Goal: Task Accomplishment & Management: Manage account settings

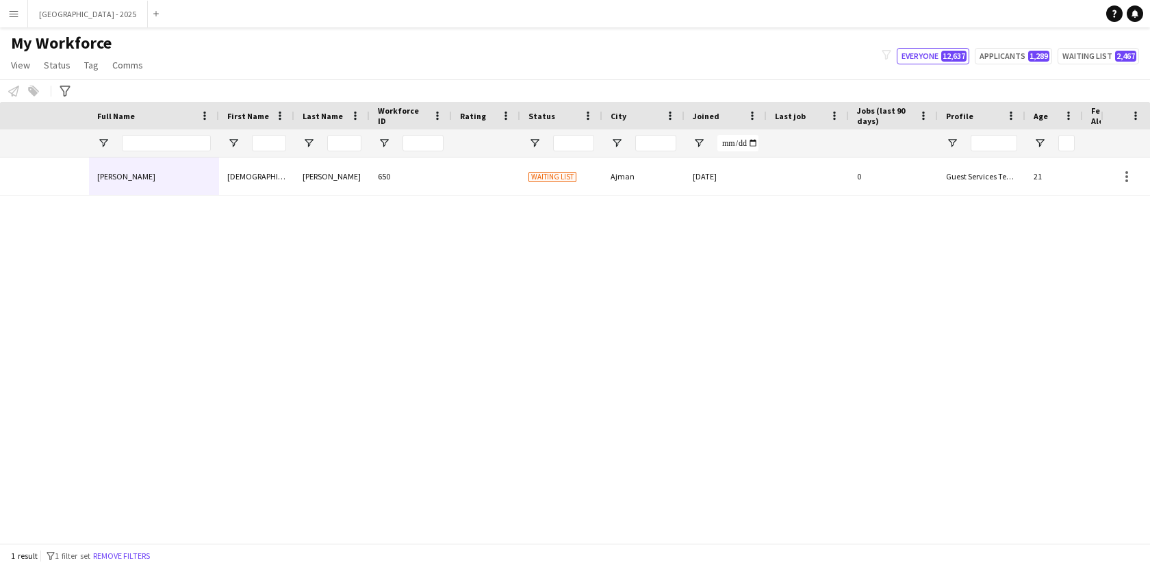
scroll to position [0, 297]
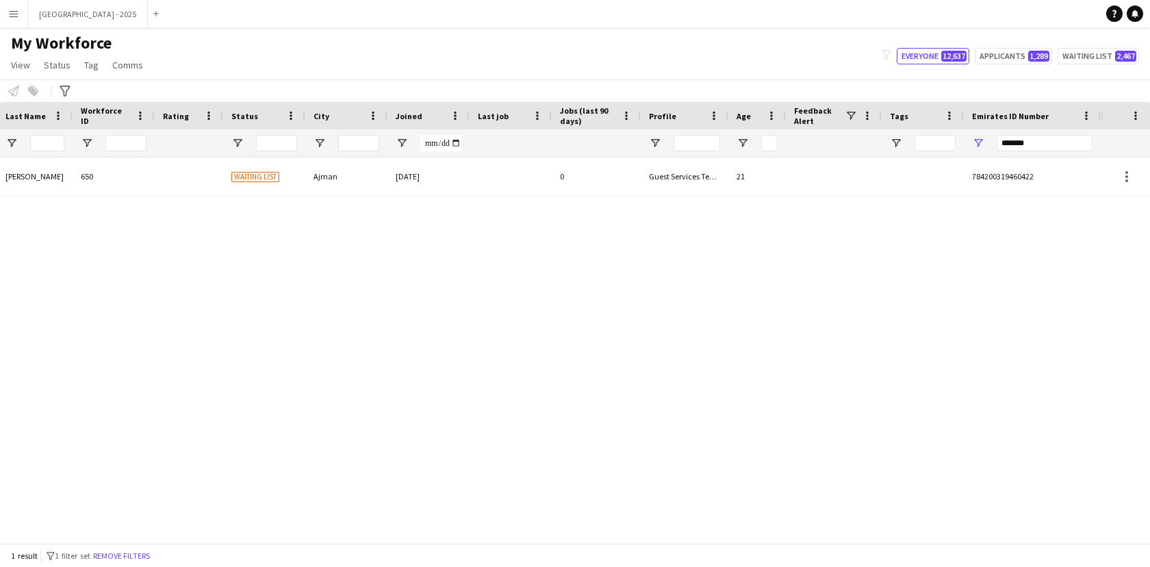
click at [1046, 146] on input "*******" at bounding box center [1044, 143] width 96 height 16
type input "*******"
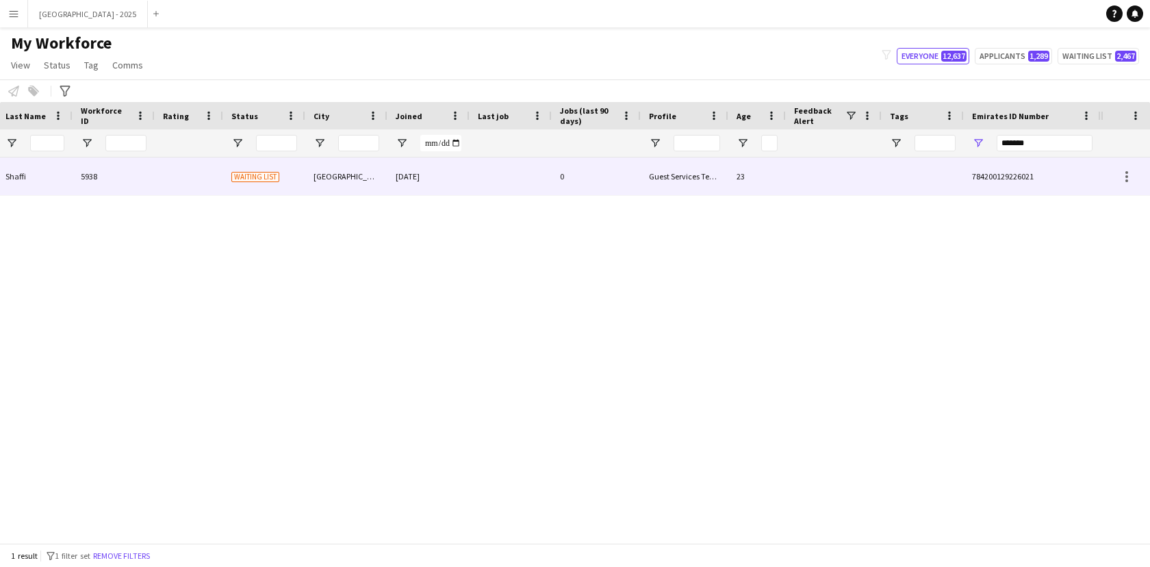
click at [944, 177] on div at bounding box center [922, 176] width 82 height 38
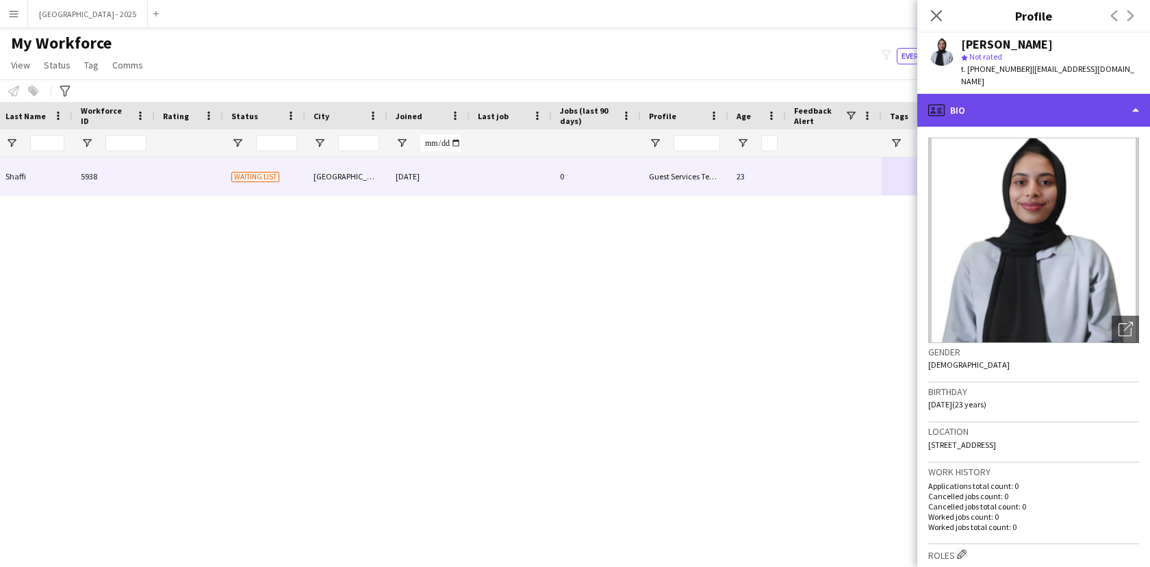
click at [1002, 94] on div "profile Bio" at bounding box center [1033, 110] width 233 height 33
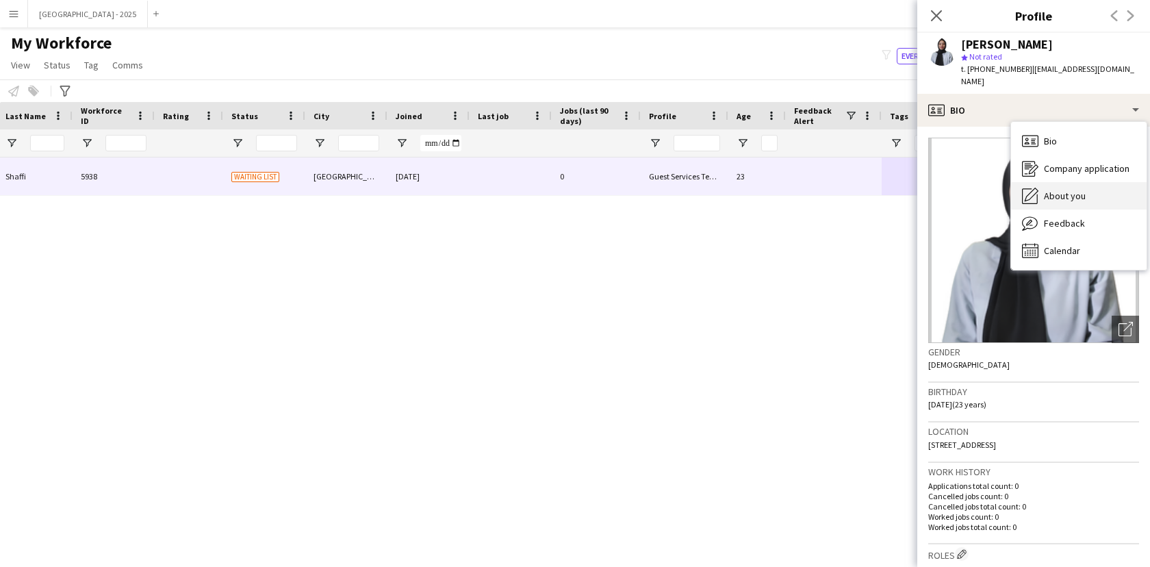
click at [1069, 190] on span "About you" at bounding box center [1065, 196] width 42 height 12
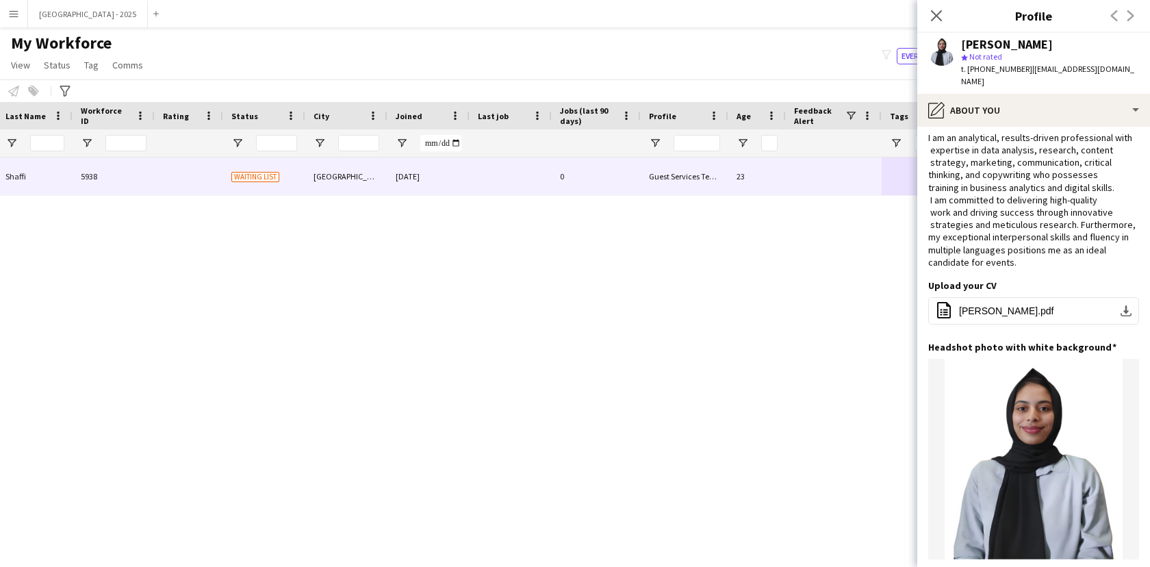
scroll to position [0, 0]
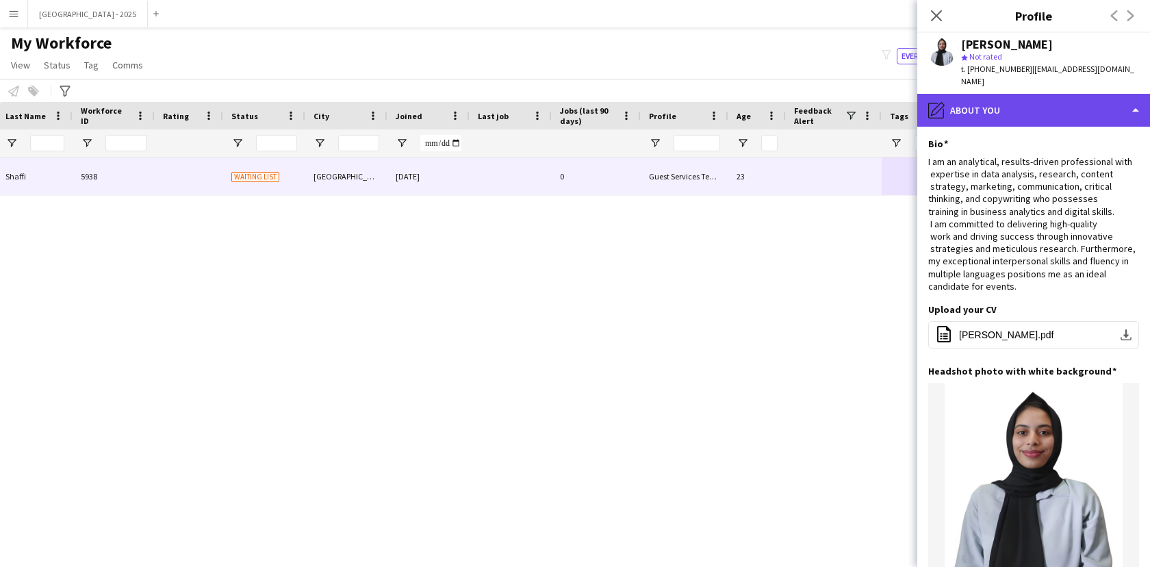
click at [974, 96] on div "pencil4 About you" at bounding box center [1033, 110] width 233 height 33
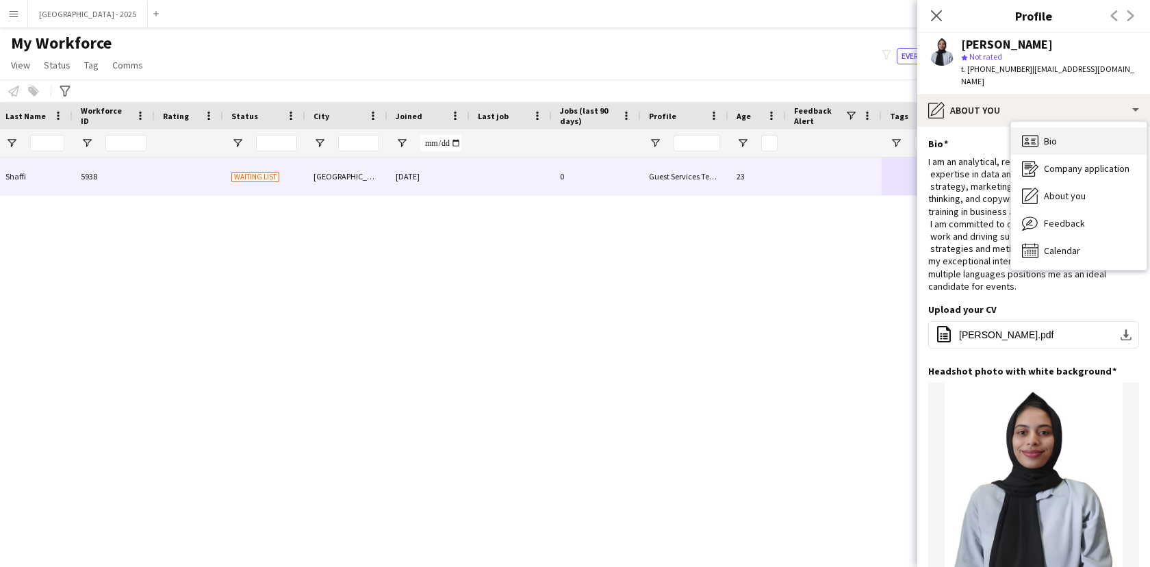
click at [1037, 133] on icon "Bio" at bounding box center [1030, 141] width 16 height 16
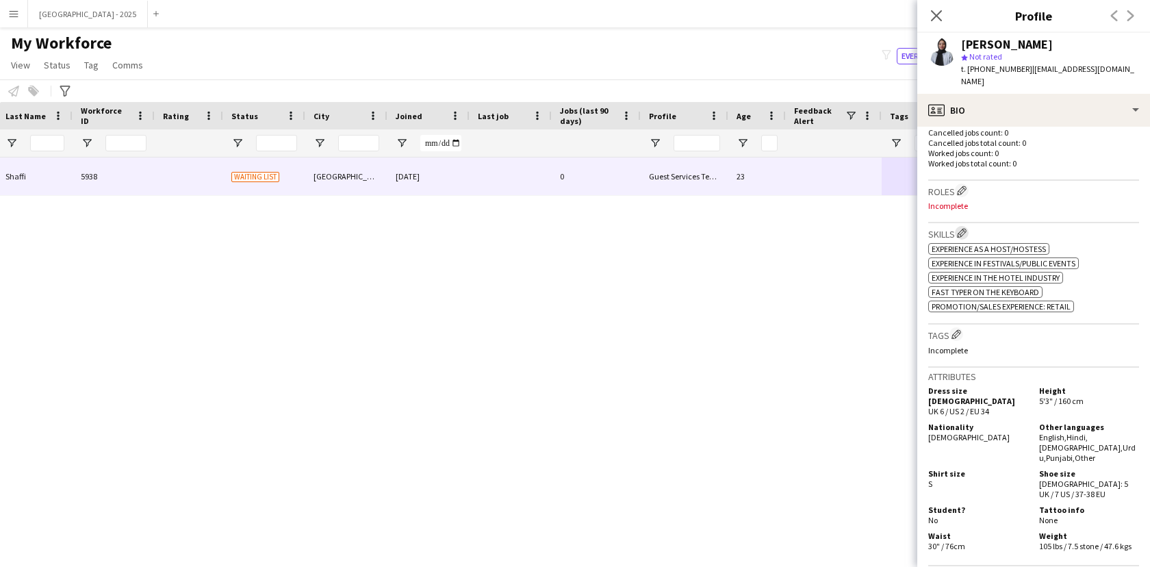
scroll to position [354, 0]
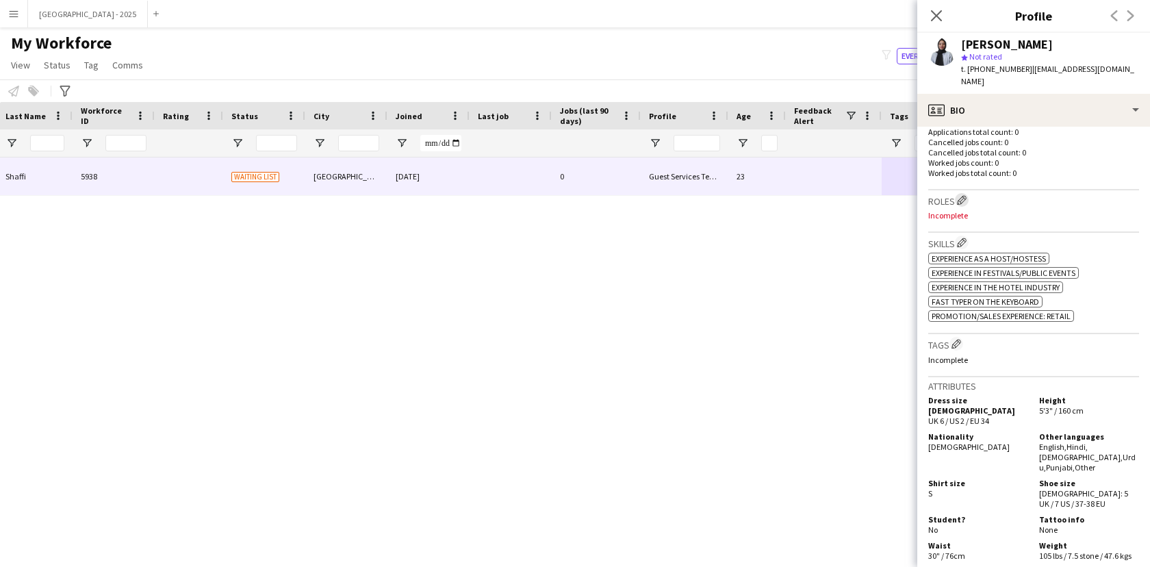
click at [966, 195] on app-icon "Edit crew company roles" at bounding box center [962, 200] width 10 height 10
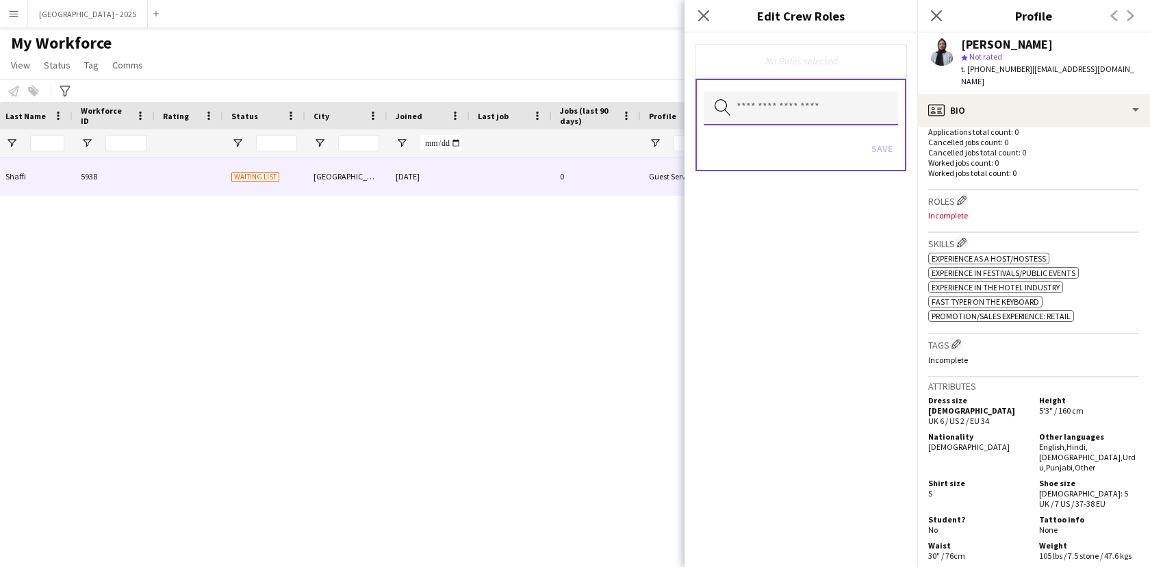
click at [773, 115] on input "text" at bounding box center [801, 108] width 194 height 34
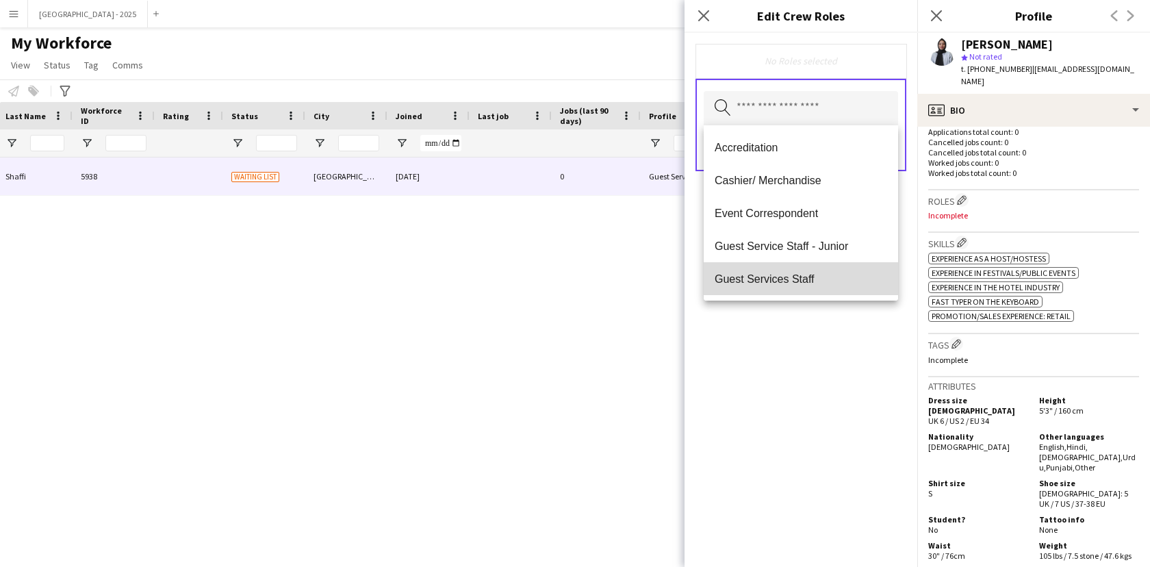
click at [834, 272] on mat-option "Guest Services Staff" at bounding box center [801, 278] width 194 height 33
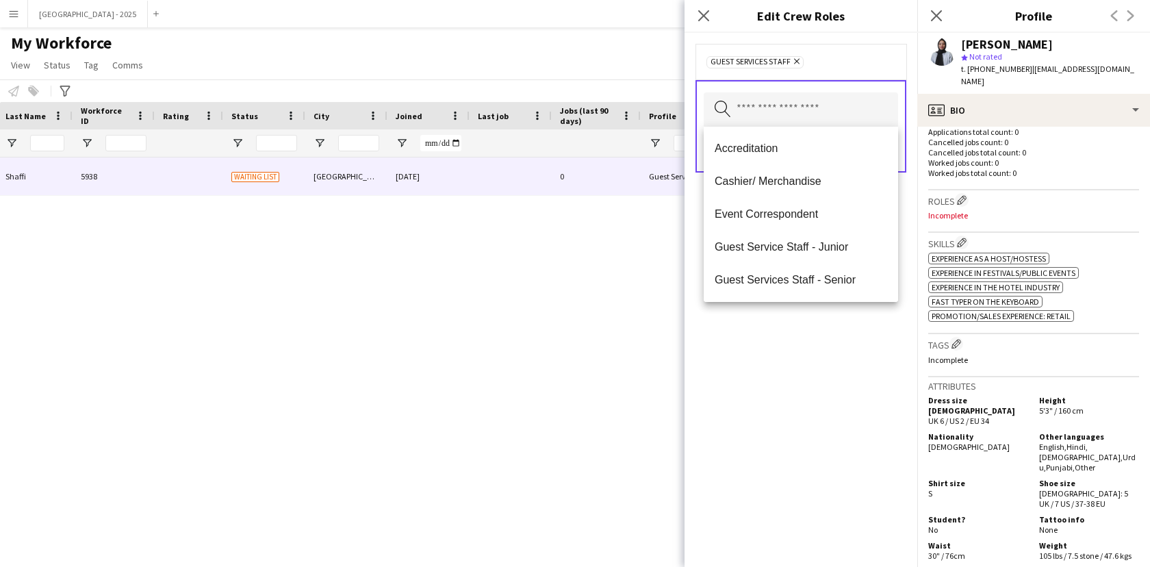
click at [840, 335] on div "Guest Services Staff Remove Search by role type Save" at bounding box center [800, 300] width 233 height 534
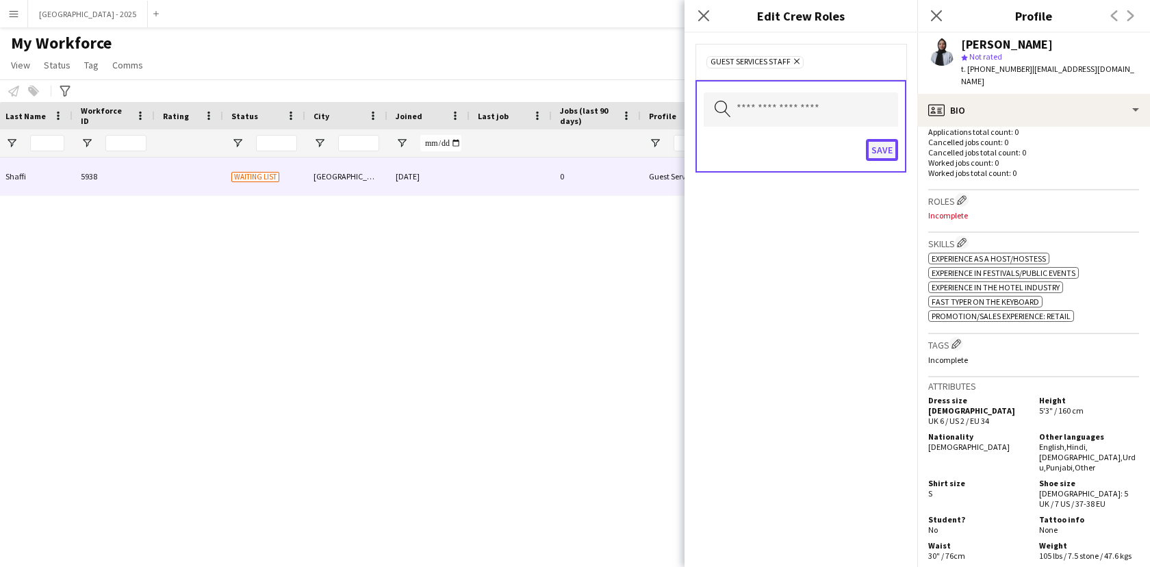
click at [884, 152] on button "Save" at bounding box center [882, 150] width 32 height 22
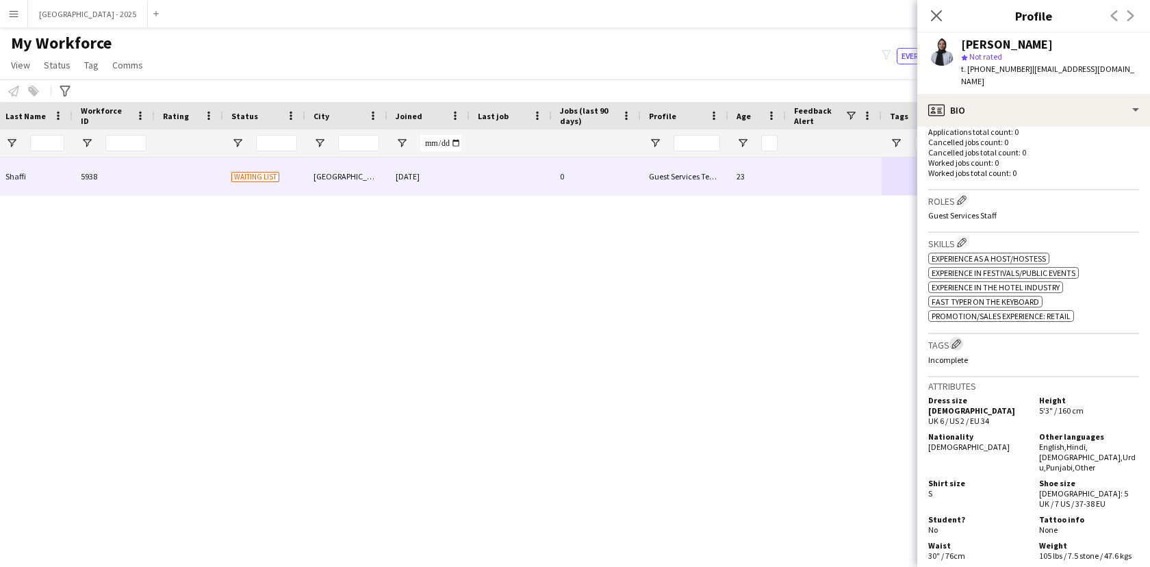
click at [960, 339] on app-icon "Edit crew company tags" at bounding box center [956, 344] width 10 height 10
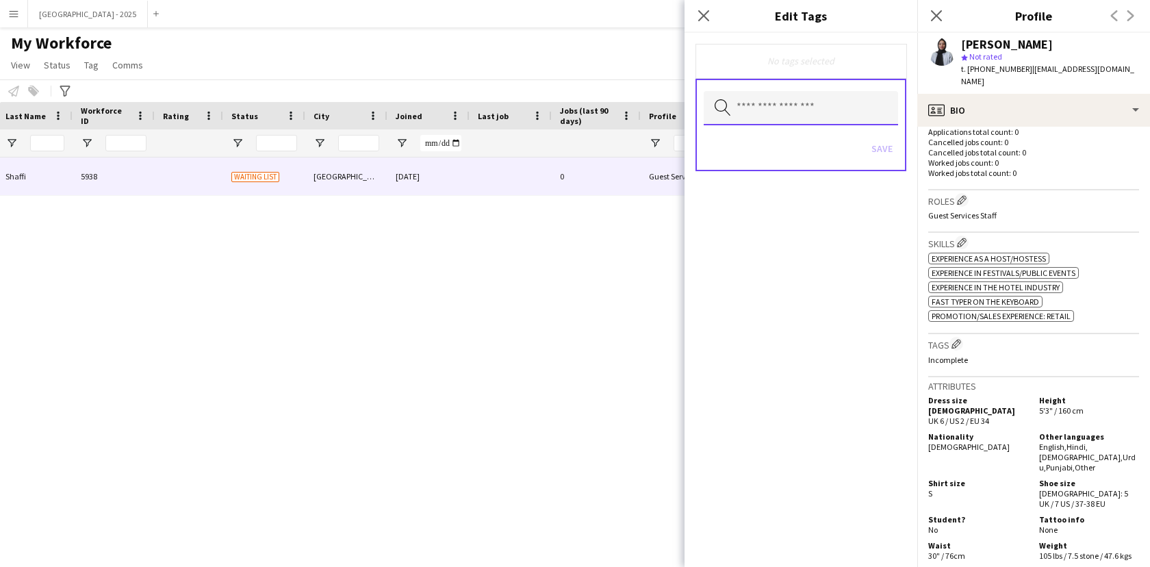
click at [808, 93] on input "text" at bounding box center [801, 108] width 194 height 34
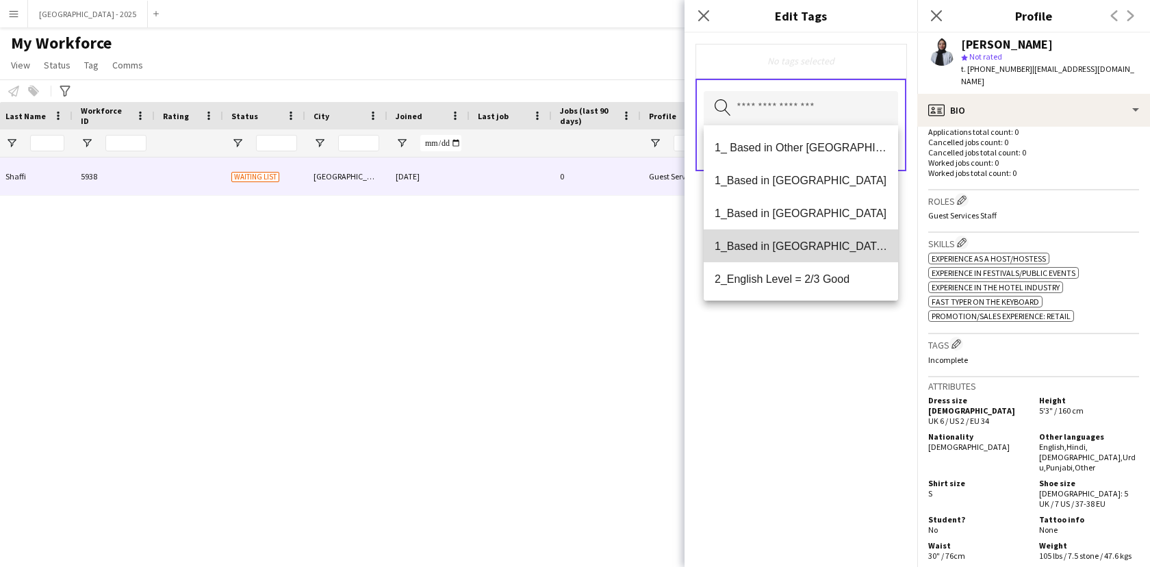
click at [835, 255] on mat-option "1_Based in [GEOGRAPHIC_DATA]/[GEOGRAPHIC_DATA]/Ajman" at bounding box center [801, 245] width 194 height 33
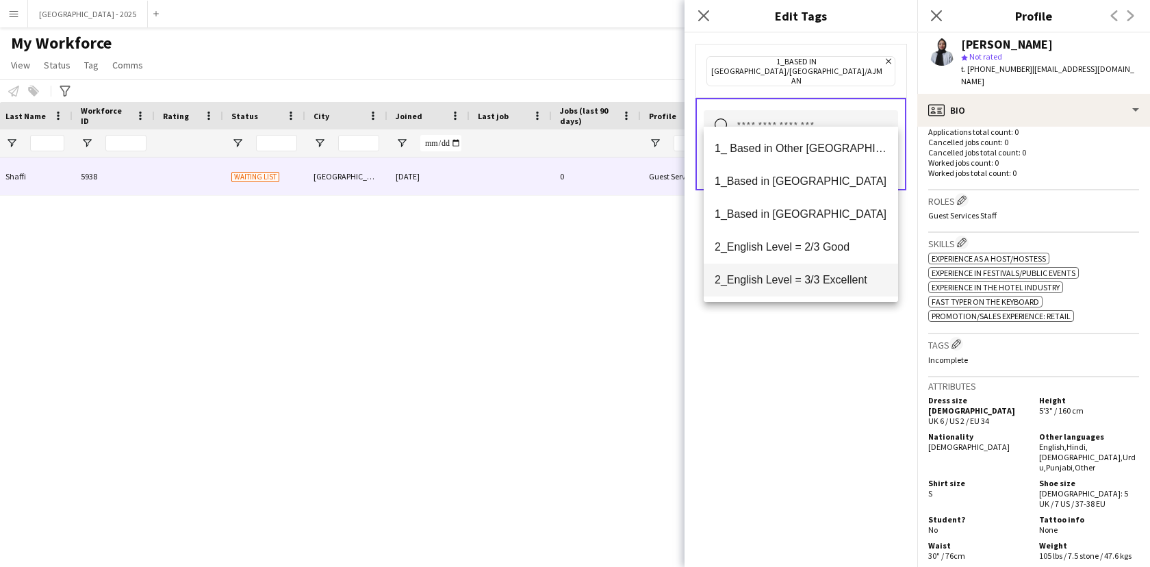
click at [832, 291] on mat-option "2_English Level = 3/3 Excellent" at bounding box center [801, 279] width 194 height 33
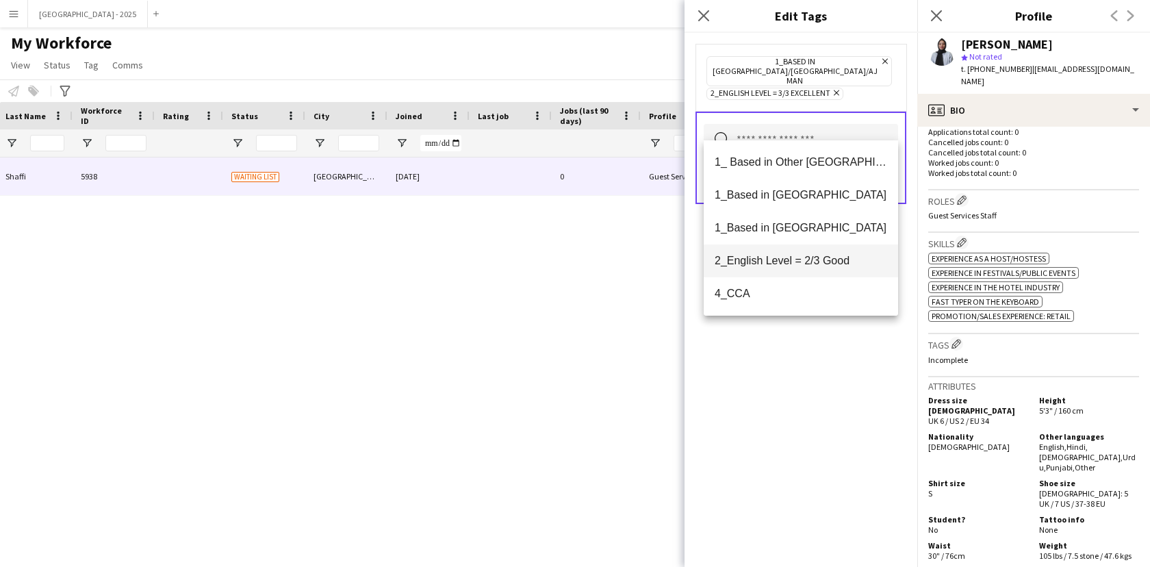
scroll to position [123, 0]
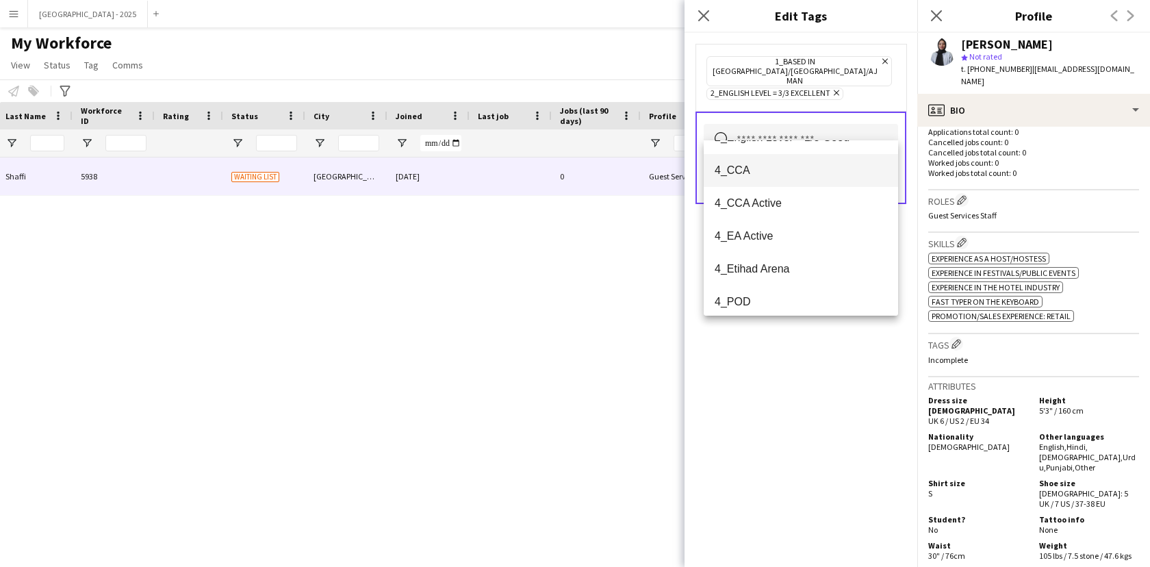
click at [779, 177] on mat-option "4_CCA" at bounding box center [801, 170] width 194 height 33
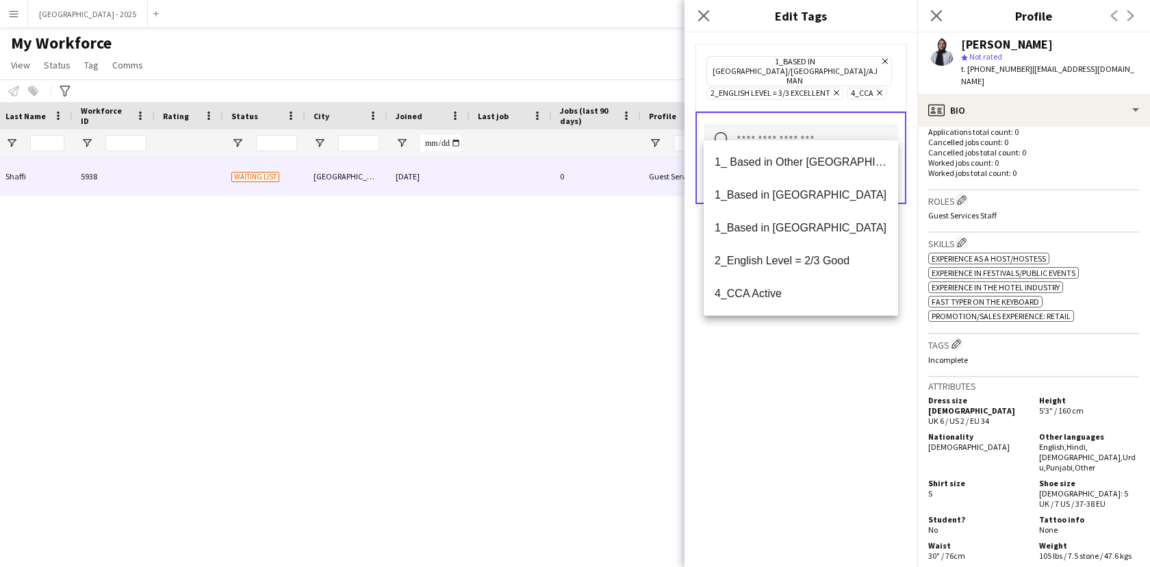
click at [807, 341] on div "1_Based in [GEOGRAPHIC_DATA]/[GEOGRAPHIC_DATA]/Ajman Remove 2_English Level = 3…" at bounding box center [800, 300] width 233 height 534
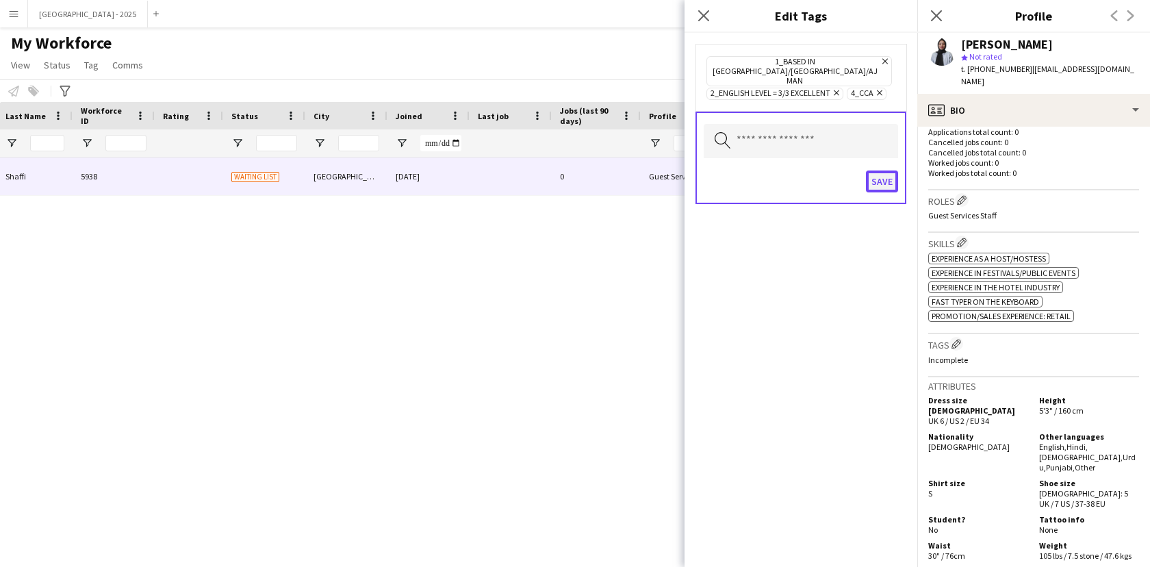
click at [878, 170] on button "Save" at bounding box center [882, 181] width 32 height 22
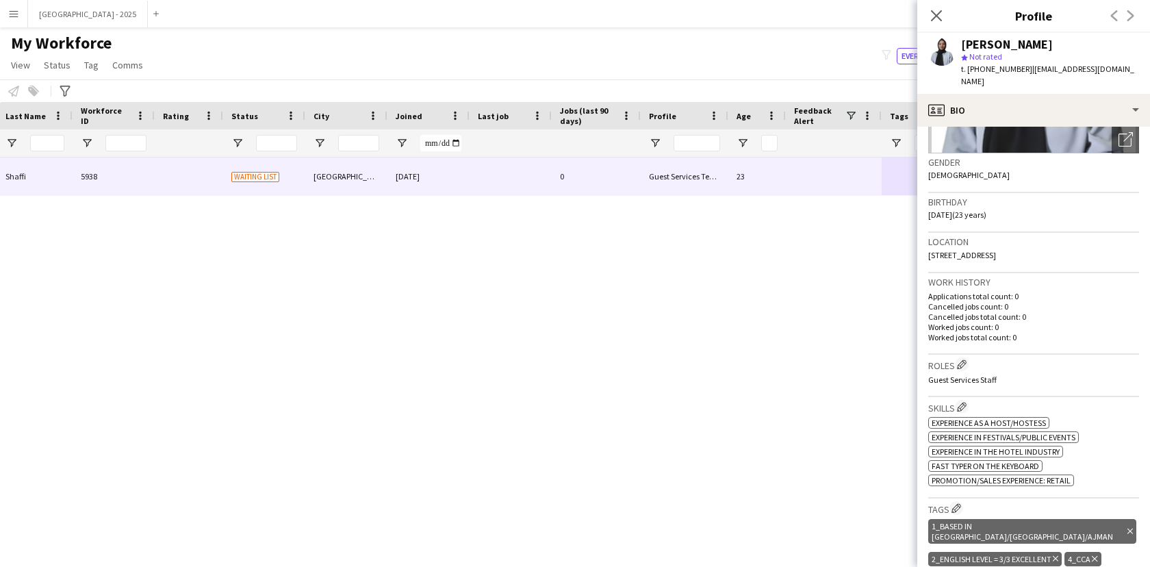
scroll to position [0, 0]
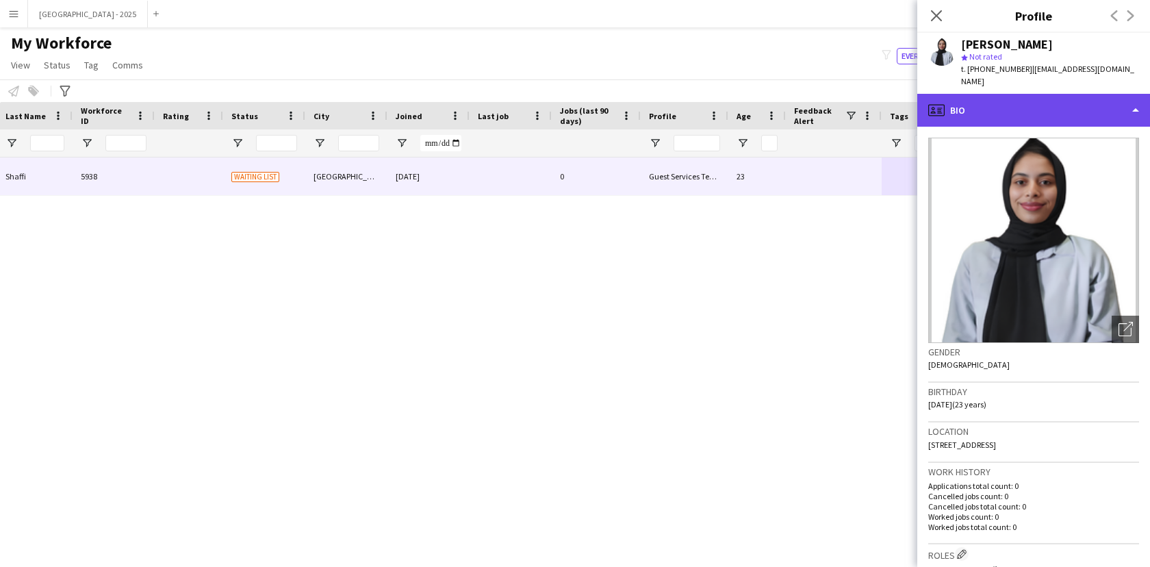
click at [1029, 94] on div "profile Bio" at bounding box center [1033, 110] width 233 height 33
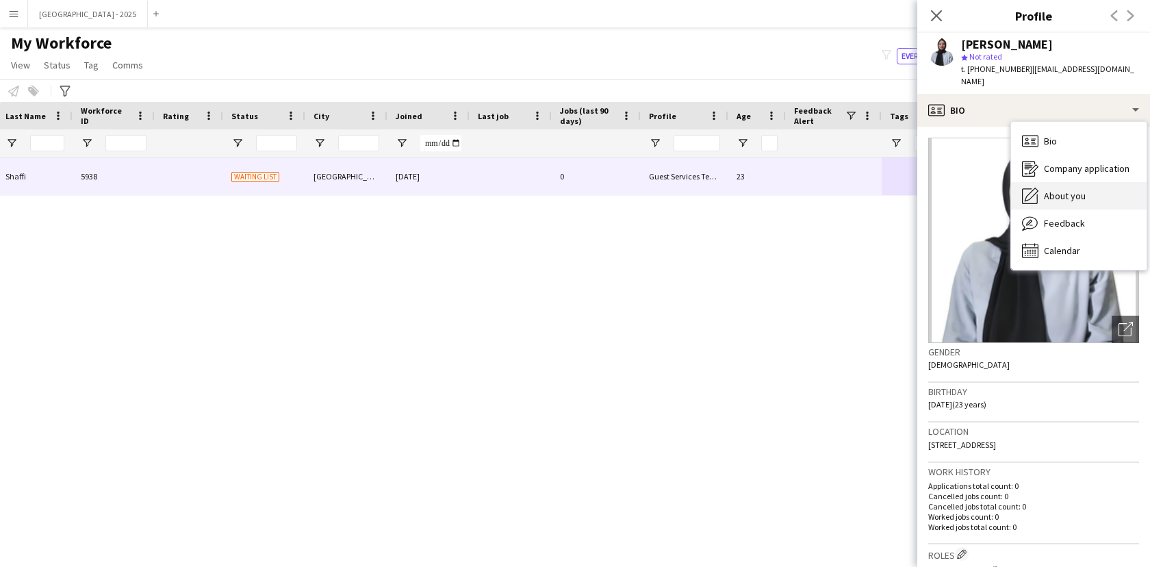
click at [1081, 190] on span "About you" at bounding box center [1065, 196] width 42 height 12
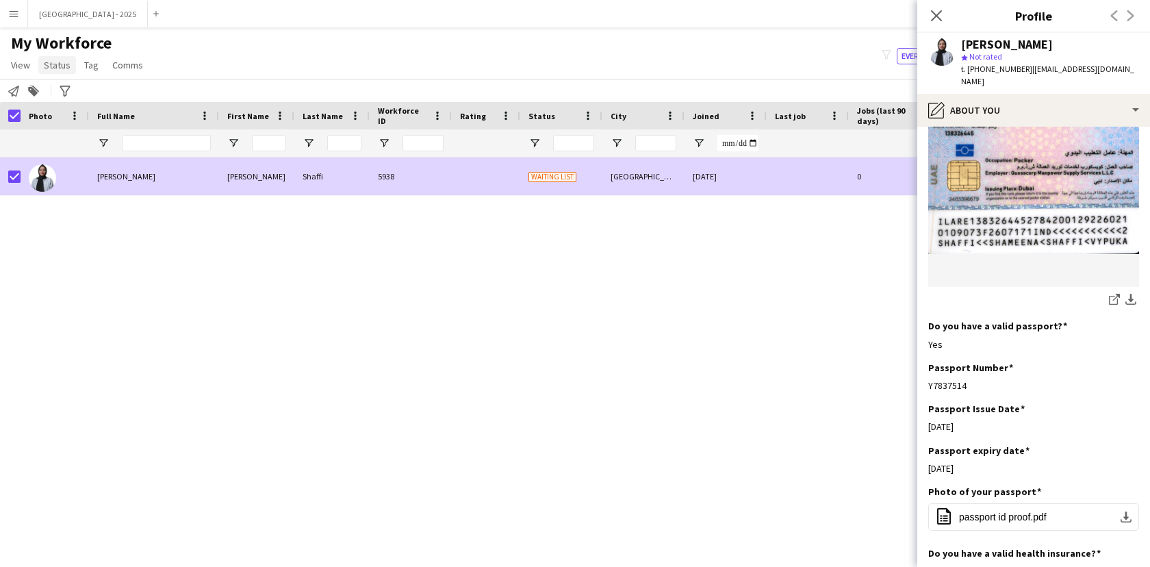
click at [66, 66] on span "Status" at bounding box center [57, 65] width 27 height 12
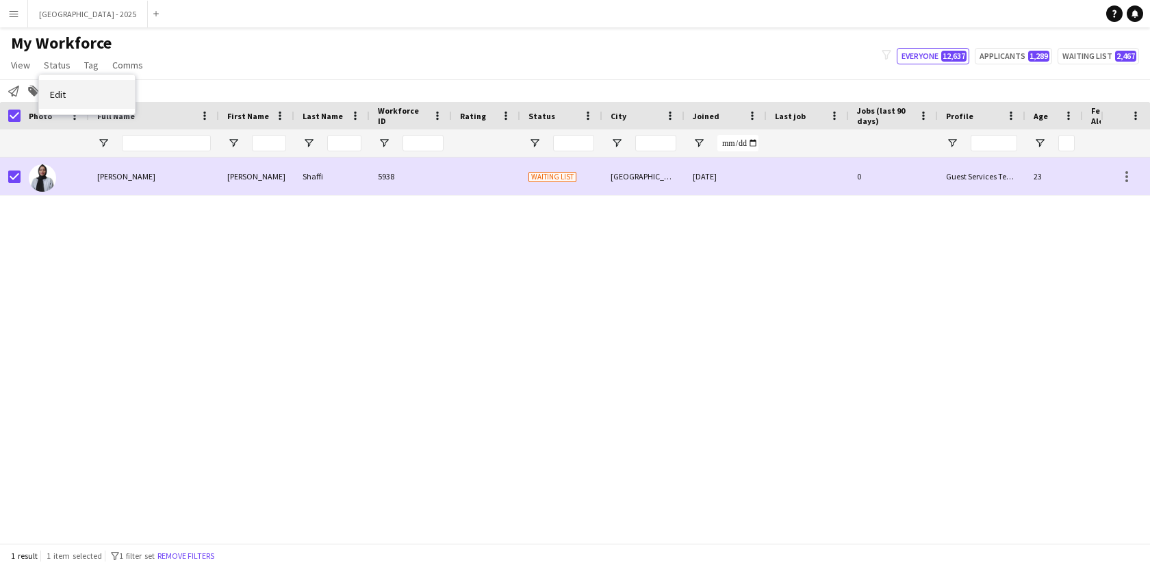
click at [81, 83] on link "Edit" at bounding box center [87, 94] width 96 height 29
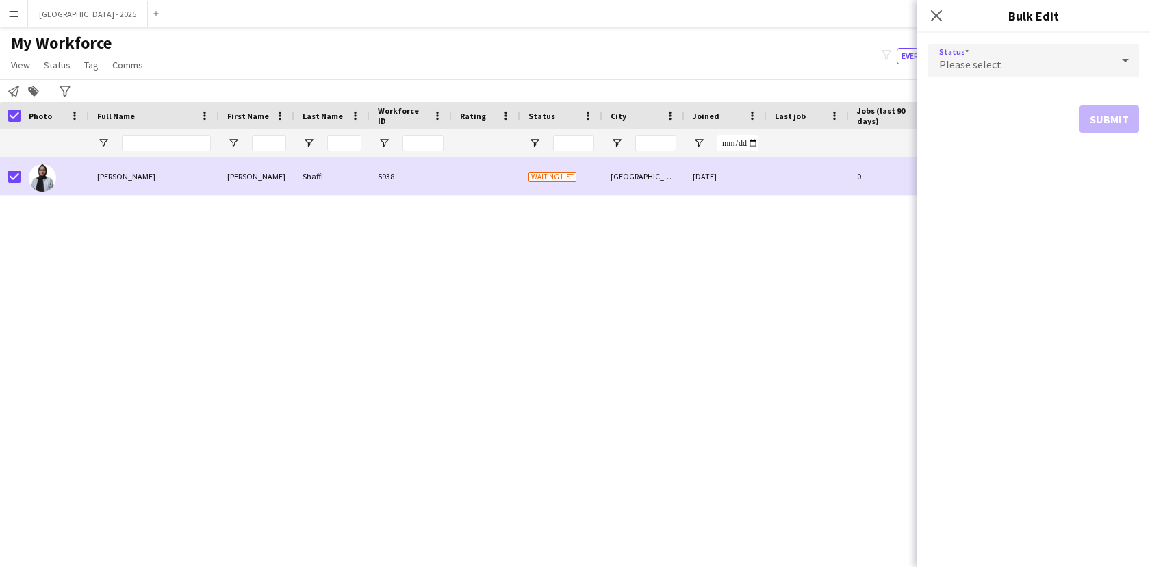
click at [998, 57] on div "Please select" at bounding box center [1019, 60] width 183 height 33
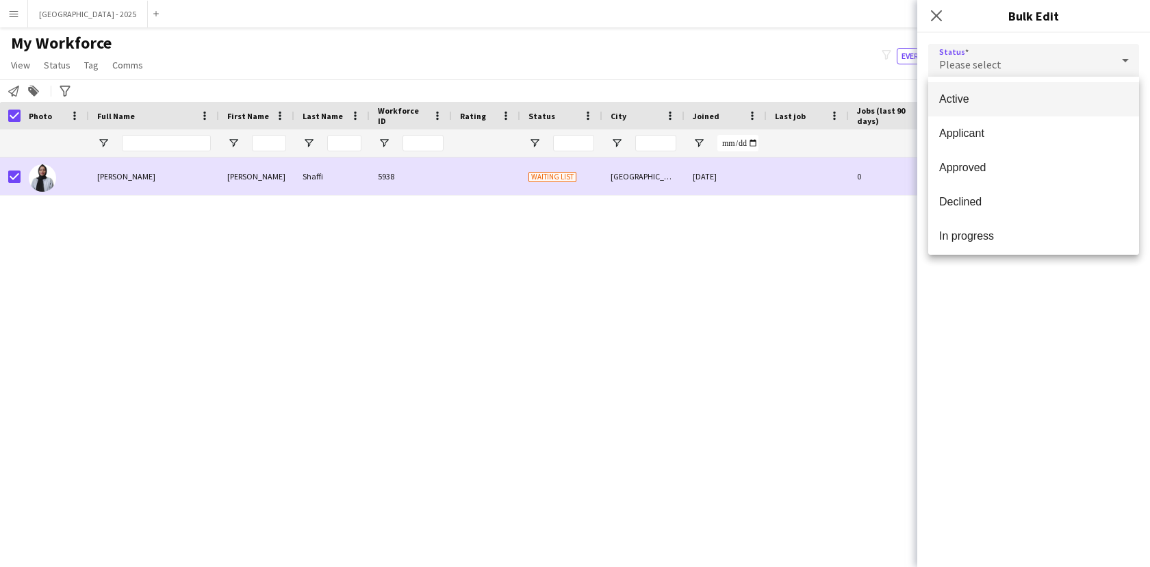
click at [1012, 118] on mat-option "Applicant" at bounding box center [1033, 133] width 211 height 34
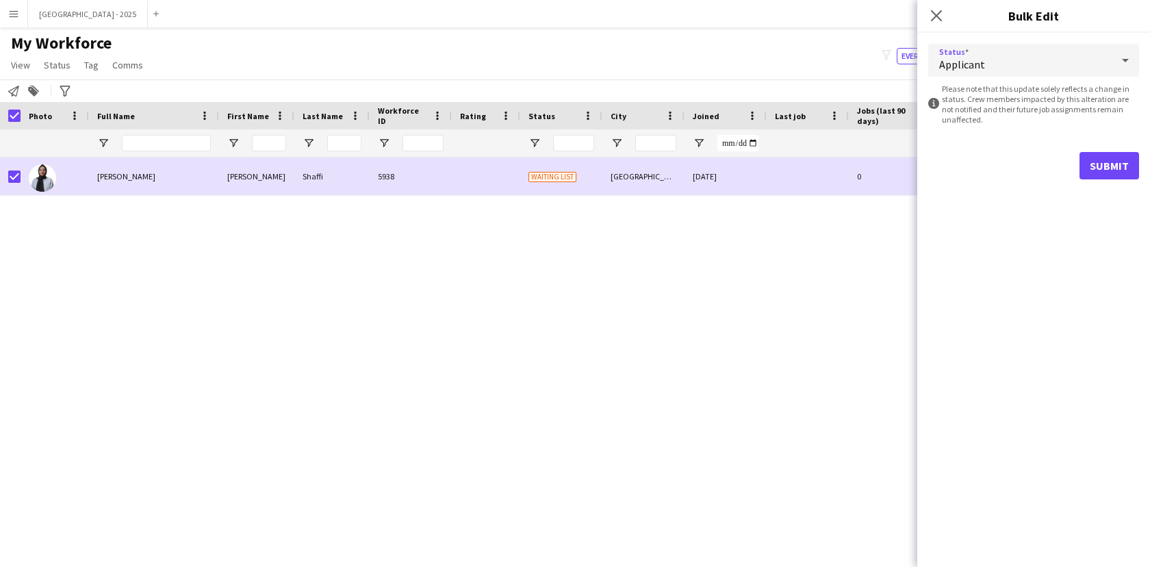
click at [1002, 55] on div "Applicant" at bounding box center [1019, 60] width 183 height 33
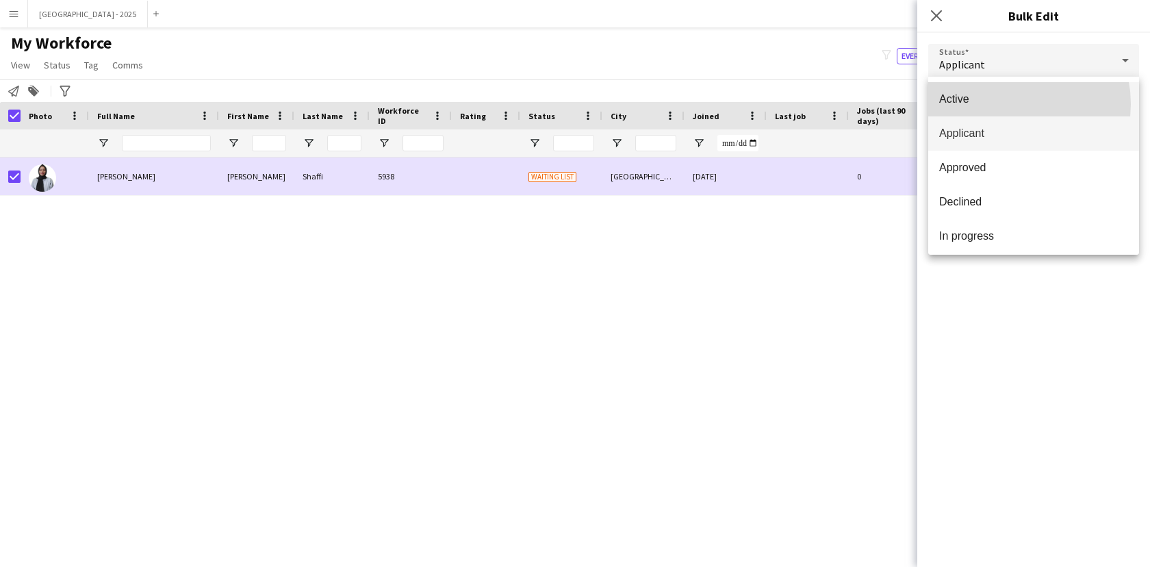
click at [1006, 104] on span "Active" at bounding box center [1033, 98] width 189 height 13
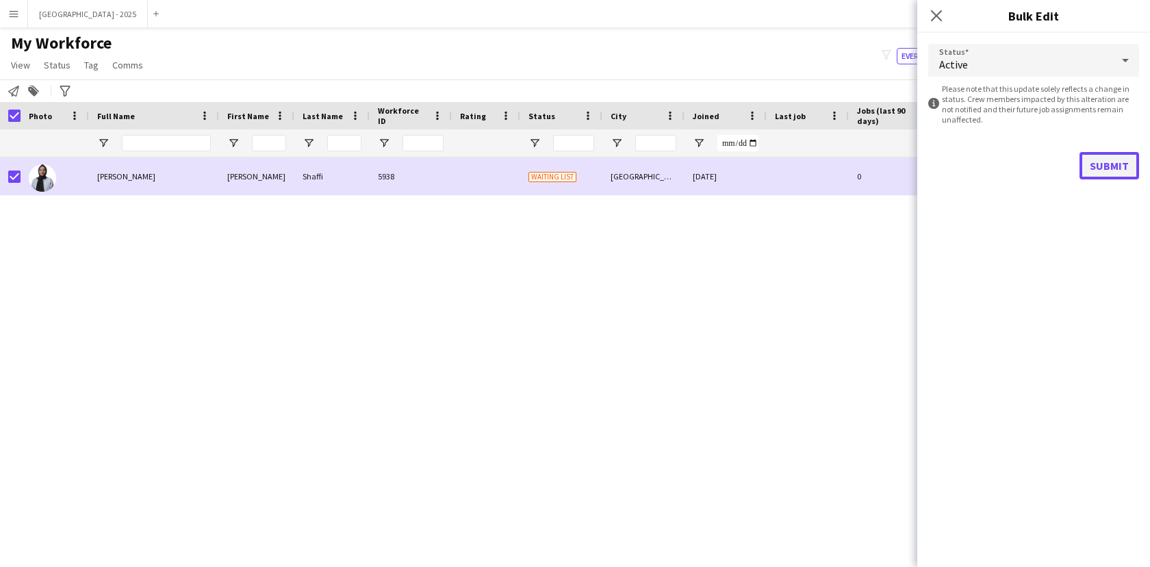
click at [1105, 163] on button "Submit" at bounding box center [1109, 165] width 60 height 27
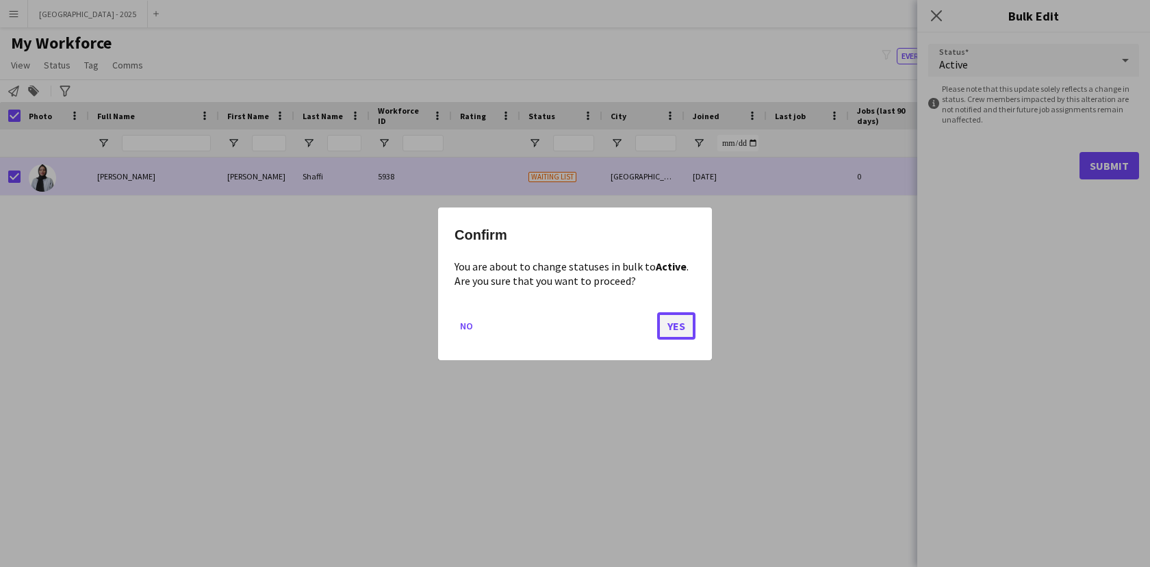
click at [691, 313] on button "Yes" at bounding box center [676, 324] width 38 height 27
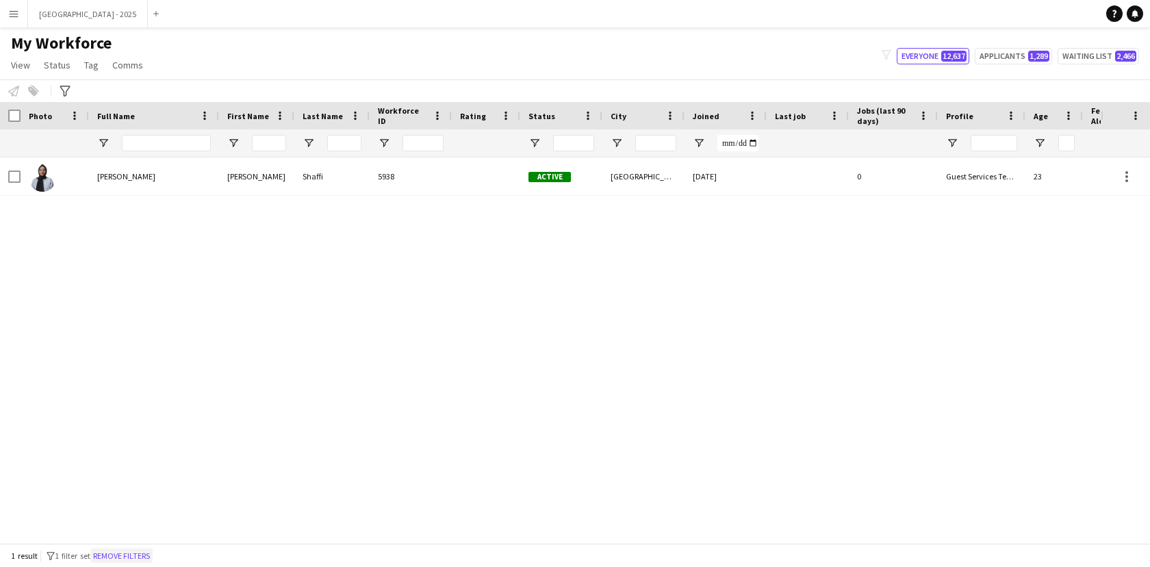
click at [135, 558] on button "Remove filters" at bounding box center [121, 555] width 62 height 15
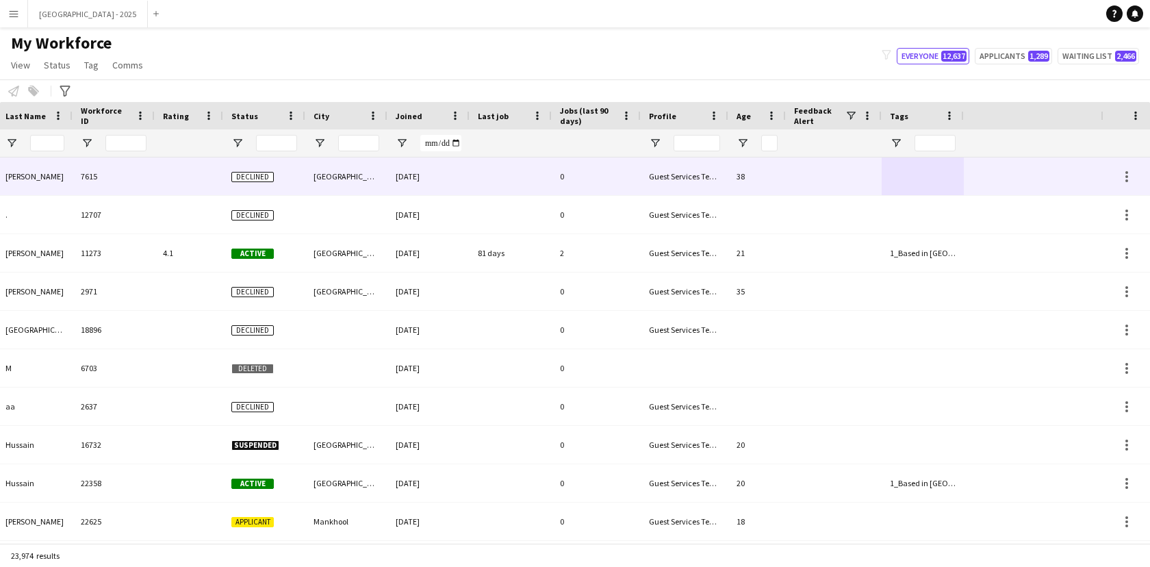
scroll to position [0, 297]
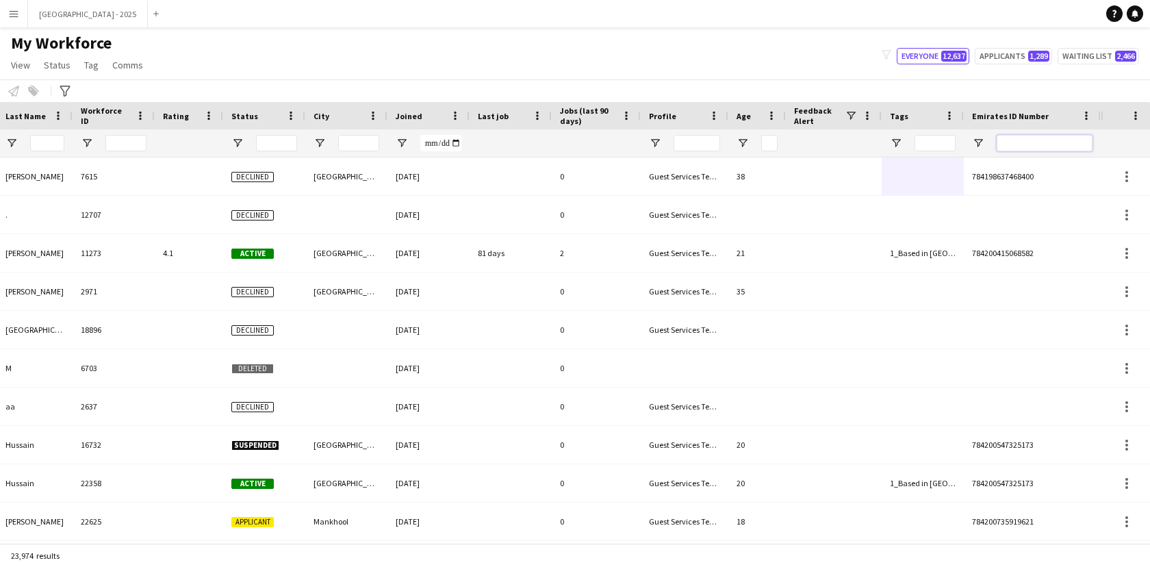
click at [1015, 140] on input "Emirates ID Number Filter Input" at bounding box center [1044, 143] width 96 height 16
paste input "*******"
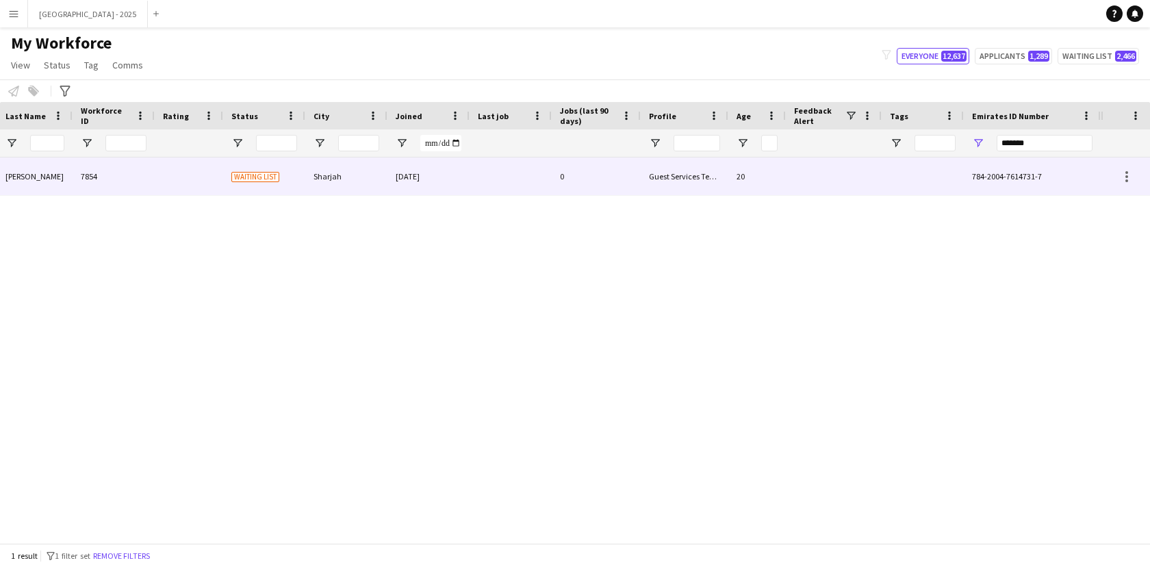
drag, startPoint x: 552, startPoint y: 165, endPoint x: 566, endPoint y: 172, distance: 15.6
click at [552, 163] on div "0" at bounding box center [596, 176] width 89 height 38
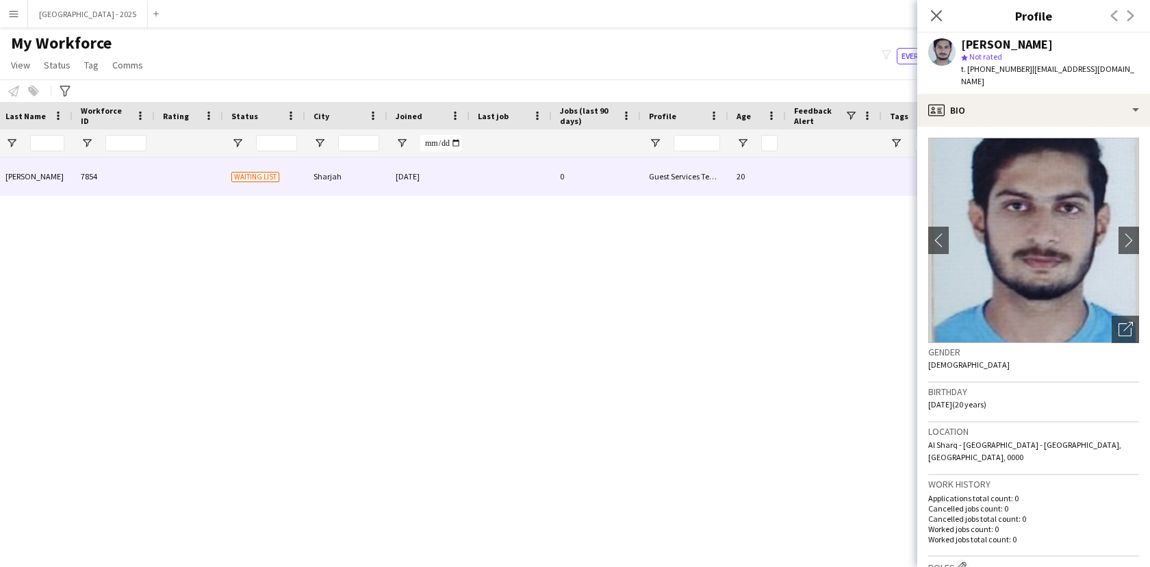
click at [1133, 323] on app-crew-profile-bio "chevron-left chevron-right Open photos pop-in Gender [DEMOGRAPHIC_DATA] Birthda…" at bounding box center [1033, 347] width 233 height 440
click at [1118, 322] on icon "Open photos pop-in" at bounding box center [1125, 329] width 14 height 14
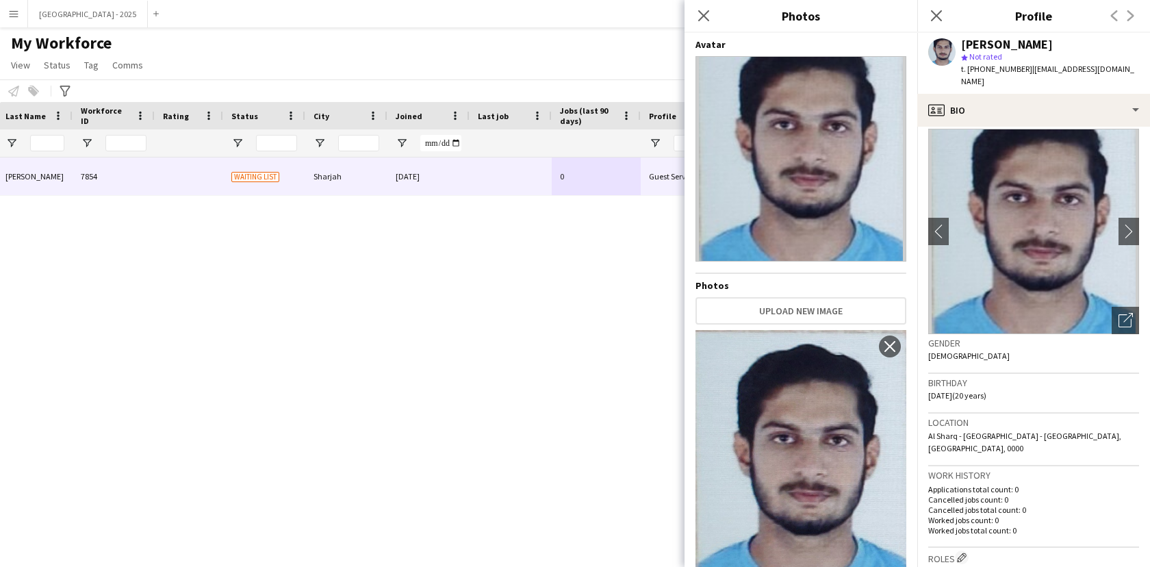
scroll to position [183, 0]
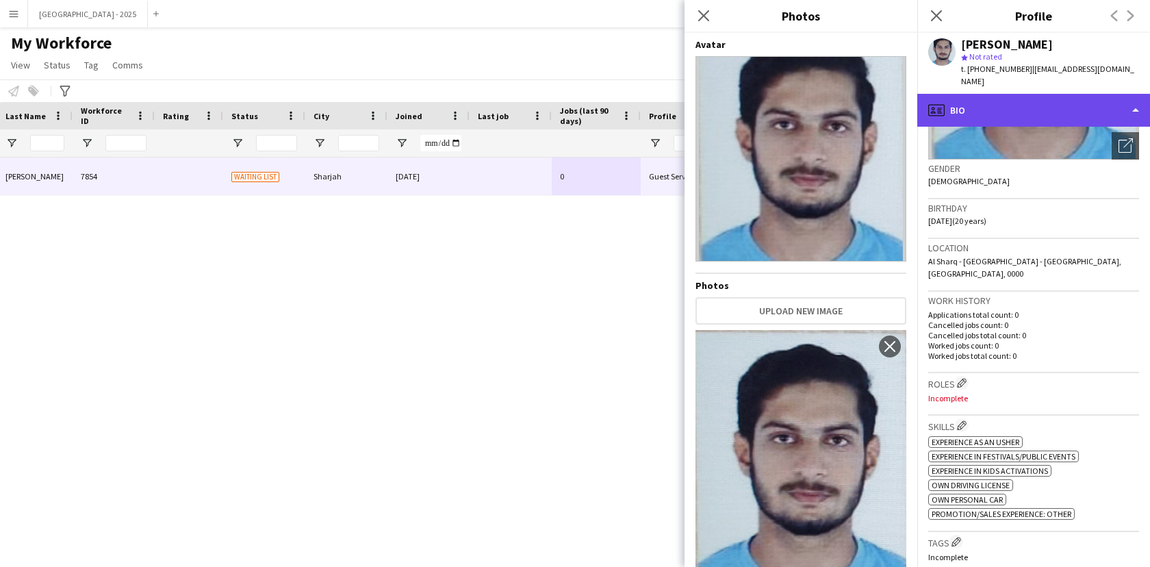
click at [1007, 96] on div "profile Bio" at bounding box center [1033, 110] width 233 height 33
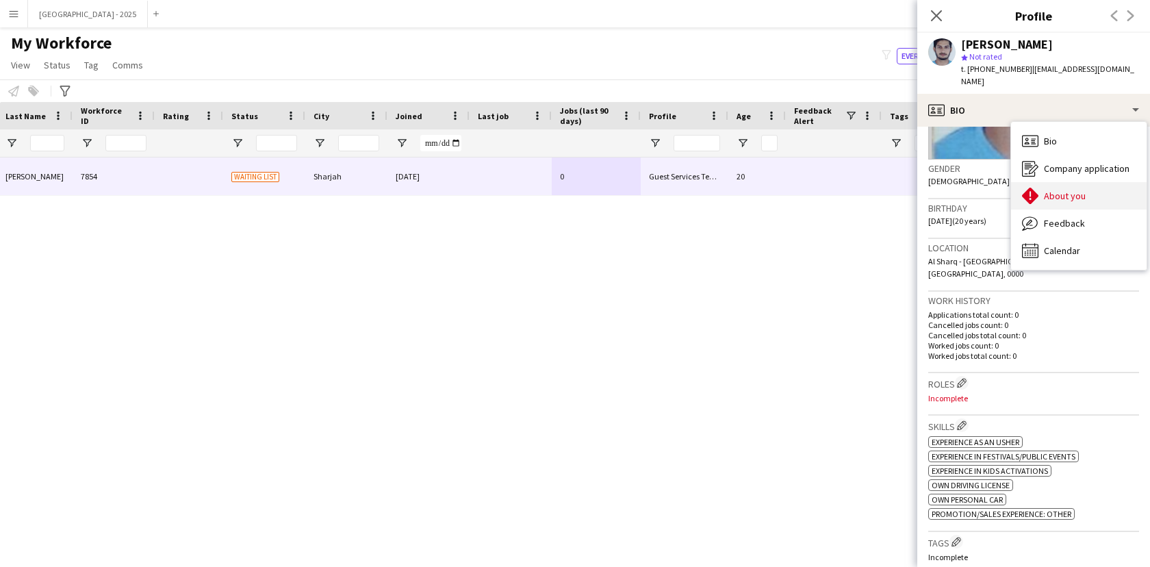
click at [1067, 182] on div "About you About you" at bounding box center [1079, 195] width 136 height 27
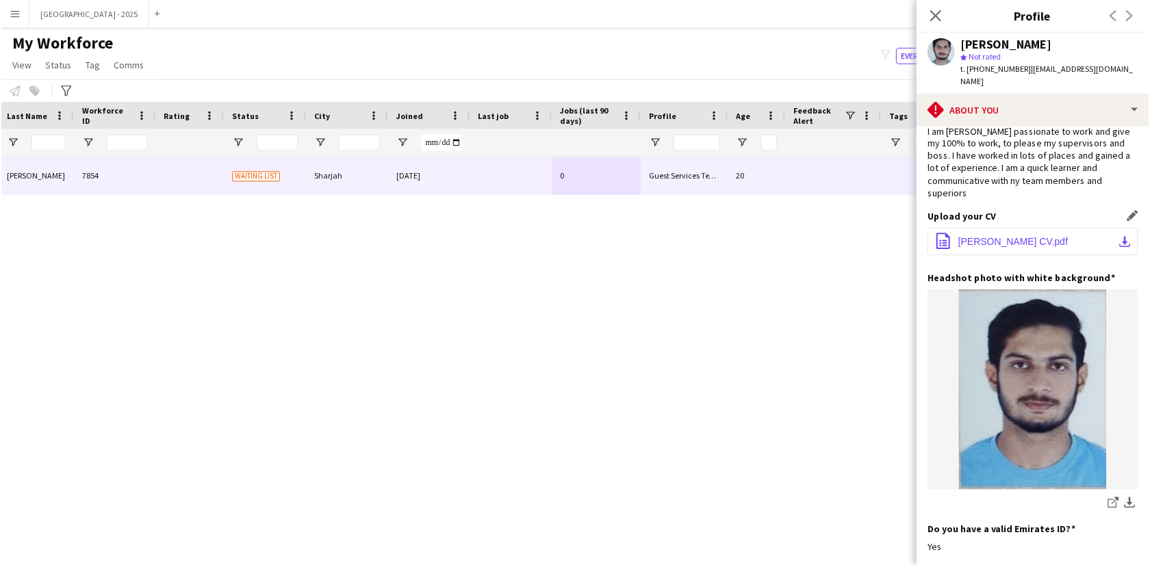
scroll to position [0, 0]
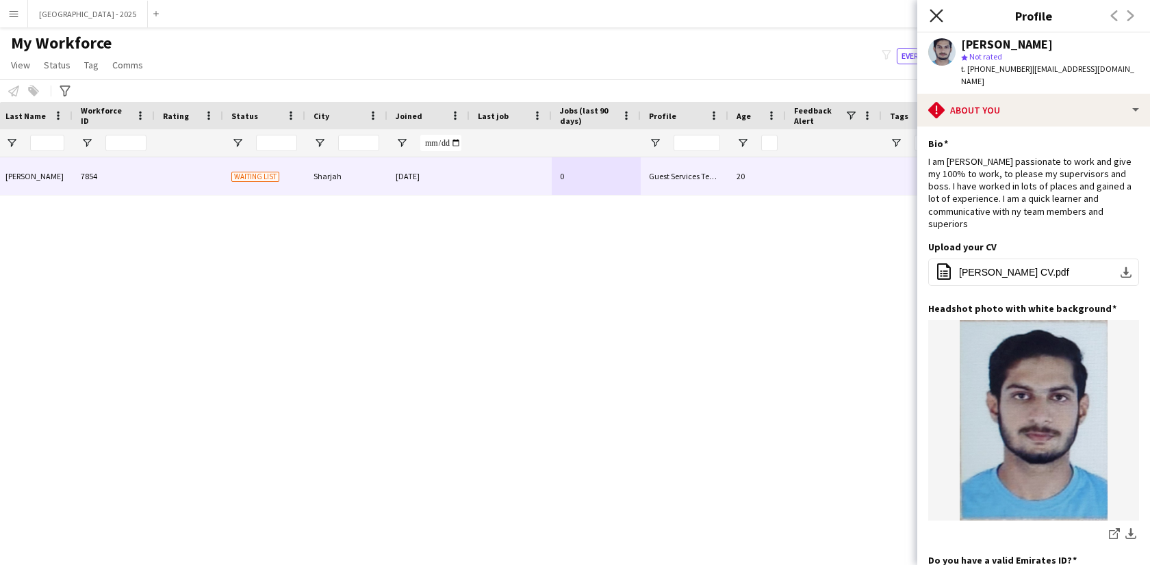
click at [942, 14] on icon "Close pop-in" at bounding box center [935, 15] width 13 height 13
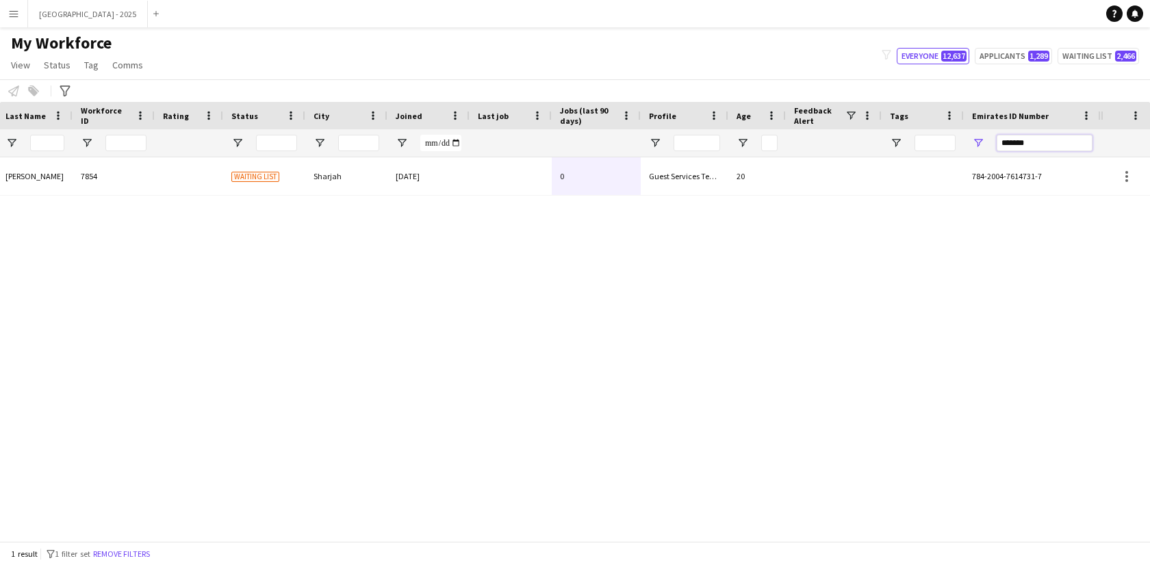
click at [1016, 140] on input "*******" at bounding box center [1044, 143] width 96 height 16
paste input "Emirates ID Number Filter Input"
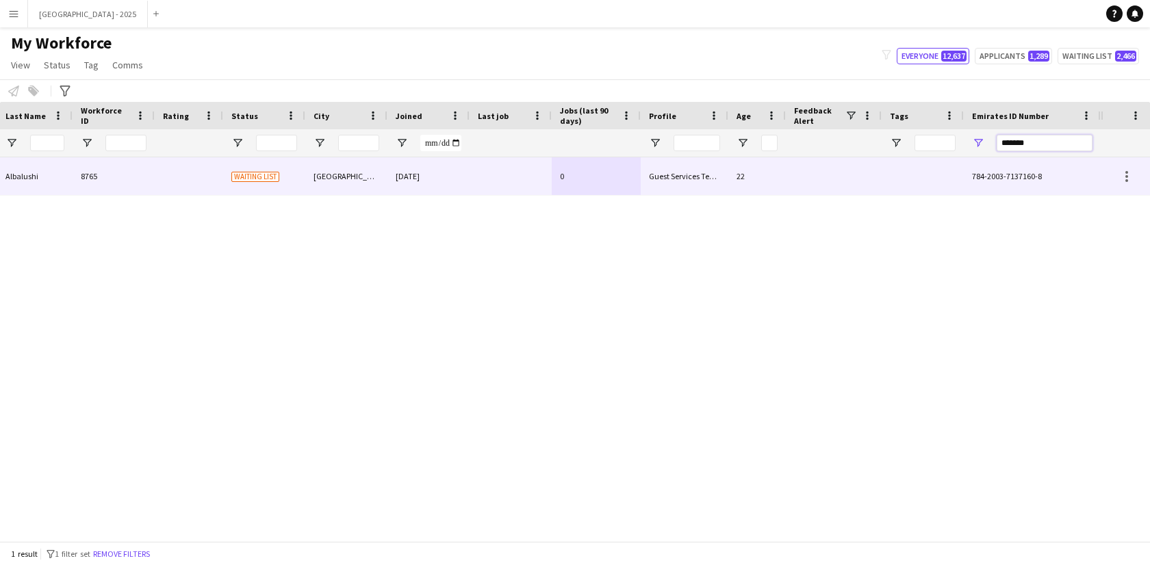
type input "*******"
click at [987, 157] on div "784-2003-7137160-8" at bounding box center [1032, 176] width 137 height 38
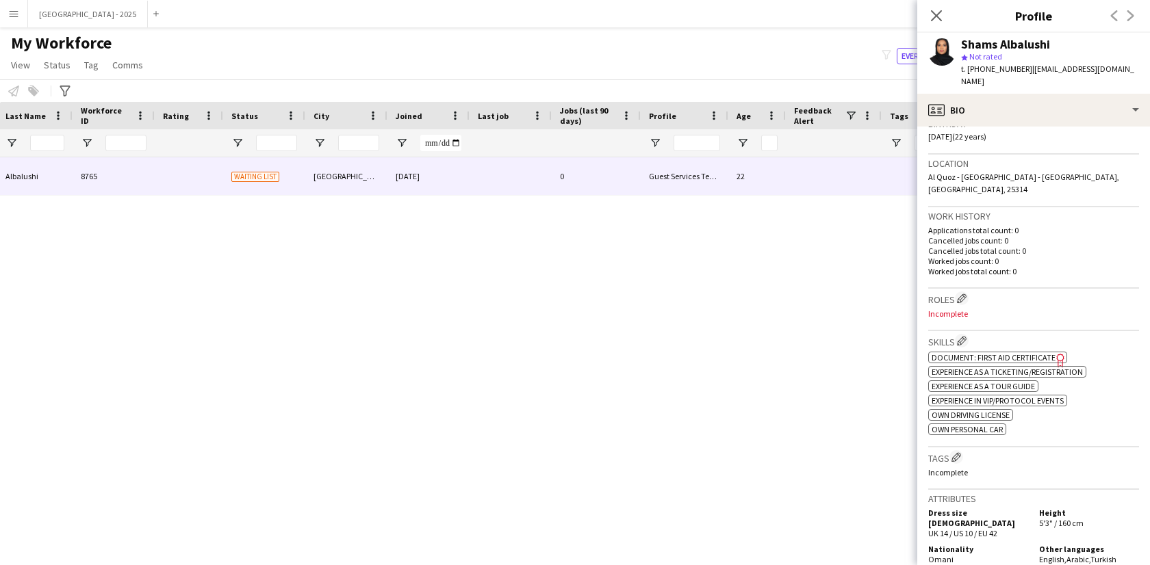
scroll to position [288, 0]
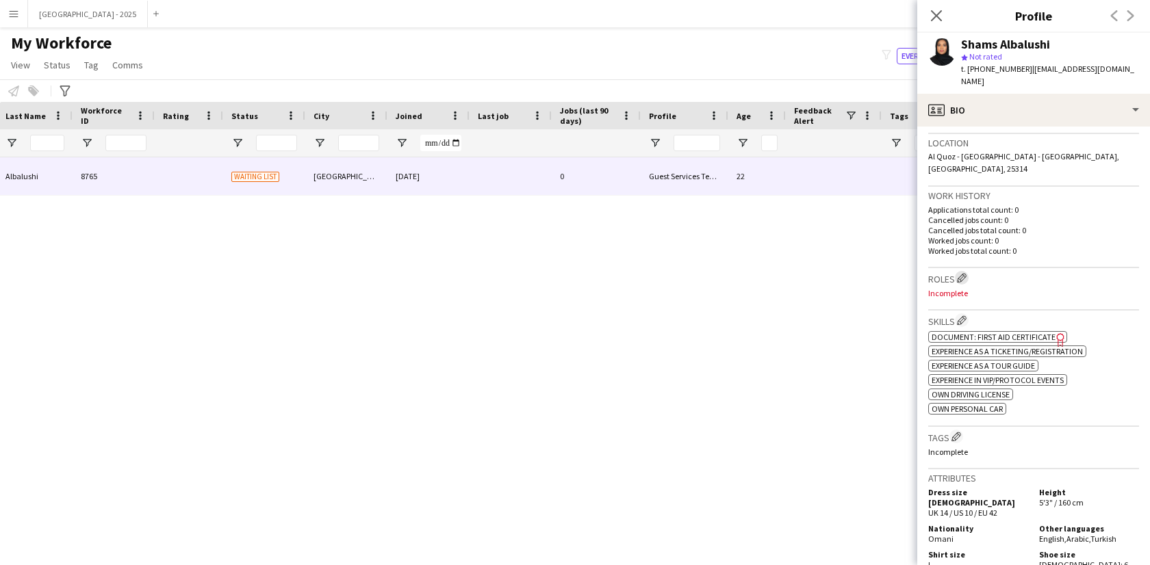
click at [964, 271] on button "Edit crew company roles" at bounding box center [962, 278] width 14 height 14
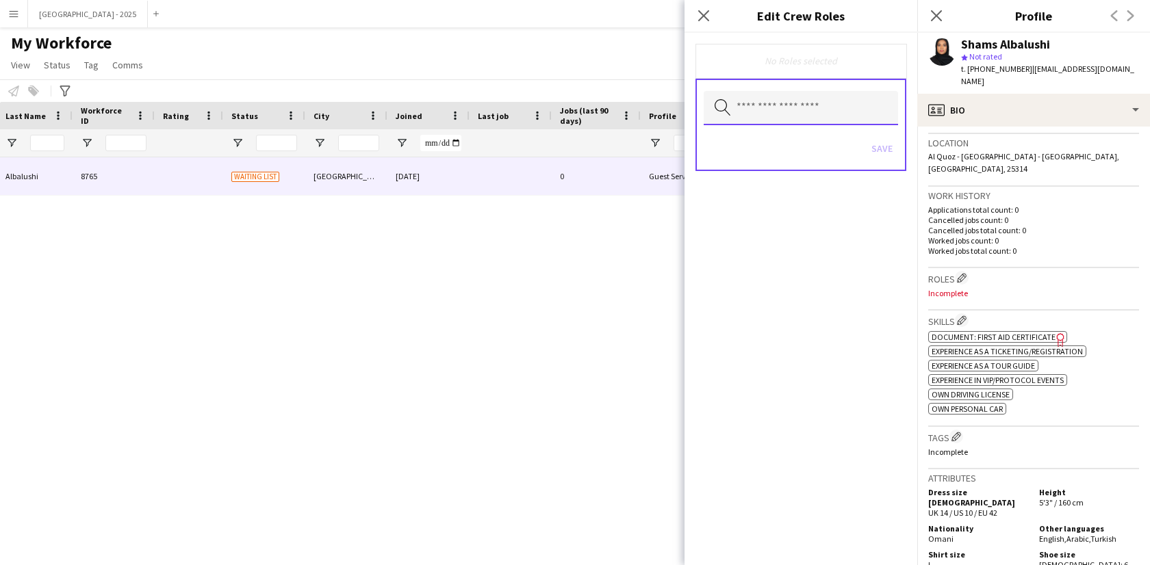
click at [753, 104] on input "text" at bounding box center [801, 108] width 194 height 34
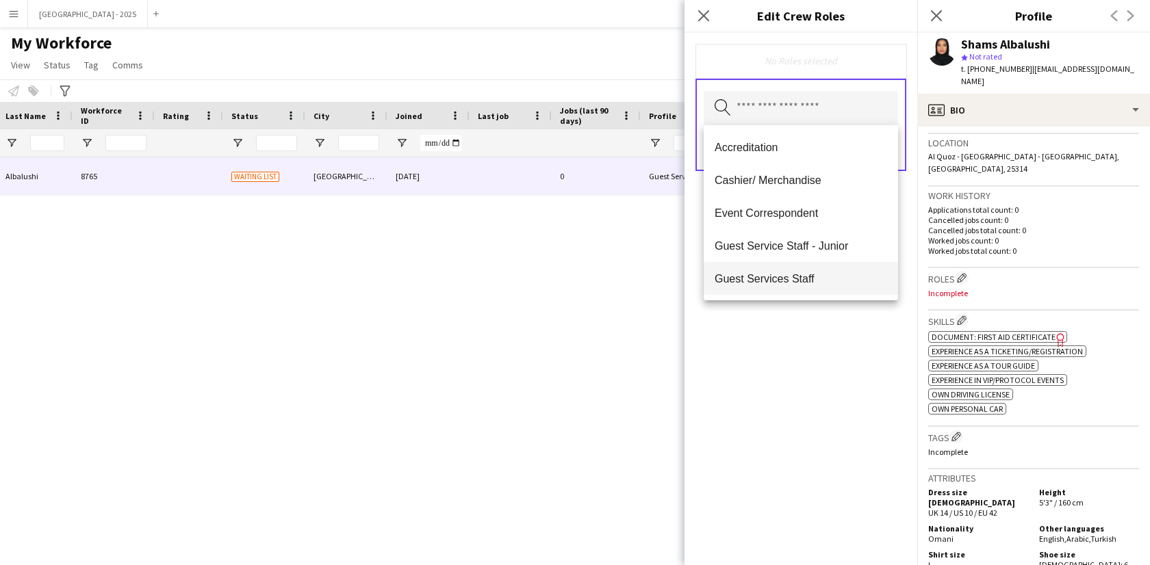
click at [822, 273] on span "Guest Services Staff" at bounding box center [800, 278] width 172 height 13
click at [836, 317] on div "Guest Services Staff Remove Search by role type Save" at bounding box center [800, 299] width 233 height 532
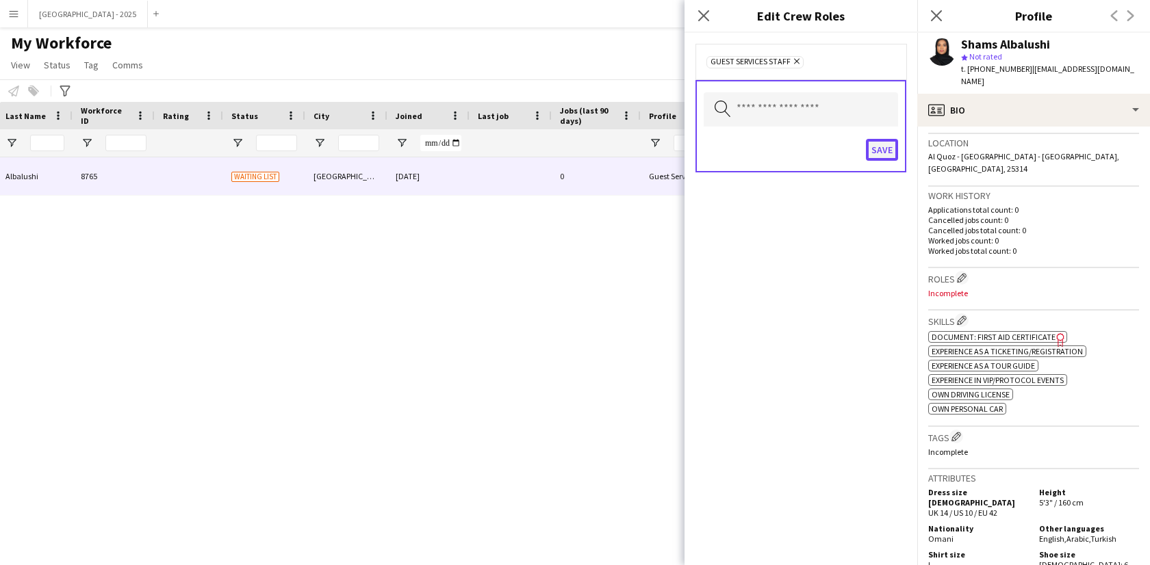
click at [892, 153] on button "Save" at bounding box center [882, 150] width 32 height 22
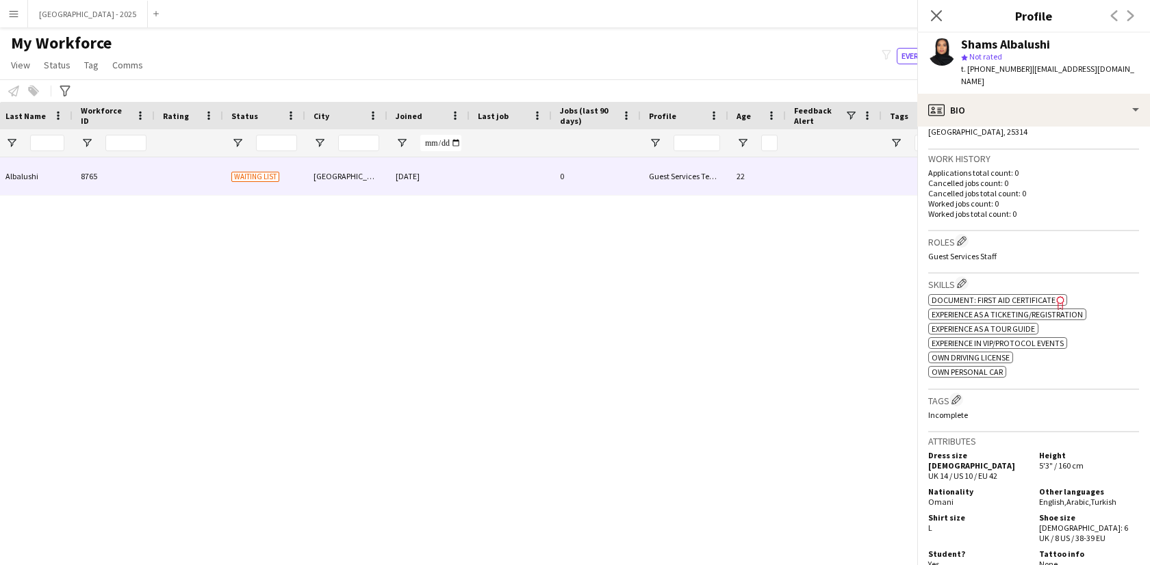
scroll to position [358, 0]
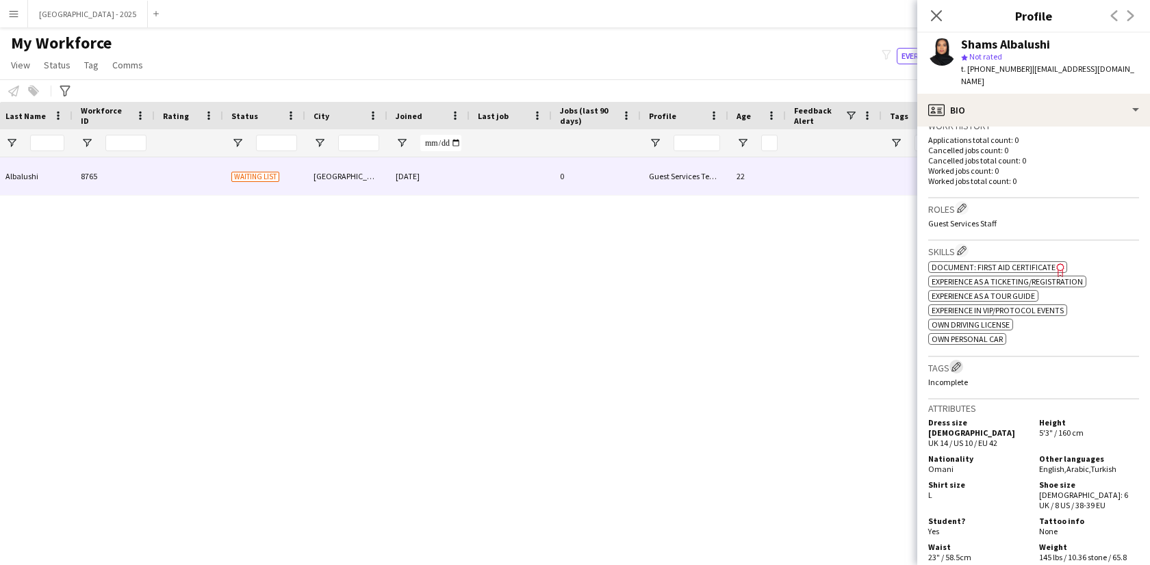
click at [958, 362] on app-icon "Edit crew company tags" at bounding box center [956, 367] width 10 height 10
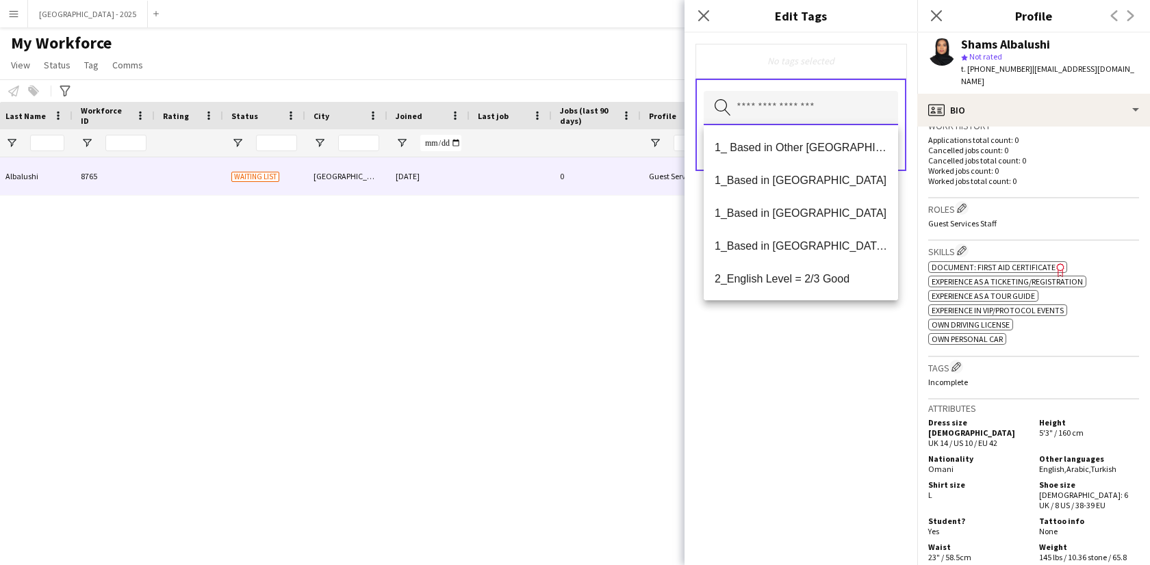
click at [784, 92] on input "text" at bounding box center [801, 108] width 194 height 34
click at [790, 255] on mat-option "1_Based in [GEOGRAPHIC_DATA]/[GEOGRAPHIC_DATA]/Ajman" at bounding box center [801, 245] width 194 height 33
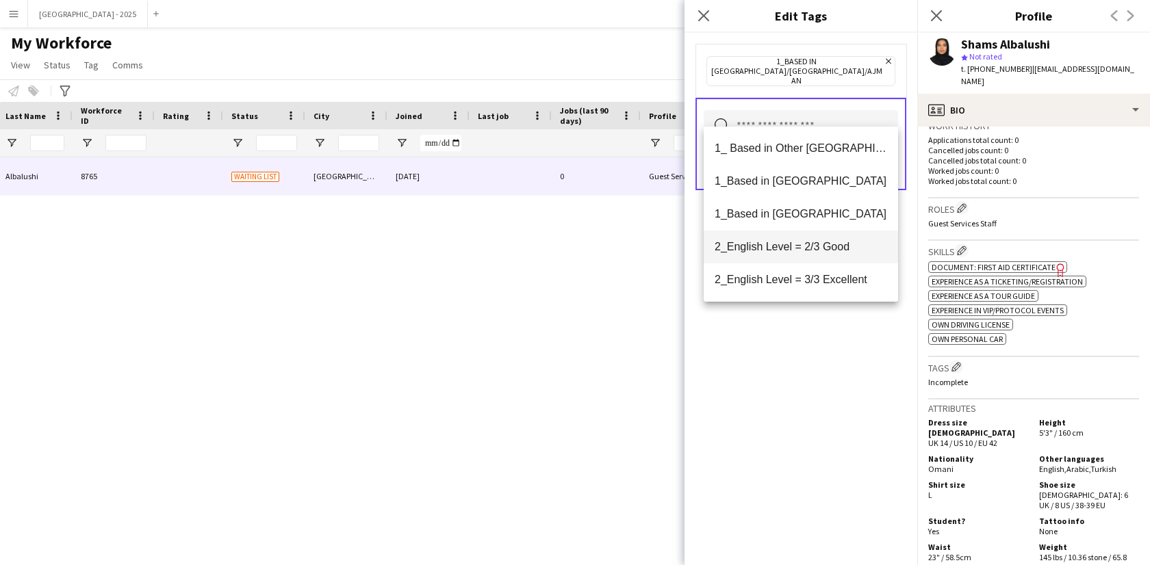
click at [796, 253] on mat-option "2_English Level = 2/3 Good" at bounding box center [801, 247] width 194 height 33
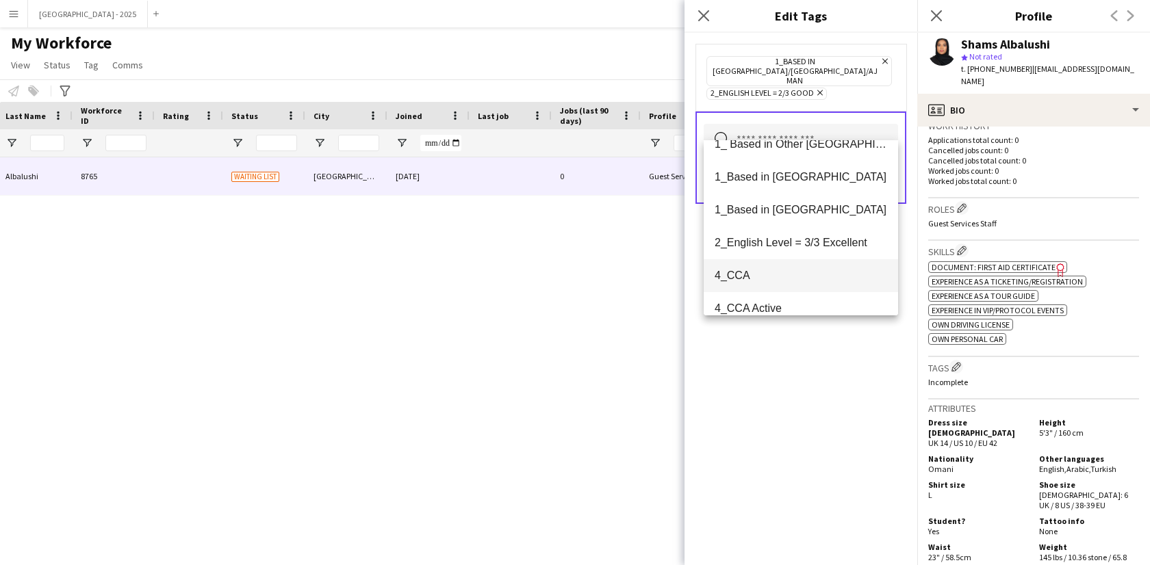
scroll to position [18, 0]
click at [814, 264] on mat-option "4_CCA" at bounding box center [801, 275] width 194 height 33
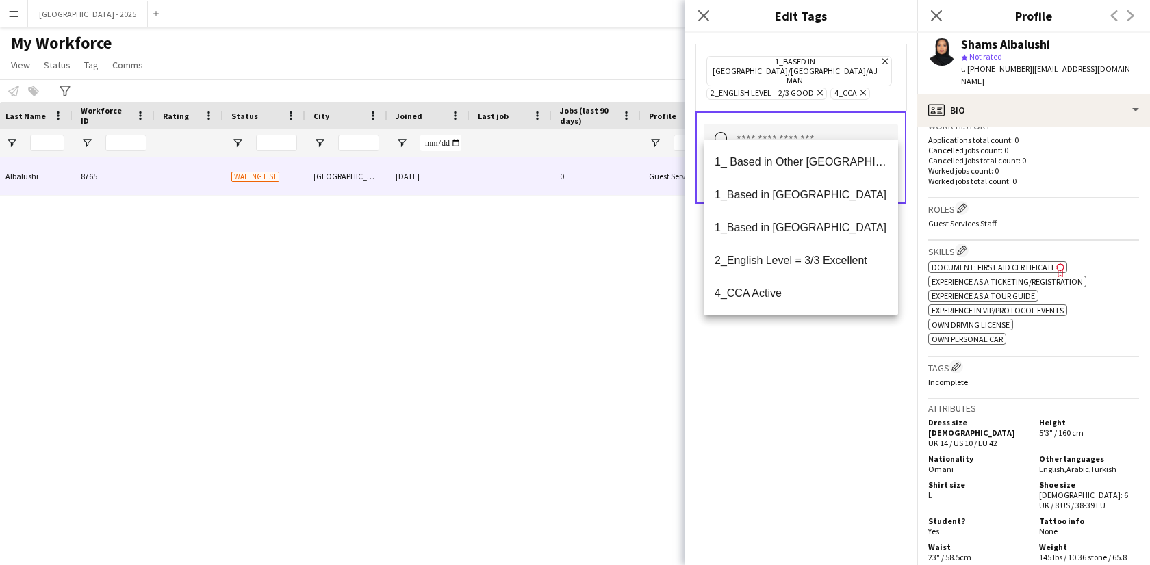
click at [832, 352] on div "1_Based in [GEOGRAPHIC_DATA]/[GEOGRAPHIC_DATA]/Ajman Remove 2_English Level = 2…" at bounding box center [800, 299] width 233 height 532
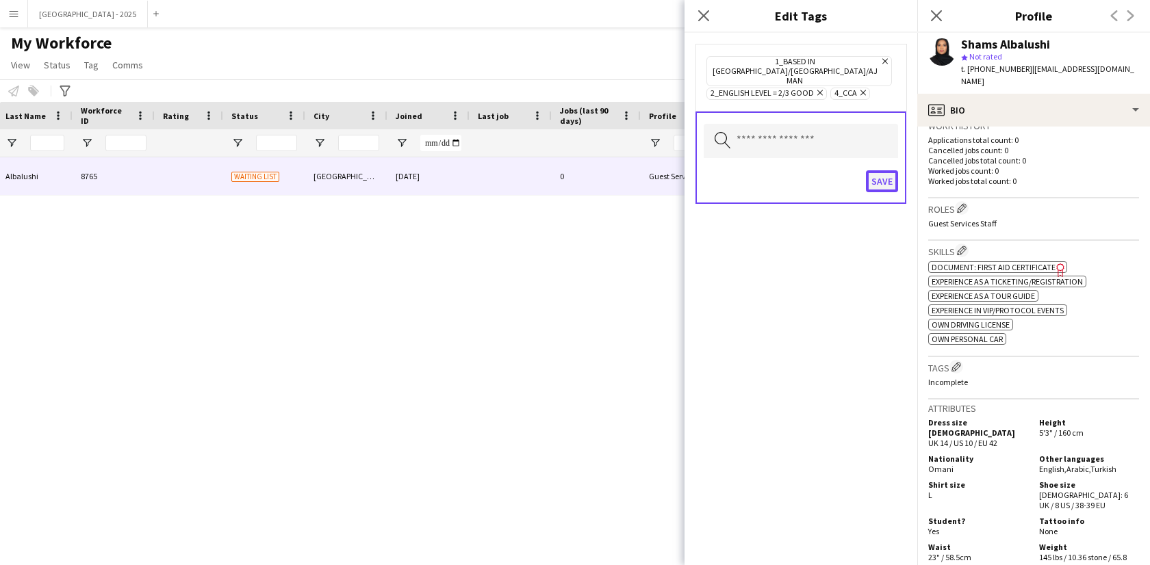
click at [880, 170] on button "Save" at bounding box center [882, 181] width 32 height 22
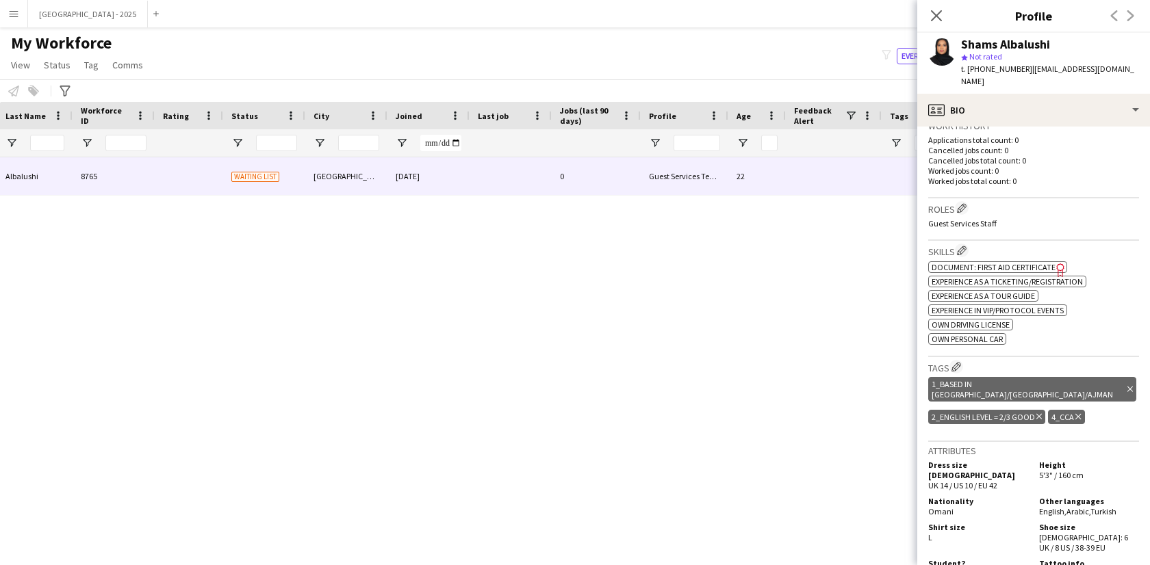
click at [1025, 67] on span "| [EMAIL_ADDRESS][DOMAIN_NAME]" at bounding box center [1047, 75] width 173 height 23
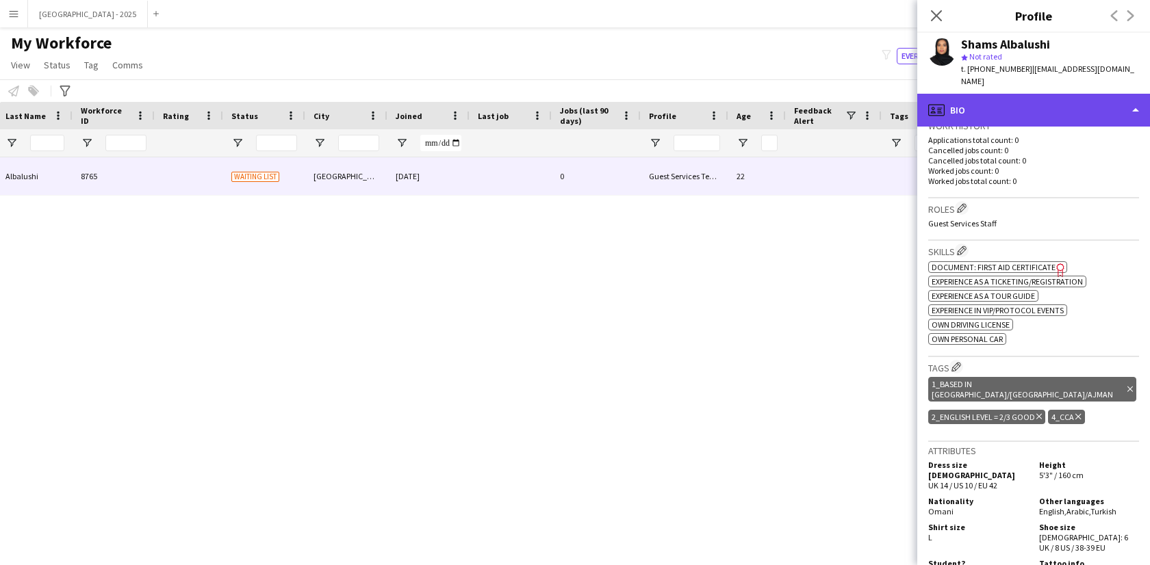
click at [1025, 94] on div "profile Bio" at bounding box center [1033, 110] width 233 height 33
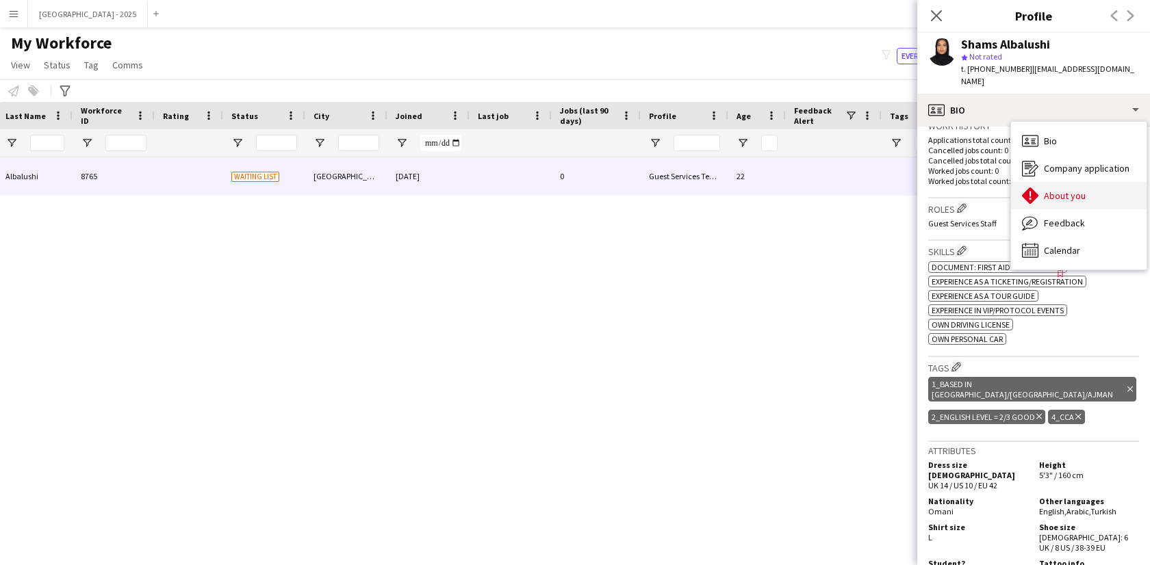
click at [1079, 190] on div "About you About you" at bounding box center [1079, 195] width 136 height 27
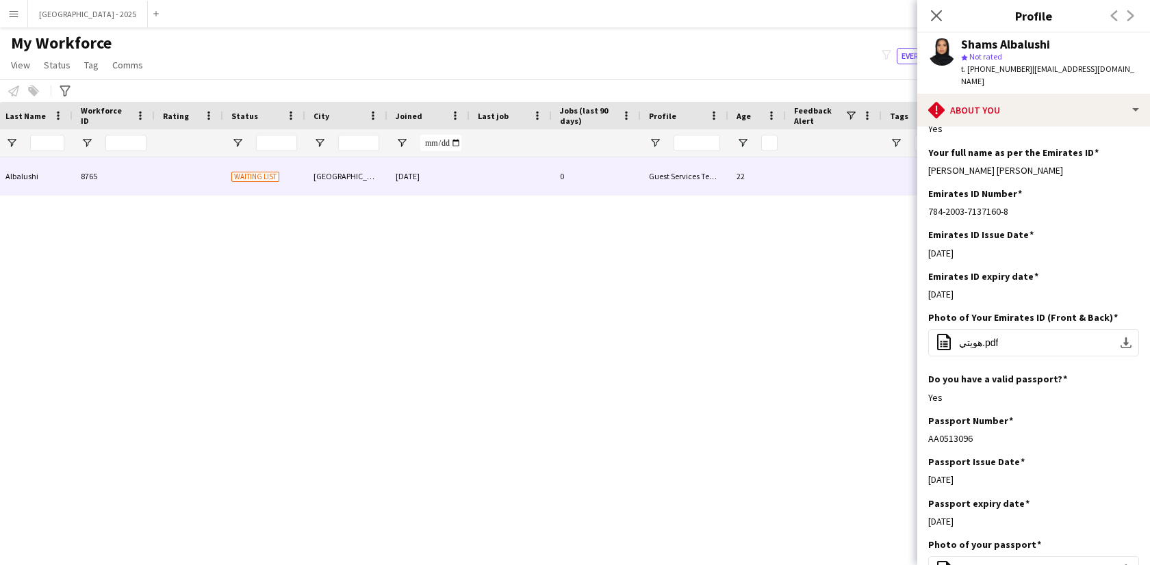
scroll to position [563, 0]
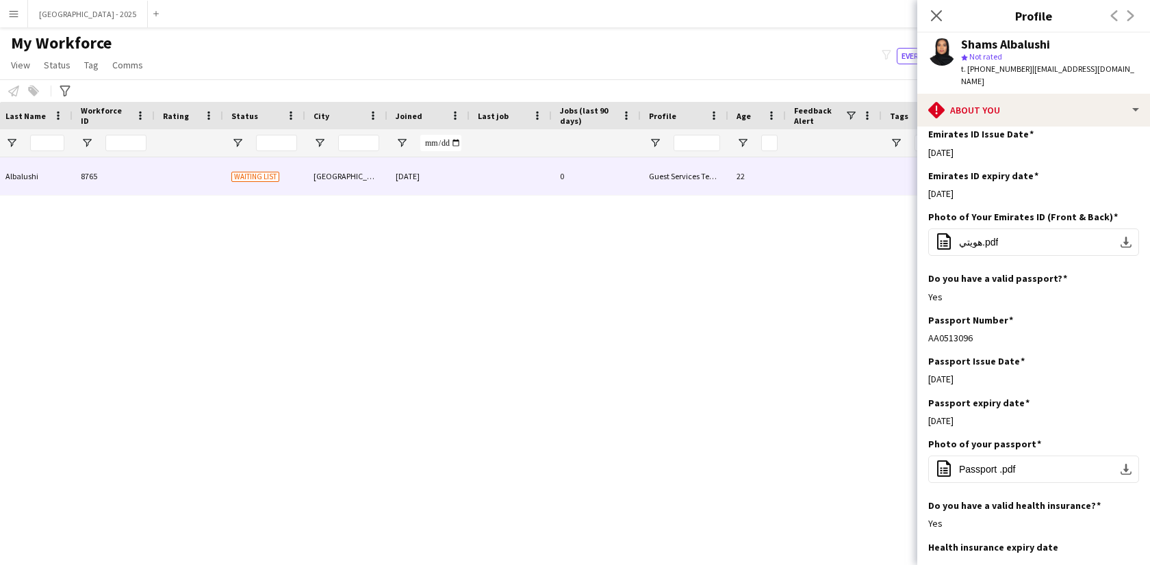
click at [935, 13] on icon at bounding box center [936, 15] width 11 height 11
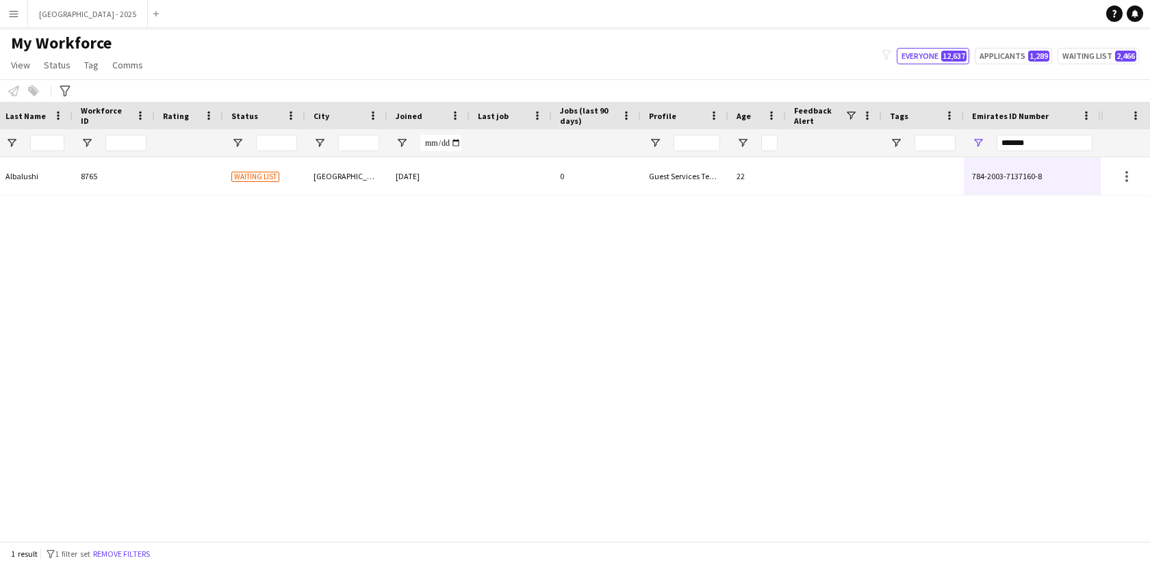
scroll to position [0, 0]
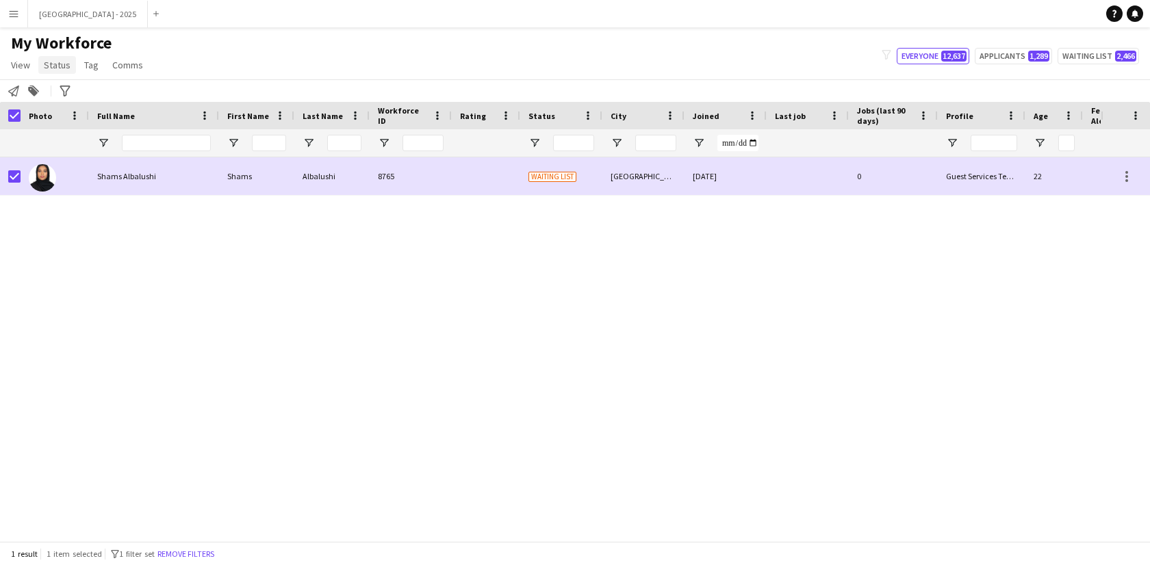
click at [55, 68] on span "Status" at bounding box center [57, 65] width 27 height 12
click at [77, 98] on link "Edit" at bounding box center [87, 94] width 96 height 29
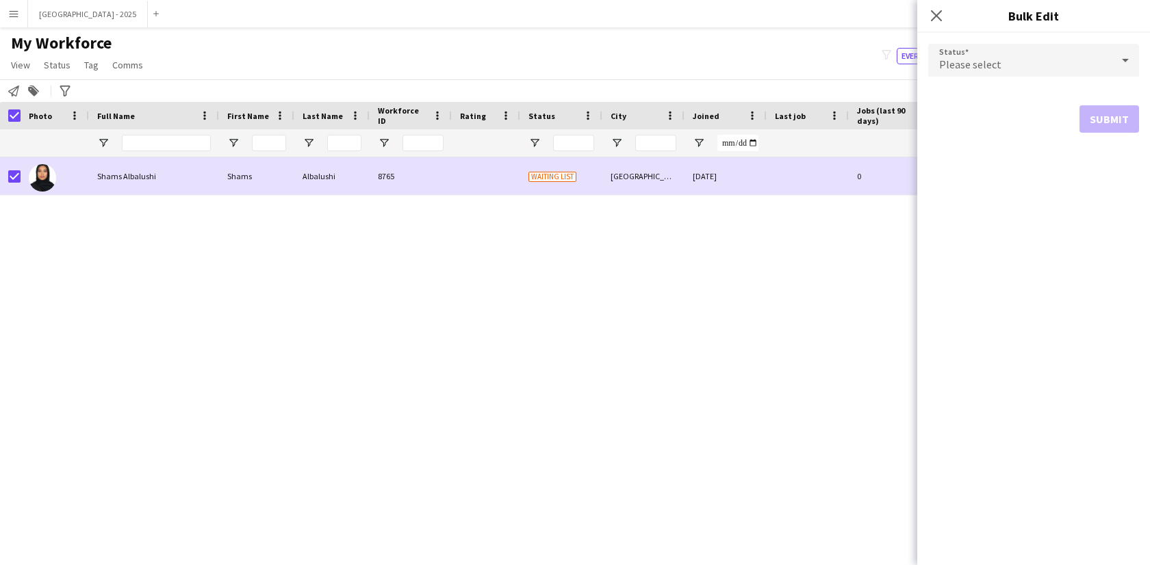
click at [959, 74] on div "Please select" at bounding box center [1019, 60] width 183 height 33
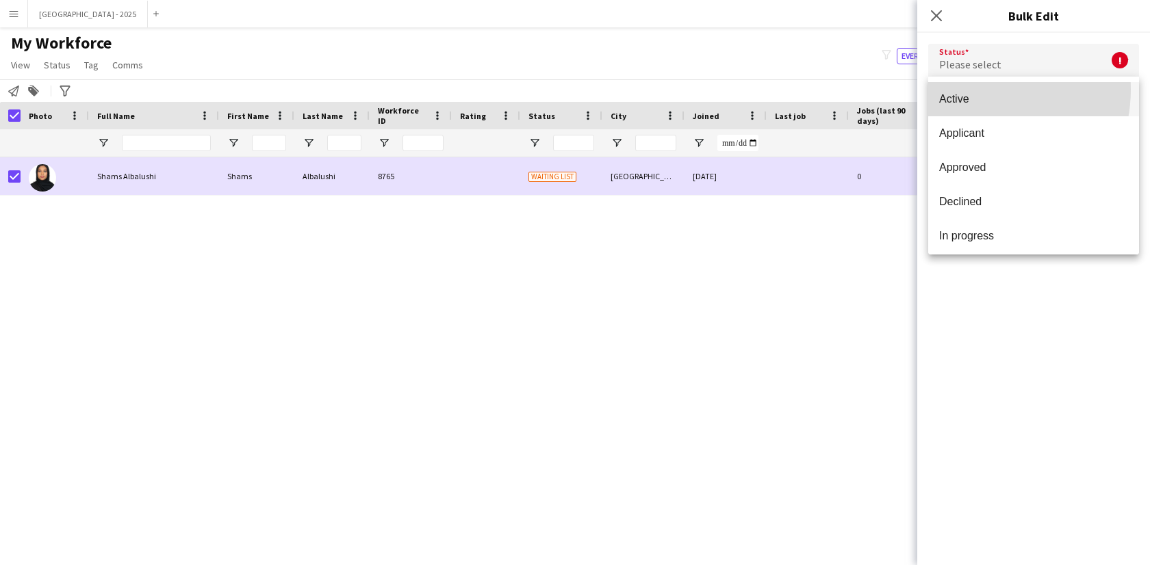
click at [966, 89] on mat-option "Active" at bounding box center [1033, 99] width 211 height 34
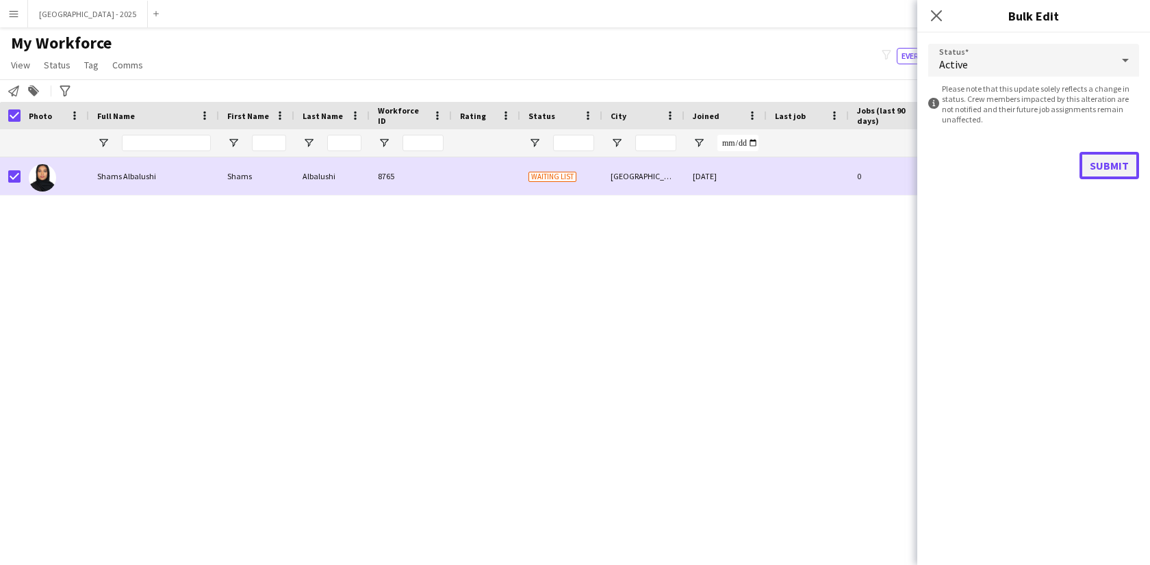
click at [1098, 157] on button "Submit" at bounding box center [1109, 165] width 60 height 27
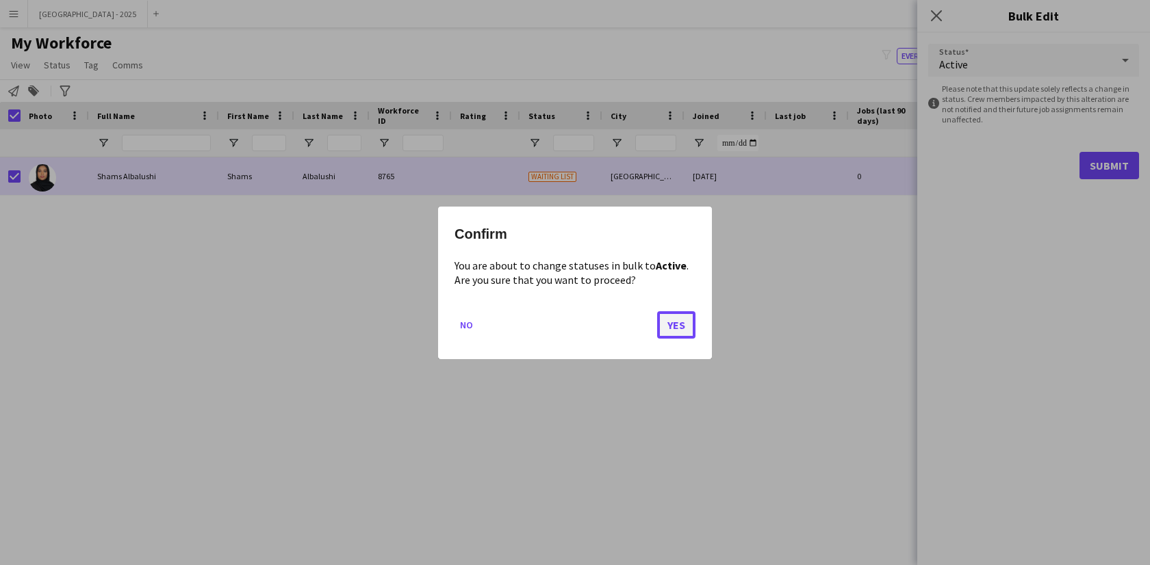
click at [693, 323] on button "Yes" at bounding box center [676, 324] width 38 height 27
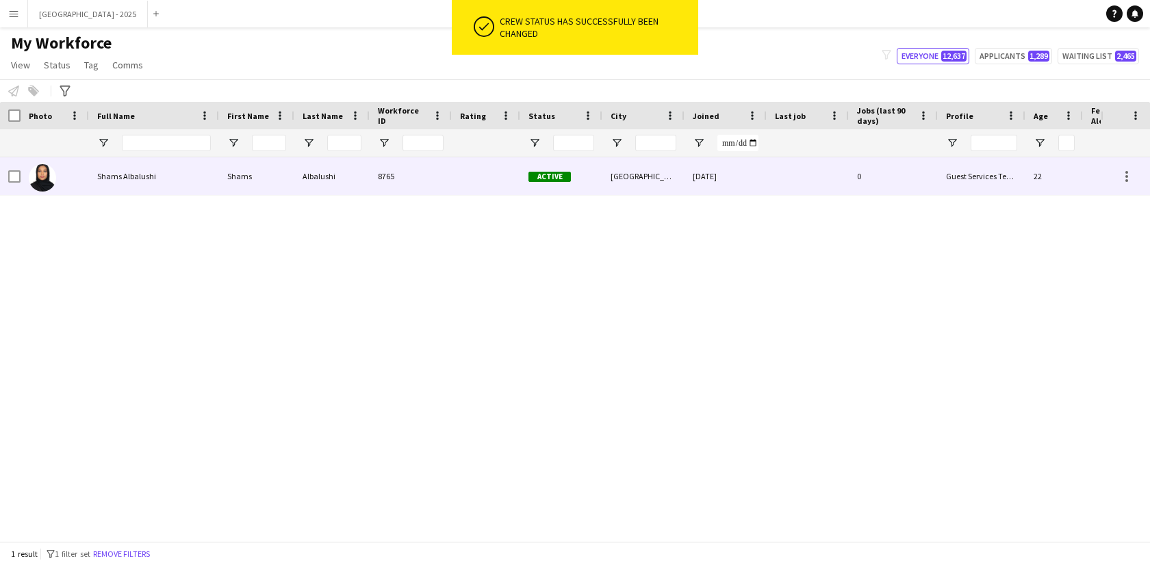
click at [104, 177] on span "Shams Albalushi" at bounding box center [126, 176] width 59 height 10
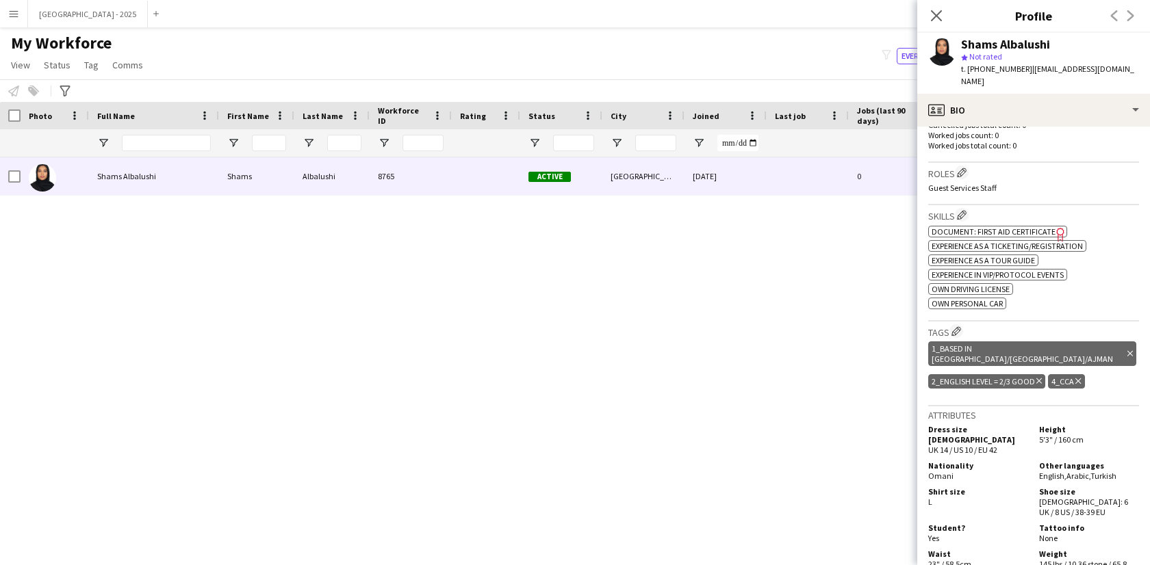
scroll to position [265, 0]
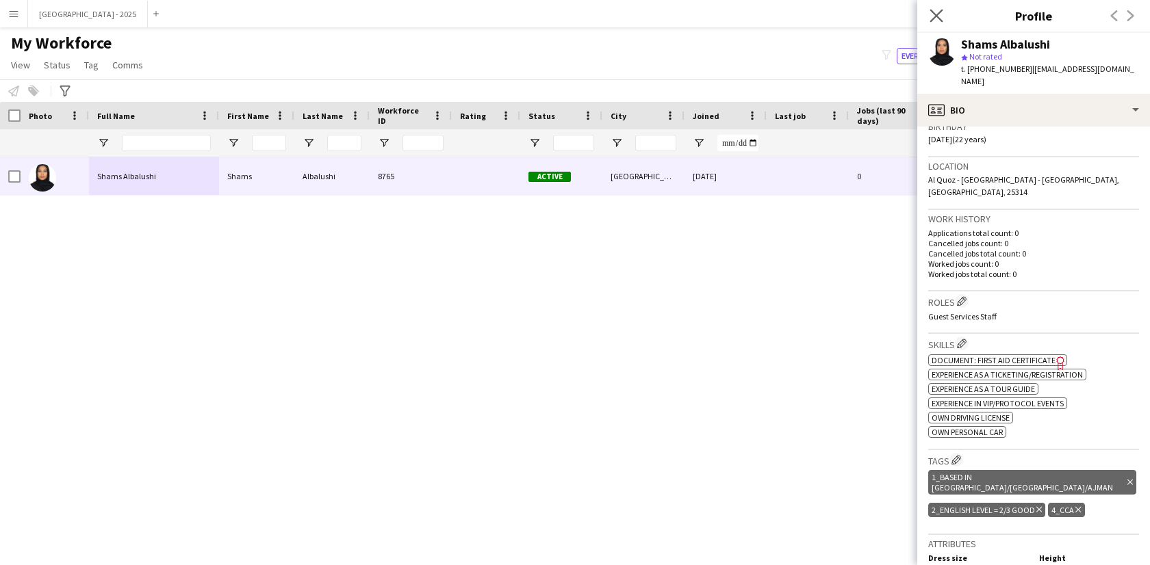
click at [940, 22] on icon "Close pop-in" at bounding box center [935, 15] width 13 height 13
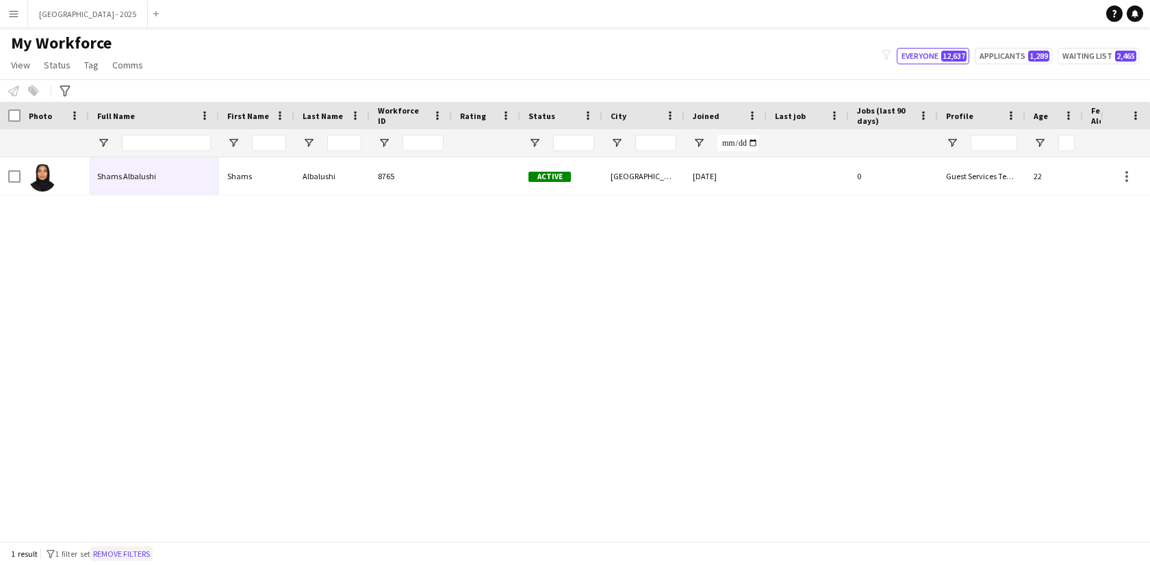
click at [146, 558] on button "Remove filters" at bounding box center [121, 554] width 62 height 15
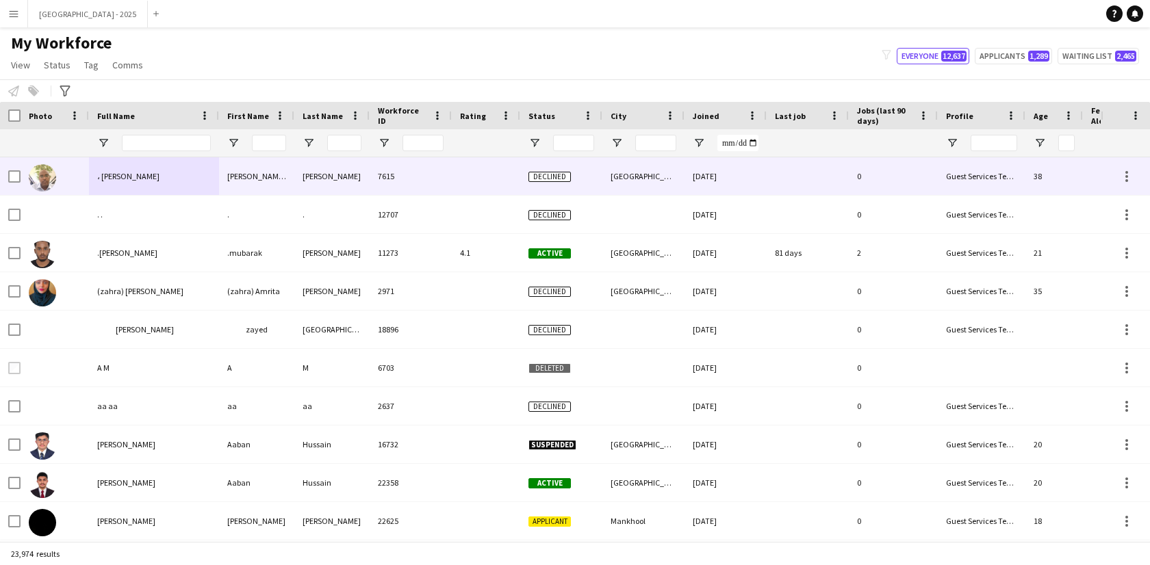
scroll to position [0, 297]
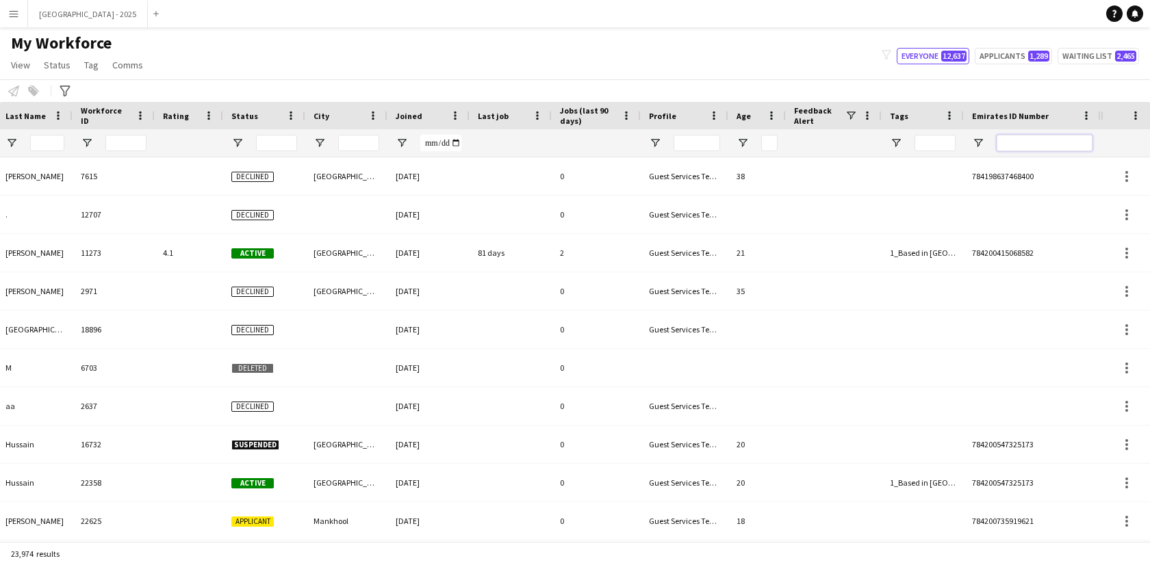
click at [1050, 146] on input "Emirates ID Number Filter Input" at bounding box center [1044, 143] width 96 height 16
paste input "*******"
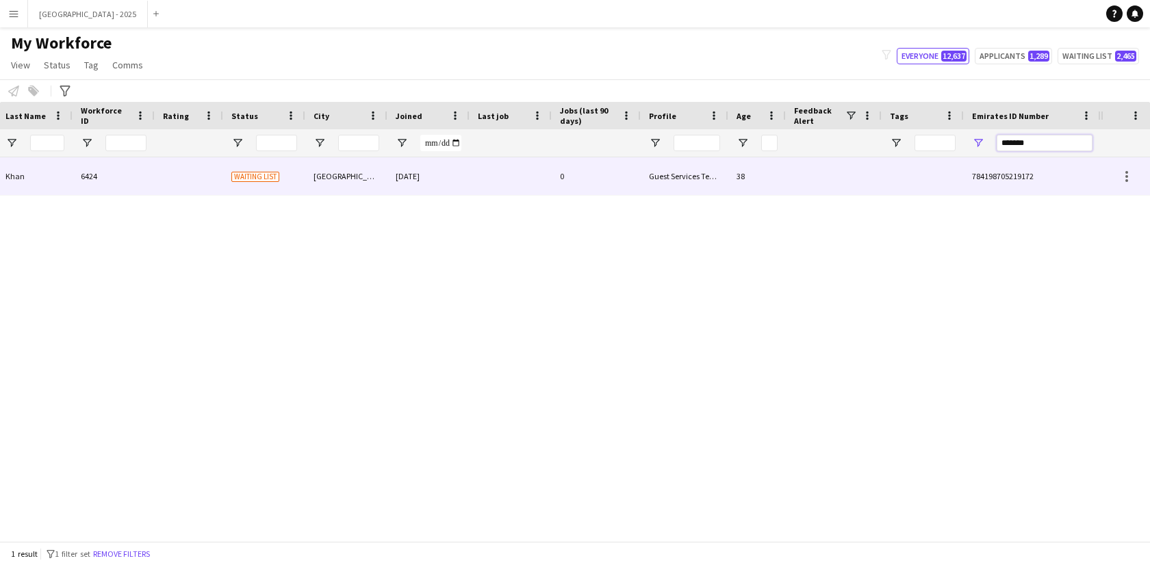
type input "*******"
click at [751, 166] on div "38" at bounding box center [756, 176] width 57 height 38
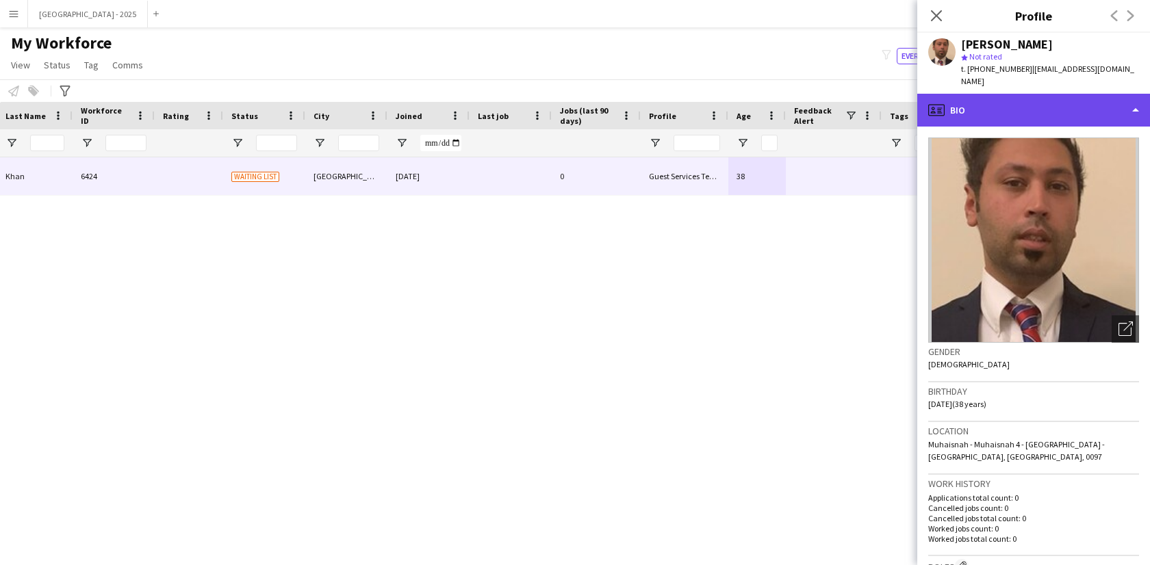
click at [1059, 107] on div "profile Bio" at bounding box center [1033, 110] width 233 height 33
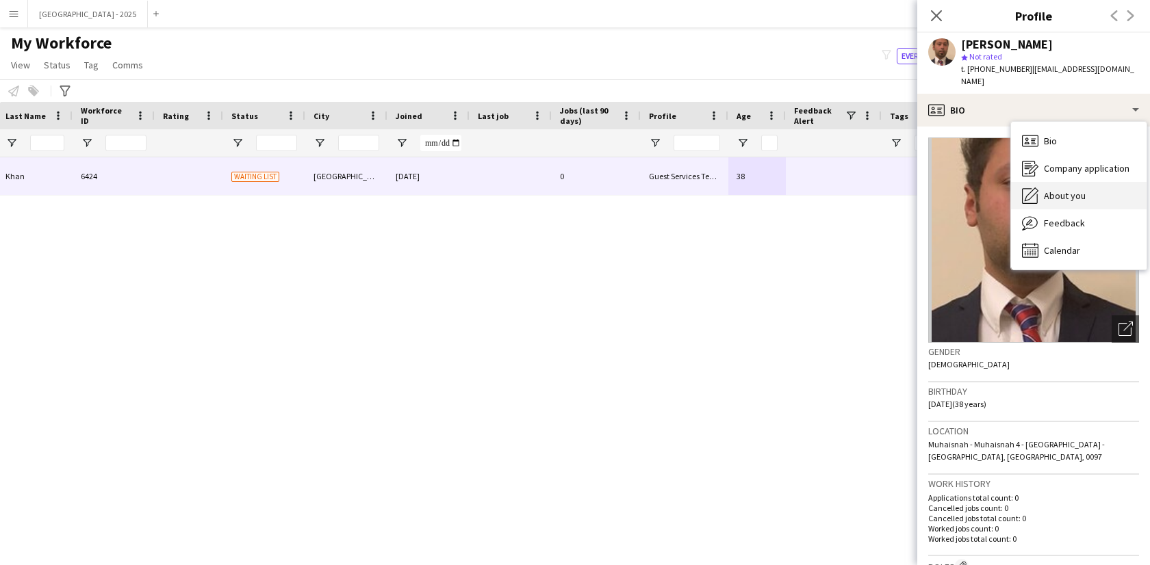
click at [1075, 182] on div "About you About you" at bounding box center [1079, 195] width 136 height 27
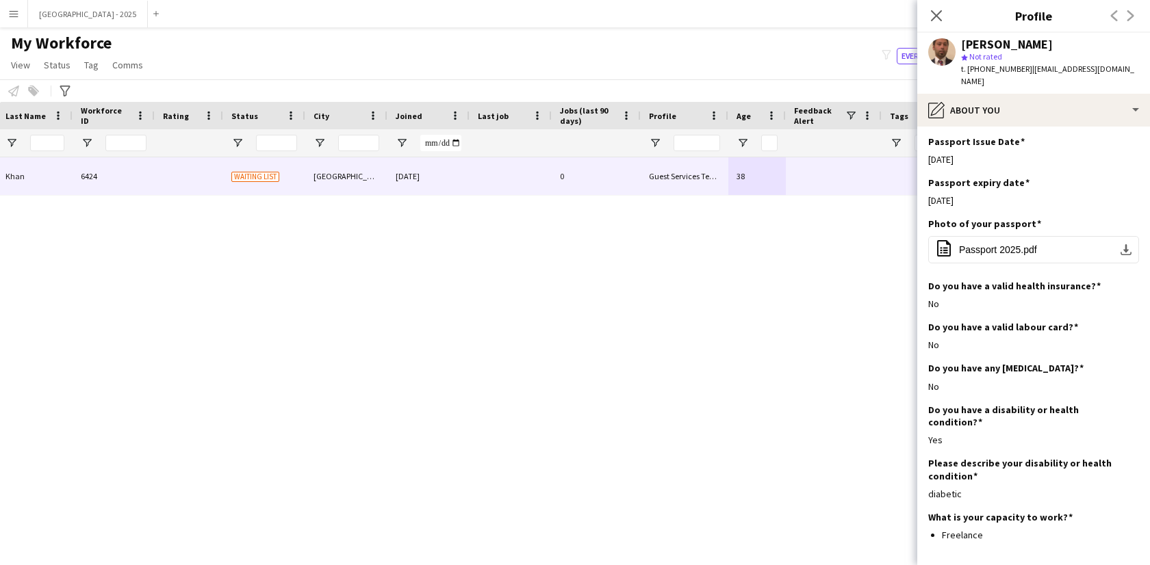
scroll to position [797, 0]
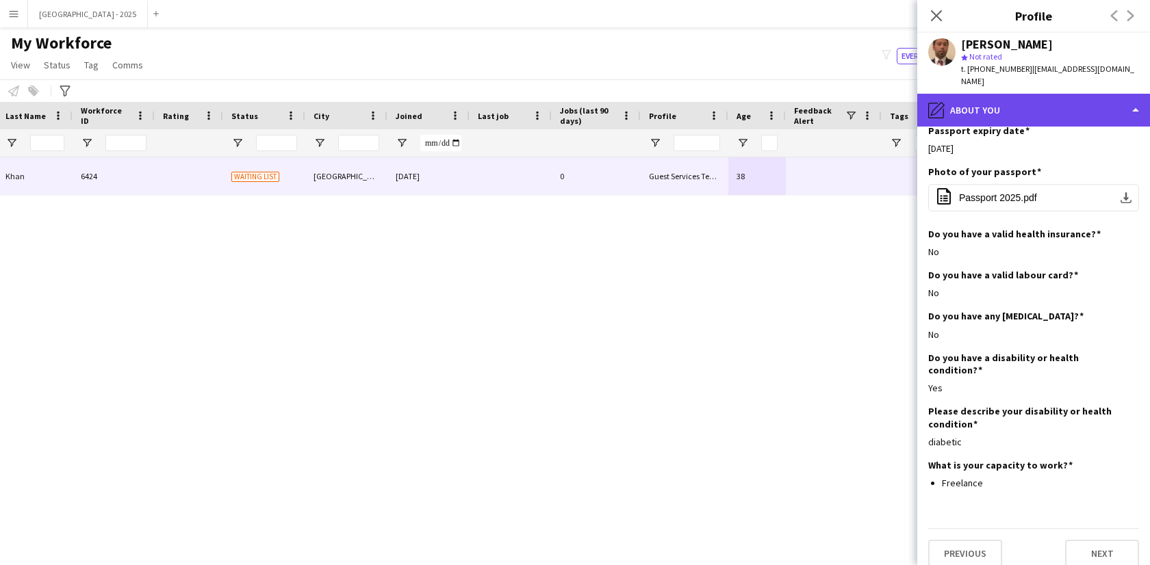
click at [1029, 101] on div "pencil4 About you" at bounding box center [1033, 110] width 233 height 33
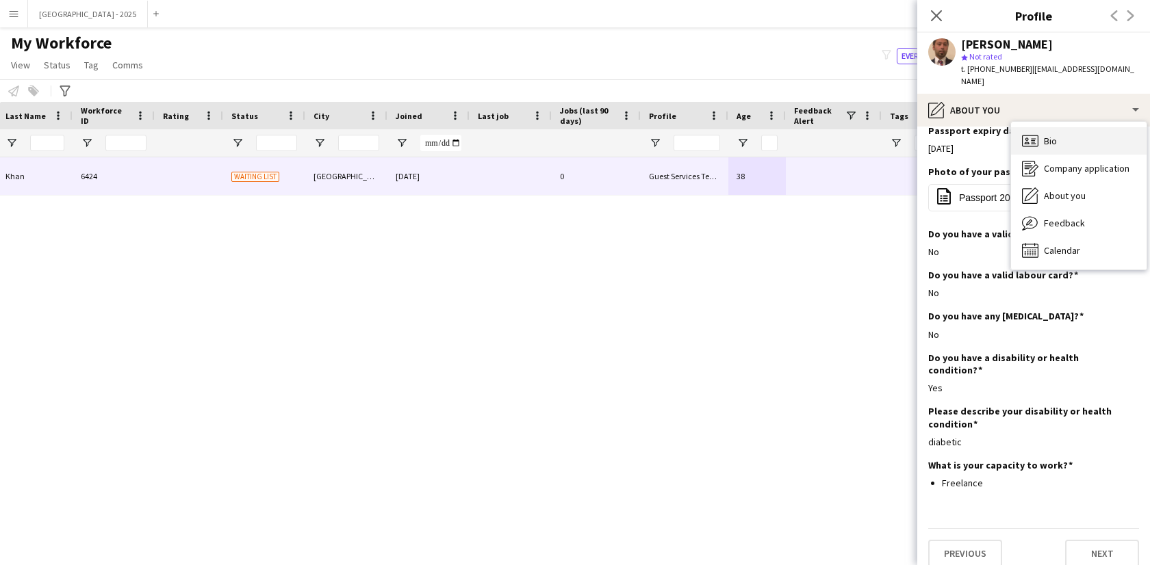
click at [1061, 127] on div "Bio Bio" at bounding box center [1079, 140] width 136 height 27
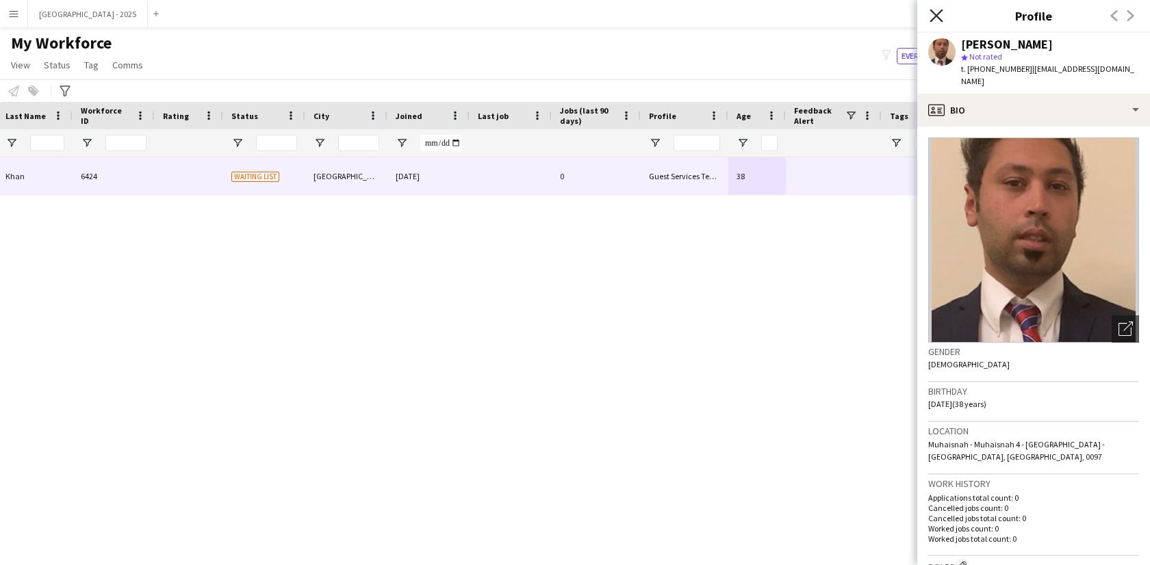
click at [936, 14] on icon at bounding box center [935, 15] width 13 height 13
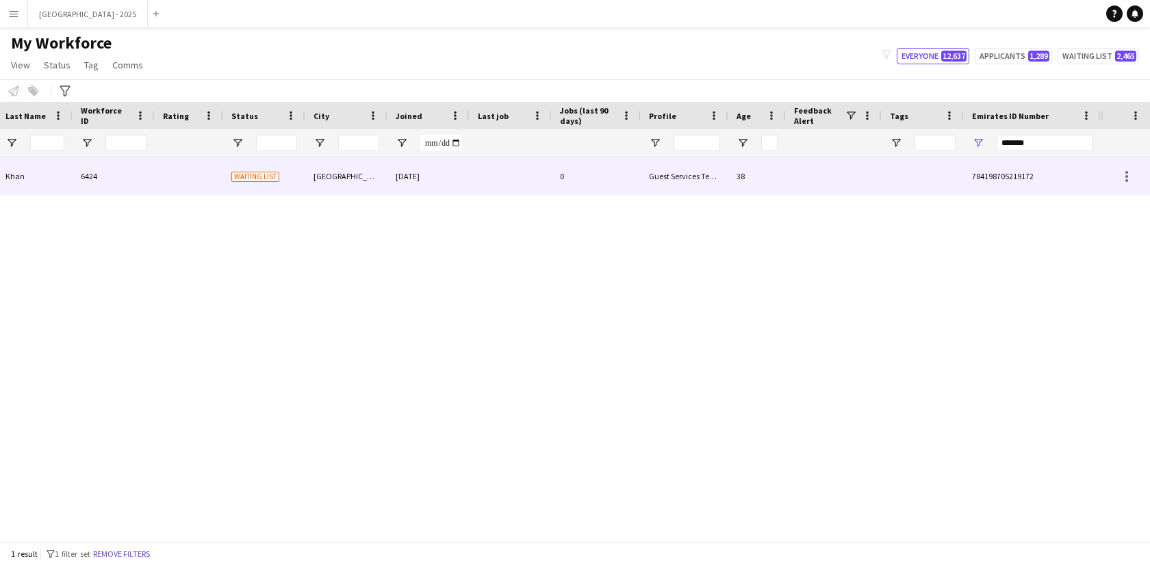
click at [775, 173] on div "38" at bounding box center [756, 176] width 57 height 38
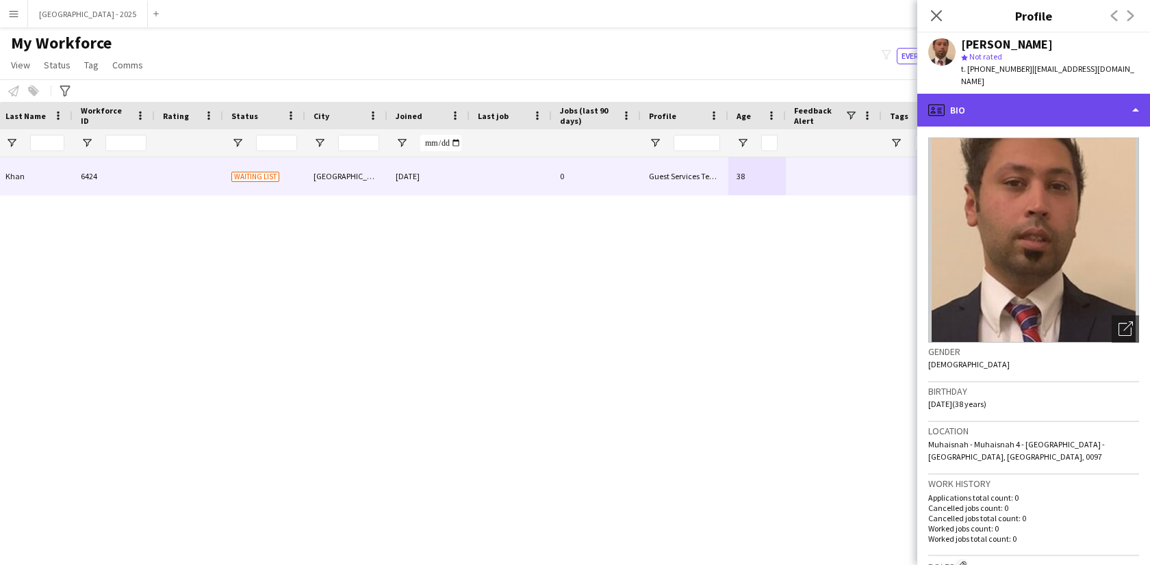
click at [1027, 98] on div "profile Bio" at bounding box center [1033, 110] width 233 height 33
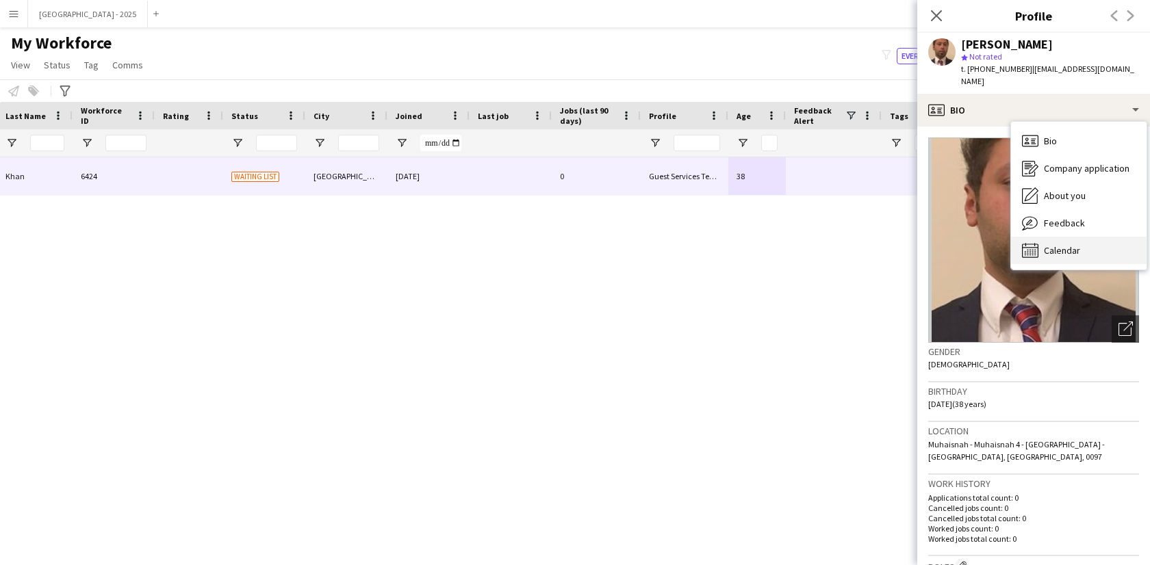
click at [1069, 237] on div "Calendar Calendar" at bounding box center [1079, 250] width 136 height 27
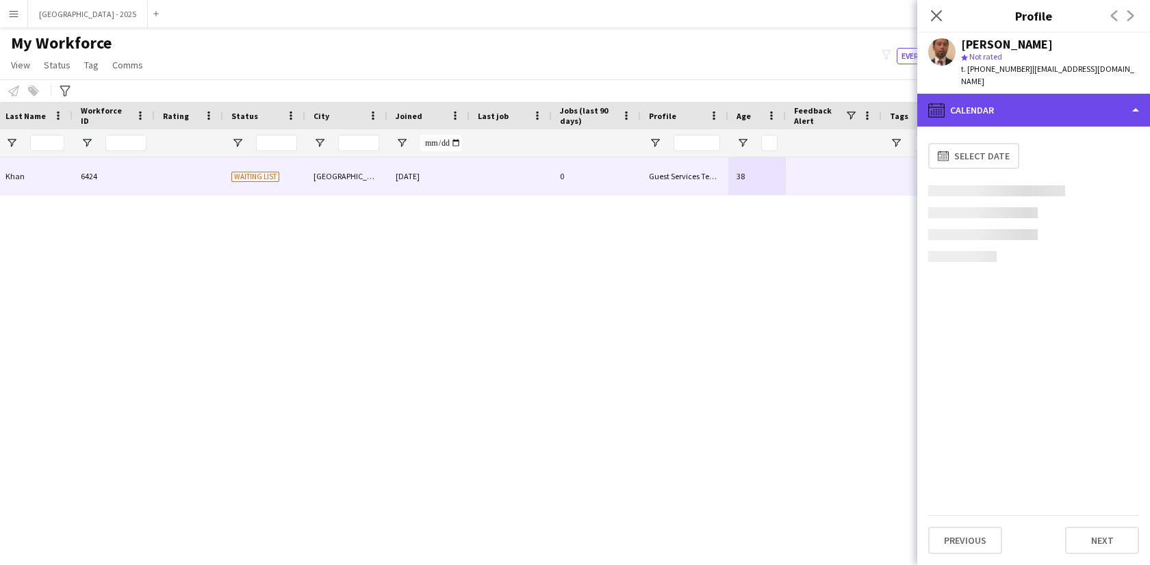
click at [996, 99] on div "calendar-full Calendar" at bounding box center [1033, 110] width 233 height 33
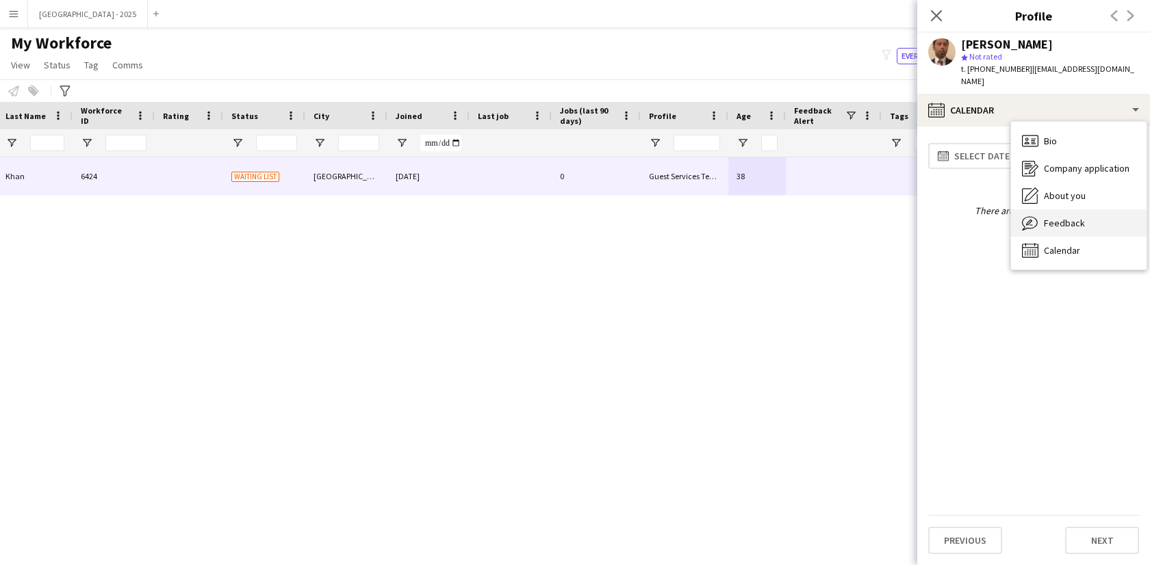
click at [1066, 217] on span "Feedback" at bounding box center [1064, 223] width 41 height 12
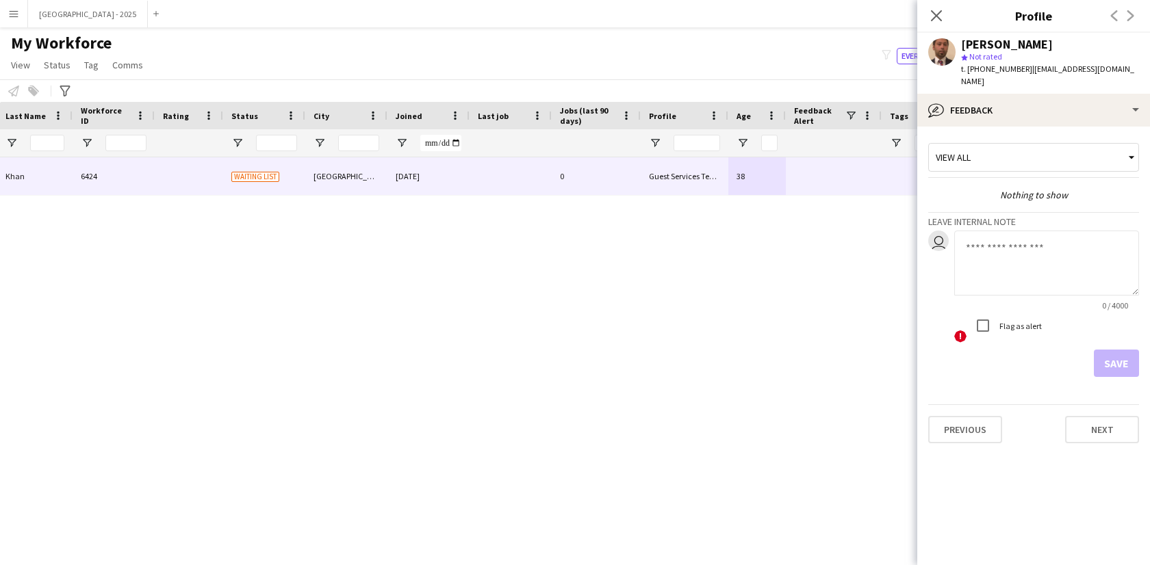
click at [1027, 256] on textarea at bounding box center [1046, 263] width 185 height 65
type textarea "**********"
drag, startPoint x: 1124, startPoint y: 357, endPoint x: 1122, endPoint y: 349, distance: 7.7
click at [1124, 357] on button "Save" at bounding box center [1116, 363] width 45 height 27
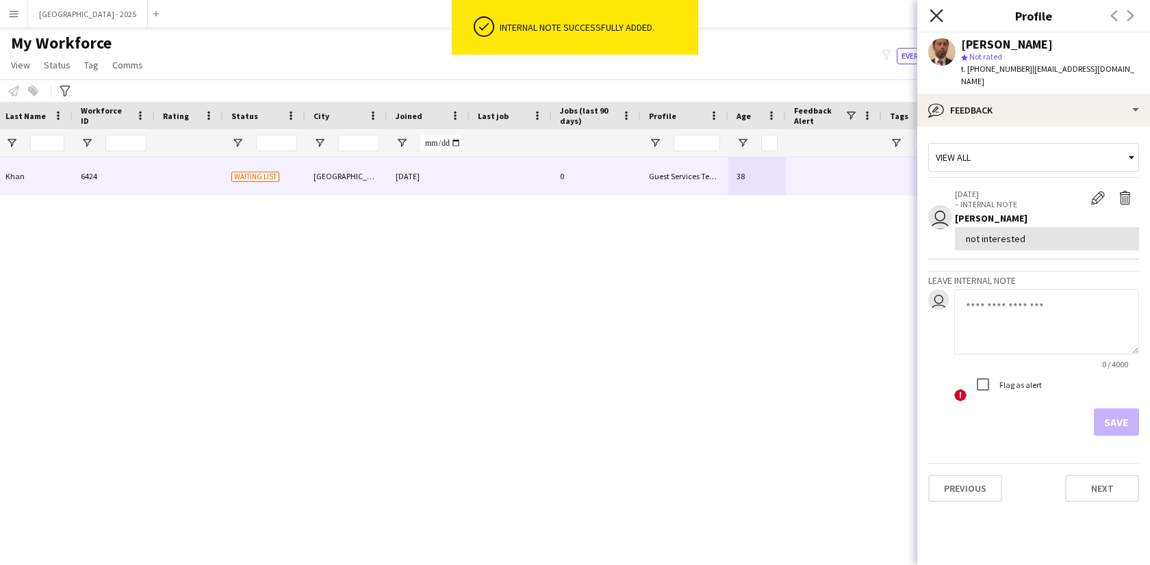
click at [935, 16] on icon at bounding box center [935, 15] width 13 height 13
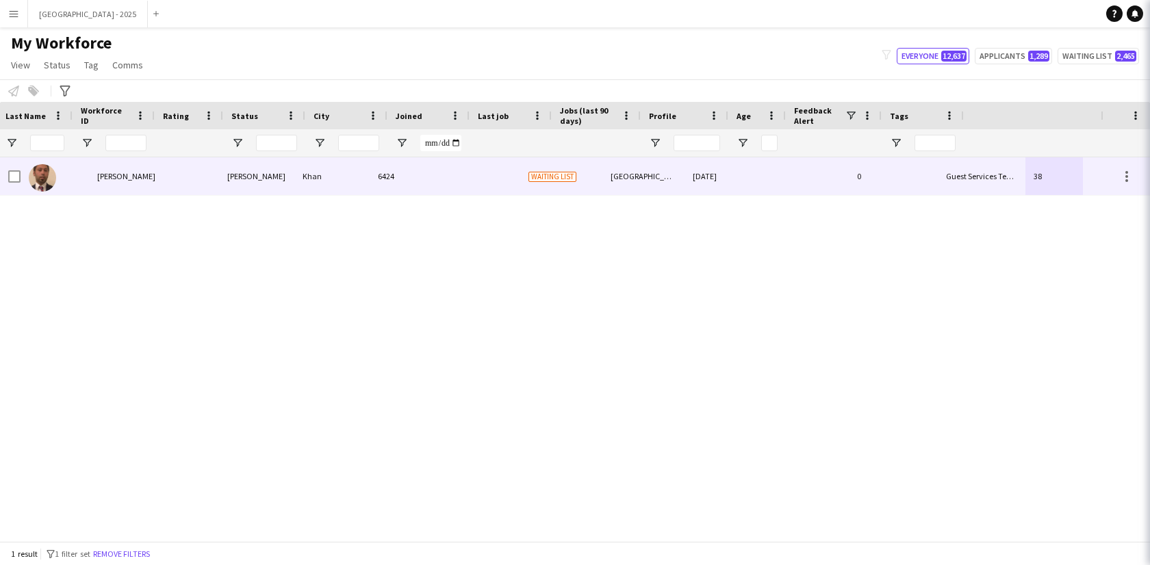
scroll to position [0, 0]
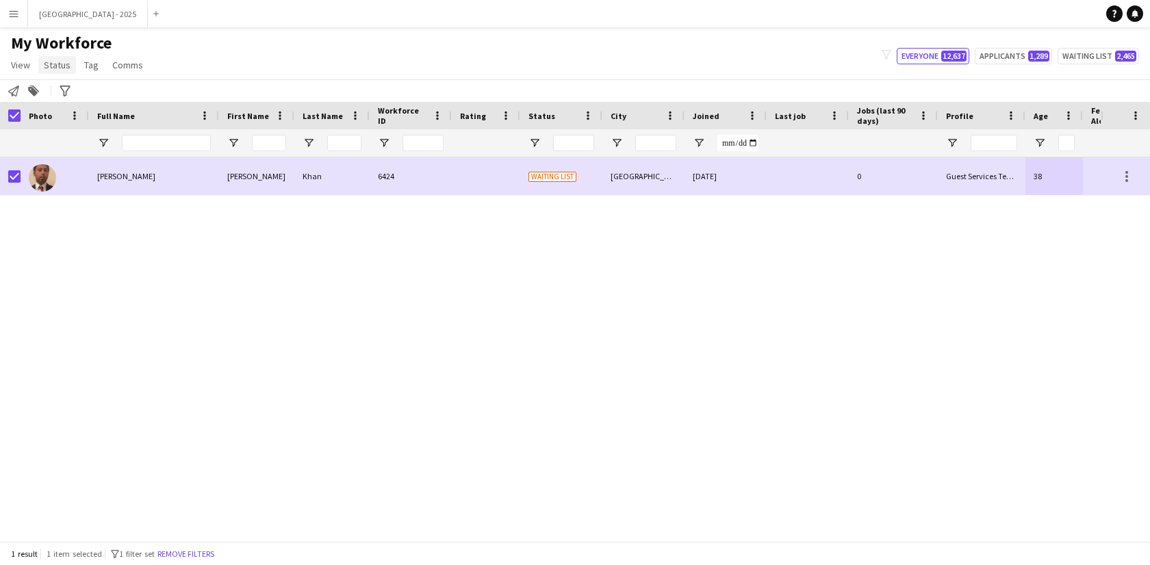
click at [47, 59] on span "Status" at bounding box center [57, 65] width 27 height 12
click at [60, 98] on span "Edit" at bounding box center [58, 94] width 16 height 12
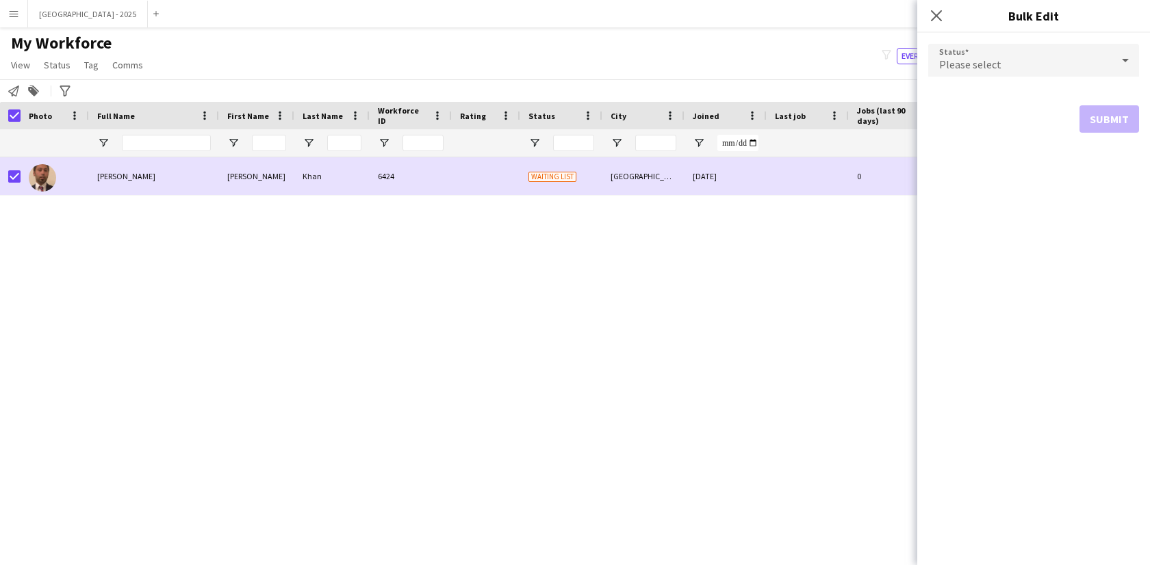
click at [945, 71] on div "Please select" at bounding box center [1019, 60] width 183 height 33
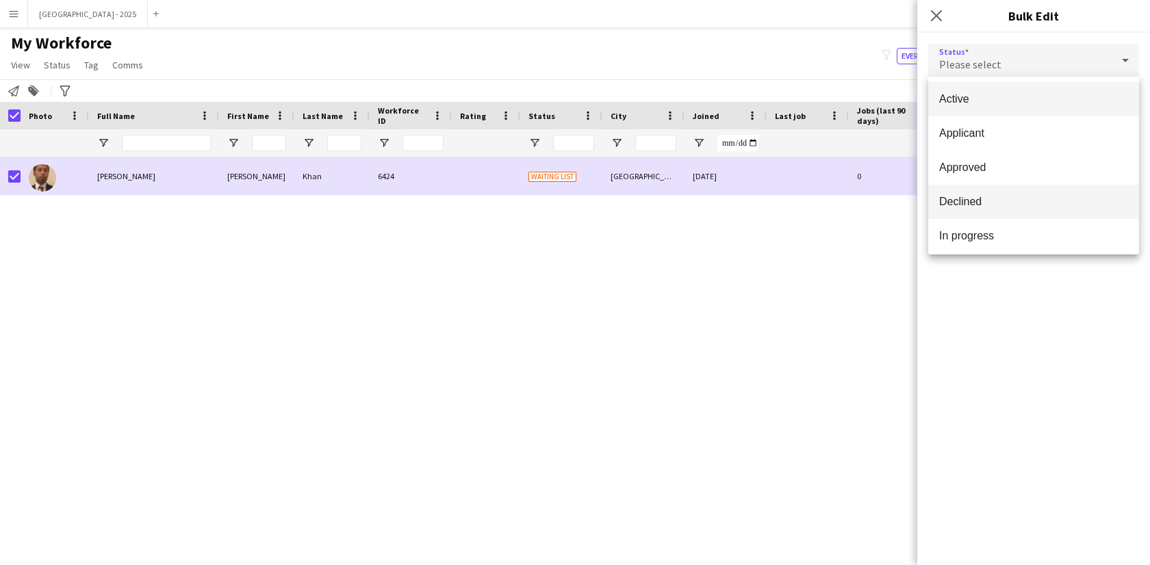
click at [983, 199] on span "Declined" at bounding box center [1033, 201] width 189 height 13
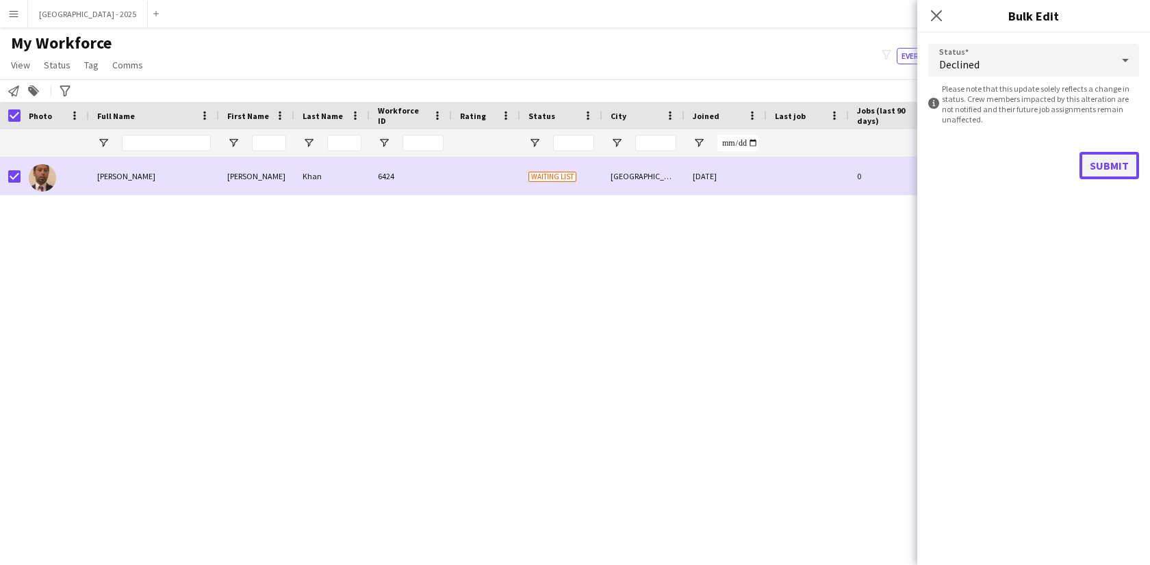
click at [1119, 162] on button "Submit" at bounding box center [1109, 165] width 60 height 27
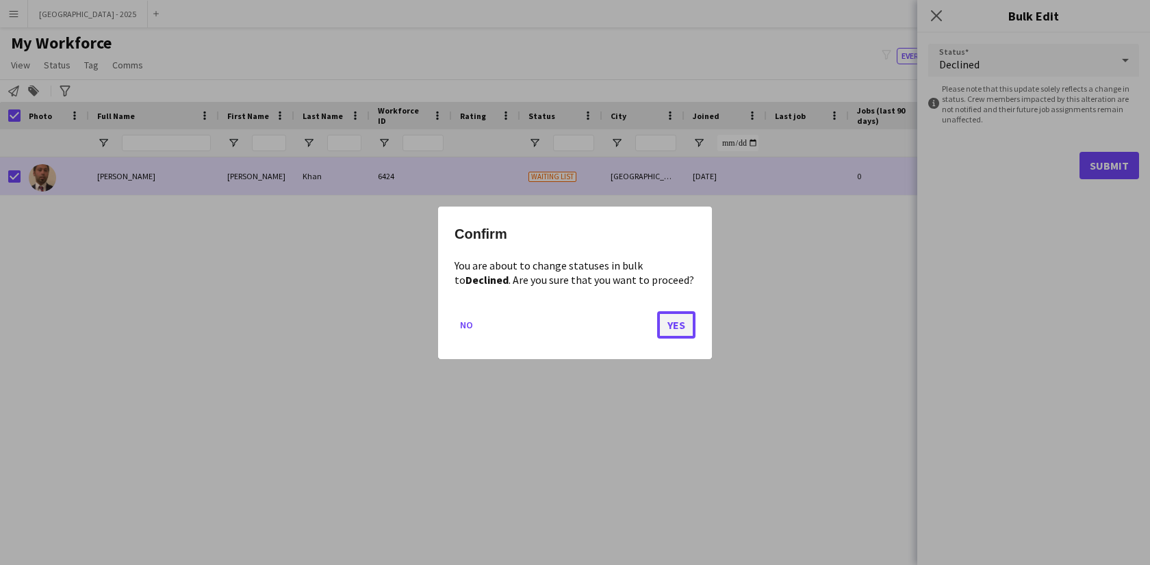
click at [694, 311] on button "Yes" at bounding box center [676, 324] width 38 height 27
click at [689, 315] on div "[PERSON_NAME] [PERSON_NAME] 6424 Waiting list [GEOGRAPHIC_DATA] [DATE] 0 Guest …" at bounding box center [550, 349] width 1100 height 384
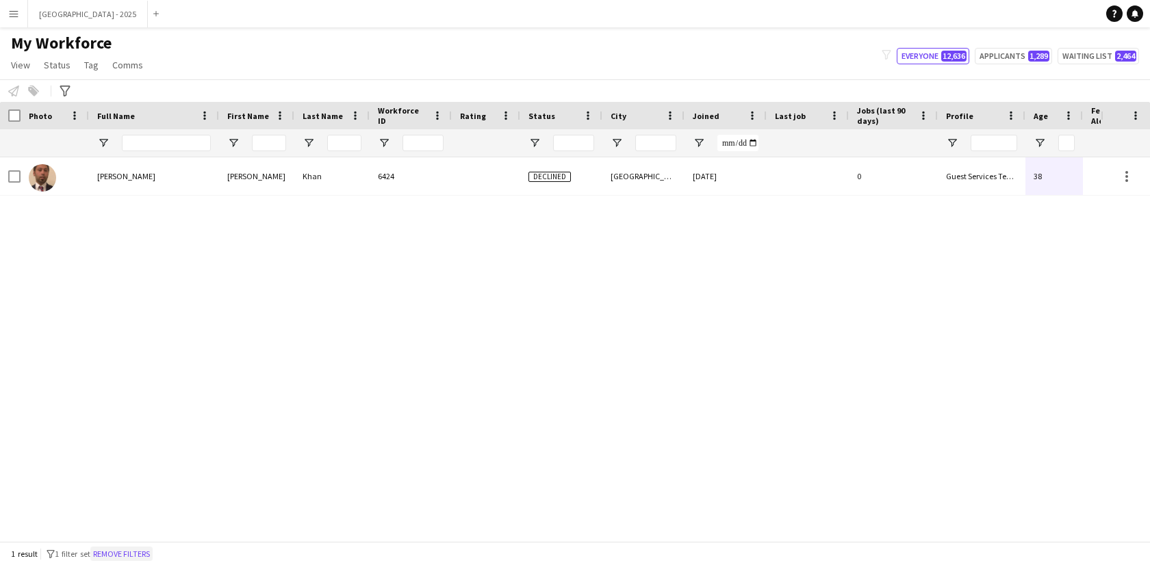
click at [136, 558] on button "Remove filters" at bounding box center [121, 554] width 62 height 15
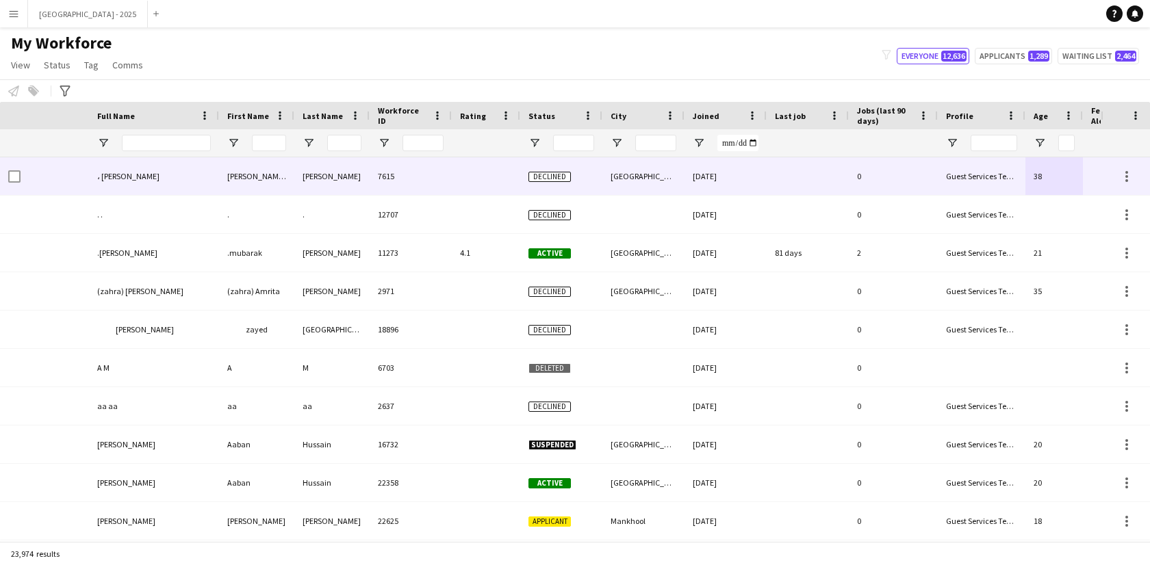
scroll to position [0, 297]
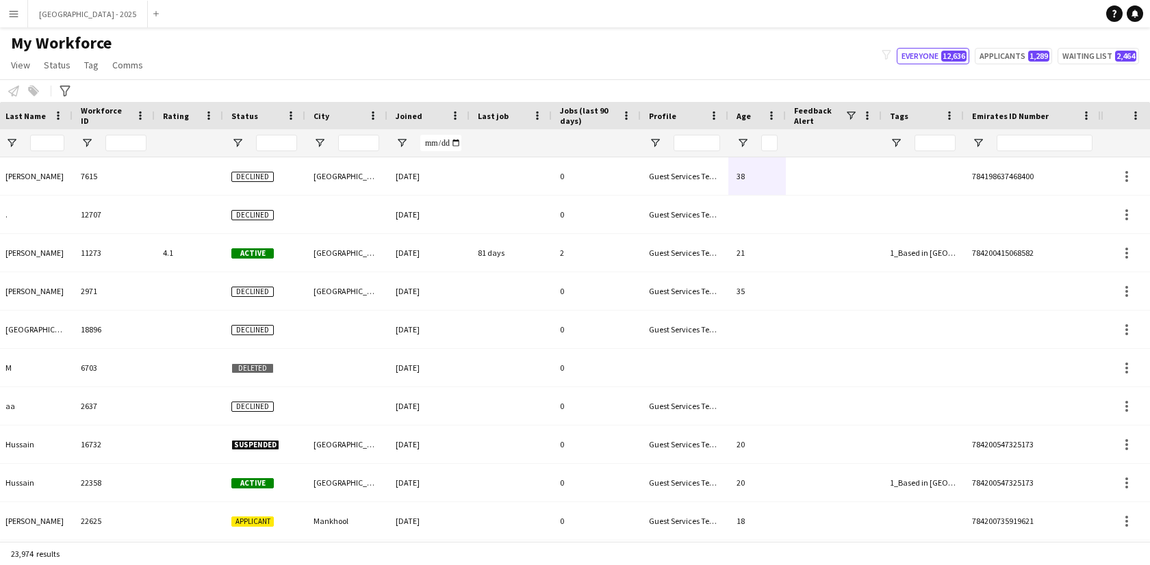
click at [1018, 152] on div at bounding box center [1044, 142] width 96 height 27
click at [1018, 146] on input "Emirates ID Number Filter Input" at bounding box center [1044, 143] width 96 height 16
paste input "******"
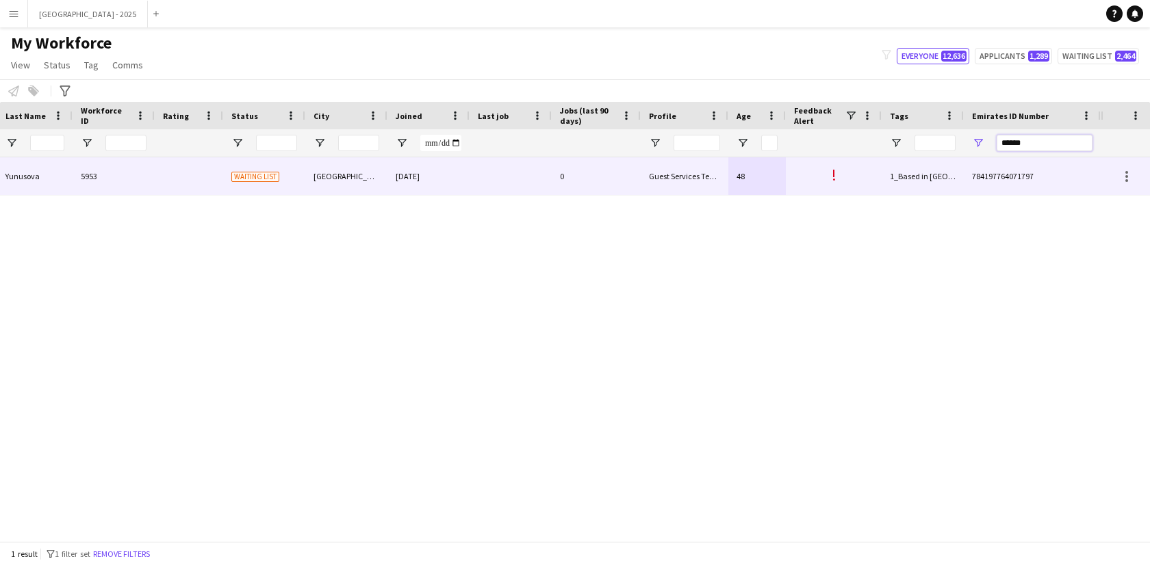
type input "******"
click at [662, 173] on div "Guest Services Team" at bounding box center [685, 176] width 88 height 38
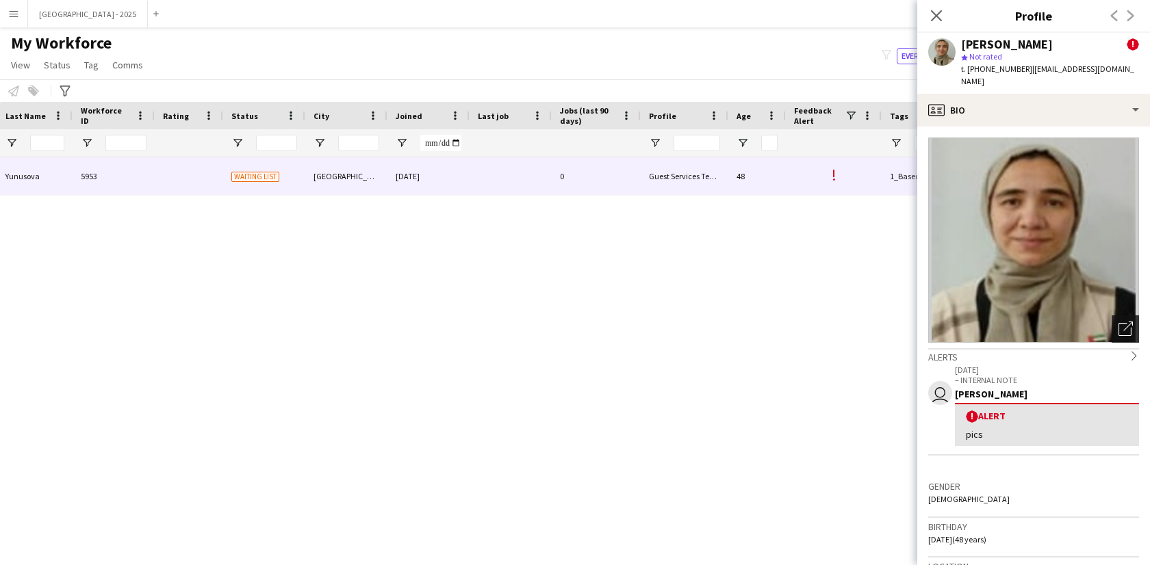
click at [1118, 322] on icon "Open photos pop-in" at bounding box center [1125, 329] width 14 height 14
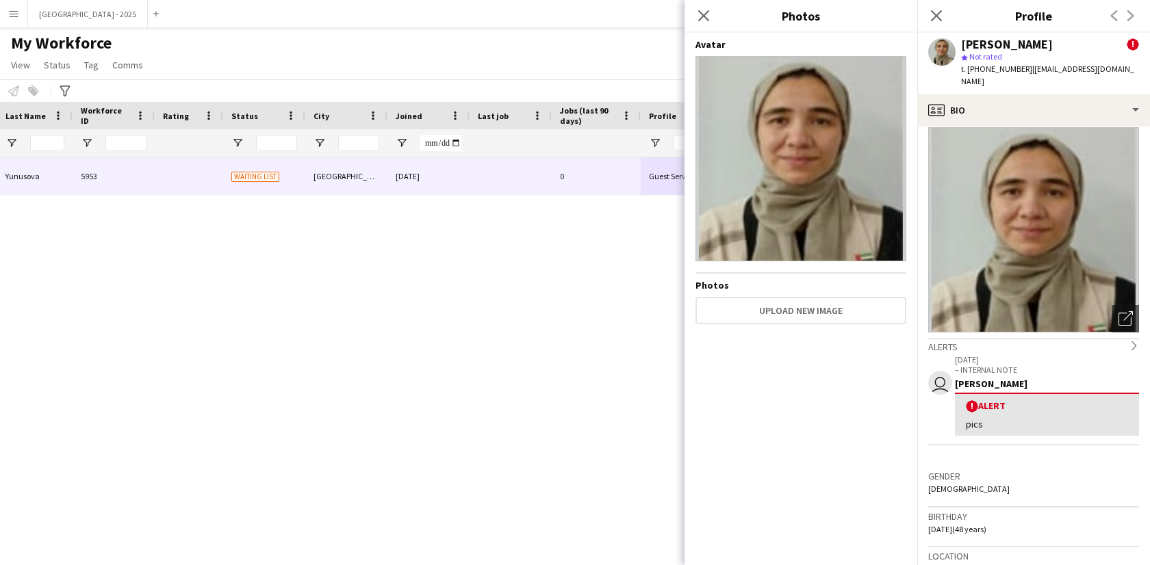
scroll to position [0, 0]
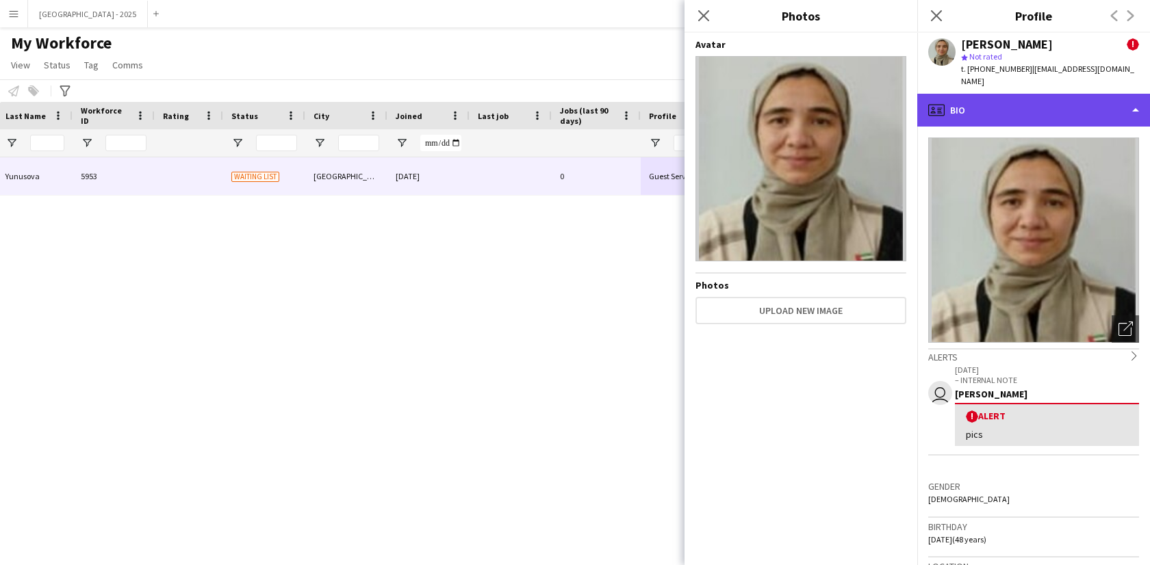
click at [1037, 94] on div "profile Bio" at bounding box center [1033, 110] width 233 height 33
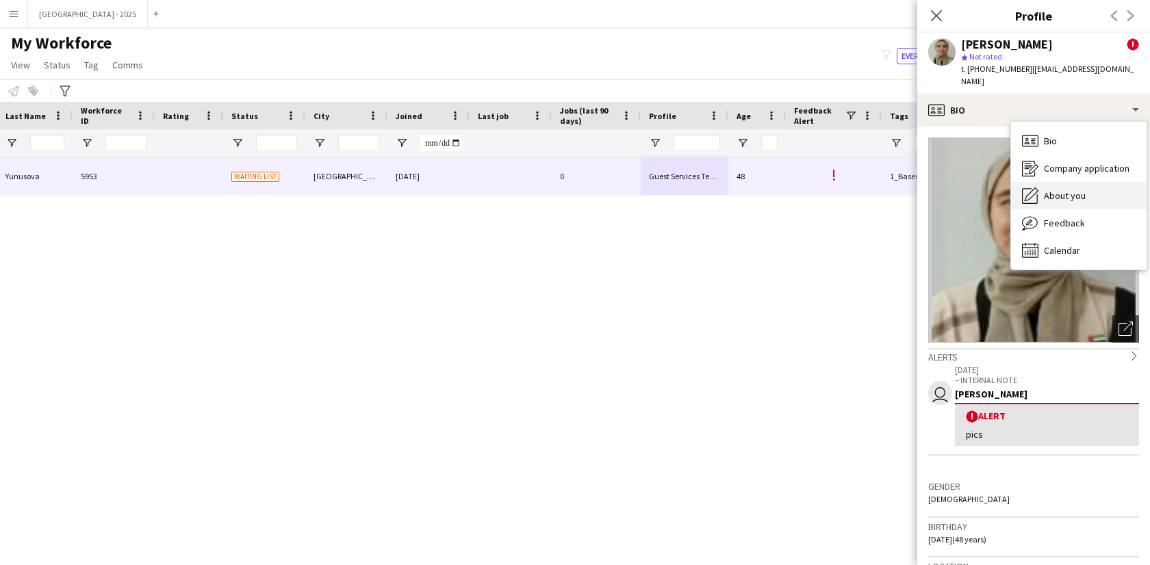
click at [1074, 190] on span "About you" at bounding box center [1065, 196] width 42 height 12
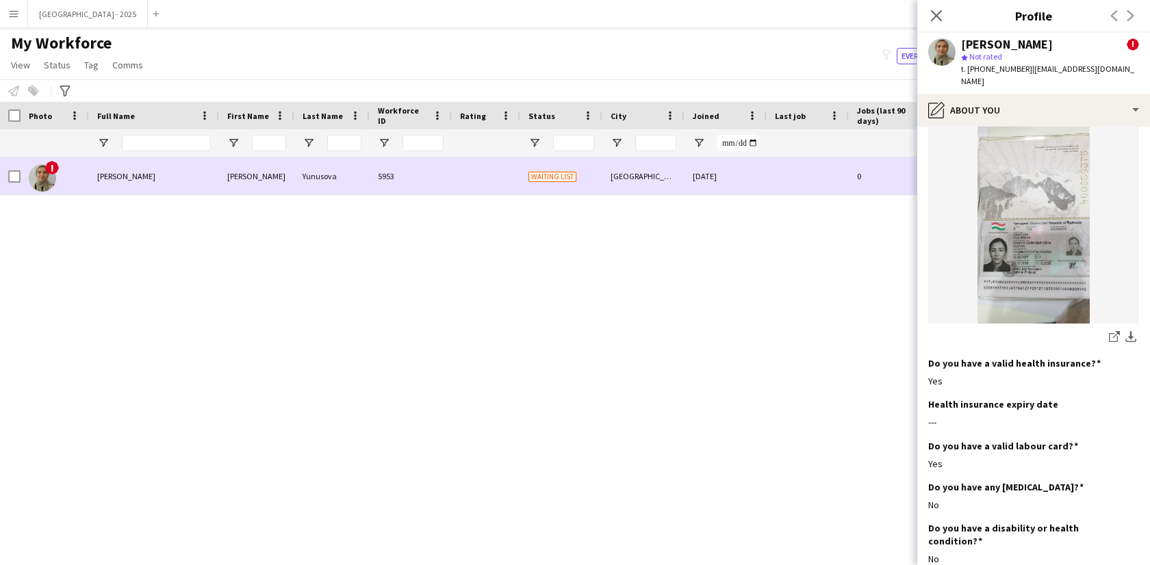
click at [5, 177] on div at bounding box center [10, 176] width 21 height 38
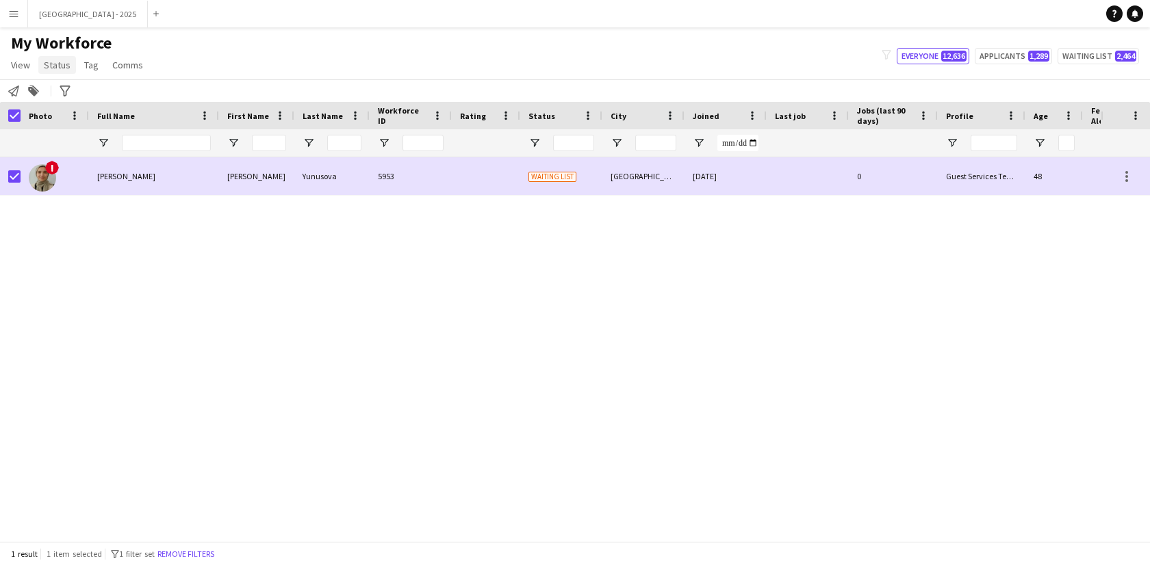
click at [64, 61] on span "Status" at bounding box center [57, 65] width 27 height 12
click at [75, 86] on link "Edit" at bounding box center [87, 94] width 96 height 29
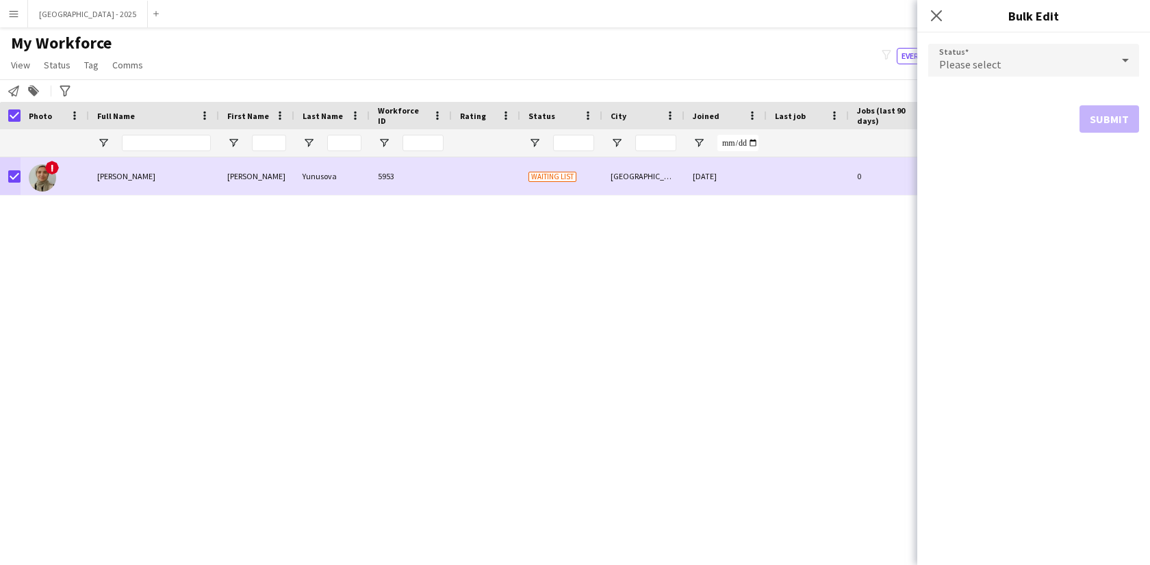
click at [972, 80] on form "Status Please select Submit" at bounding box center [1033, 88] width 211 height 111
drag, startPoint x: 973, startPoint y: 77, endPoint x: 973, endPoint y: 69, distance: 7.5
click at [973, 75] on form "Status Please select Submit" at bounding box center [1033, 88] width 211 height 111
click at [973, 66] on span "Please select" at bounding box center [970, 64] width 62 height 14
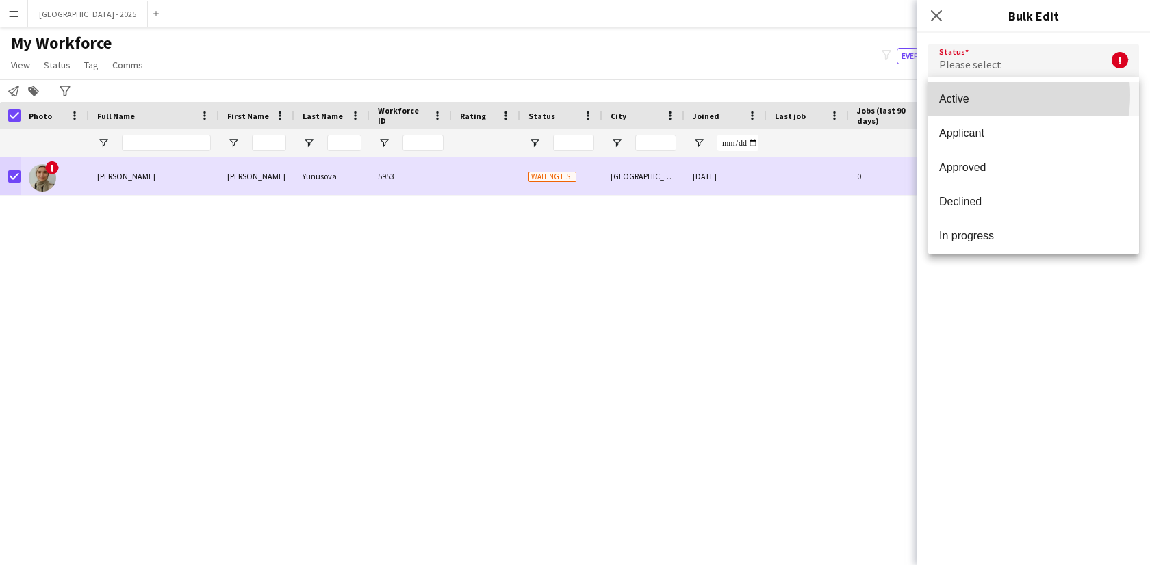
click at [986, 95] on span "Active" at bounding box center [1033, 98] width 189 height 13
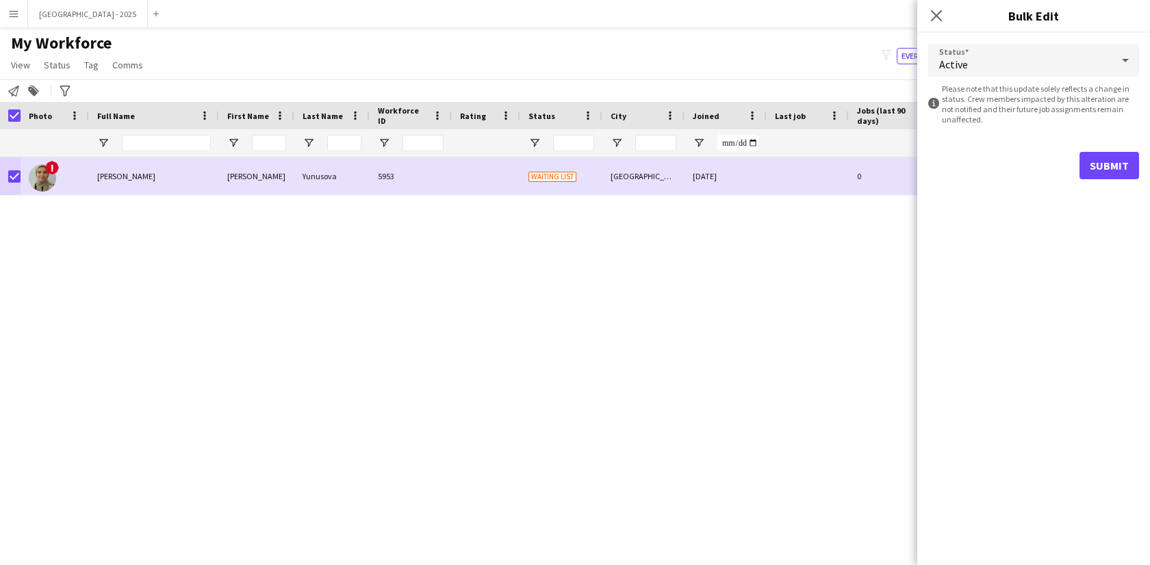
click at [1135, 181] on form "Status Active information-circle Please note that this update solely reflects a…" at bounding box center [1033, 111] width 211 height 157
click at [1115, 170] on button "Submit" at bounding box center [1109, 165] width 60 height 27
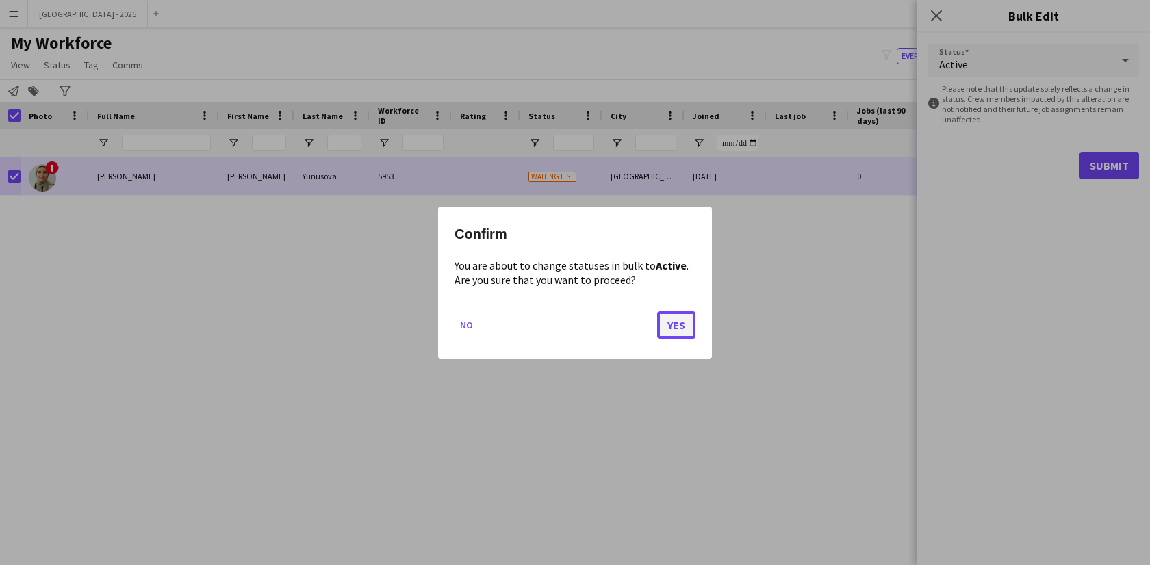
click at [676, 324] on button "Yes" at bounding box center [676, 324] width 38 height 27
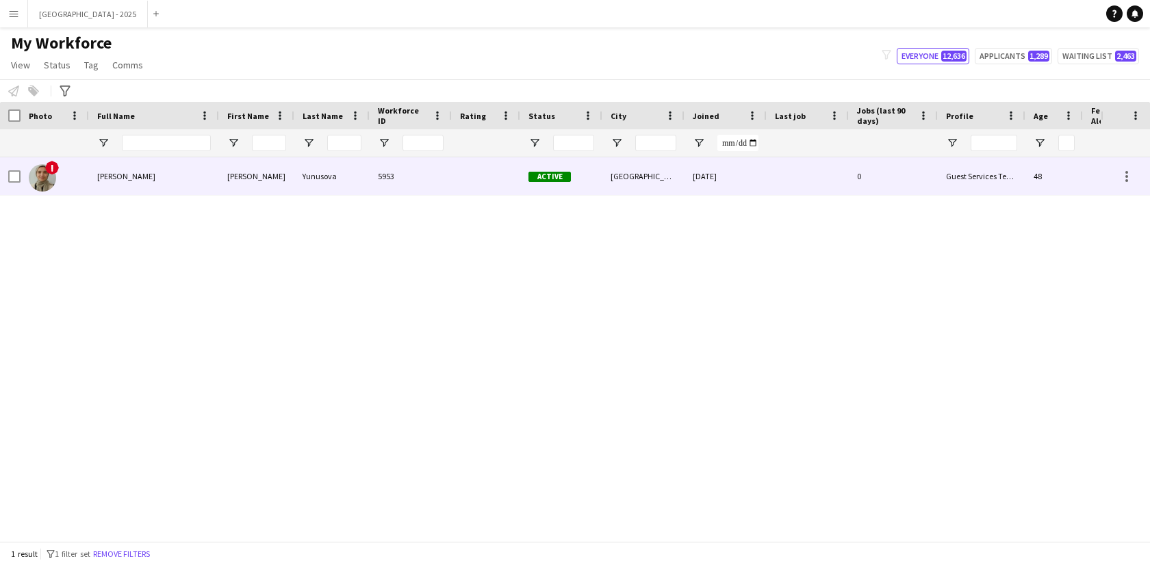
drag, startPoint x: 121, startPoint y: 183, endPoint x: 863, endPoint y: 259, distance: 745.7
click at [122, 183] on div "[PERSON_NAME]" at bounding box center [154, 176] width 130 height 38
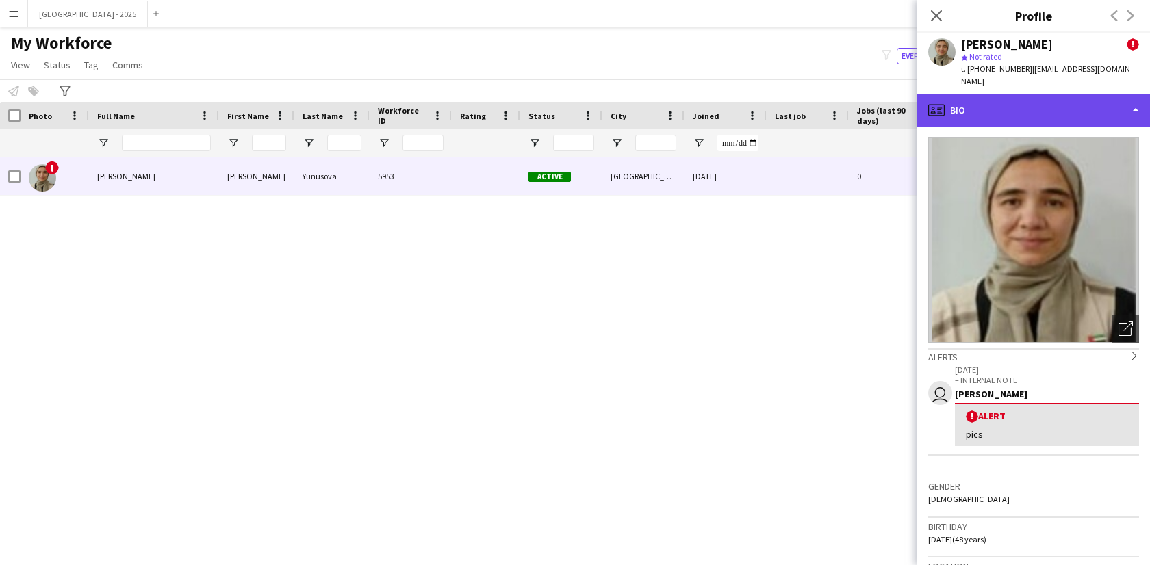
click at [964, 94] on div "profile Bio" at bounding box center [1033, 110] width 233 height 33
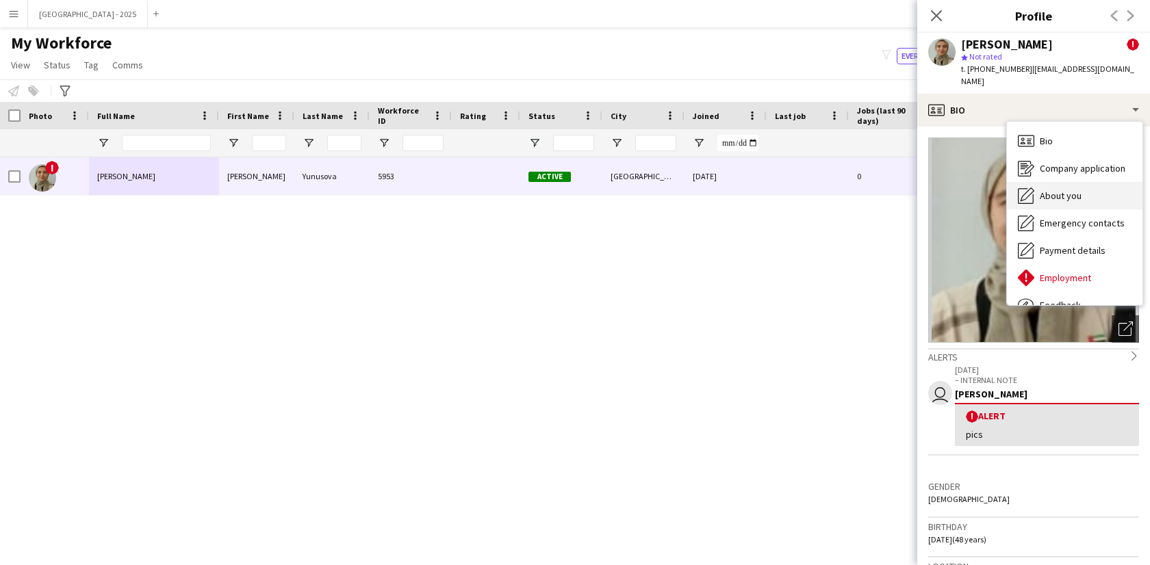
click at [1074, 192] on div "About you About you" at bounding box center [1075, 195] width 136 height 27
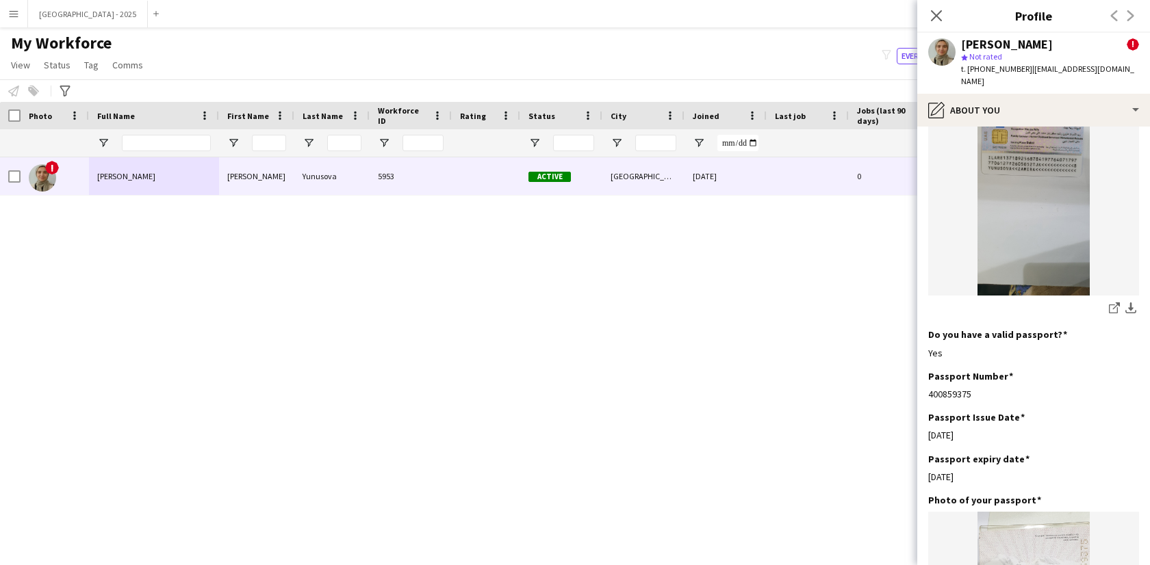
scroll to position [1055, 0]
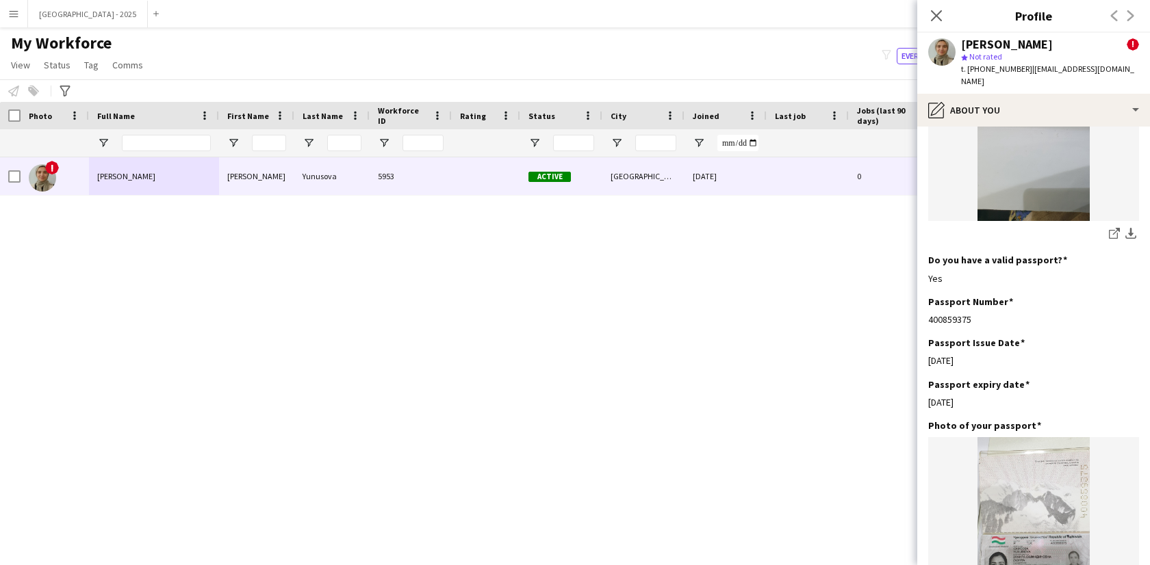
click at [937, 14] on icon at bounding box center [936, 15] width 11 height 11
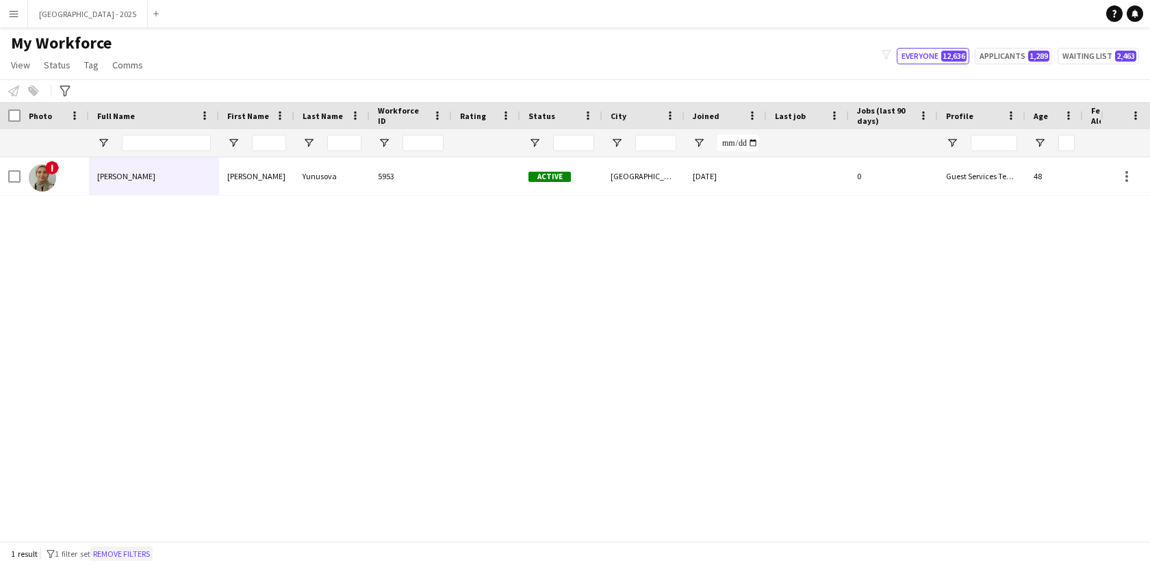
click at [136, 555] on button "Remove filters" at bounding box center [121, 554] width 62 height 15
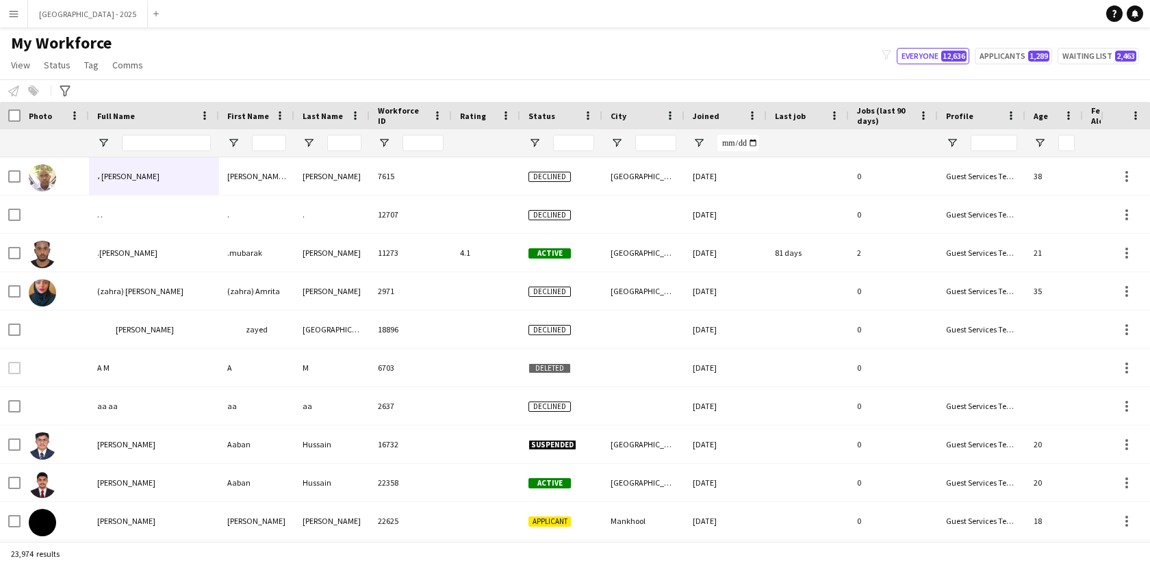
scroll to position [0, 297]
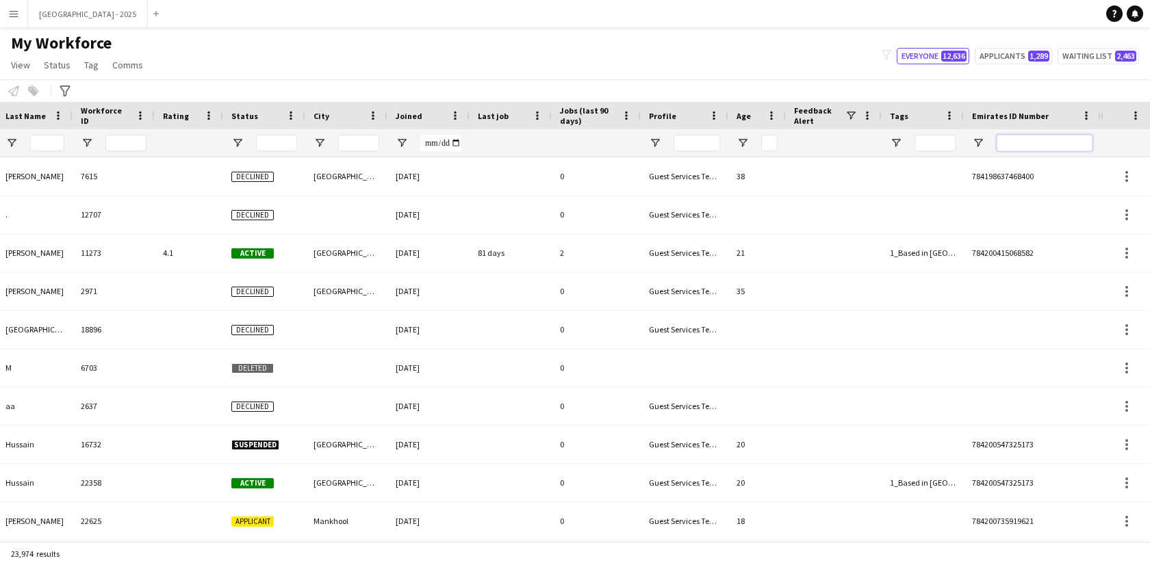
click at [1039, 141] on input "Emirates ID Number Filter Input" at bounding box center [1044, 143] width 96 height 16
paste input "*******"
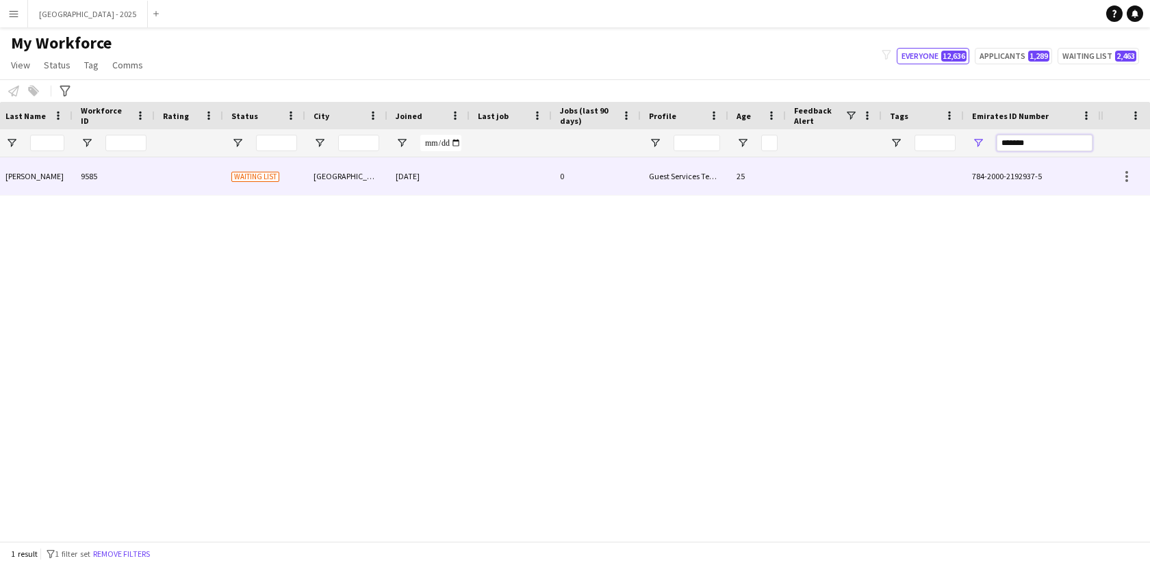
type input "*******"
click at [461, 194] on div "[DATE]" at bounding box center [428, 176] width 82 height 38
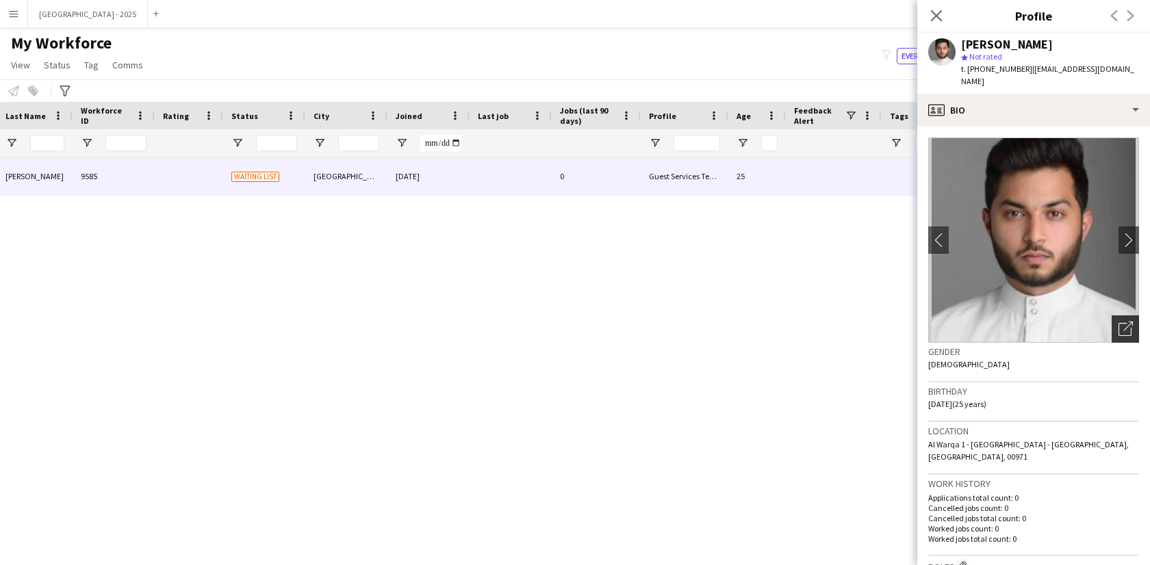
click at [1118, 322] on icon "Open photos pop-in" at bounding box center [1125, 329] width 14 height 14
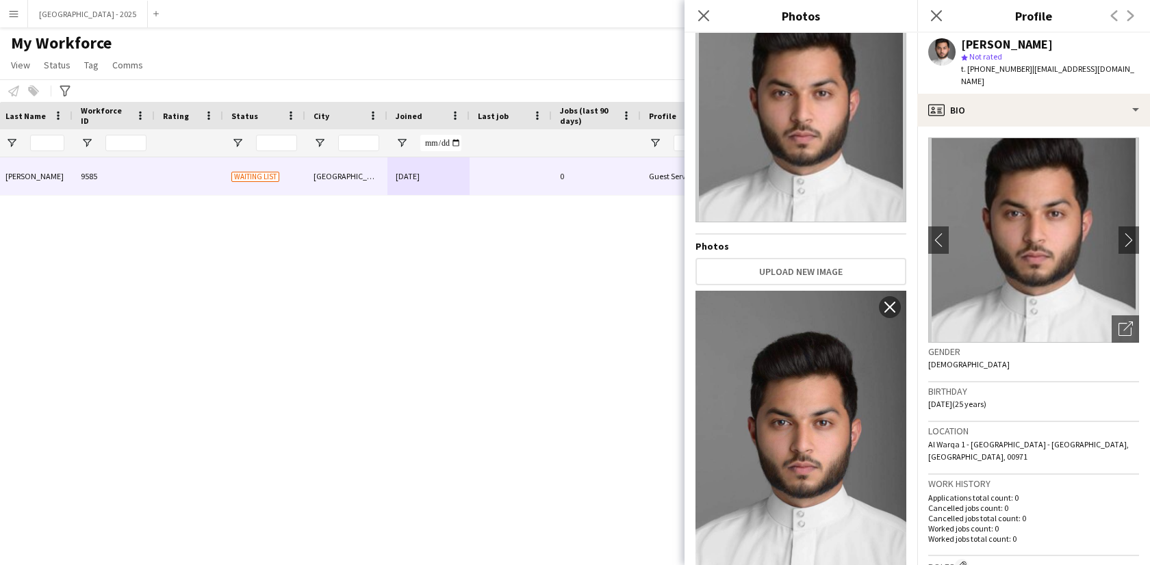
scroll to position [93, 0]
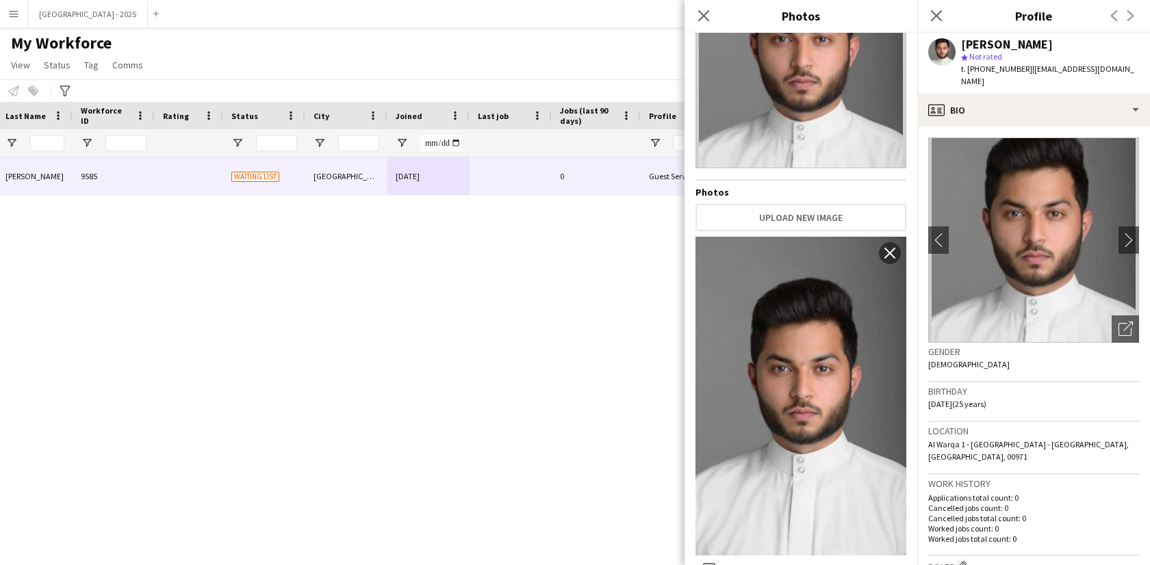
click at [1033, 400] on div "Birthday [DEMOGRAPHIC_DATA] (25 years)" at bounding box center [1033, 403] width 211 height 40
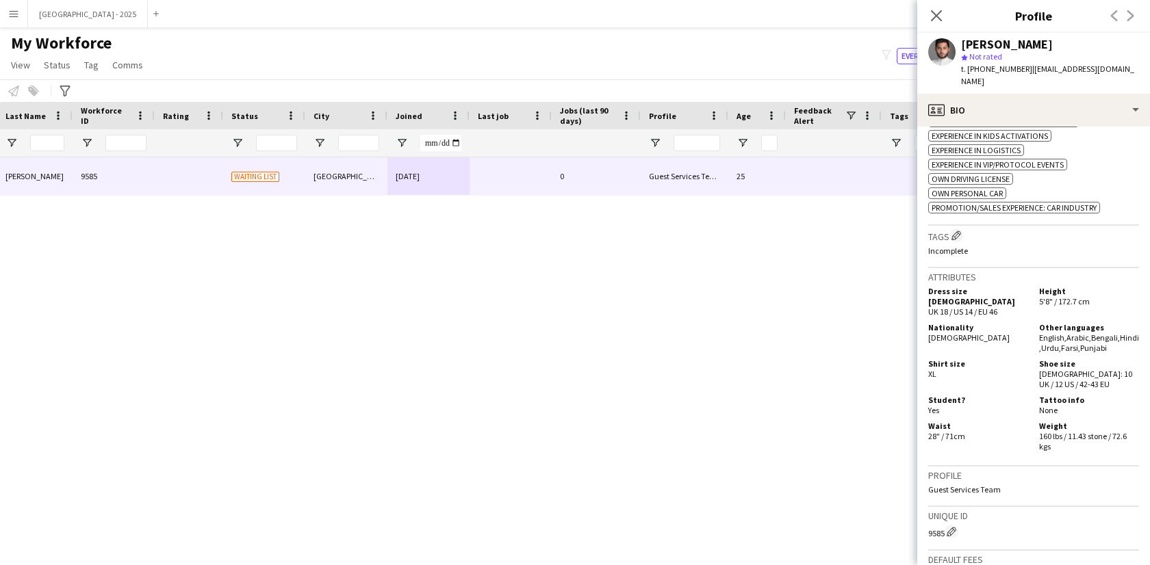
scroll to position [335, 0]
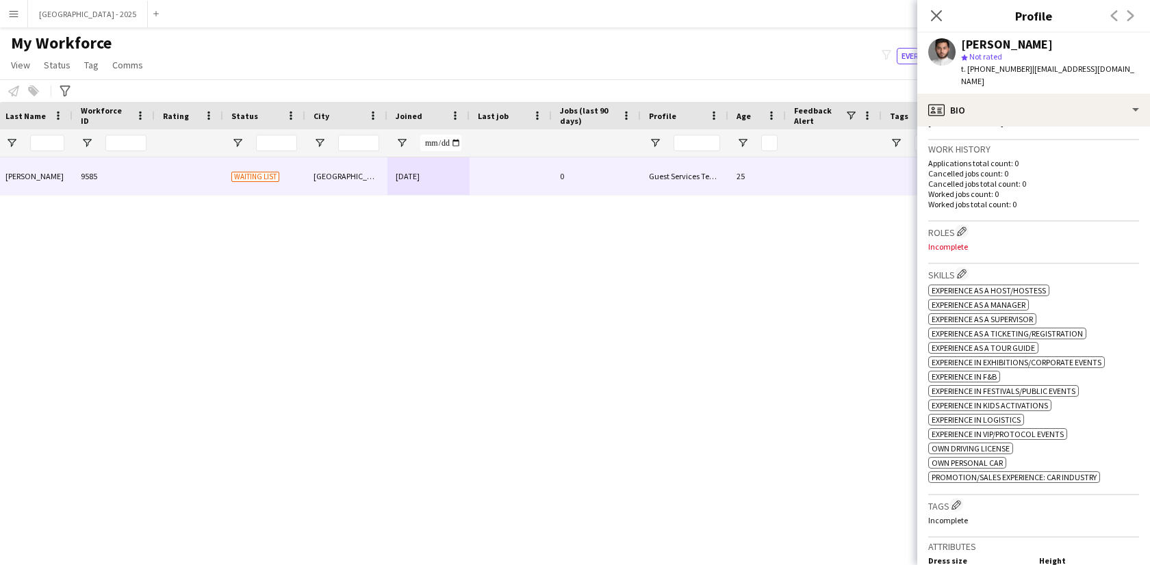
click at [955, 224] on h3 "Roles Edit crew company roles" at bounding box center [1033, 231] width 211 height 14
click at [959, 227] on app-icon "Edit crew company roles" at bounding box center [962, 232] width 10 height 10
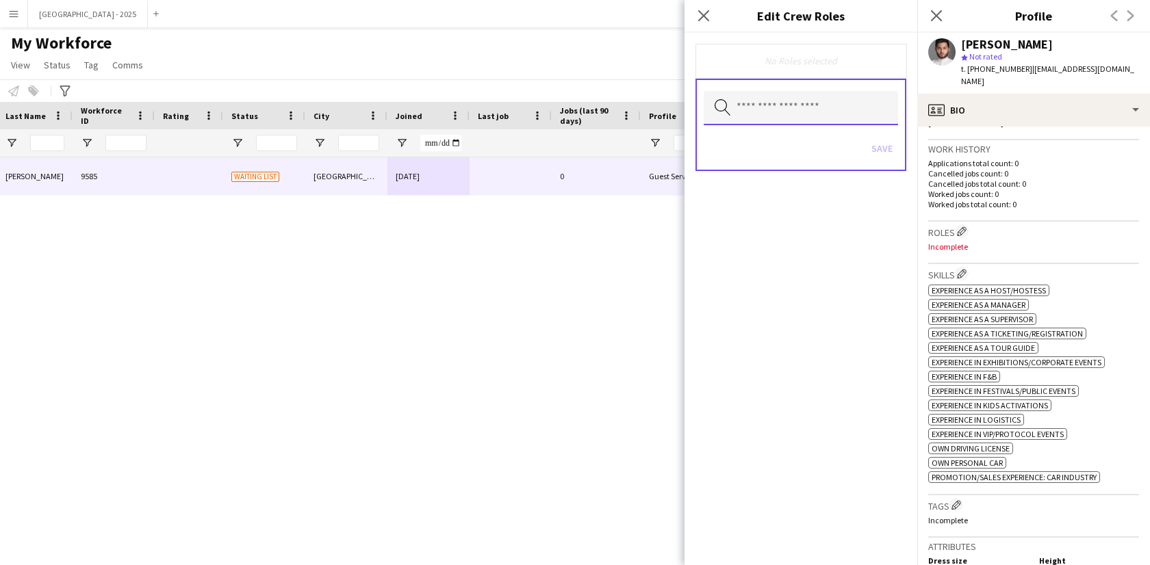
click at [799, 112] on input "text" at bounding box center [801, 108] width 194 height 34
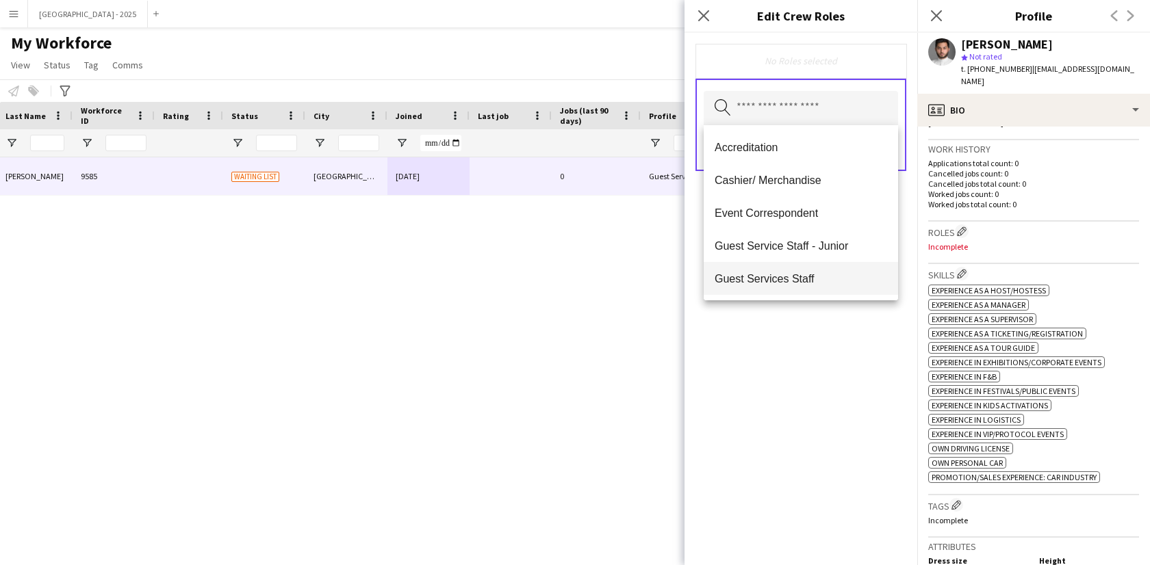
click at [820, 283] on span "Guest Services Staff" at bounding box center [800, 278] width 172 height 13
click at [821, 282] on span "Guest Services Staff - Senior" at bounding box center [800, 279] width 172 height 13
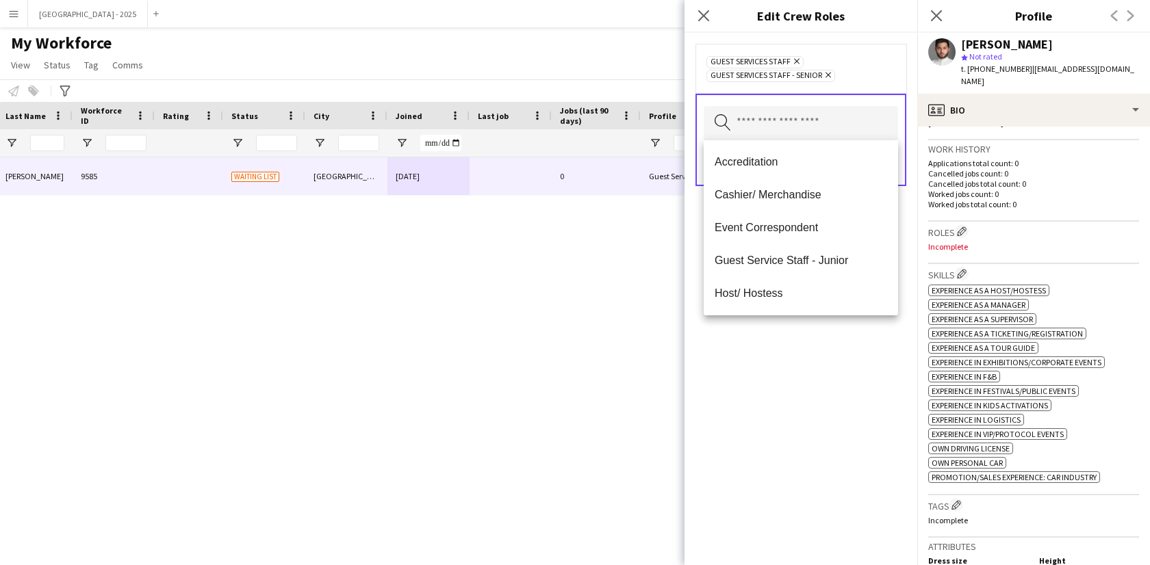
click at [846, 346] on div "Guest Services Staff Remove Guest Services Staff - Senior Remove Search by role…" at bounding box center [800, 299] width 233 height 532
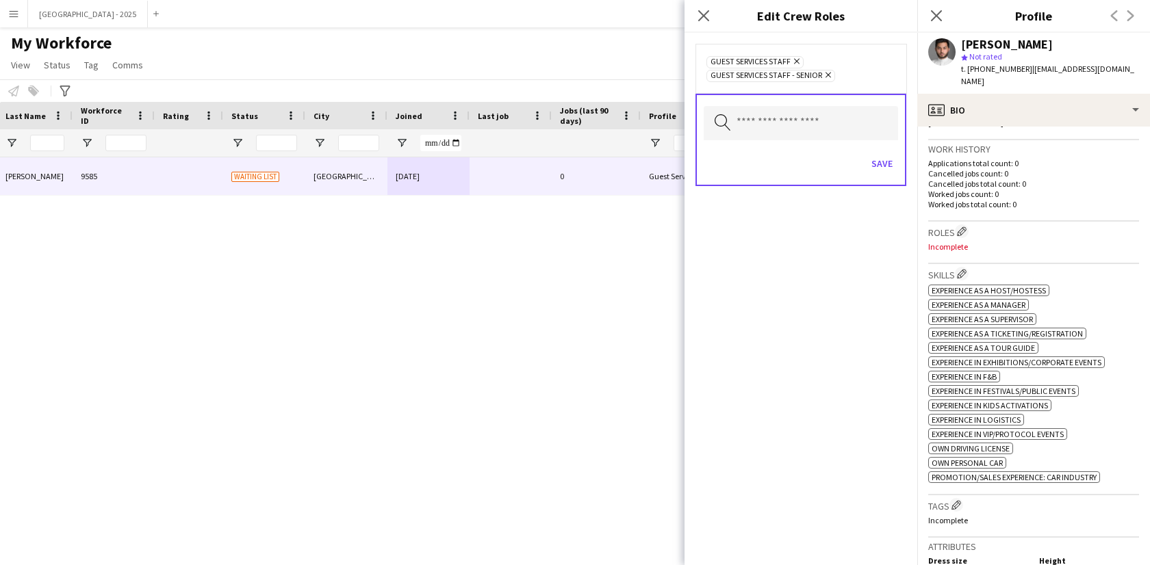
click at [894, 149] on div "Save" at bounding box center [801, 165] width 194 height 39
click at [888, 167] on button "Save" at bounding box center [882, 164] width 32 height 22
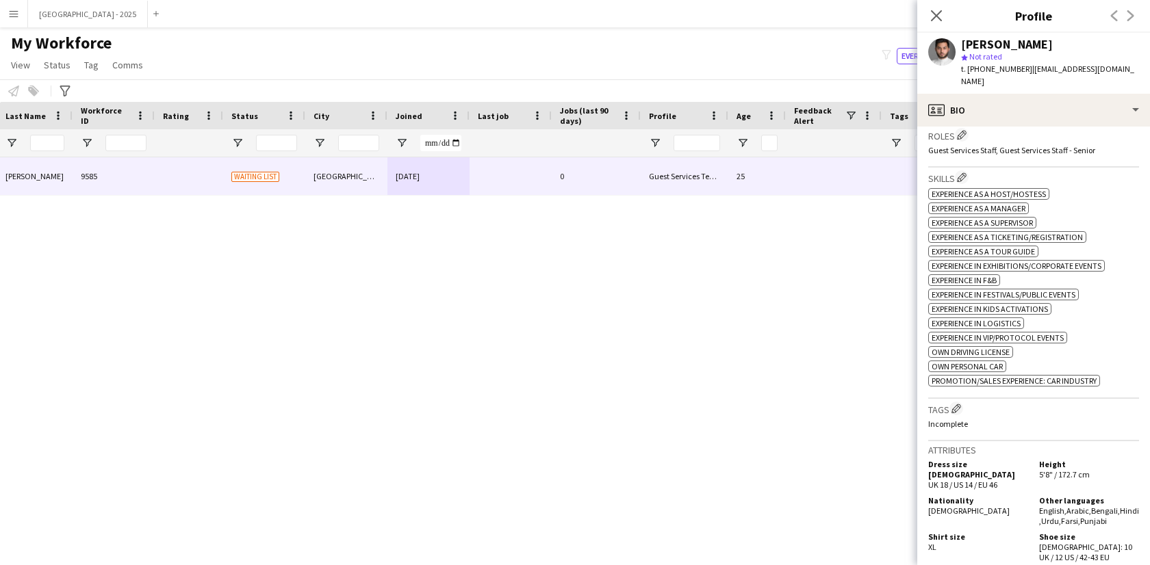
scroll to position [476, 0]
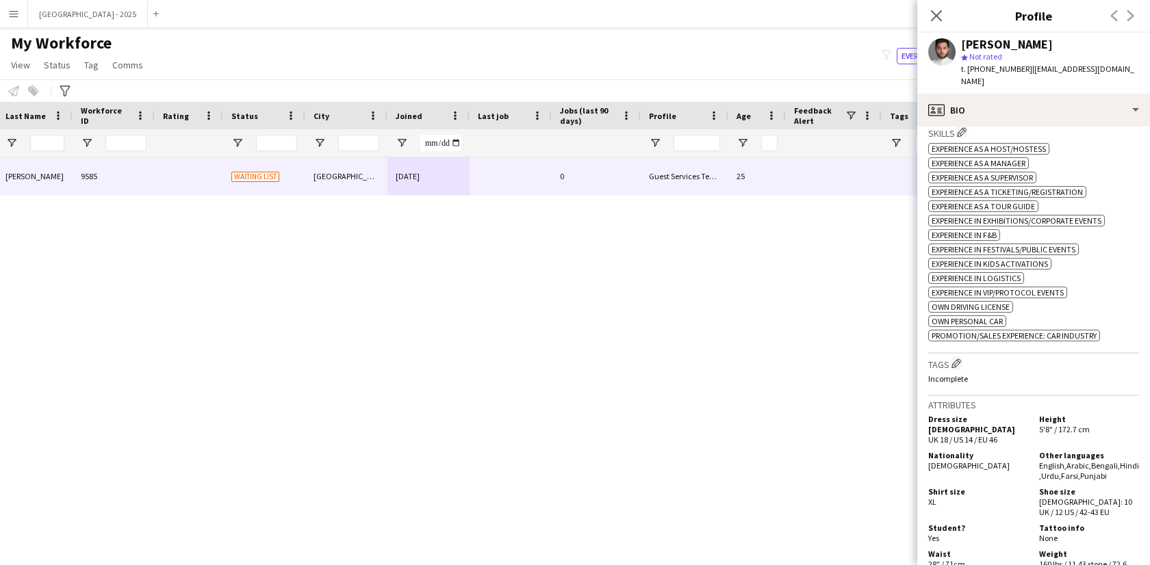
click at [961, 357] on h3 "Tags Edit crew company tags" at bounding box center [1033, 364] width 211 height 14
click at [952, 359] on app-icon "Edit crew company tags" at bounding box center [956, 364] width 10 height 10
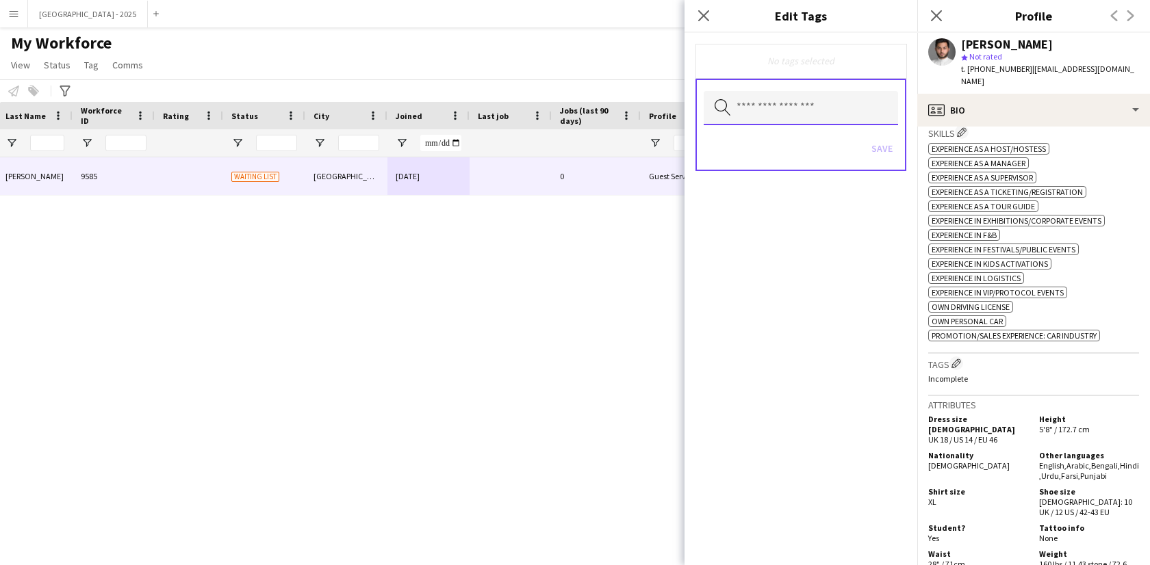
click at [812, 105] on input "text" at bounding box center [801, 108] width 194 height 34
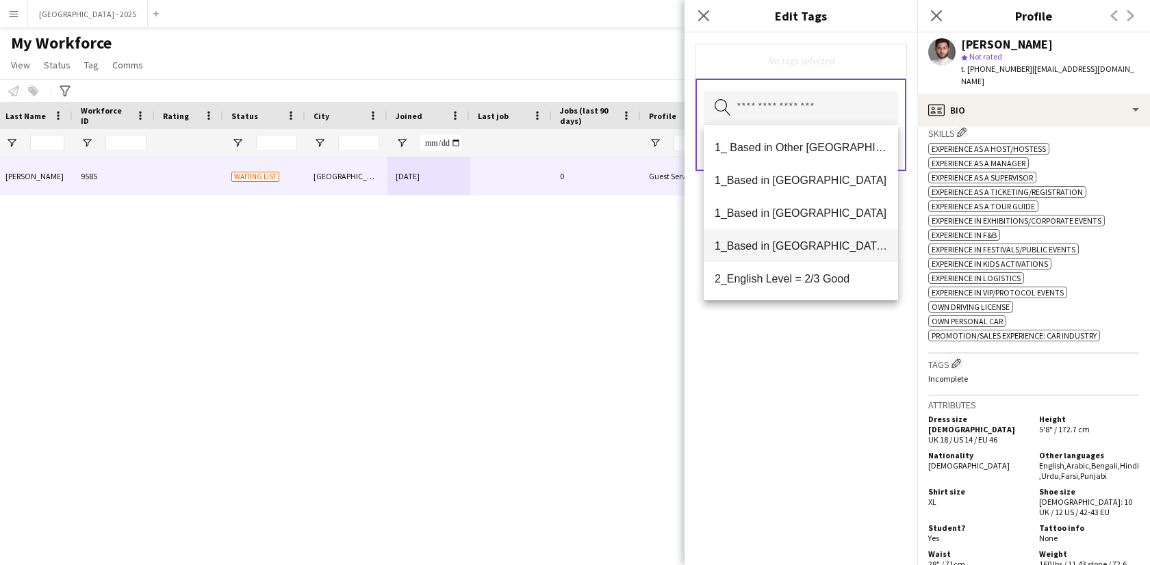
click at [818, 244] on span "1_Based in [GEOGRAPHIC_DATA]/[GEOGRAPHIC_DATA]/Ajman" at bounding box center [800, 246] width 172 height 13
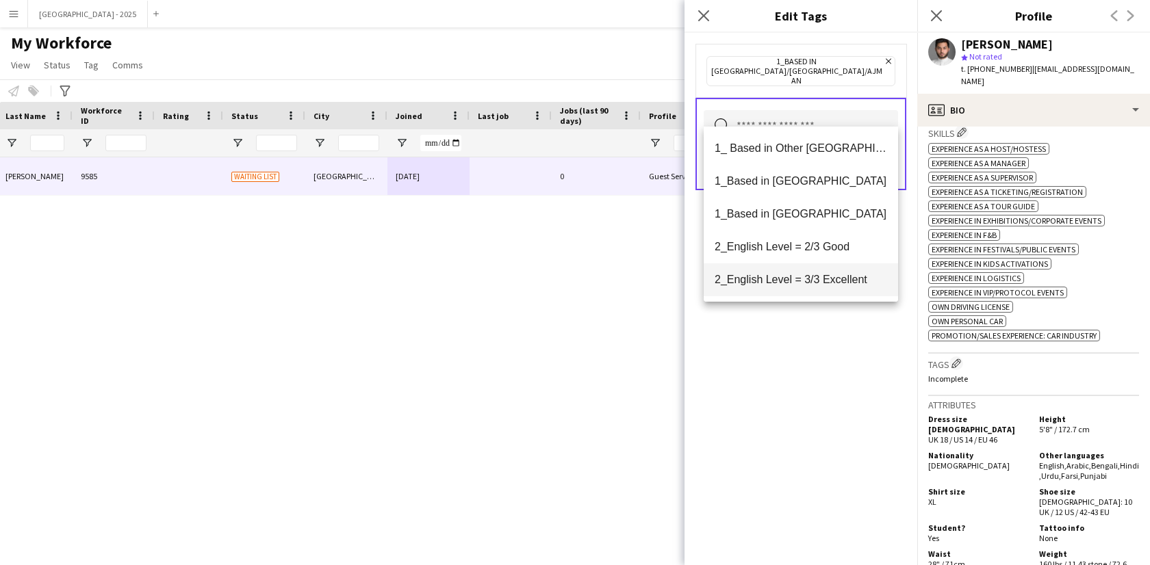
click at [823, 274] on span "2_English Level = 3/3 Excellent" at bounding box center [800, 279] width 172 height 13
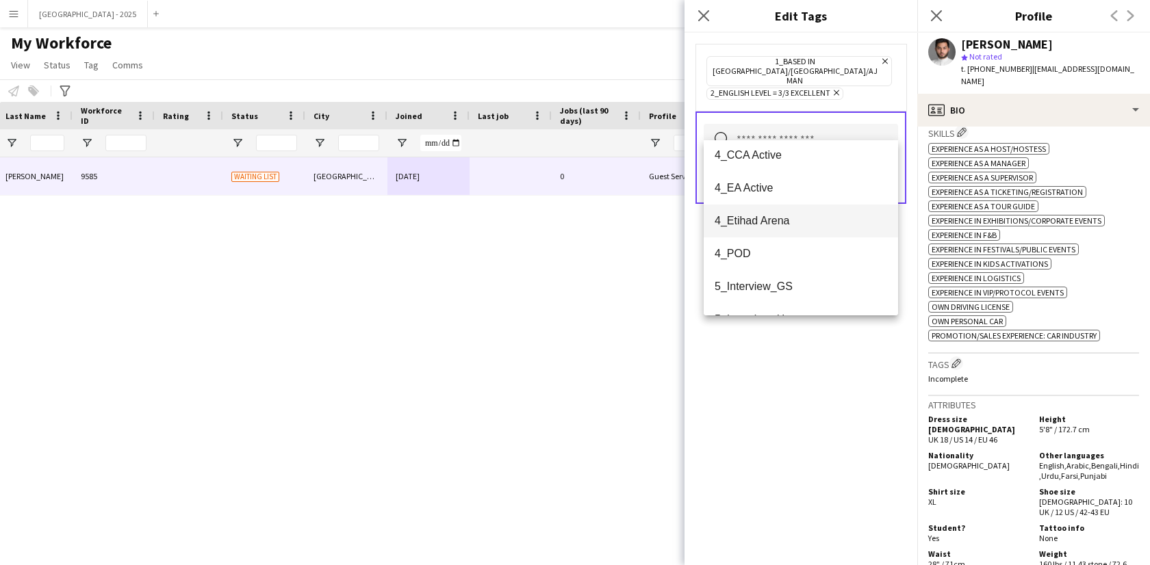
scroll to position [147, 0]
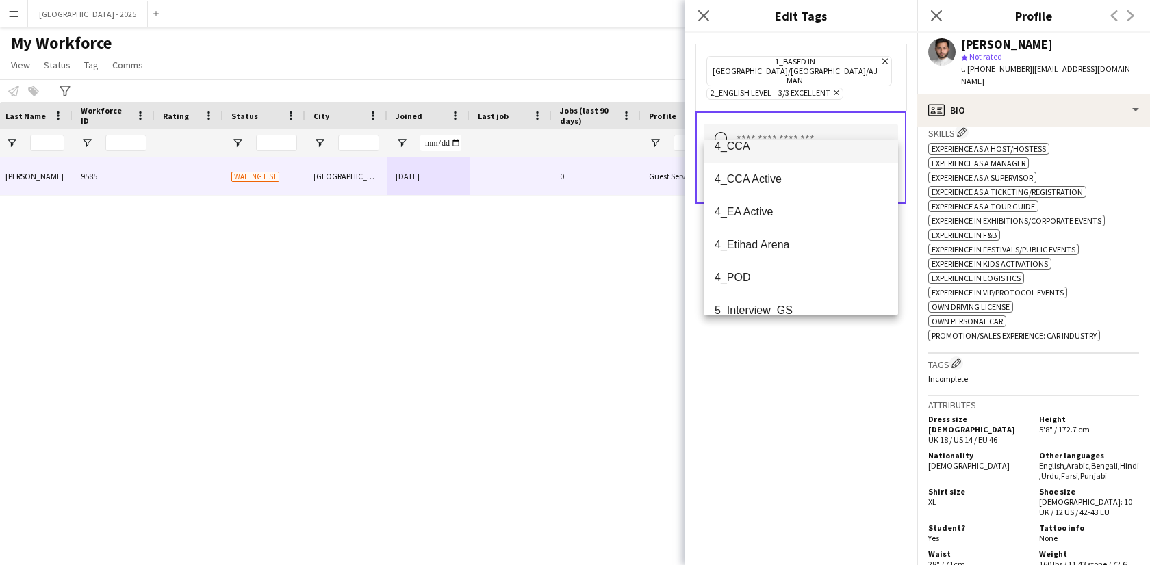
click at [756, 153] on mat-option "4_CCA" at bounding box center [801, 146] width 194 height 33
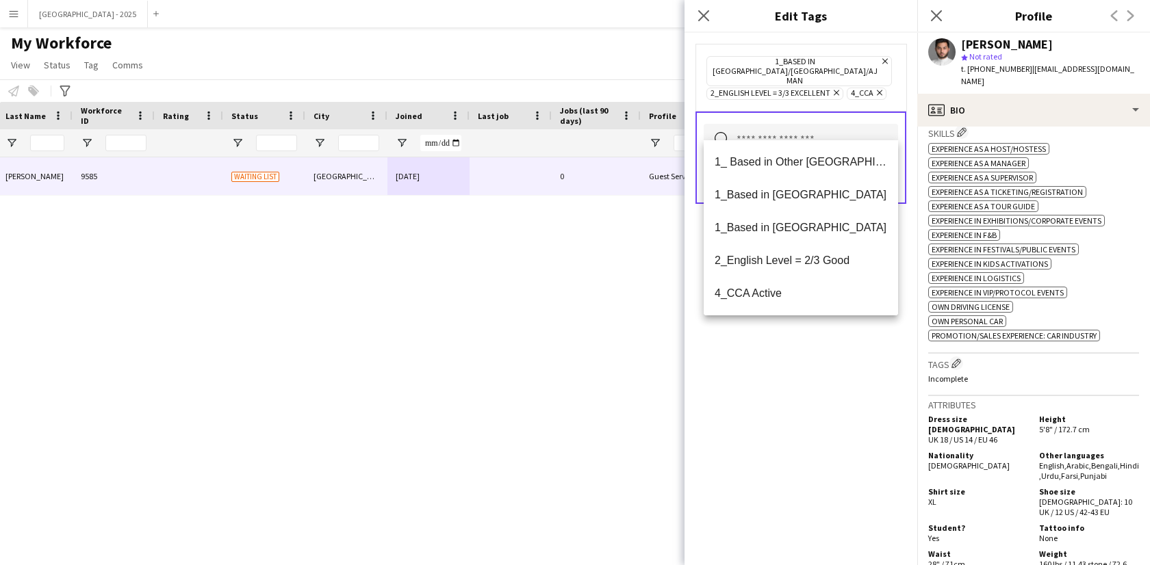
click at [820, 383] on div "1_Based in [GEOGRAPHIC_DATA]/[GEOGRAPHIC_DATA]/Ajman Remove 2_English Level = 3…" at bounding box center [800, 299] width 233 height 532
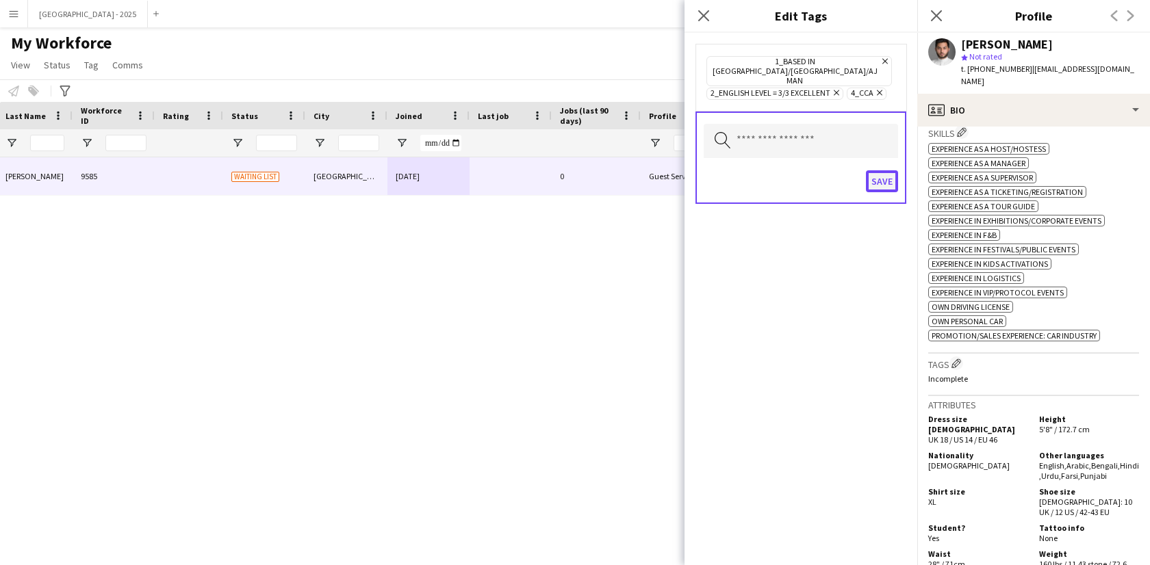
click at [868, 170] on button "Save" at bounding box center [882, 181] width 32 height 22
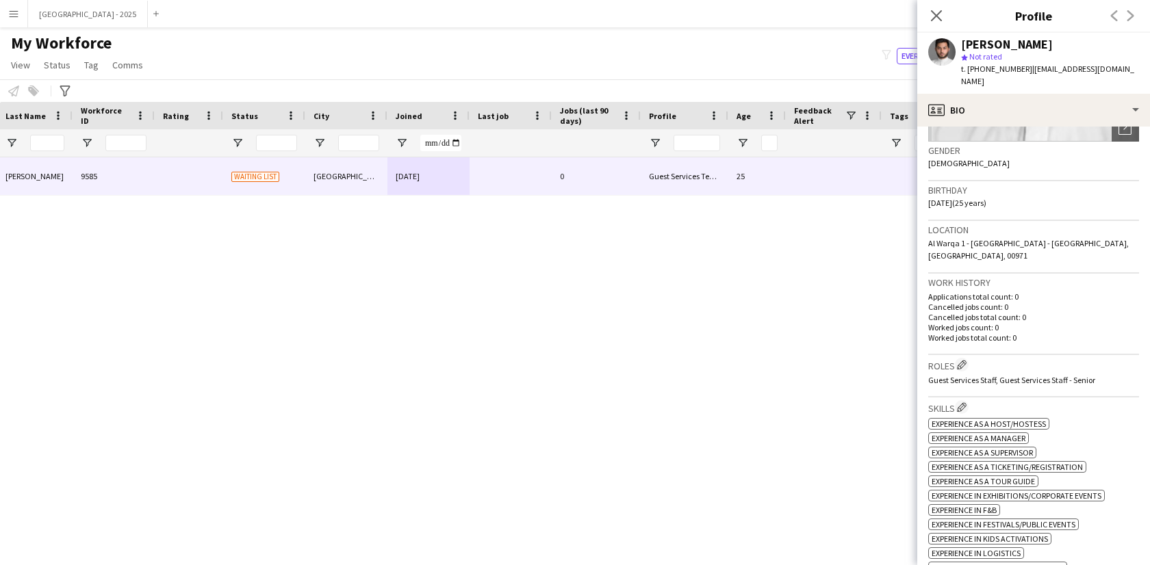
scroll to position [0, 0]
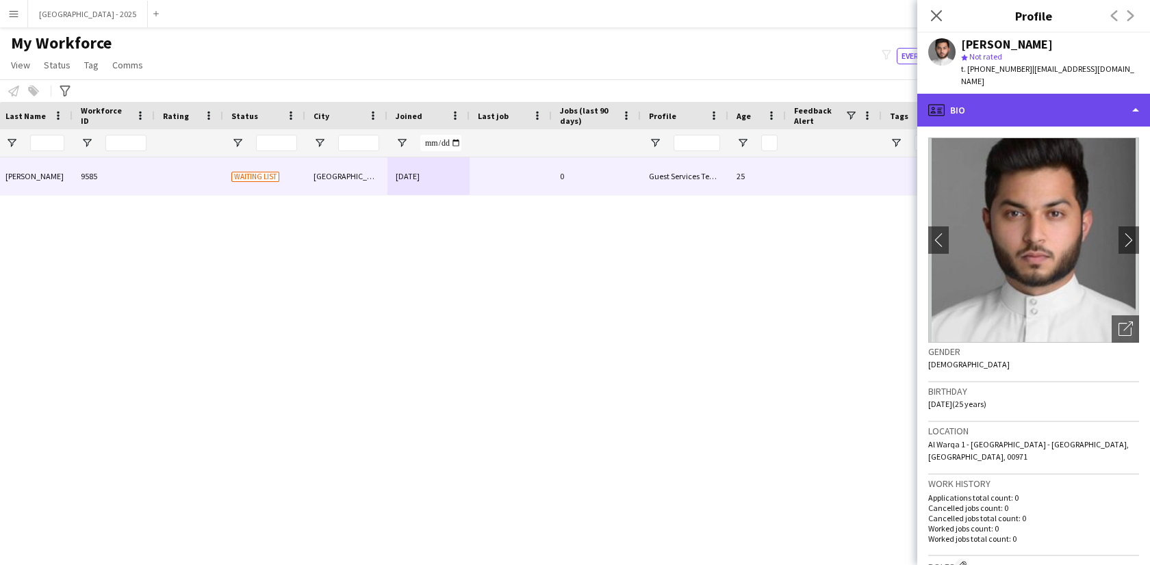
click at [1022, 107] on div "profile Bio" at bounding box center [1033, 110] width 233 height 33
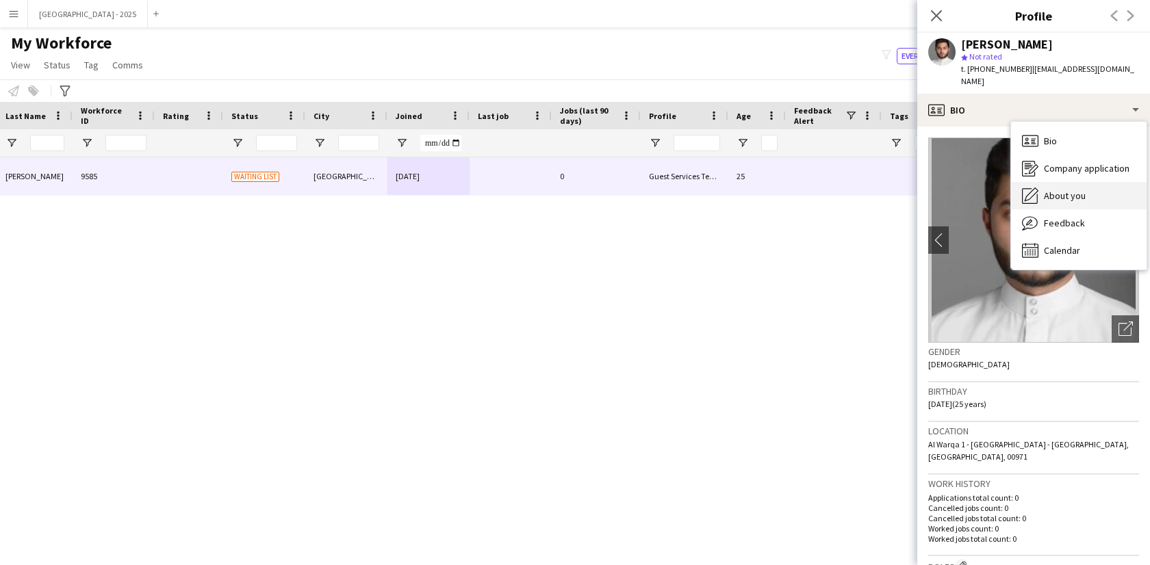
click at [1054, 190] on span "About you" at bounding box center [1065, 196] width 42 height 12
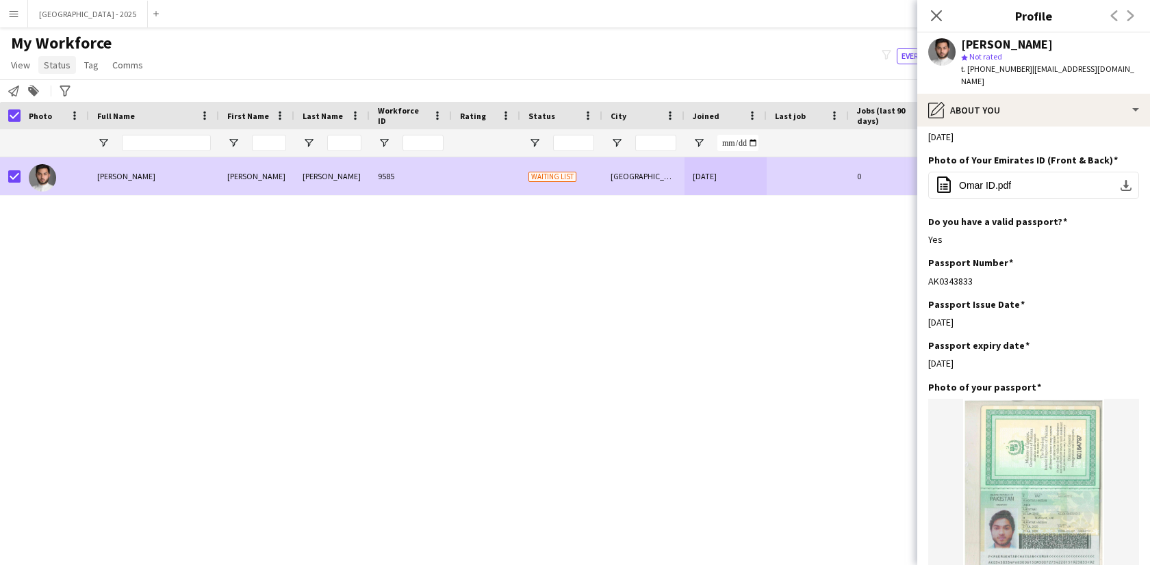
click at [52, 69] on span "Status" at bounding box center [57, 65] width 27 height 12
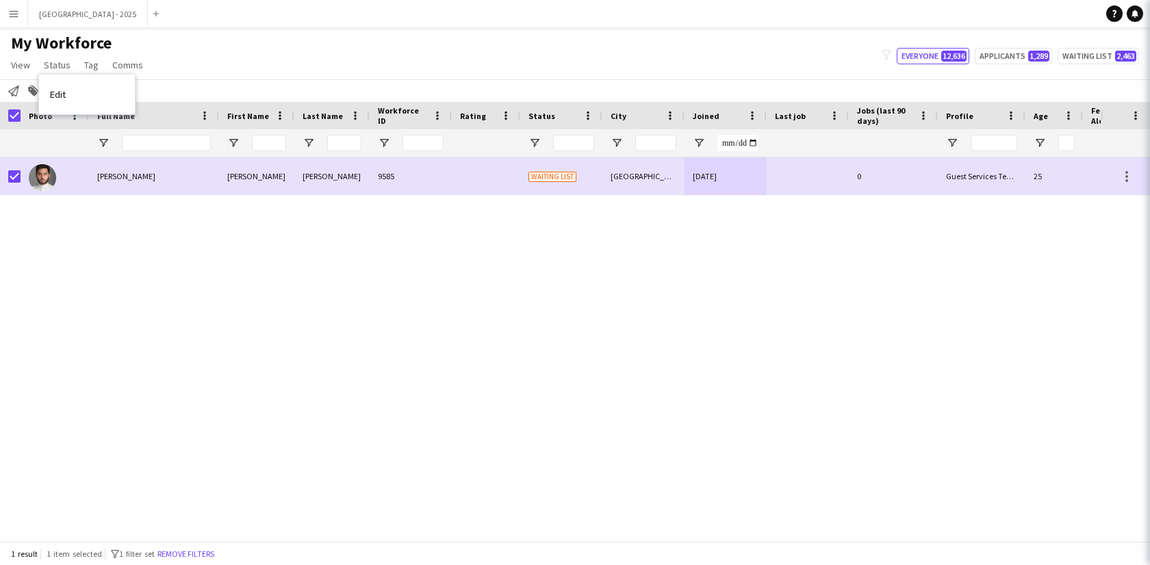
click at [71, 94] on link "Edit" at bounding box center [87, 94] width 96 height 29
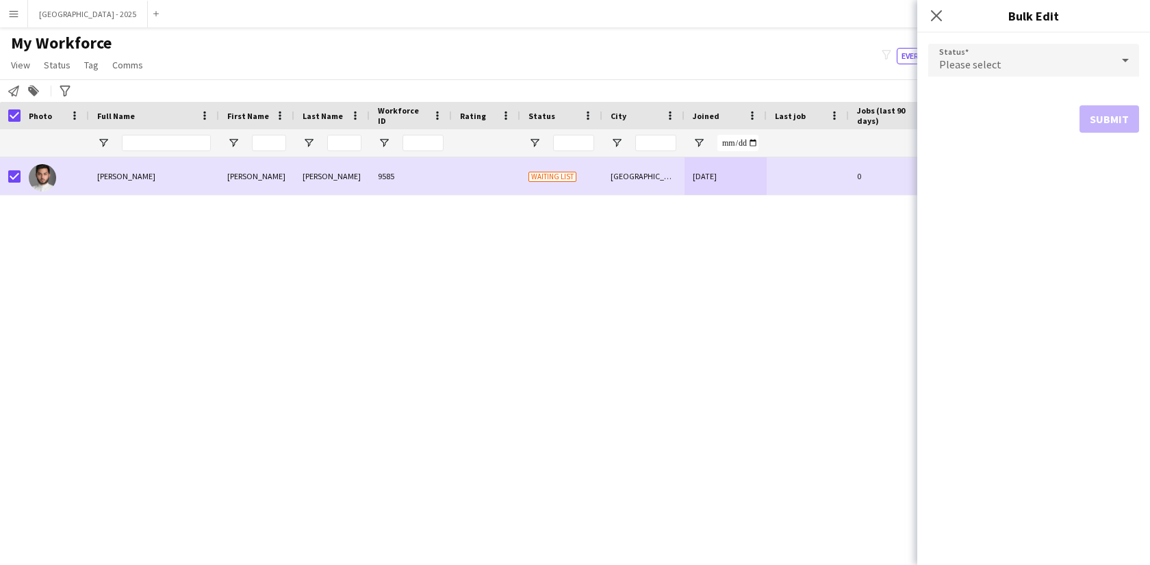
click at [957, 66] on span "Please select" at bounding box center [970, 64] width 62 height 14
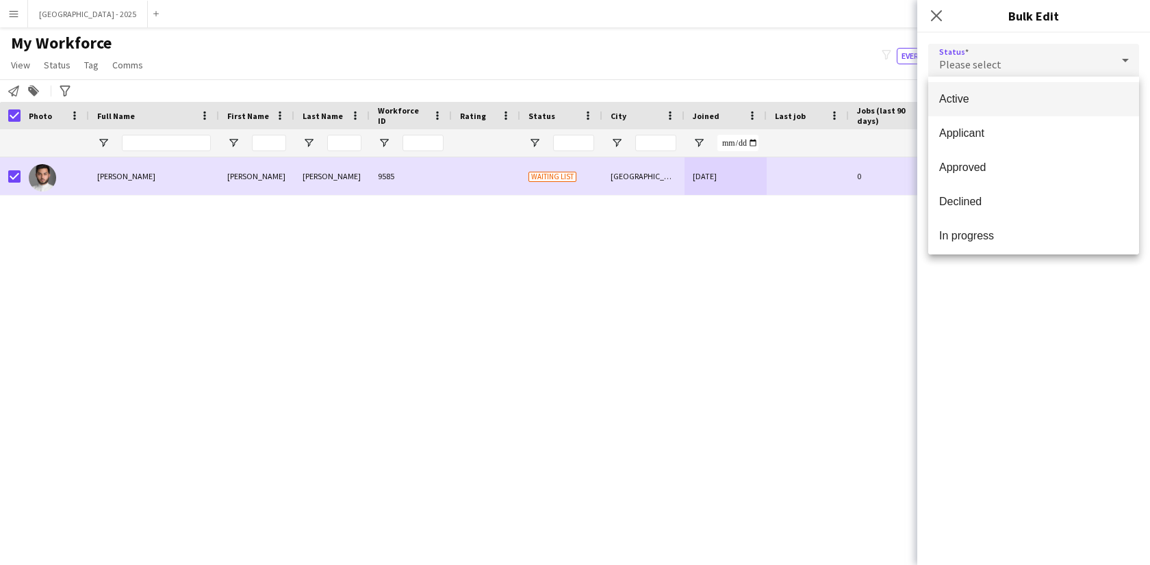
click at [949, 101] on span "Active" at bounding box center [1033, 98] width 189 height 13
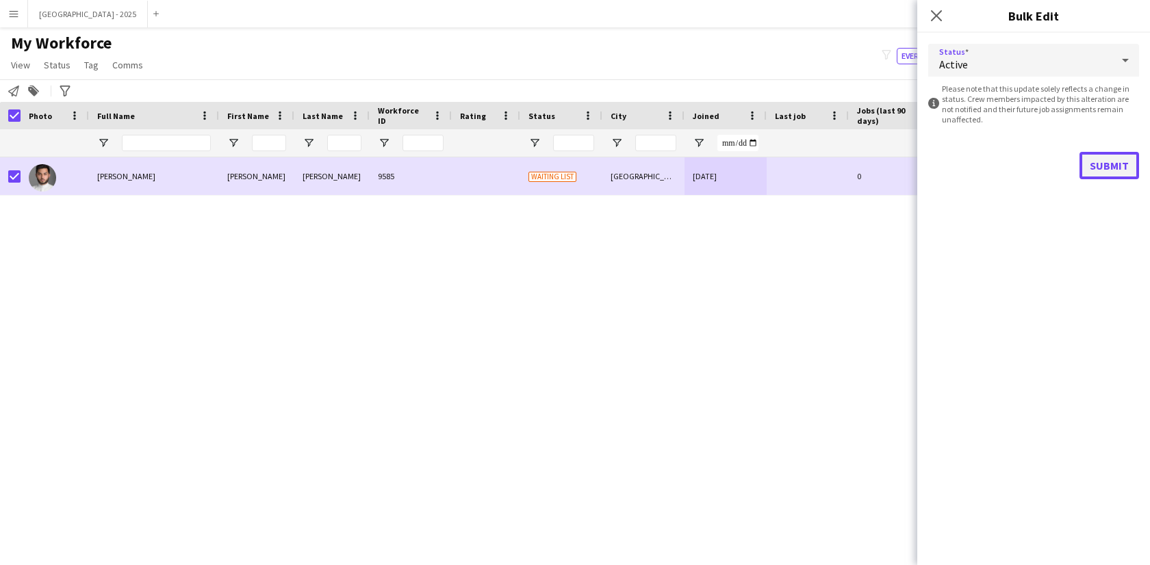
click at [1081, 162] on button "Submit" at bounding box center [1109, 165] width 60 height 27
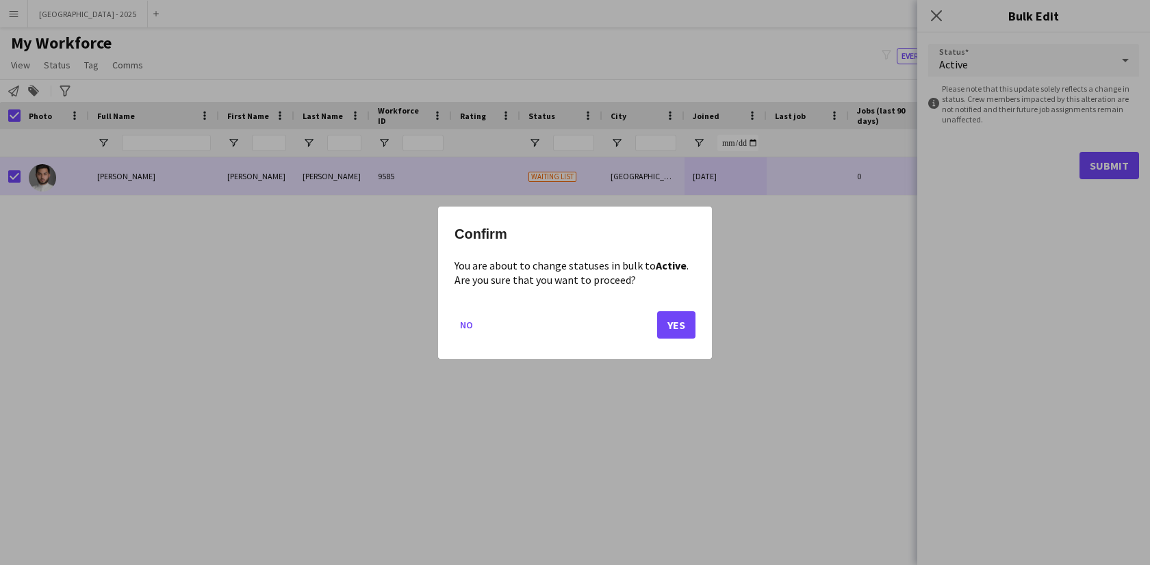
click at [695, 321] on div "Confirm You are about to change statuses in bulk to Active . Are you sure that …" at bounding box center [575, 283] width 274 height 153
click at [695, 321] on button "Yes" at bounding box center [676, 324] width 38 height 27
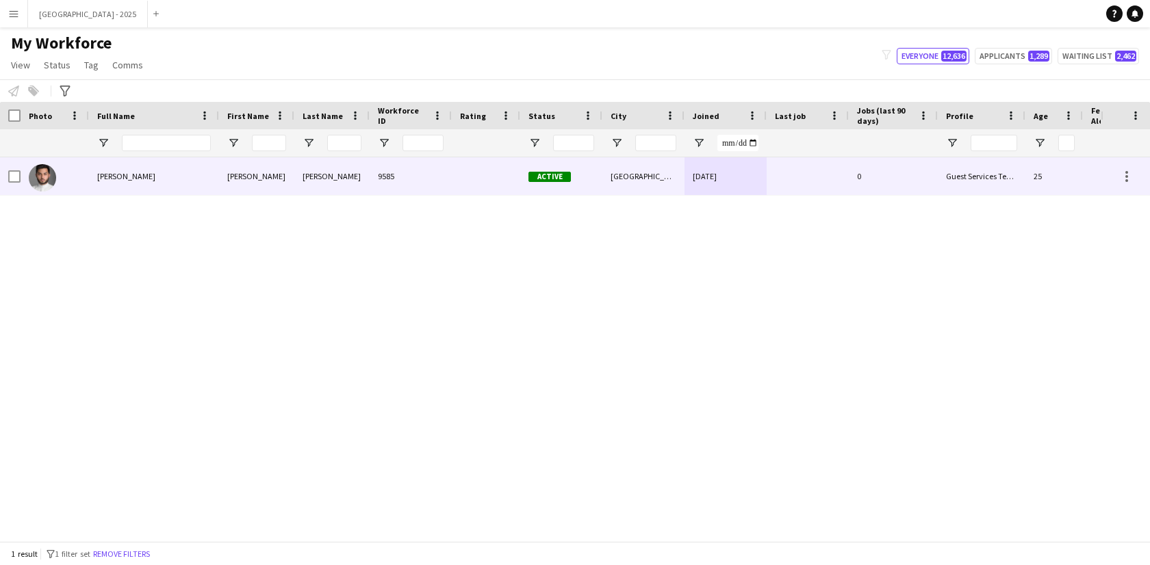
click at [443, 183] on div "9585" at bounding box center [411, 176] width 82 height 38
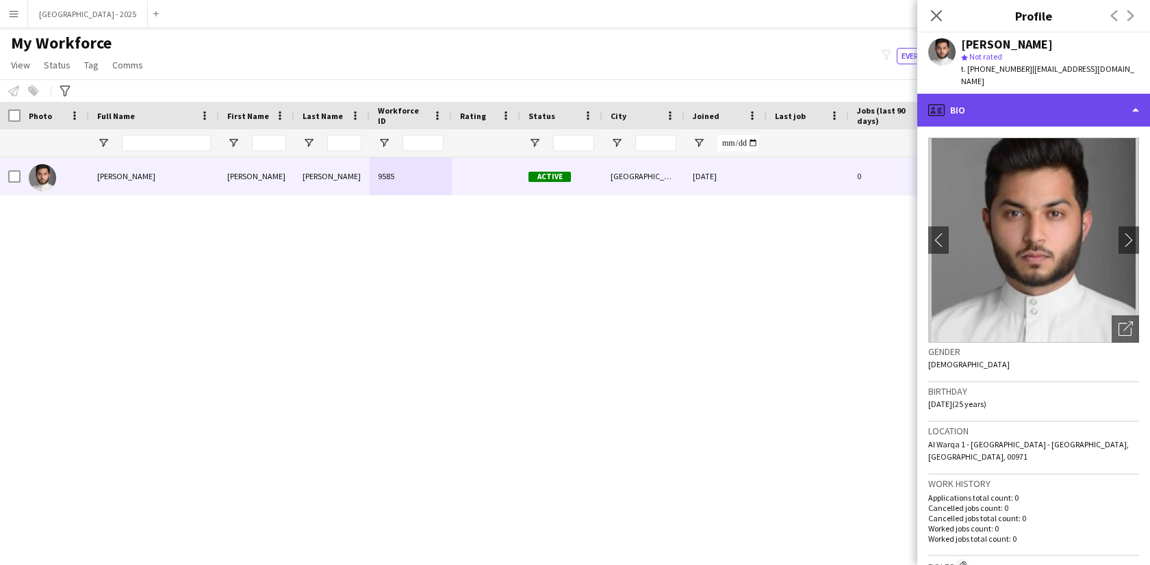
click at [1022, 99] on div "profile Bio" at bounding box center [1033, 110] width 233 height 33
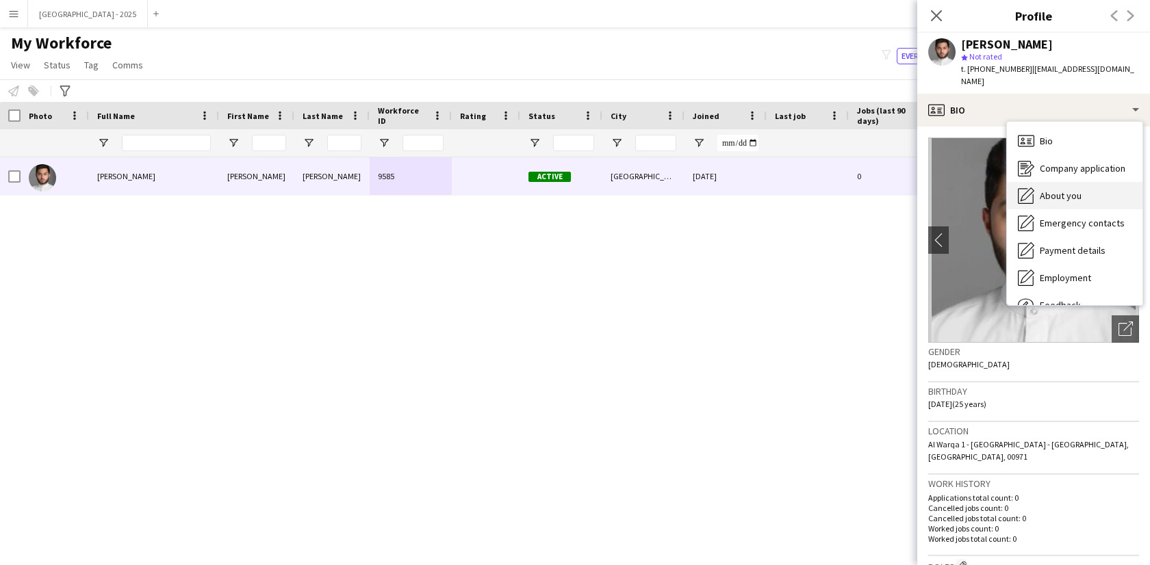
click at [1061, 190] on span "About you" at bounding box center [1061, 196] width 42 height 12
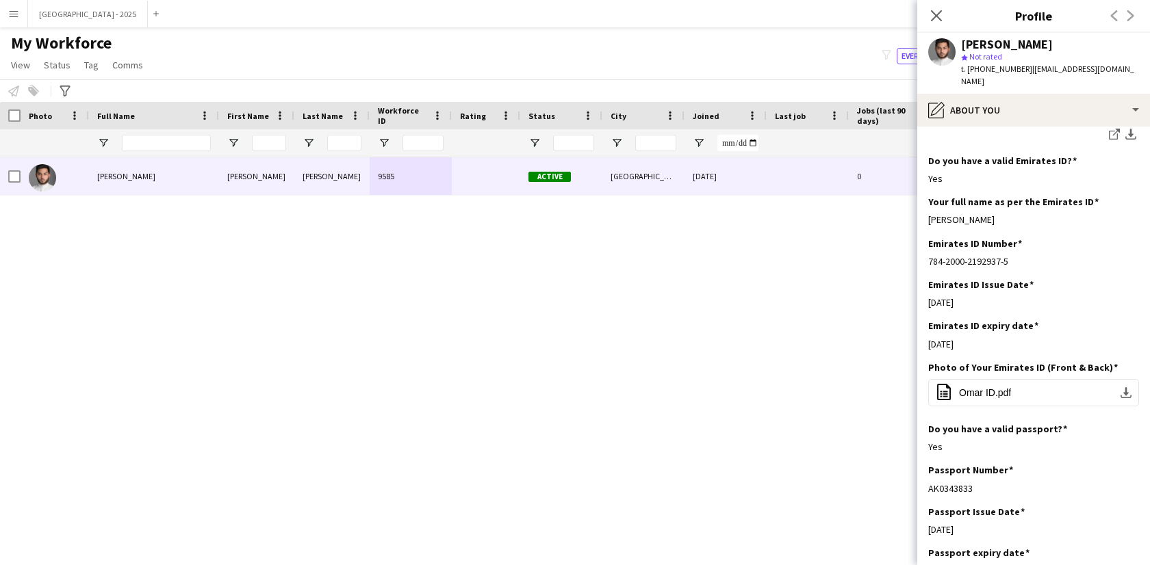
scroll to position [532, 0]
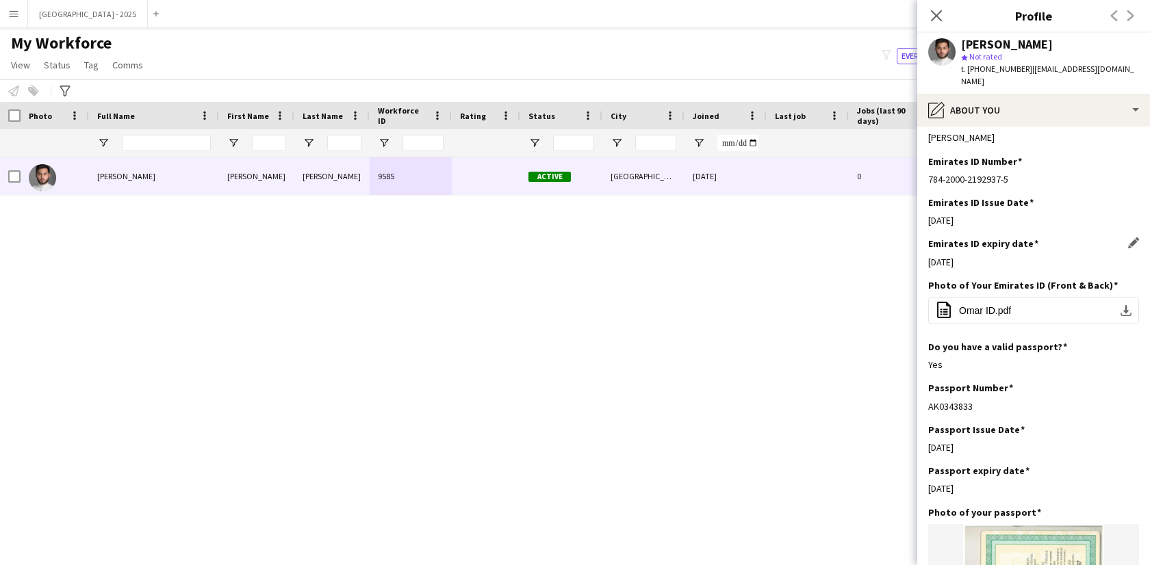
drag, startPoint x: 938, startPoint y: 242, endPoint x: 1026, endPoint y: 248, distance: 88.5
click at [1024, 246] on div "Emirates ID expiry date Edit this field [DATE]" at bounding box center [1033, 257] width 211 height 41
click at [997, 256] on div "Emirates ID expiry date Edit this field [DATE]" at bounding box center [1033, 257] width 211 height 41
drag, startPoint x: 942, startPoint y: 249, endPoint x: 1000, endPoint y: 251, distance: 57.5
click at [996, 256] on div "[DATE]" at bounding box center [1033, 262] width 211 height 12
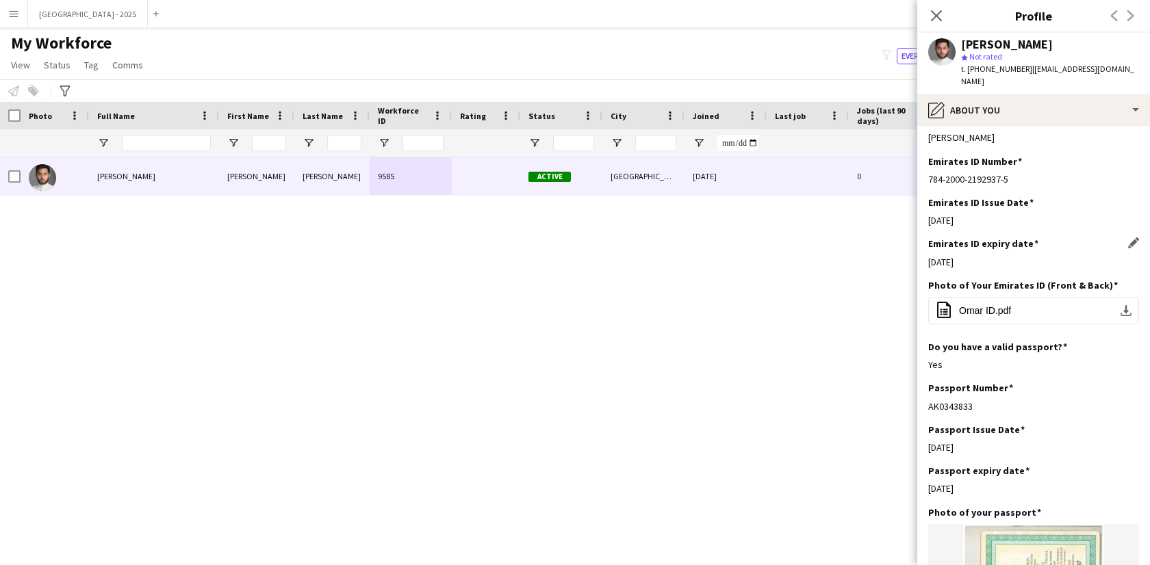
click at [998, 256] on div "[DATE]" at bounding box center [1033, 262] width 211 height 12
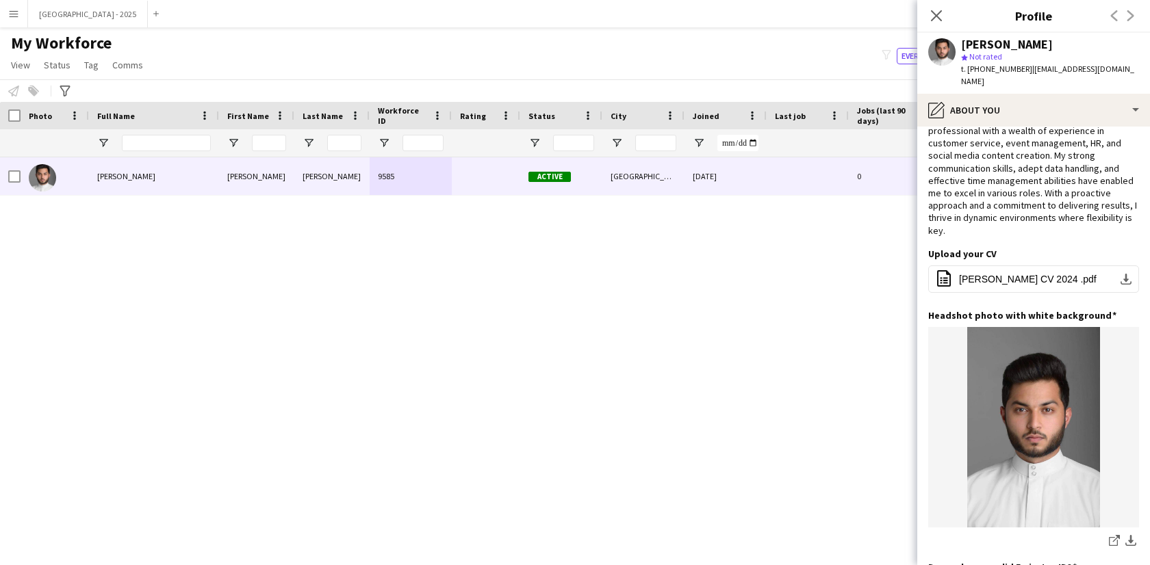
scroll to position [0, 0]
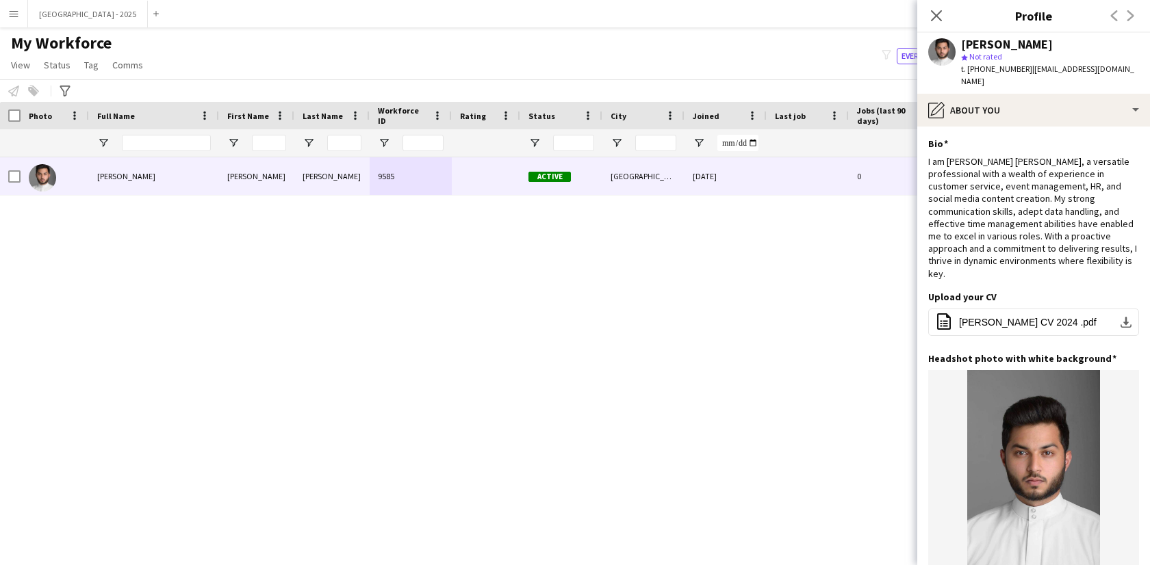
click at [942, 8] on app-icon "Close pop-in" at bounding box center [936, 16] width 16 height 16
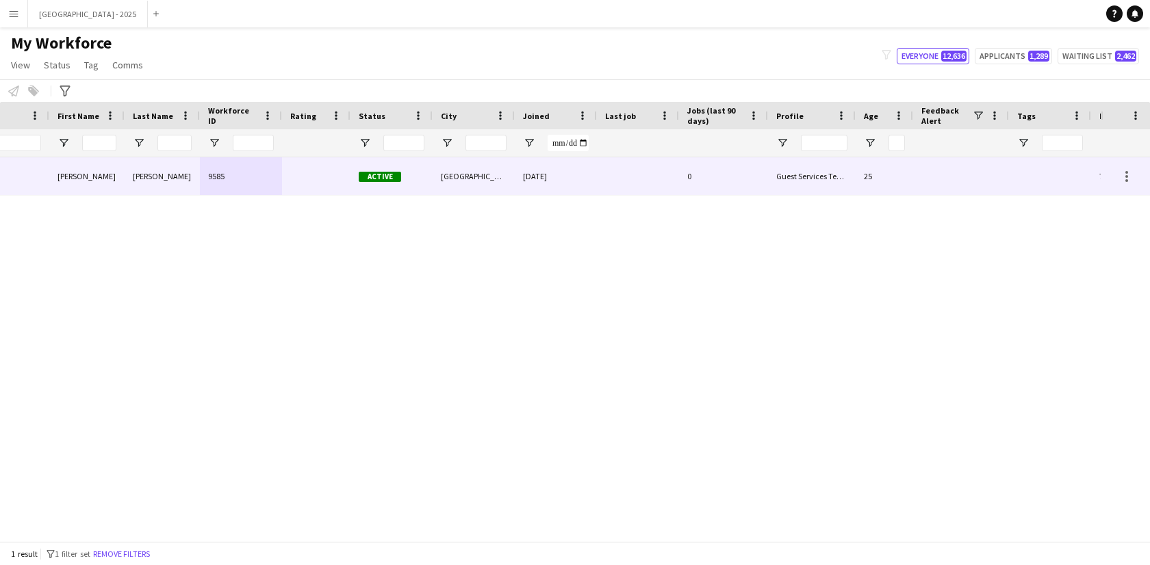
scroll to position [0, 297]
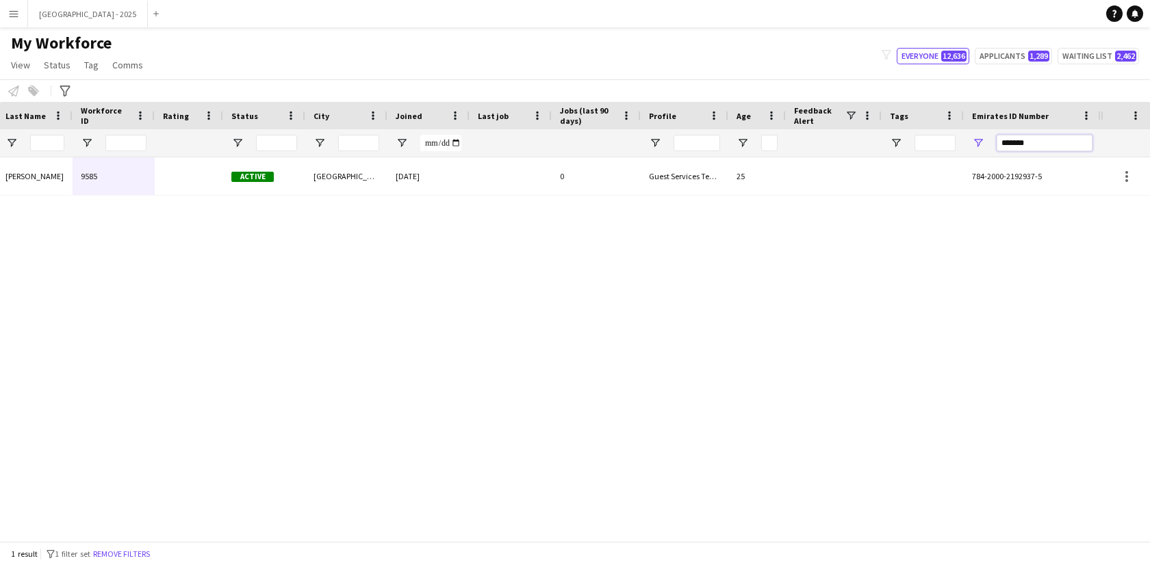
click at [1028, 138] on input "*******" at bounding box center [1044, 143] width 96 height 16
paste input "Emirates ID Number Filter Input"
type input "*******"
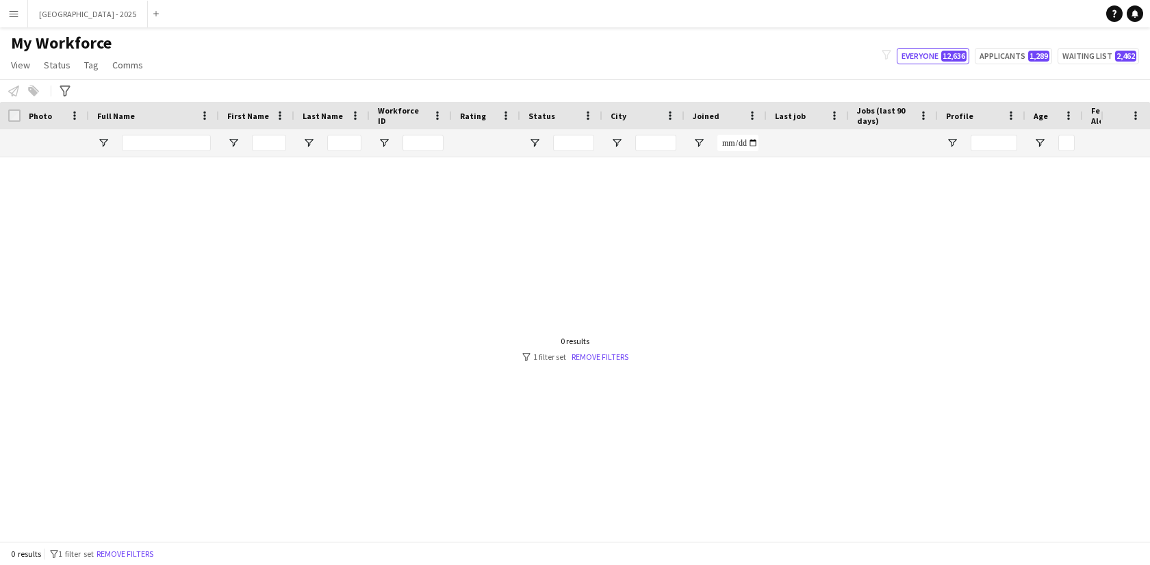
scroll to position [0, 0]
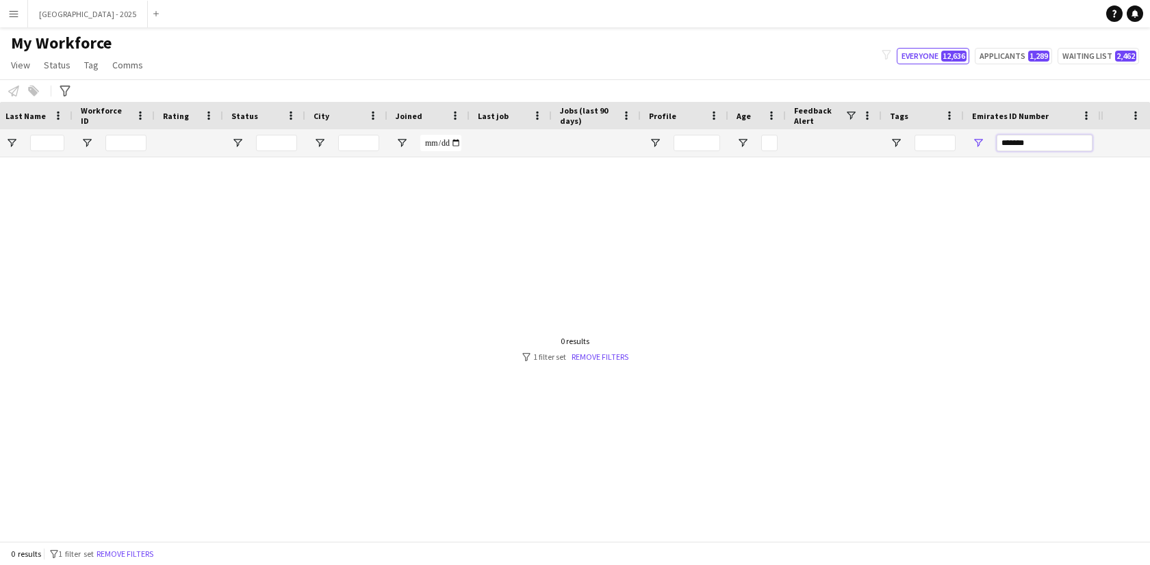
click at [1025, 142] on input "*******" at bounding box center [1044, 143] width 96 height 16
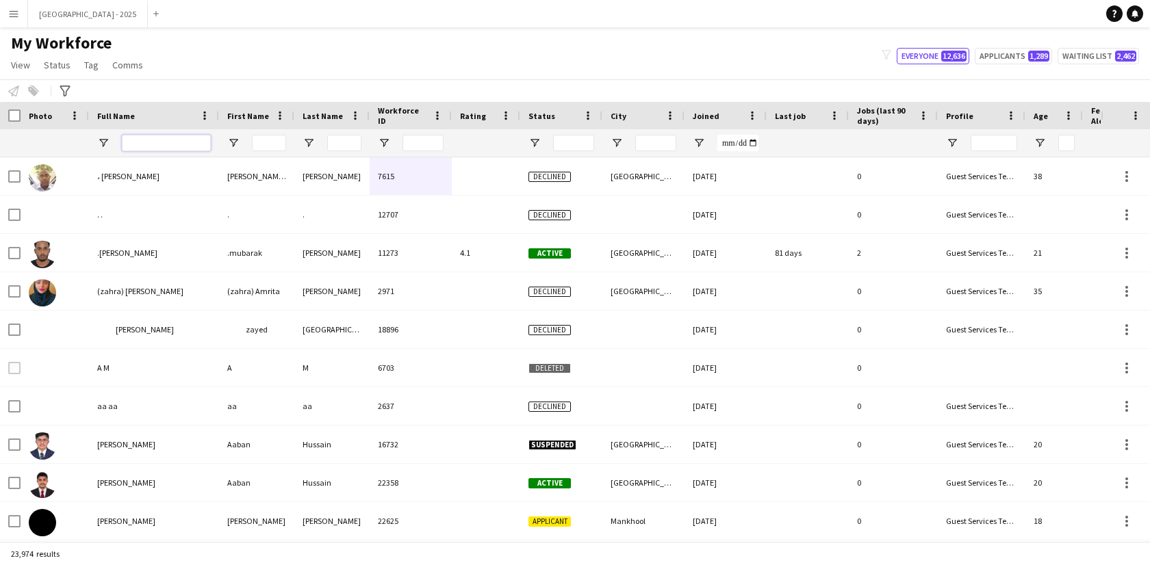
click at [154, 149] on input "Full Name Filter Input" at bounding box center [166, 143] width 89 height 16
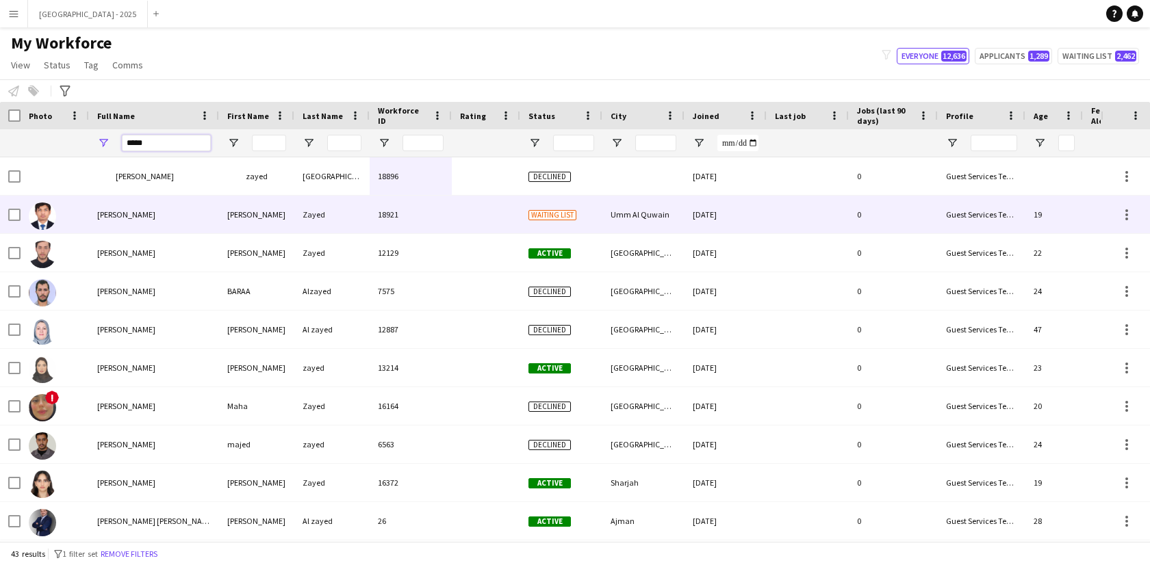
type input "*****"
click at [172, 212] on div "[PERSON_NAME]" at bounding box center [154, 215] width 130 height 38
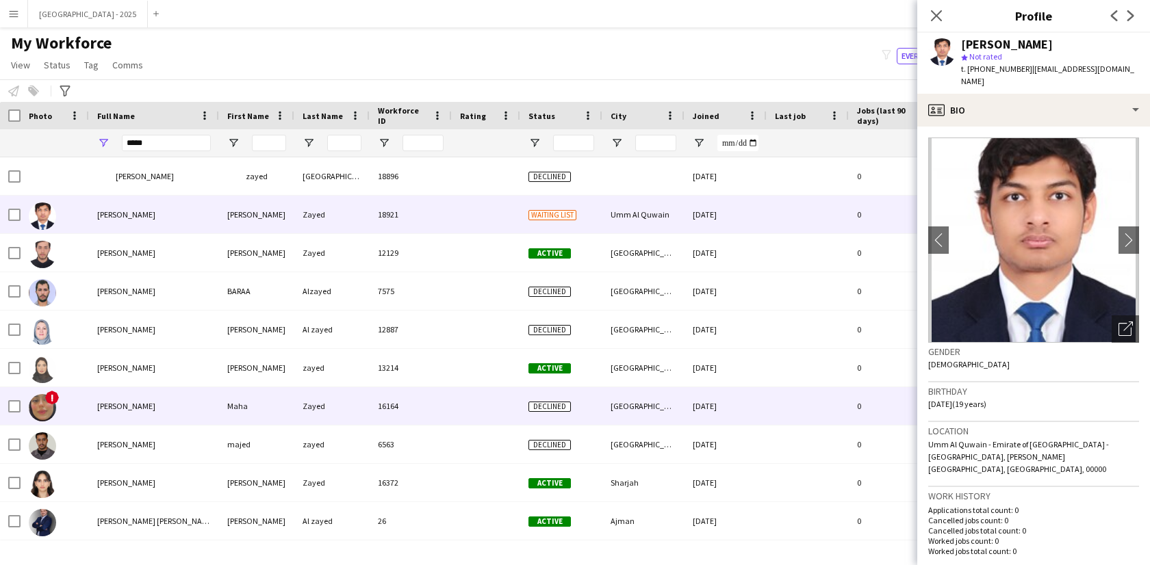
click at [122, 397] on div "[PERSON_NAME]" at bounding box center [154, 406] width 130 height 38
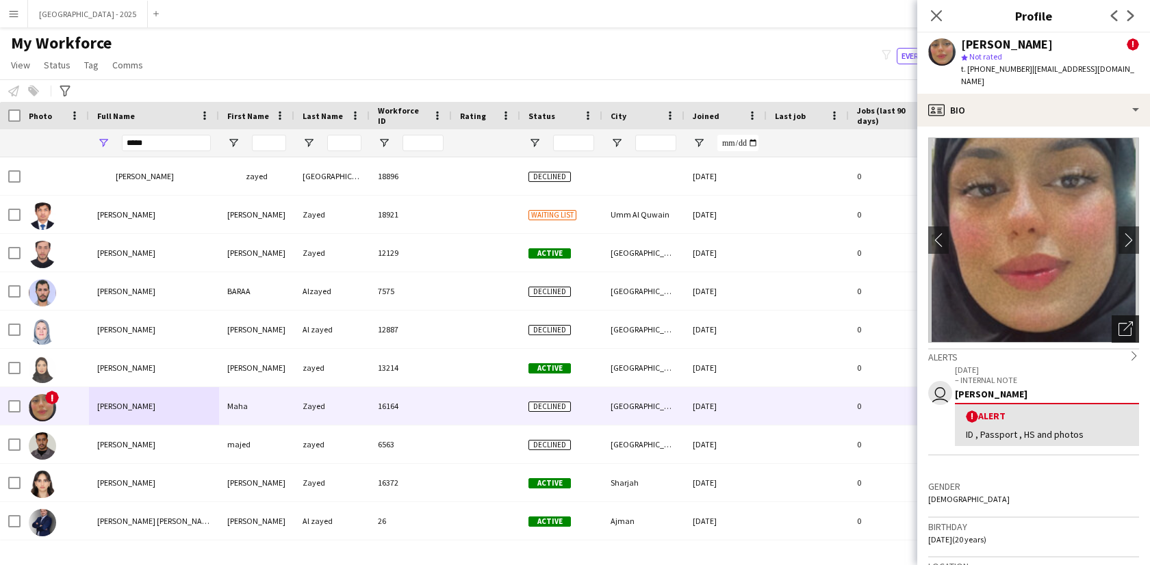
click at [1123, 315] on div "Open photos pop-in" at bounding box center [1124, 328] width 27 height 27
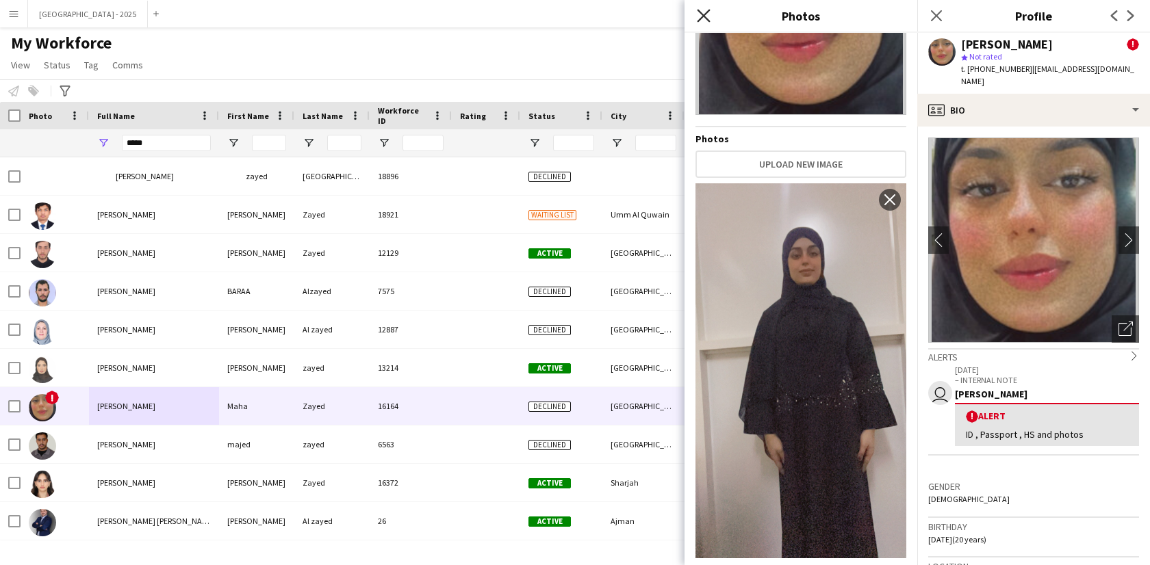
click at [699, 14] on icon "Close pop-in" at bounding box center [703, 15] width 13 height 13
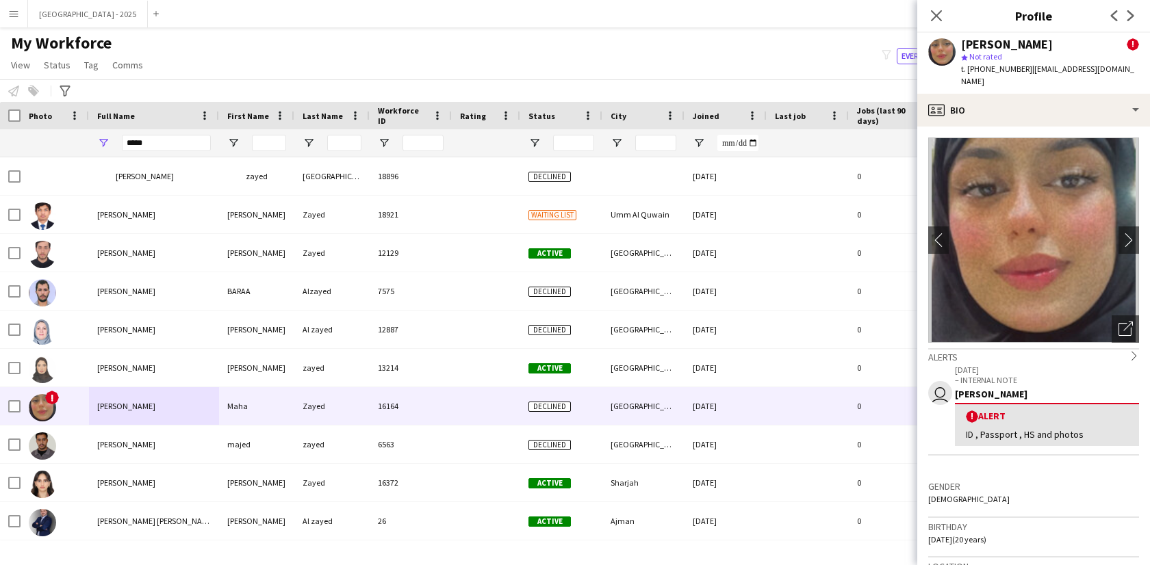
click at [1029, 67] on span "| [EMAIL_ADDRESS][DOMAIN_NAME]" at bounding box center [1047, 75] width 173 height 23
click at [1031, 79] on div "[PERSON_NAME] ! star Not rated t. [PHONE_NUMBER] | [EMAIL_ADDRESS][DOMAIN_NAME]" at bounding box center [1033, 63] width 233 height 61
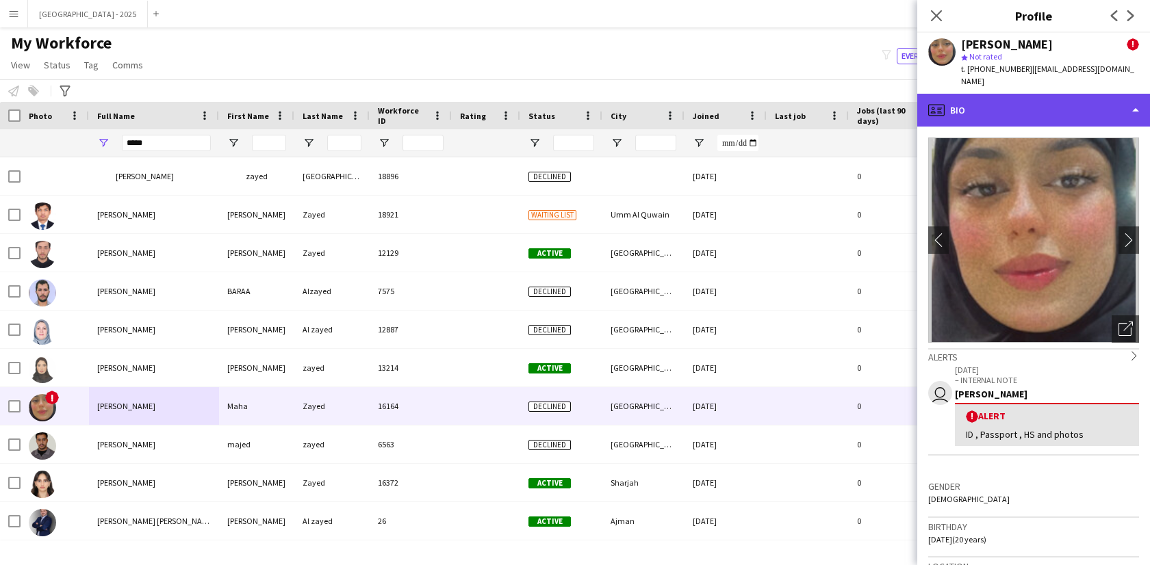
click at [1031, 94] on div "profile Bio" at bounding box center [1033, 110] width 233 height 33
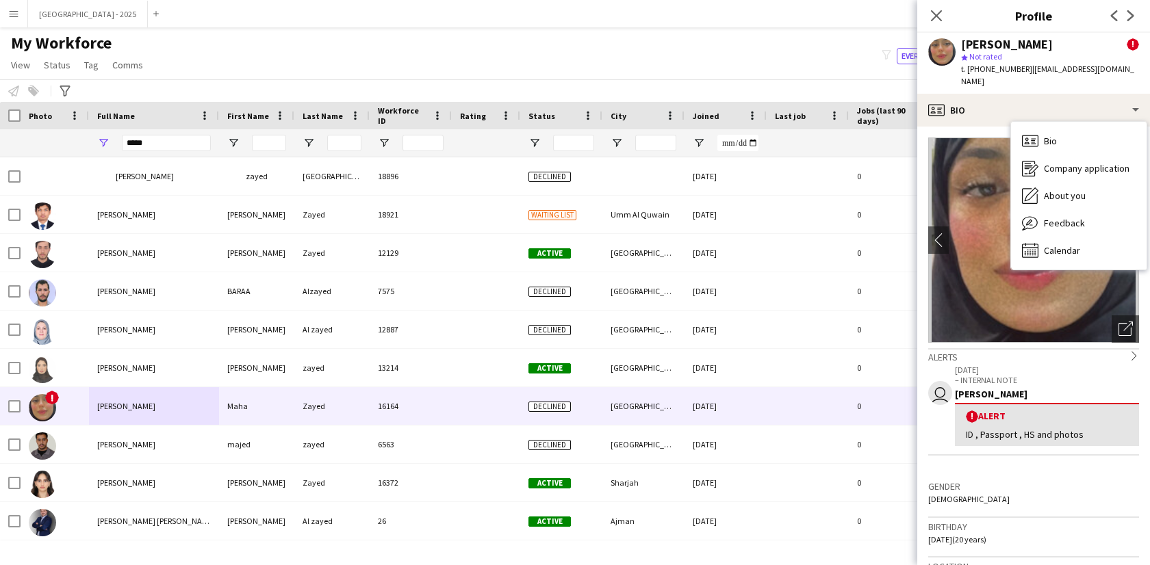
click at [929, 5] on div "Close pop-in" at bounding box center [936, 15] width 38 height 31
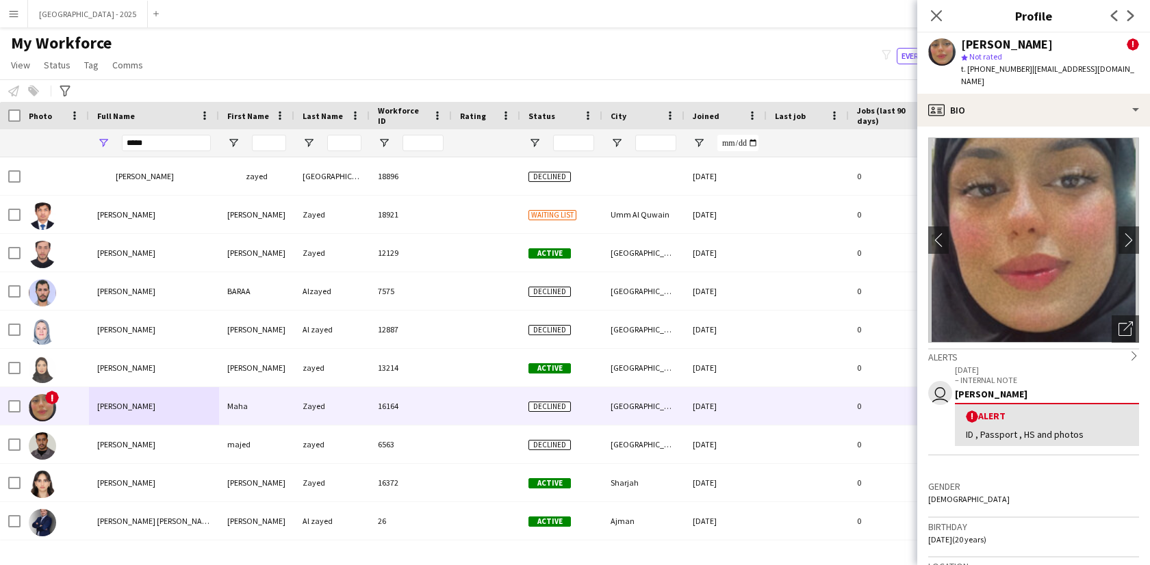
click at [935, 15] on icon "Close pop-in" at bounding box center [936, 15] width 11 height 11
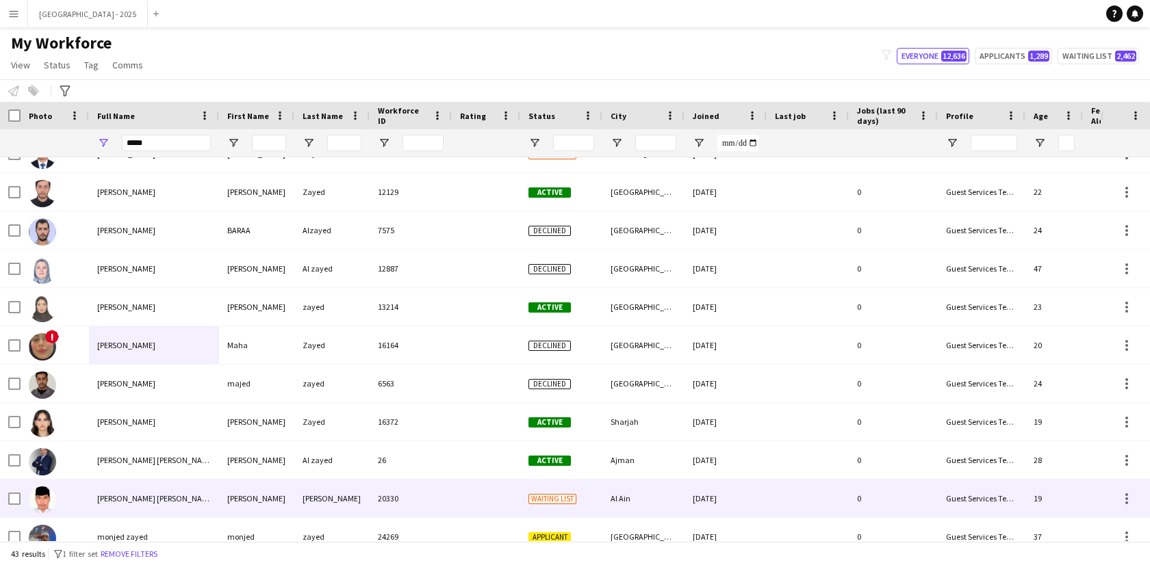
click at [126, 492] on div "[PERSON_NAME] [PERSON_NAME]" at bounding box center [154, 499] width 130 height 38
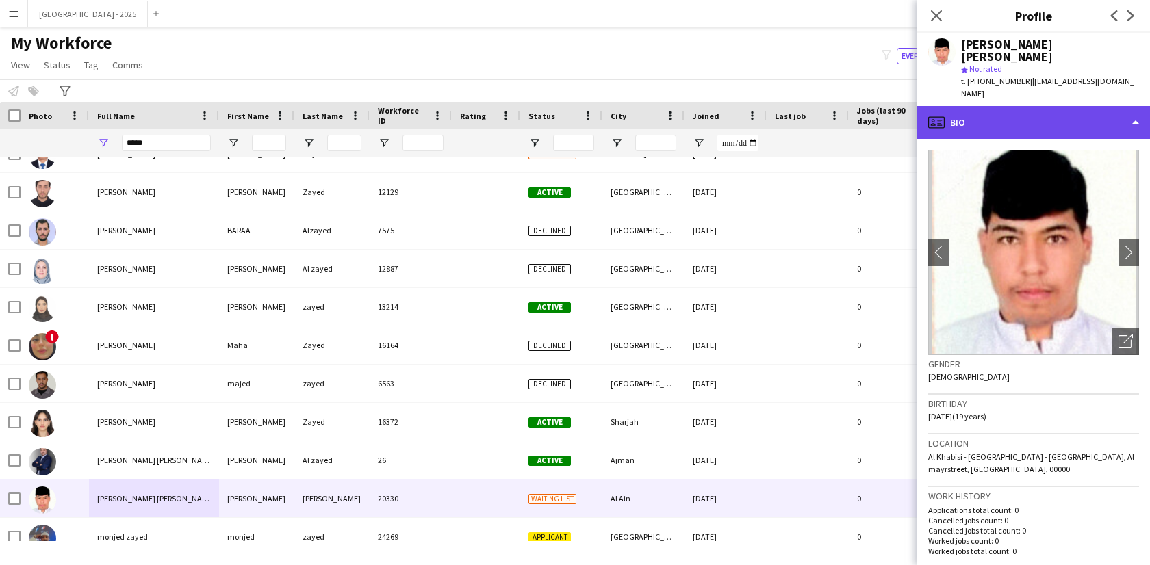
click at [1065, 106] on div "profile Bio" at bounding box center [1033, 122] width 233 height 33
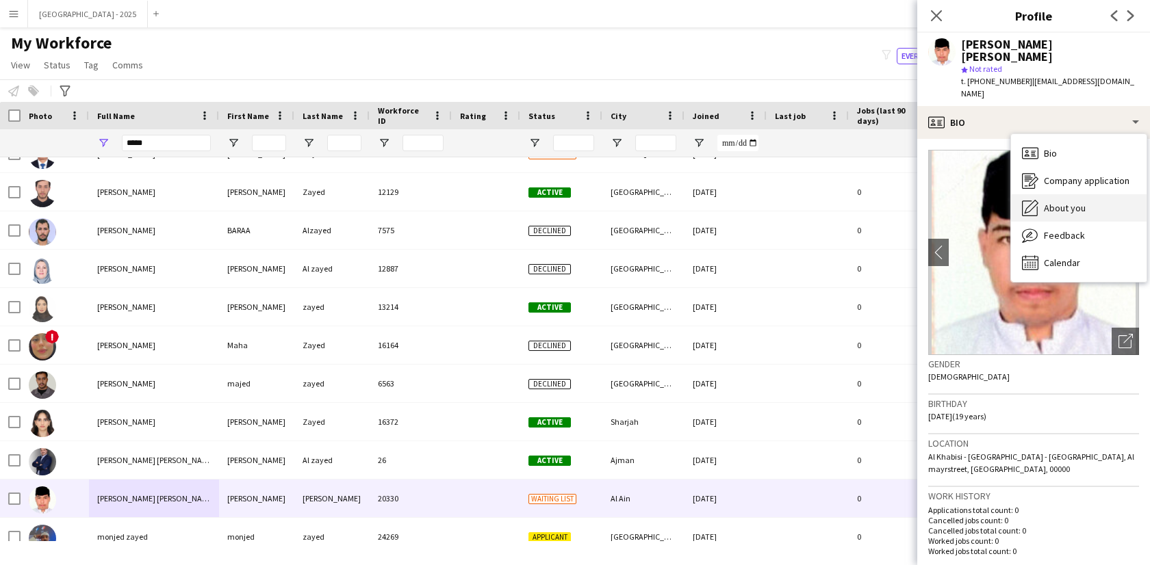
click at [1068, 202] on span "About you" at bounding box center [1065, 208] width 42 height 12
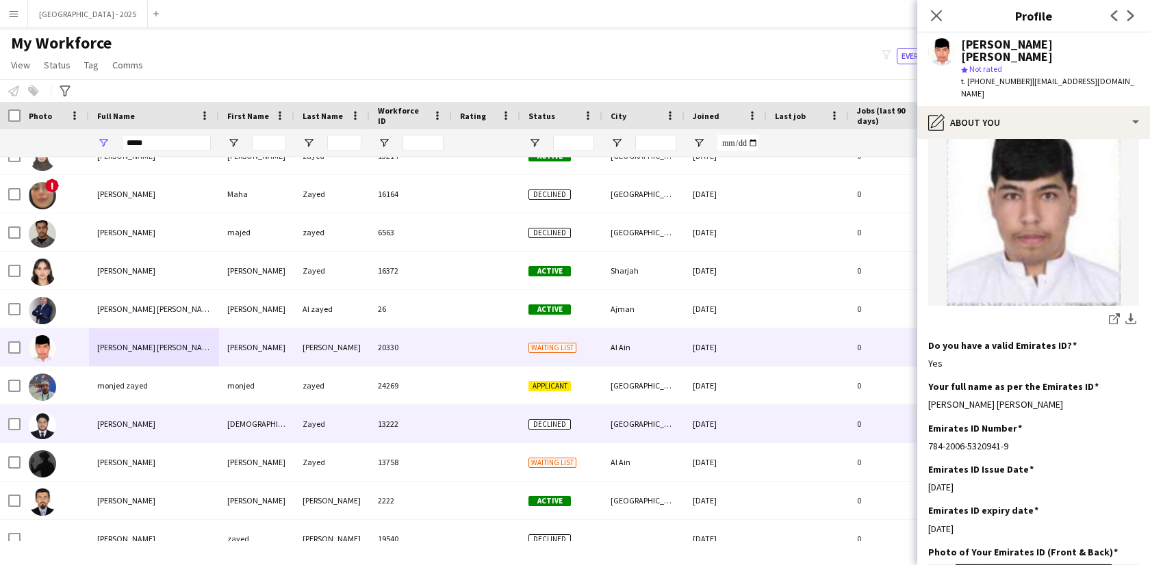
click at [162, 428] on div "[PERSON_NAME]" at bounding box center [154, 424] width 130 height 38
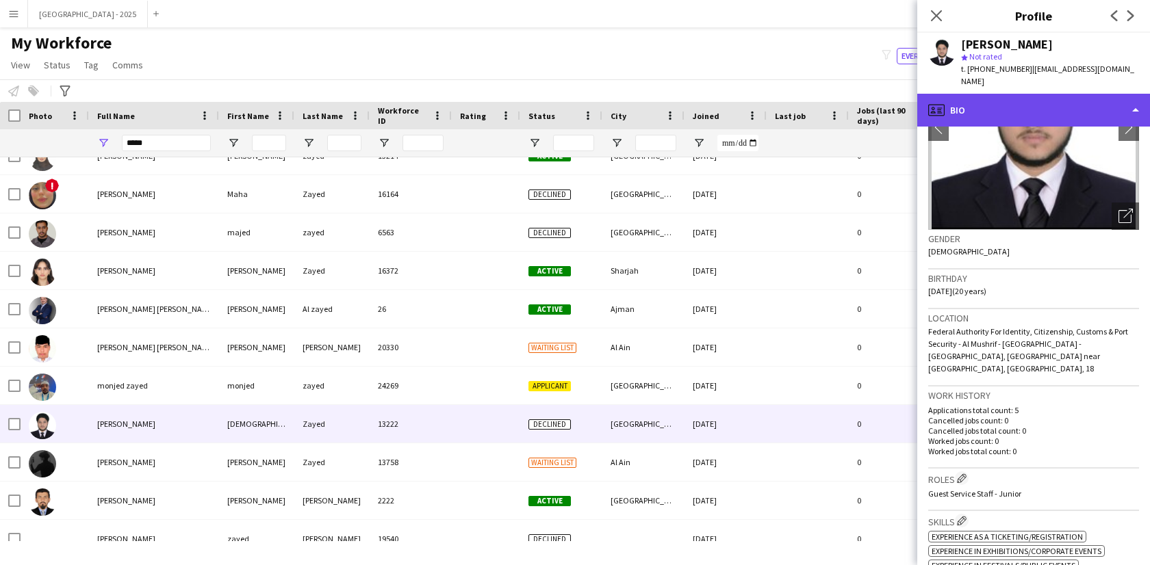
click at [992, 103] on div "profile Bio" at bounding box center [1033, 110] width 233 height 33
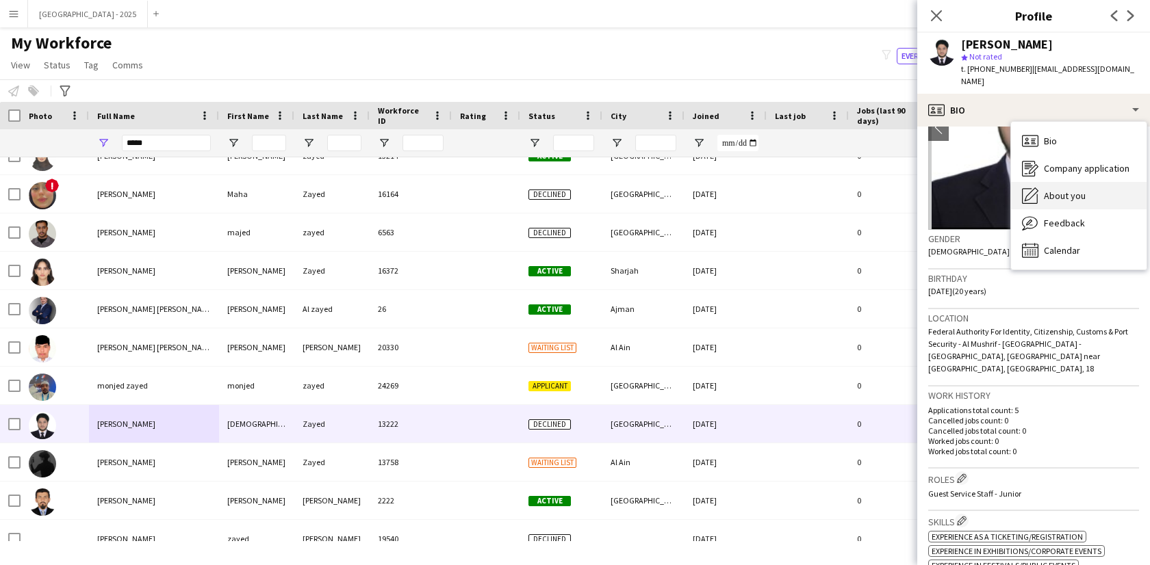
click at [1061, 192] on span "About you" at bounding box center [1065, 196] width 42 height 12
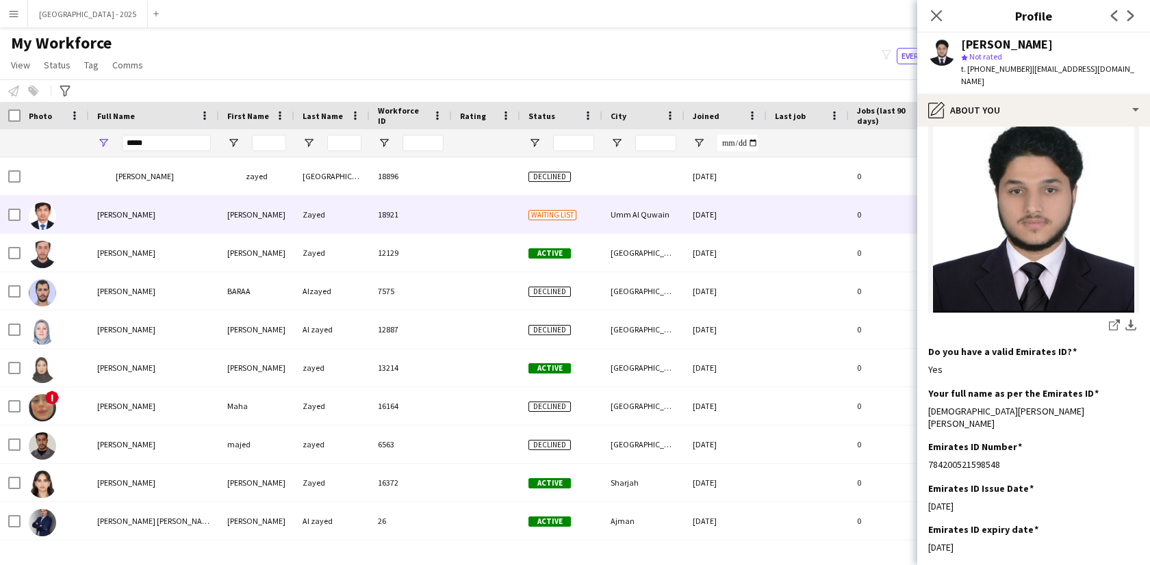
click at [215, 214] on div "[PERSON_NAME]" at bounding box center [154, 215] width 130 height 38
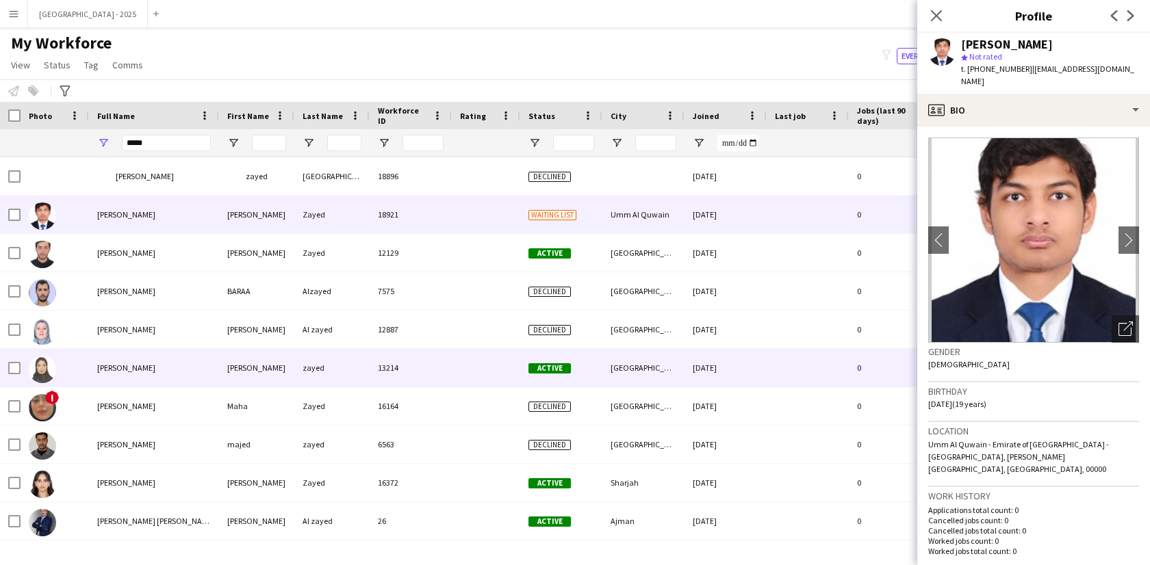
click at [255, 372] on div "[PERSON_NAME]" at bounding box center [256, 368] width 75 height 38
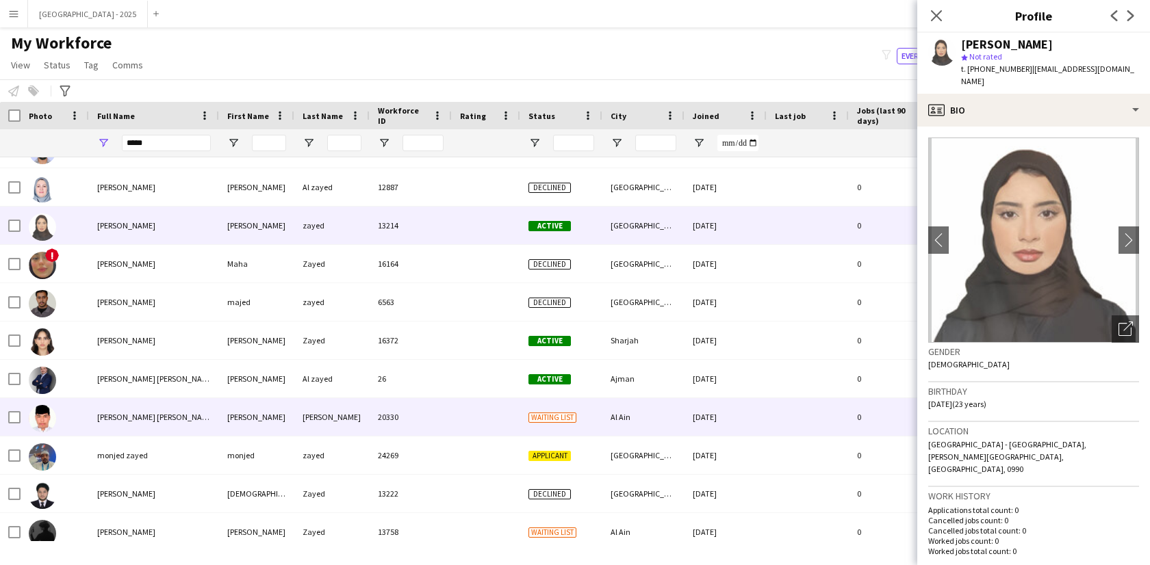
click at [147, 417] on span "[PERSON_NAME] [PERSON_NAME]" at bounding box center [156, 417] width 118 height 10
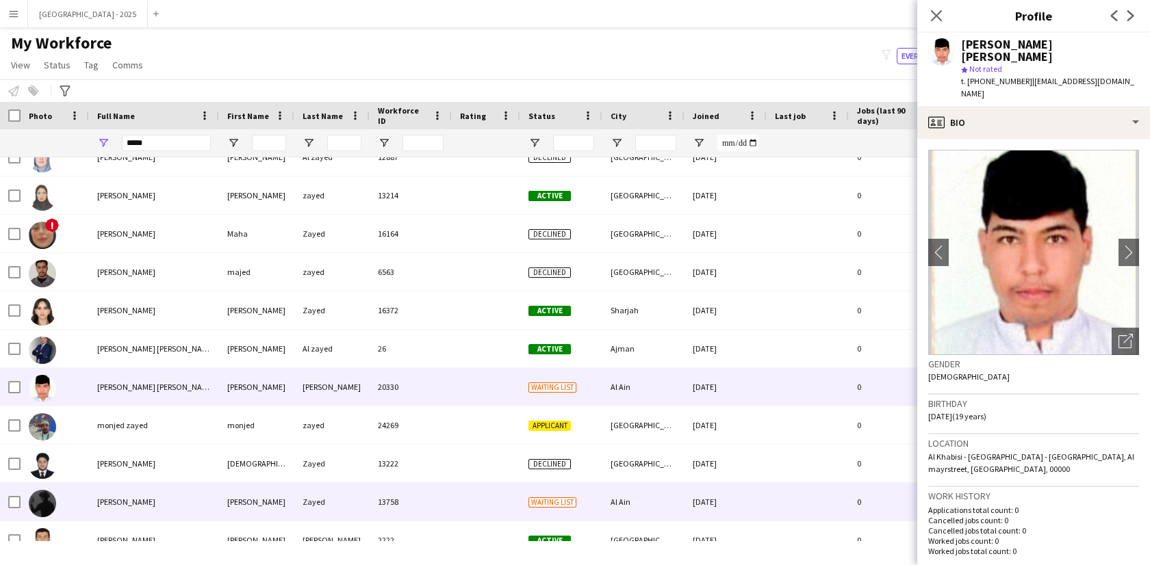
click at [211, 509] on div "[PERSON_NAME]" at bounding box center [154, 502] width 130 height 38
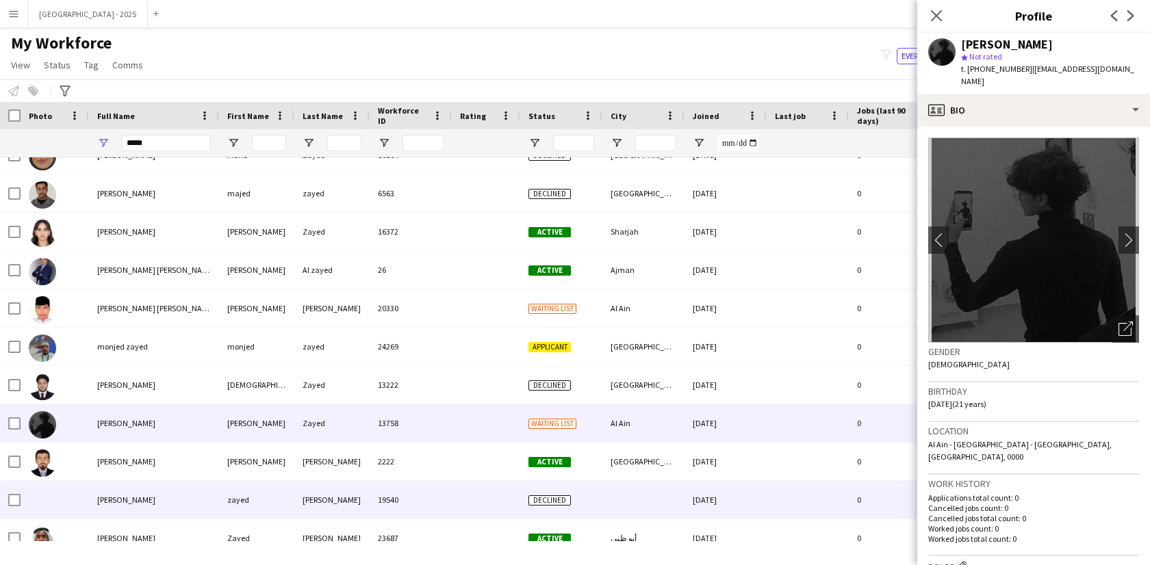
click at [223, 493] on div "zayed" at bounding box center [256, 500] width 75 height 38
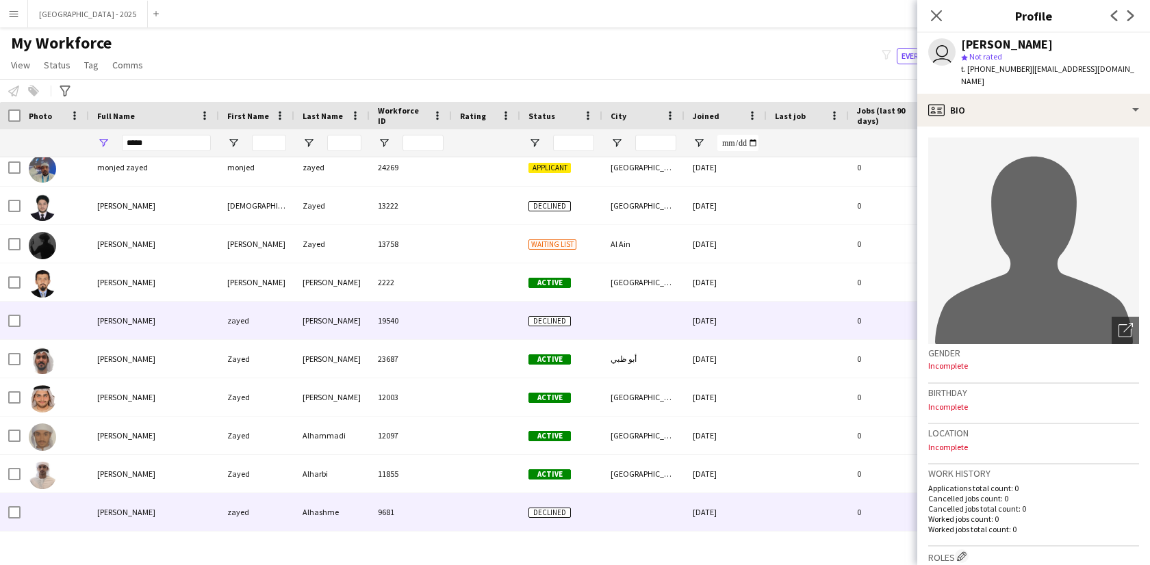
click at [231, 521] on div "zayed" at bounding box center [256, 512] width 75 height 38
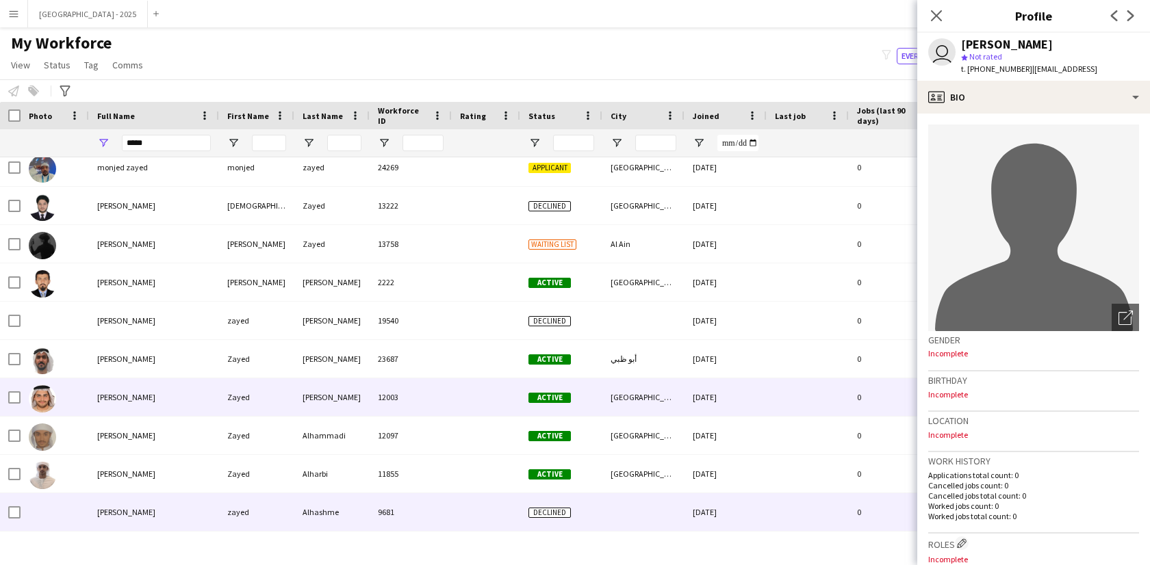
click at [210, 407] on div "[PERSON_NAME]" at bounding box center [154, 397] width 130 height 38
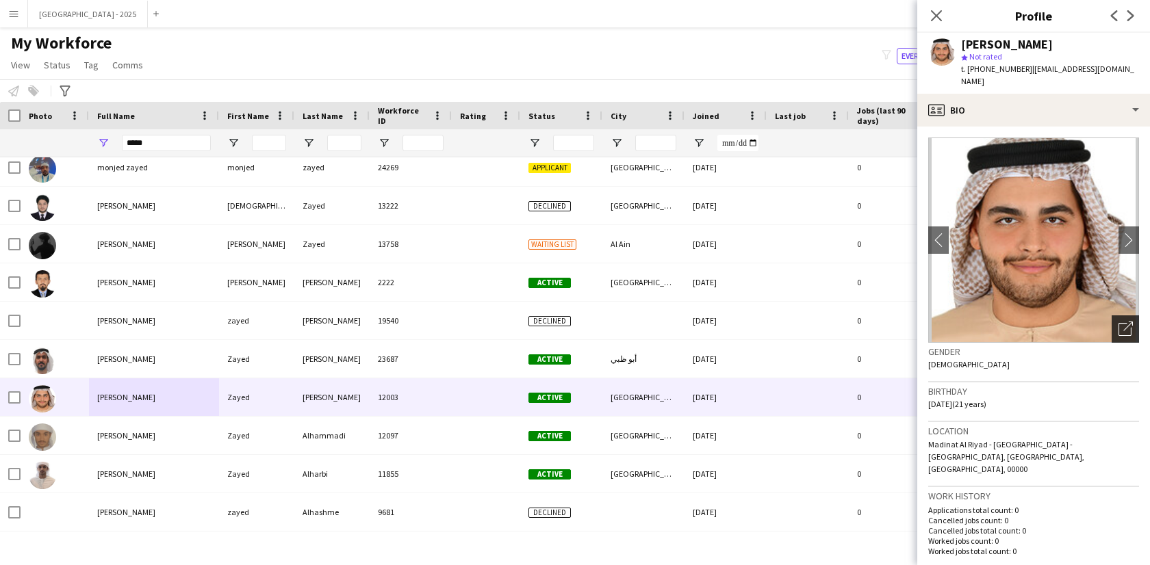
click at [1123, 322] on icon at bounding box center [1128, 327] width 10 height 10
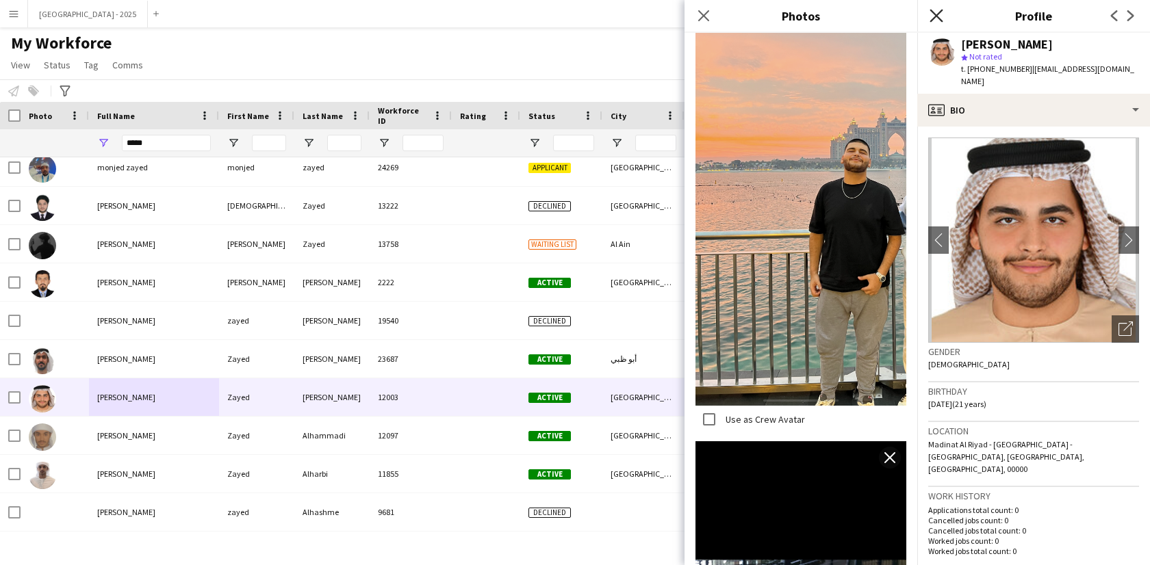
click at [936, 18] on icon "Close pop-in" at bounding box center [935, 15] width 13 height 13
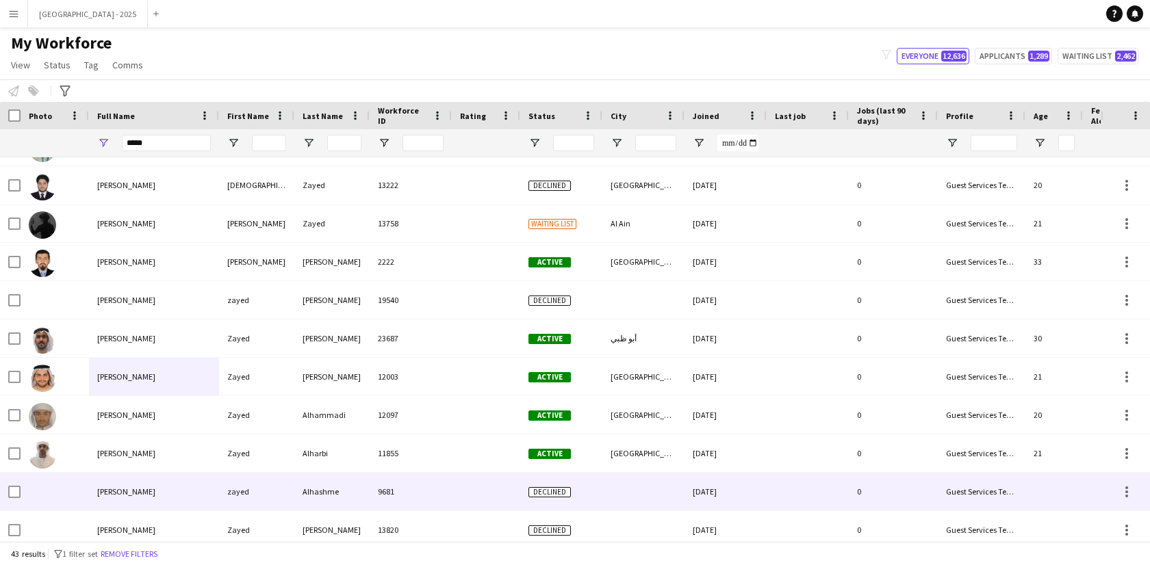
click at [341, 495] on div "Alhashme" at bounding box center [331, 492] width 75 height 38
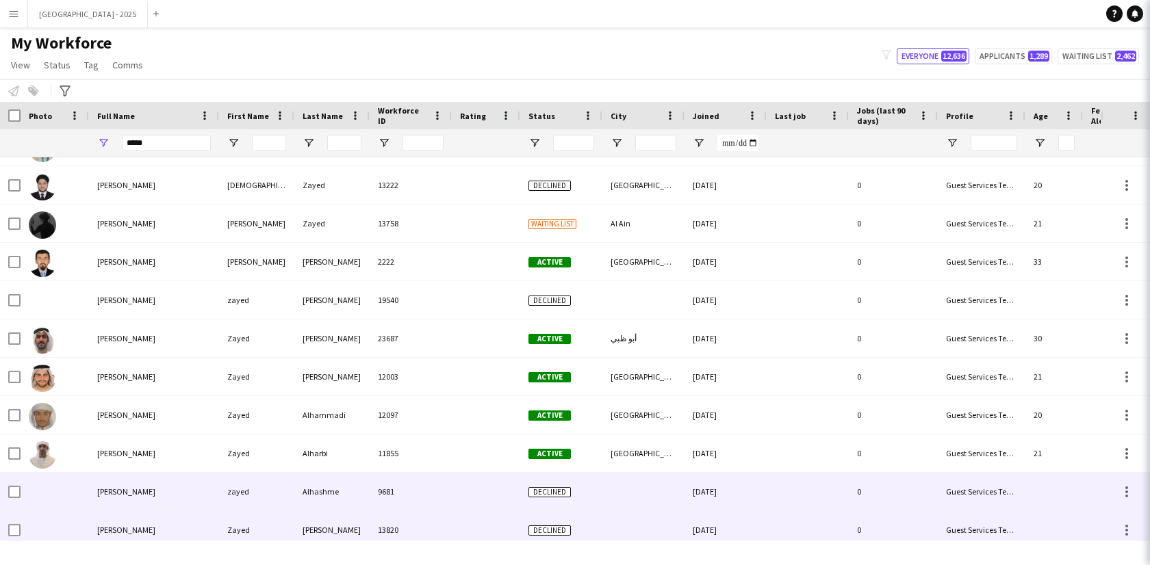
click at [320, 522] on div "[PERSON_NAME]" at bounding box center [331, 530] width 75 height 38
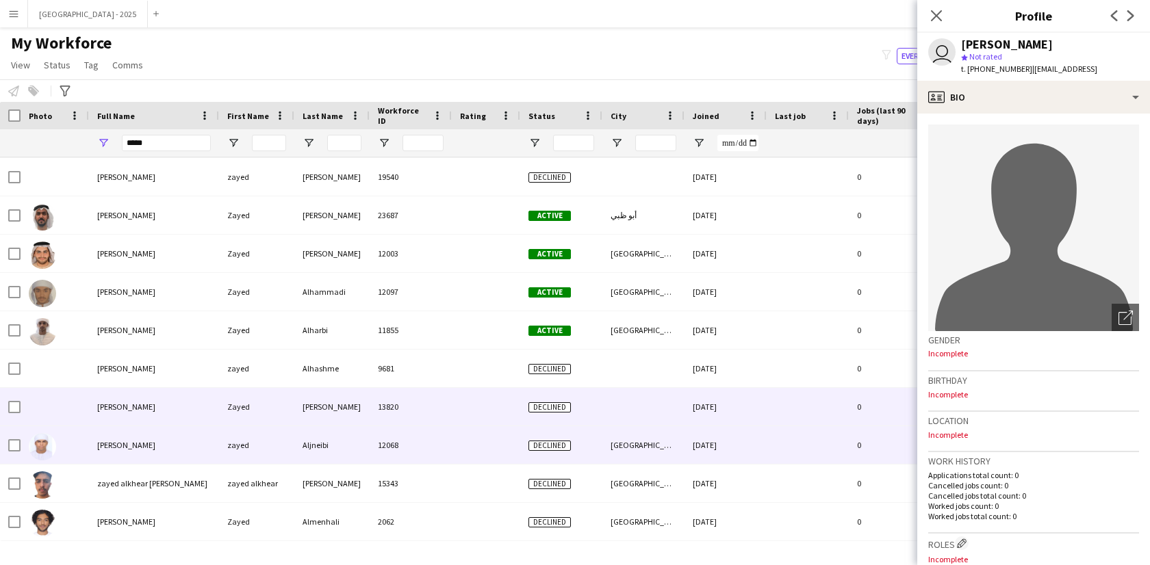
drag, startPoint x: 320, startPoint y: 444, endPoint x: 319, endPoint y: 480, distance: 35.6
click at [320, 445] on div "Aljneibi" at bounding box center [331, 445] width 75 height 38
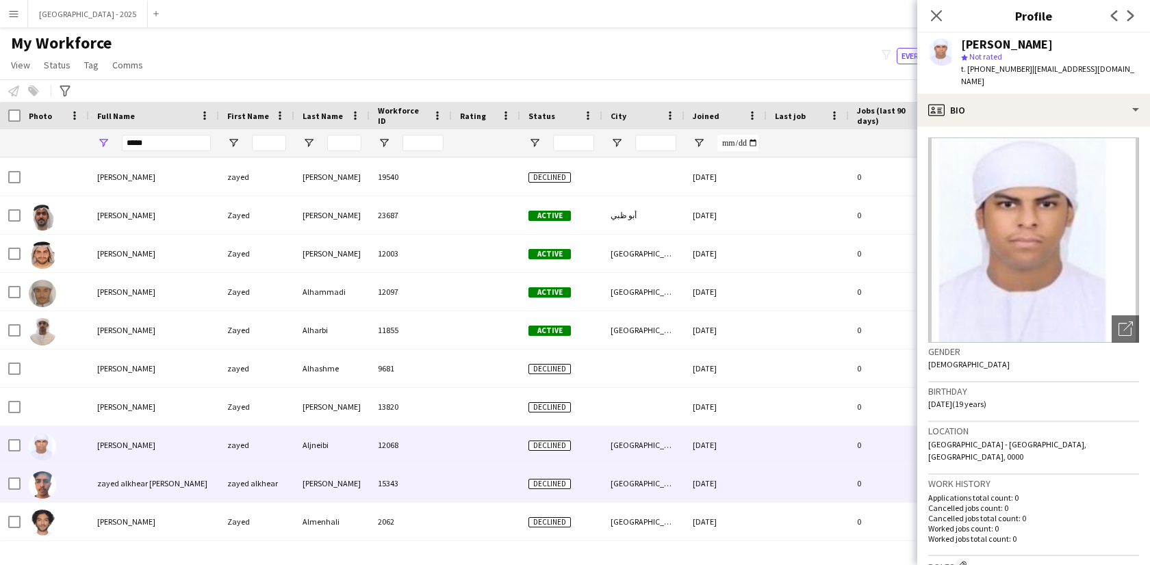
click at [320, 480] on div "[PERSON_NAME]" at bounding box center [331, 484] width 75 height 38
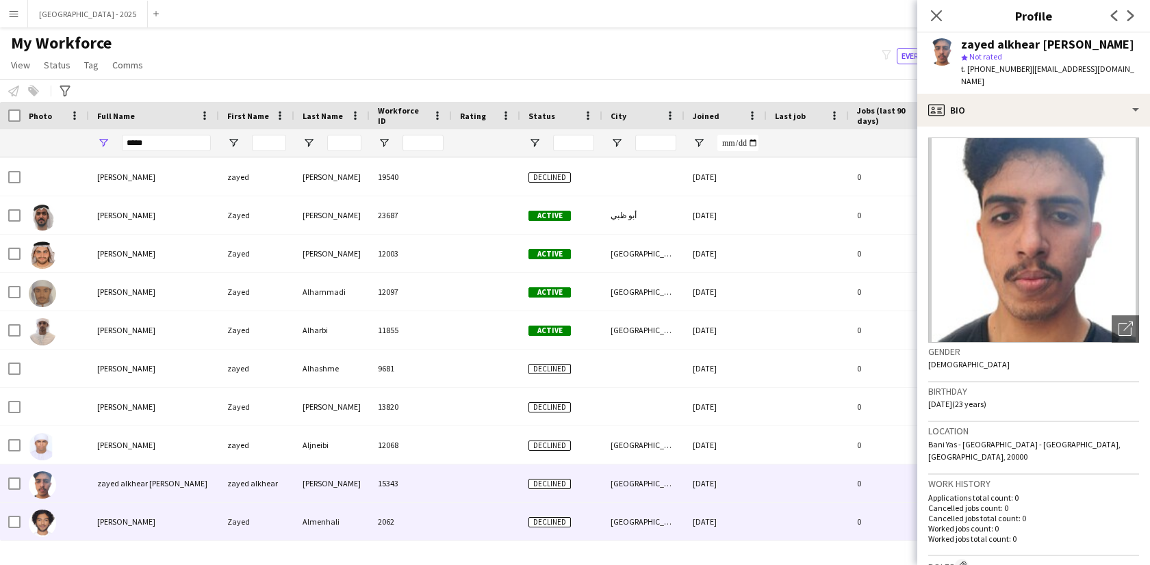
click at [317, 511] on div "Almenhali" at bounding box center [331, 522] width 75 height 38
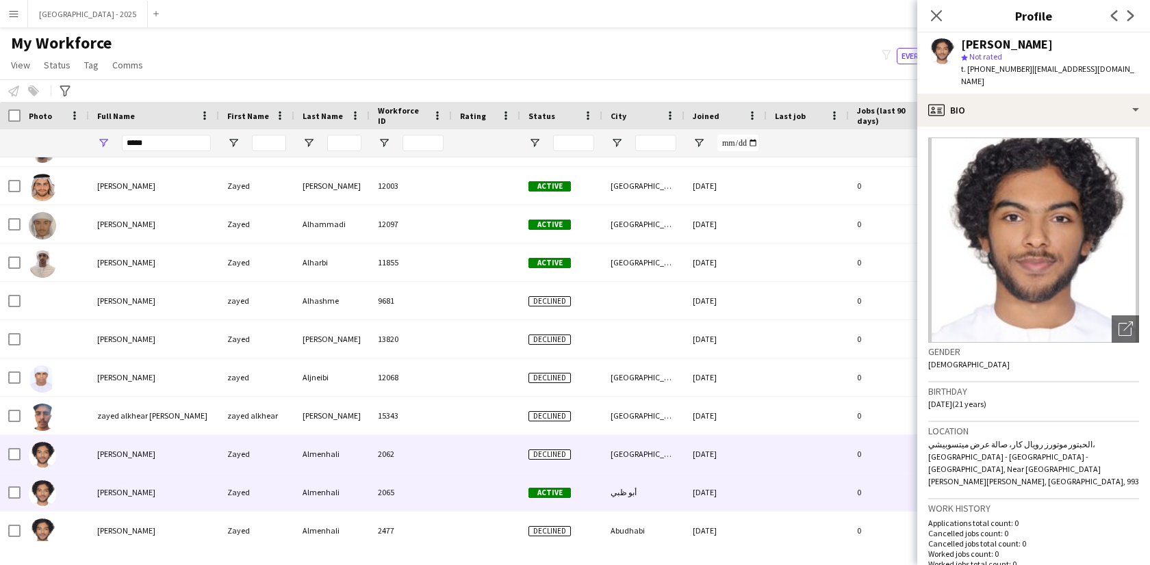
click at [322, 493] on div "Almenhali" at bounding box center [331, 493] width 75 height 38
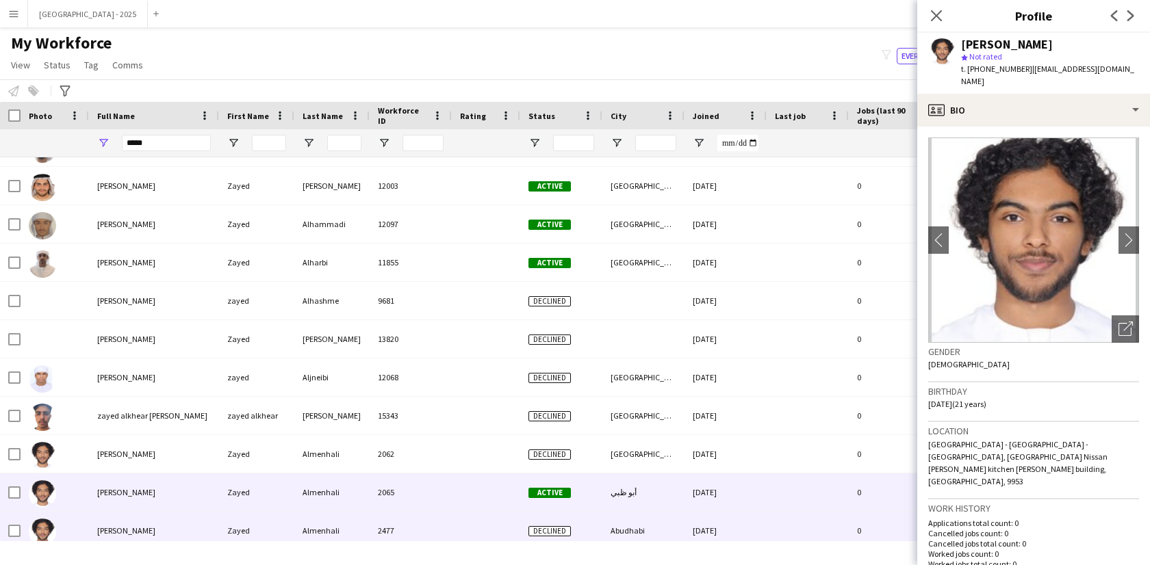
click at [313, 521] on div "Almenhali" at bounding box center [331, 531] width 75 height 38
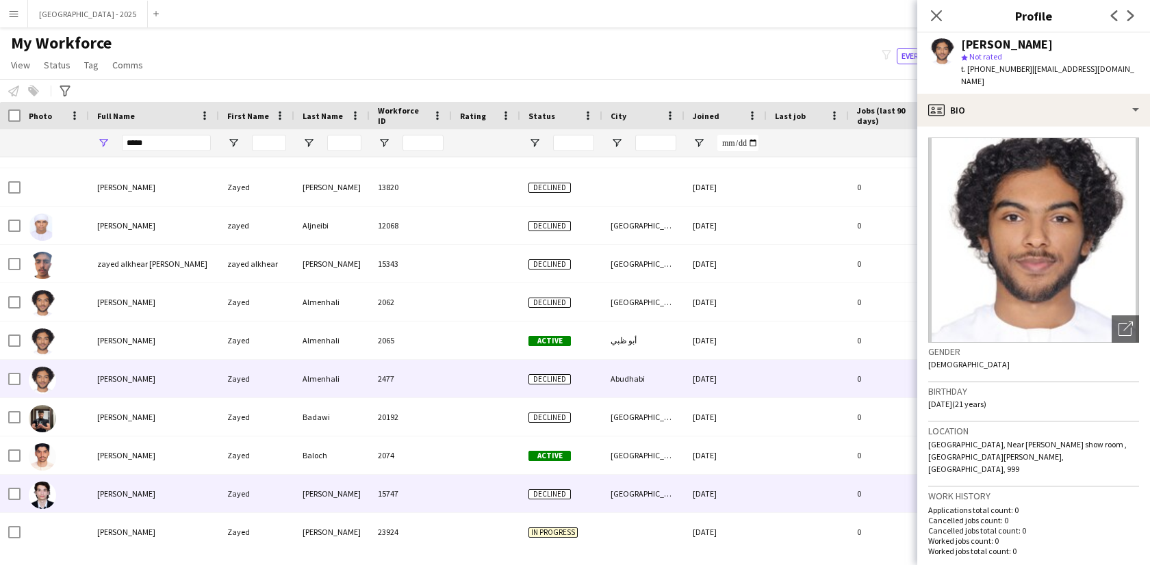
click at [301, 480] on div "[PERSON_NAME]" at bounding box center [331, 494] width 75 height 38
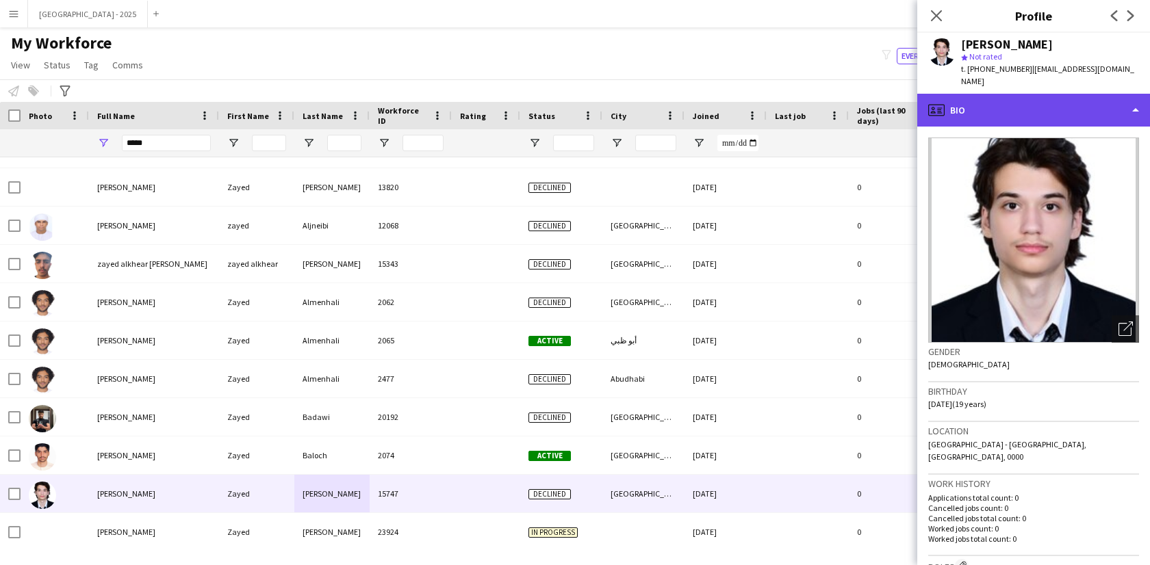
click at [1034, 96] on div "profile Bio" at bounding box center [1033, 110] width 233 height 33
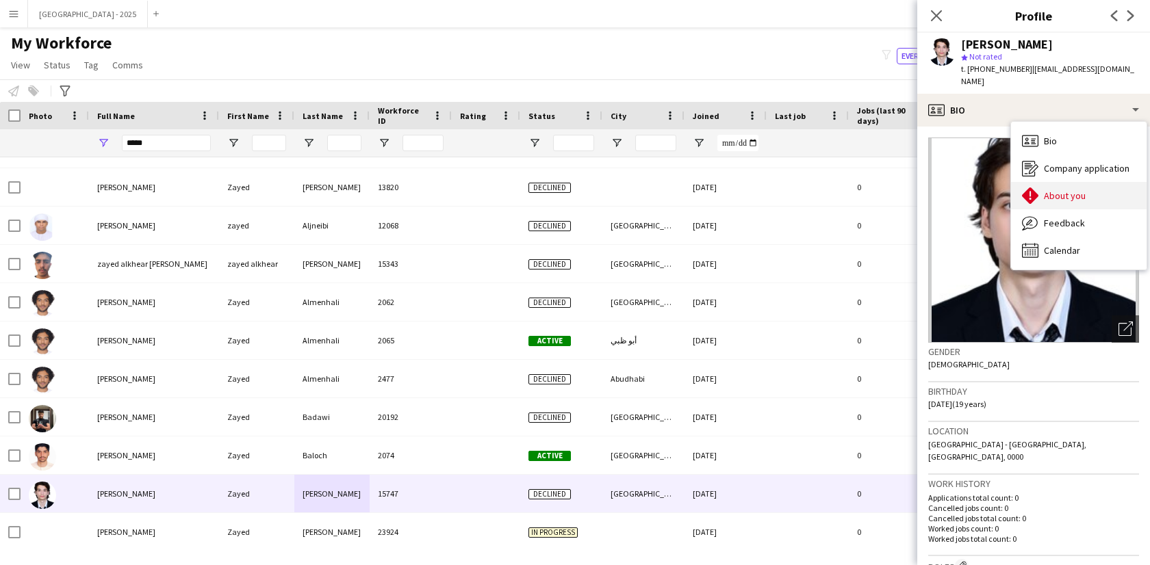
click at [1070, 190] on span "About you" at bounding box center [1065, 196] width 42 height 12
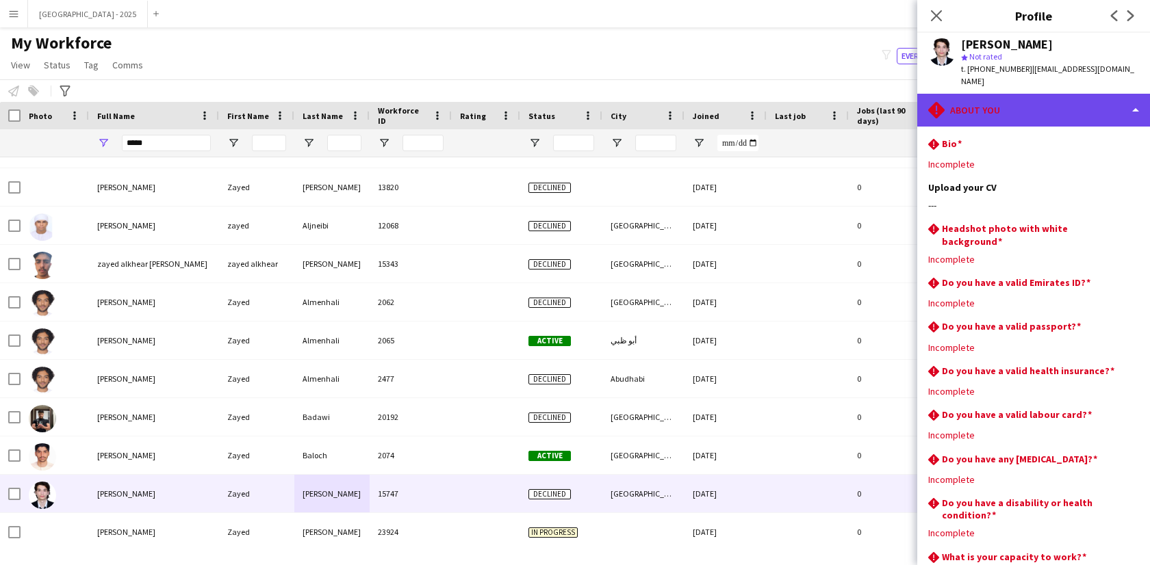
click at [985, 94] on div "rhombus-alert About you" at bounding box center [1033, 110] width 233 height 33
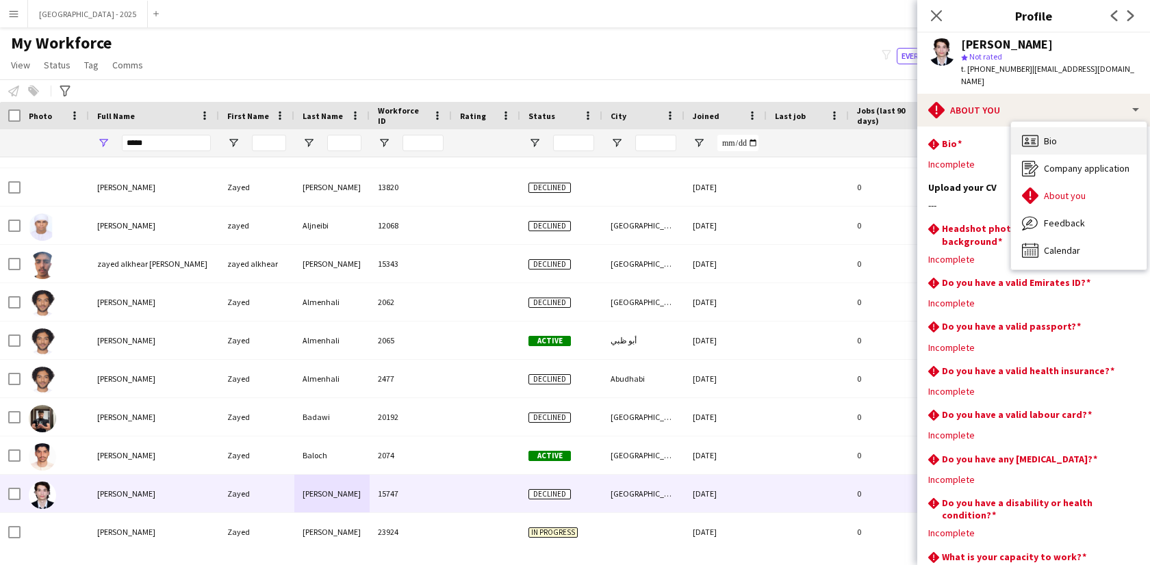
click at [1066, 127] on div "Bio Bio" at bounding box center [1079, 140] width 136 height 27
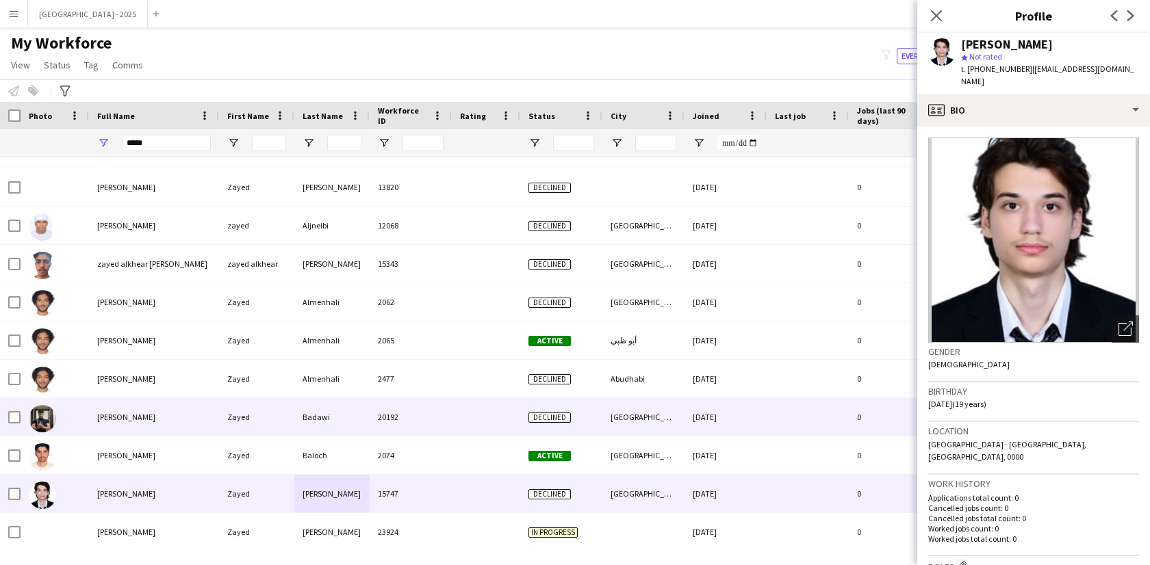
click at [296, 424] on div "Badawi" at bounding box center [331, 417] width 75 height 38
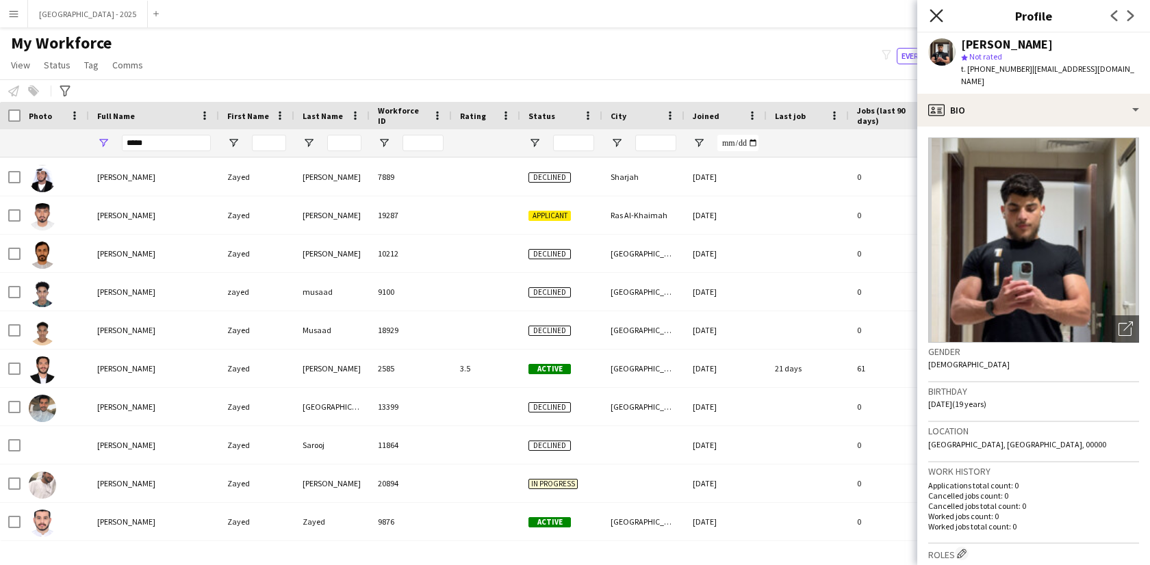
click at [931, 12] on icon "Close pop-in" at bounding box center [935, 15] width 13 height 13
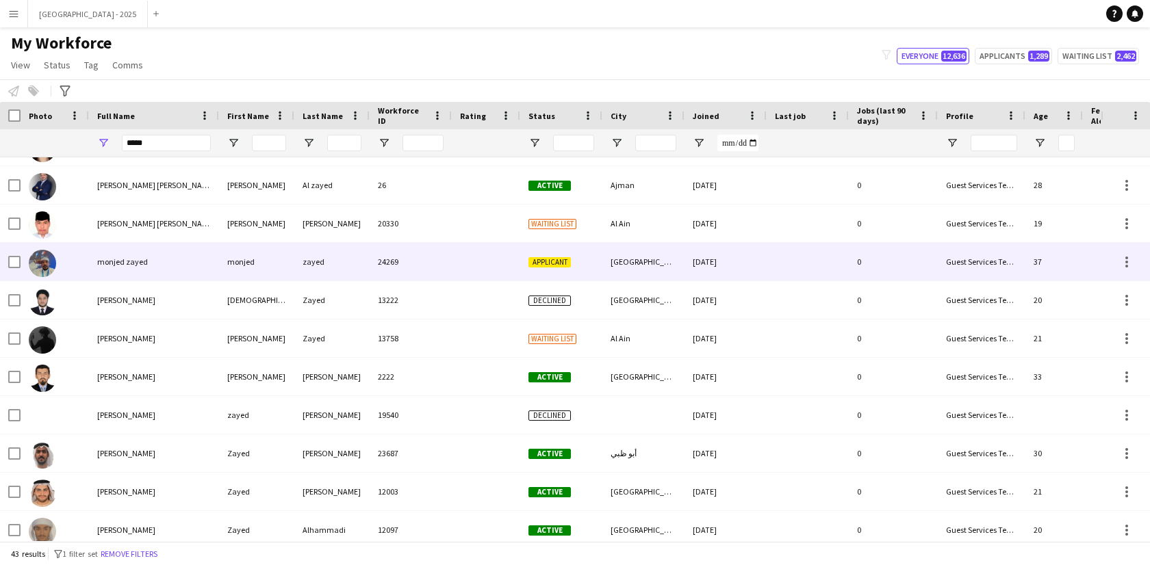
scroll to position [66, 0]
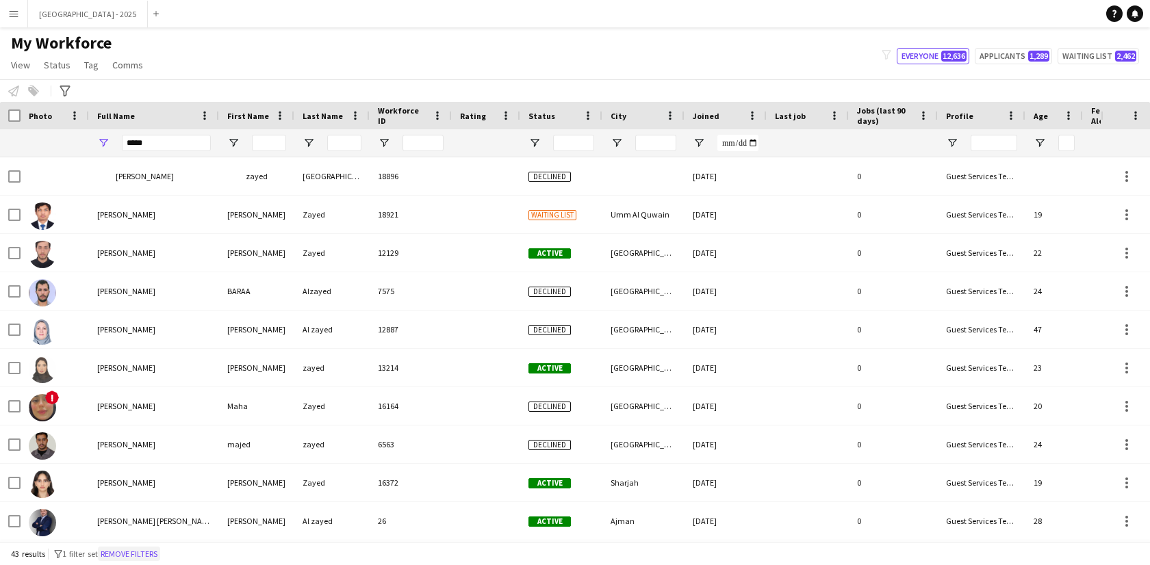
click at [153, 550] on button "Remove filters" at bounding box center [129, 554] width 62 height 15
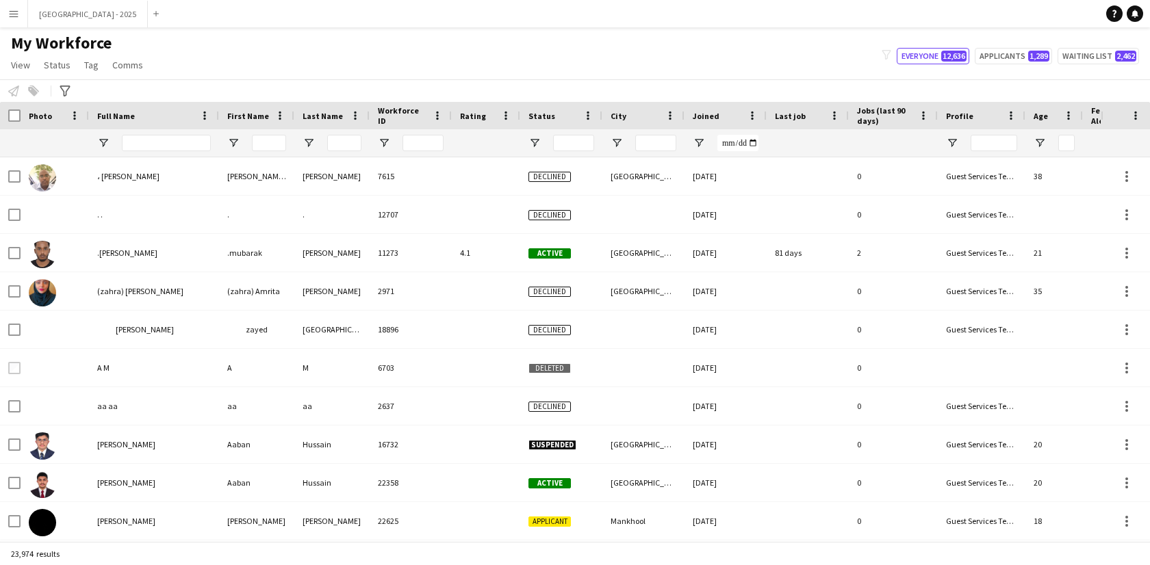
scroll to position [0, 297]
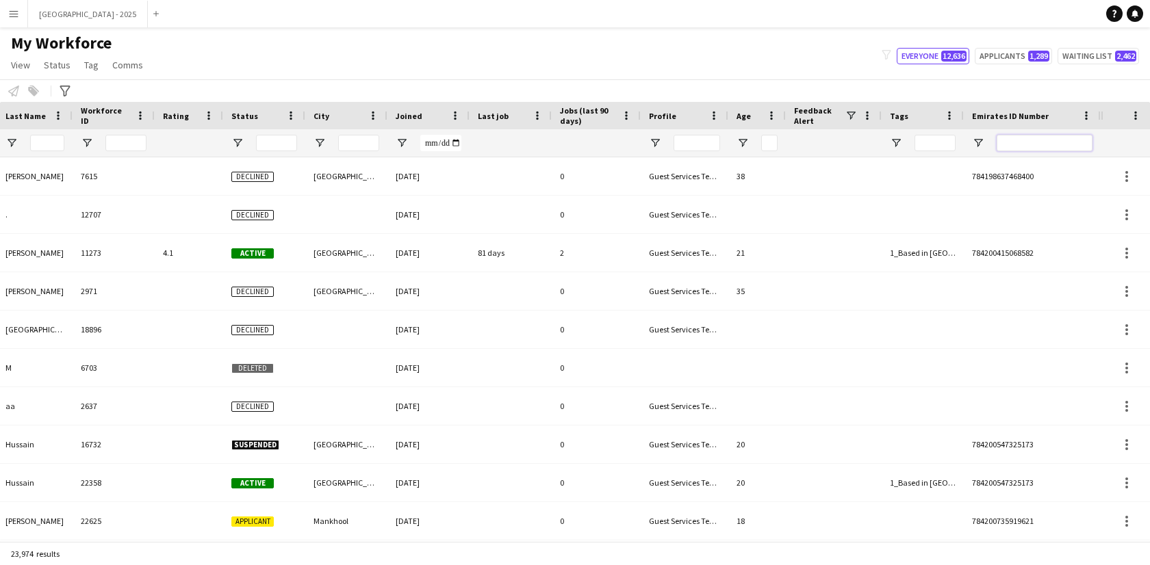
click at [1065, 138] on input "Emirates ID Number Filter Input" at bounding box center [1044, 143] width 96 height 16
paste input "*******"
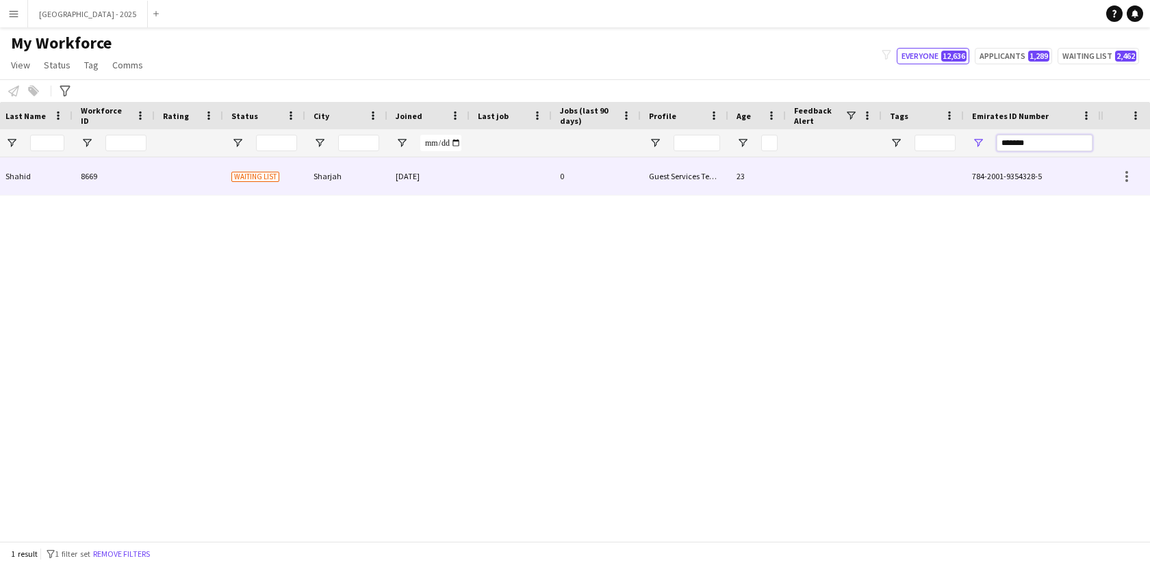
type input "*******"
click at [403, 176] on div "[DATE]" at bounding box center [428, 176] width 82 height 38
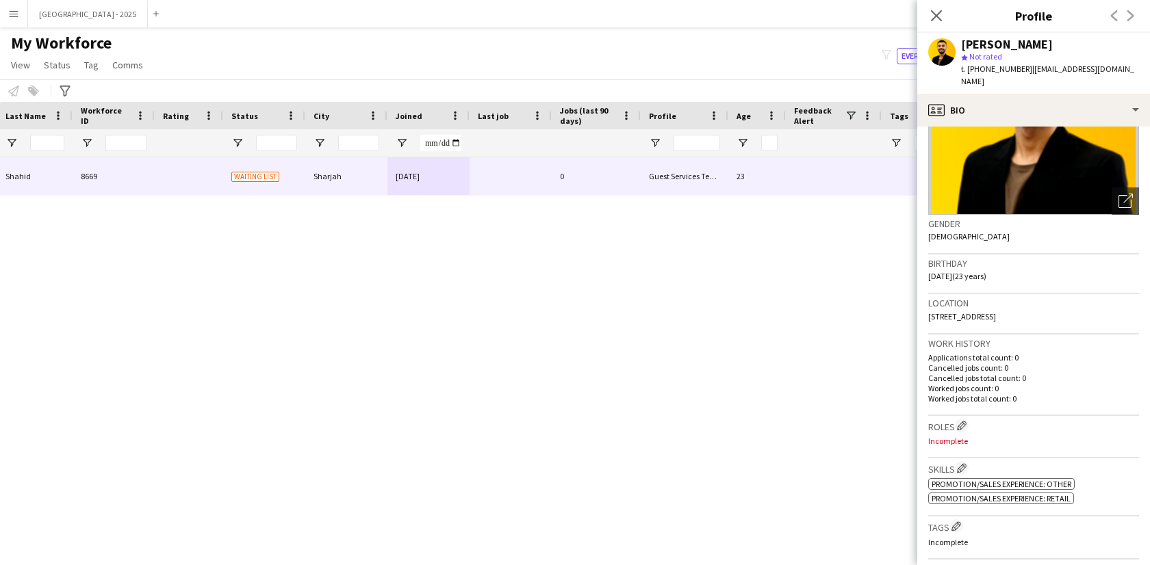
scroll to position [0, 0]
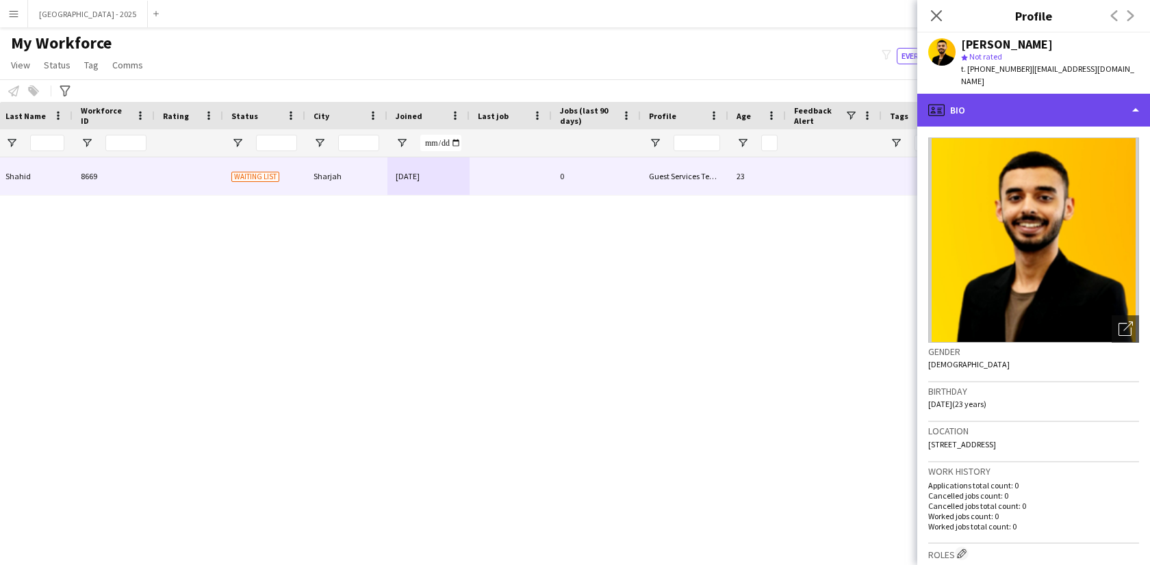
click at [1016, 103] on div "profile Bio" at bounding box center [1033, 110] width 233 height 33
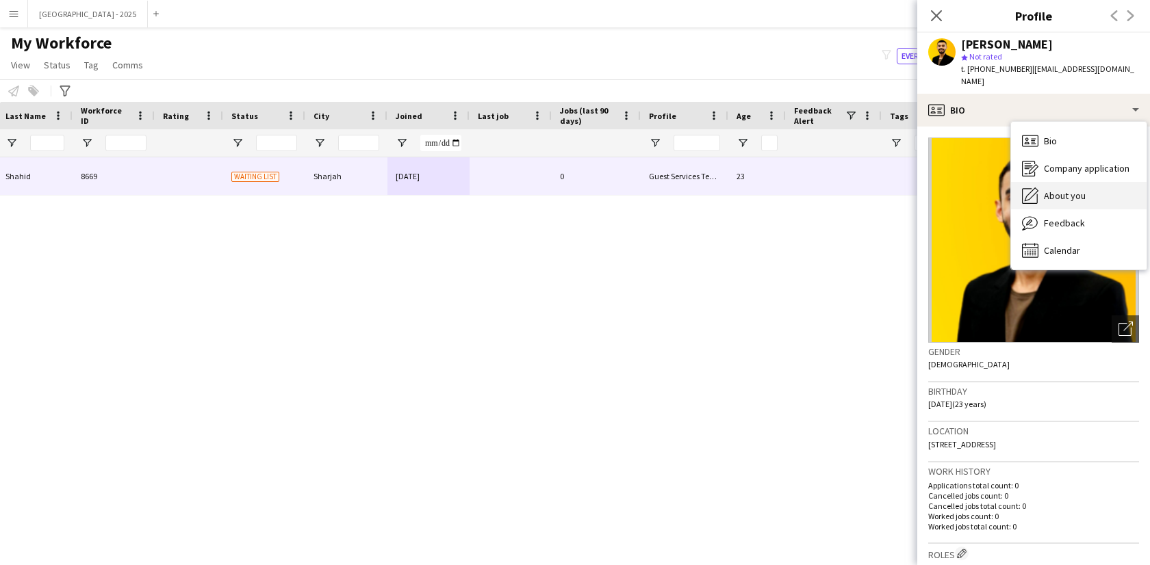
click at [1064, 190] on span "About you" at bounding box center [1065, 196] width 42 height 12
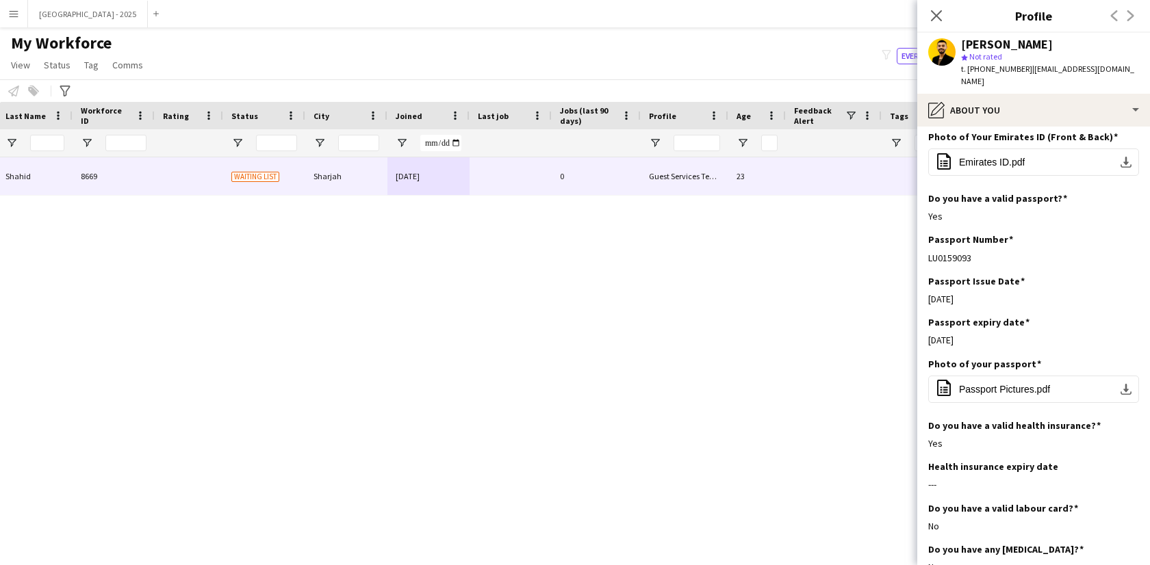
scroll to position [682, 0]
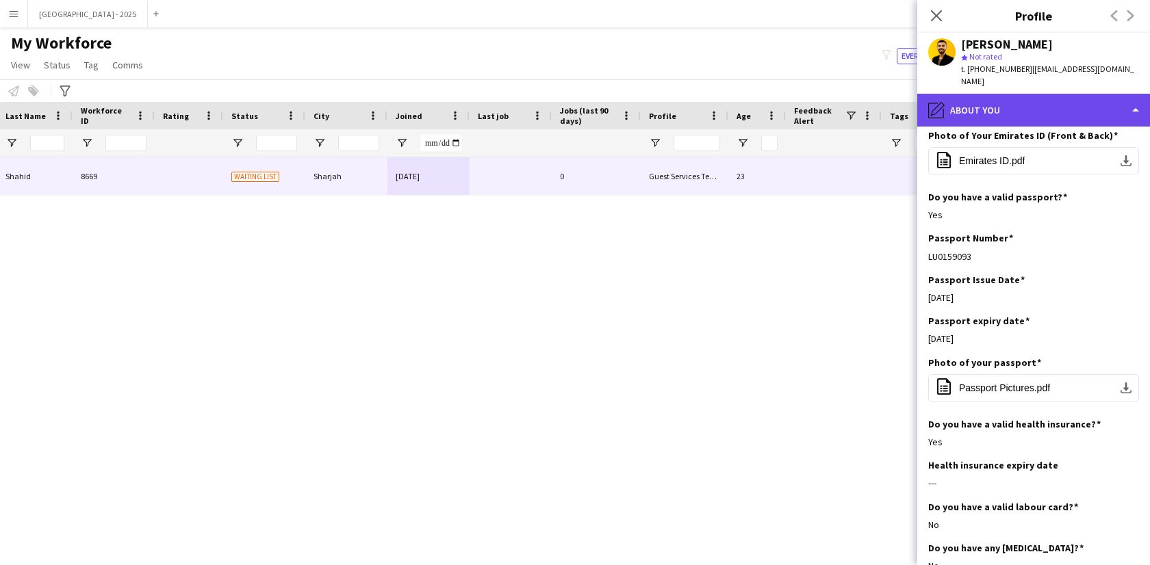
click at [967, 99] on div "pencil4 About you" at bounding box center [1033, 110] width 233 height 33
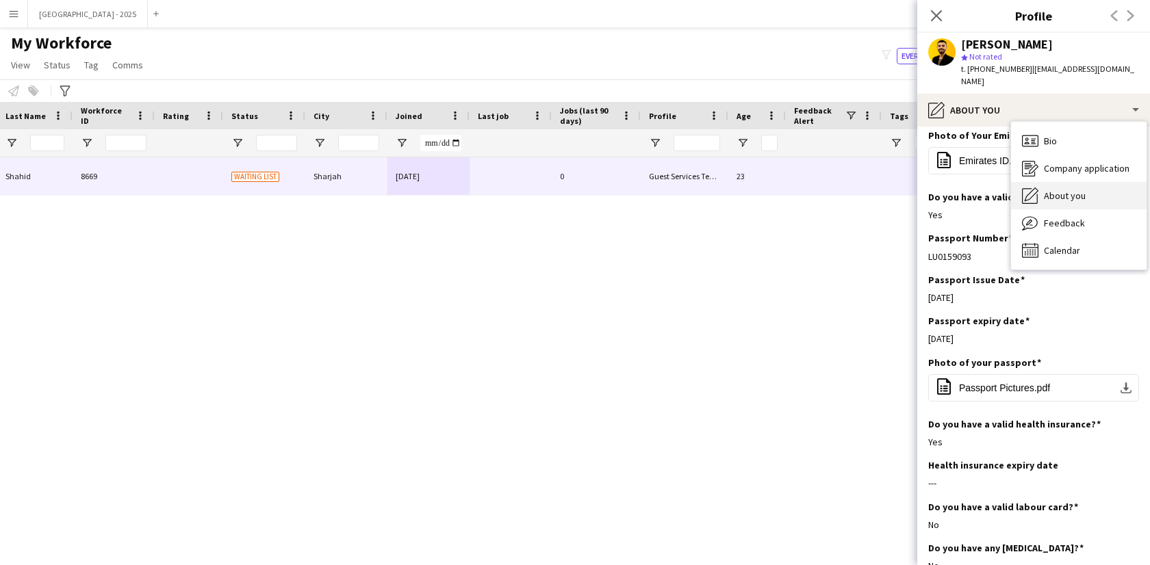
click at [1063, 190] on span "About you" at bounding box center [1065, 196] width 42 height 12
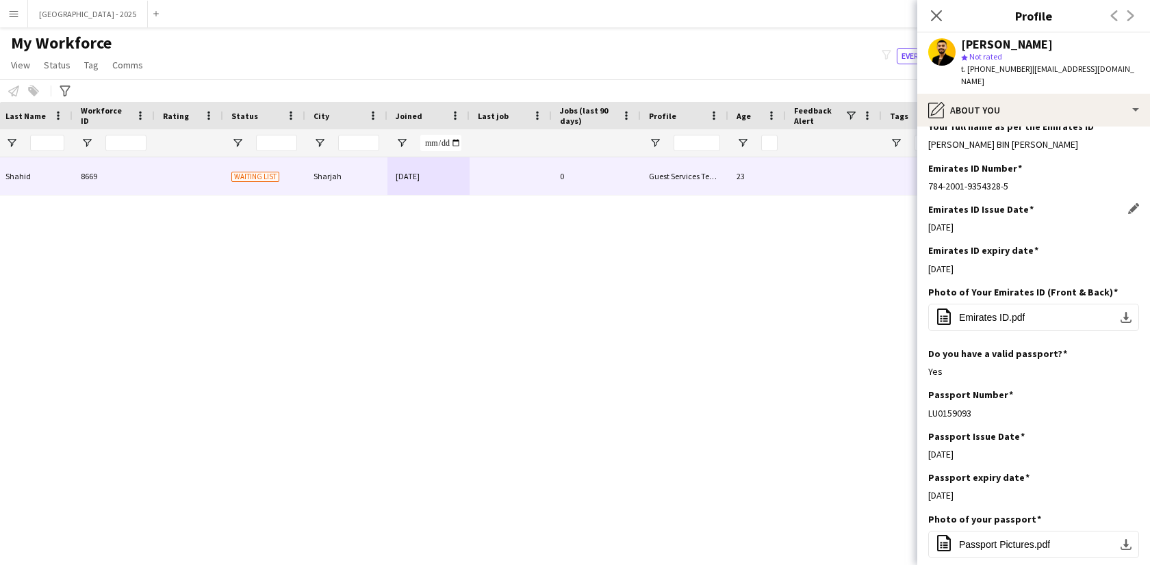
scroll to position [631, 0]
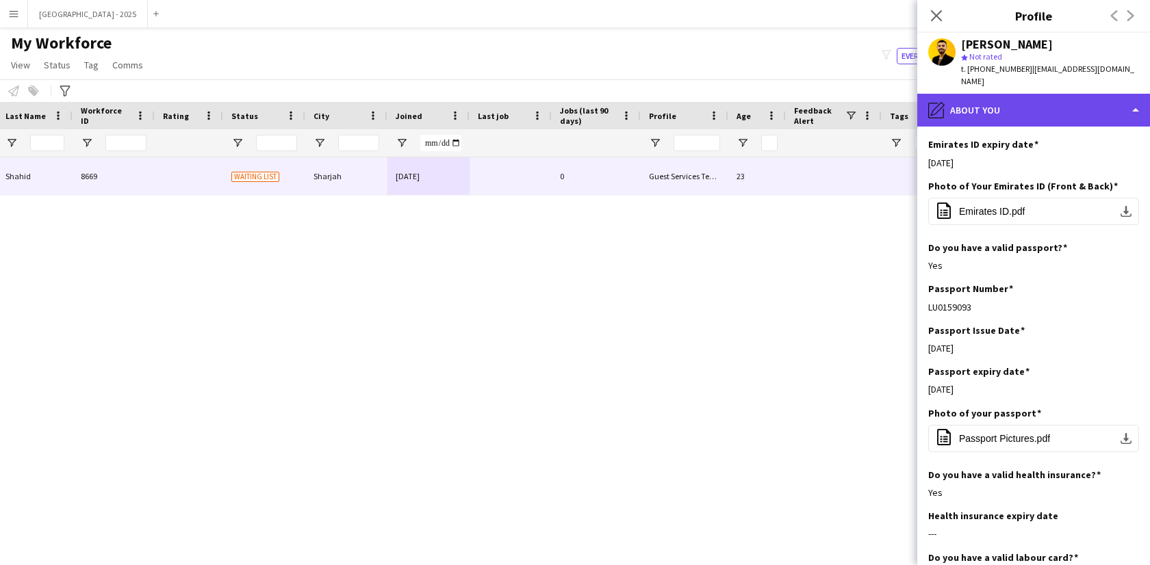
click at [974, 108] on div "pencil4 About you" at bounding box center [1033, 110] width 233 height 33
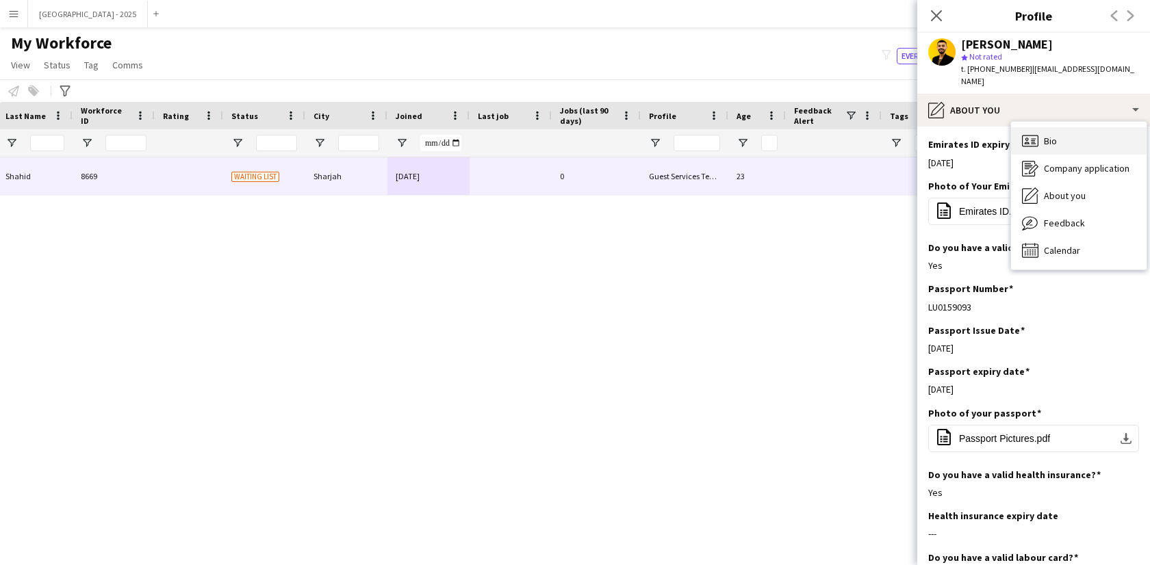
click at [1024, 142] on icon at bounding box center [1026, 143] width 5 height 3
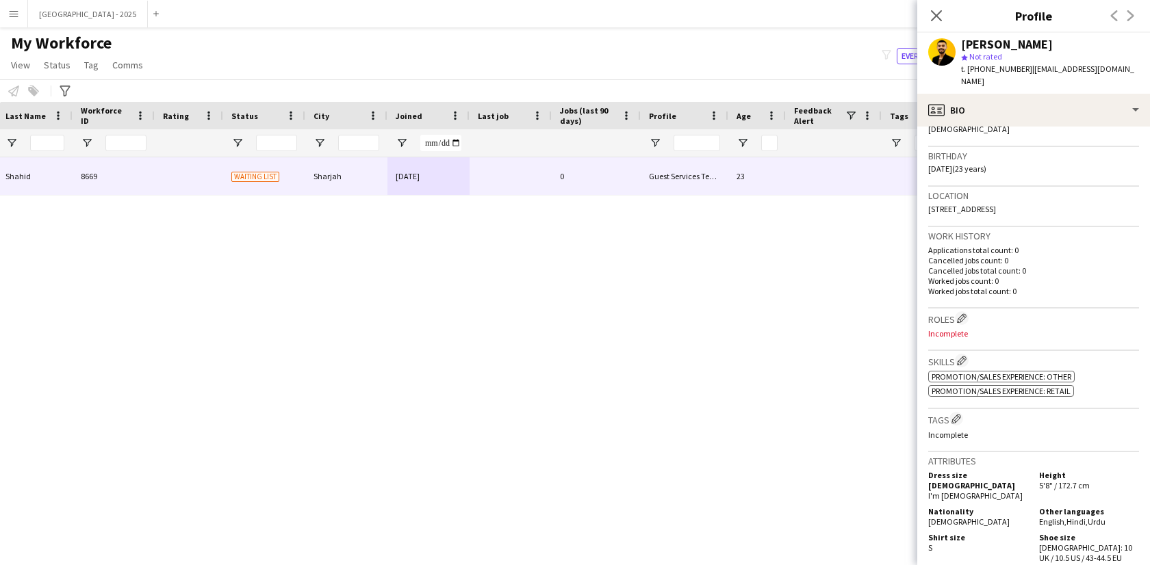
scroll to position [236, 0]
click at [962, 314] on app-icon "Edit crew company roles" at bounding box center [962, 318] width 10 height 10
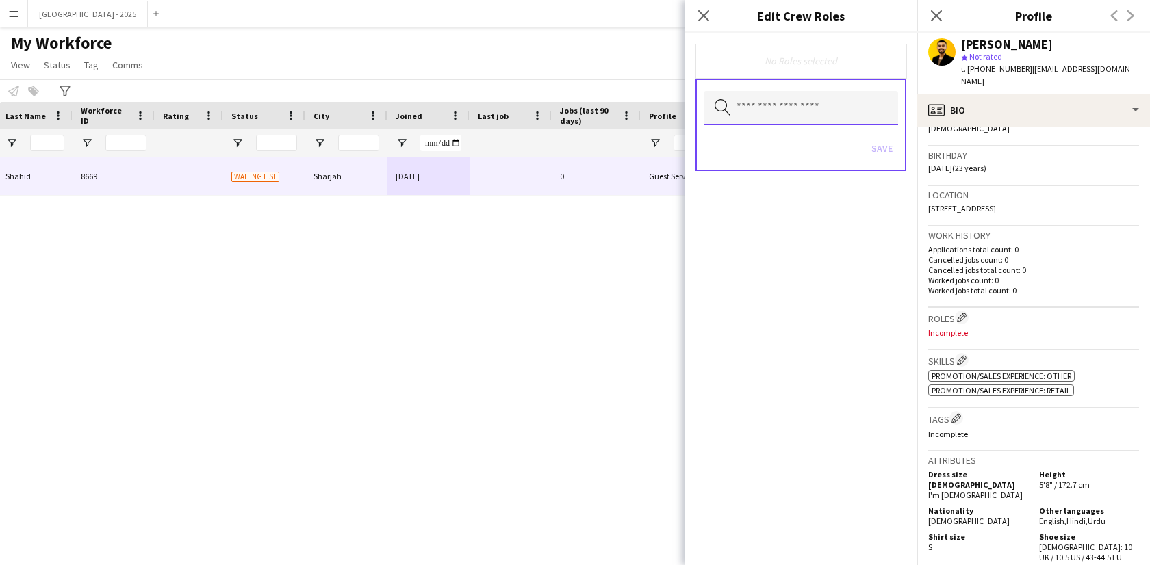
click at [797, 124] on input "text" at bounding box center [801, 108] width 194 height 34
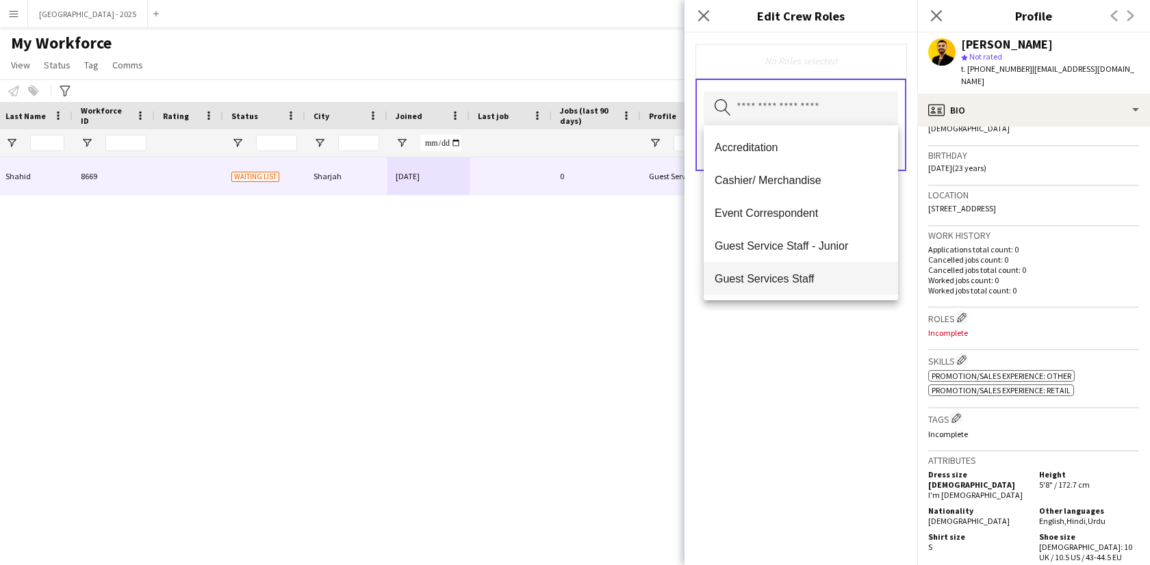
click at [828, 282] on span "Guest Services Staff" at bounding box center [800, 278] width 172 height 13
click at [834, 313] on div "Guest Services Staff Remove Search by role type Save" at bounding box center [800, 299] width 233 height 532
click at [830, 95] on input "text" at bounding box center [801, 109] width 194 height 34
click at [852, 279] on span "Guest Services Staff - Senior" at bounding box center [800, 279] width 172 height 13
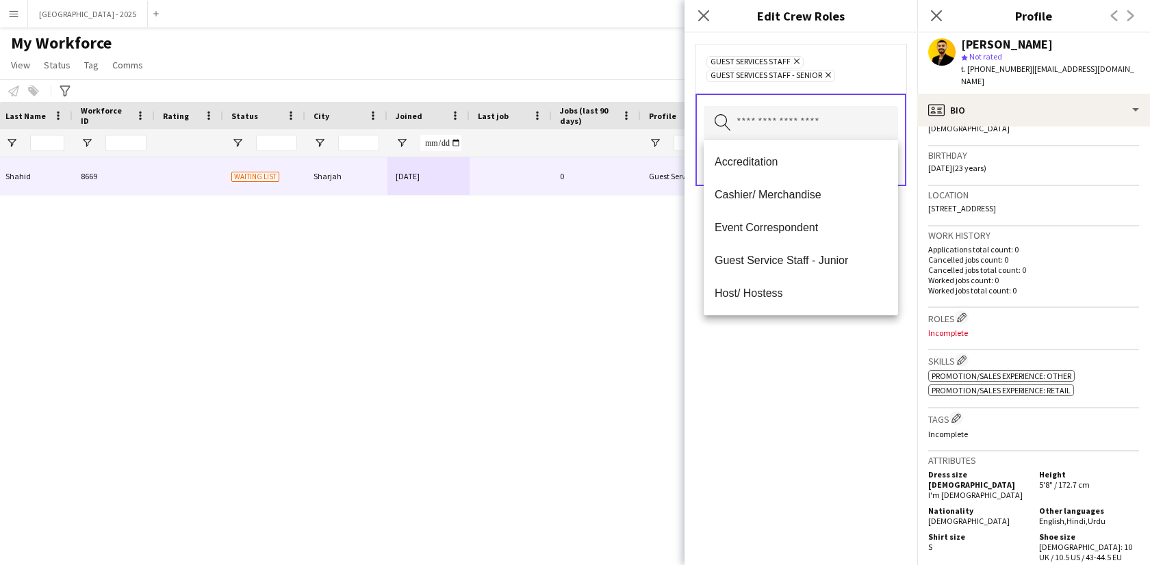
drag, startPoint x: 853, startPoint y: 353, endPoint x: 853, endPoint y: 329, distance: 24.0
click at [853, 353] on div "Guest Services Staff Remove Guest Services Staff - Senior Remove Search by role…" at bounding box center [800, 299] width 233 height 532
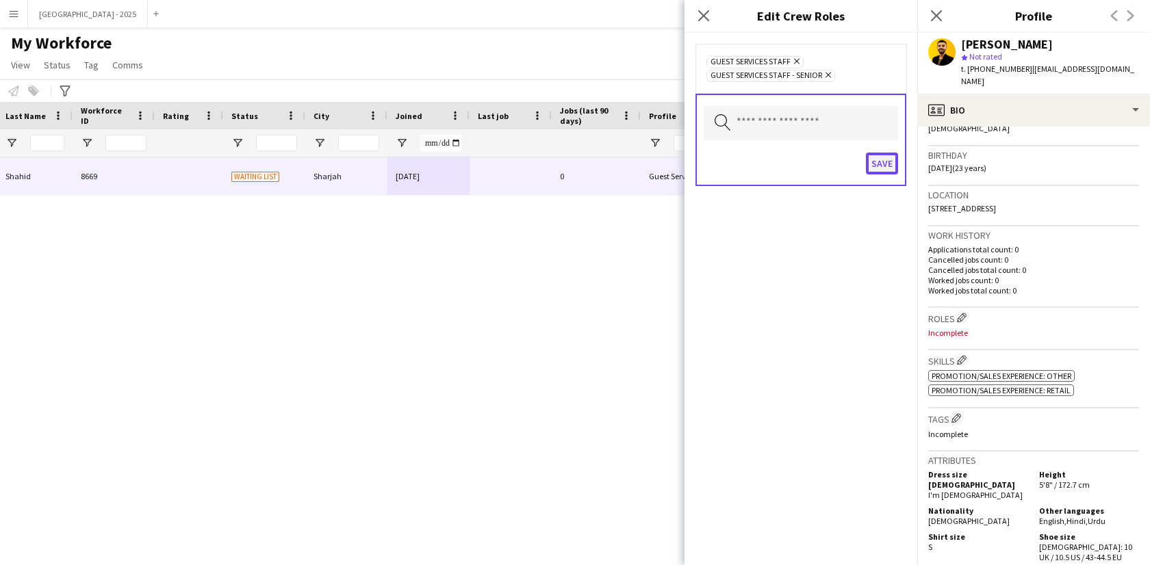
click at [878, 160] on button "Save" at bounding box center [882, 164] width 32 height 22
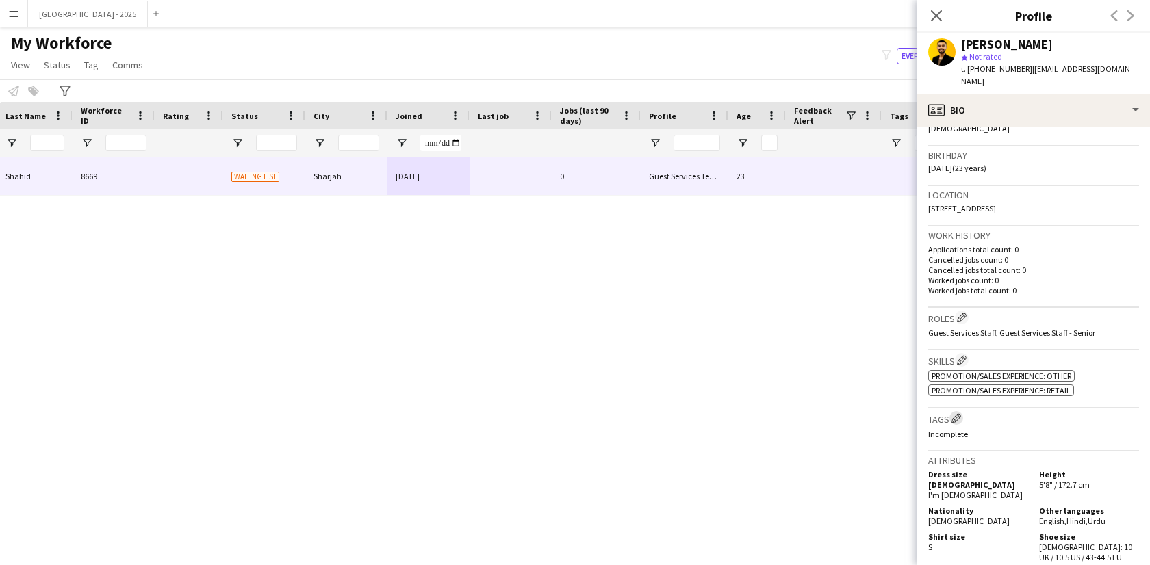
click at [959, 420] on app-icon "Edit crew company tags" at bounding box center [956, 418] width 10 height 10
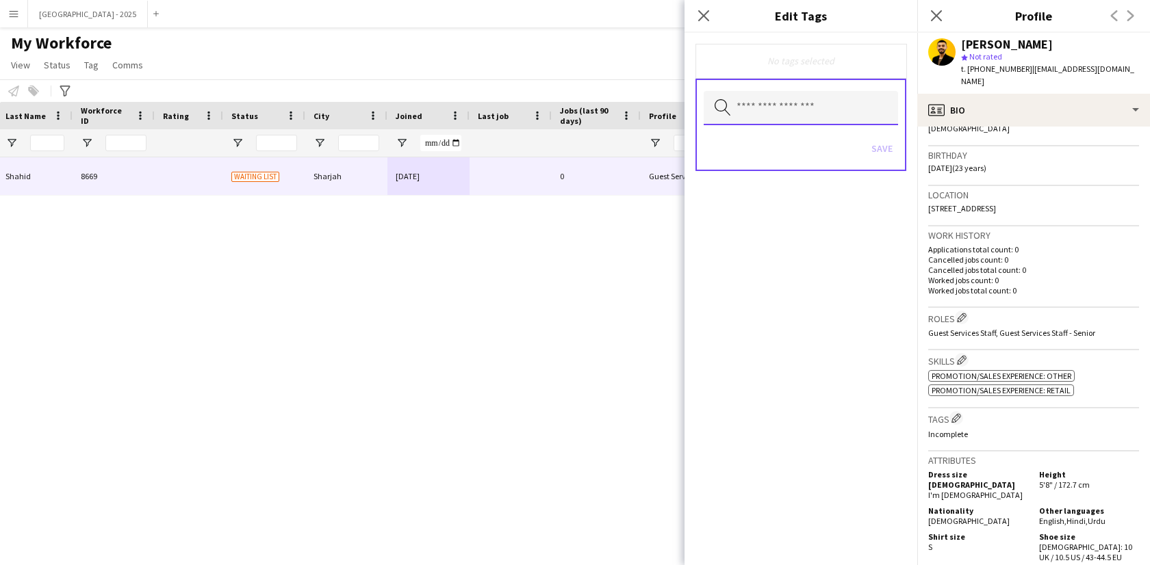
click at [829, 117] on input "text" at bounding box center [801, 108] width 194 height 34
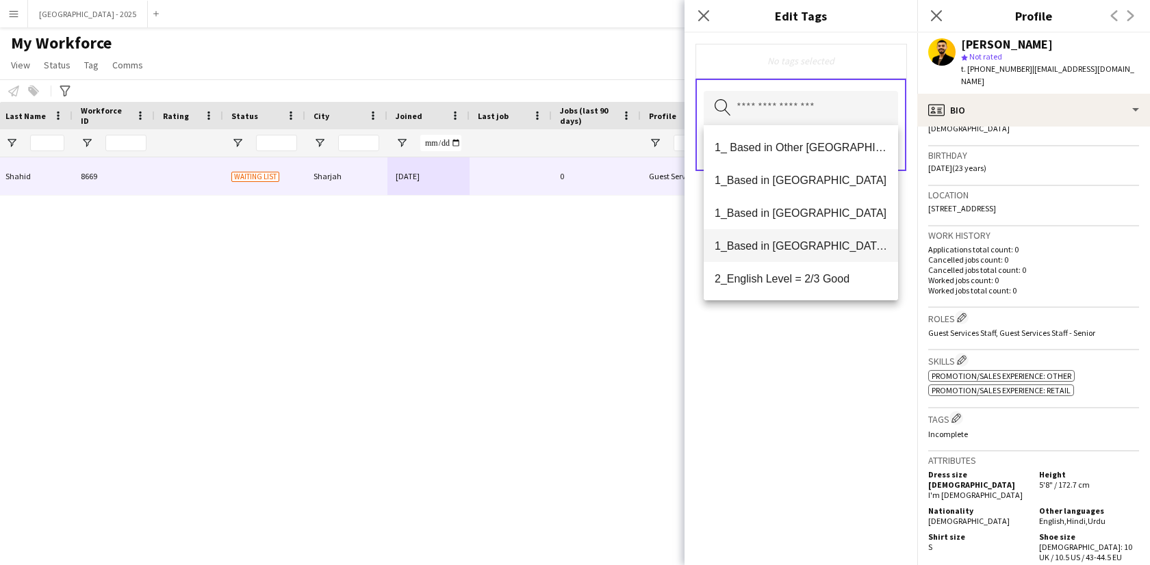
click at [834, 249] on span "1_Based in [GEOGRAPHIC_DATA]/[GEOGRAPHIC_DATA]/Ajman" at bounding box center [800, 246] width 172 height 13
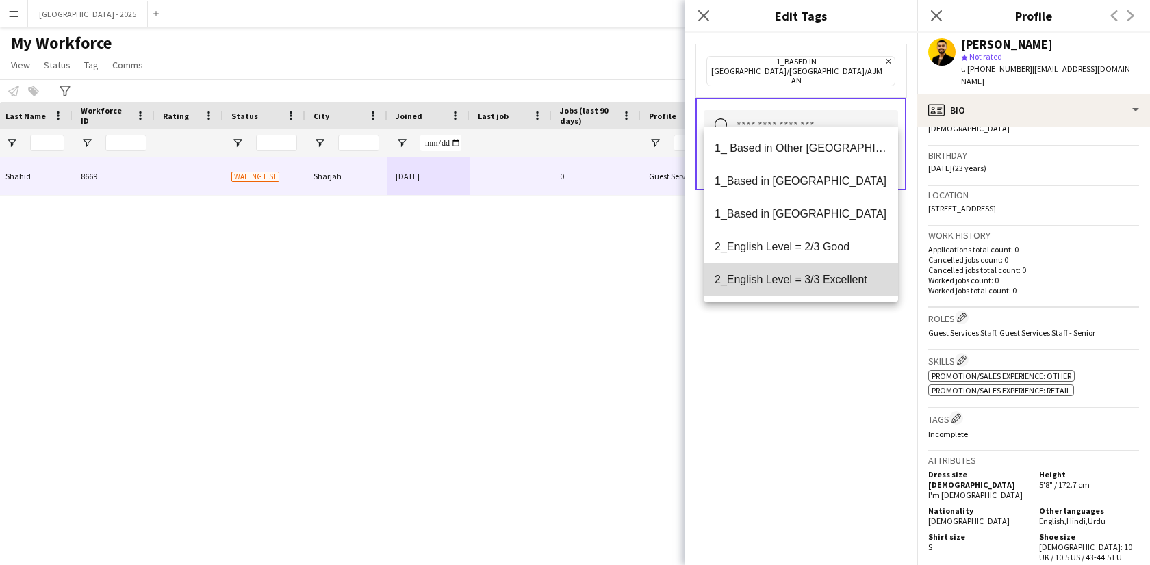
click at [841, 277] on span "2_English Level = 3/3 Excellent" at bounding box center [800, 279] width 172 height 13
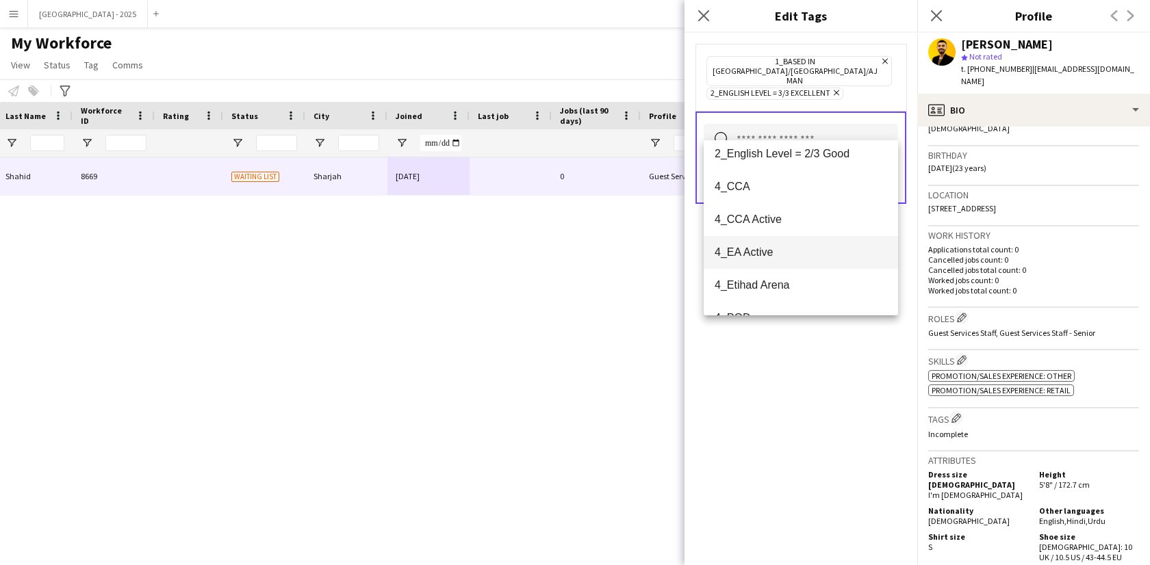
scroll to position [131, 0]
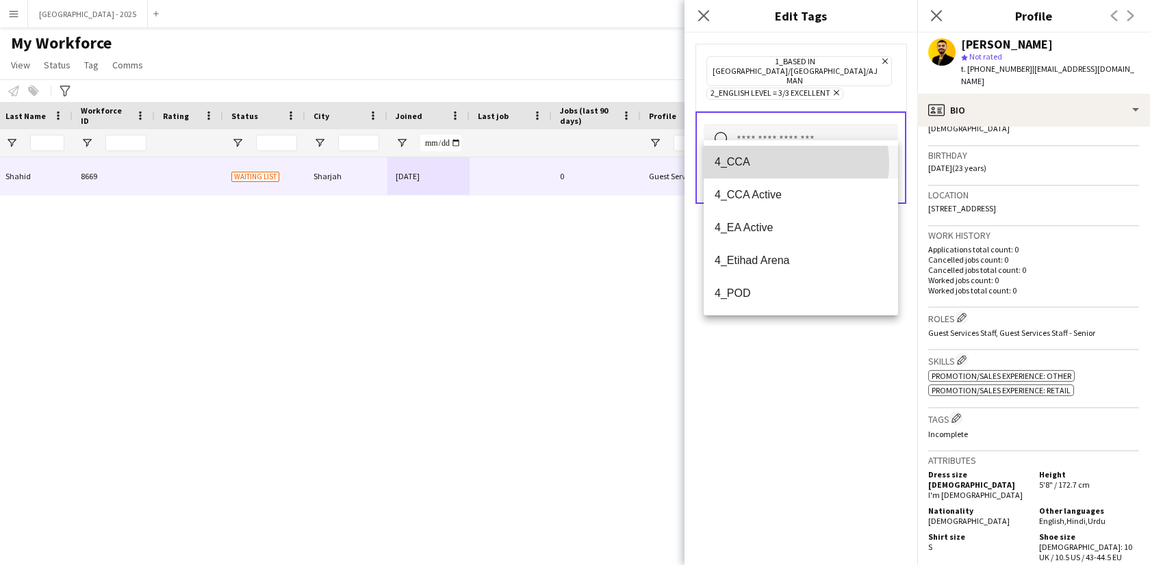
click at [783, 164] on span "4_CCA" at bounding box center [800, 161] width 172 height 13
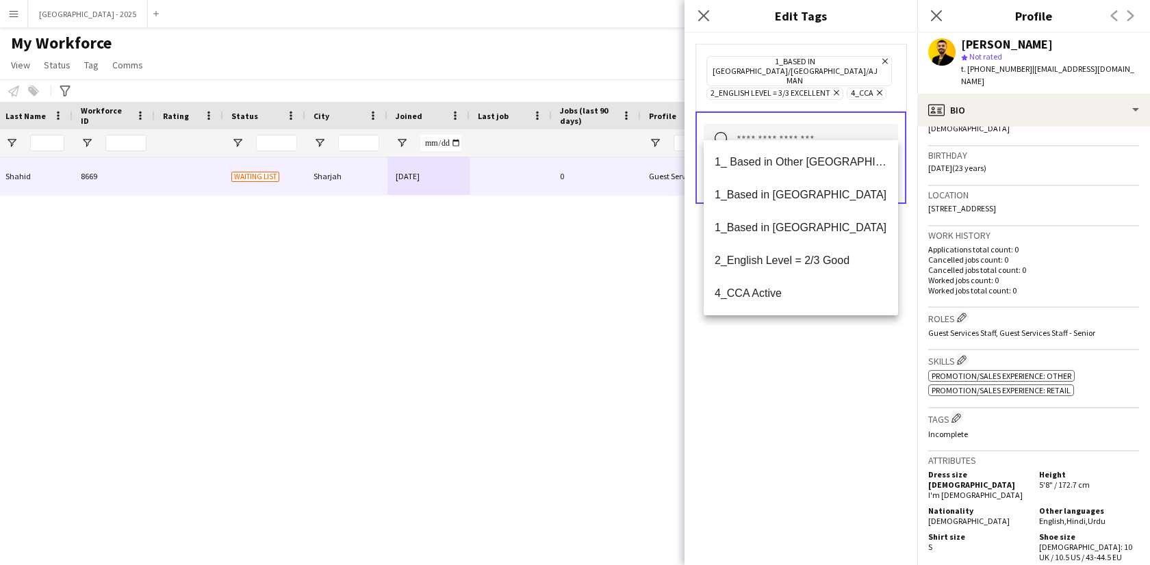
drag, startPoint x: 846, startPoint y: 383, endPoint x: 847, endPoint y: 307, distance: 75.3
click at [846, 383] on div "1_Based in [GEOGRAPHIC_DATA]/[GEOGRAPHIC_DATA]/Ajman Remove 2_English Level = 3…" at bounding box center [800, 299] width 233 height 532
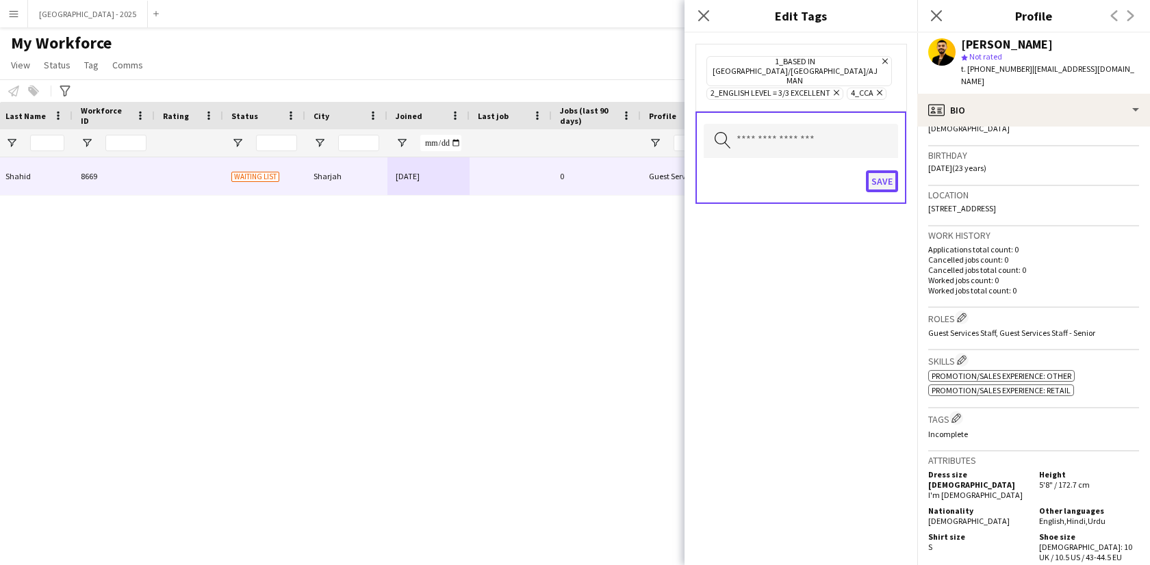
click at [889, 170] on button "Save" at bounding box center [882, 181] width 32 height 22
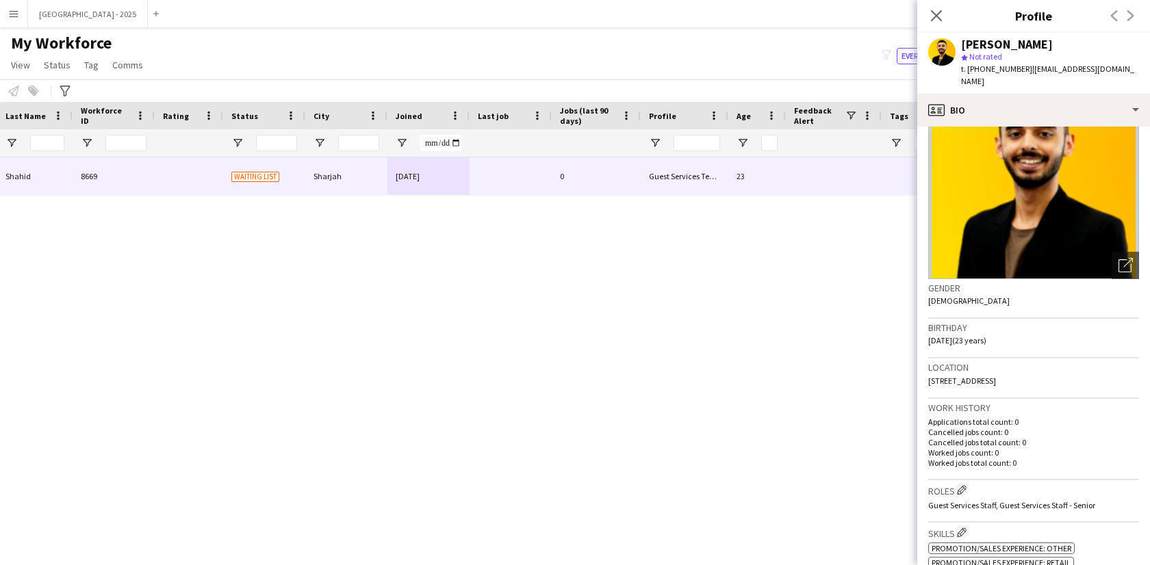
scroll to position [0, 0]
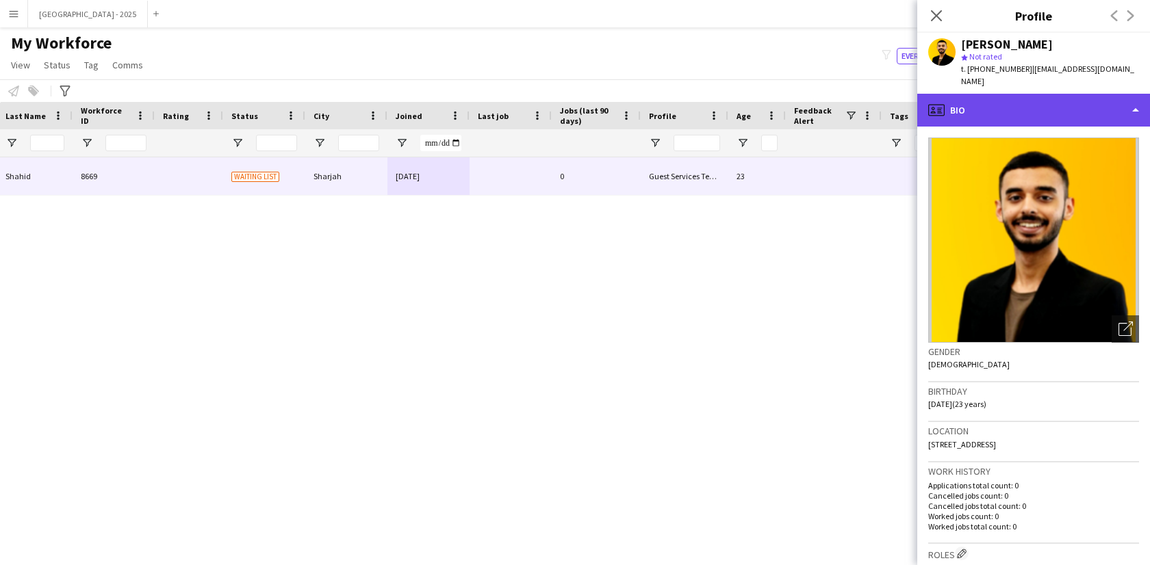
click at [1003, 96] on div "profile Bio" at bounding box center [1033, 110] width 233 height 33
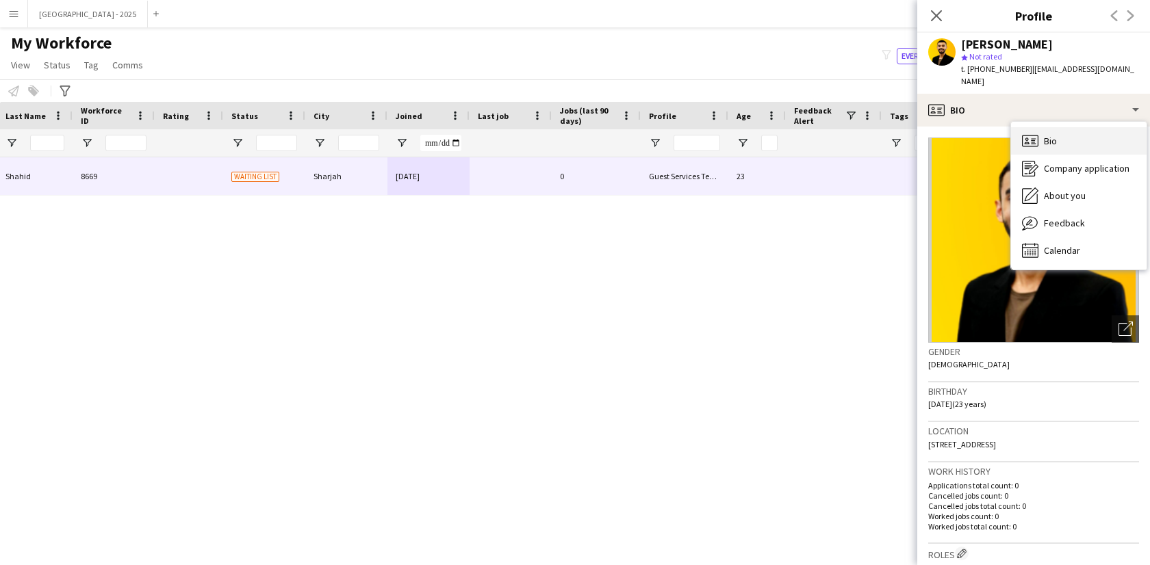
click at [1069, 127] on div "Bio Bio" at bounding box center [1079, 140] width 136 height 27
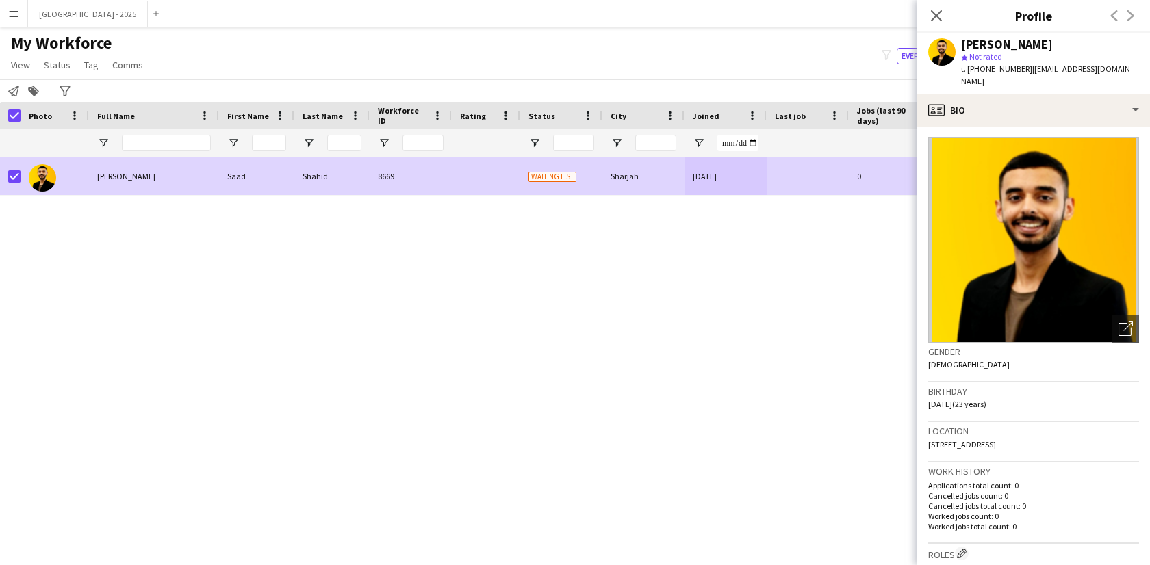
click at [56, 71] on link "Status" at bounding box center [57, 65] width 38 height 18
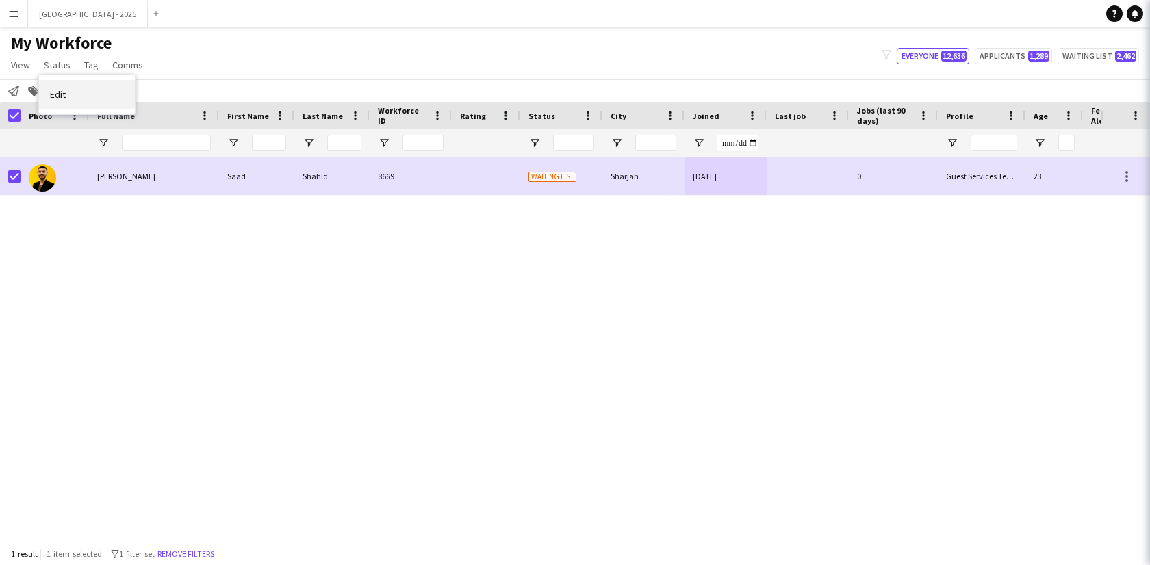
click at [77, 96] on link "Edit" at bounding box center [87, 94] width 96 height 29
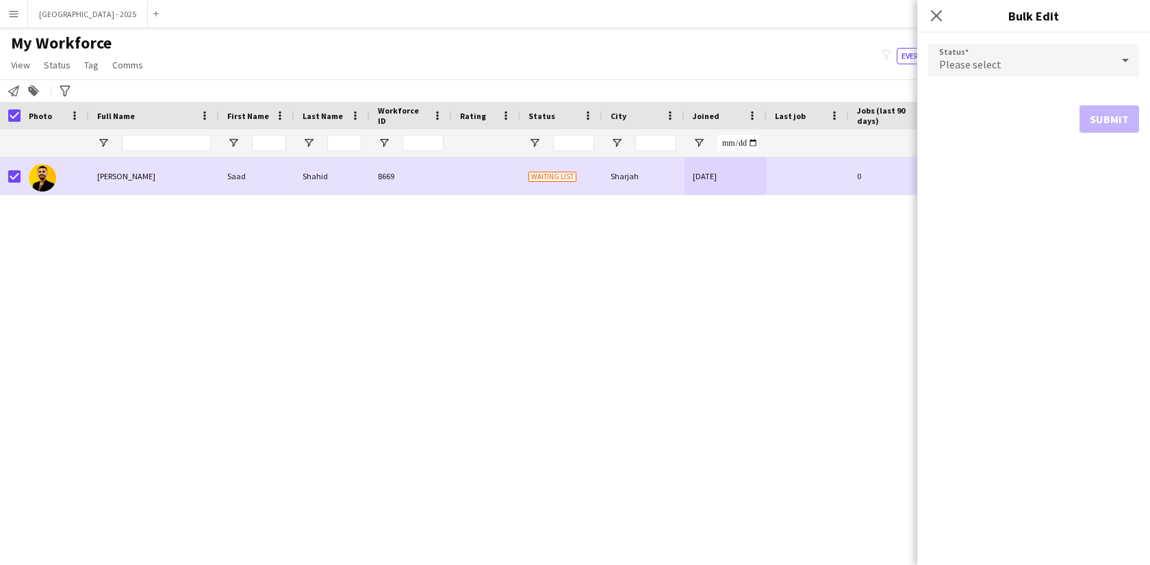
click at [1028, 64] on div "Please select" at bounding box center [1019, 60] width 183 height 33
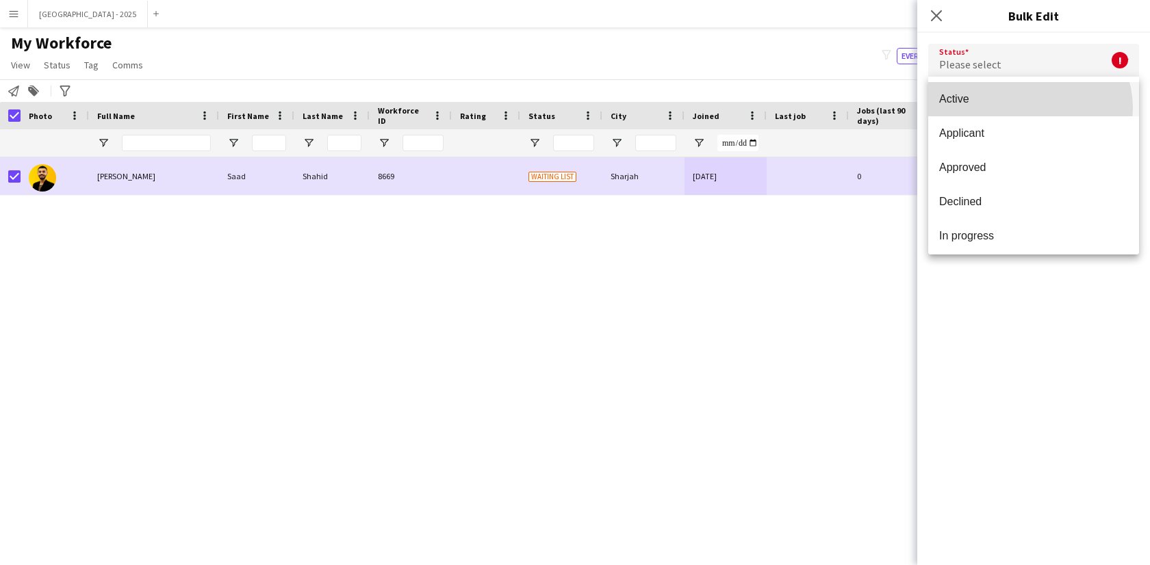
click at [1029, 108] on mat-option "Active" at bounding box center [1033, 99] width 211 height 34
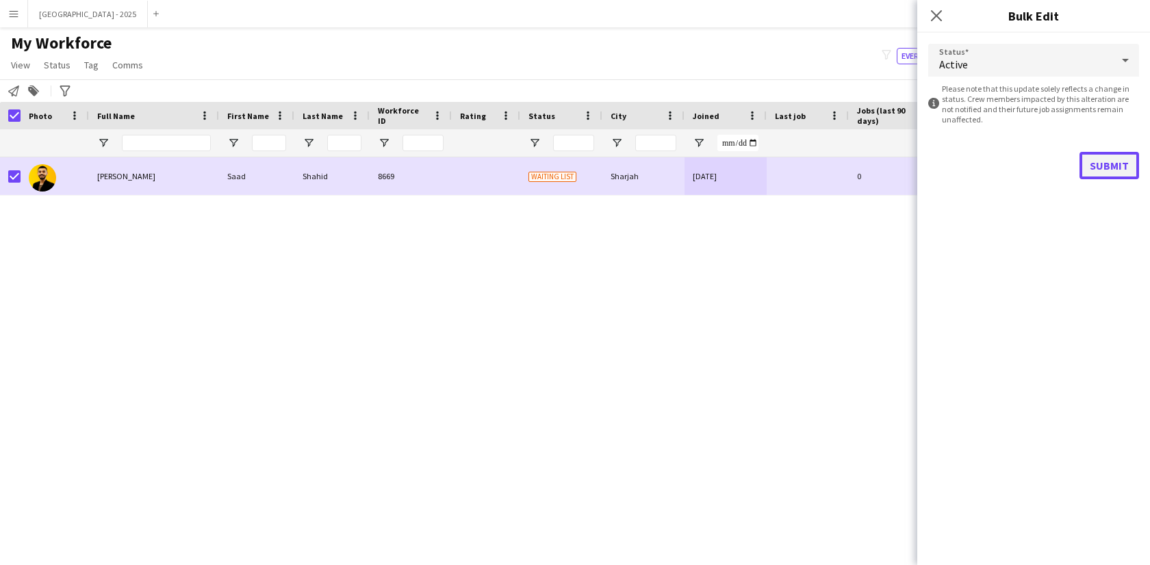
click at [1128, 178] on button "Submit" at bounding box center [1109, 165] width 60 height 27
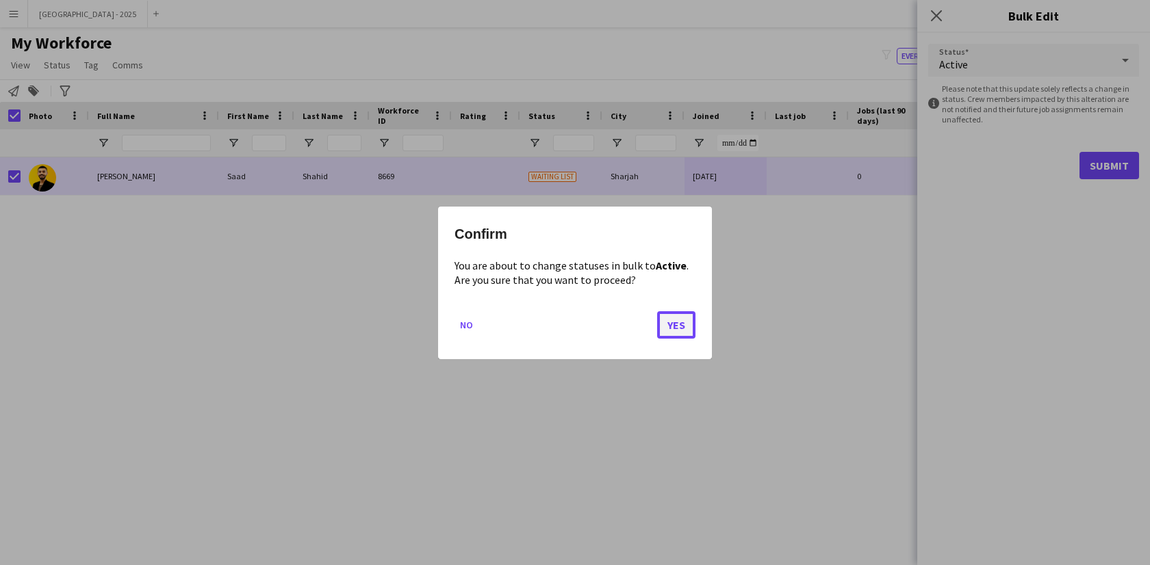
click at [673, 320] on button "Yes" at bounding box center [676, 324] width 38 height 27
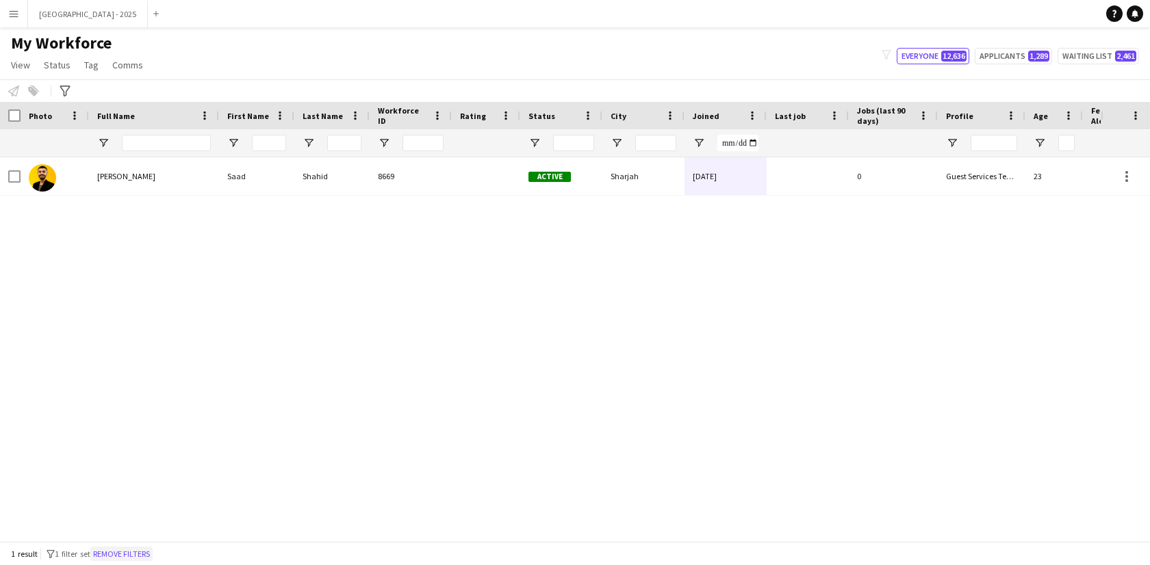
click at [151, 557] on button "Remove filters" at bounding box center [121, 554] width 62 height 15
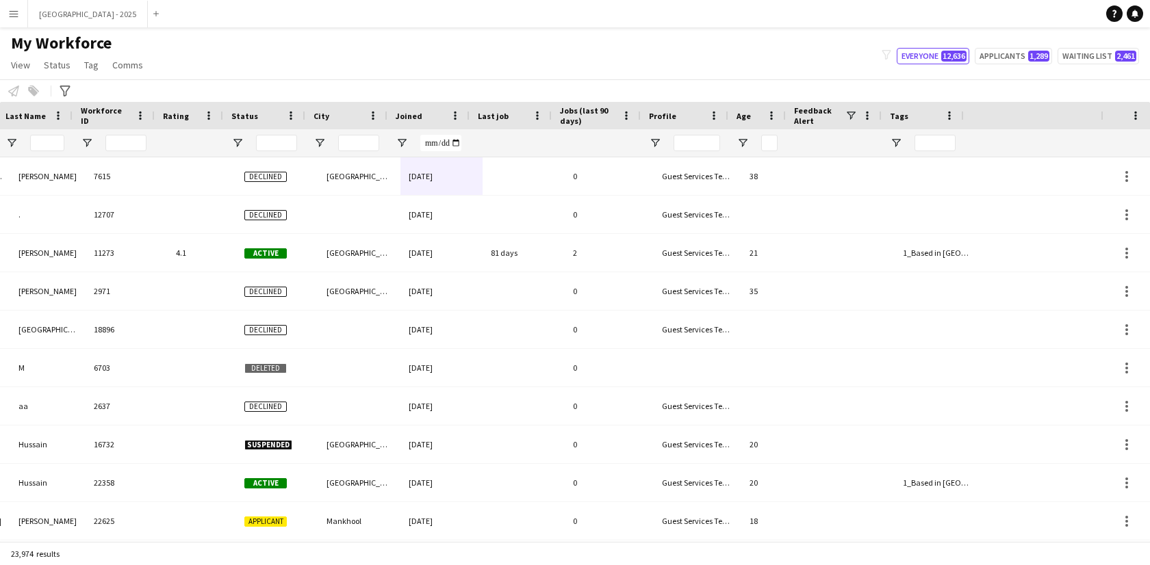
scroll to position [0, 297]
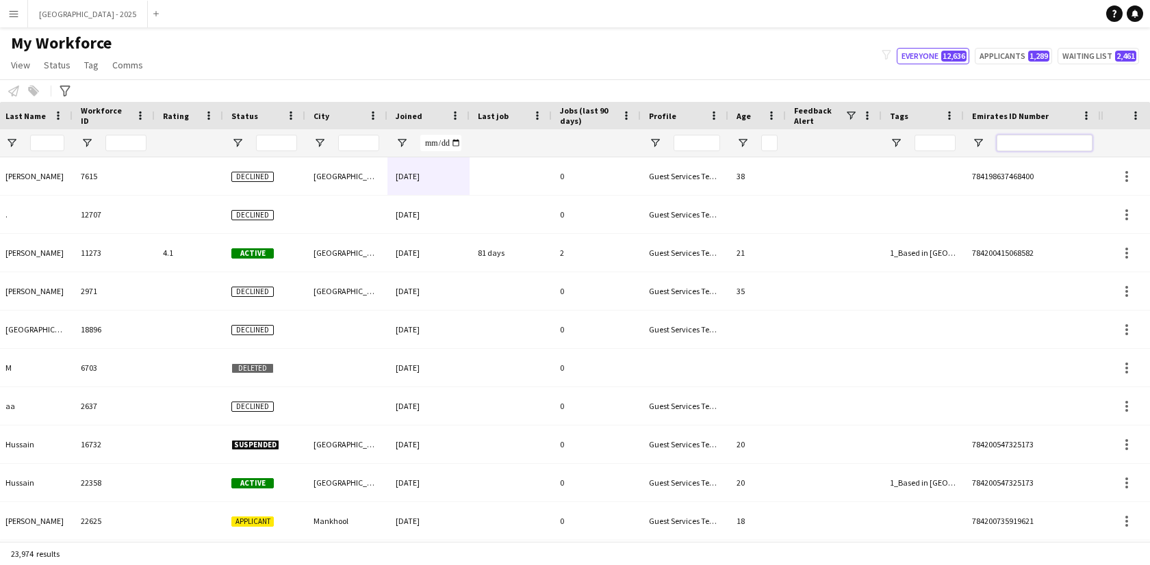
click at [1061, 146] on input "Emirates ID Number Filter Input" at bounding box center [1044, 143] width 96 height 16
paste input "*******"
type input "*******"
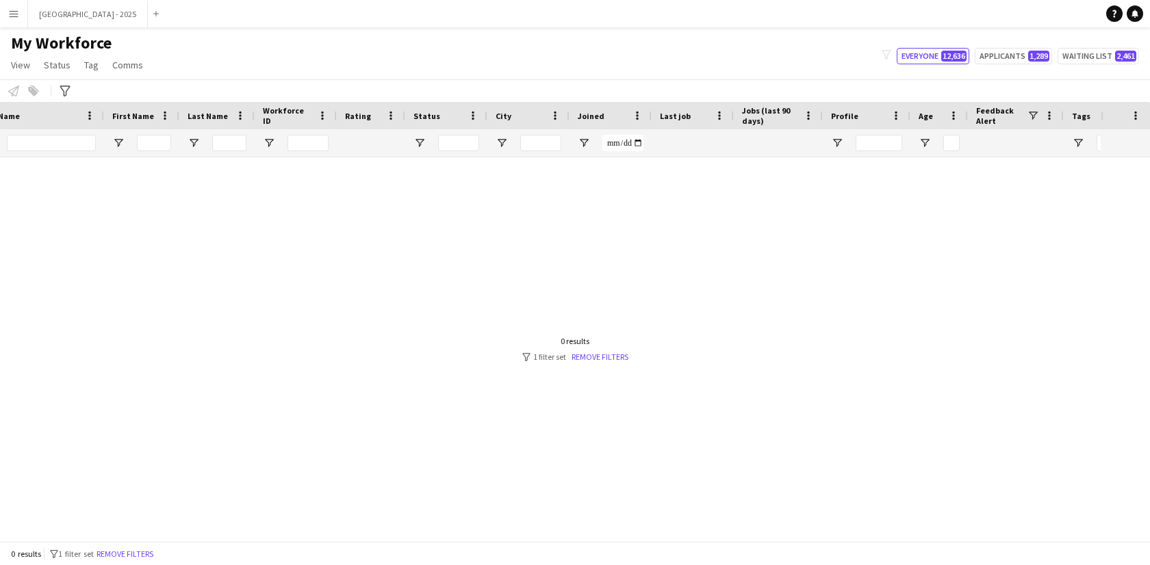
scroll to position [0, 0]
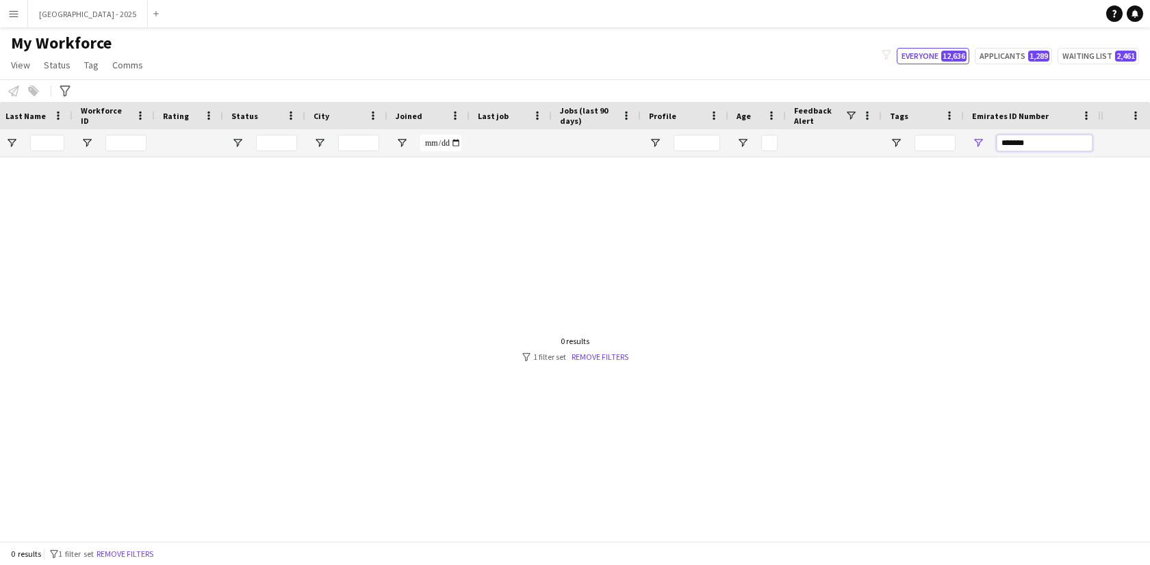
click at [1056, 146] on input "*******" at bounding box center [1044, 143] width 96 height 16
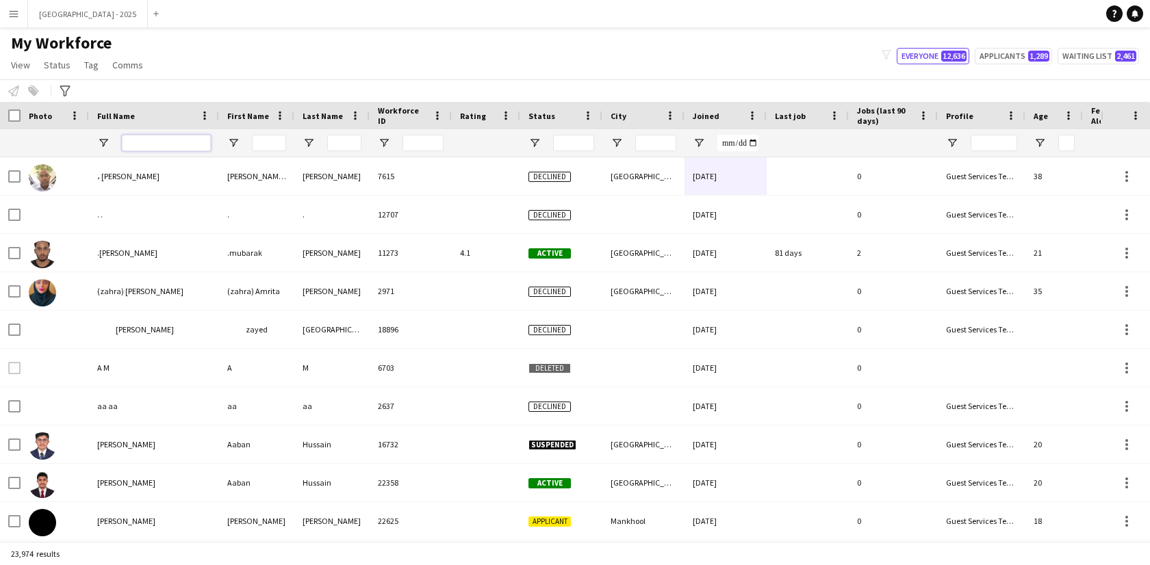
click at [185, 149] on input "Full Name Filter Input" at bounding box center [166, 143] width 89 height 16
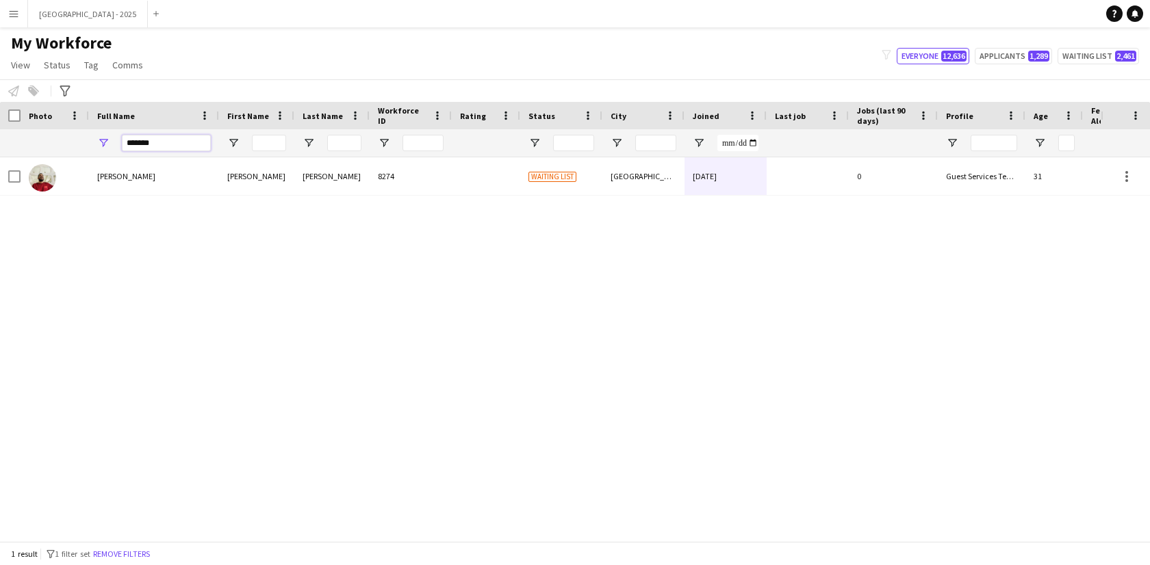
type input "******"
click at [282, 171] on div "[PERSON_NAME]" at bounding box center [256, 176] width 75 height 38
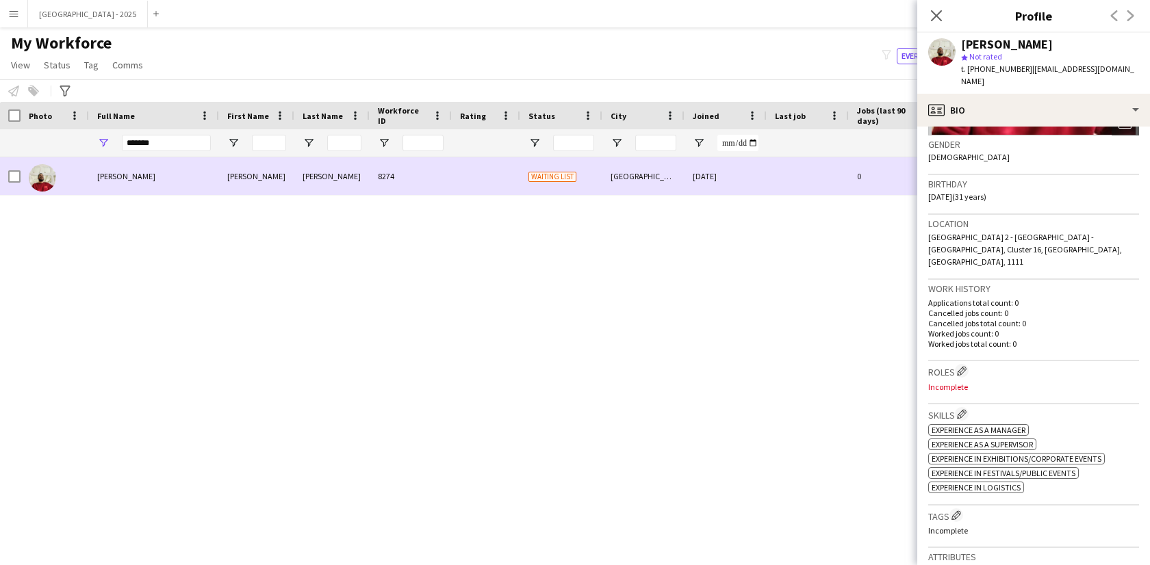
click at [248, 184] on div "[PERSON_NAME]" at bounding box center [256, 176] width 75 height 38
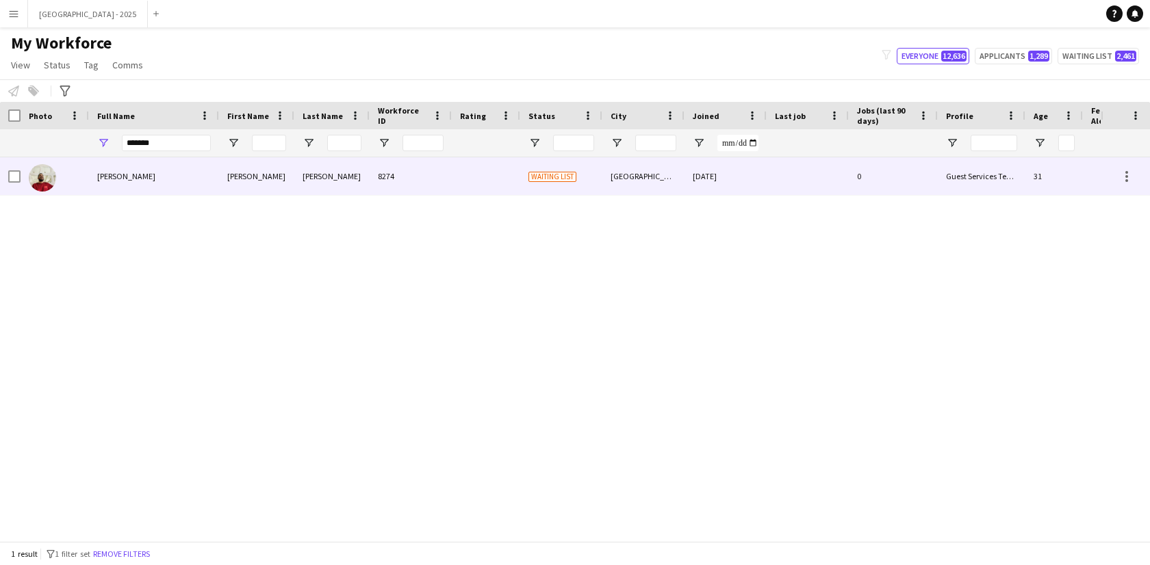
click at [378, 172] on div "8274" at bounding box center [411, 176] width 82 height 38
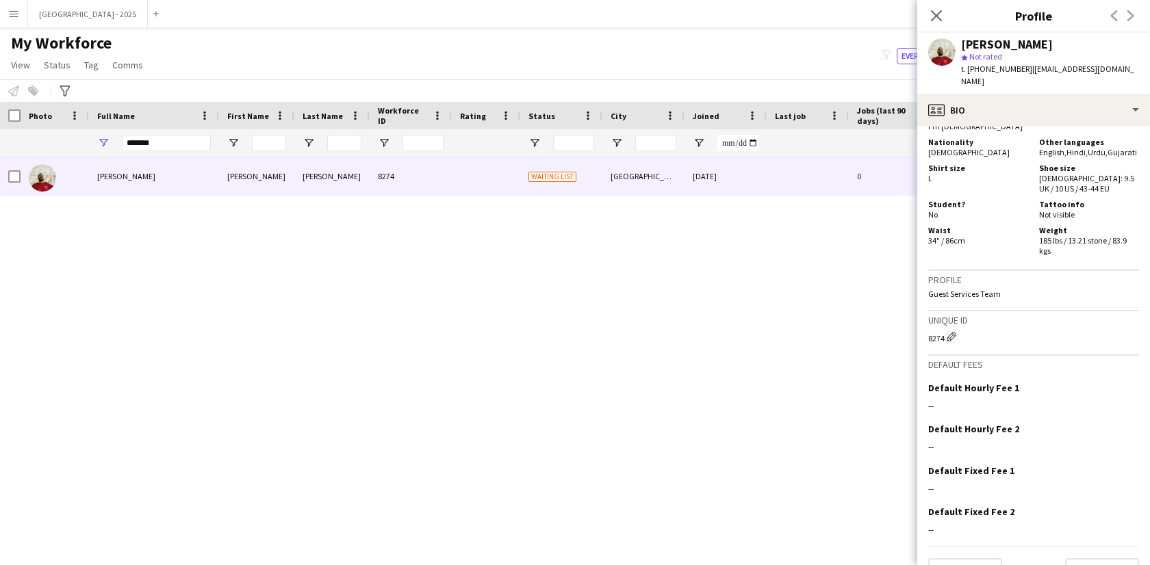
scroll to position [675, 0]
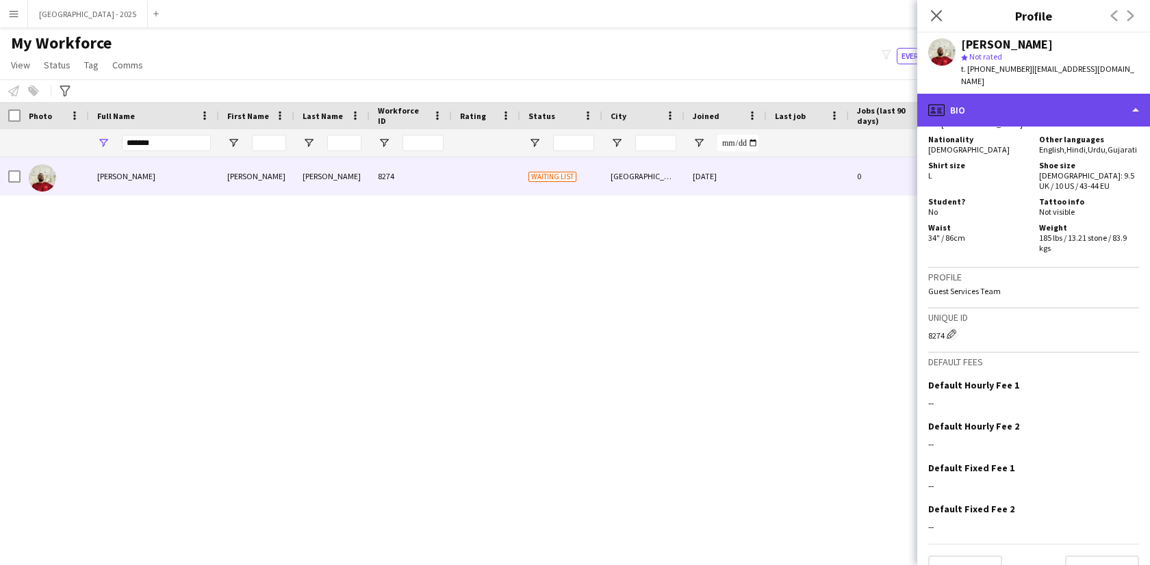
click at [1041, 108] on div "profile Bio" at bounding box center [1033, 110] width 233 height 33
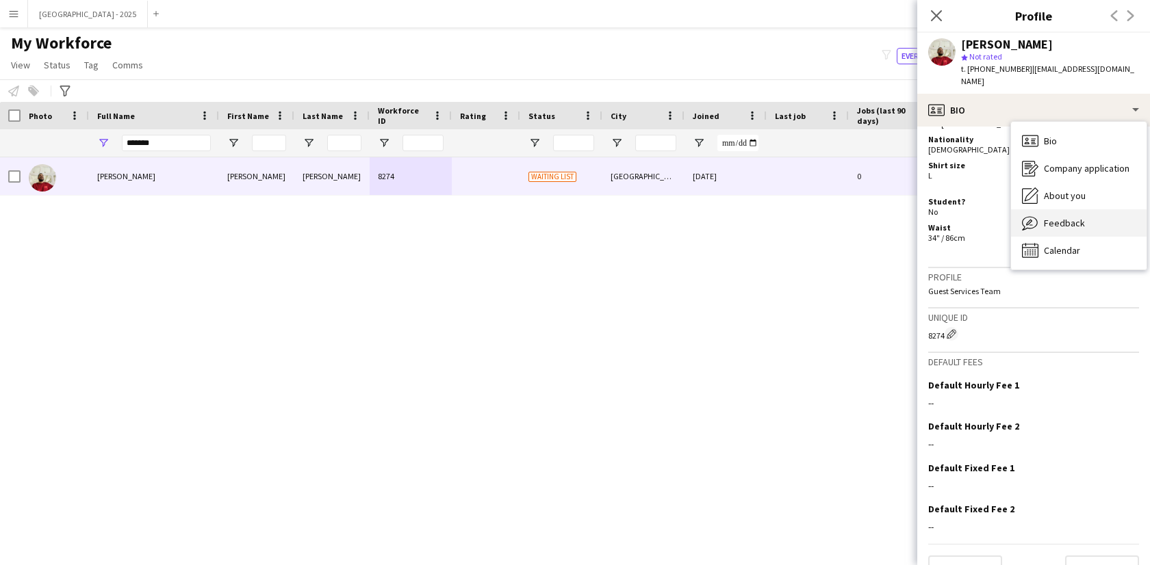
click at [1070, 217] on span "Feedback" at bounding box center [1064, 223] width 41 height 12
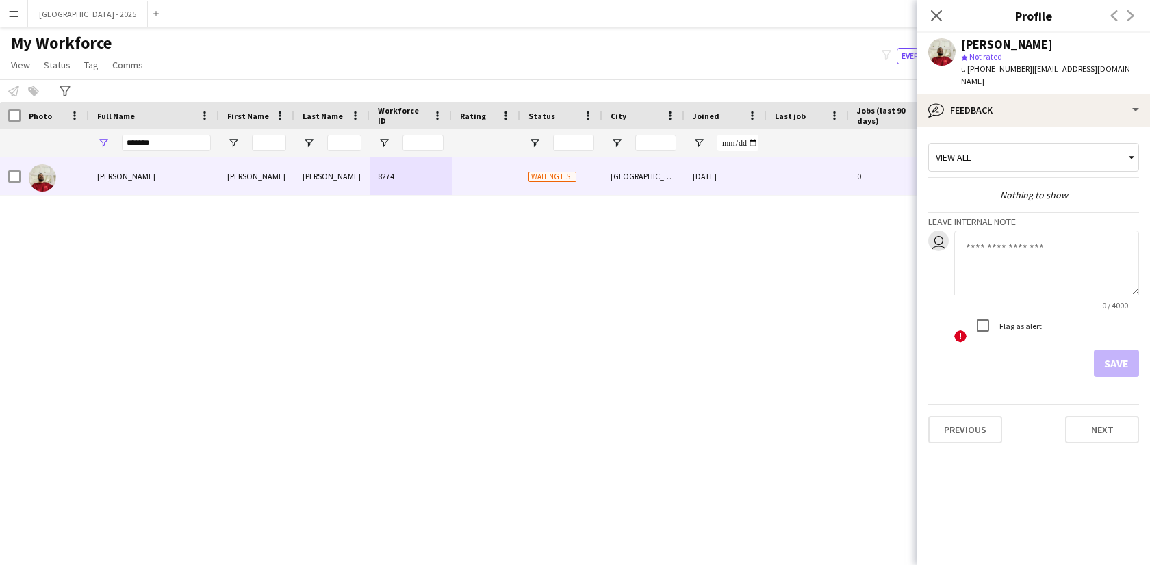
click at [1006, 259] on textarea at bounding box center [1046, 263] width 185 height 65
type textarea "**********"
click at [1102, 350] on button "Save" at bounding box center [1116, 363] width 45 height 27
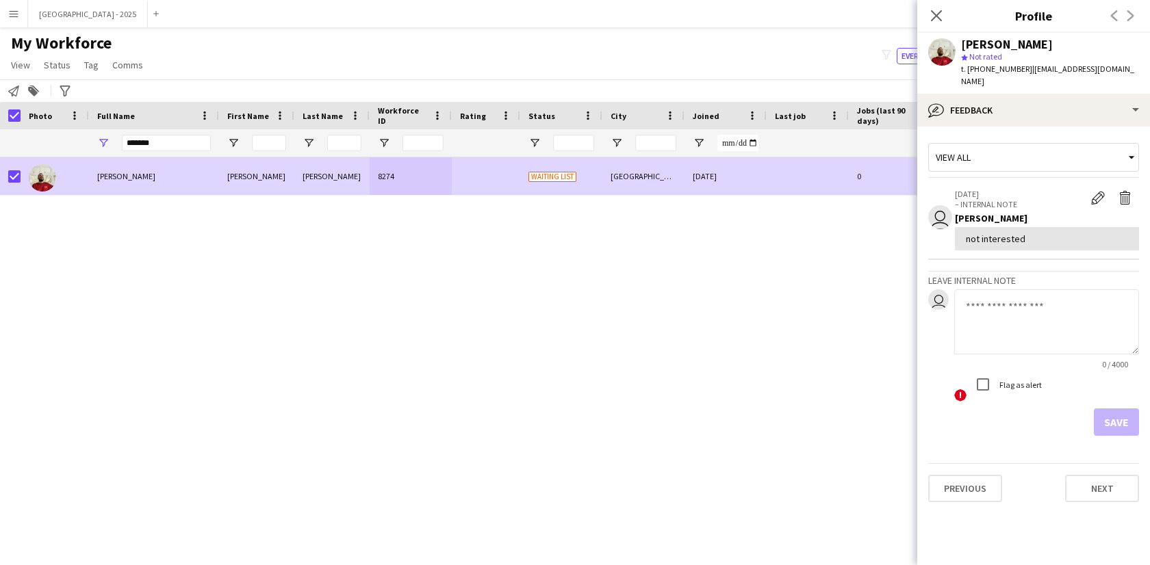
click at [58, 64] on span "Status" at bounding box center [57, 65] width 27 height 12
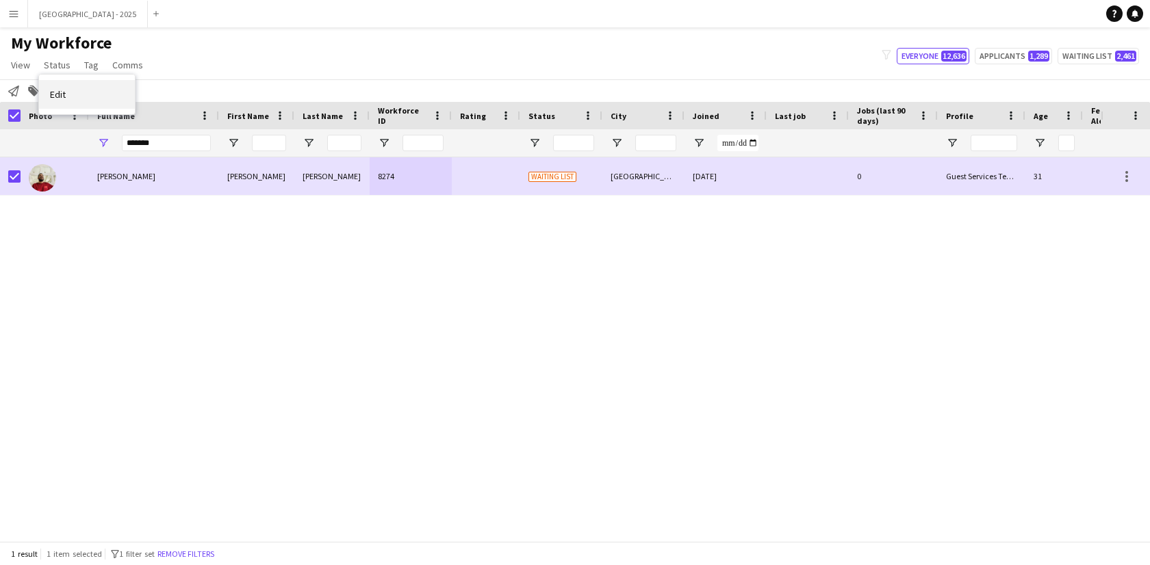
click at [125, 99] on link "Edit" at bounding box center [87, 94] width 96 height 29
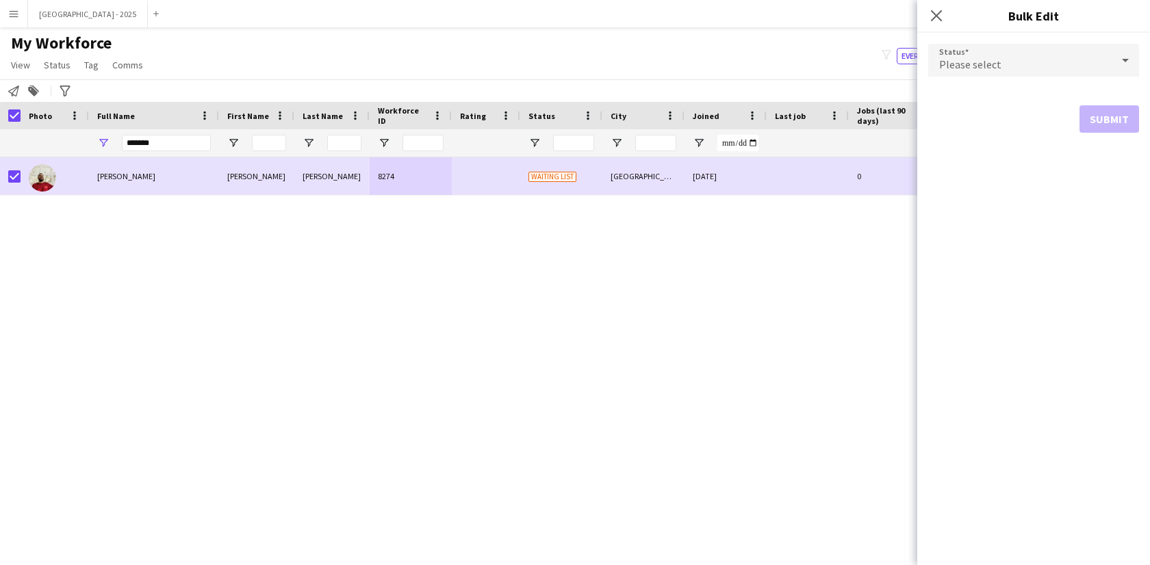
click at [1044, 46] on form "Status Please select Submit" at bounding box center [1033, 88] width 211 height 111
click at [1033, 66] on div "Please select" at bounding box center [1019, 60] width 183 height 33
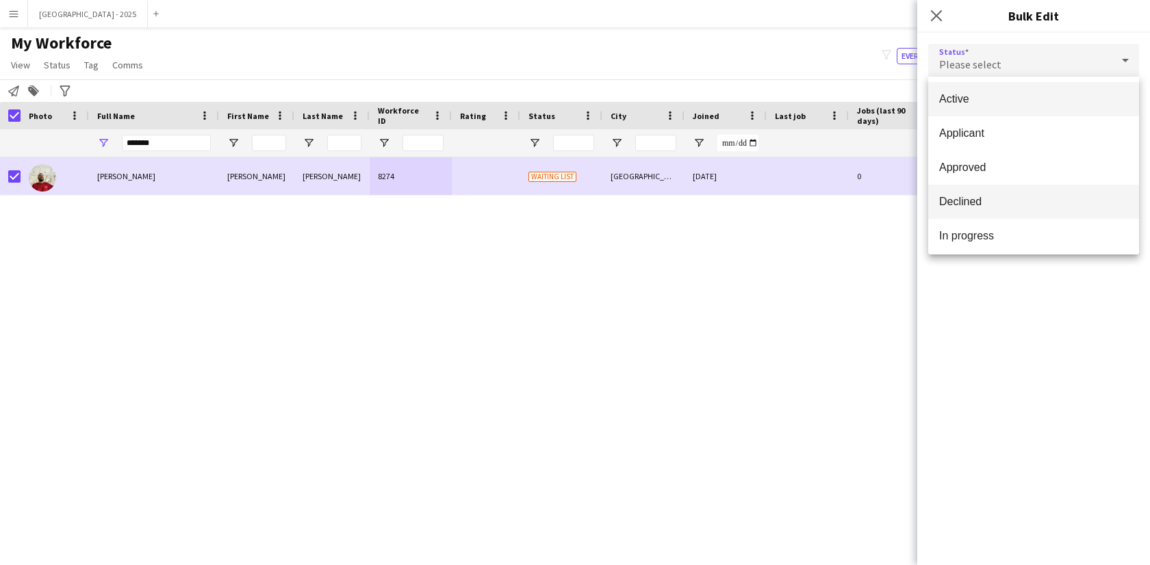
click at [1000, 196] on span "Declined" at bounding box center [1033, 201] width 189 height 13
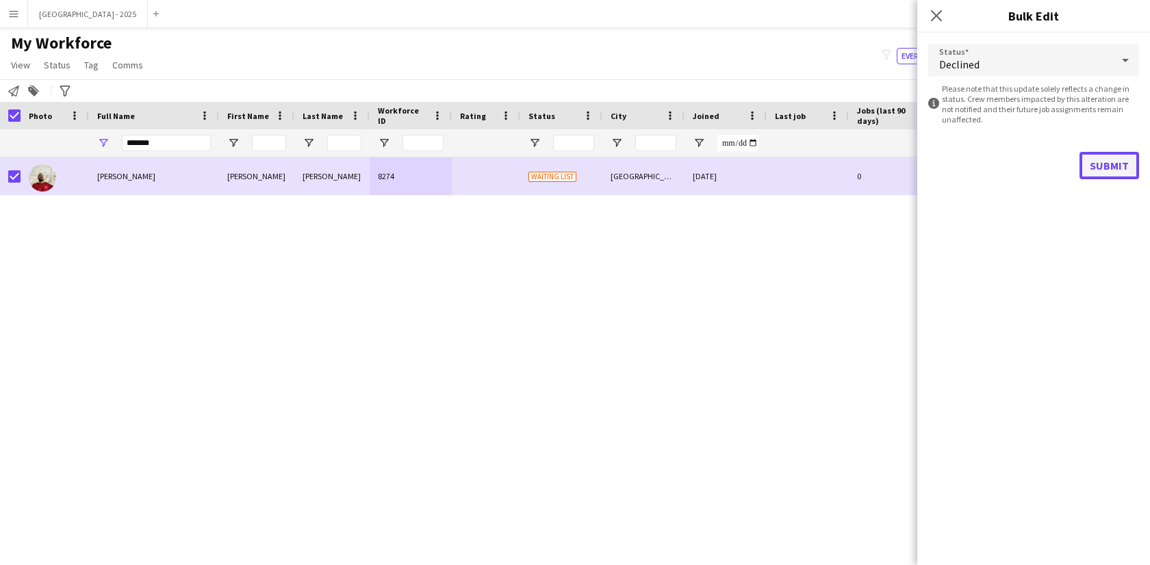
click at [1131, 163] on button "Submit" at bounding box center [1109, 165] width 60 height 27
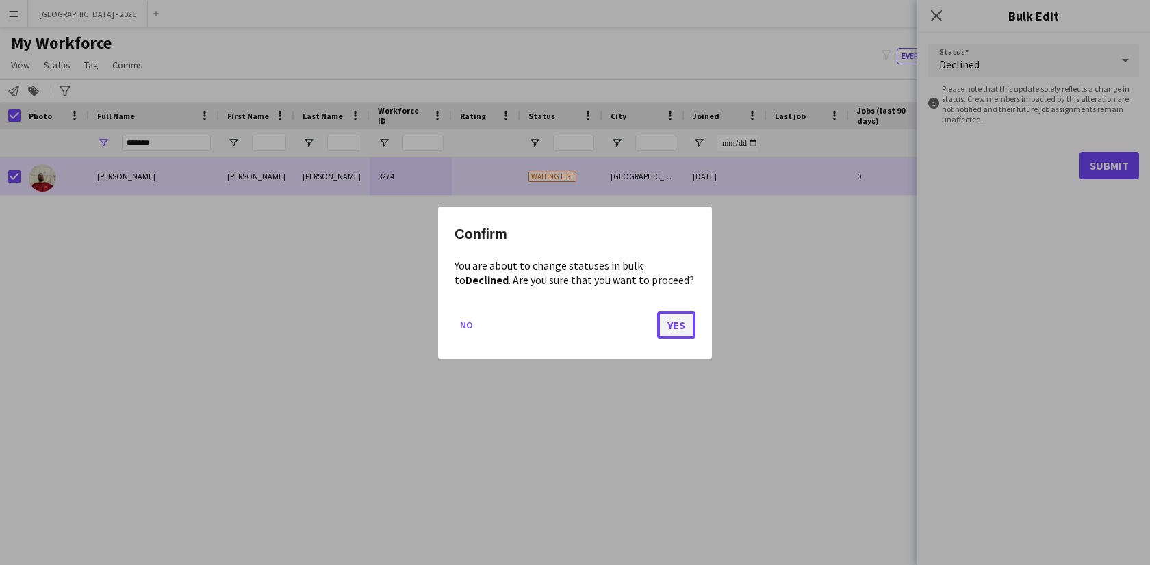
click at [682, 315] on button "Yes" at bounding box center [676, 324] width 38 height 27
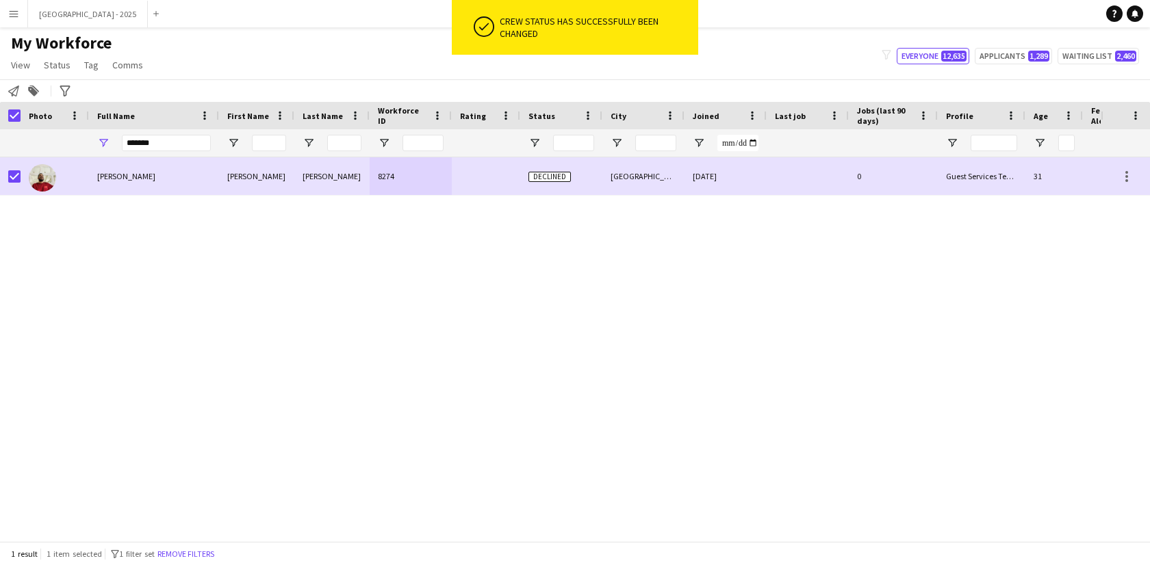
drag, startPoint x: 190, startPoint y: 554, endPoint x: 265, endPoint y: 3, distance: 555.9
click at [190, 554] on button "Remove filters" at bounding box center [186, 554] width 62 height 15
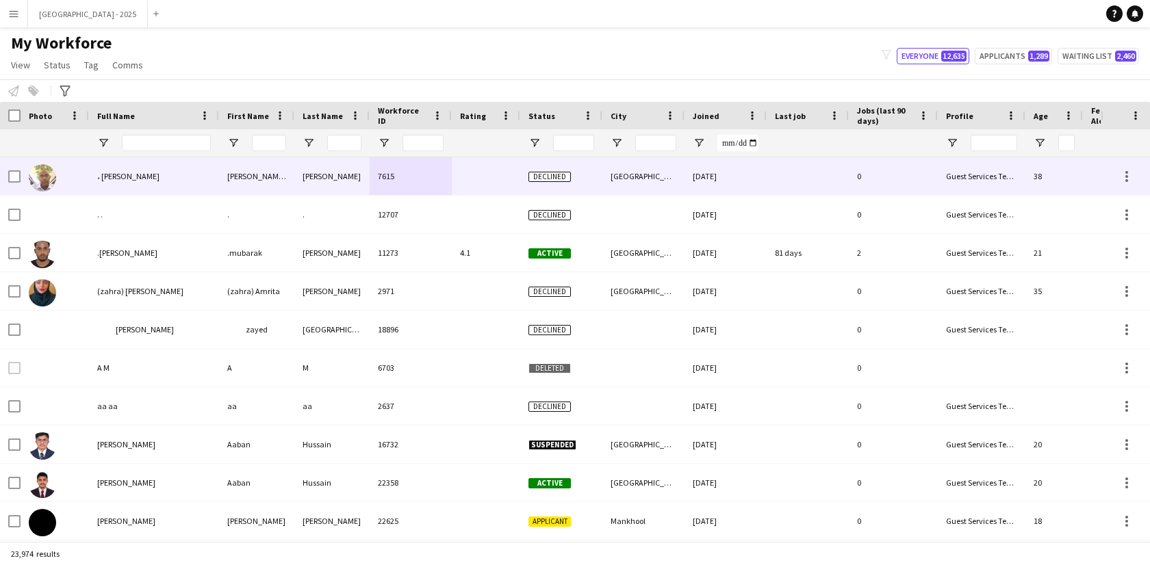
scroll to position [0, 297]
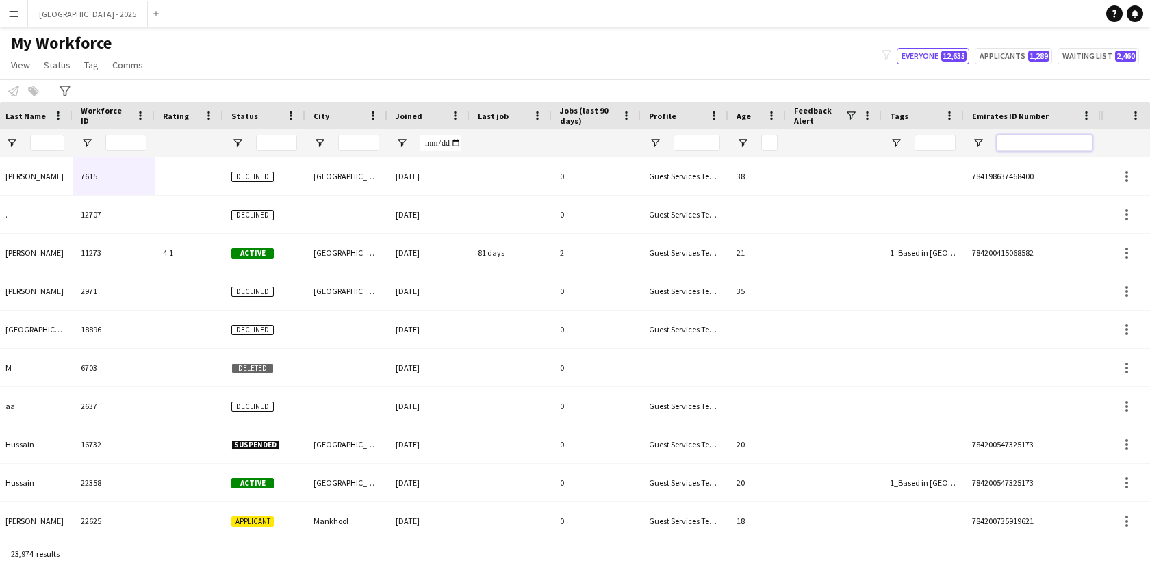
click at [1028, 140] on input "Emirates ID Number Filter Input" at bounding box center [1044, 143] width 96 height 16
paste input "*******"
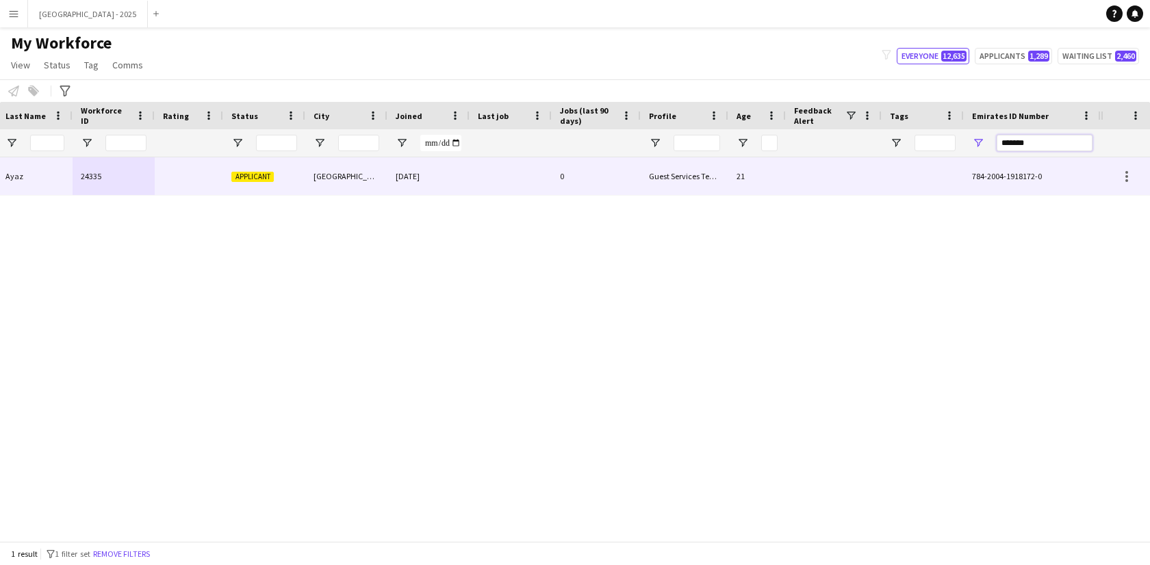
type input "*******"
click at [411, 191] on div "[DATE]" at bounding box center [428, 176] width 82 height 38
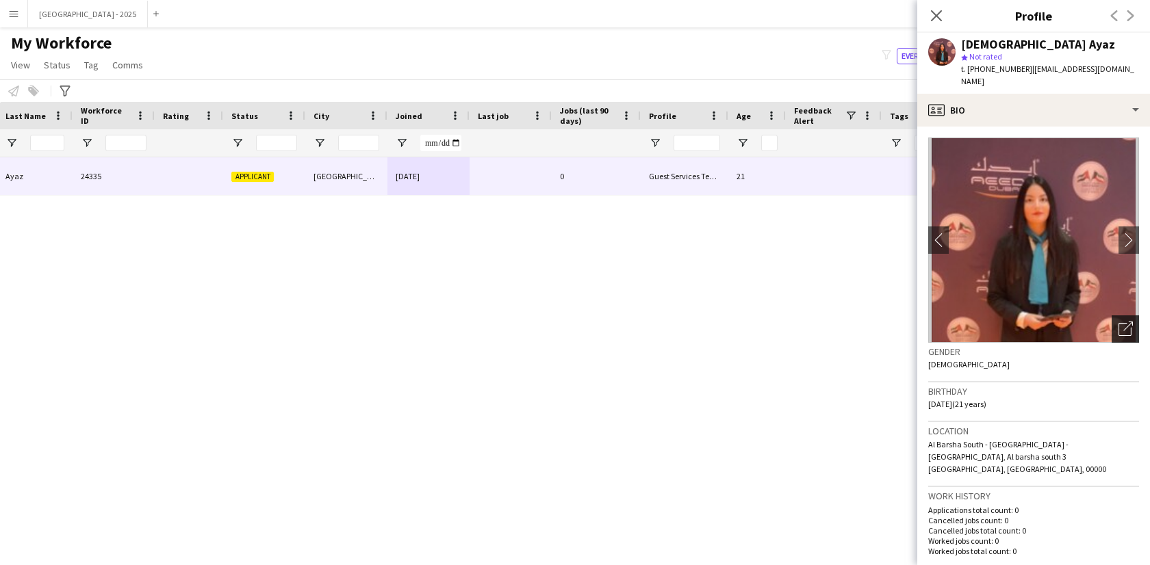
click at [1123, 322] on icon at bounding box center [1128, 327] width 10 height 10
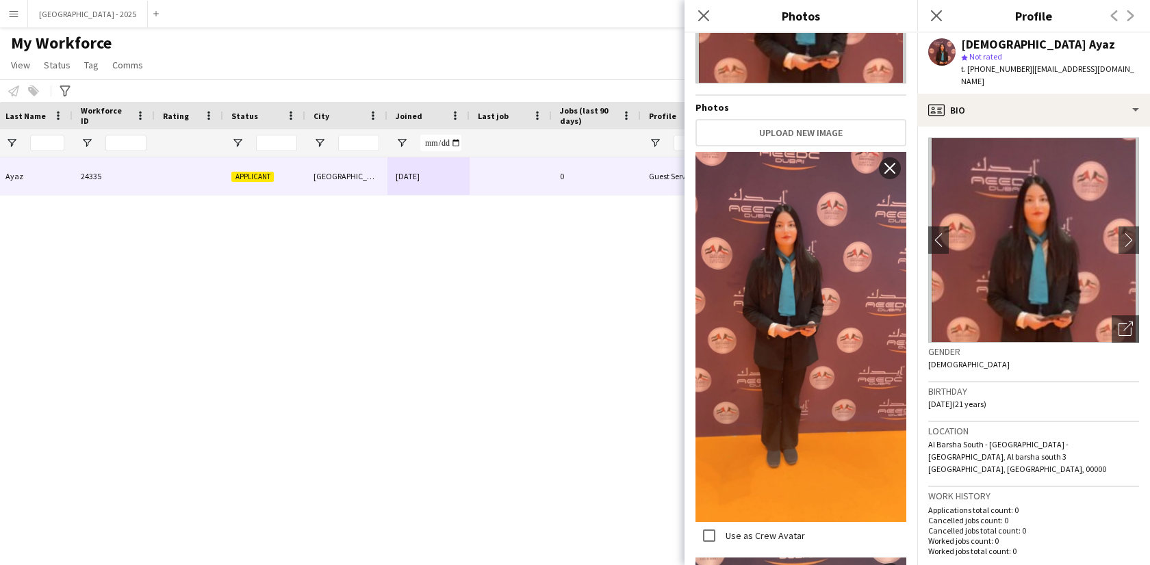
scroll to position [533, 0]
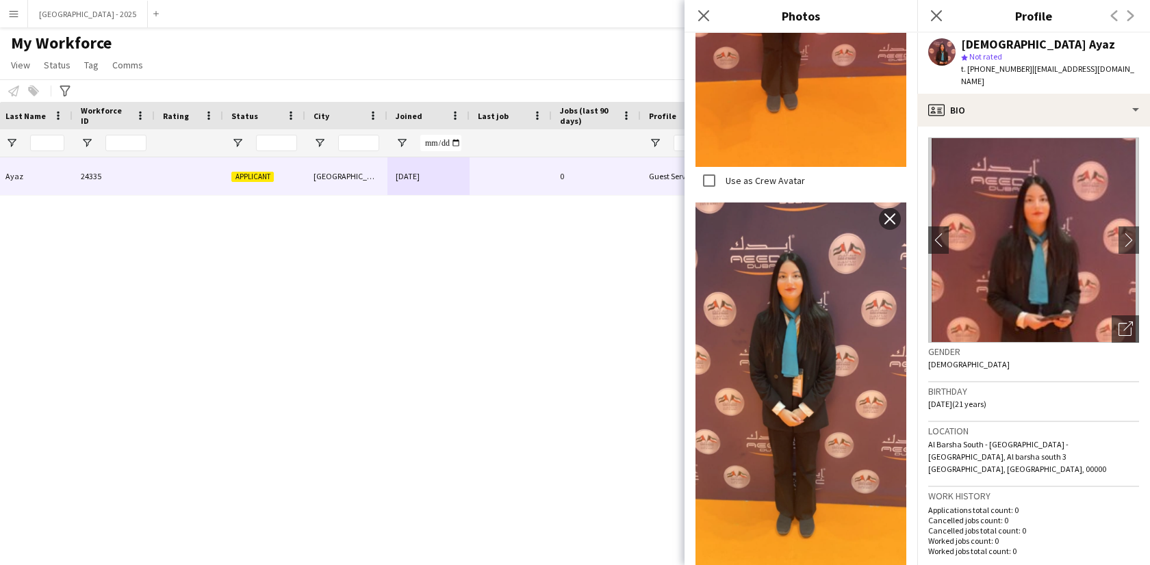
click at [1005, 388] on div "Birthday [DEMOGRAPHIC_DATA] (21 years)" at bounding box center [1033, 403] width 211 height 40
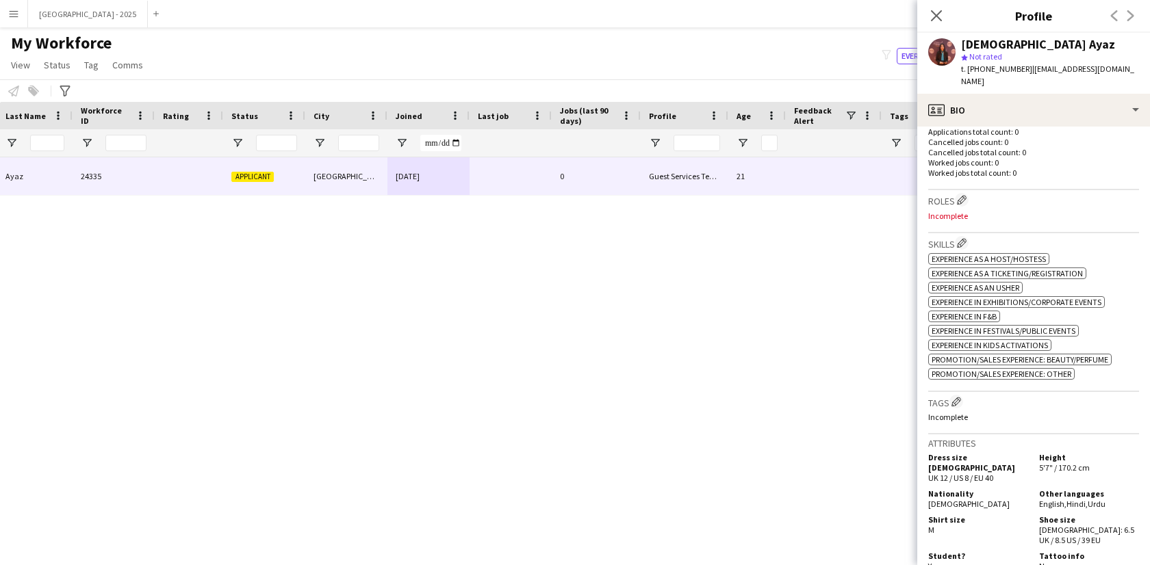
scroll to position [416, 0]
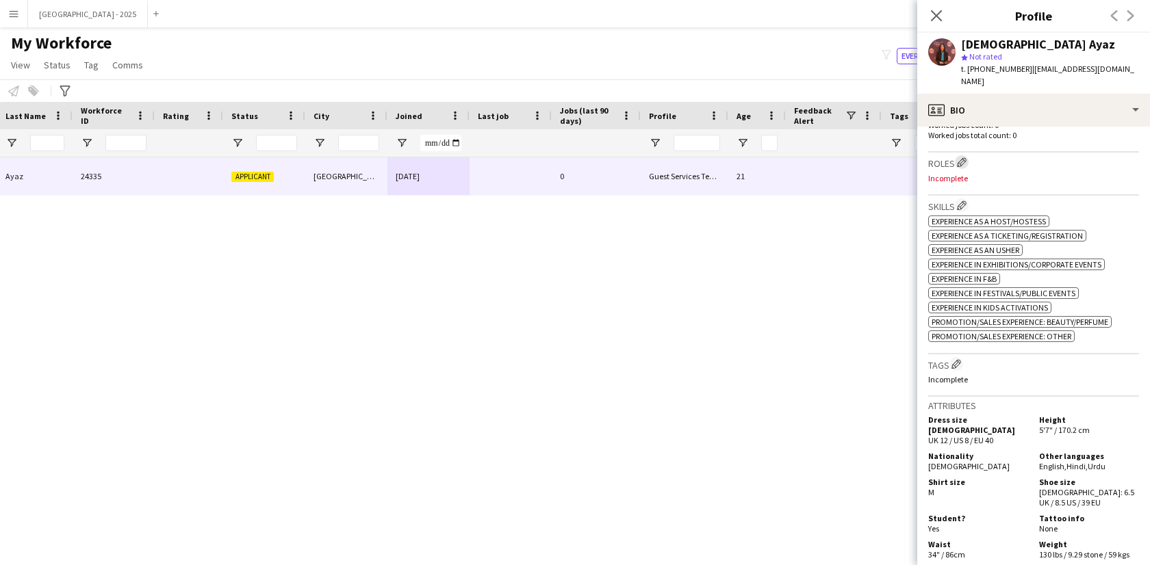
click at [957, 155] on button "Edit crew company roles" at bounding box center [962, 162] width 14 height 14
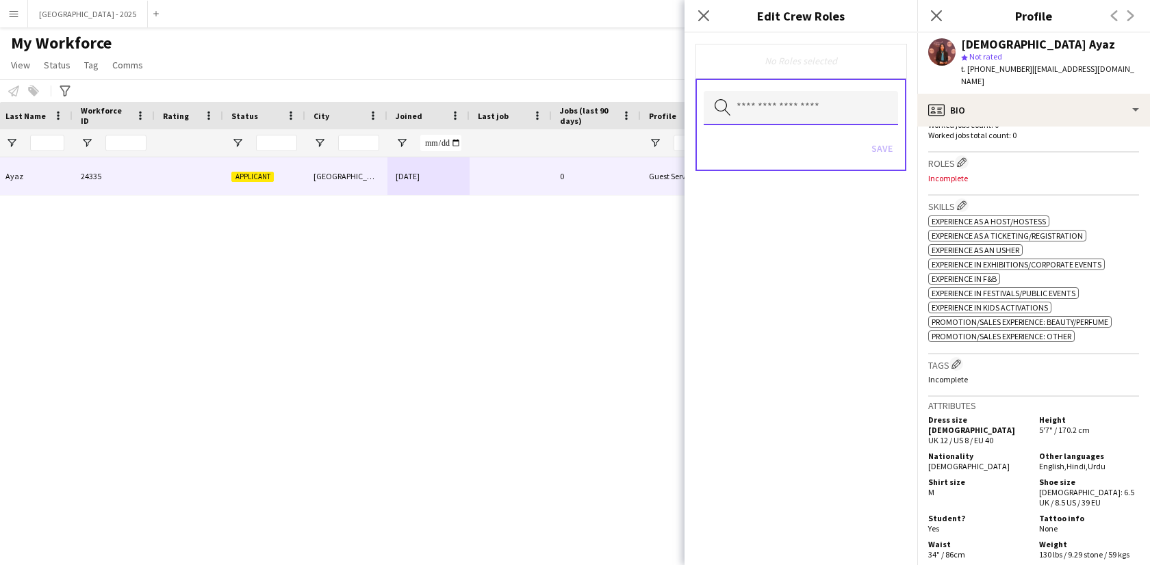
click at [746, 115] on input "text" at bounding box center [801, 108] width 194 height 34
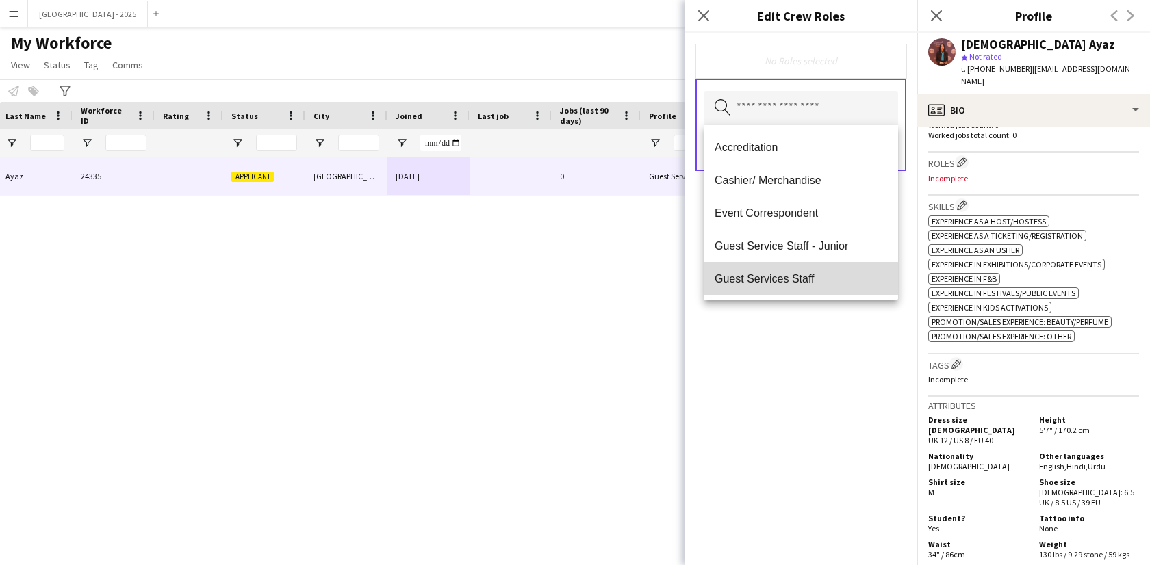
click at [808, 270] on mat-option "Guest Services Staff" at bounding box center [801, 278] width 194 height 33
click at [819, 279] on span "Guest Services Staff - Senior" at bounding box center [800, 279] width 172 height 13
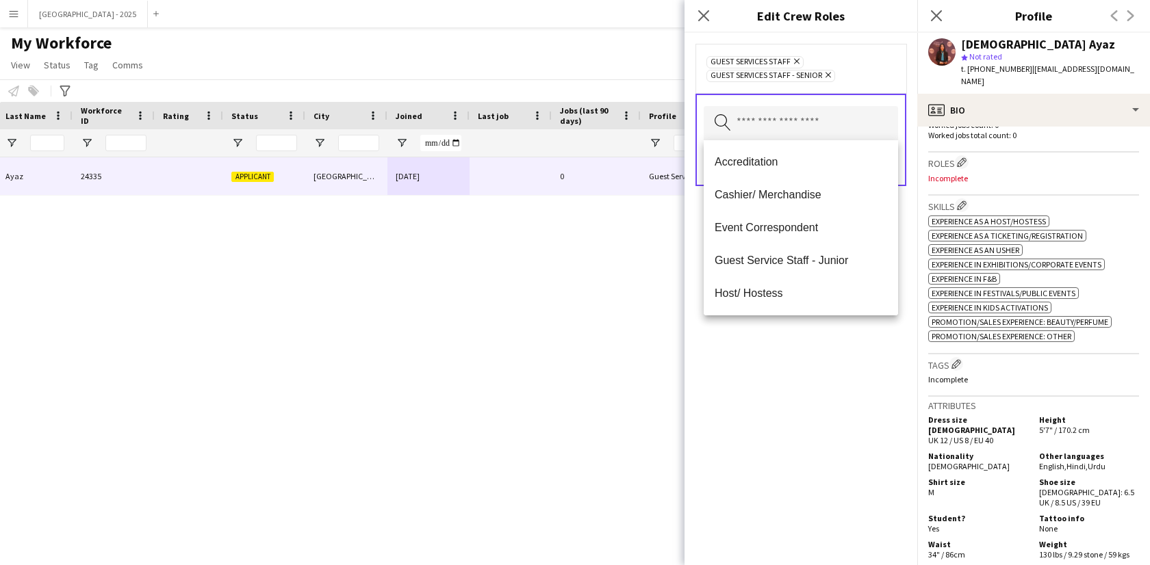
click at [823, 358] on div "Guest Services Staff Remove Guest Services Staff - Senior Remove Search by role…" at bounding box center [800, 299] width 233 height 532
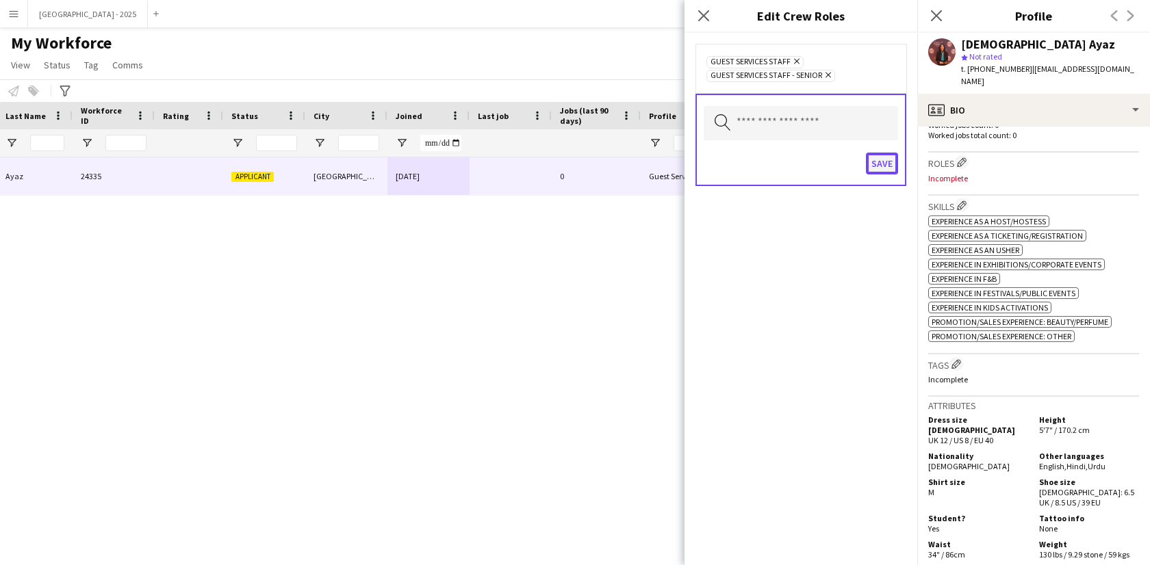
click at [890, 159] on button "Save" at bounding box center [882, 164] width 32 height 22
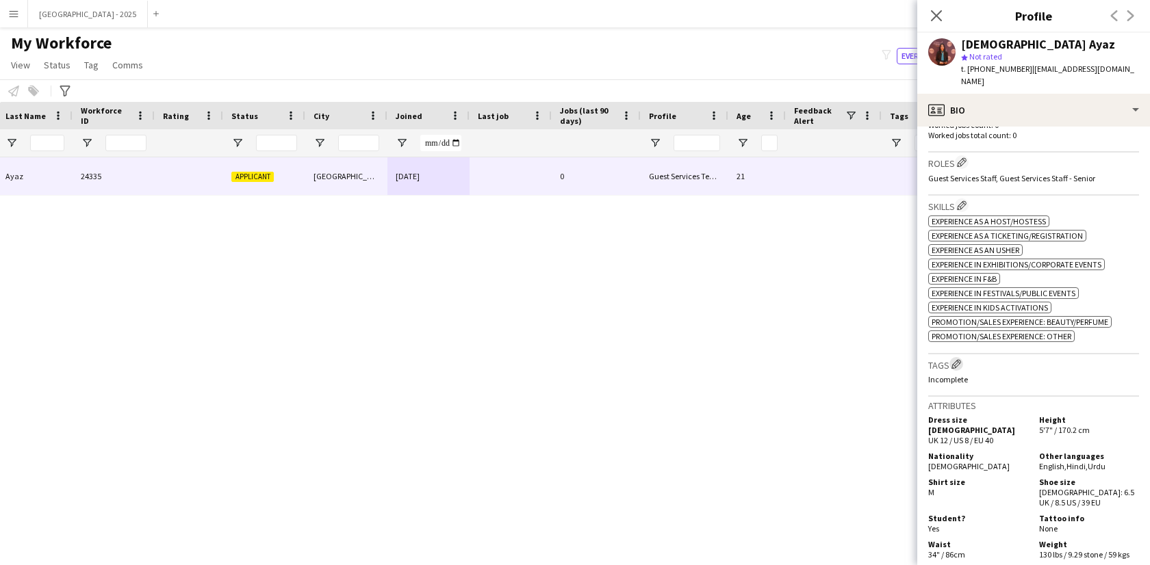
click at [953, 359] on app-icon "Edit crew company tags" at bounding box center [956, 364] width 10 height 10
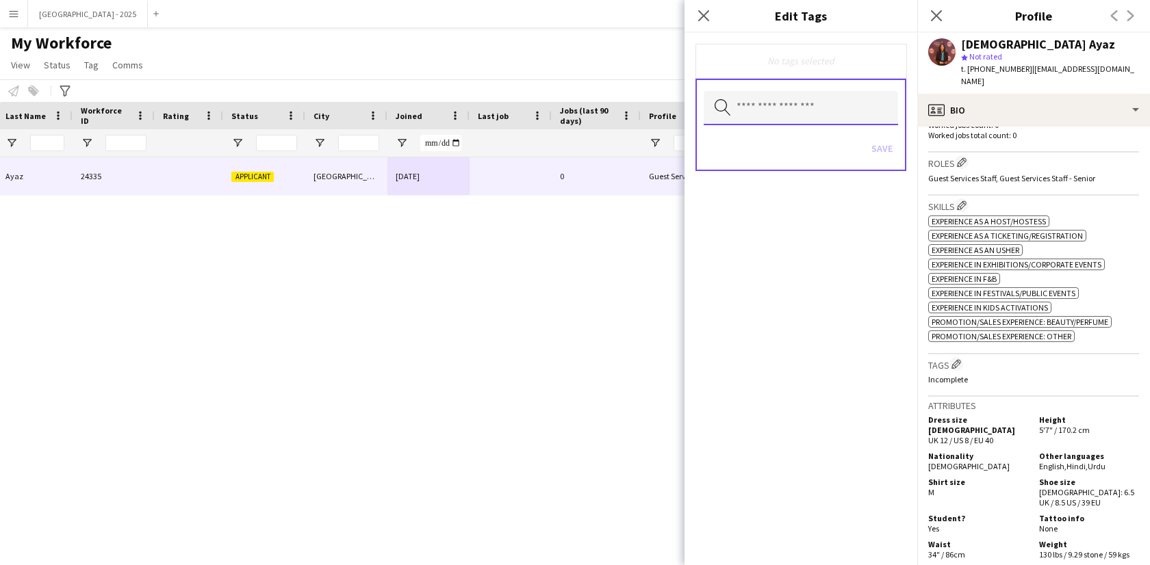
click at [772, 99] on input "text" at bounding box center [801, 108] width 194 height 34
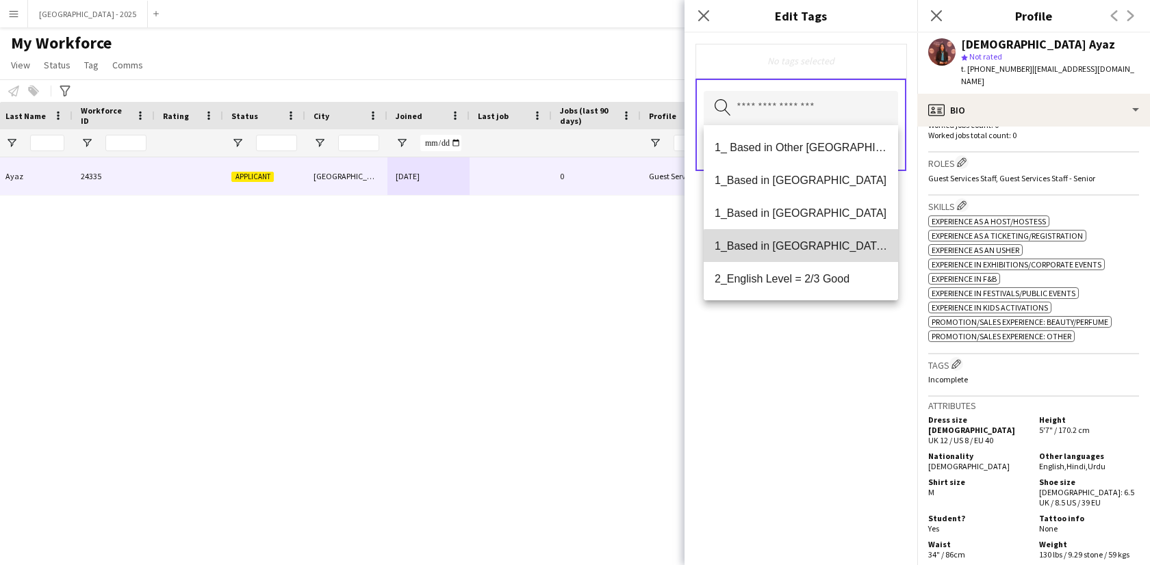
click at [810, 255] on mat-option "1_Based in [GEOGRAPHIC_DATA]/[GEOGRAPHIC_DATA]/Ajman" at bounding box center [801, 245] width 194 height 33
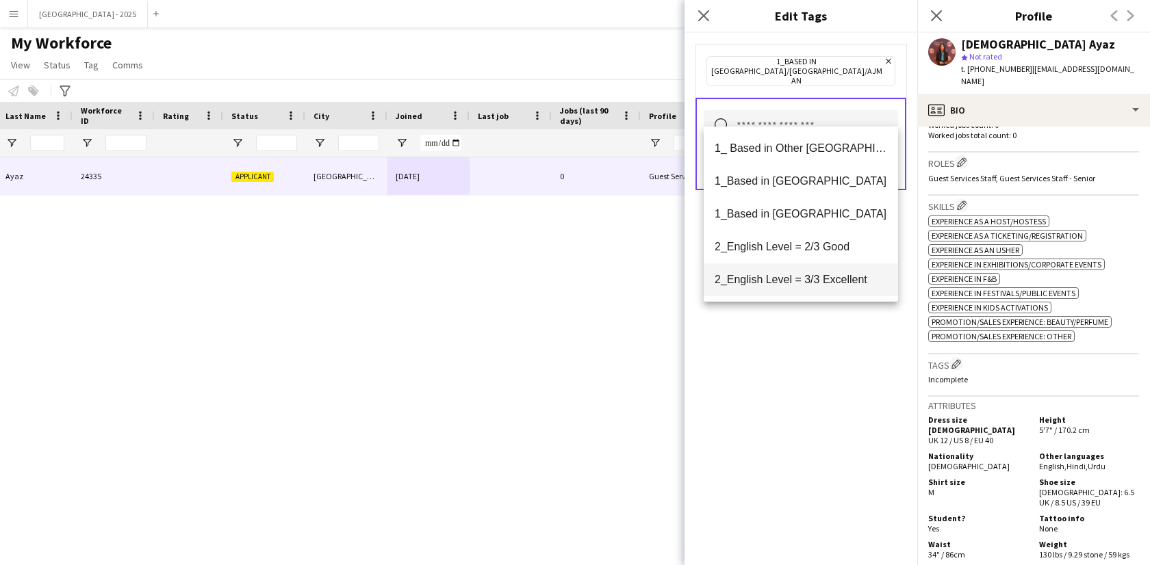
click at [818, 272] on mat-option "2_English Level = 3/3 Excellent" at bounding box center [801, 279] width 194 height 33
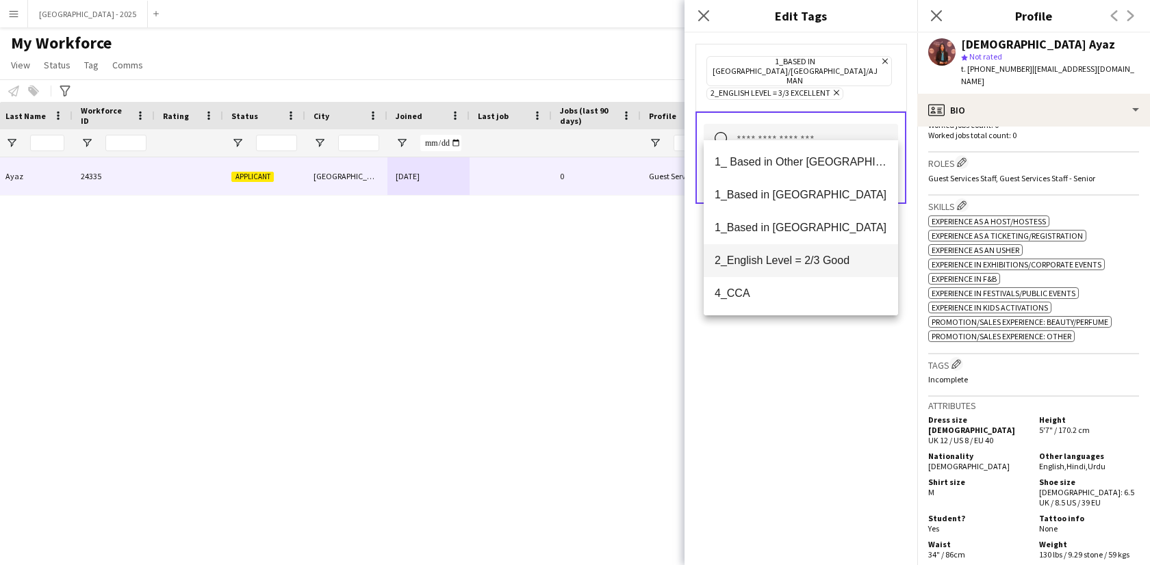
scroll to position [21, 0]
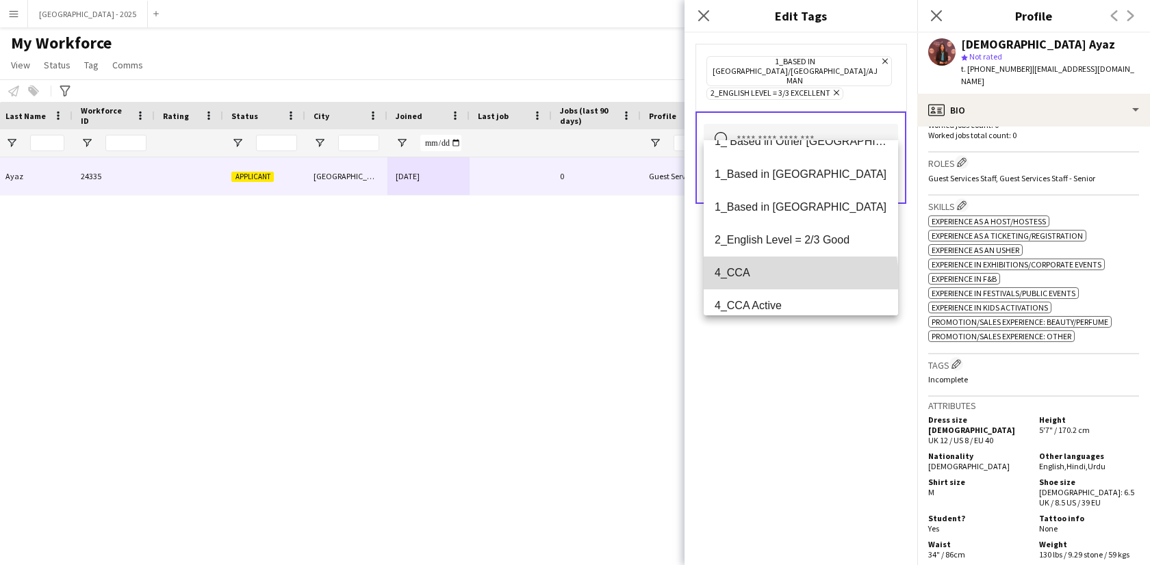
click at [800, 277] on span "4_CCA" at bounding box center [800, 272] width 172 height 13
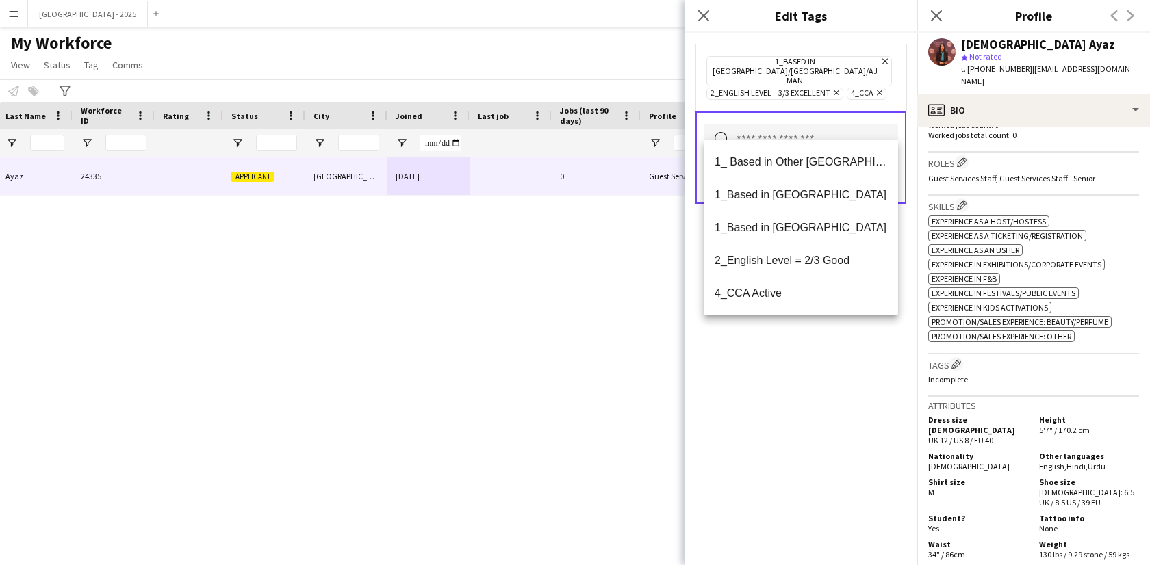
click at [808, 375] on div "1_Based in [GEOGRAPHIC_DATA]/[GEOGRAPHIC_DATA]/Ajman Remove 2_English Level = 3…" at bounding box center [800, 299] width 233 height 532
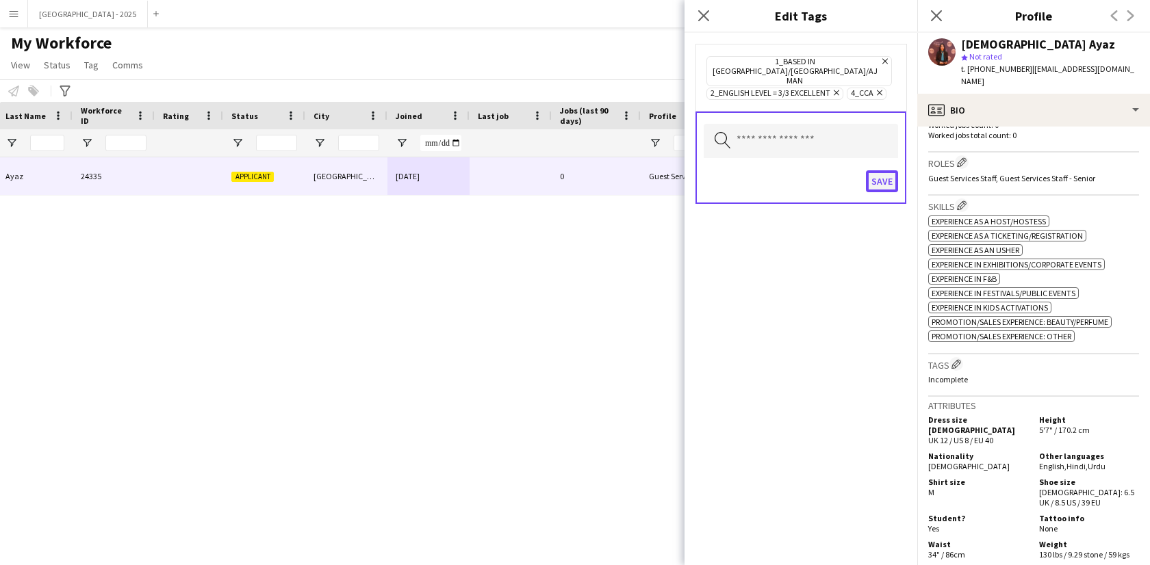
click at [879, 170] on button "Save" at bounding box center [882, 181] width 32 height 22
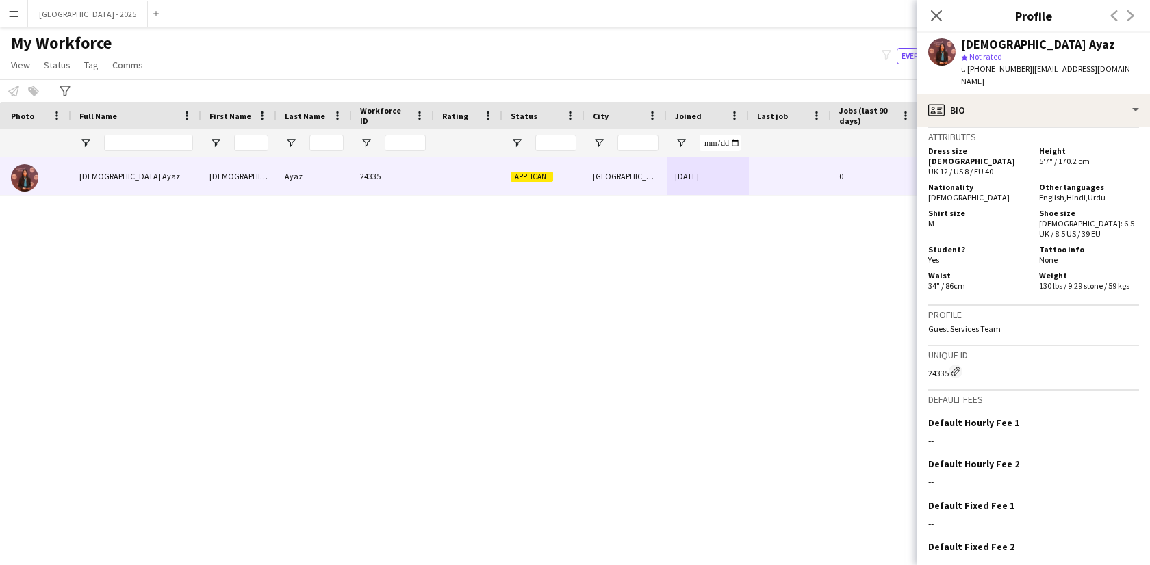
scroll to position [0, 0]
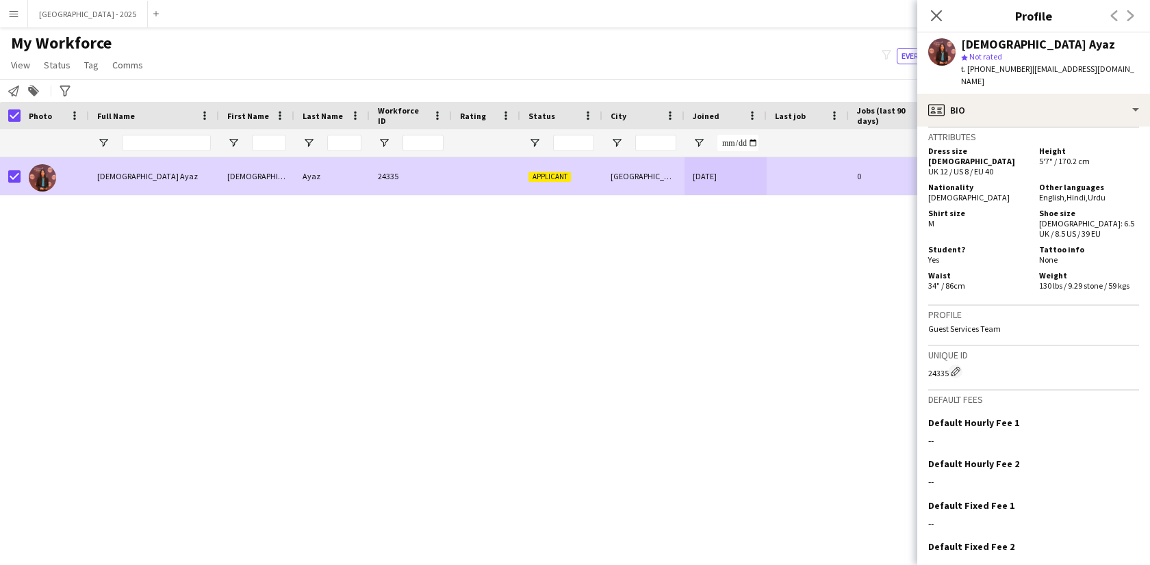
click at [49, 53] on app-page-menu "View Views Default view New view Update view Delete view Edit name Customise vi…" at bounding box center [78, 66] width 157 height 26
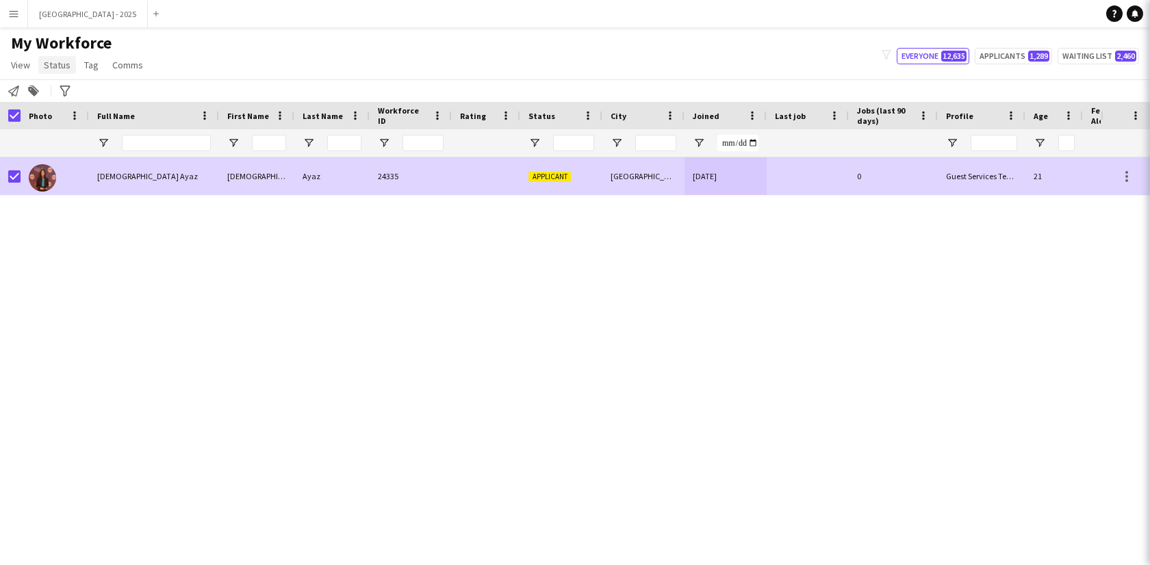
click at [51, 71] on link "Status" at bounding box center [57, 65] width 38 height 18
click at [55, 66] on span "Status" at bounding box center [57, 65] width 27 height 12
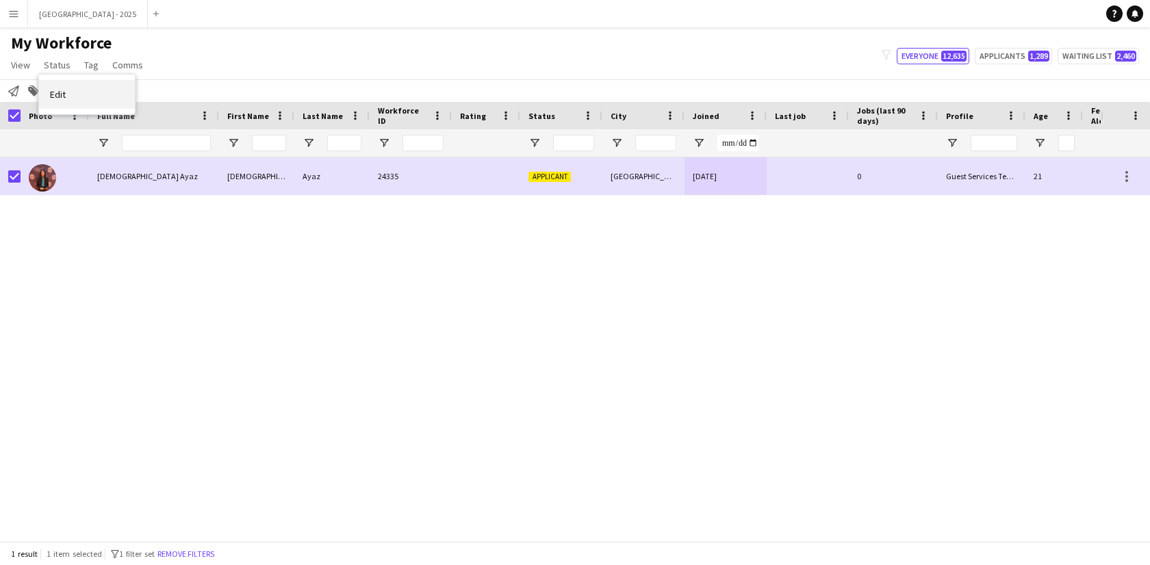
click at [83, 93] on link "Edit" at bounding box center [87, 94] width 96 height 29
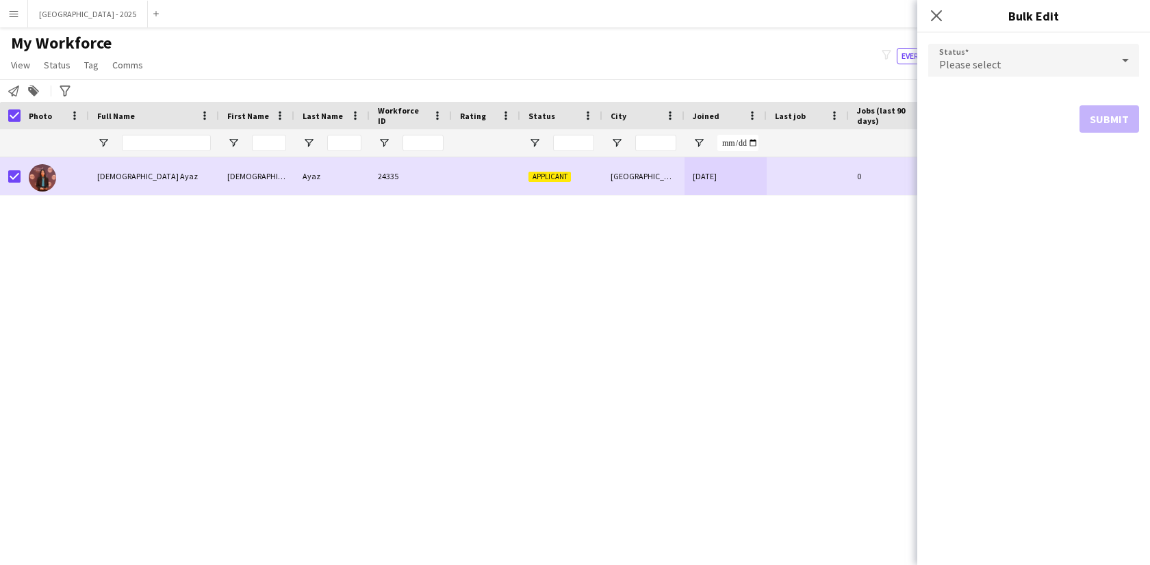
click at [1043, 53] on div "Please select" at bounding box center [1019, 60] width 183 height 33
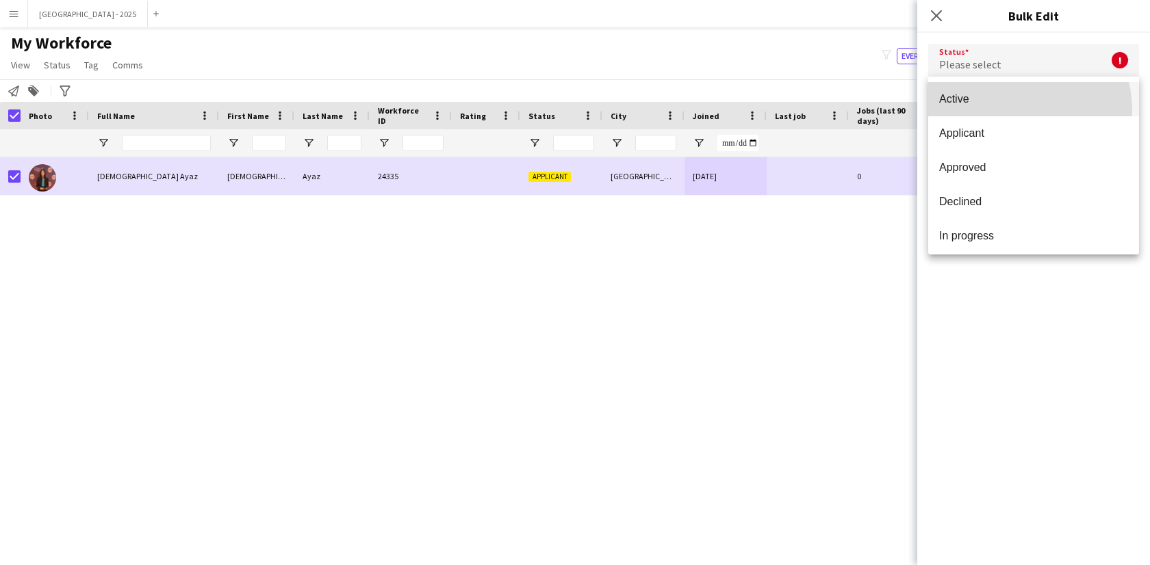
click at [996, 112] on mat-option "Active" at bounding box center [1033, 99] width 211 height 34
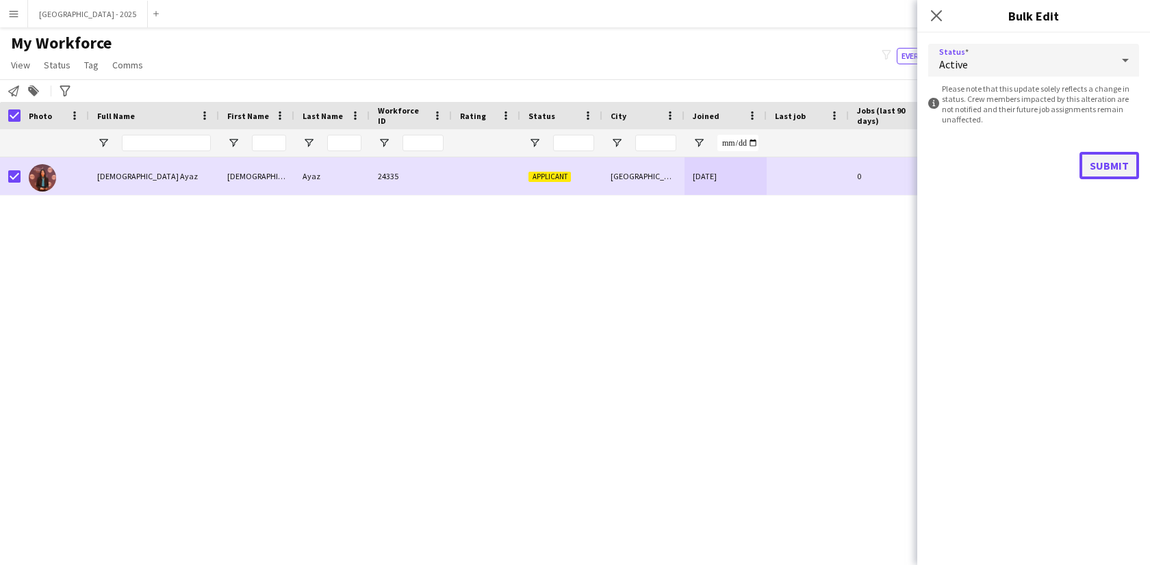
click at [1135, 166] on button "Submit" at bounding box center [1109, 165] width 60 height 27
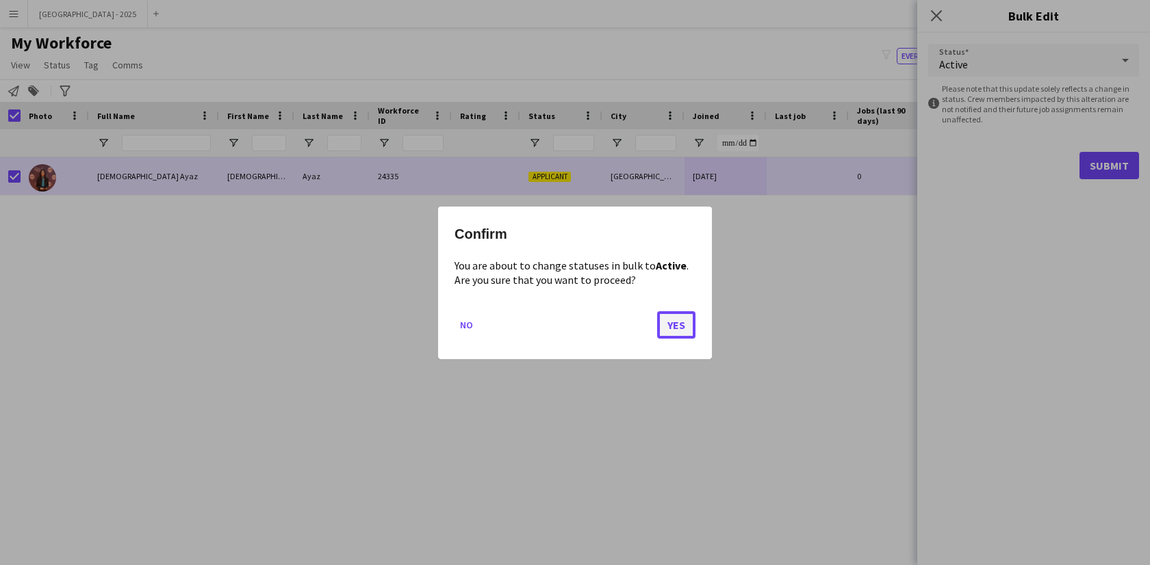
click at [671, 319] on button "Yes" at bounding box center [676, 324] width 38 height 27
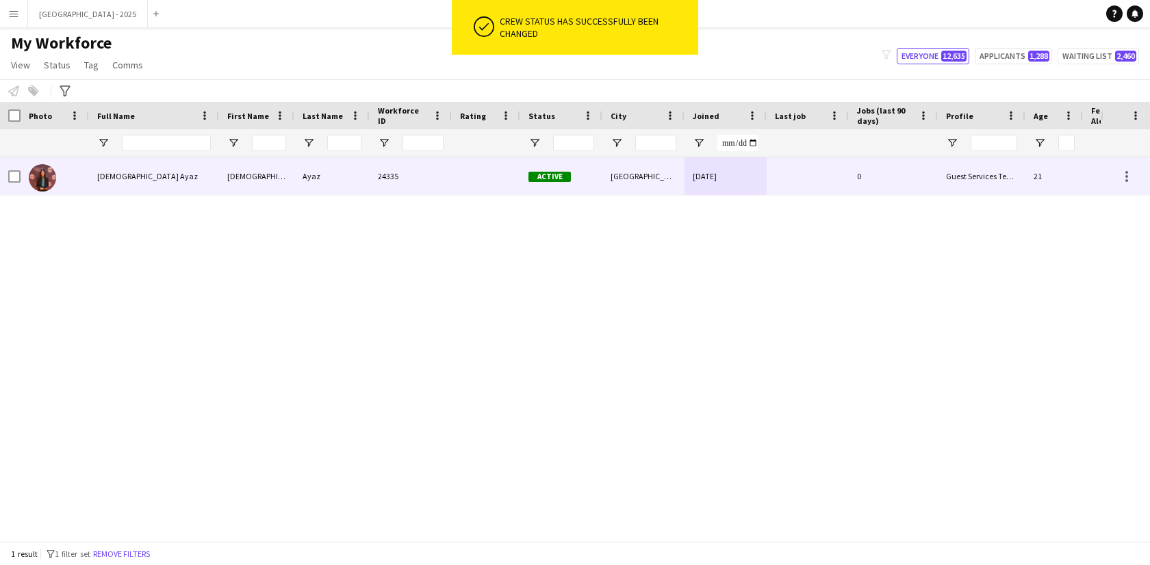
click at [74, 179] on div at bounding box center [55, 176] width 68 height 38
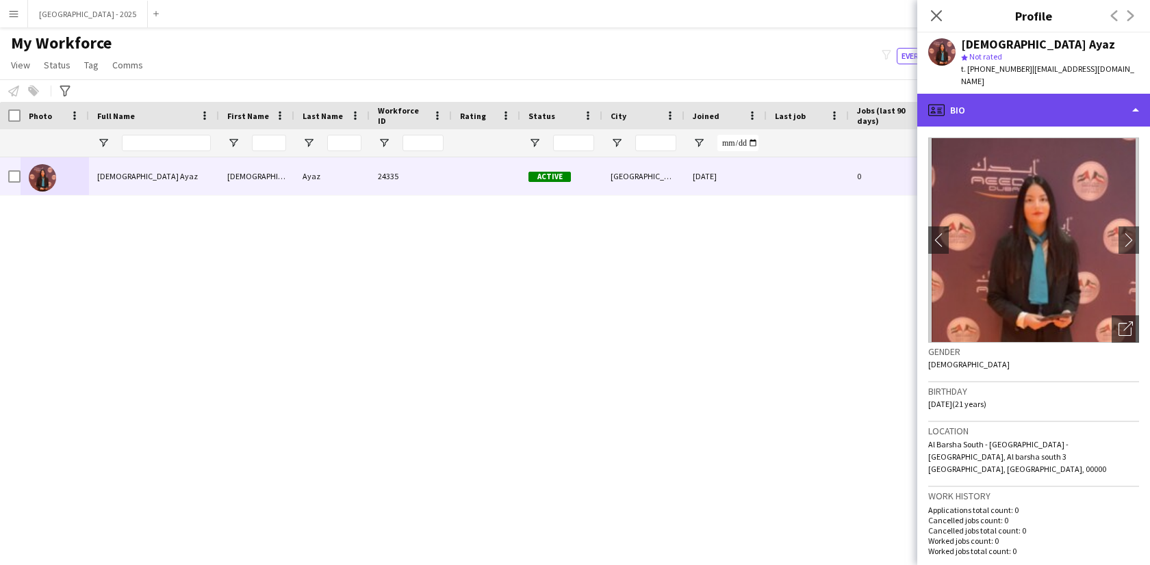
click at [971, 114] on div "profile Bio" at bounding box center [1033, 110] width 233 height 33
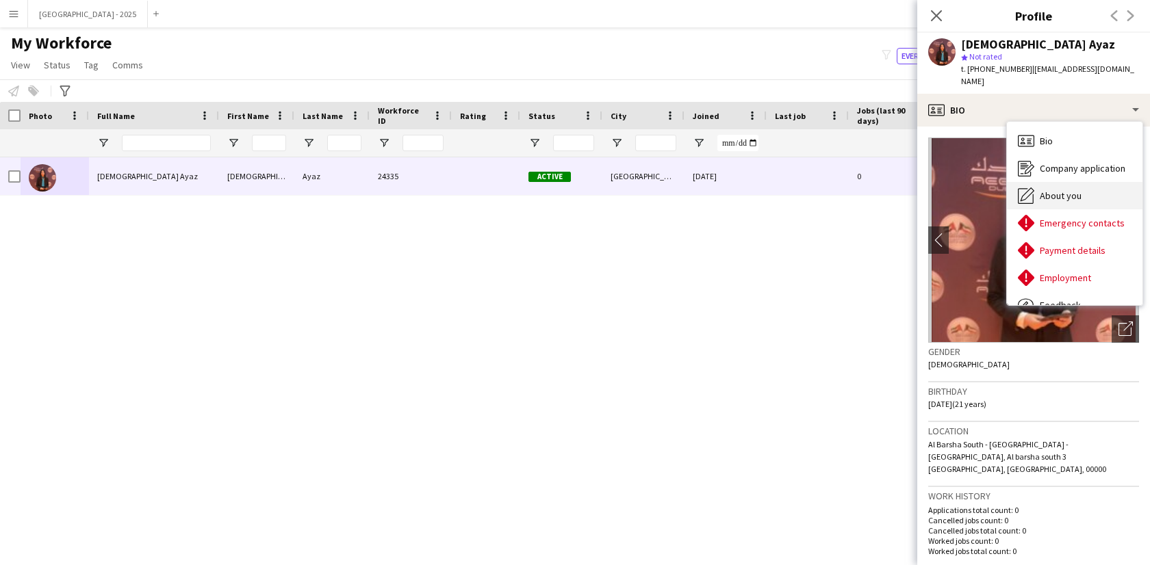
click at [1056, 190] on span "About you" at bounding box center [1061, 196] width 42 height 12
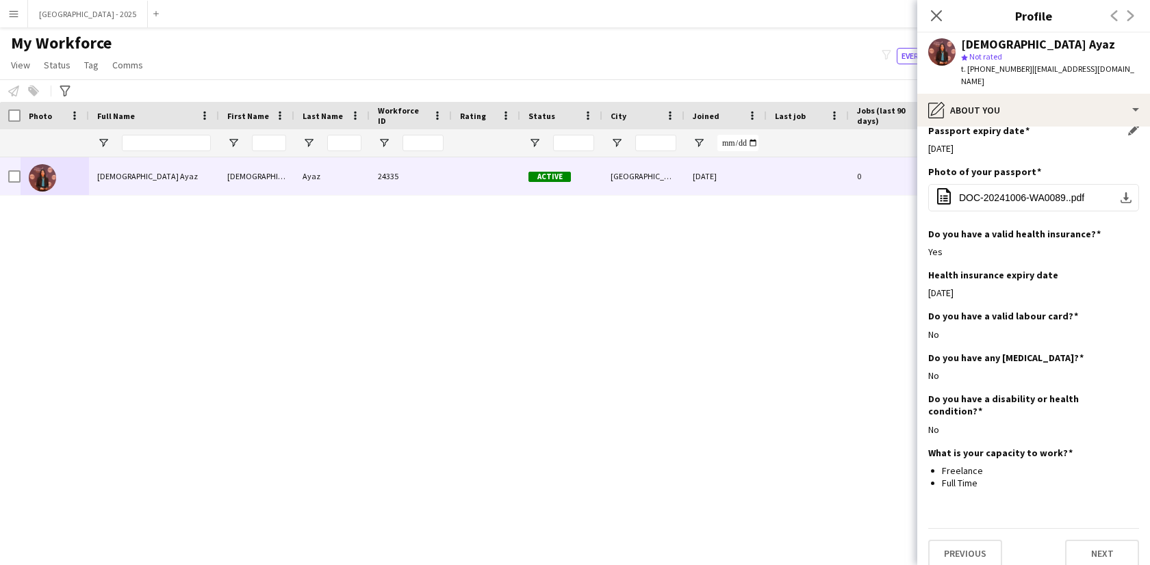
scroll to position [797, 0]
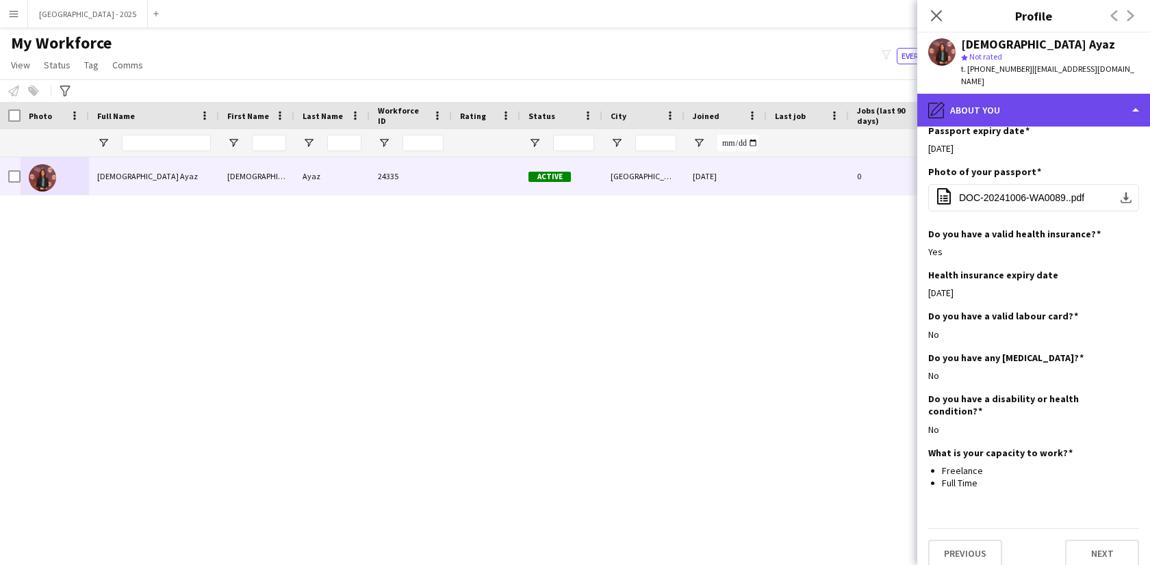
click at [1028, 101] on div "pencil4 About you" at bounding box center [1033, 110] width 233 height 33
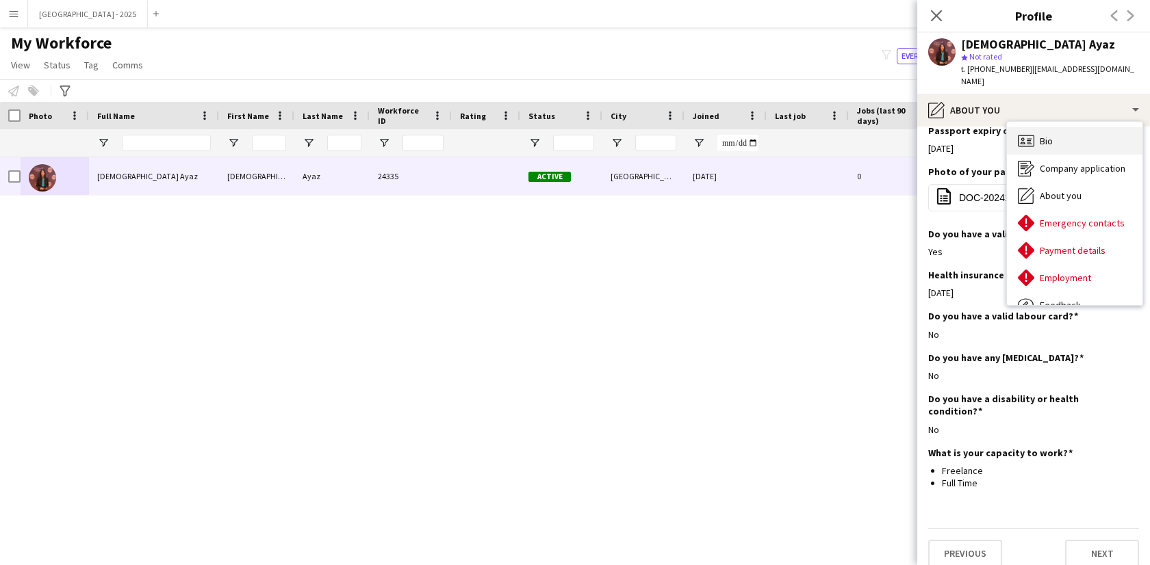
click at [1103, 130] on div "Bio Bio" at bounding box center [1075, 140] width 136 height 27
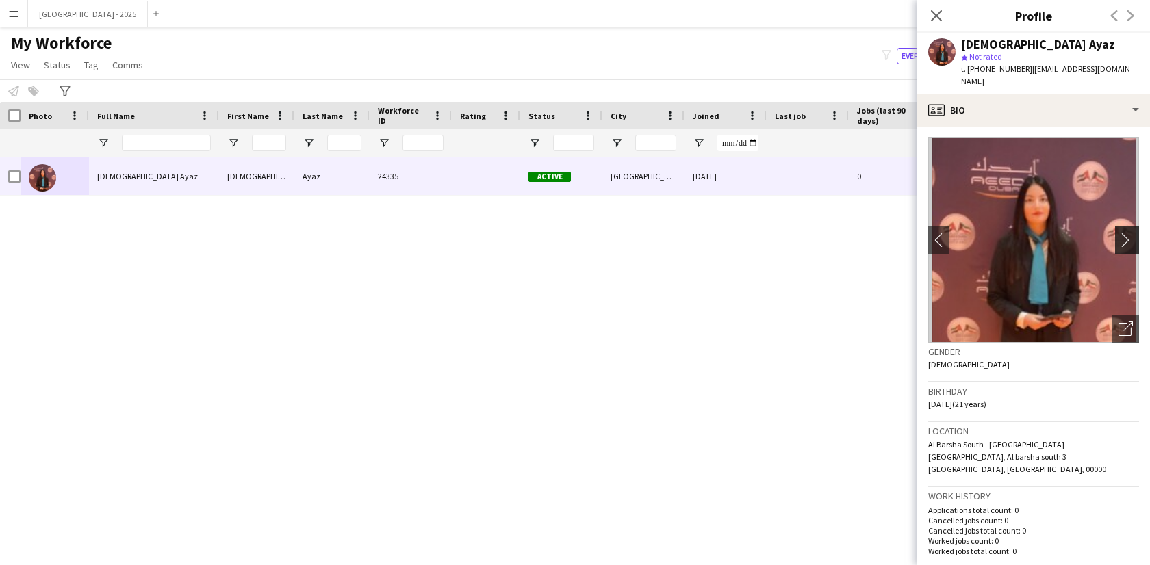
click at [1116, 240] on button "chevron-right" at bounding box center [1128, 240] width 27 height 27
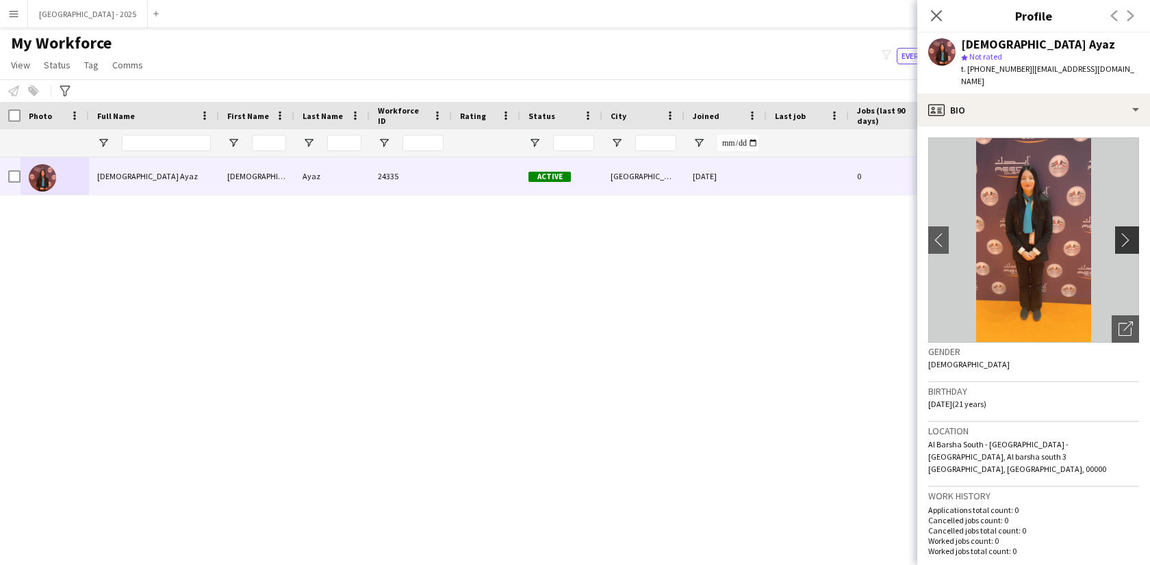
click at [1115, 239] on button "chevron-right" at bounding box center [1128, 240] width 27 height 27
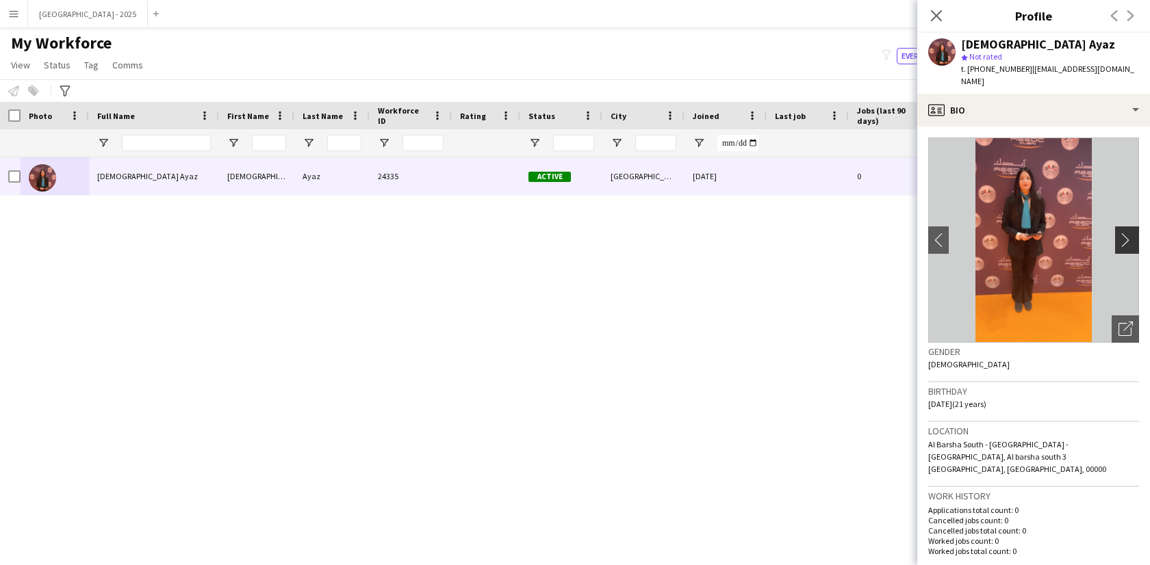
click at [1116, 237] on button "chevron-right" at bounding box center [1128, 240] width 27 height 27
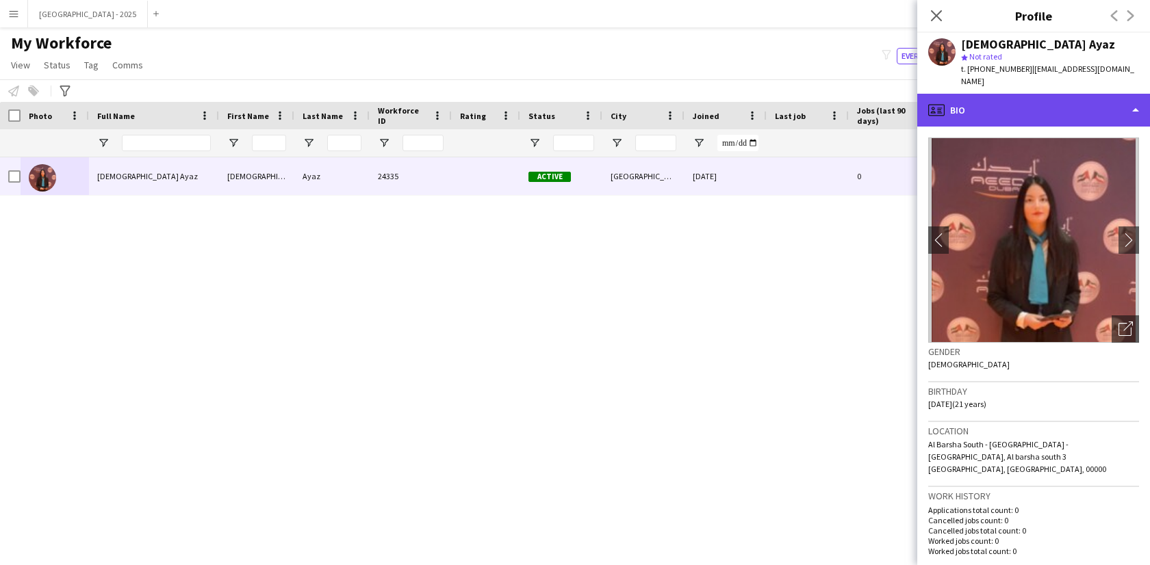
click at [1001, 96] on div "profile Bio" at bounding box center [1033, 110] width 233 height 33
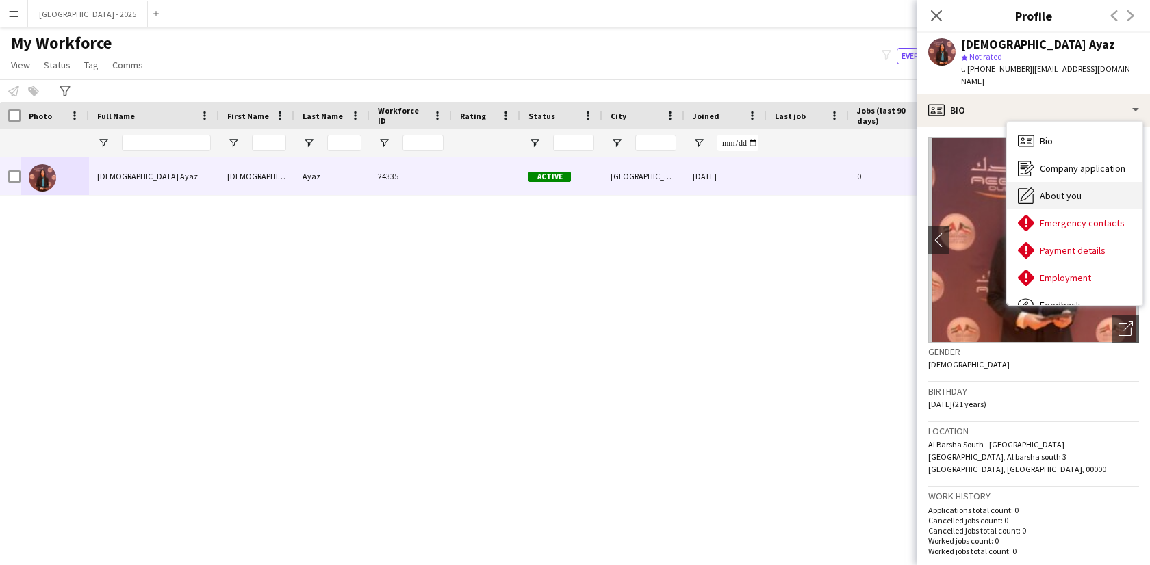
click at [1059, 190] on span "About you" at bounding box center [1061, 196] width 42 height 12
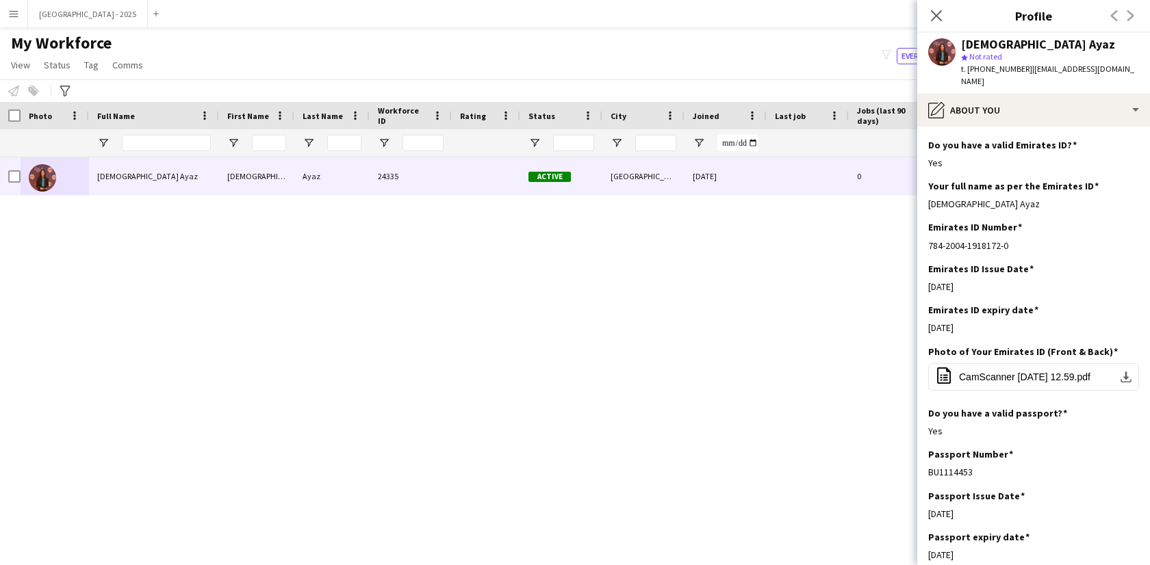
scroll to position [0, 0]
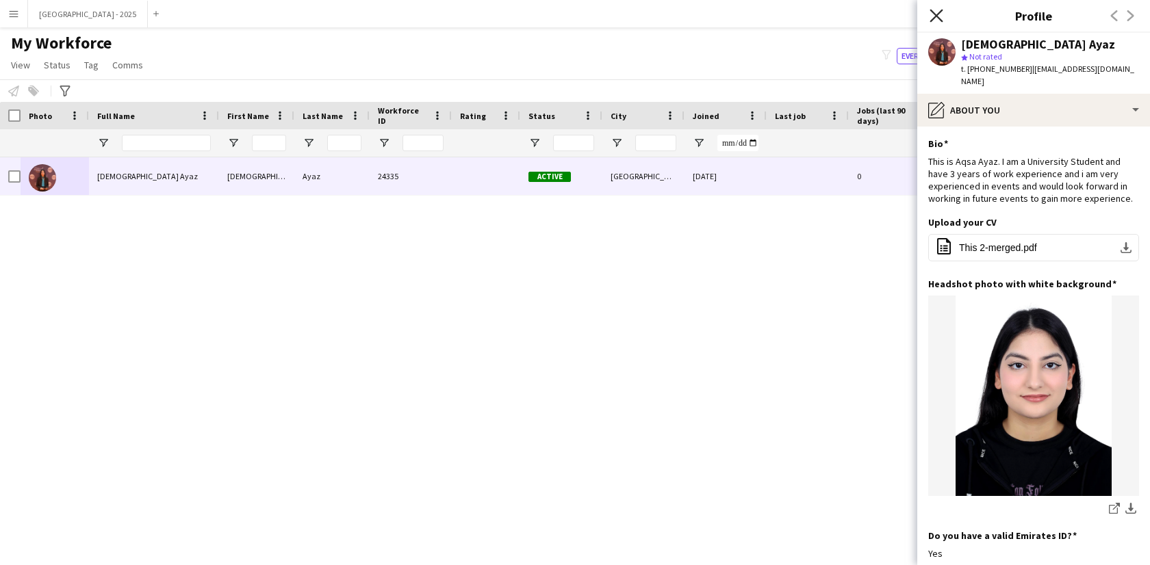
click at [938, 17] on icon at bounding box center [935, 15] width 13 height 13
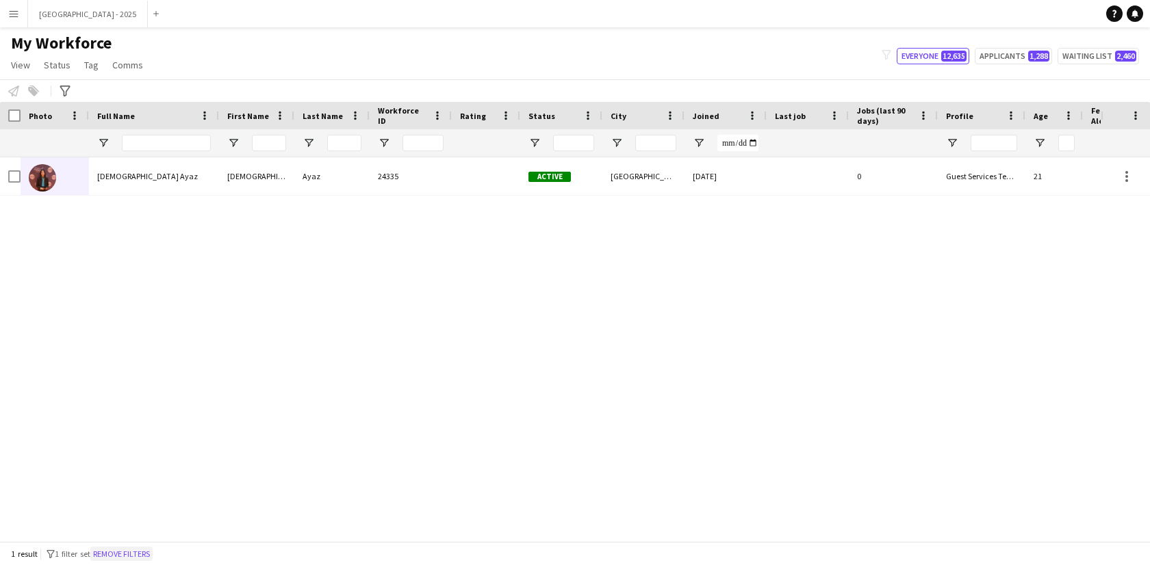
click at [120, 552] on button "Remove filters" at bounding box center [121, 554] width 62 height 15
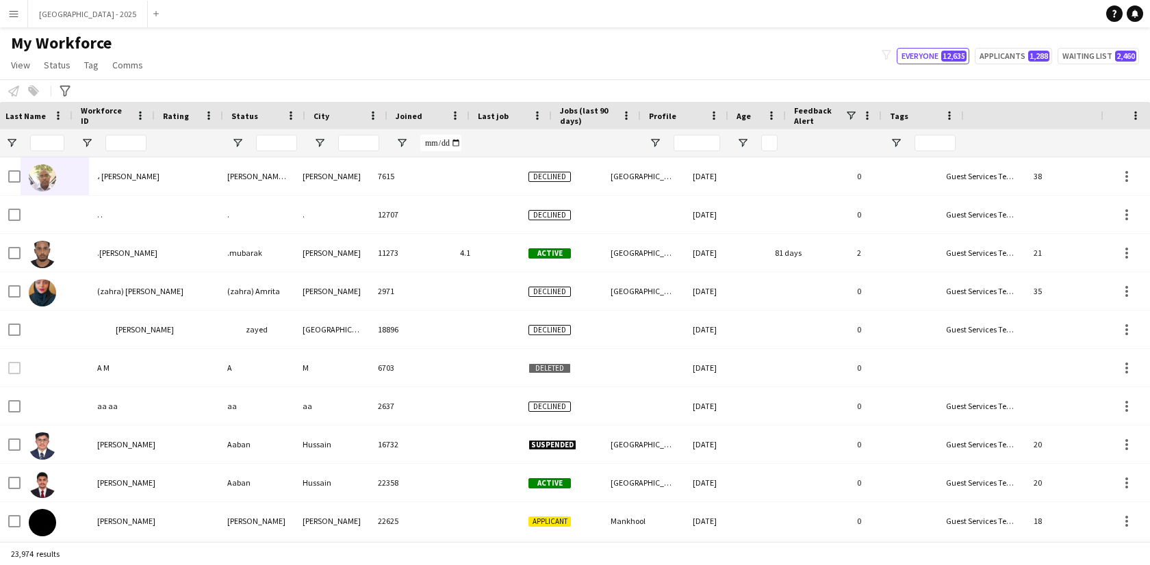
scroll to position [0, 297]
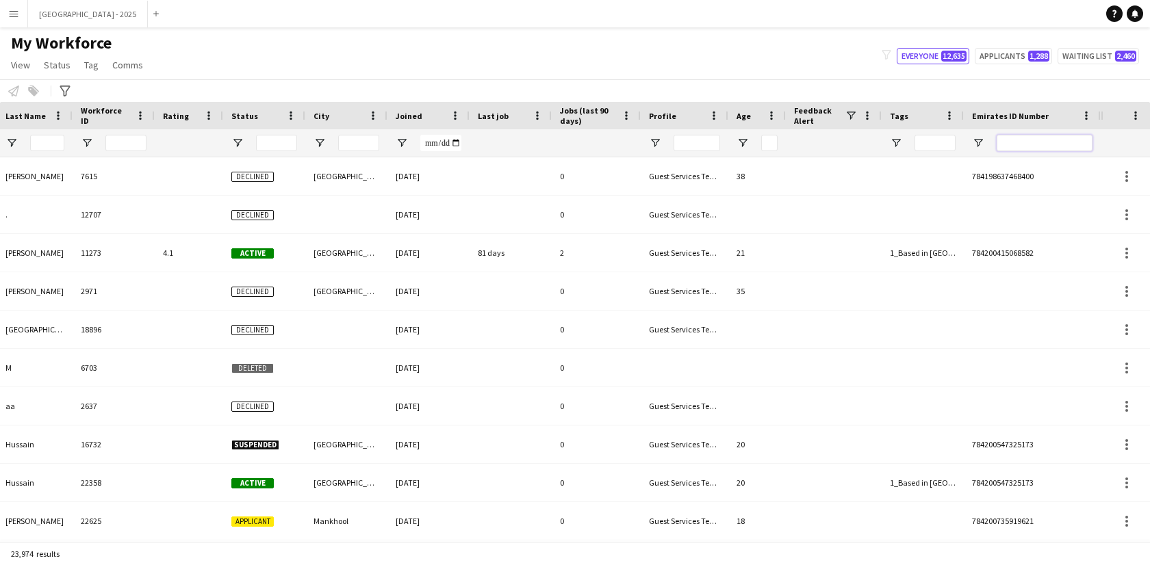
click at [1028, 144] on input "Emirates ID Number Filter Input" at bounding box center [1044, 143] width 96 height 16
paste input "*******"
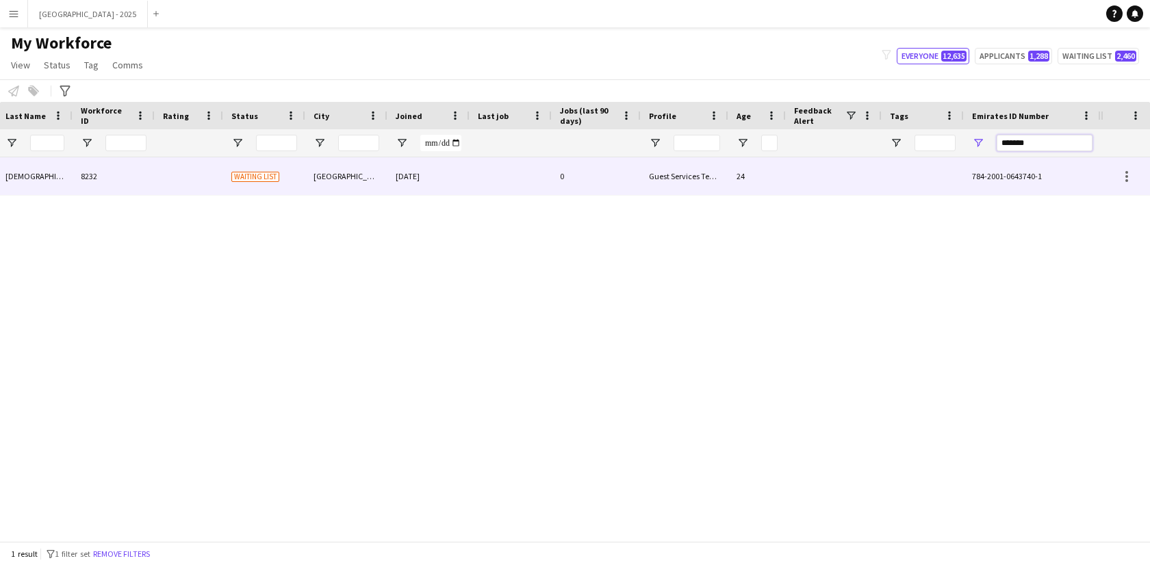
type input "*******"
click at [598, 185] on div "0" at bounding box center [596, 176] width 89 height 38
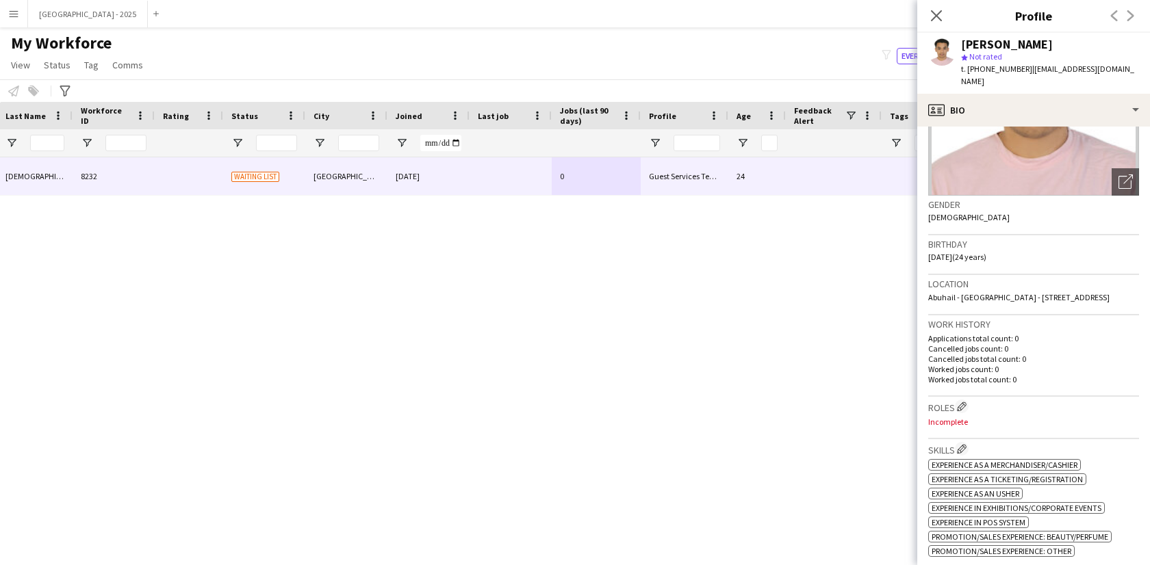
scroll to position [147, 0]
click at [963, 405] on app-icon "Edit crew company roles" at bounding box center [962, 407] width 10 height 10
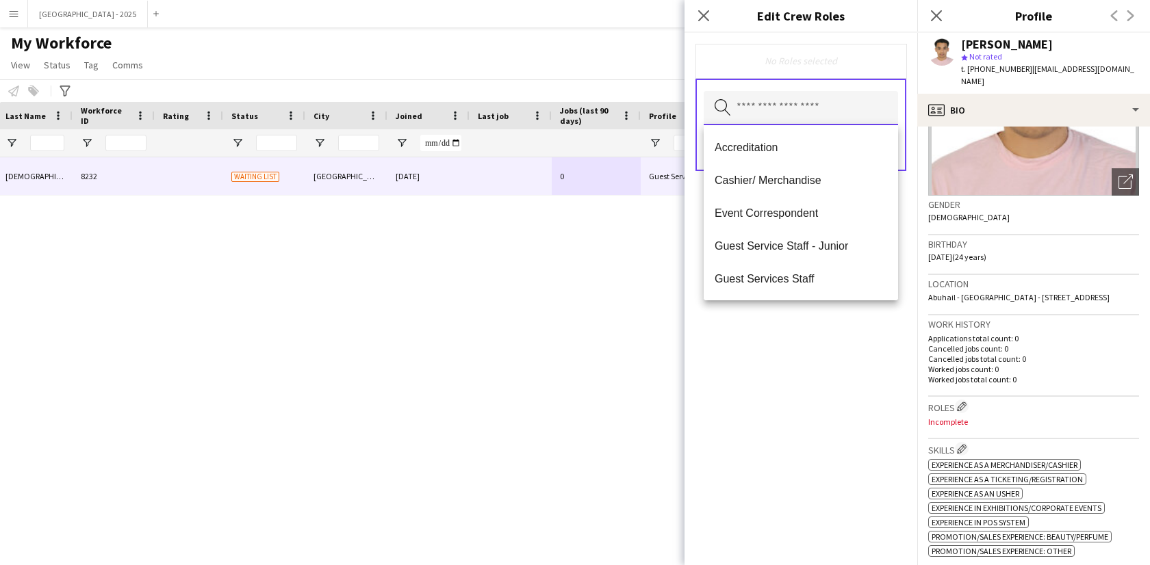
click at [750, 108] on input "text" at bounding box center [801, 108] width 194 height 34
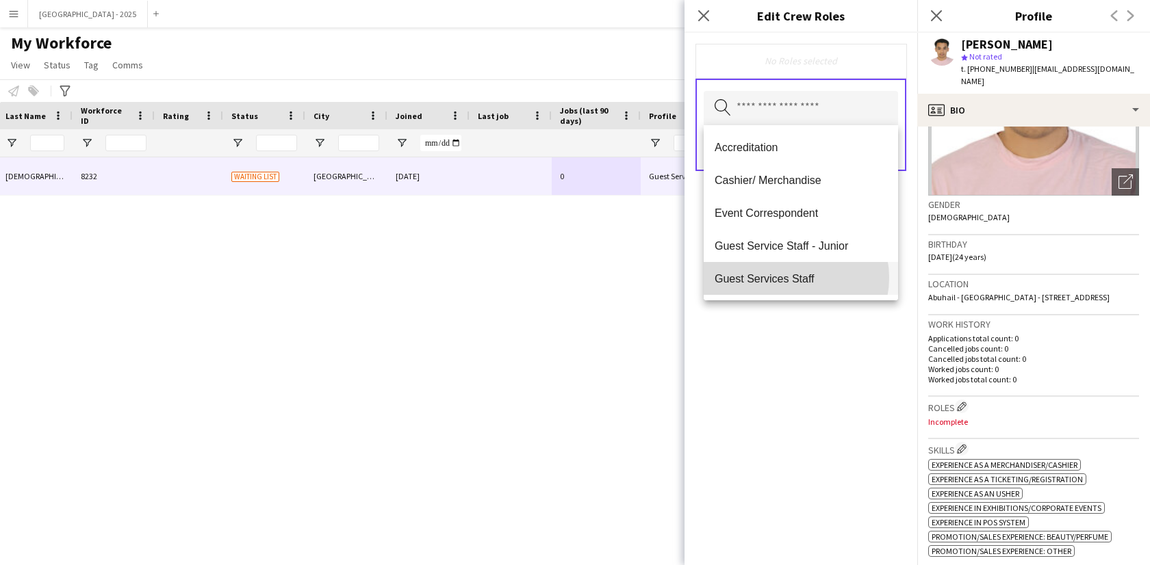
click at [791, 278] on span "Guest Services Staff" at bounding box center [800, 278] width 172 height 13
click at [805, 284] on span "Guest Services Staff - Senior" at bounding box center [800, 279] width 172 height 13
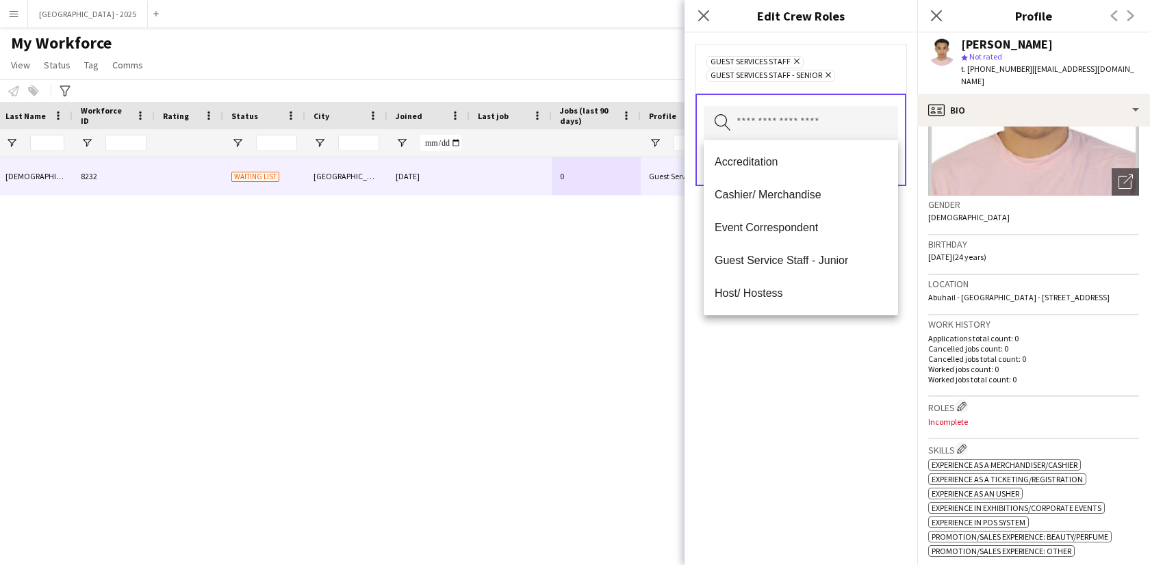
drag, startPoint x: 797, startPoint y: 343, endPoint x: 803, endPoint y: 335, distance: 10.3
click at [797, 341] on div "Guest Services Staff Remove Guest Services Staff - Senior Remove Search by role…" at bounding box center [800, 299] width 233 height 532
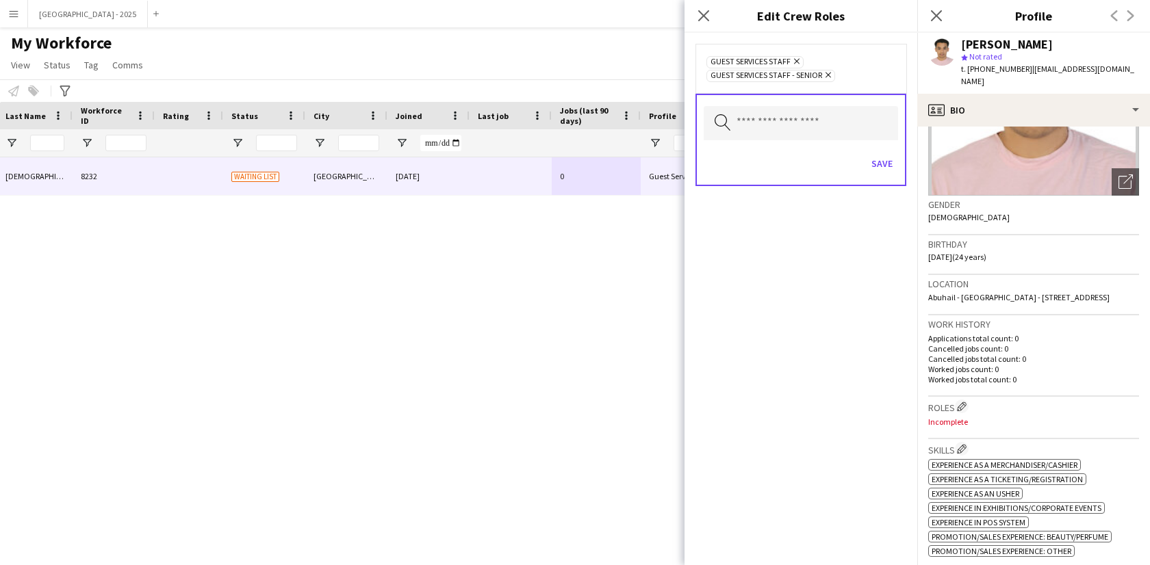
click at [827, 74] on icon "Remove" at bounding box center [826, 74] width 9 height 9
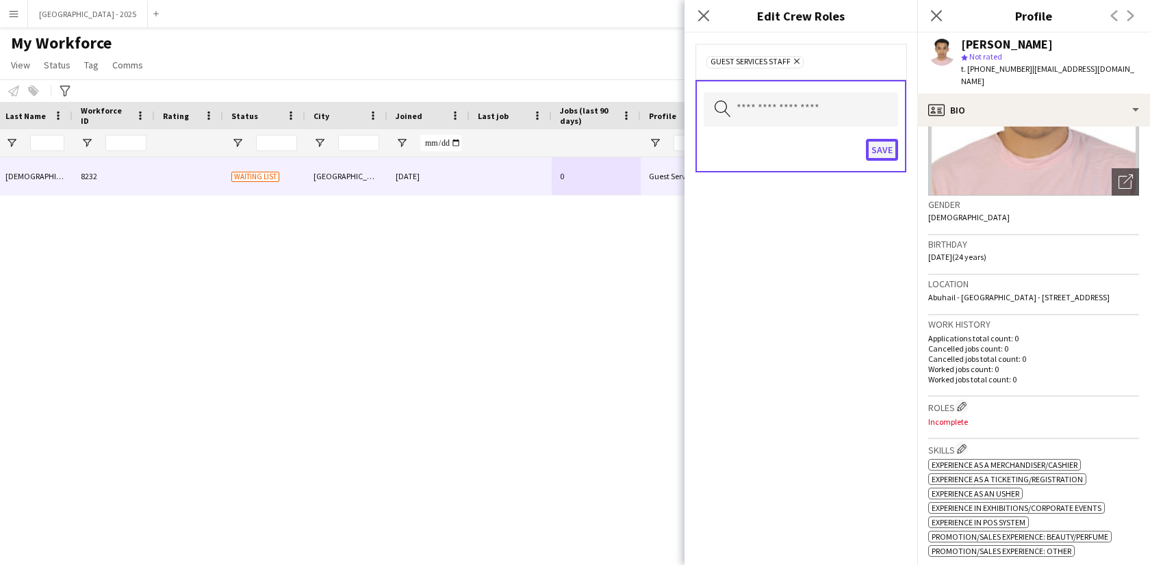
drag, startPoint x: 888, startPoint y: 151, endPoint x: 888, endPoint y: 181, distance: 30.1
click at [888, 152] on button "Save" at bounding box center [882, 150] width 32 height 22
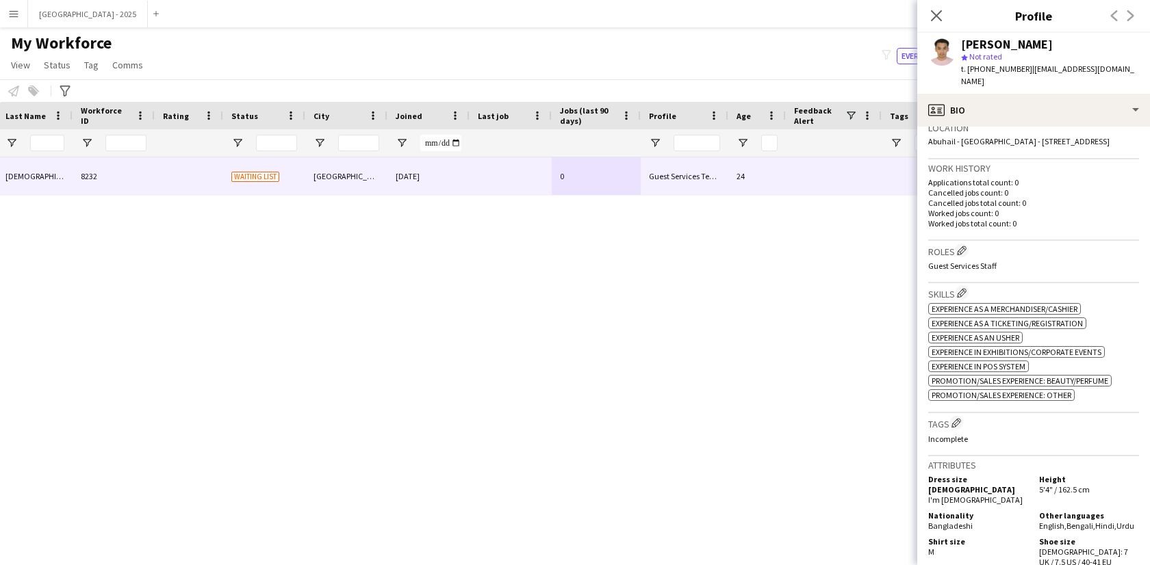
scroll to position [370, 0]
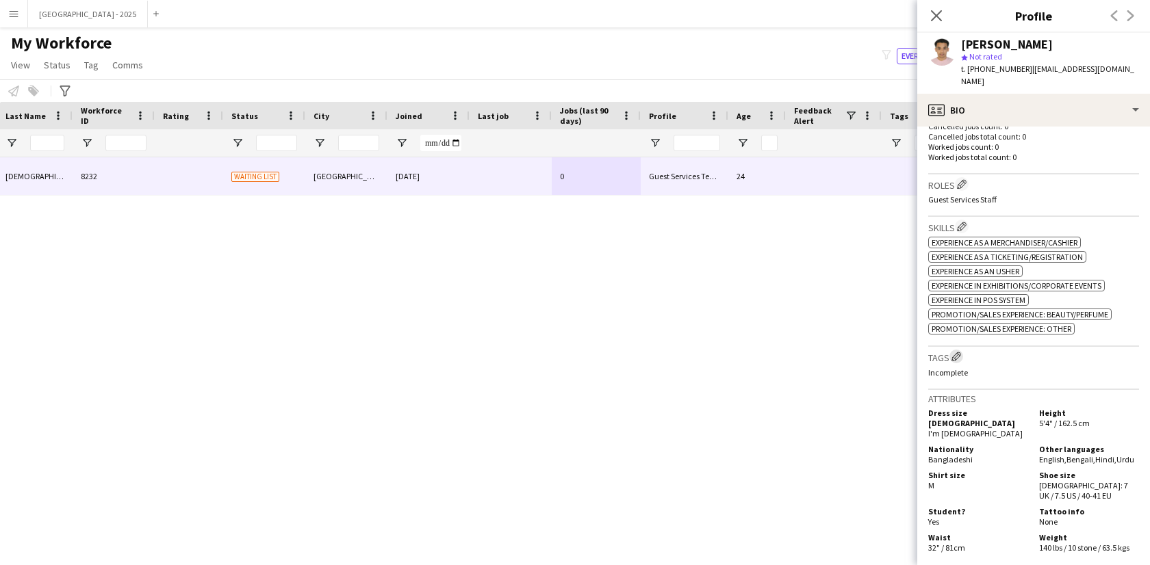
click at [959, 361] on app-icon "Edit crew company tags" at bounding box center [956, 357] width 10 height 10
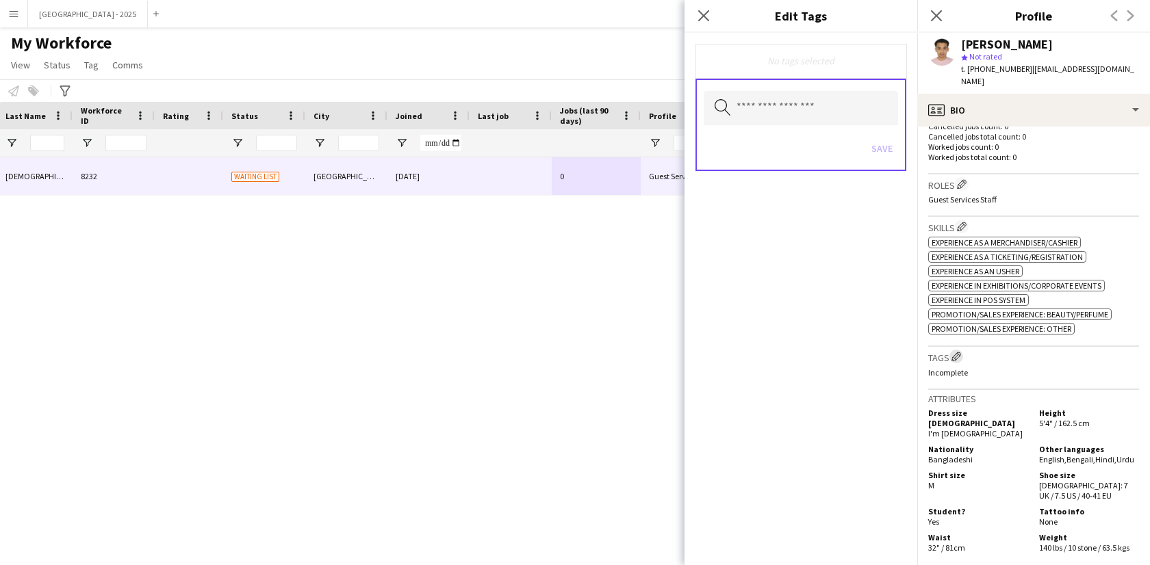
click at [959, 361] on app-icon "Edit crew company tags" at bounding box center [956, 357] width 10 height 10
click at [782, 118] on input "text" at bounding box center [801, 108] width 194 height 34
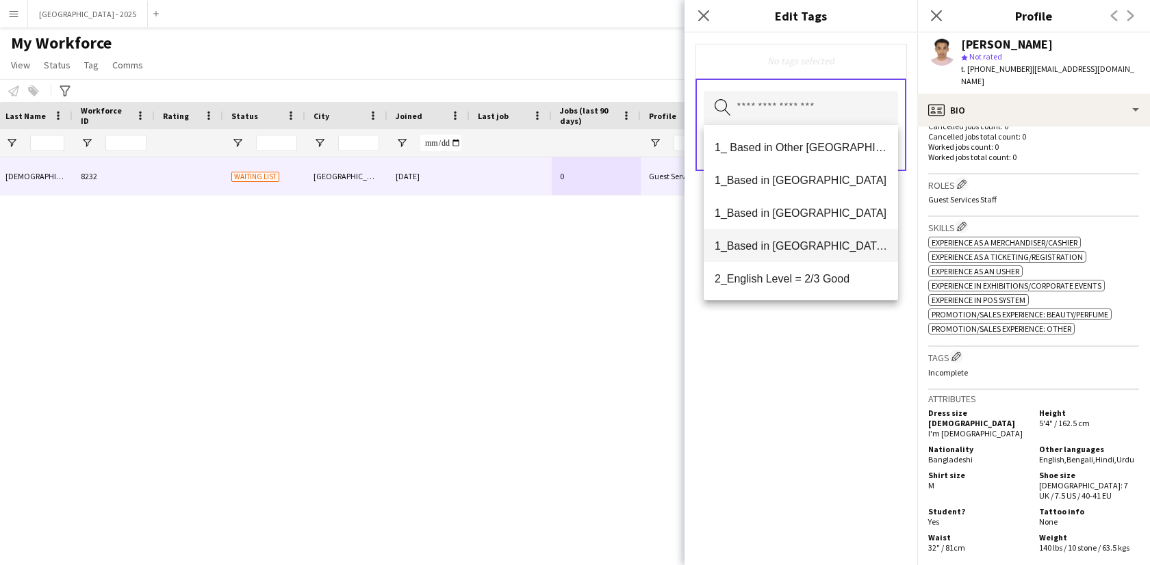
click at [832, 250] on span "1_Based in [GEOGRAPHIC_DATA]/[GEOGRAPHIC_DATA]/Ajman" at bounding box center [800, 246] width 172 height 13
click at [825, 246] on span "2_English Level = 2/3 Good" at bounding box center [800, 246] width 172 height 13
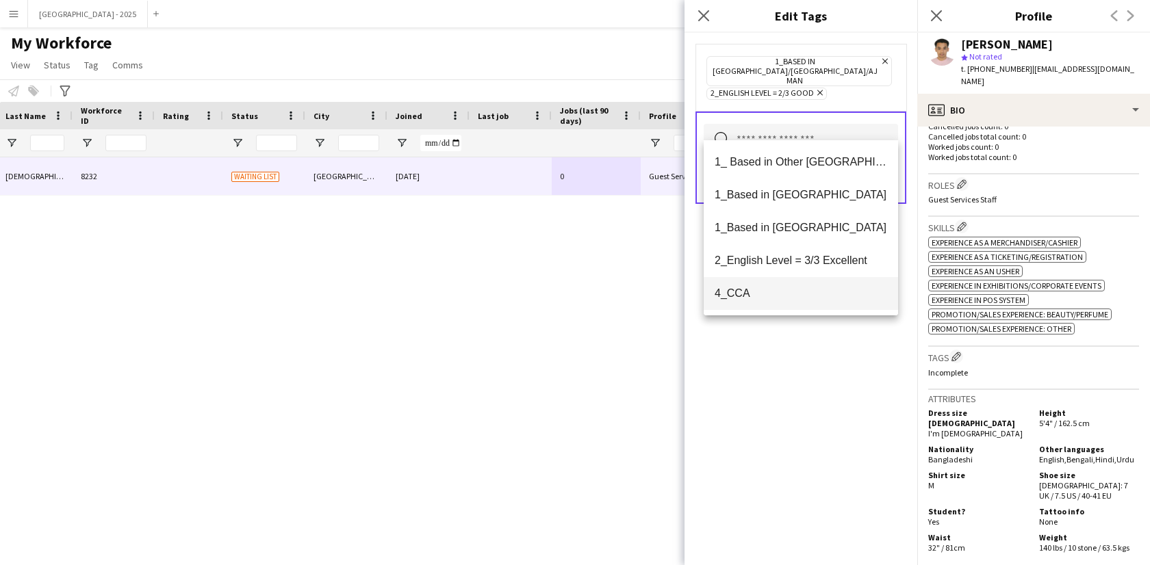
scroll to position [24, 0]
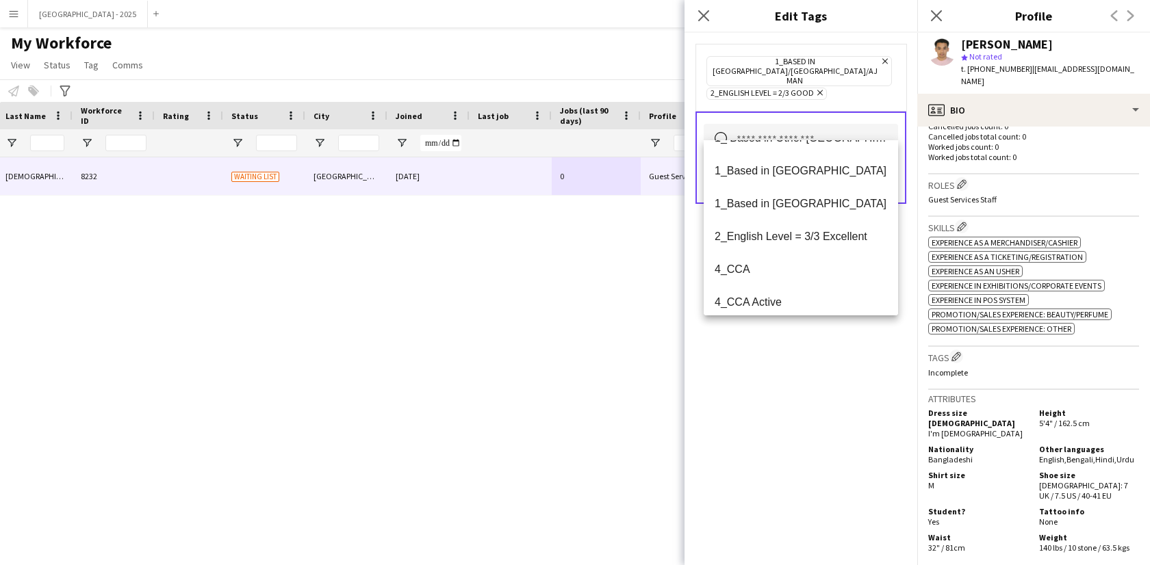
click at [812, 354] on div "1_Based in [GEOGRAPHIC_DATA]/[GEOGRAPHIC_DATA]/Ajman Remove 2_English Level = 2…" at bounding box center [800, 299] width 233 height 532
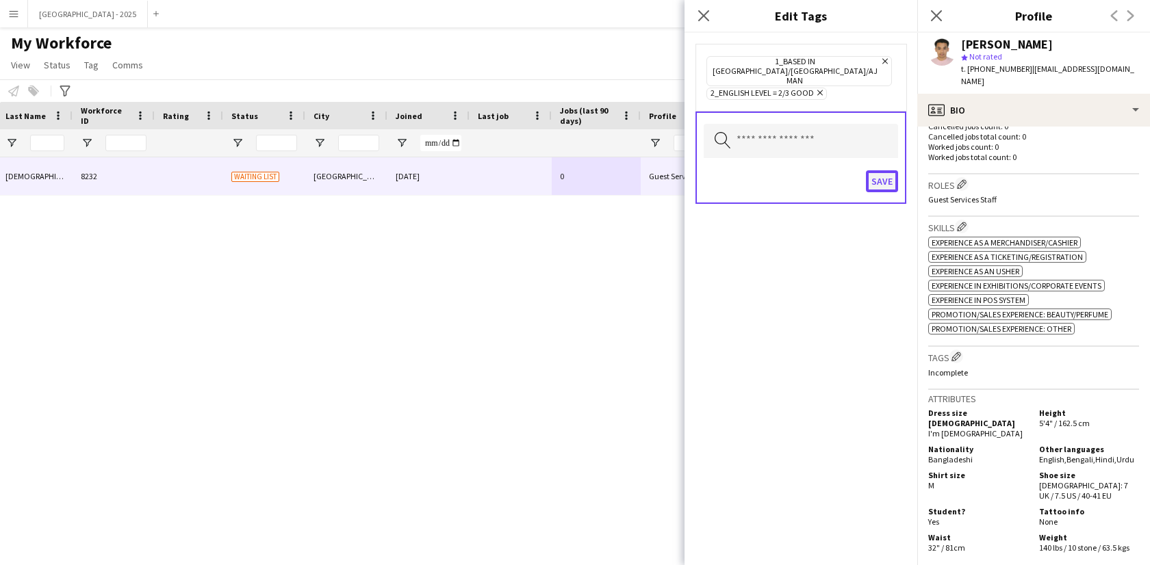
click at [870, 170] on button "Save" at bounding box center [882, 181] width 32 height 22
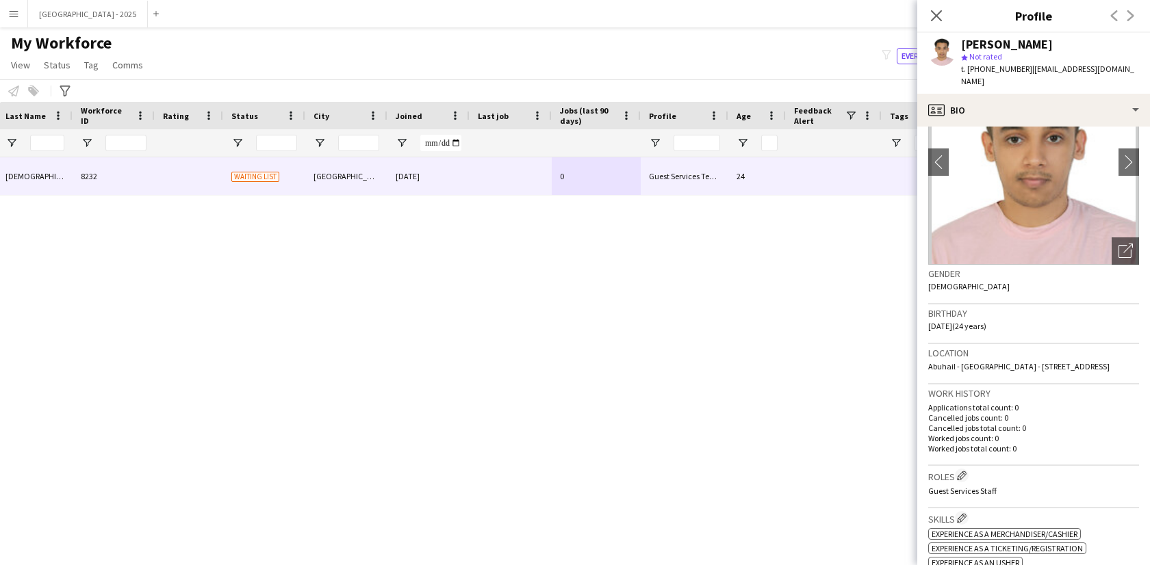
scroll to position [0, 0]
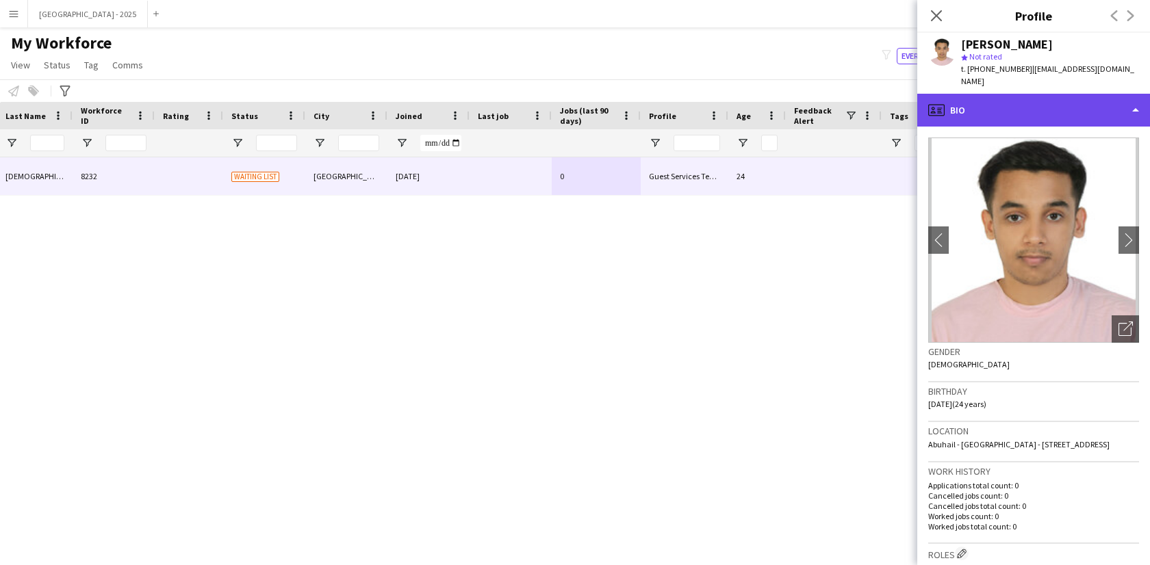
click at [1016, 103] on div "profile Bio" at bounding box center [1033, 110] width 233 height 33
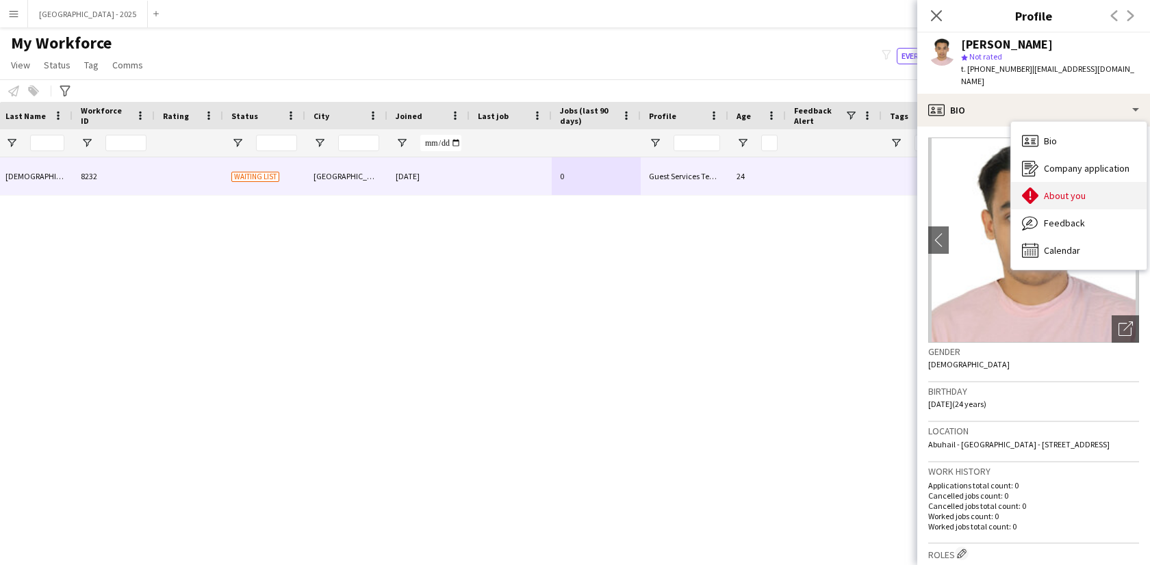
click at [1074, 191] on div "About you About you" at bounding box center [1079, 195] width 136 height 27
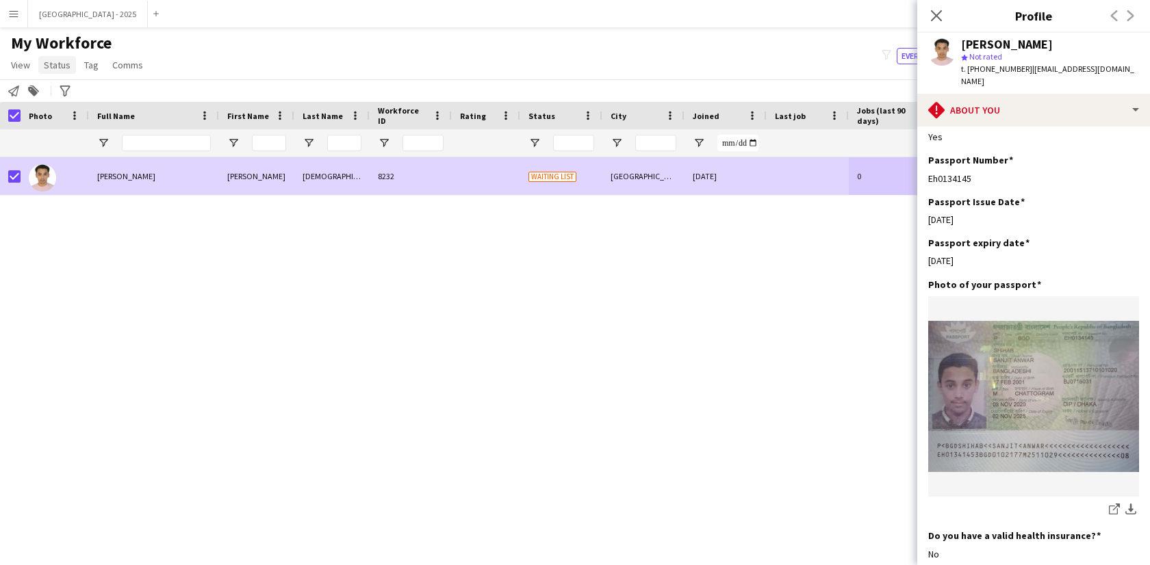
click at [47, 65] on span "Status" at bounding box center [57, 65] width 27 height 12
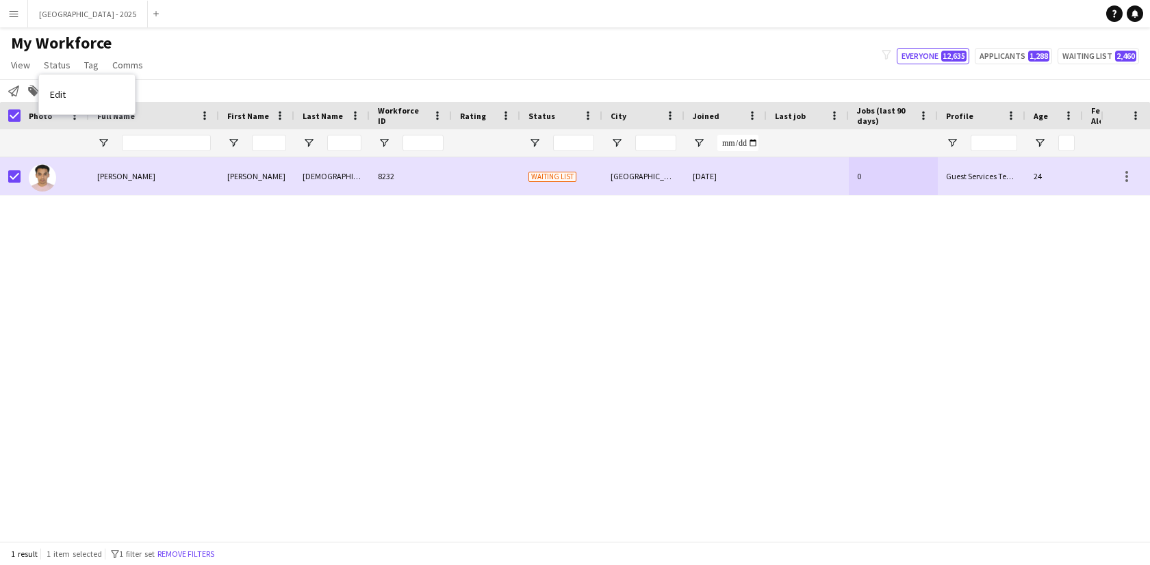
click at [67, 88] on link "Edit" at bounding box center [87, 94] width 96 height 29
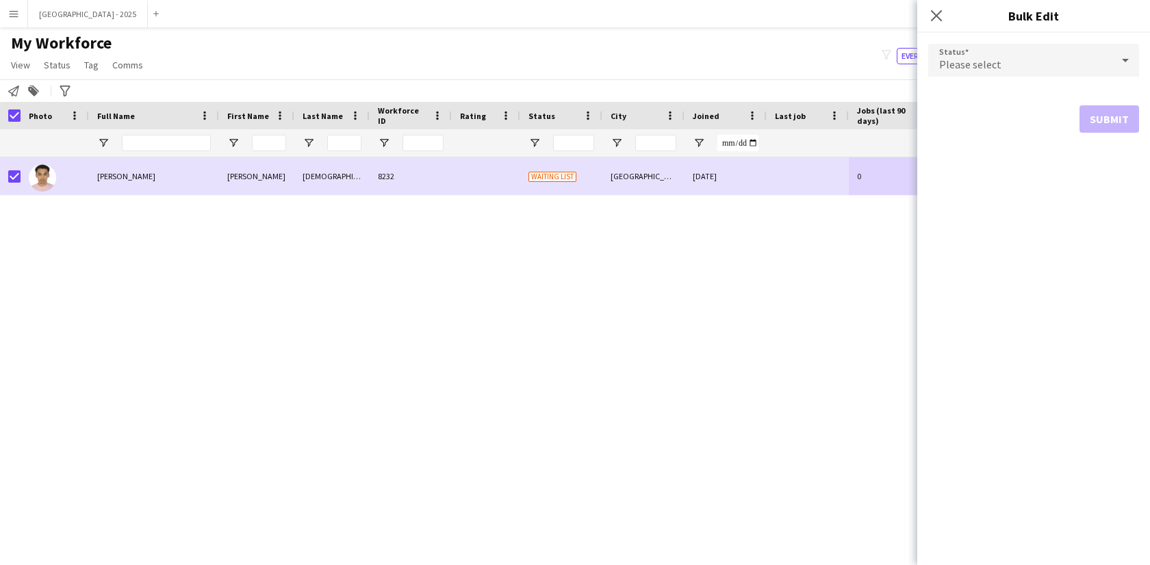
click at [1009, 68] on div "Please select" at bounding box center [1019, 60] width 183 height 33
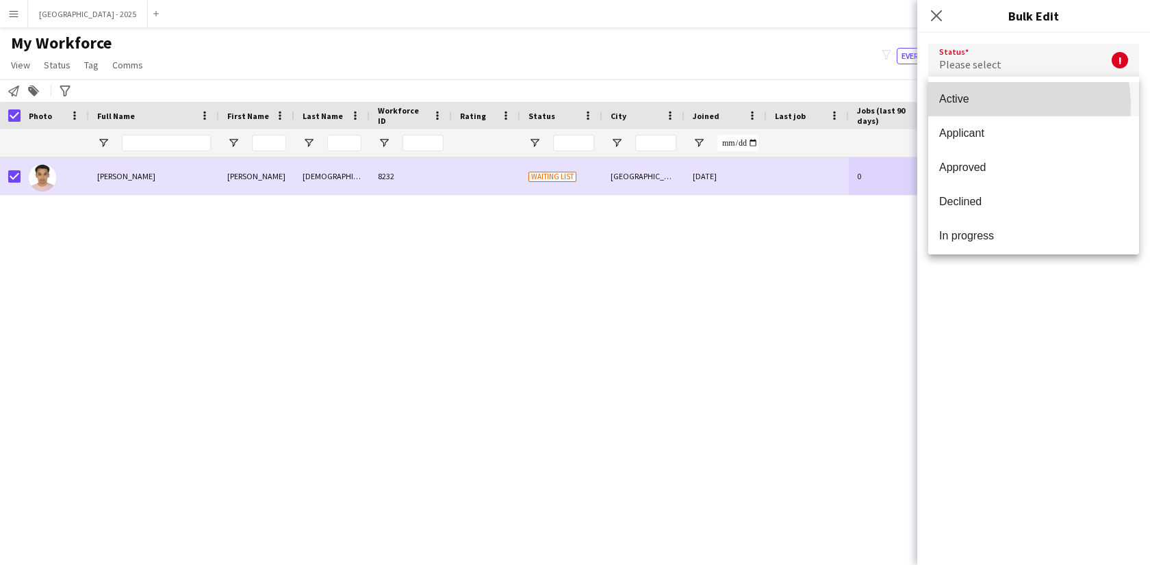
click at [993, 105] on span "Active" at bounding box center [1033, 98] width 189 height 13
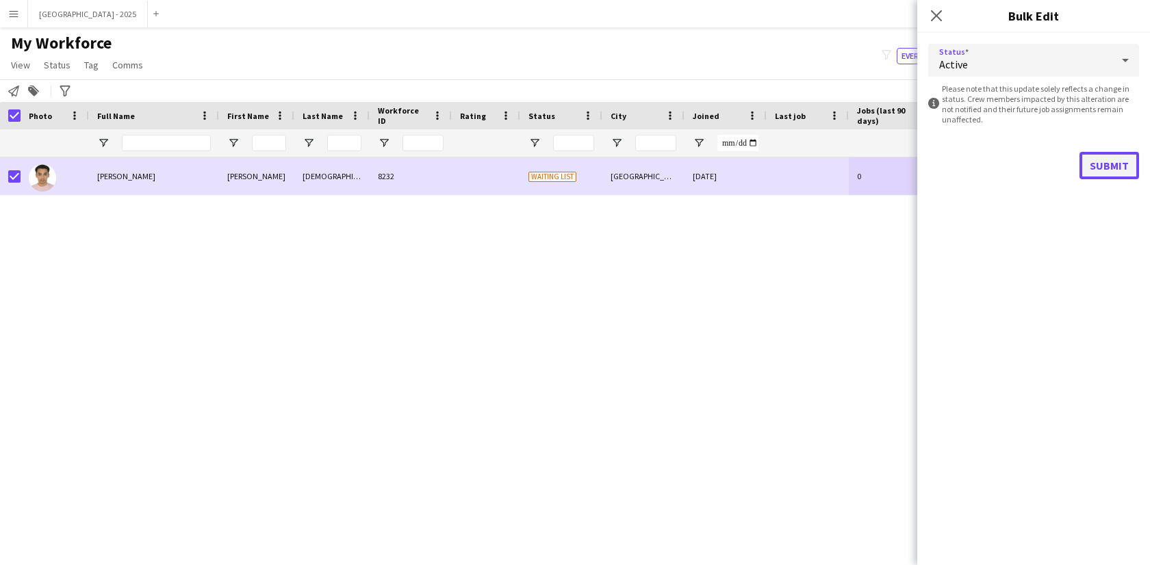
click at [1092, 159] on button "Submit" at bounding box center [1109, 165] width 60 height 27
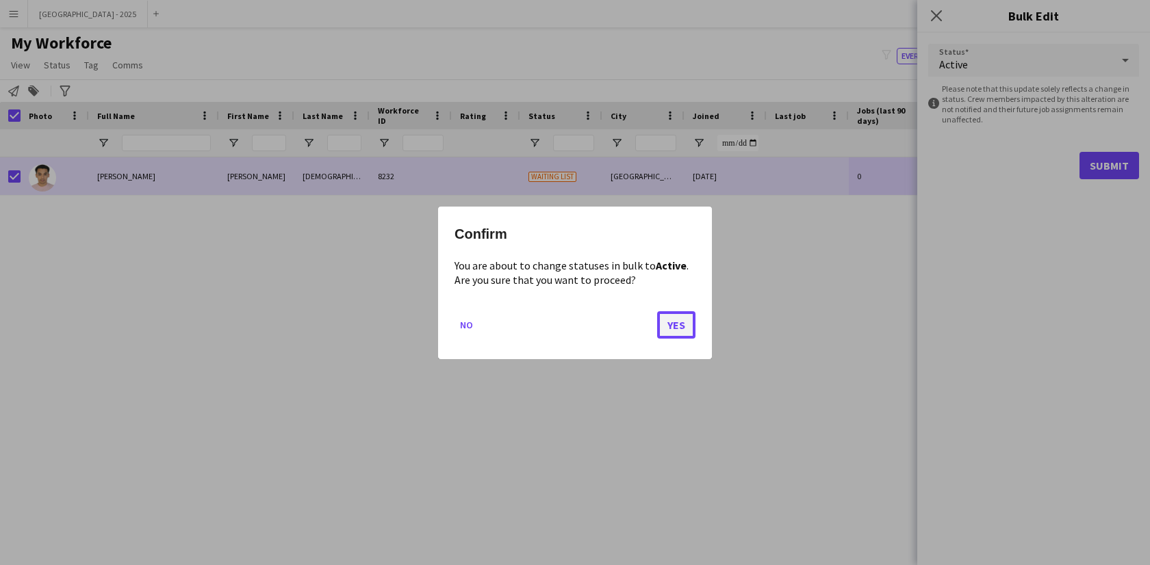
click at [686, 333] on button "Yes" at bounding box center [676, 324] width 38 height 27
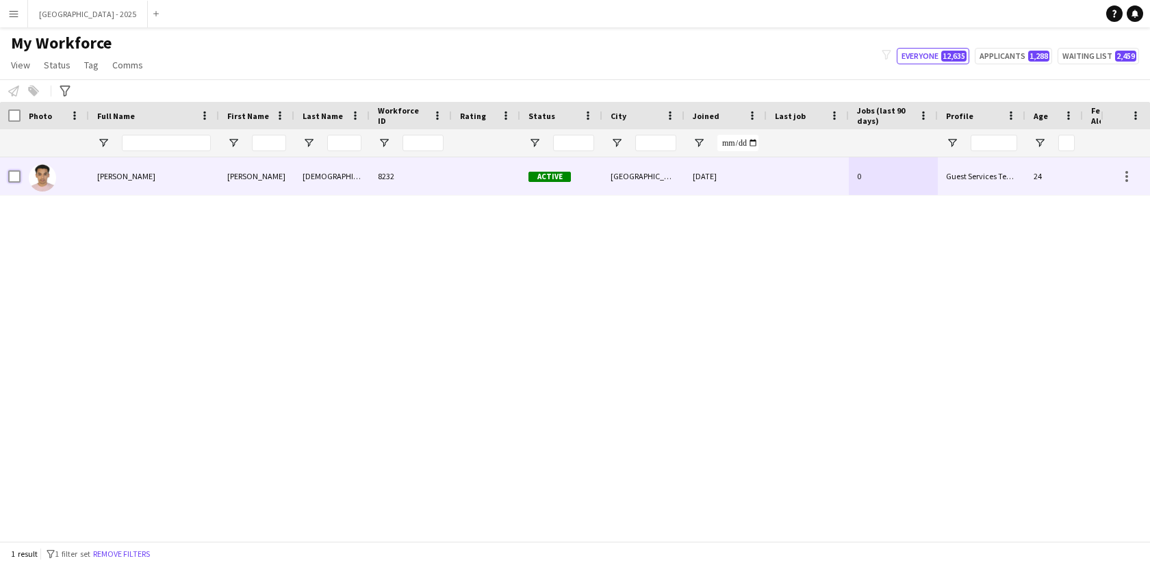
scroll to position [0, 297]
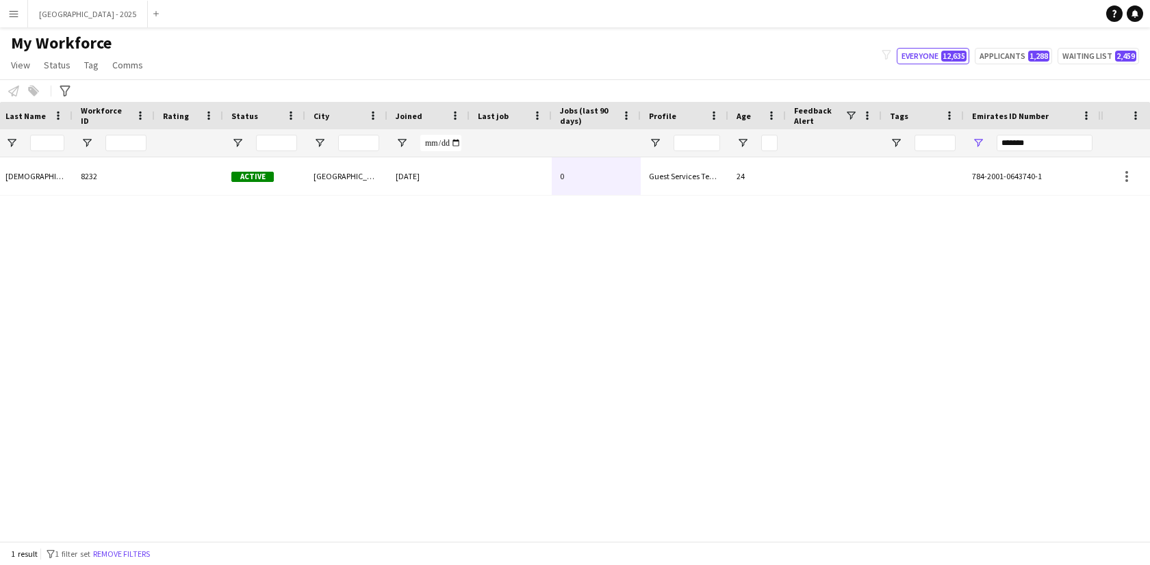
click at [1114, 147] on div at bounding box center [1125, 142] width 33 height 27
click at [1077, 143] on input "*******" at bounding box center [1044, 143] width 96 height 16
paste input "Emirates ID Number Filter Input"
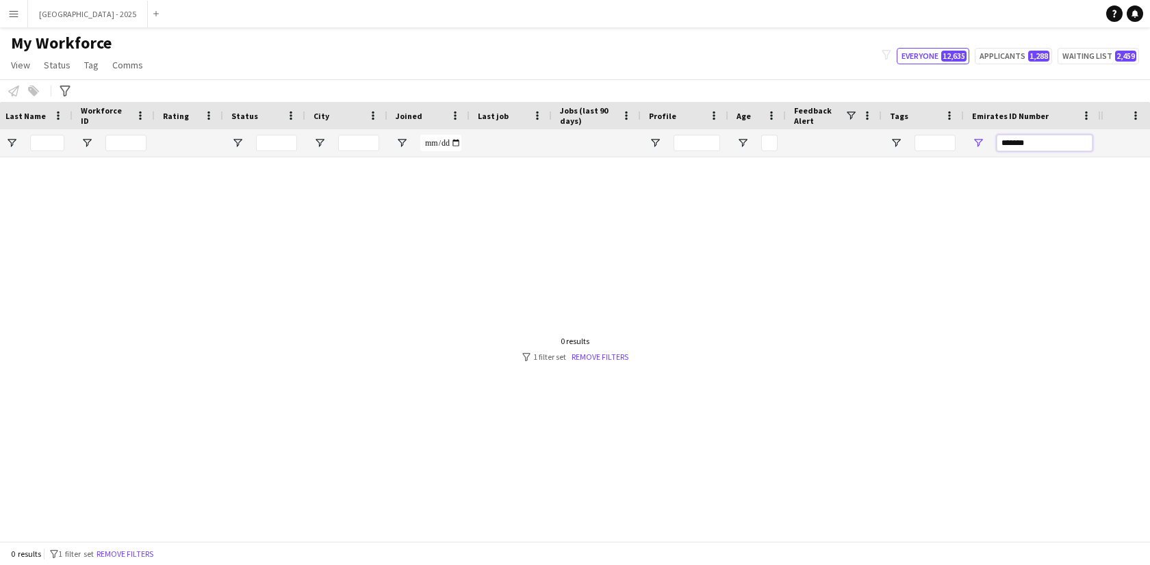
type input "*******"
click at [530, 175] on div "[PERSON_NAME] [PERSON_NAME] 8232 Active [GEOGRAPHIC_DATA] [DATE] 0 Guest Servic…" at bounding box center [550, 349] width 1100 height 384
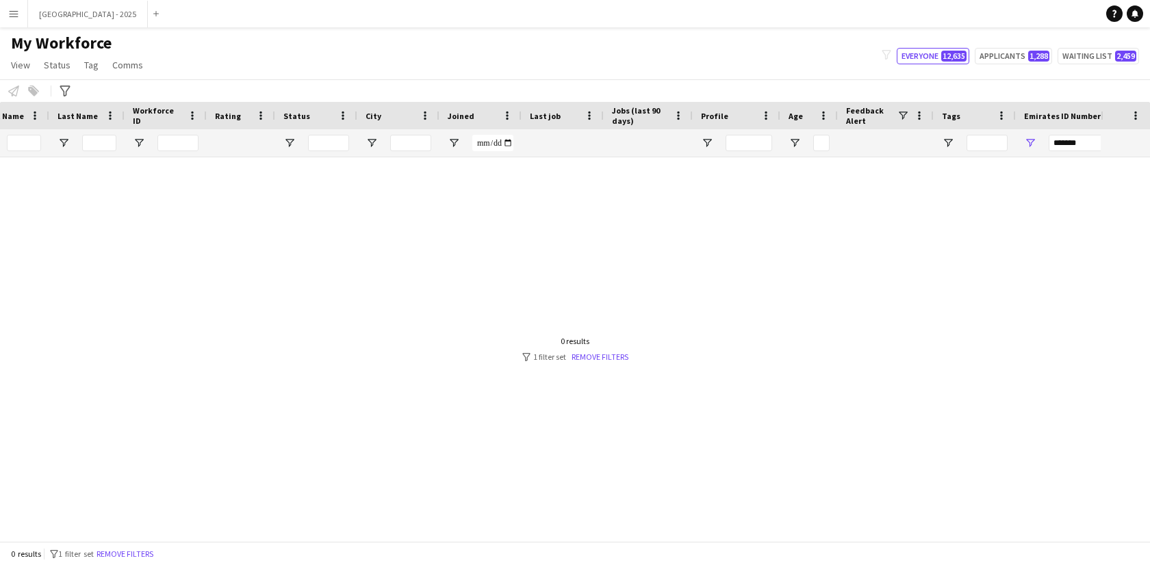
scroll to position [0, 144]
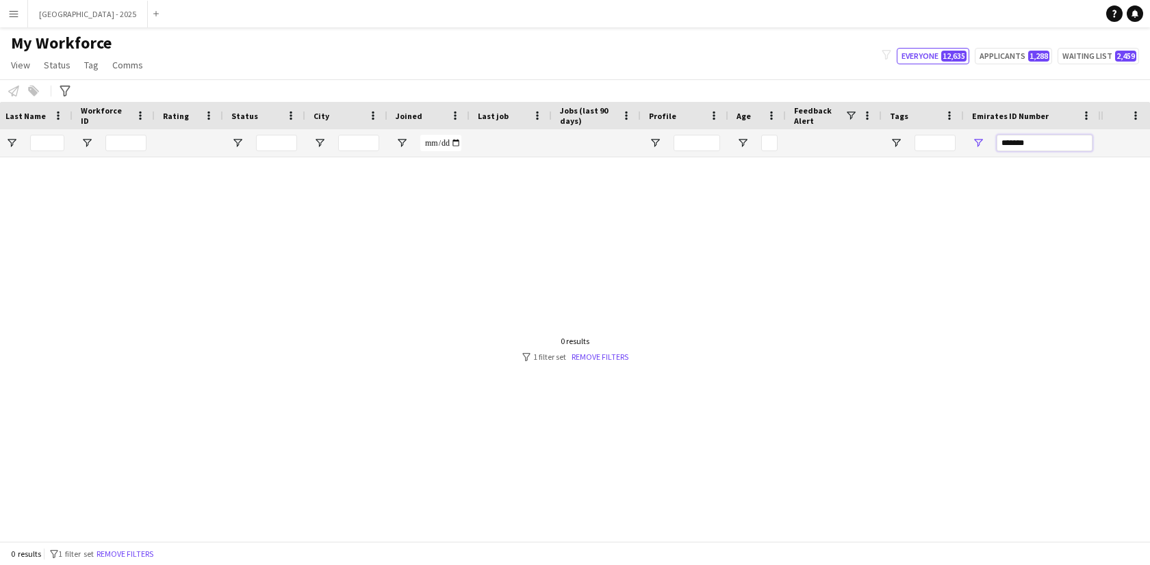
click at [1061, 142] on input "*******" at bounding box center [1044, 143] width 96 height 16
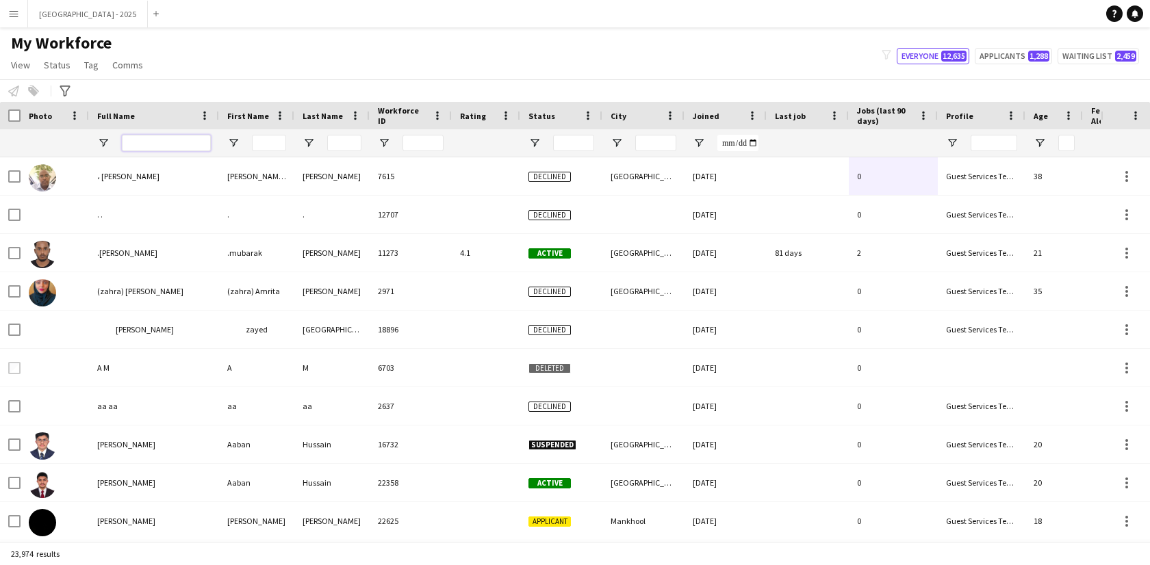
click at [157, 145] on input "Full Name Filter Input" at bounding box center [166, 143] width 89 height 16
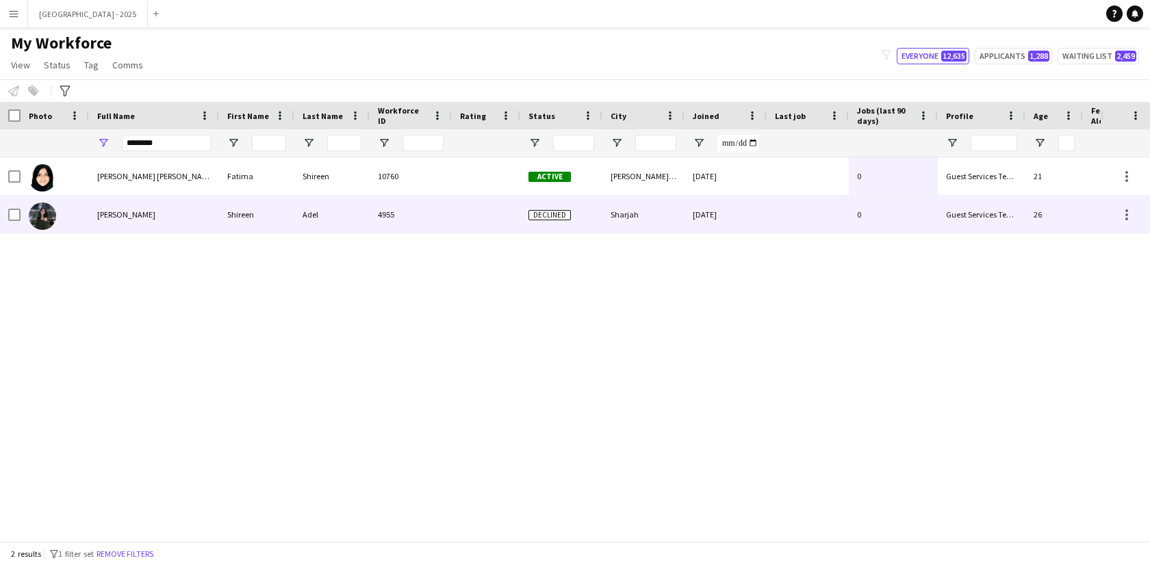
click at [198, 199] on div "[PERSON_NAME]" at bounding box center [154, 215] width 130 height 38
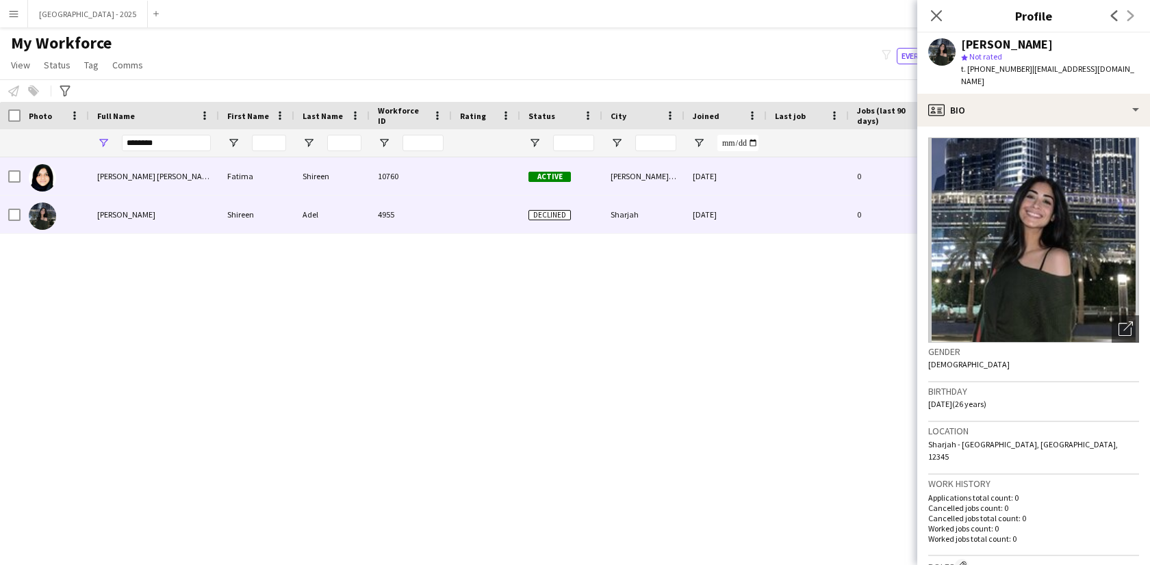
click at [192, 182] on div "[PERSON_NAME] [PERSON_NAME]" at bounding box center [154, 176] width 130 height 38
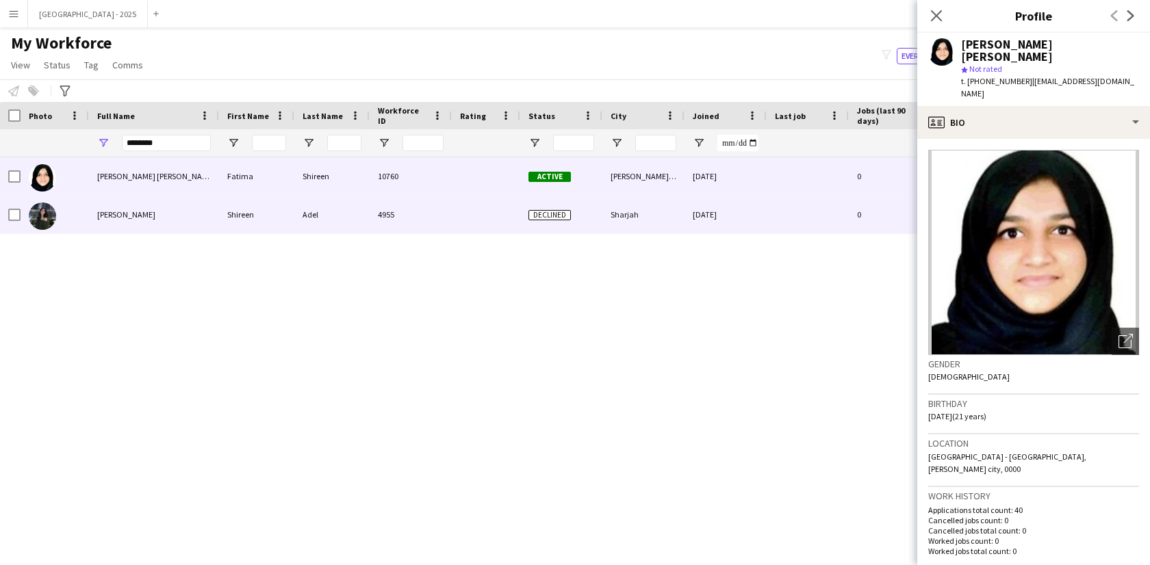
click at [208, 205] on div "[PERSON_NAME]" at bounding box center [154, 215] width 130 height 38
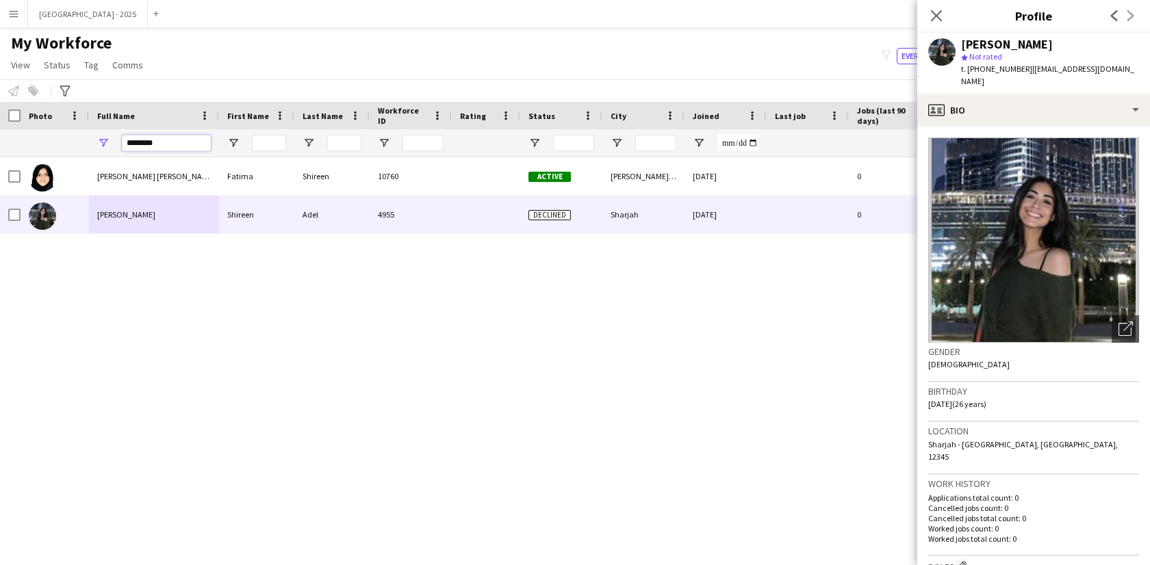
click at [162, 145] on input "*******" at bounding box center [166, 143] width 89 height 16
click at [161, 144] on input "*******" at bounding box center [166, 143] width 89 height 16
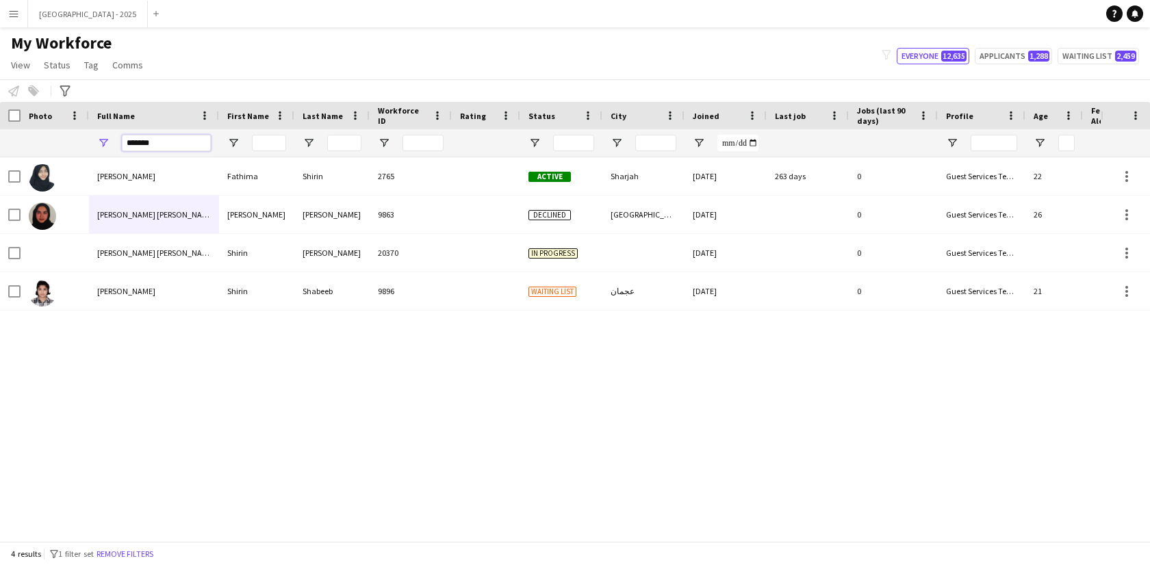
type input "******"
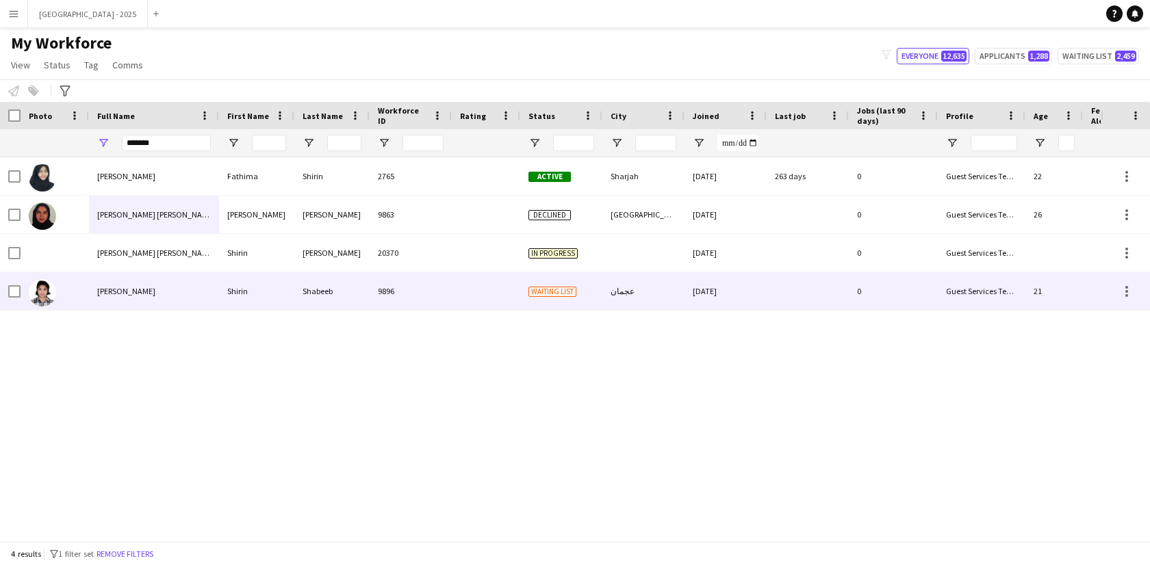
drag, startPoint x: 129, startPoint y: 287, endPoint x: 309, endPoint y: 277, distance: 180.2
click at [130, 287] on span "[PERSON_NAME]" at bounding box center [126, 291] width 58 height 10
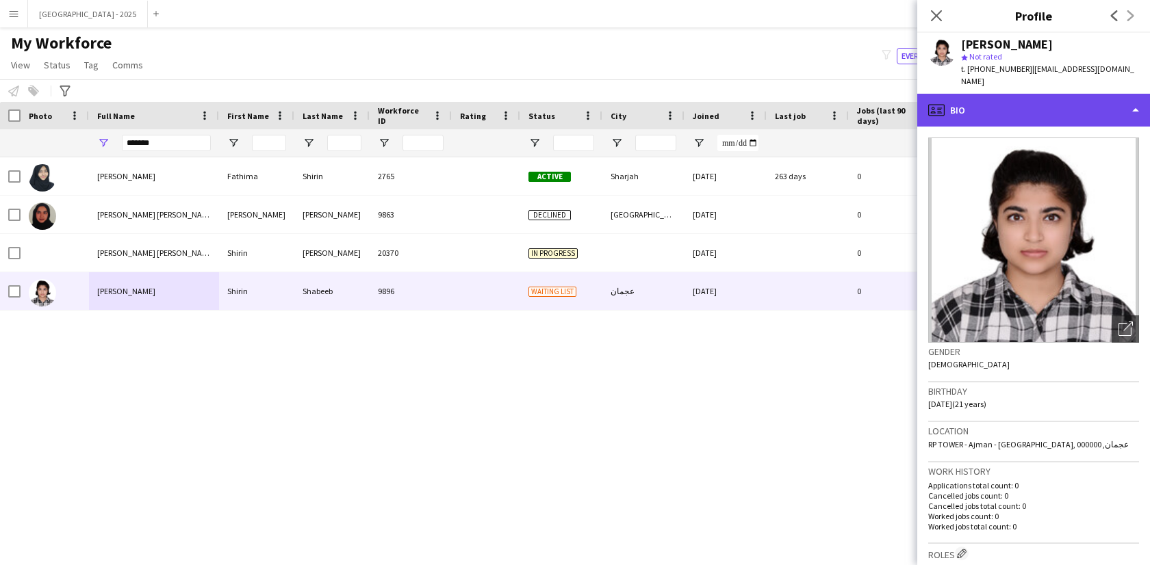
click at [990, 95] on div "profile Bio" at bounding box center [1033, 110] width 233 height 33
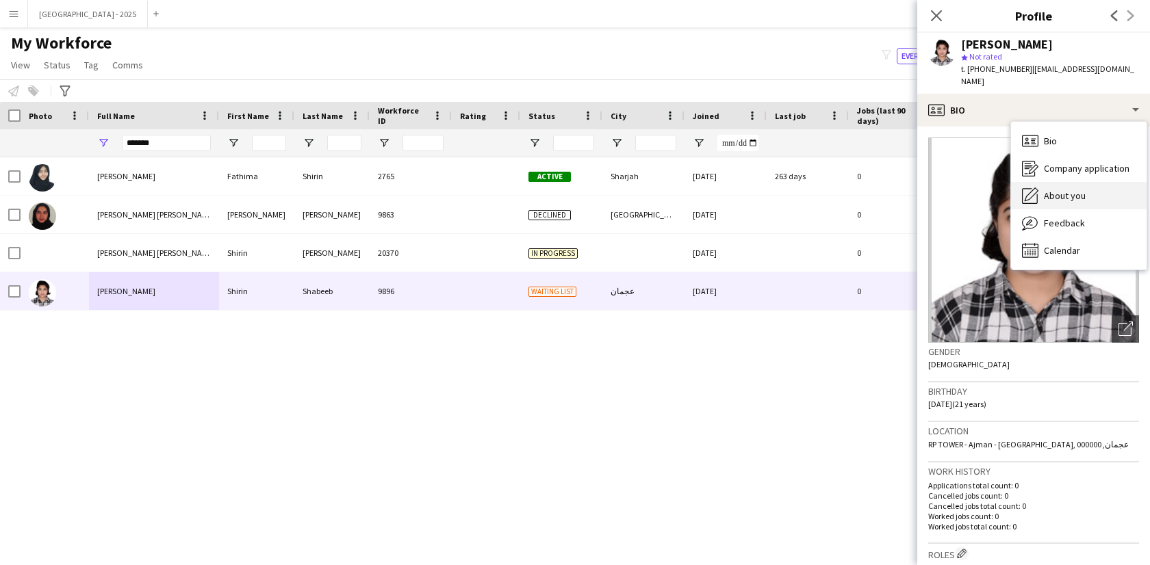
click at [1050, 191] on div "About you About you" at bounding box center [1079, 195] width 136 height 27
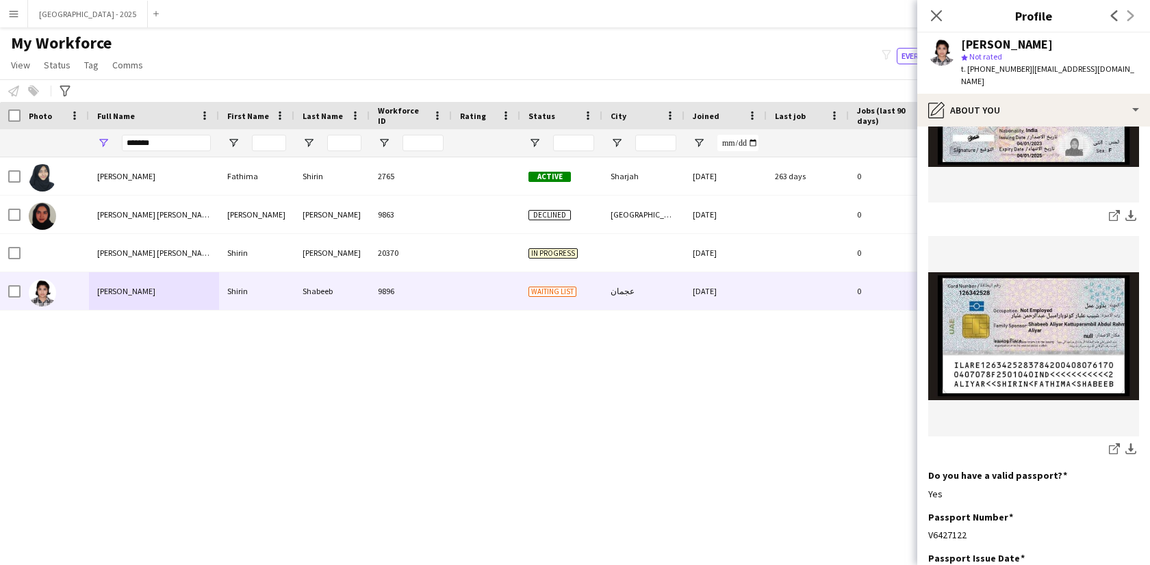
scroll to position [782, 0]
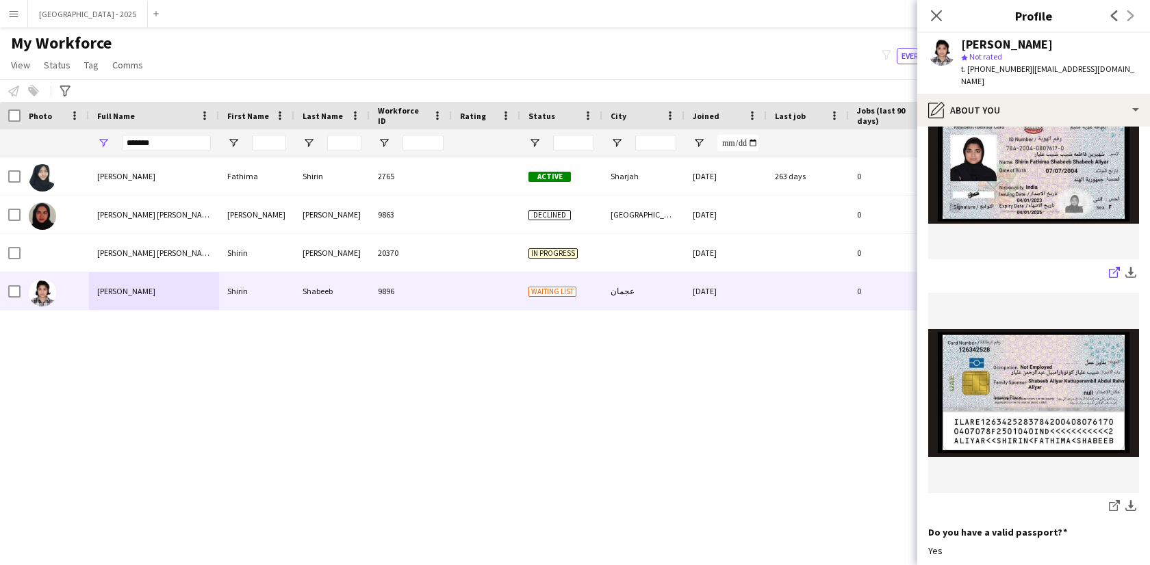
click at [1109, 269] on icon at bounding box center [1113, 273] width 9 height 9
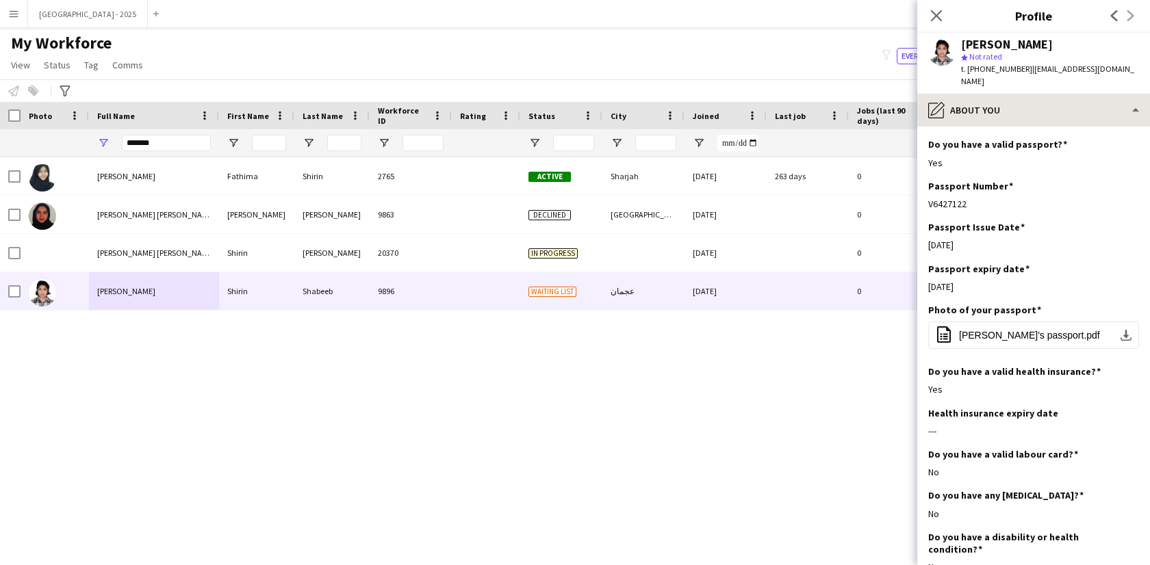
scroll to position [1178, 0]
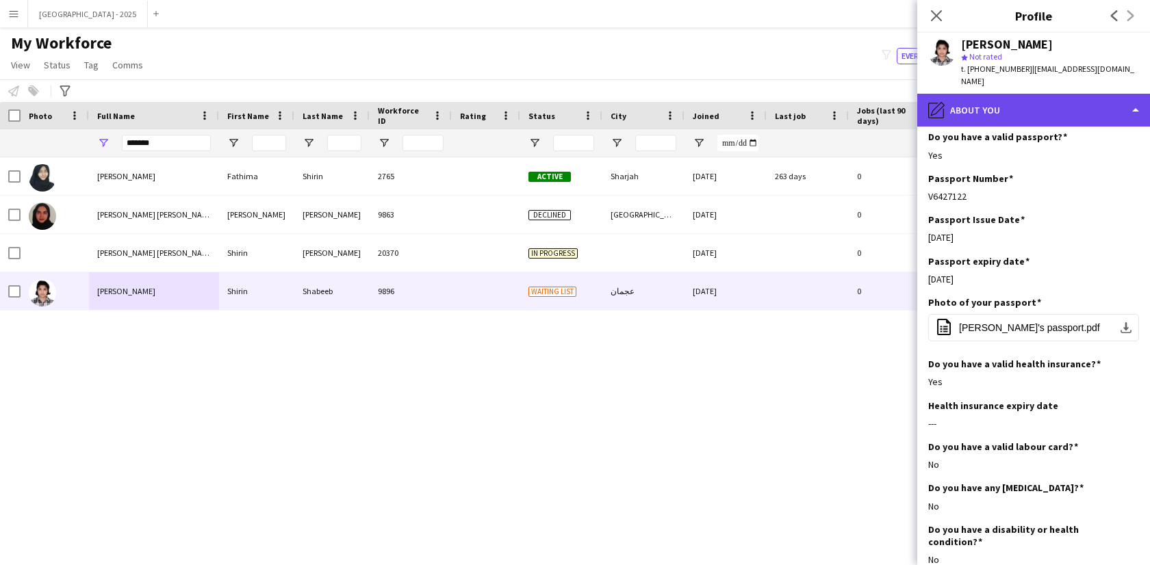
click at [996, 95] on div "pencil4 About you" at bounding box center [1033, 110] width 233 height 33
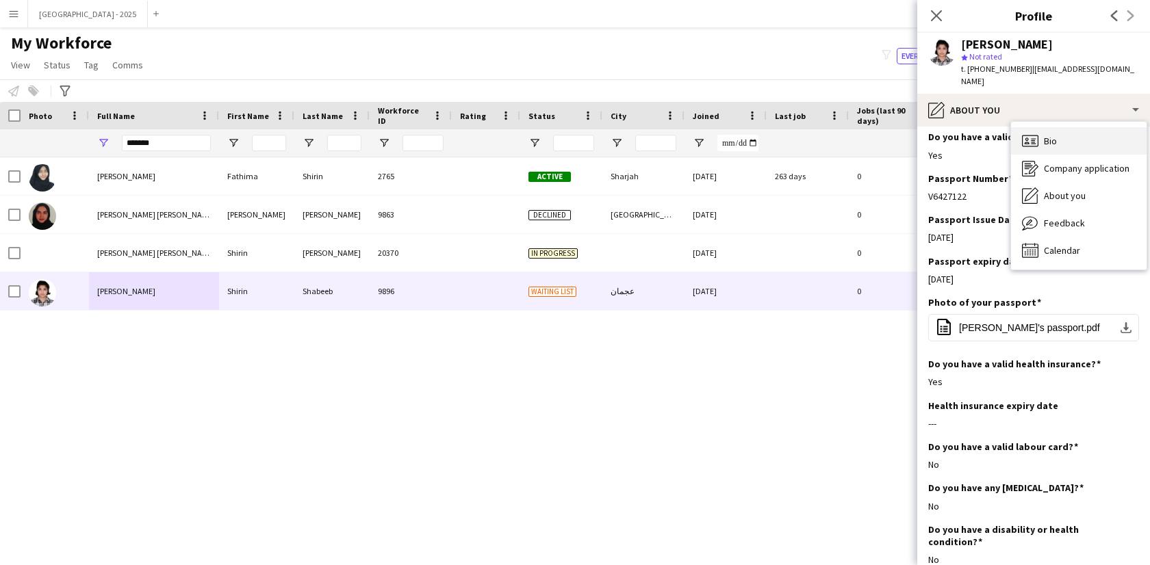
click at [1092, 138] on div "Bio Bio" at bounding box center [1079, 140] width 136 height 27
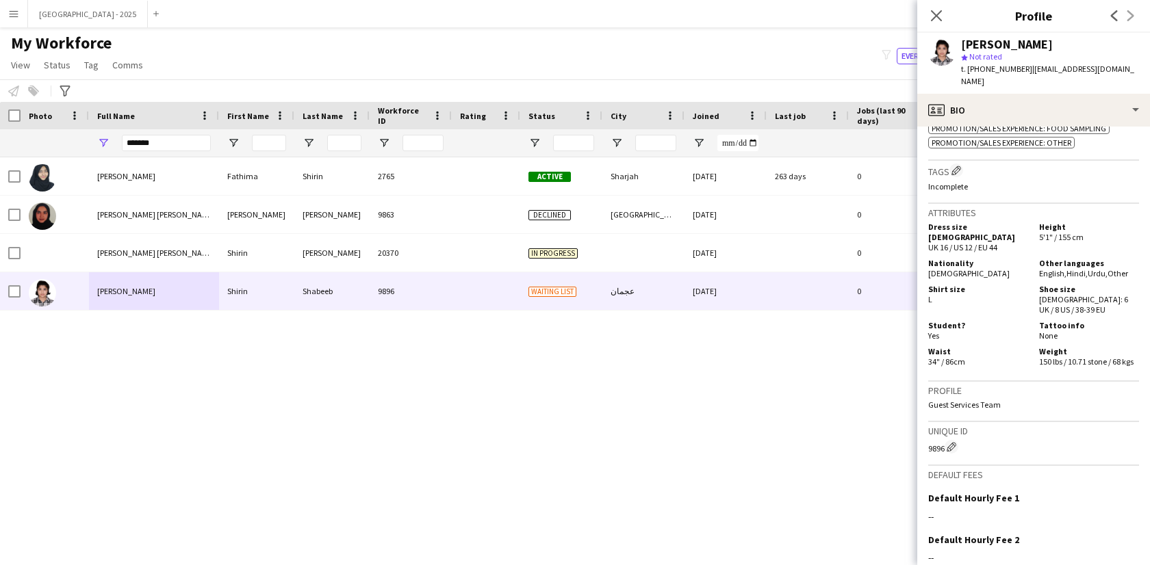
scroll to position [0, 0]
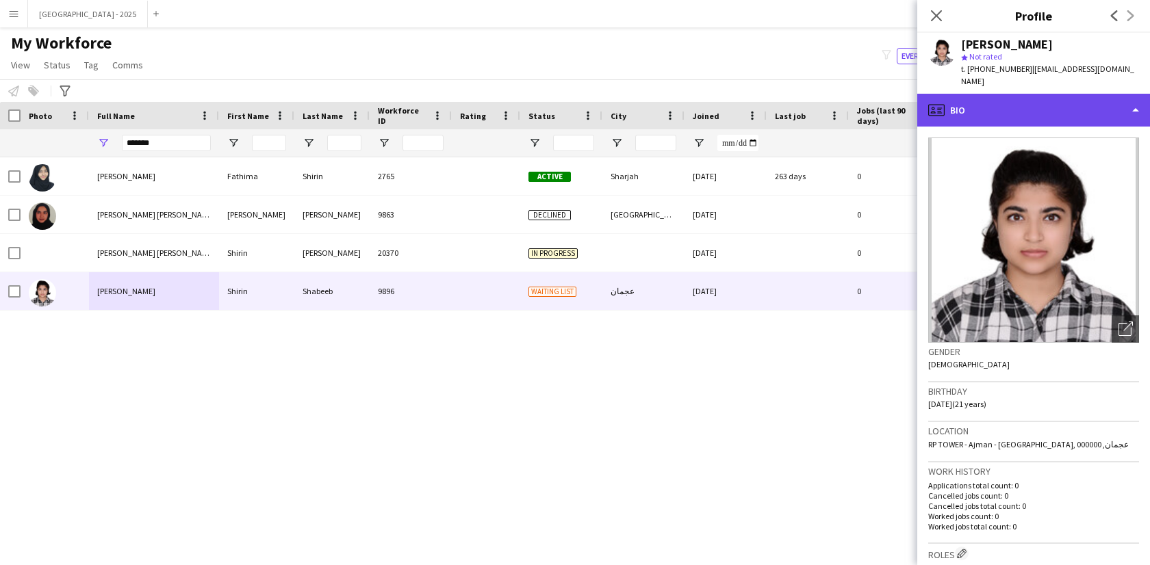
click at [1024, 94] on div "profile Bio" at bounding box center [1033, 110] width 233 height 33
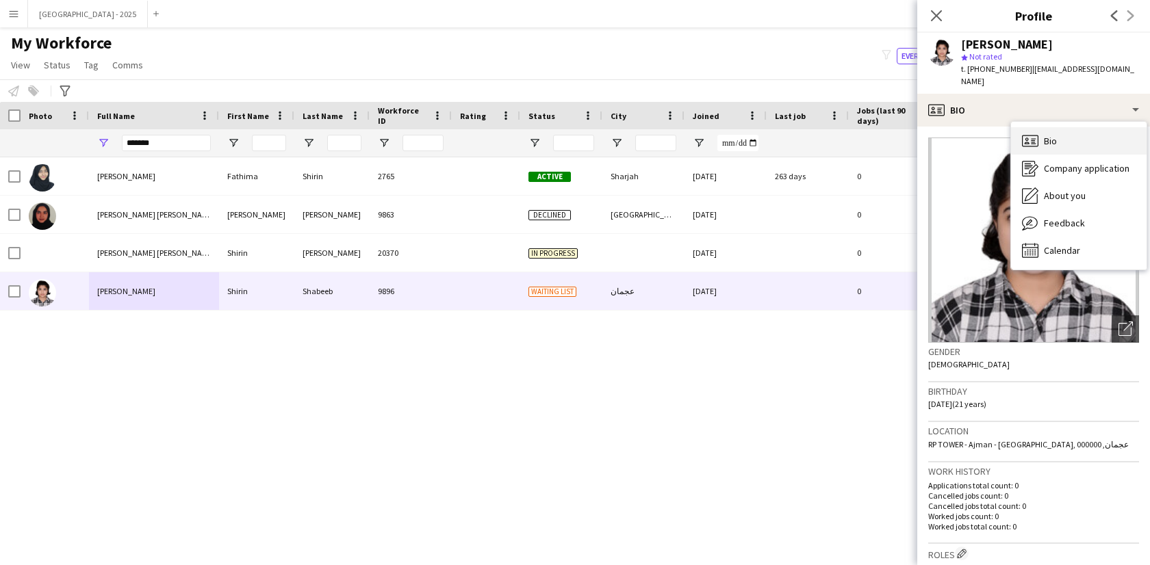
click at [1074, 129] on div "Bio Bio" at bounding box center [1079, 140] width 136 height 27
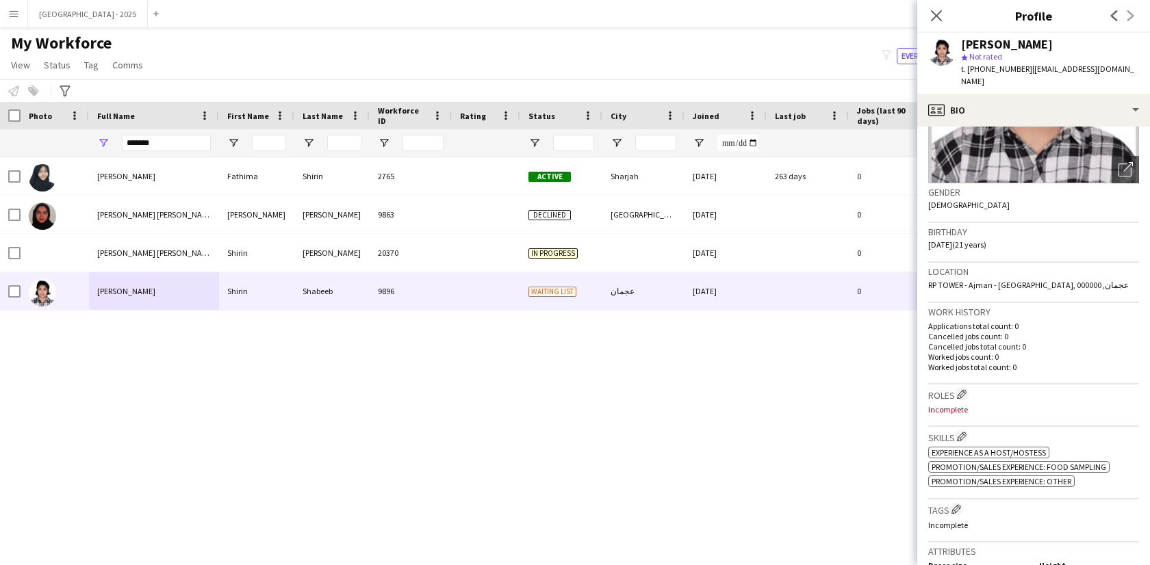
scroll to position [274, 0]
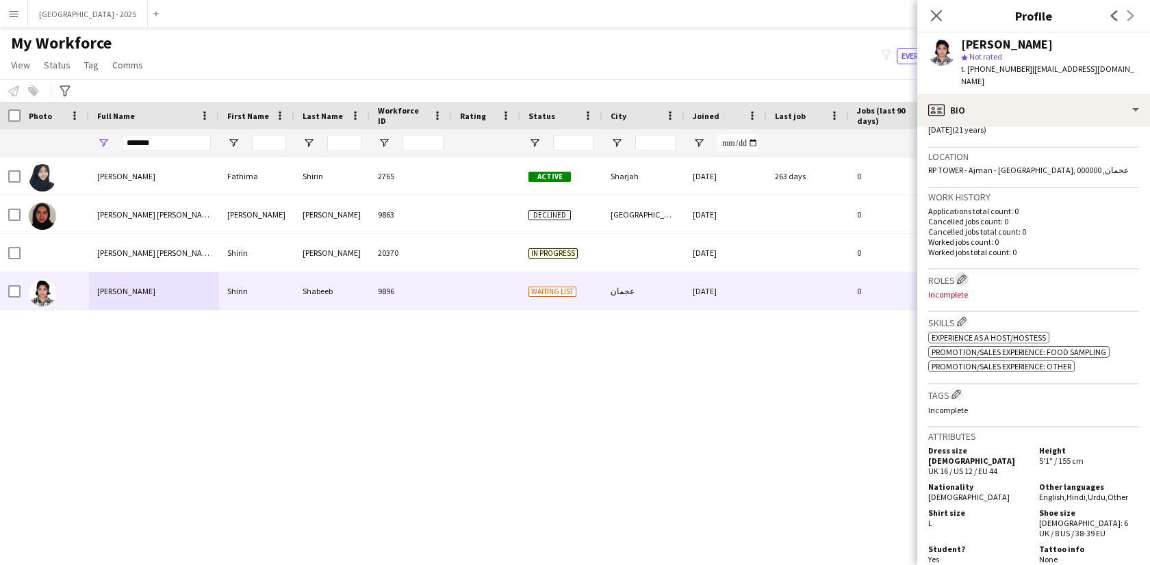
click at [959, 274] on app-icon "Edit crew company roles" at bounding box center [962, 279] width 10 height 10
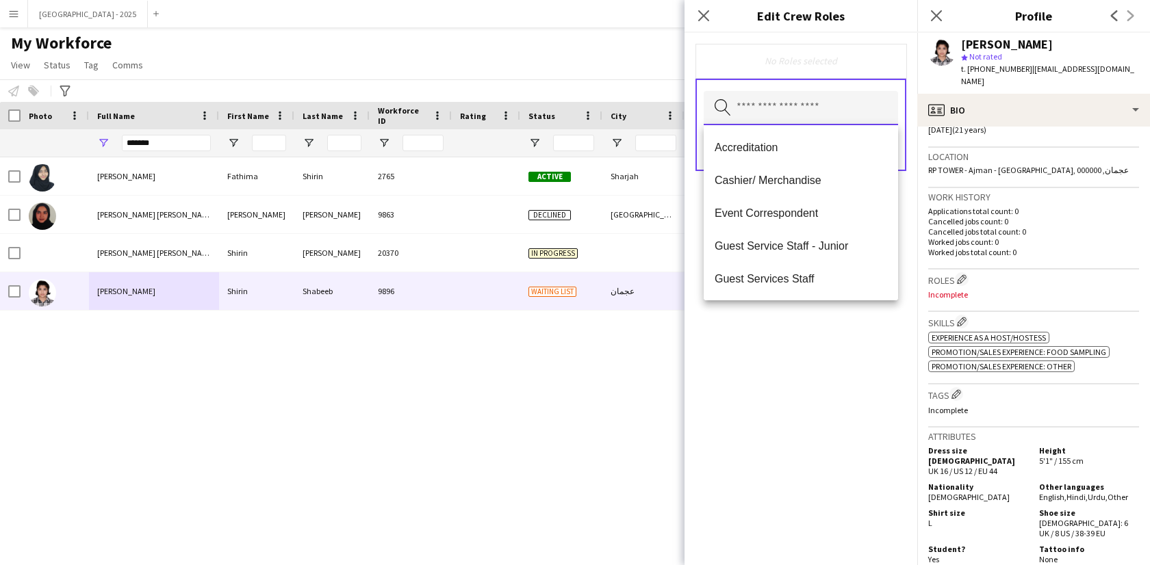
click at [804, 103] on input "text" at bounding box center [801, 108] width 194 height 34
click at [828, 279] on span "Guest Services Staff" at bounding box center [800, 278] width 172 height 13
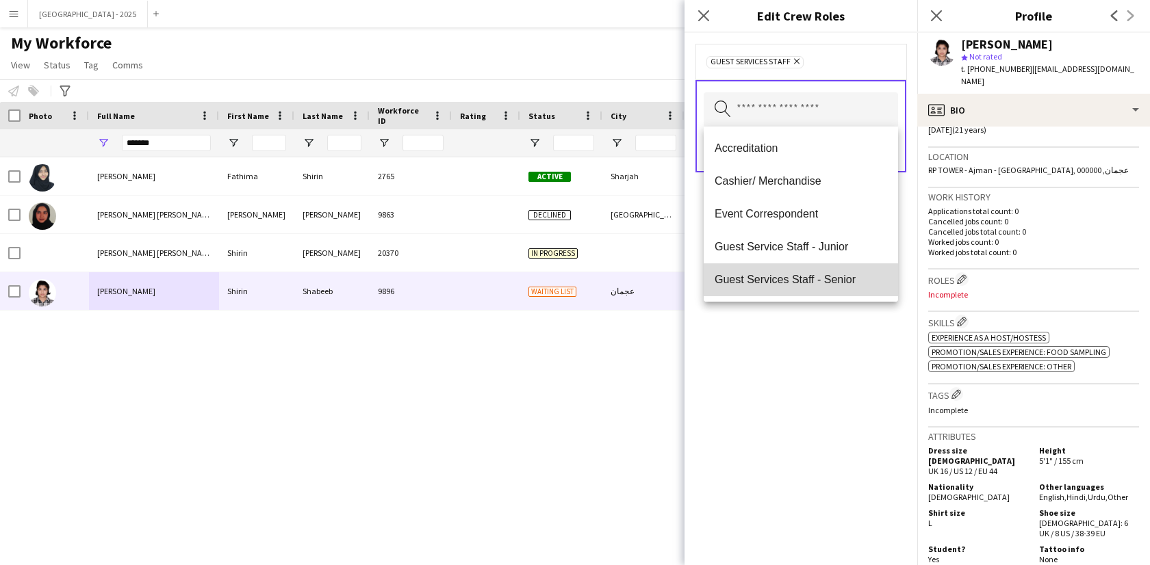
click at [829, 279] on span "Guest Services Staff - Senior" at bounding box center [800, 279] width 172 height 13
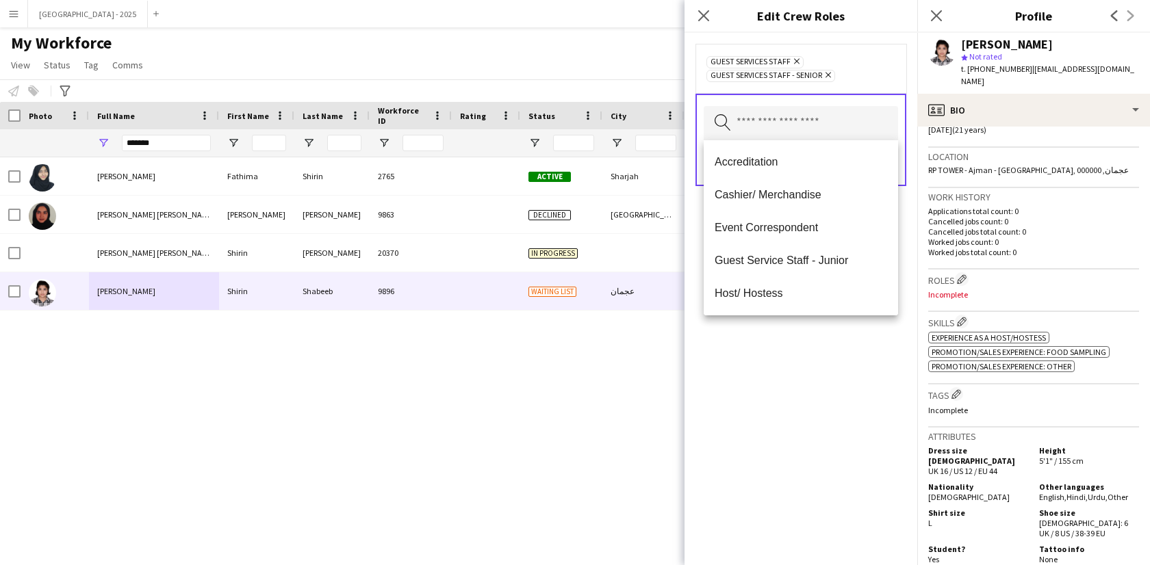
click at [828, 347] on div "Guest Services Staff Remove Guest Services Staff - Senior Remove Search by role…" at bounding box center [800, 299] width 233 height 532
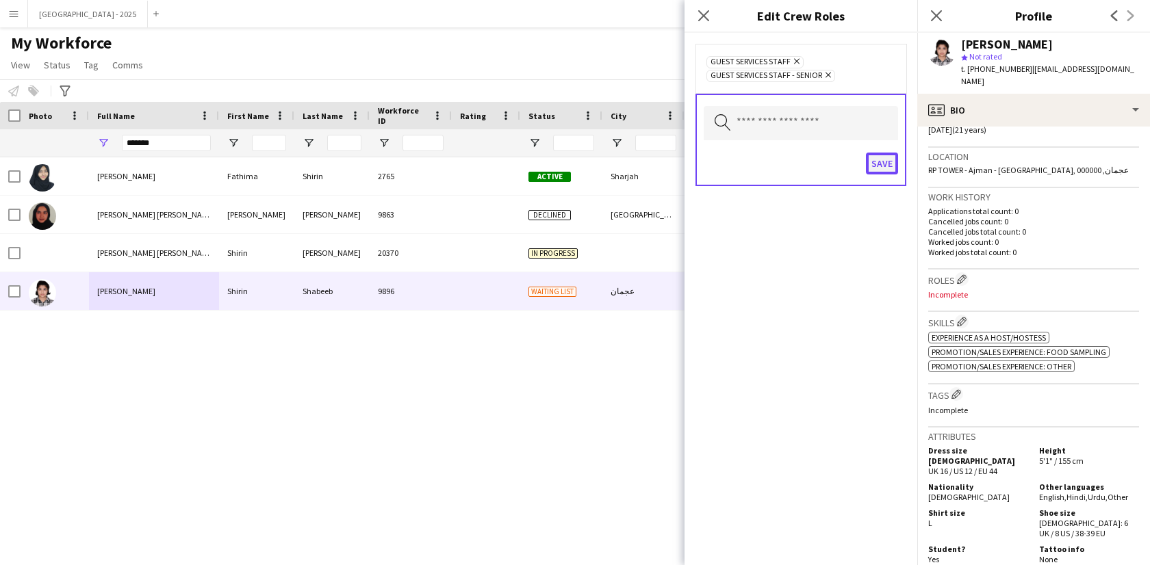
click at [887, 159] on button "Save" at bounding box center [882, 164] width 32 height 22
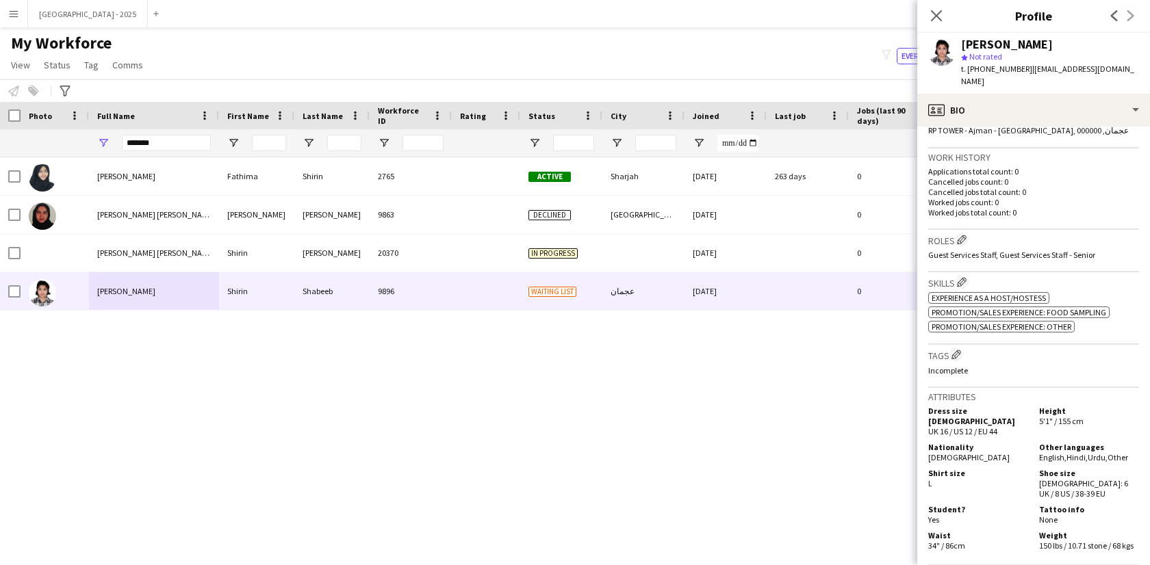
scroll to position [385, 0]
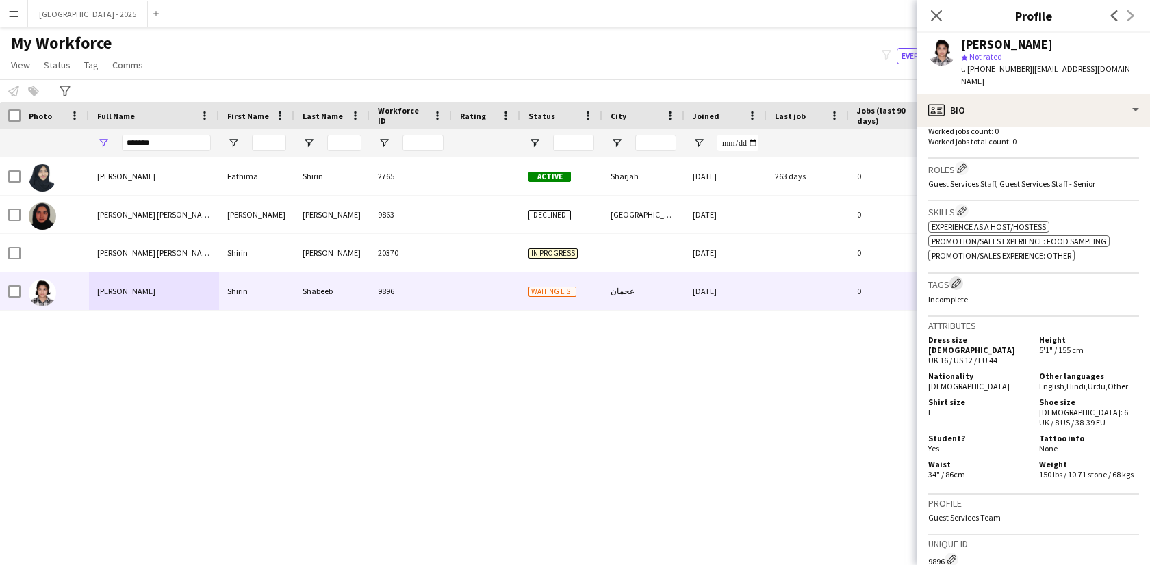
click at [960, 279] on app-icon "Edit crew company tags" at bounding box center [956, 284] width 10 height 10
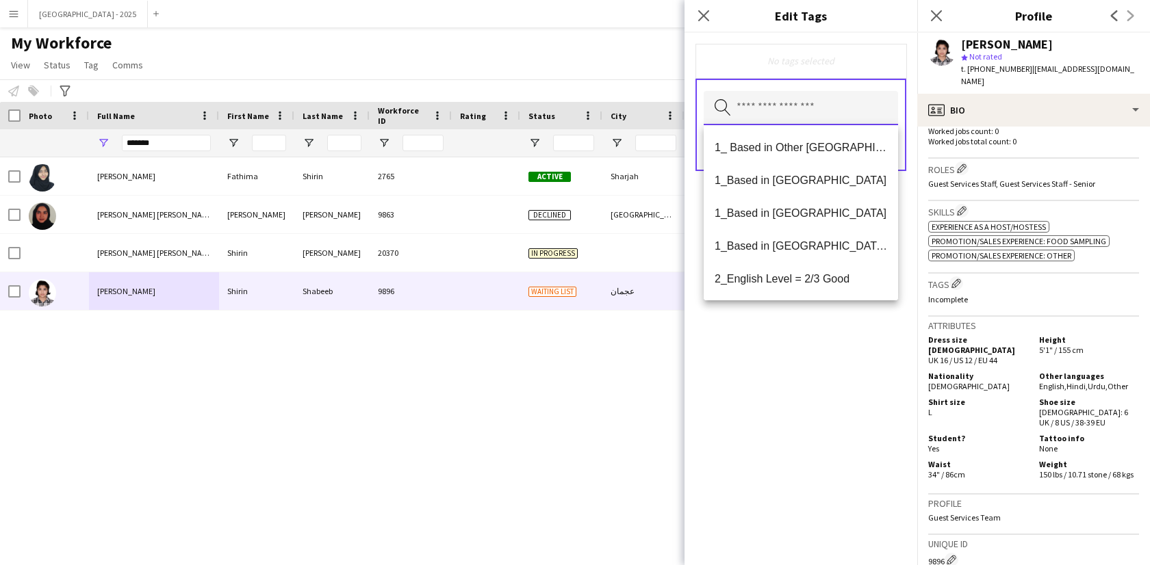
click at [779, 109] on input "text" at bounding box center [801, 108] width 194 height 34
click at [829, 250] on span "1_Based in [GEOGRAPHIC_DATA]/[GEOGRAPHIC_DATA]/Ajman" at bounding box center [800, 246] width 172 height 13
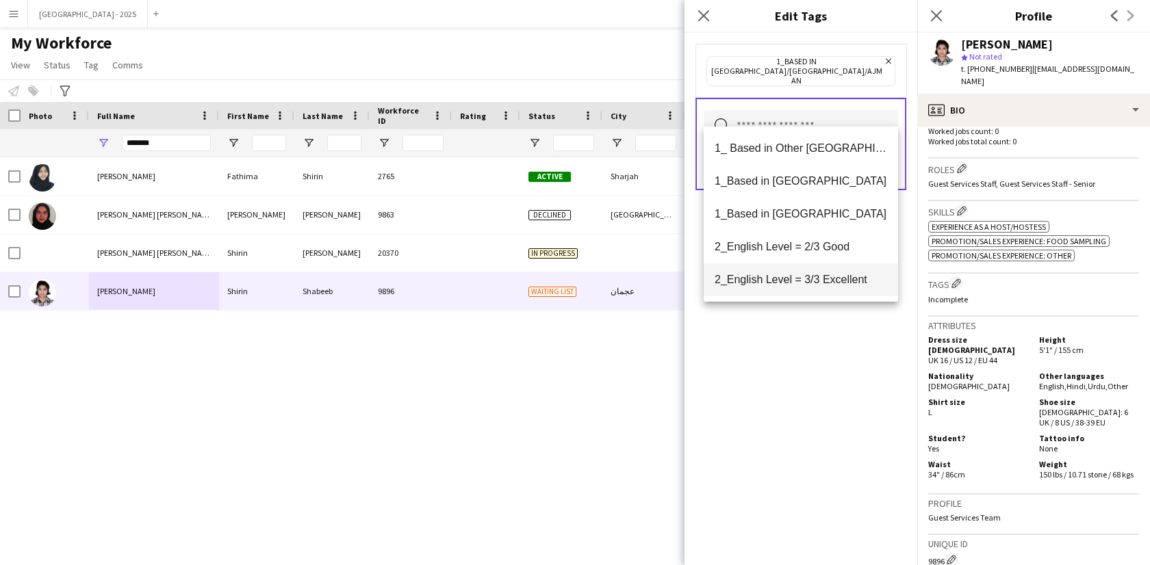
click at [817, 283] on span "2_English Level = 3/3 Excellent" at bounding box center [800, 279] width 172 height 13
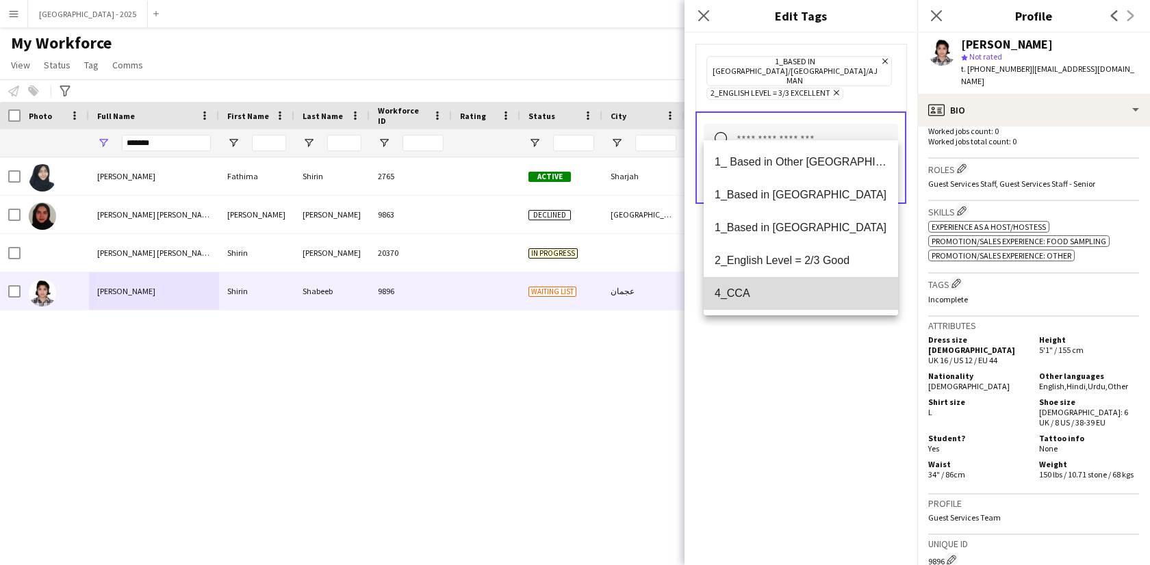
click at [812, 292] on span "4_CCA" at bounding box center [800, 293] width 172 height 13
click at [830, 376] on div "1_Based in [GEOGRAPHIC_DATA]/[GEOGRAPHIC_DATA]/Ajman Remove 2_English Level = 3…" at bounding box center [800, 299] width 233 height 532
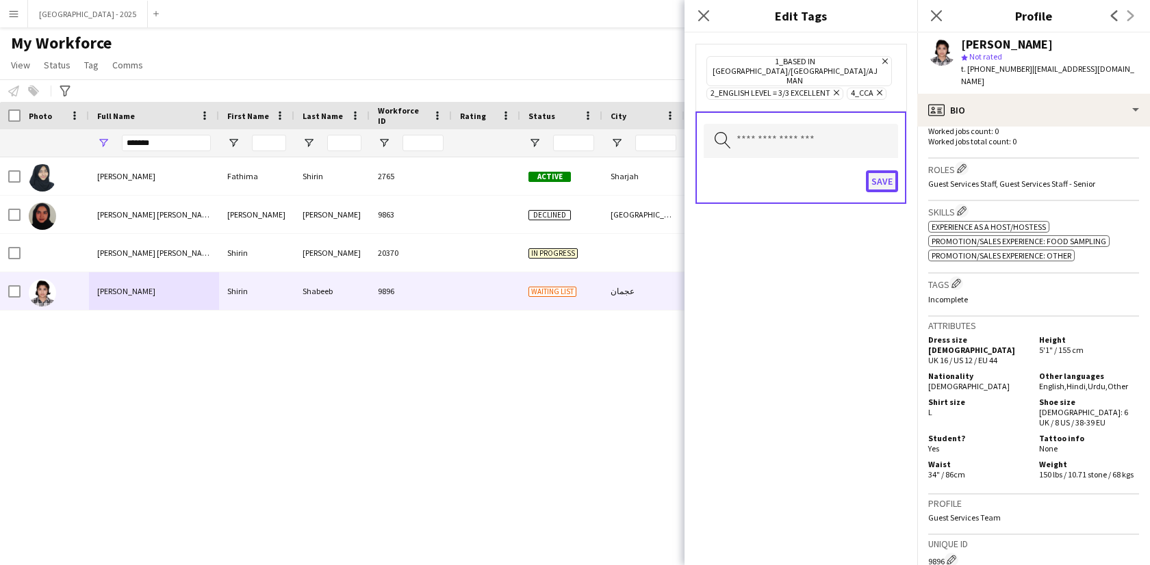
click at [878, 170] on button "Save" at bounding box center [882, 181] width 32 height 22
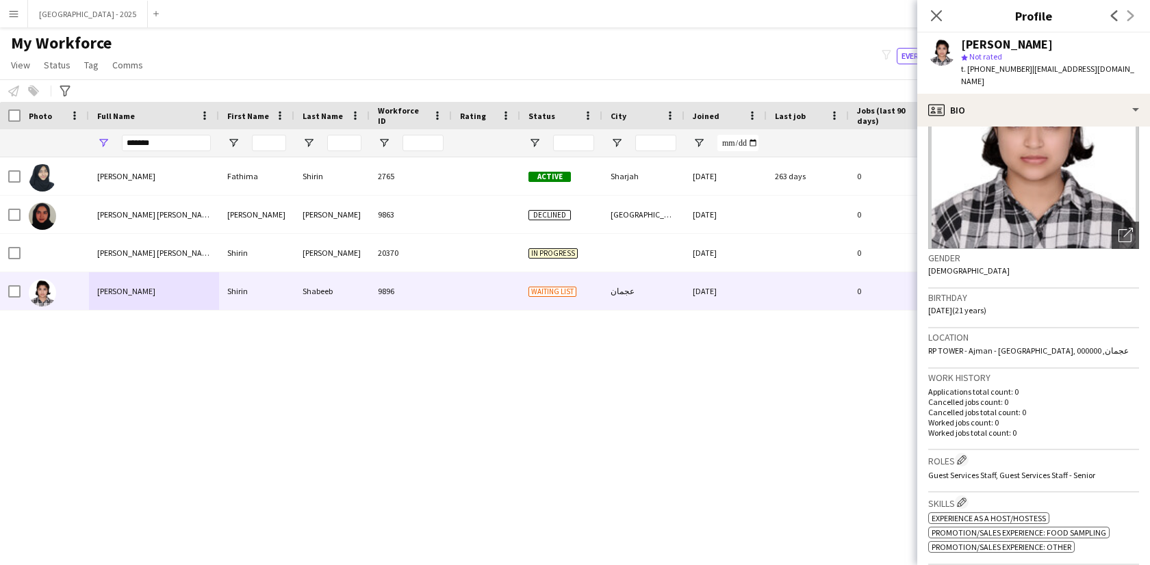
scroll to position [0, 0]
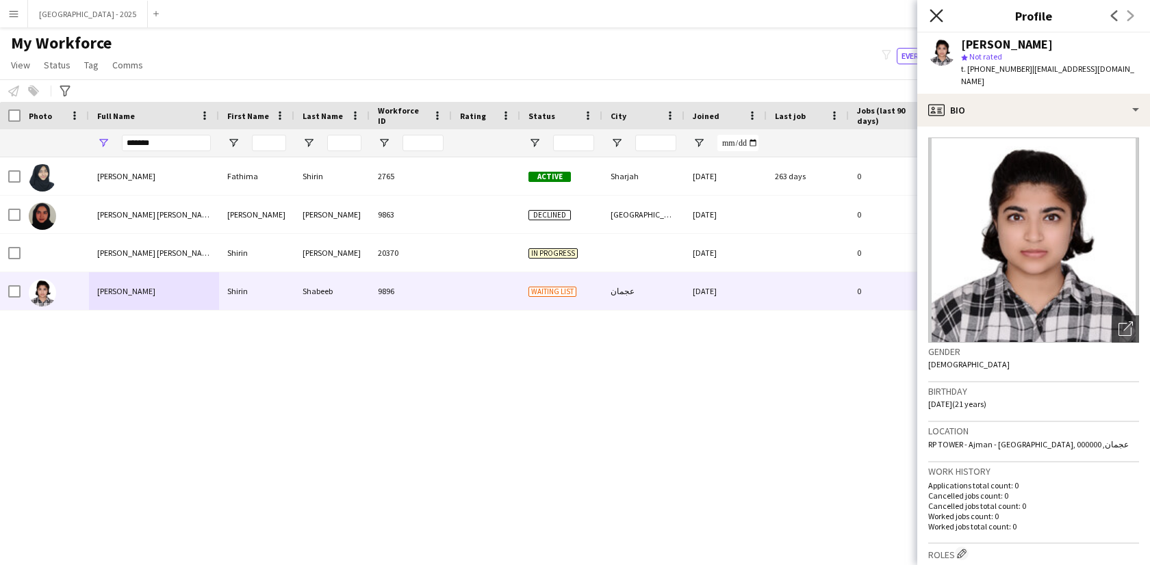
click at [932, 16] on icon "Close pop-in" at bounding box center [935, 15] width 13 height 13
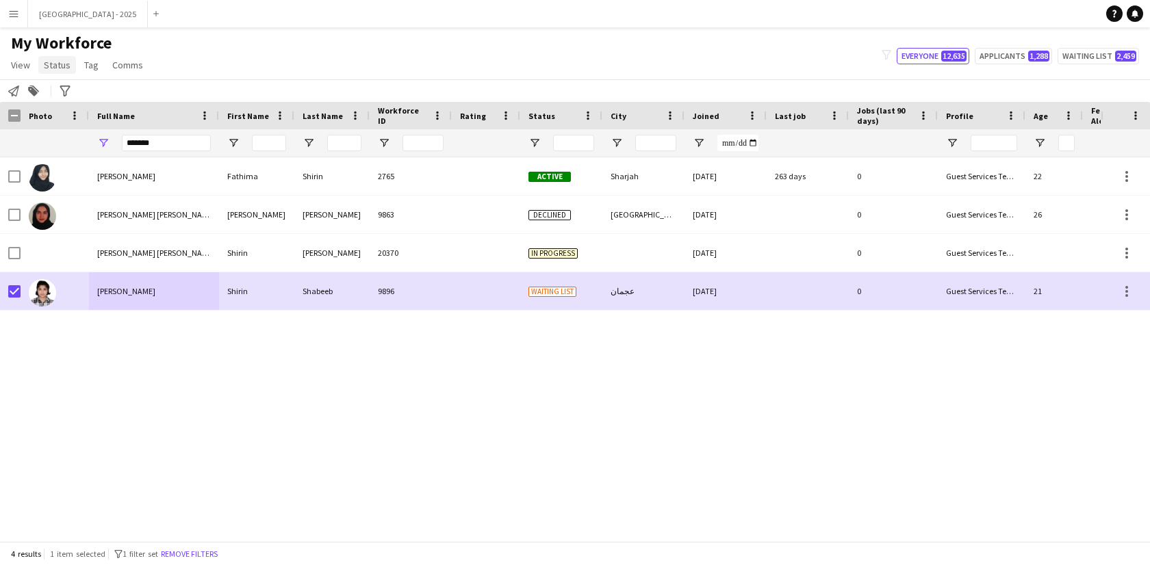
click at [58, 59] on span "Status" at bounding box center [57, 65] width 27 height 12
click at [75, 82] on link "Edit" at bounding box center [87, 94] width 96 height 29
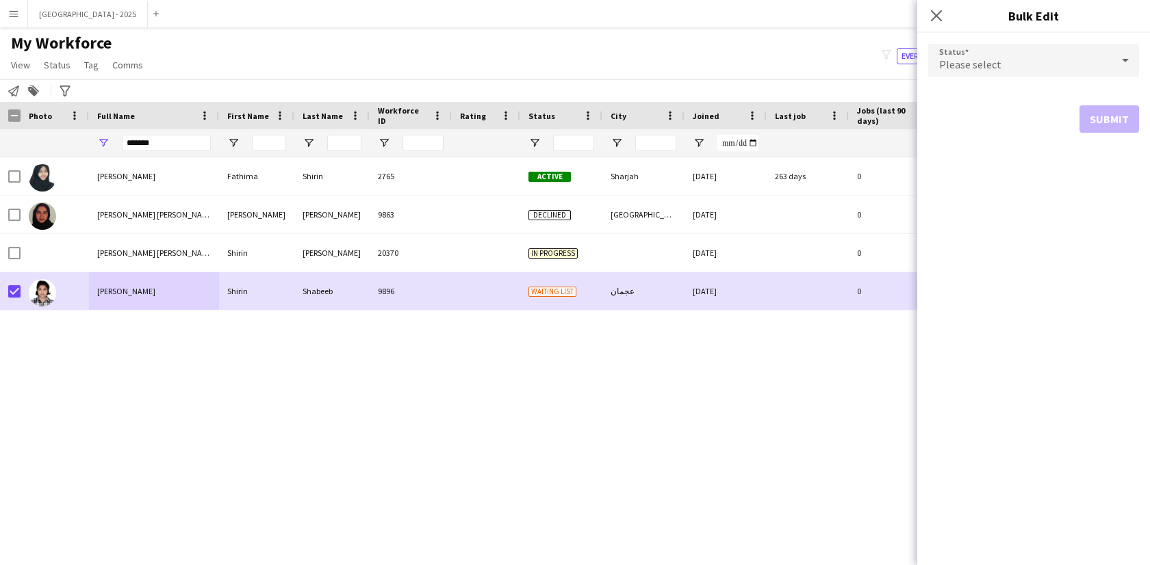
click at [983, 63] on span "Please select" at bounding box center [970, 64] width 62 height 14
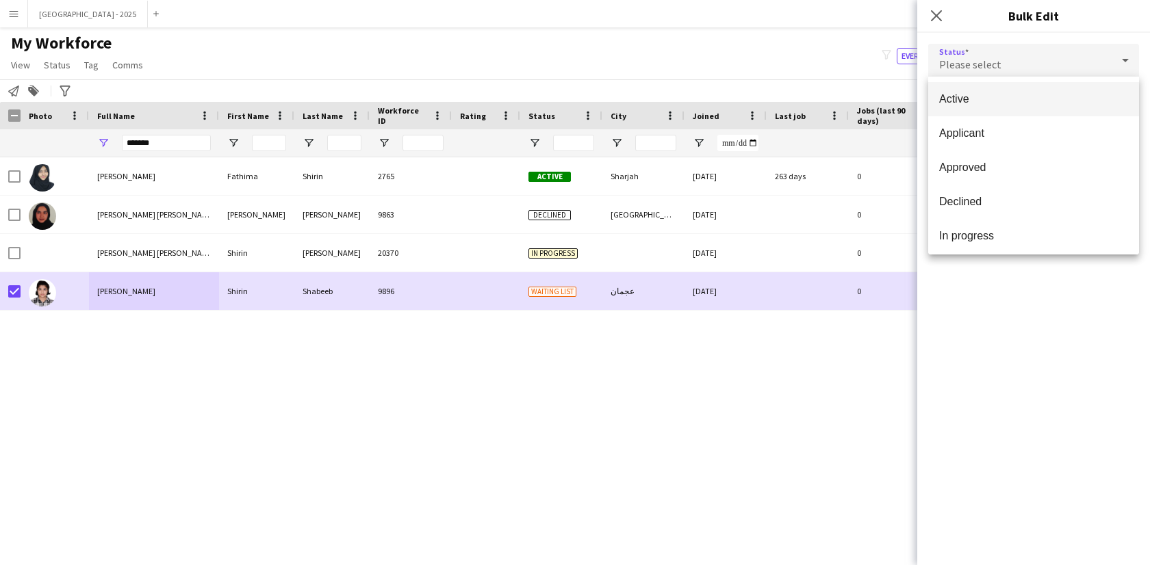
click at [977, 99] on span "Active" at bounding box center [1033, 98] width 189 height 13
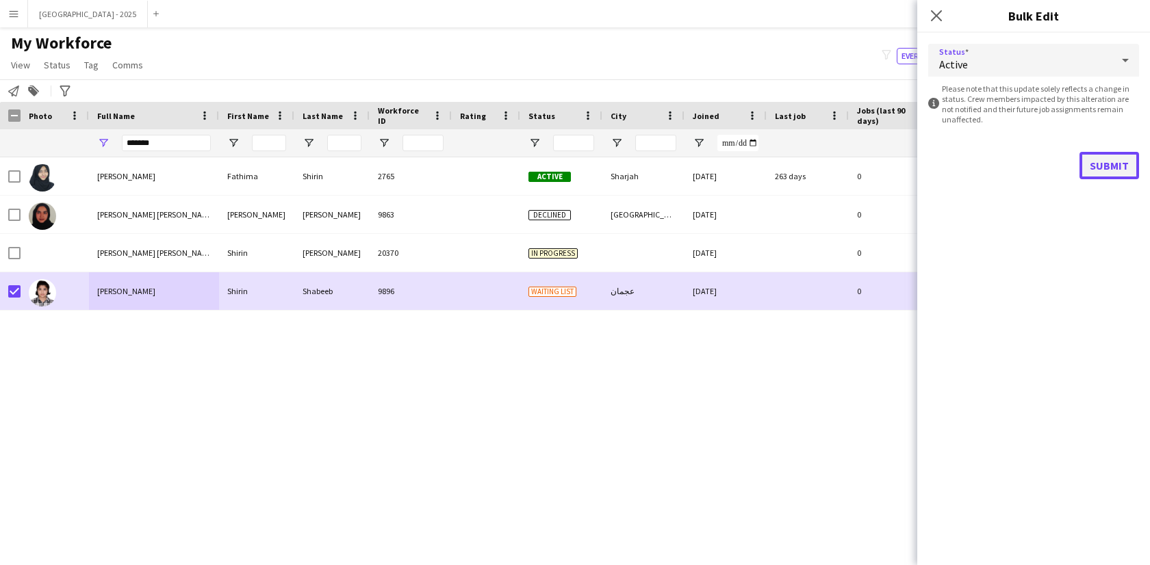
click at [1115, 171] on button "Submit" at bounding box center [1109, 165] width 60 height 27
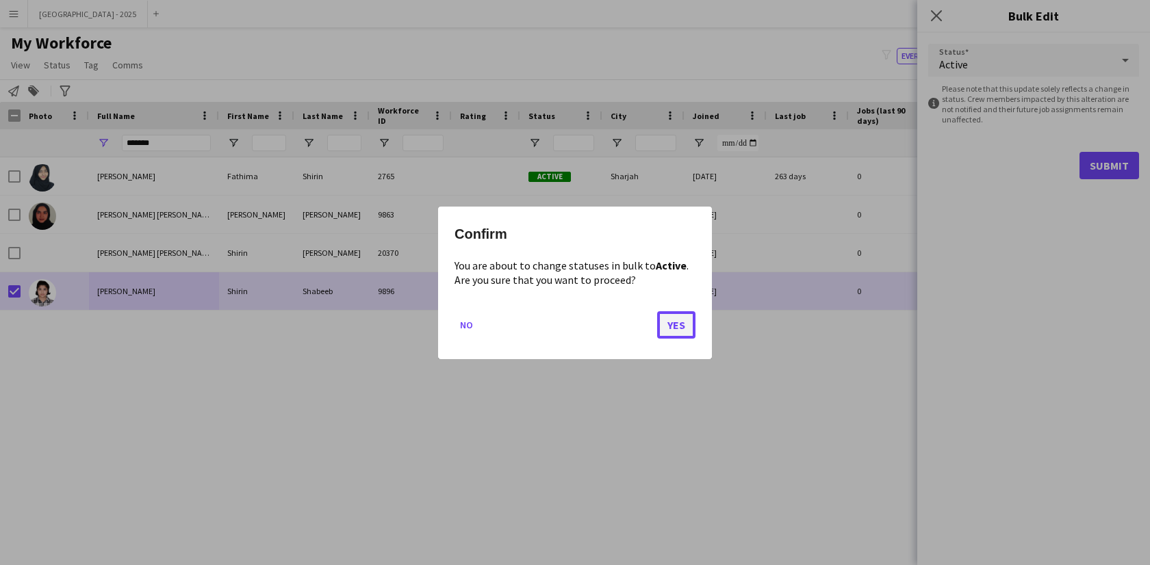
click at [673, 326] on button "Yes" at bounding box center [676, 324] width 38 height 27
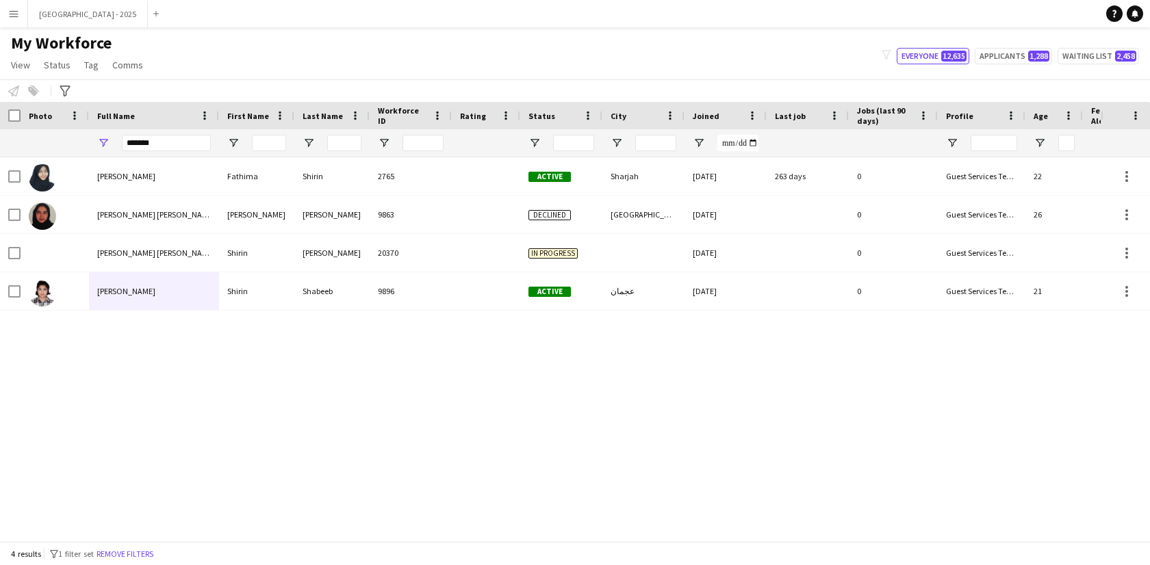
click at [437, 311] on div "[PERSON_NAME] [PERSON_NAME] 2765 Active [GEOGRAPHIC_DATA] [DATE] 263 days 0 Gue…" at bounding box center [550, 349] width 1100 height 384
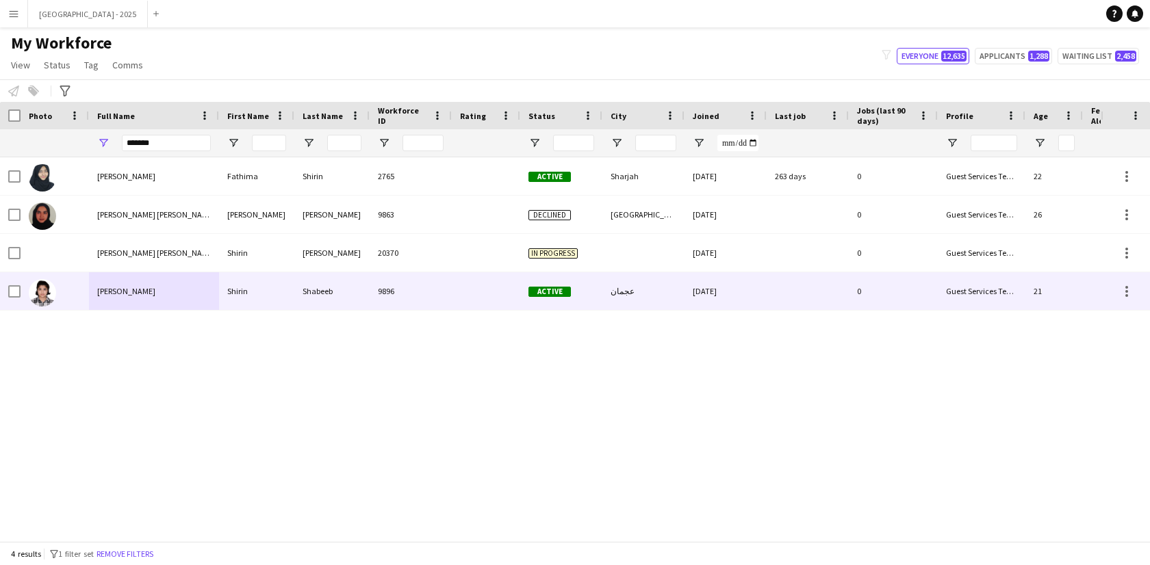
click at [443, 307] on div "9896" at bounding box center [411, 291] width 82 height 38
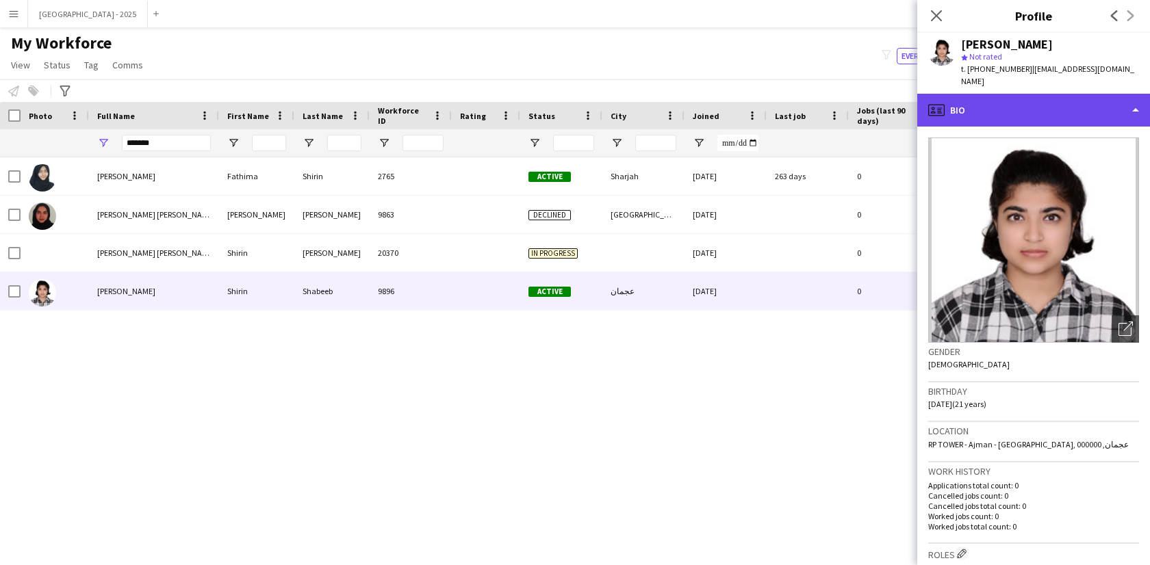
click at [977, 105] on div "profile Bio" at bounding box center [1033, 110] width 233 height 33
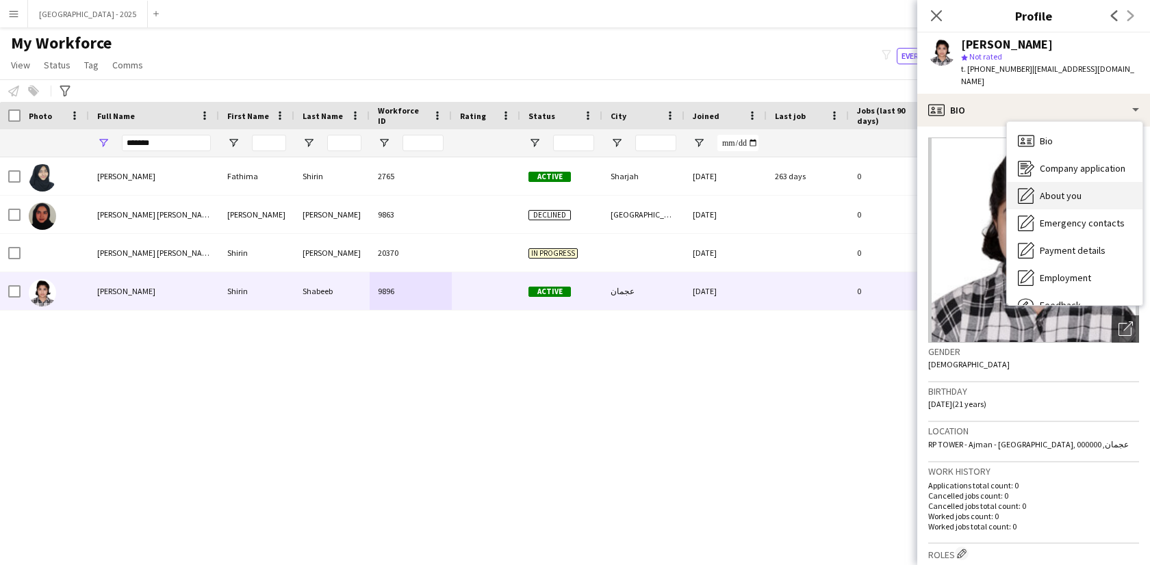
click at [1035, 188] on div "About you About you" at bounding box center [1075, 195] width 136 height 27
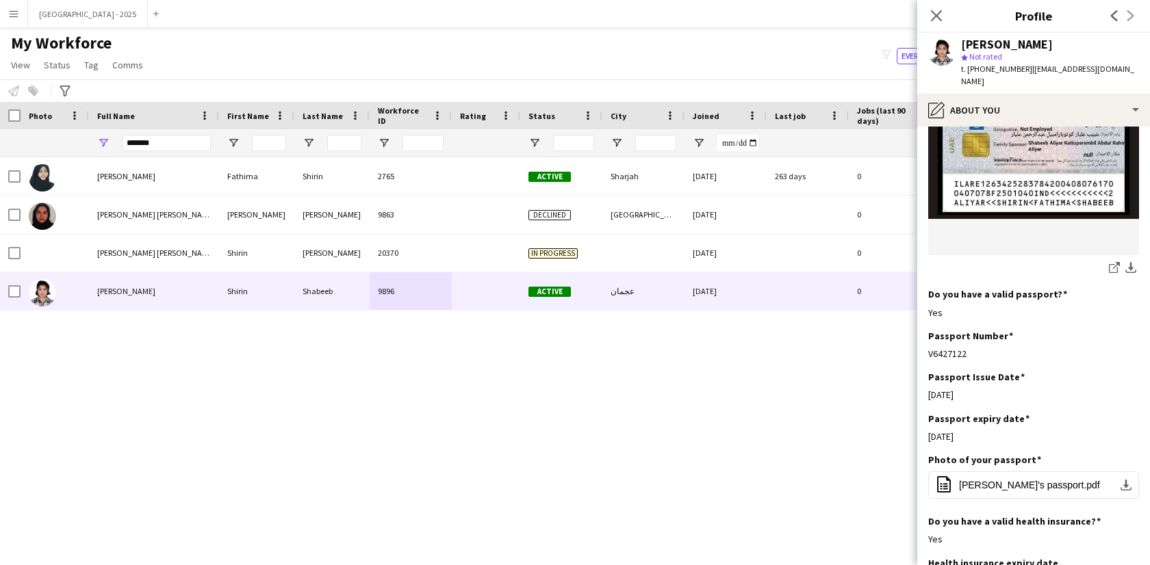
scroll to position [1154, 0]
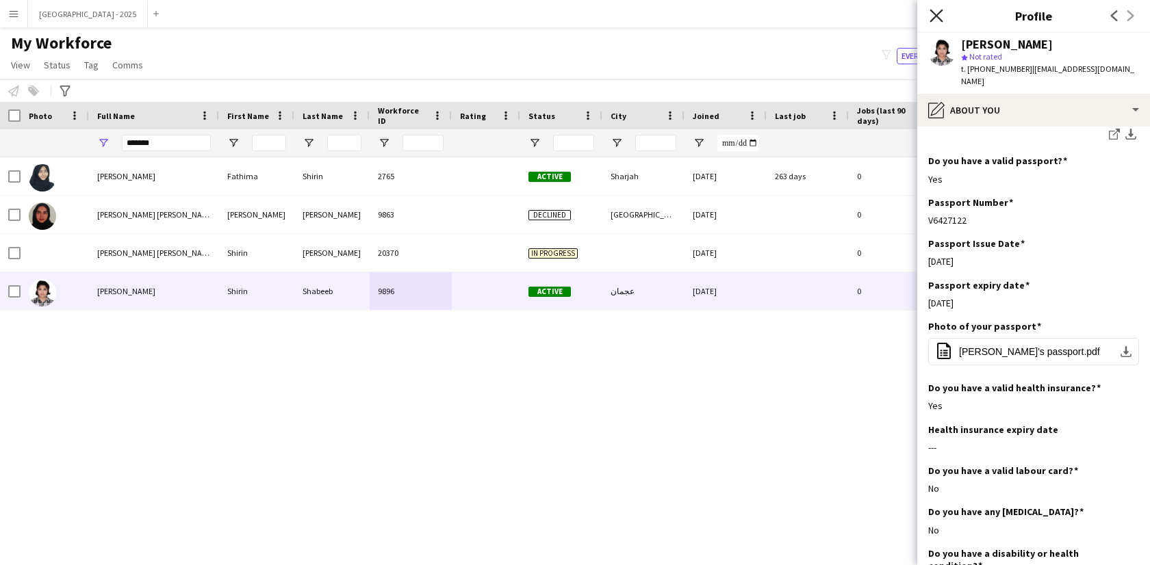
drag, startPoint x: 936, startPoint y: 13, endPoint x: 658, endPoint y: 185, distance: 327.0
click at [936, 13] on icon "Close pop-in" at bounding box center [936, 15] width 11 height 11
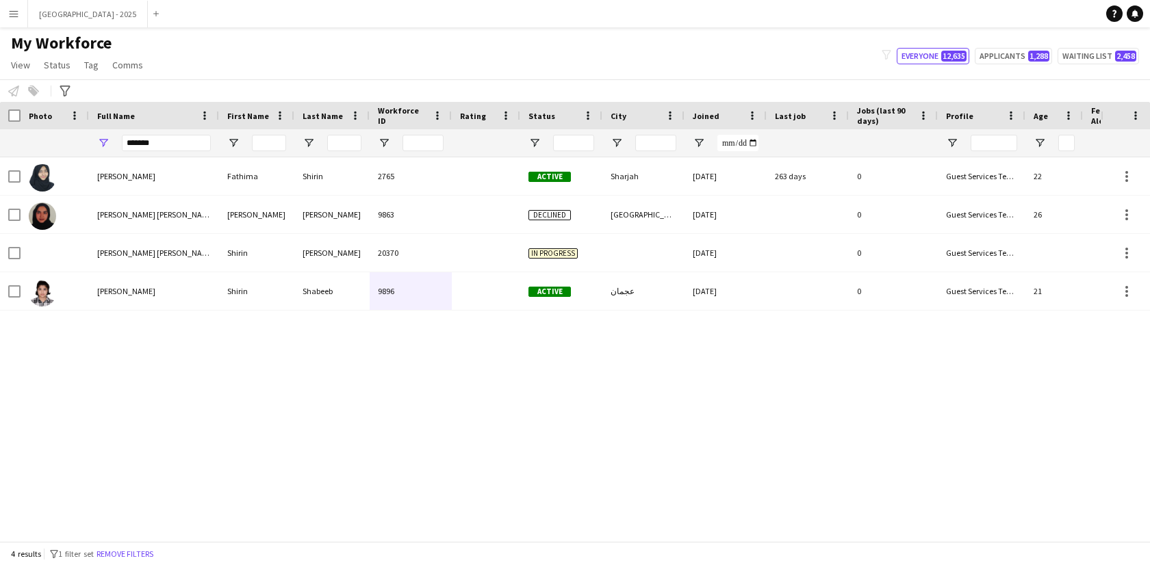
scroll to position [0, 297]
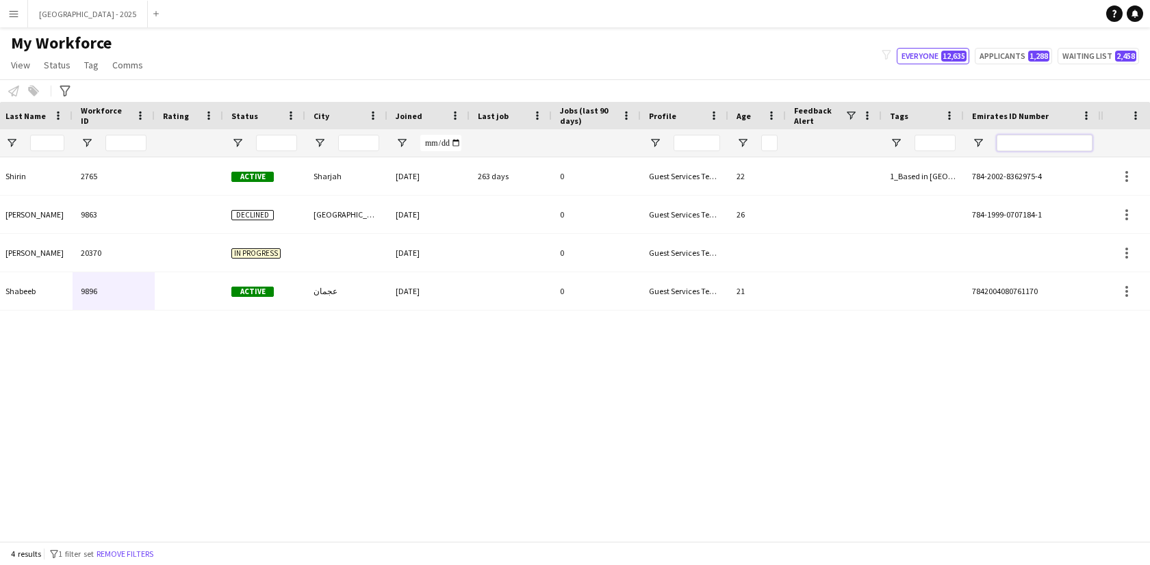
click at [1035, 144] on input "Emirates ID Number Filter Input" at bounding box center [1044, 143] width 96 height 16
paste input "*******"
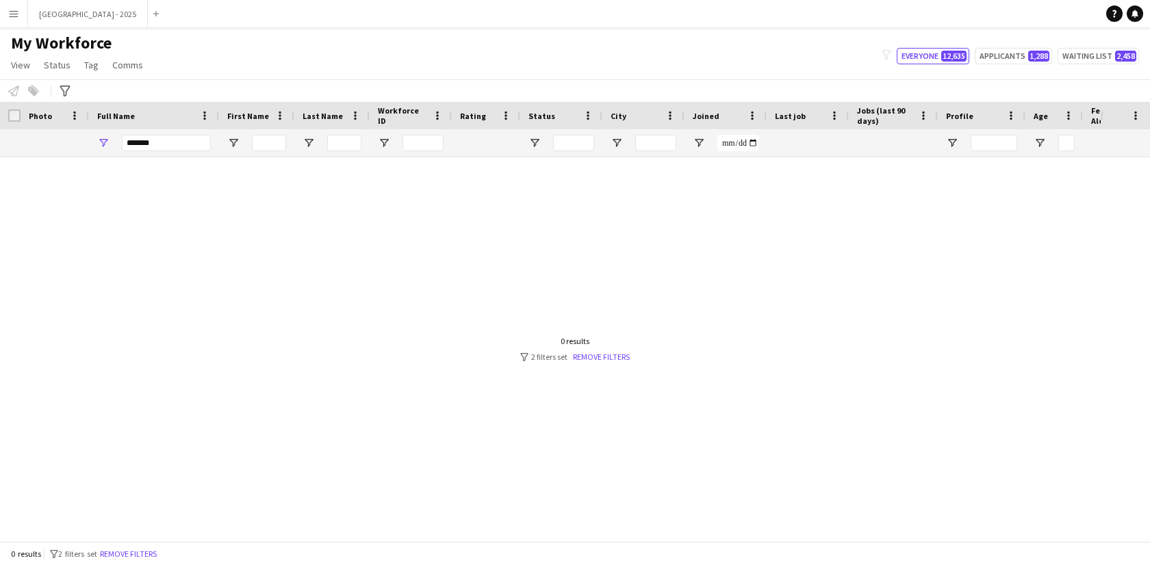
scroll to position [0, 0]
type input "*******"
click at [154, 153] on div "******" at bounding box center [166, 142] width 89 height 27
click at [155, 148] on input "******" at bounding box center [166, 143] width 89 height 16
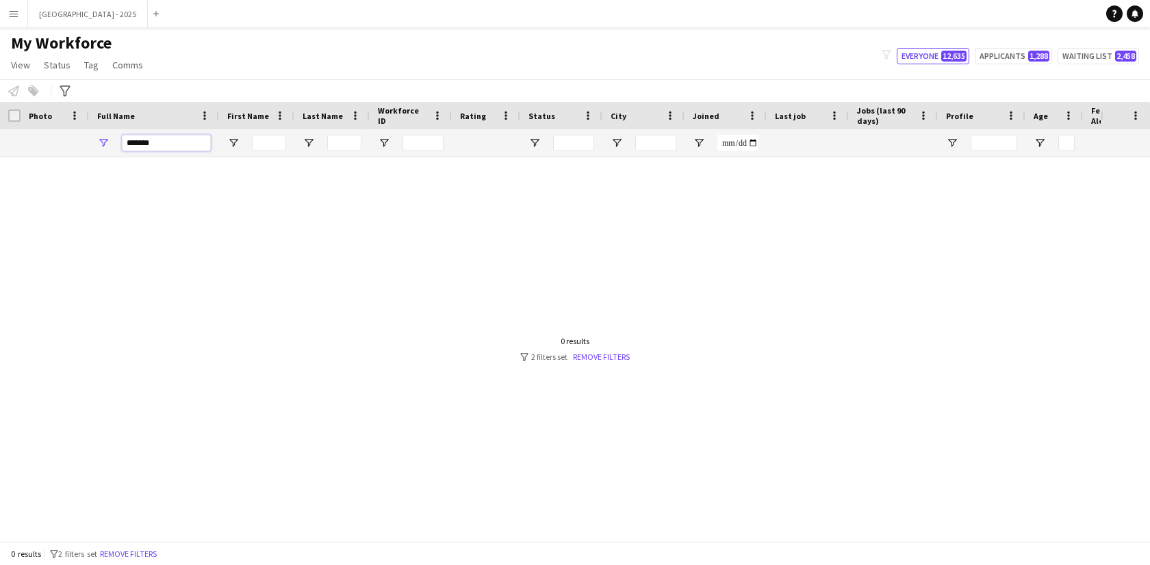
click at [157, 150] on input "******" at bounding box center [166, 143] width 89 height 16
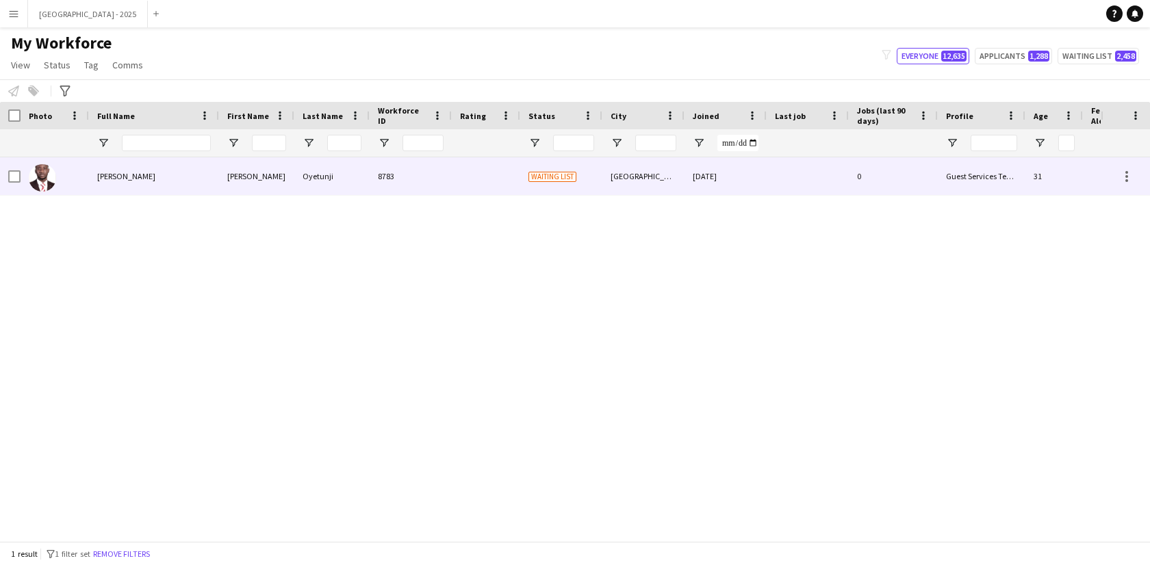
click at [139, 185] on div "[PERSON_NAME]" at bounding box center [154, 176] width 130 height 38
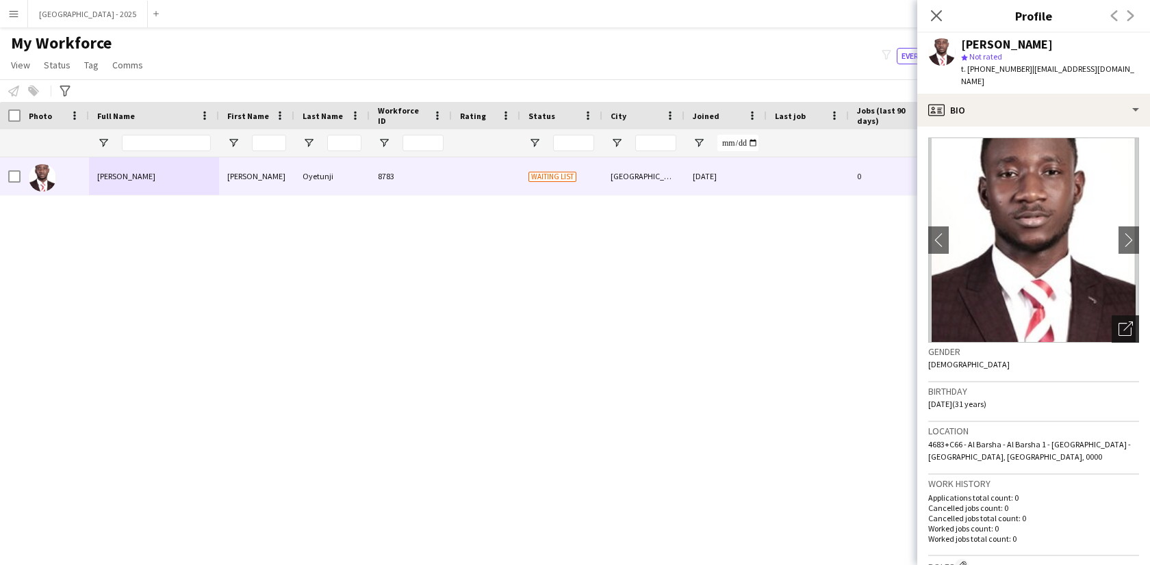
click at [1120, 322] on icon "Open photos pop-in" at bounding box center [1125, 329] width 14 height 14
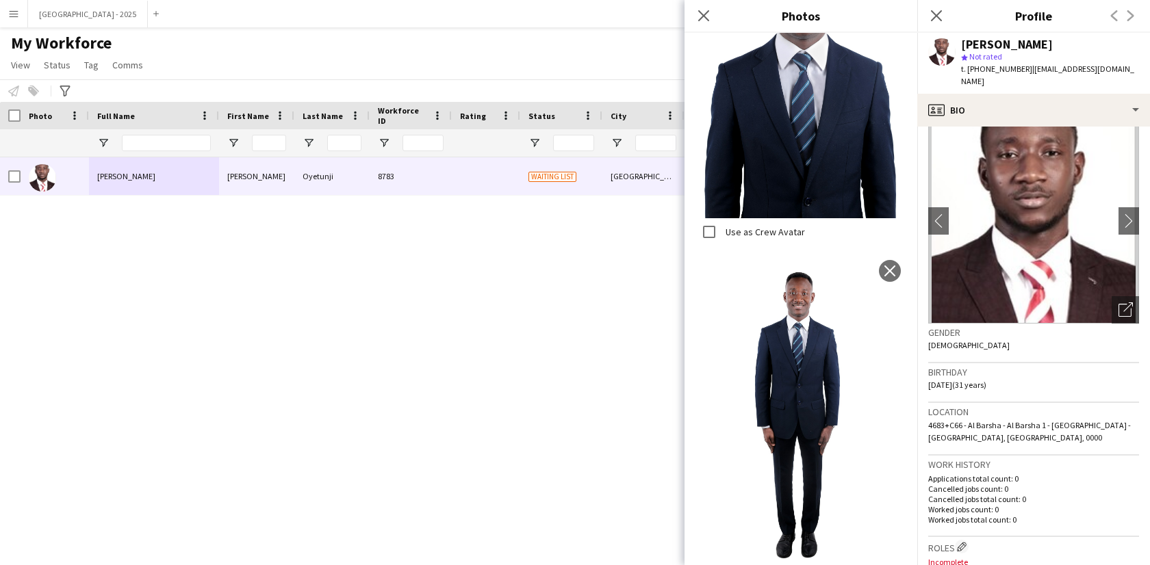
scroll to position [463, 0]
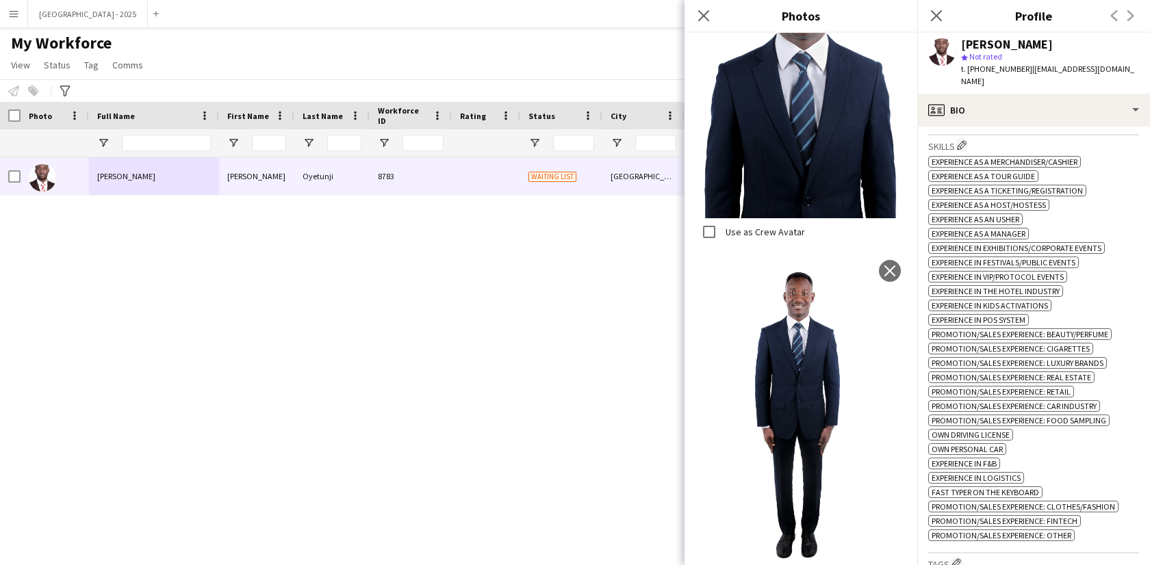
click at [1081, 168] on div "ok-circled2 background Layer 1 cross-circle-red background Layer 1 Experience a…" at bounding box center [1033, 347] width 211 height 388
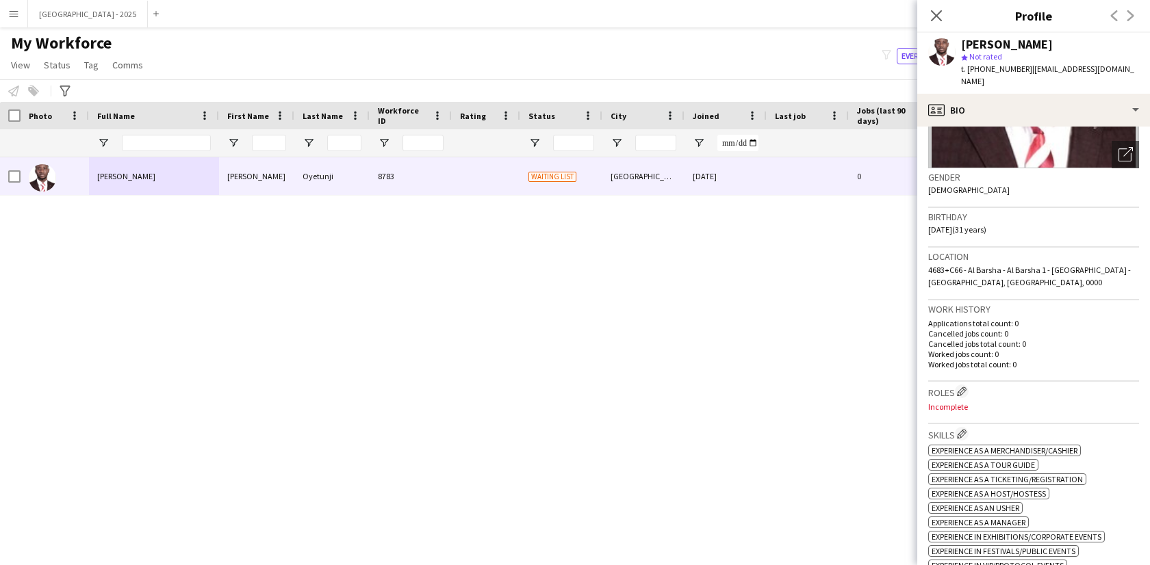
scroll to position [174, 0]
click at [962, 387] on app-icon "Edit crew company roles" at bounding box center [962, 392] width 10 height 10
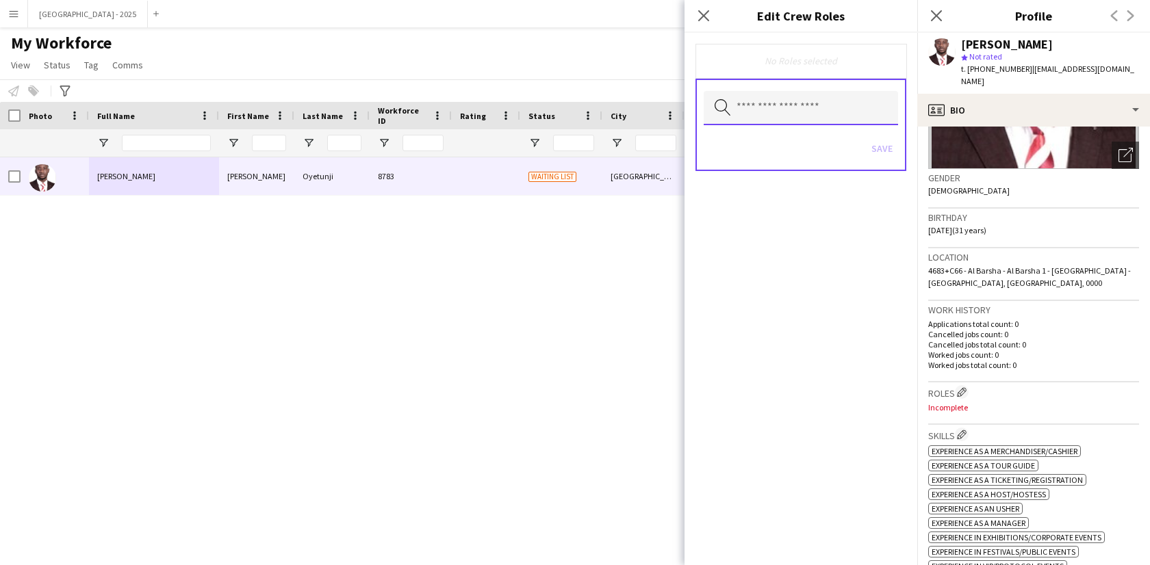
click at [795, 112] on input "text" at bounding box center [801, 108] width 194 height 34
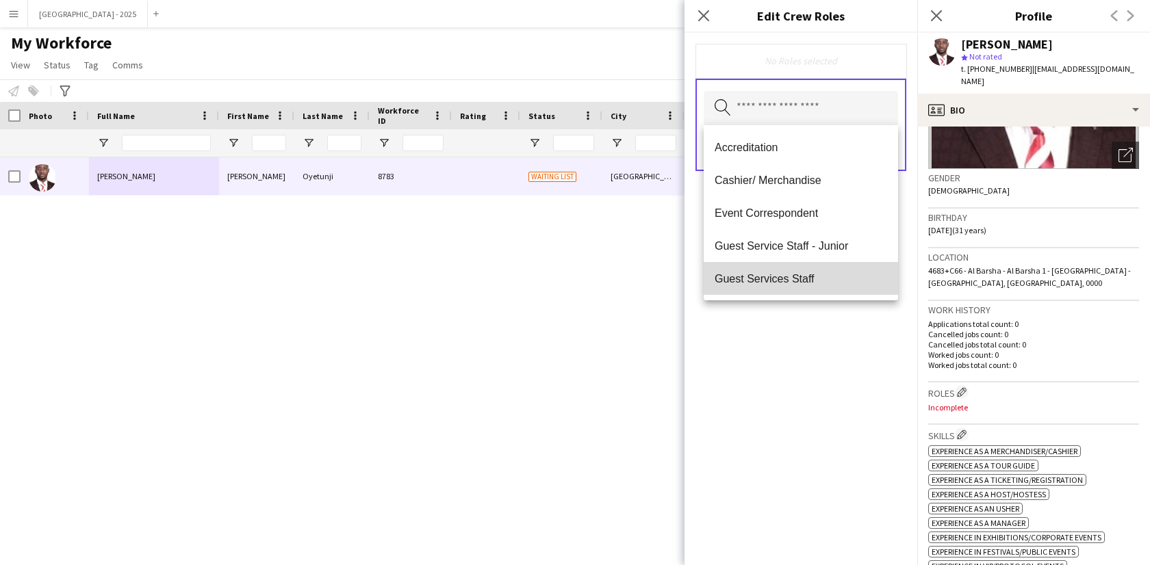
click at [823, 270] on mat-option "Guest Services Staff" at bounding box center [801, 278] width 194 height 33
click at [824, 276] on span "Guest Services Staff - Senior" at bounding box center [800, 279] width 172 height 13
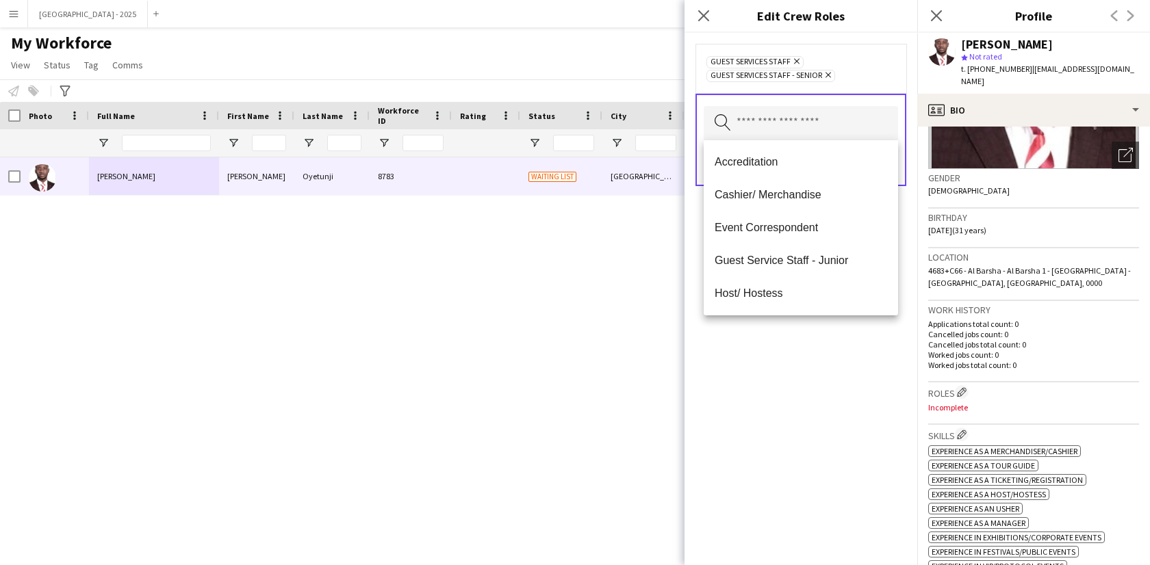
click at [829, 337] on div "Guest Services Staff Remove Guest Services Staff - Senior Remove Search by role…" at bounding box center [800, 299] width 233 height 532
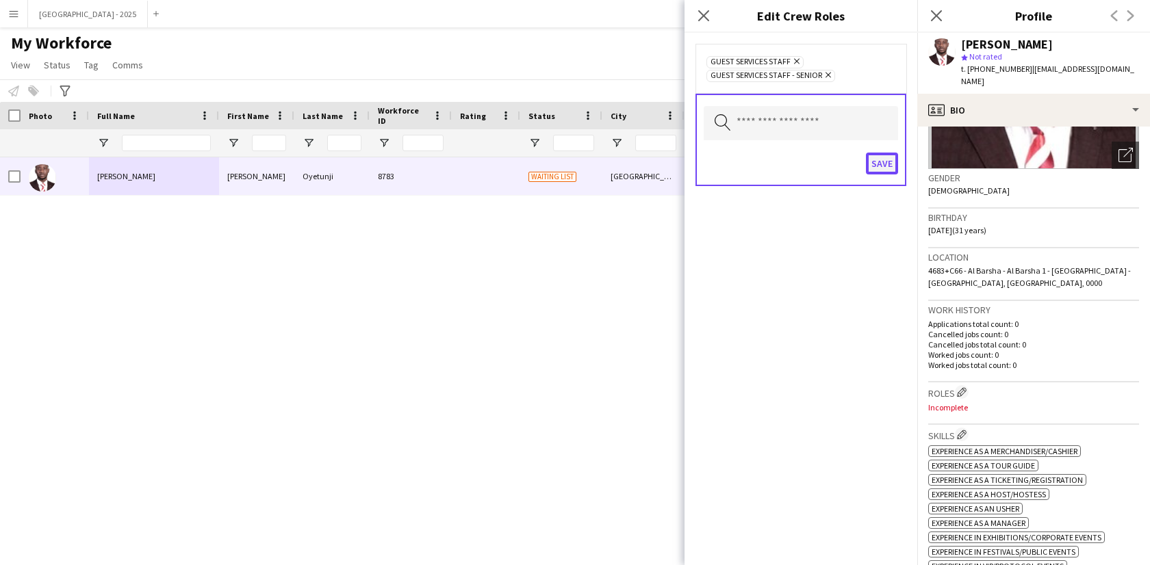
click at [884, 173] on button "Save" at bounding box center [882, 164] width 32 height 22
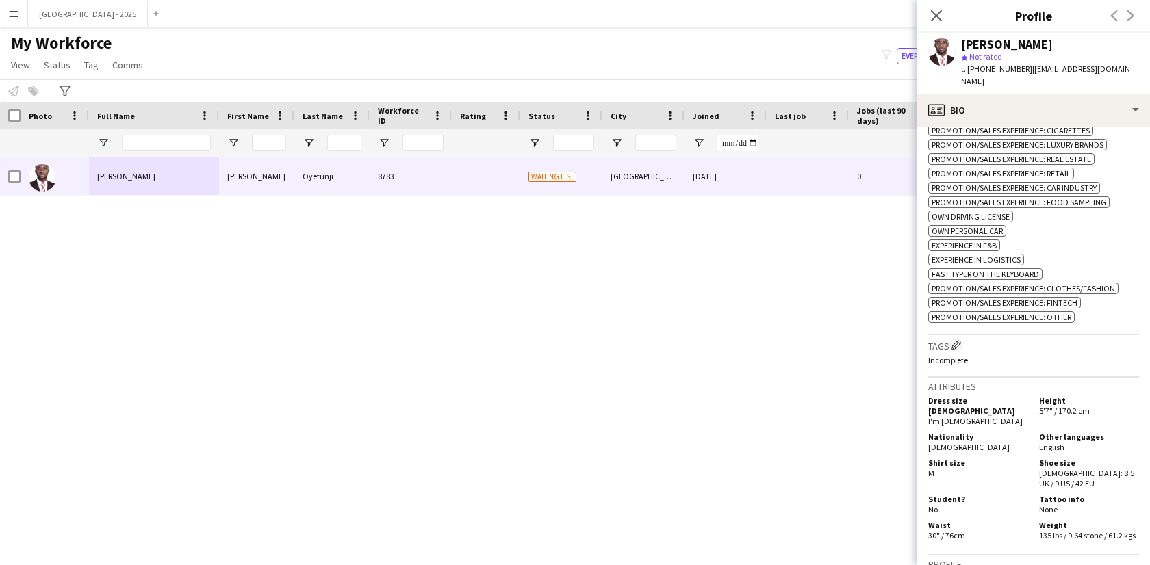
scroll to position [694, 0]
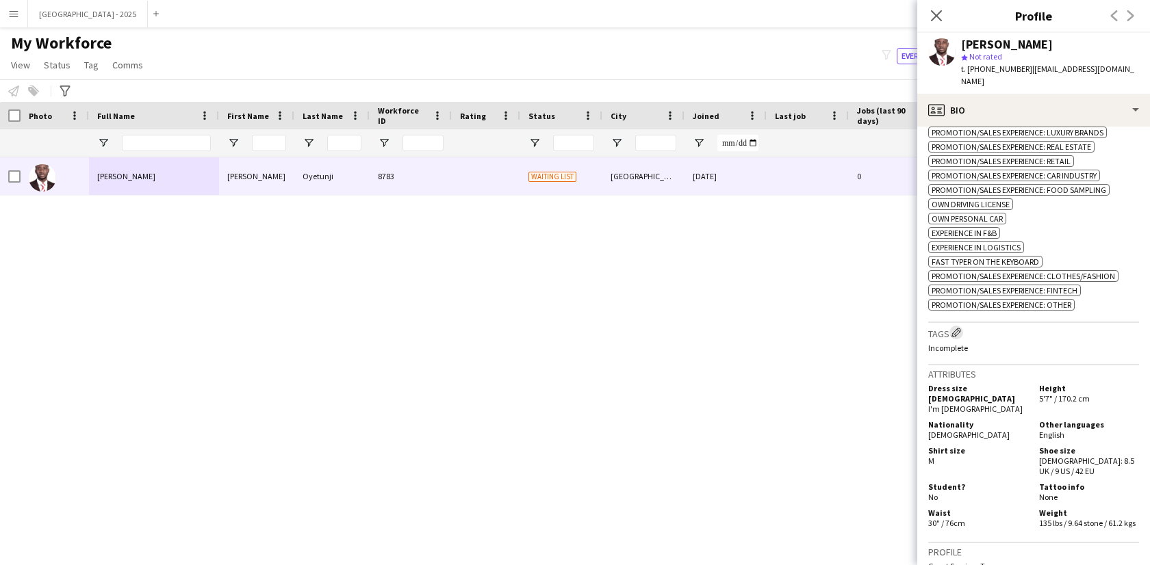
click at [962, 337] on button "Edit crew company tags" at bounding box center [956, 333] width 14 height 14
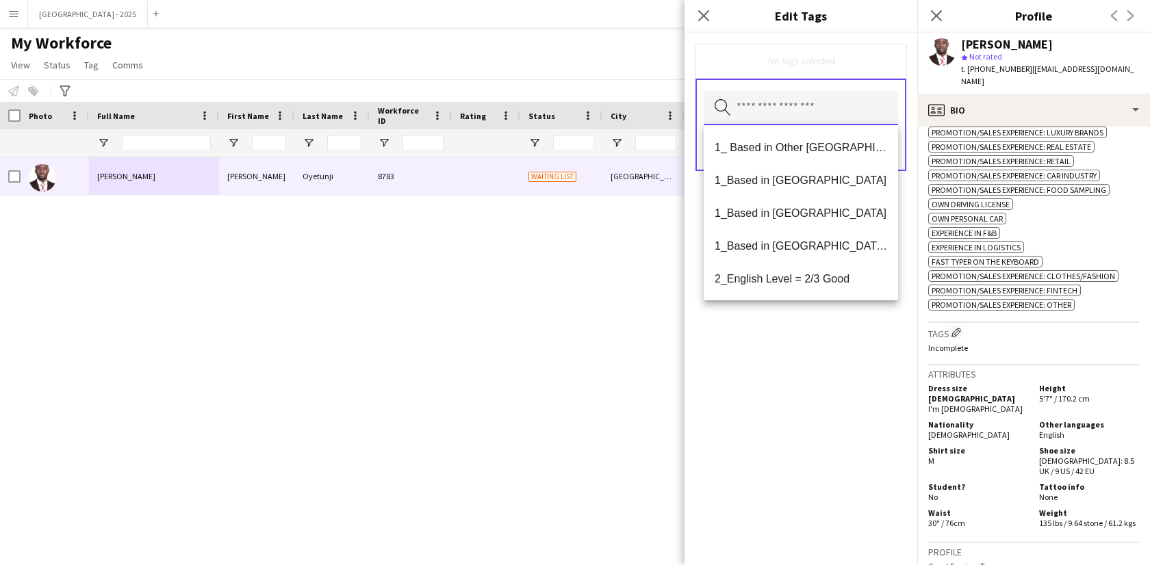
click at [827, 105] on input "text" at bounding box center [801, 108] width 194 height 34
click at [812, 244] on span "1_Based in [GEOGRAPHIC_DATA]/[GEOGRAPHIC_DATA]/Ajman" at bounding box center [800, 246] width 172 height 13
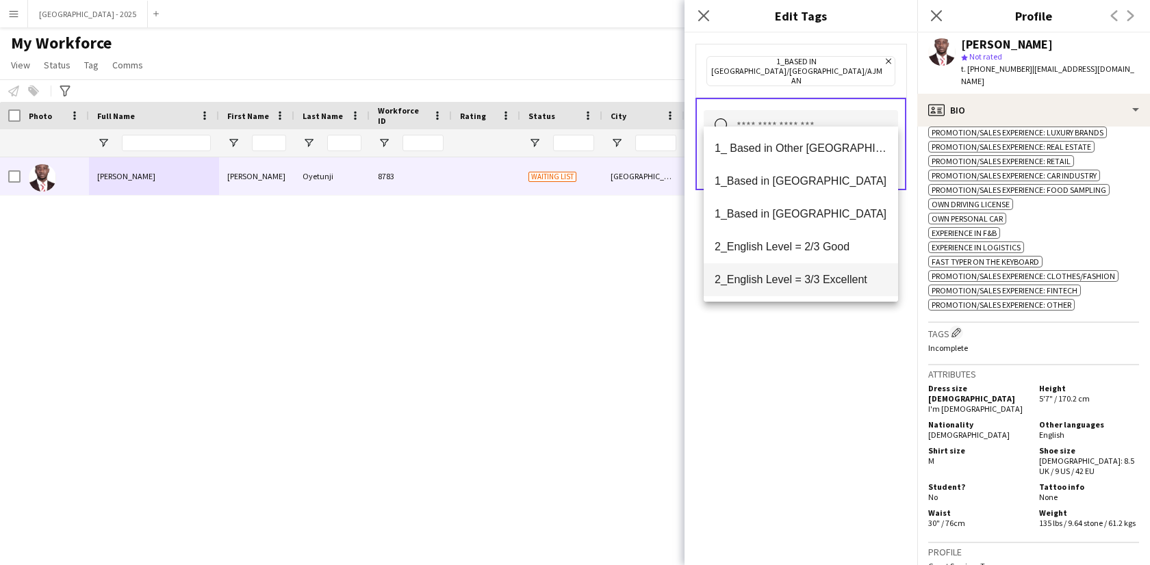
click at [805, 274] on span "2_English Level = 3/3 Excellent" at bounding box center [800, 279] width 172 height 13
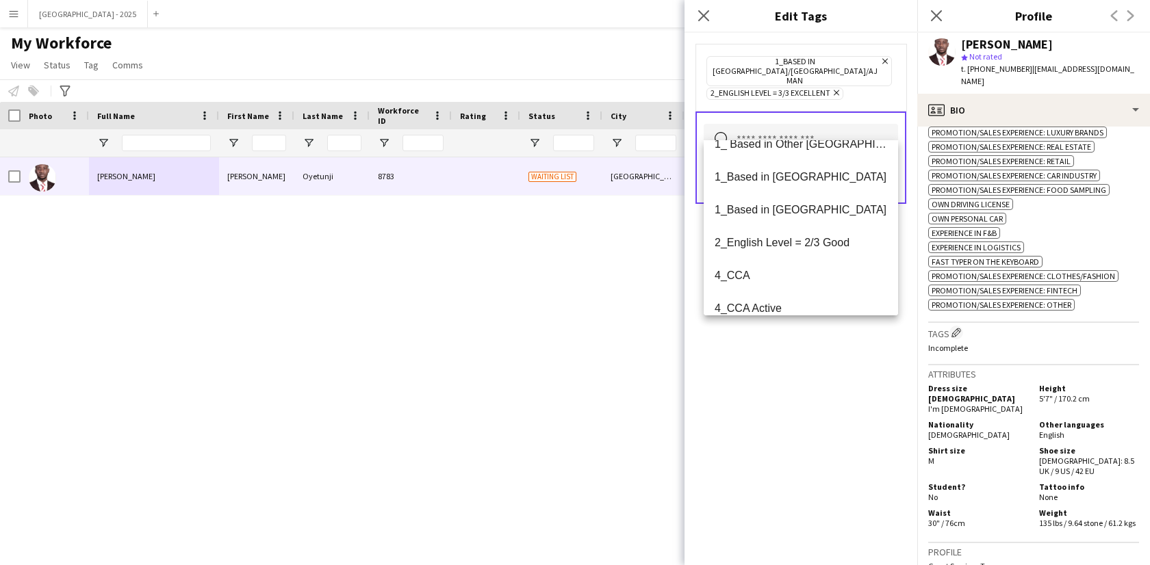
scroll to position [103, 0]
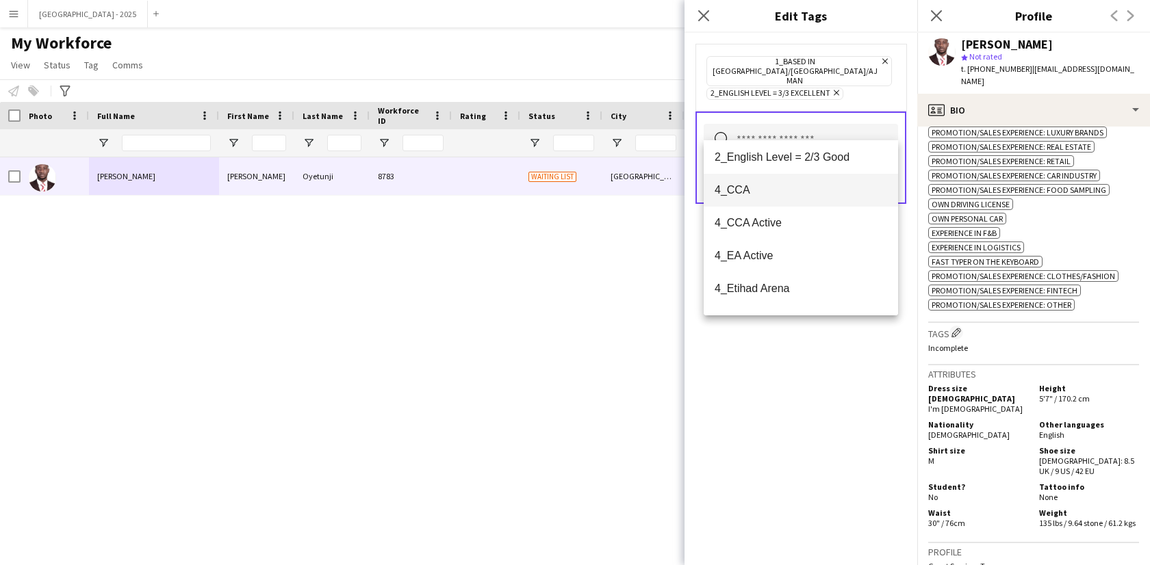
click at [776, 194] on span "4_CCA" at bounding box center [800, 189] width 172 height 13
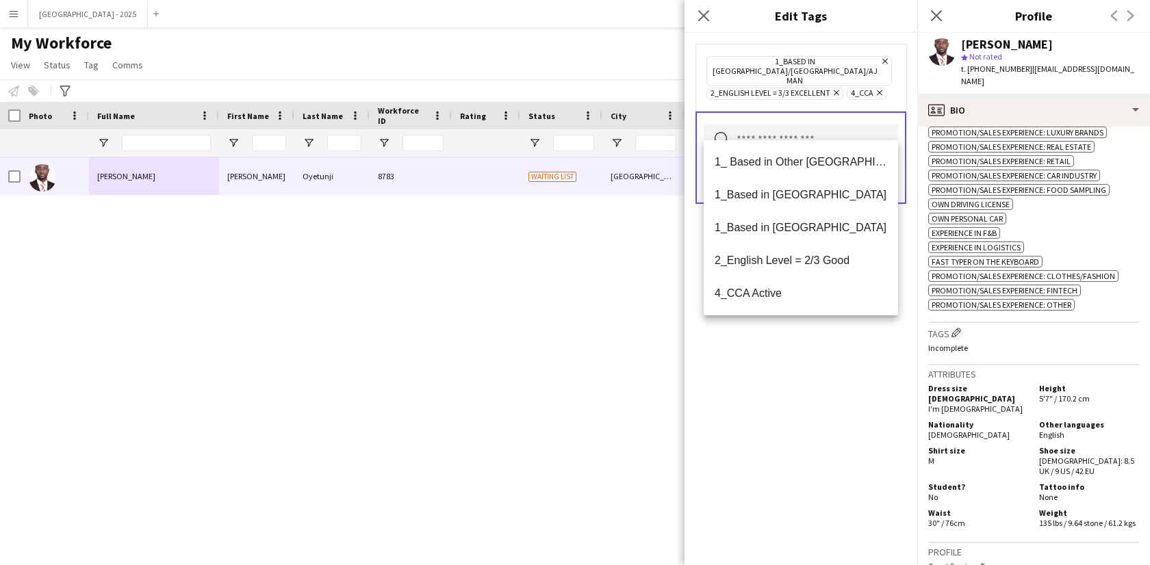
drag, startPoint x: 805, startPoint y: 408, endPoint x: 856, endPoint y: 261, distance: 155.0
click at [805, 407] on div "1_Based in [GEOGRAPHIC_DATA]/[GEOGRAPHIC_DATA]/Ajman Remove 2_English Level = 3…" at bounding box center [800, 299] width 233 height 532
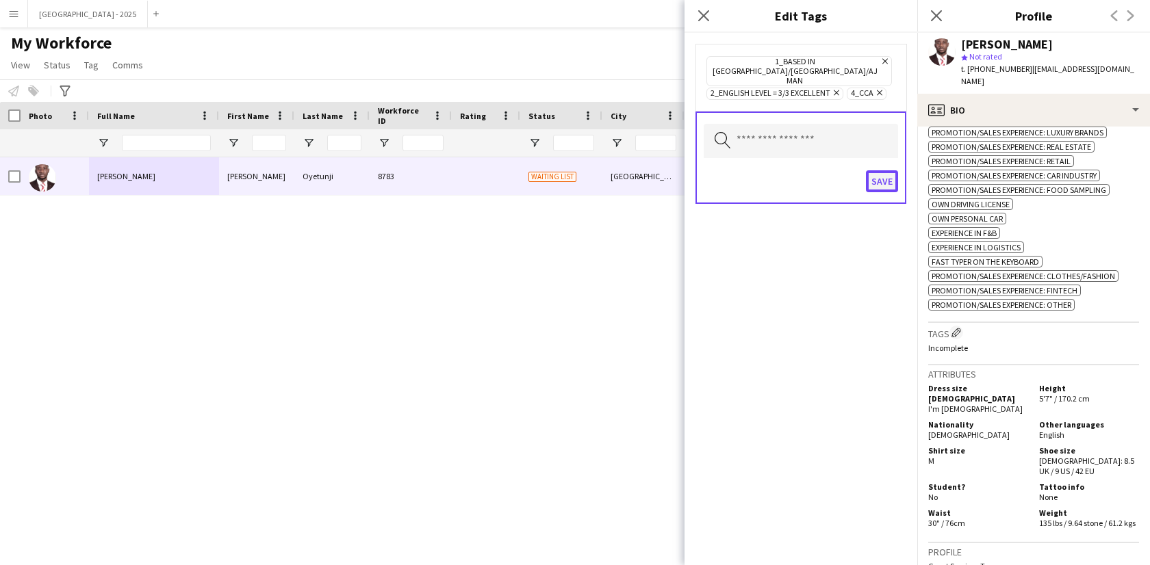
click at [893, 170] on button "Save" at bounding box center [882, 181] width 32 height 22
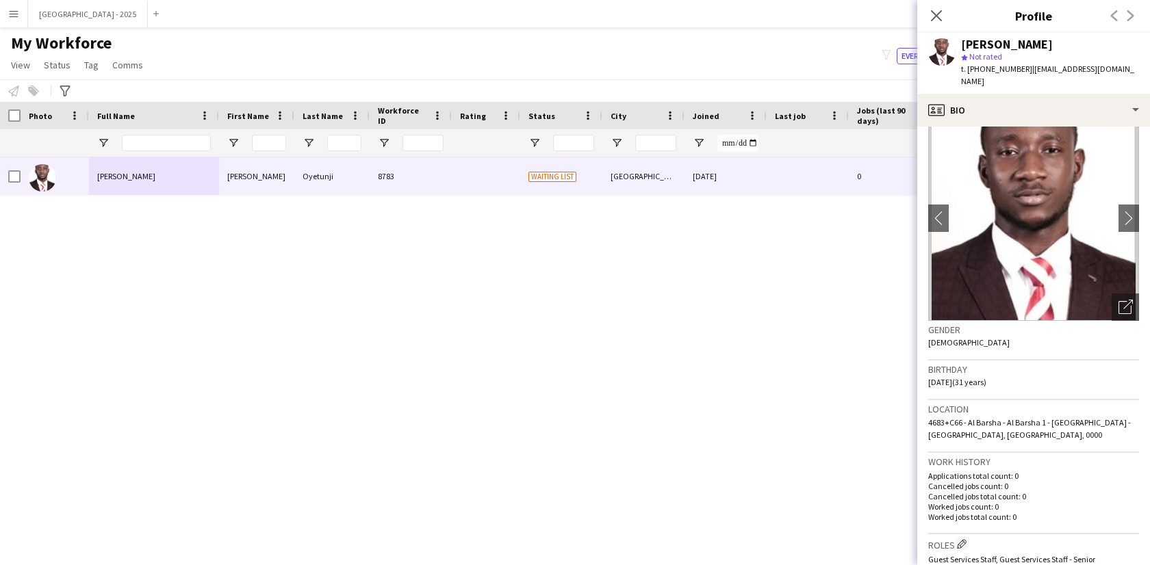
scroll to position [0, 0]
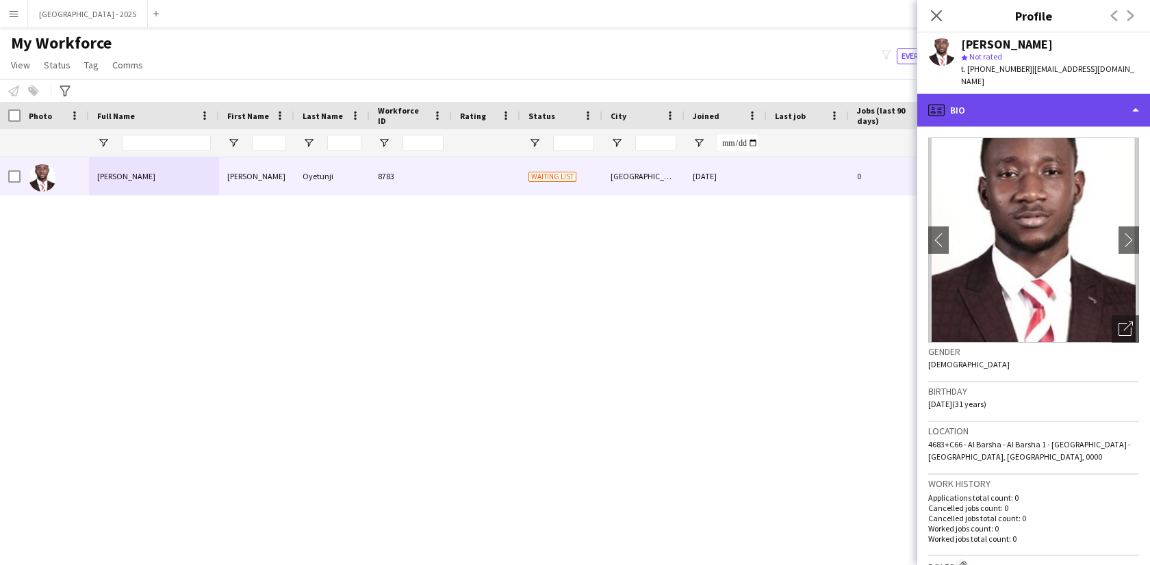
click at [1055, 99] on div "profile Bio" at bounding box center [1033, 110] width 233 height 33
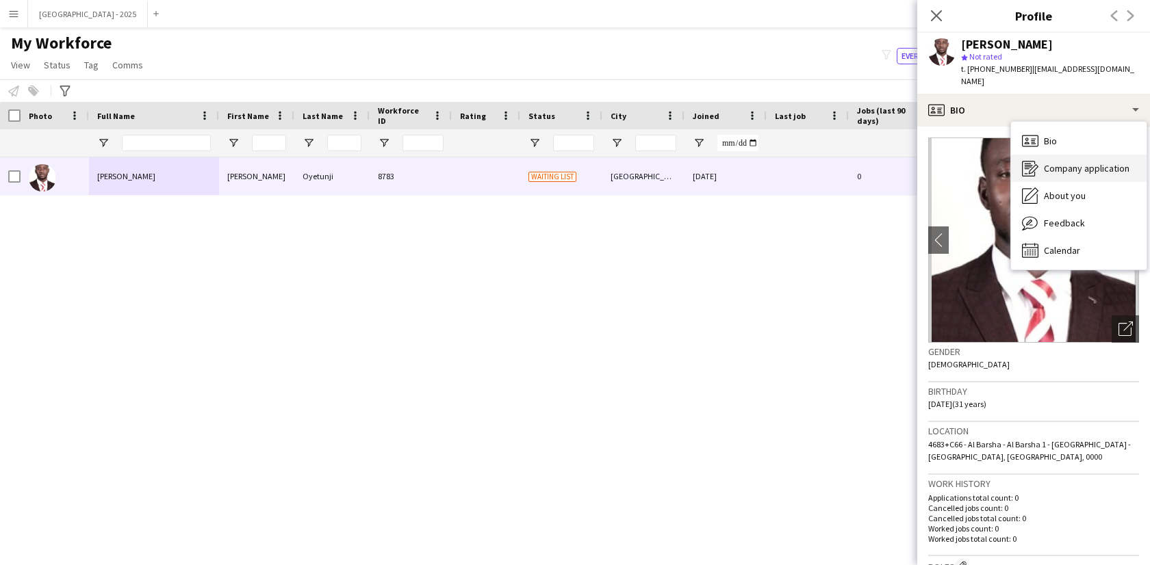
click at [1079, 167] on div "Company application Company application" at bounding box center [1079, 168] width 136 height 27
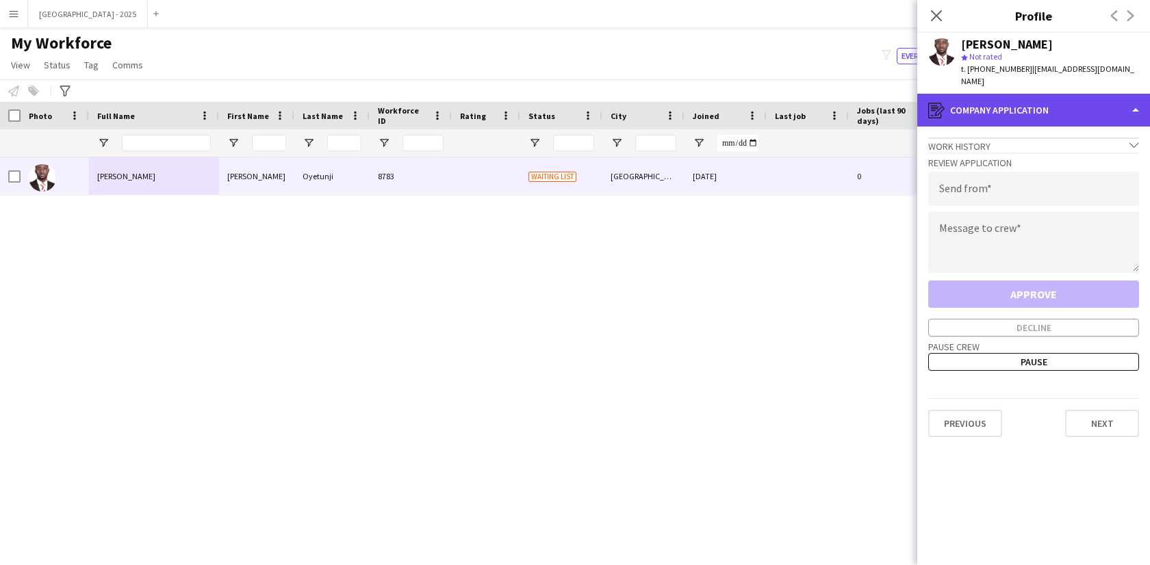
click at [1068, 105] on div "register Company application" at bounding box center [1033, 110] width 233 height 33
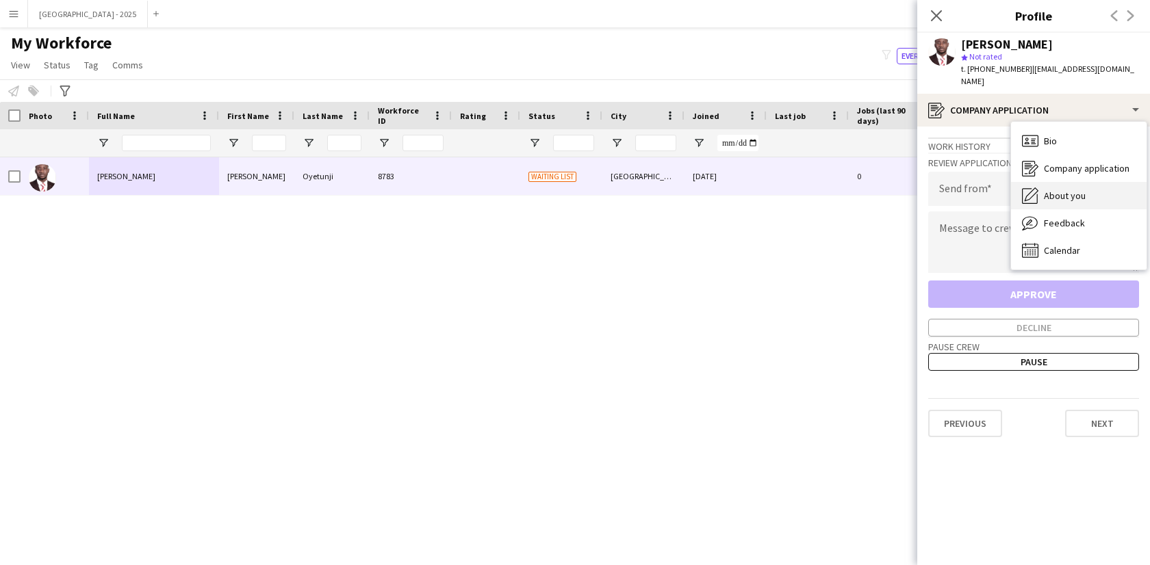
click at [1074, 182] on div "About you About you" at bounding box center [1079, 195] width 136 height 27
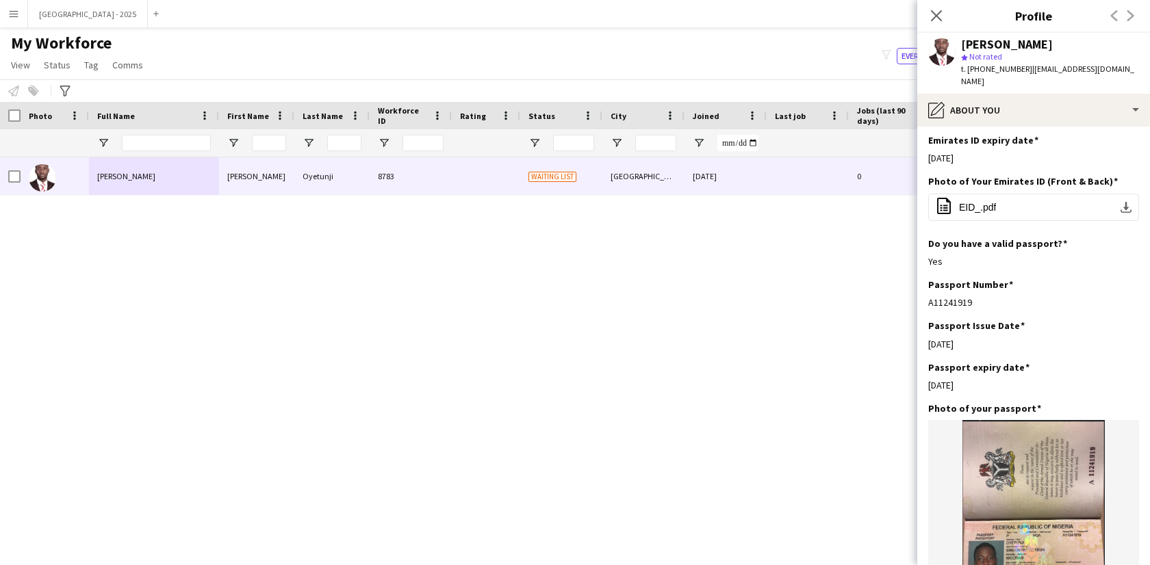
scroll to position [685, 0]
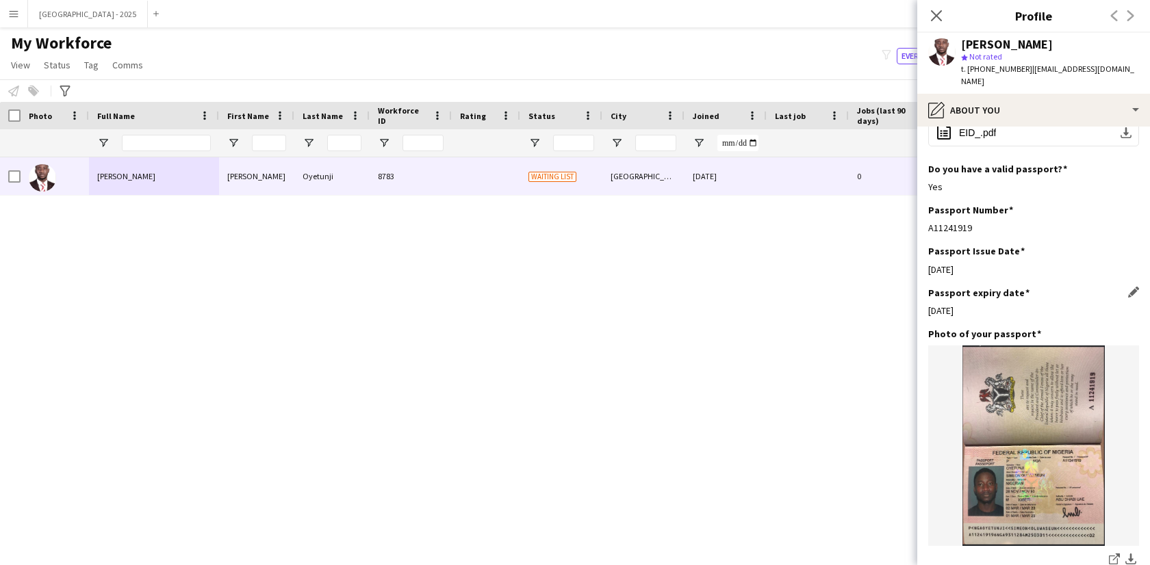
drag, startPoint x: 930, startPoint y: 294, endPoint x: 1063, endPoint y: 300, distance: 132.9
click at [1041, 305] on div "[DATE]" at bounding box center [1033, 311] width 211 height 12
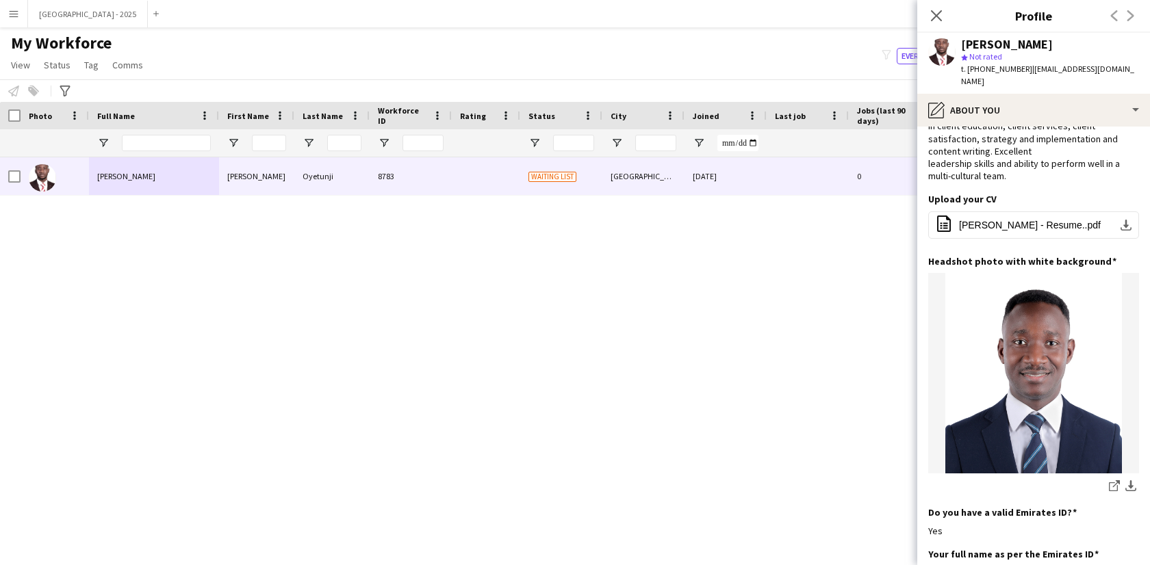
scroll to position [0, 0]
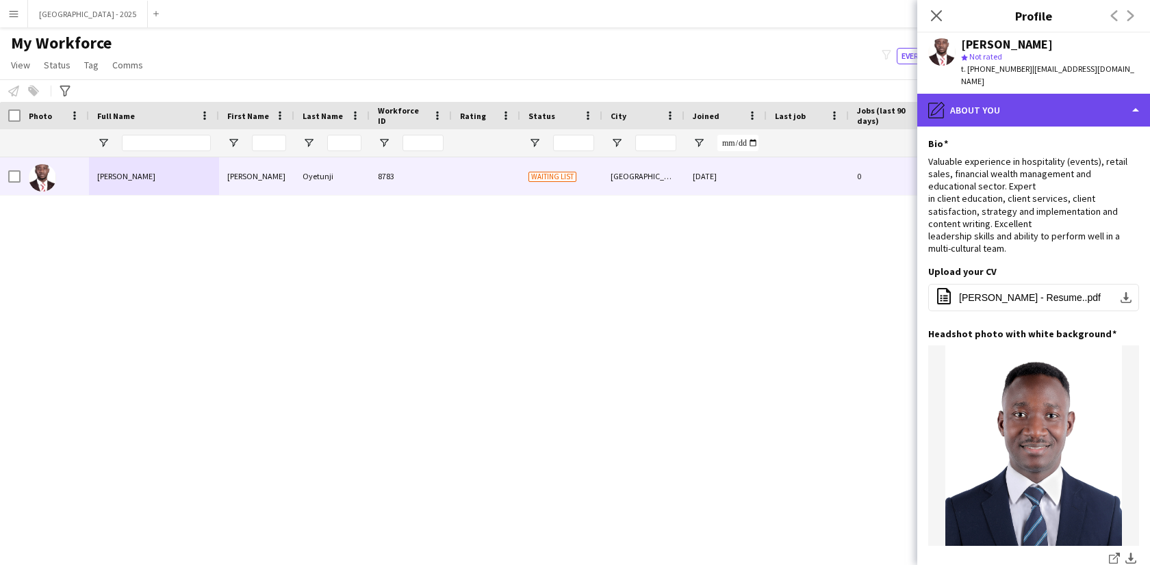
click at [1005, 96] on div "pencil4 About you" at bounding box center [1033, 110] width 233 height 33
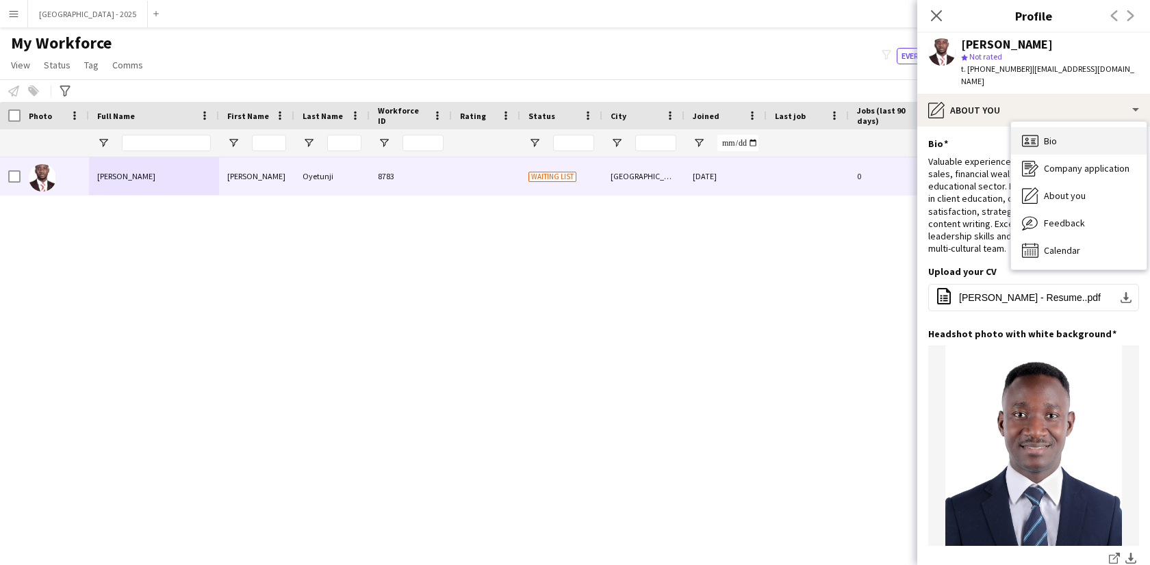
click at [1053, 135] on span "Bio" at bounding box center [1050, 141] width 13 height 12
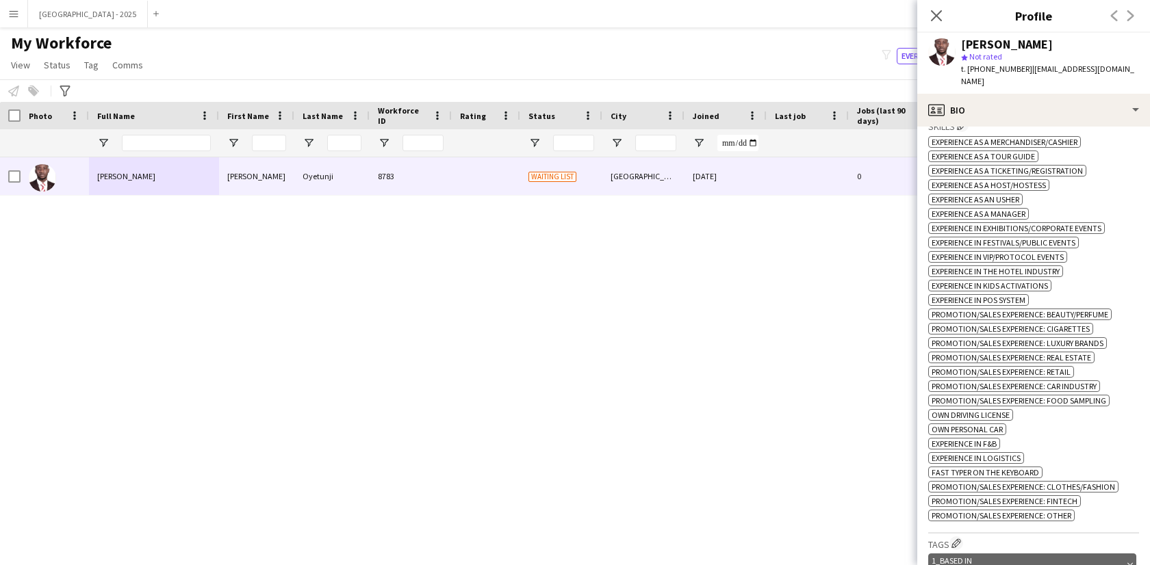
scroll to position [563, 0]
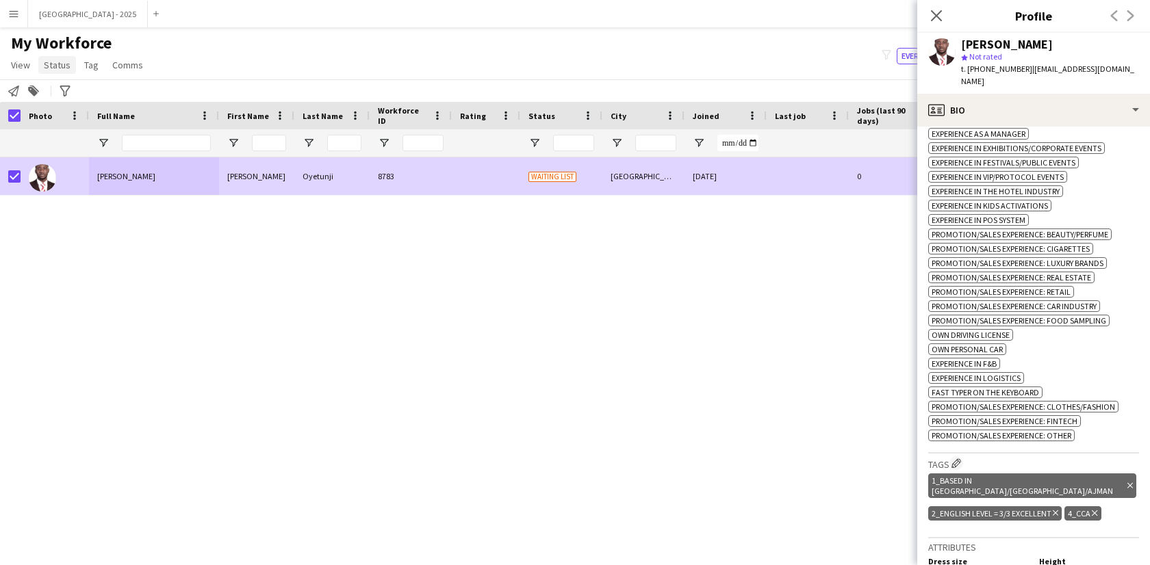
click at [68, 67] on link "Status" at bounding box center [57, 65] width 38 height 18
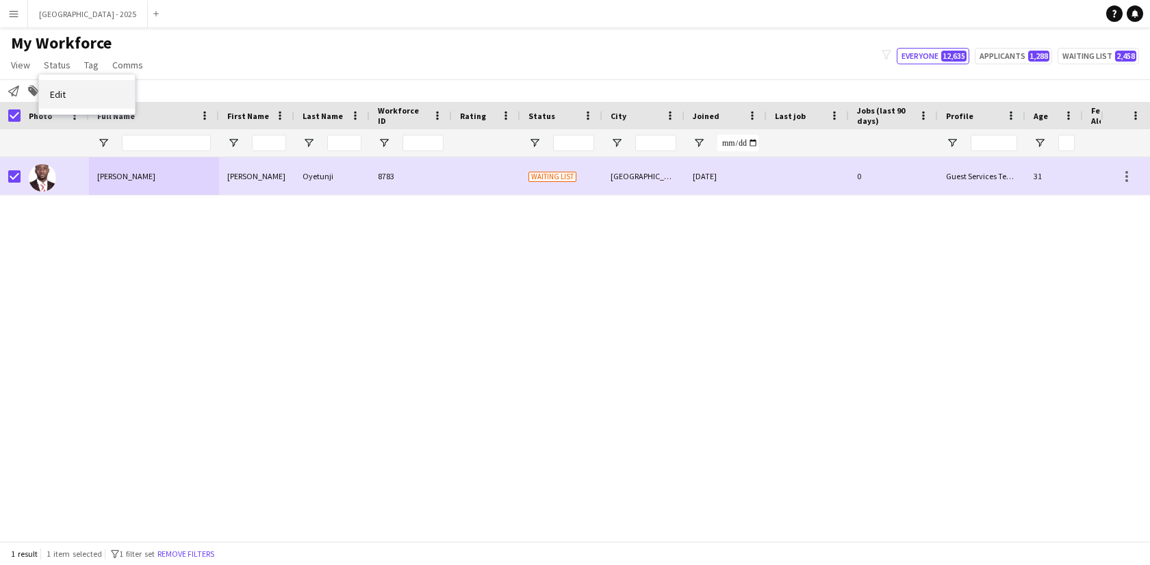
click at [113, 101] on link "Edit" at bounding box center [87, 94] width 96 height 29
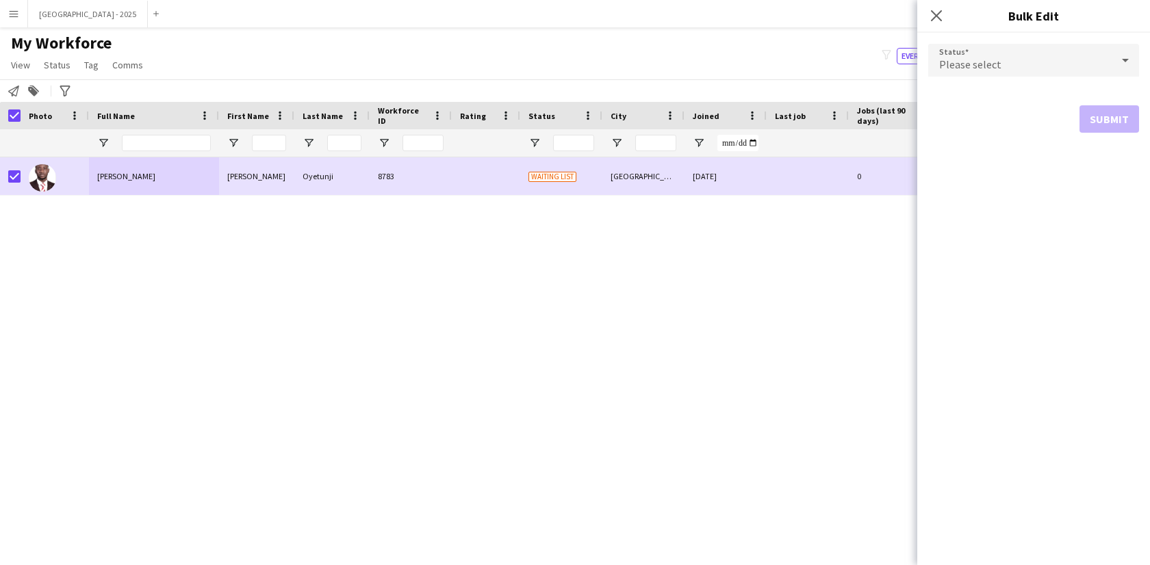
click at [1031, 64] on div "Please select" at bounding box center [1019, 60] width 183 height 33
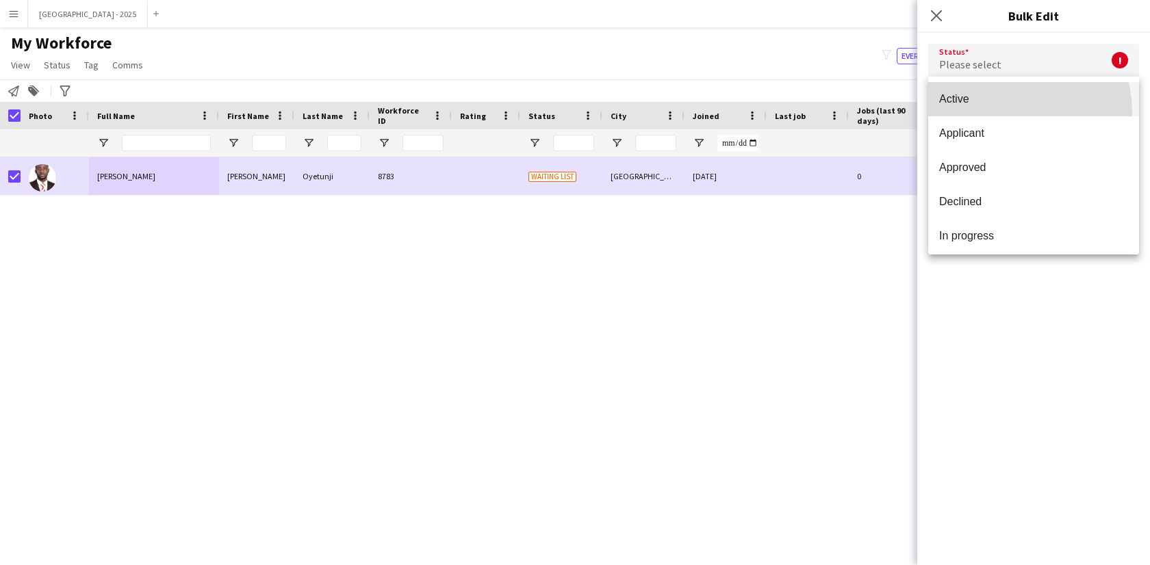
click at [1007, 112] on mat-option "Active" at bounding box center [1033, 99] width 211 height 34
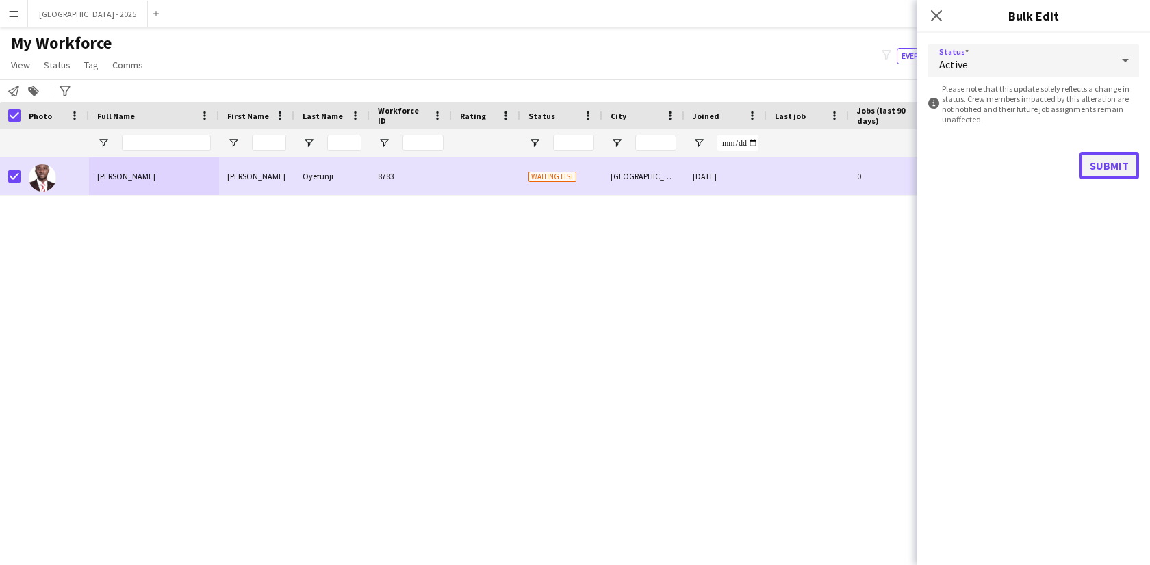
click at [1104, 161] on button "Submit" at bounding box center [1109, 165] width 60 height 27
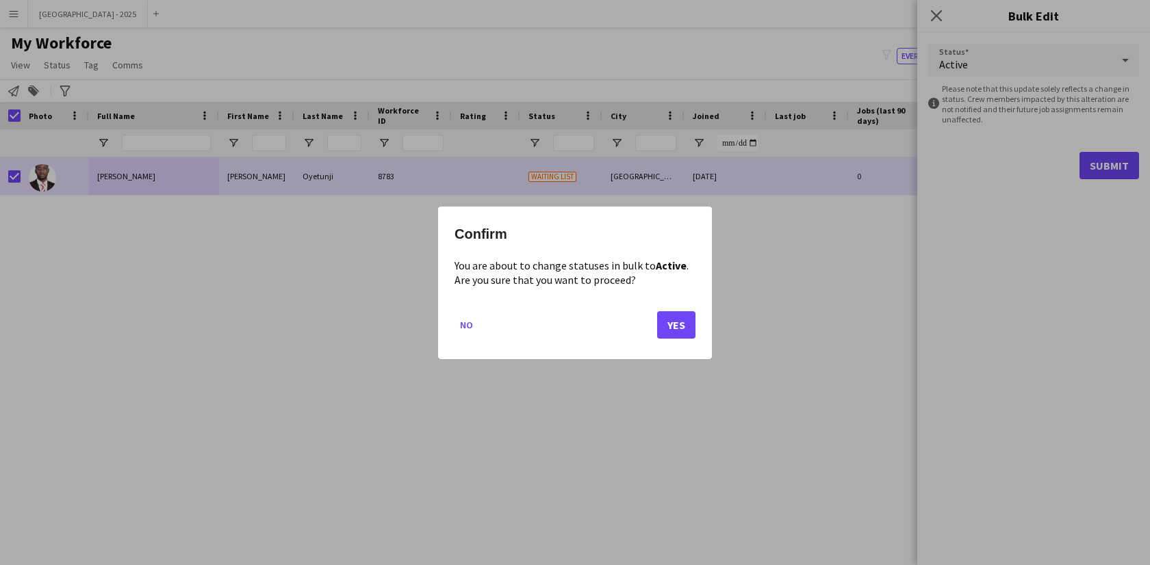
click at [669, 319] on button "Yes" at bounding box center [676, 324] width 38 height 27
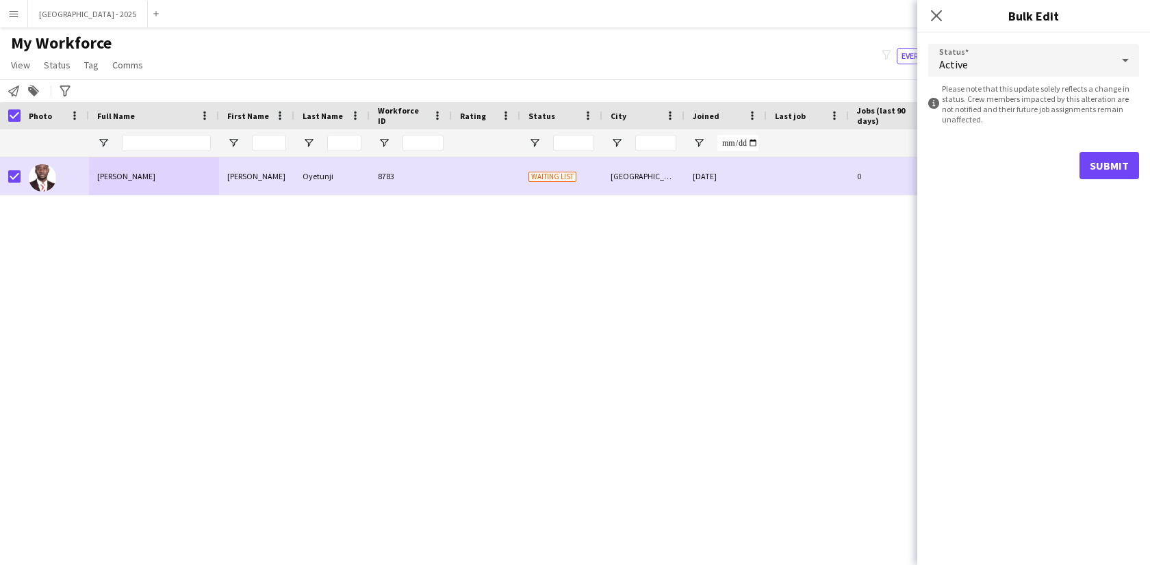
click at [669, 319] on button "Yes" at bounding box center [676, 324] width 38 height 27
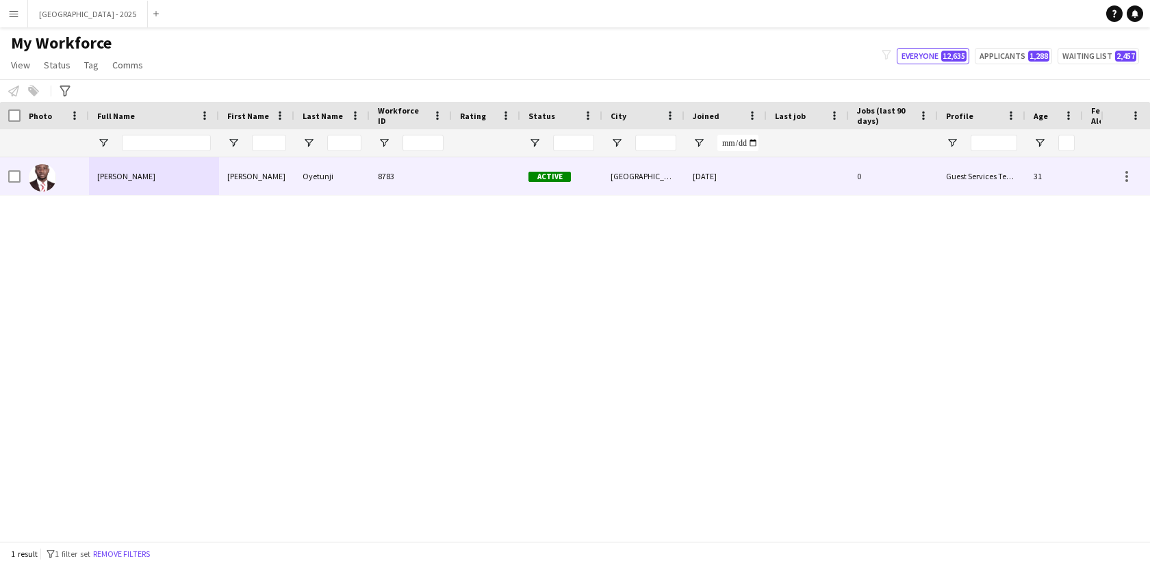
click at [283, 178] on div "[PERSON_NAME]" at bounding box center [256, 176] width 75 height 38
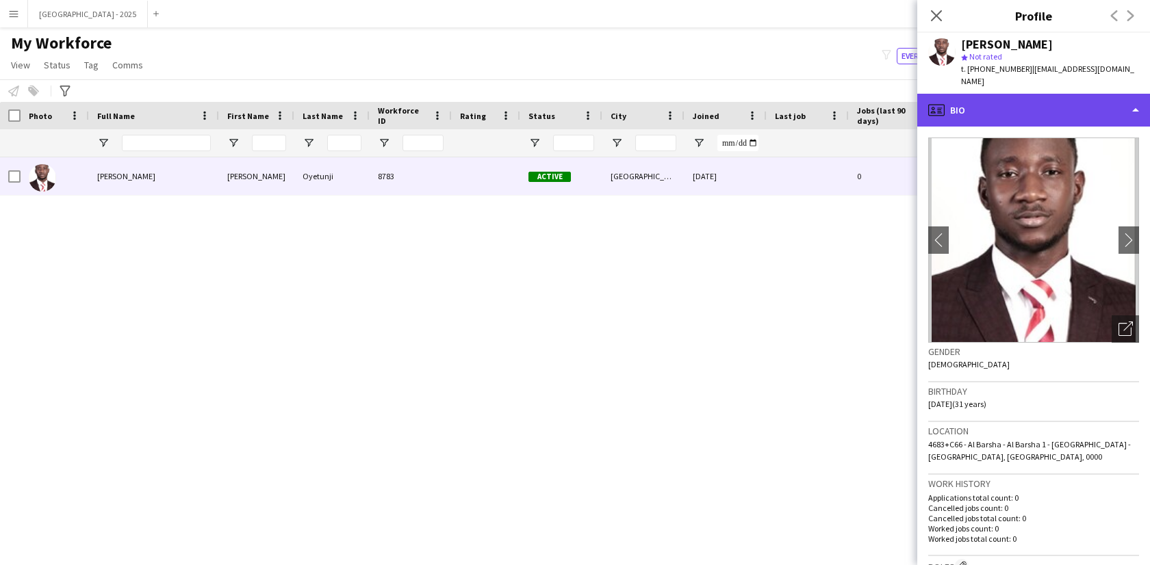
click at [1033, 101] on div "profile Bio" at bounding box center [1033, 110] width 233 height 33
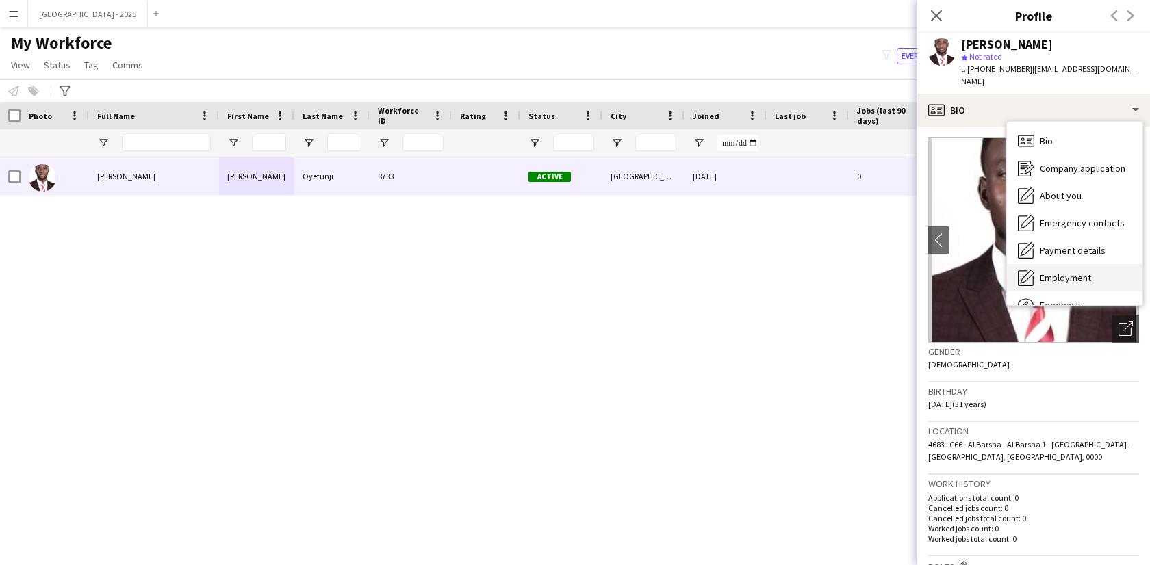
click at [1067, 264] on div "Employment Employment" at bounding box center [1075, 277] width 136 height 27
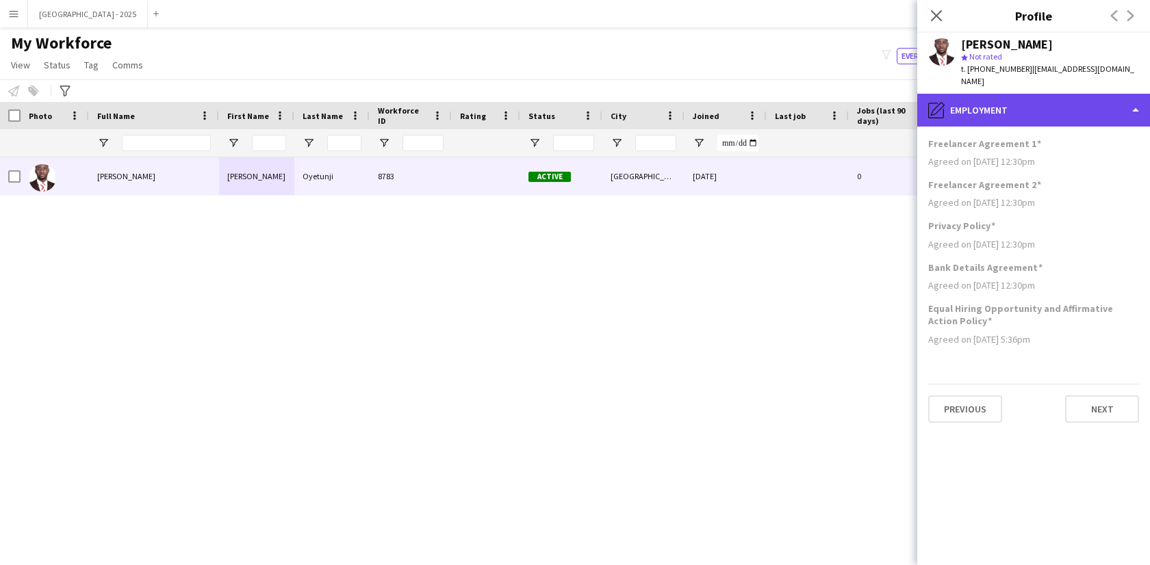
click at [991, 106] on div "pencil4 Employment" at bounding box center [1033, 110] width 233 height 33
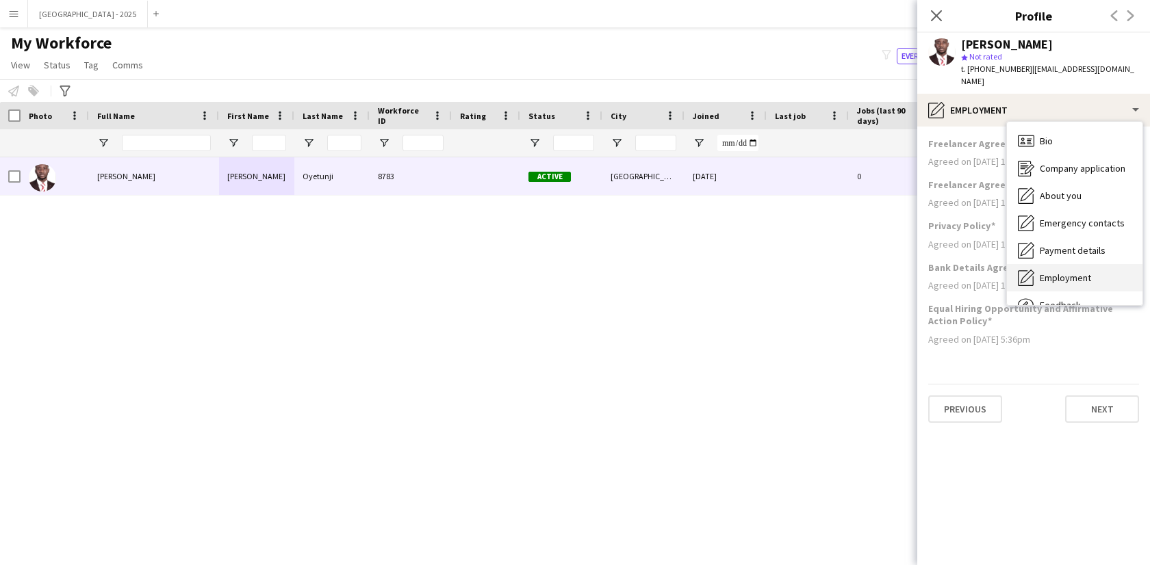
click at [1053, 272] on span "Employment" at bounding box center [1065, 278] width 51 height 12
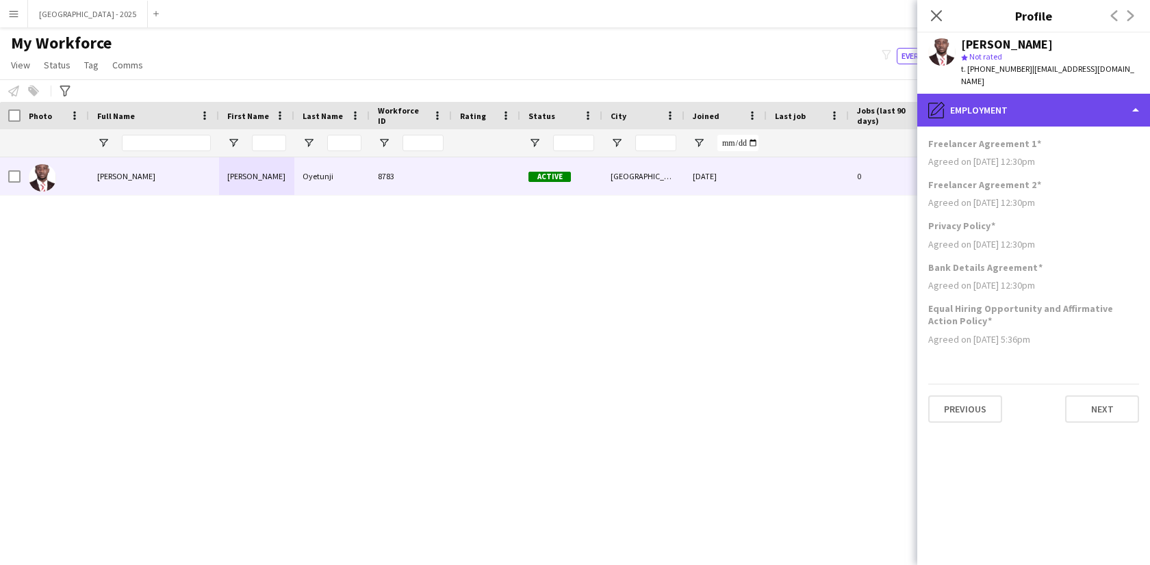
click at [1027, 94] on div "pencil4 Employment" at bounding box center [1033, 110] width 233 height 33
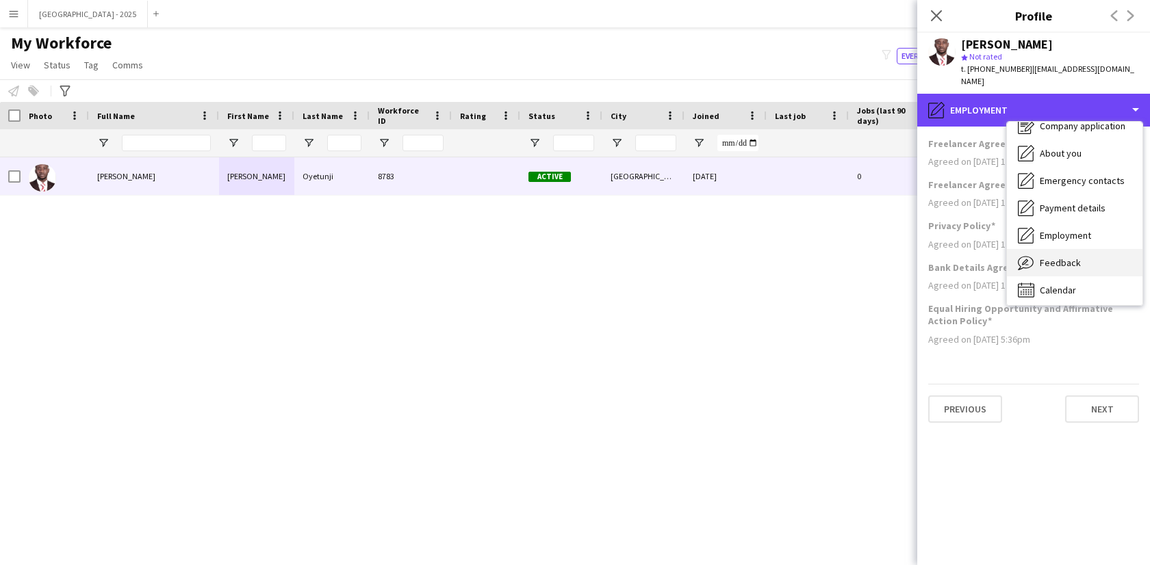
scroll to position [47, 0]
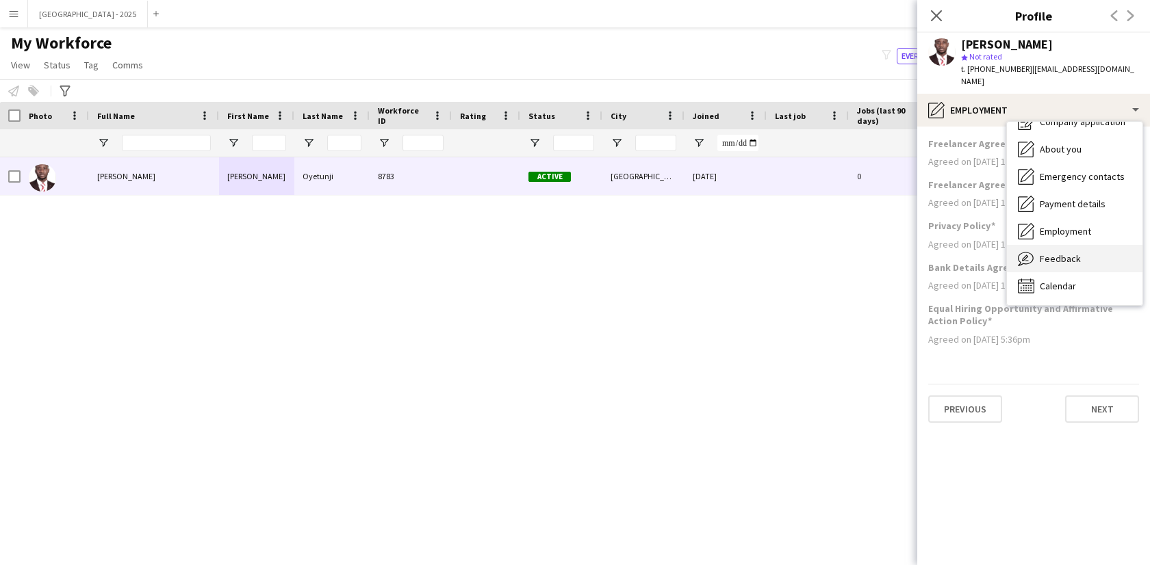
click at [1073, 253] on span "Feedback" at bounding box center [1060, 259] width 41 height 12
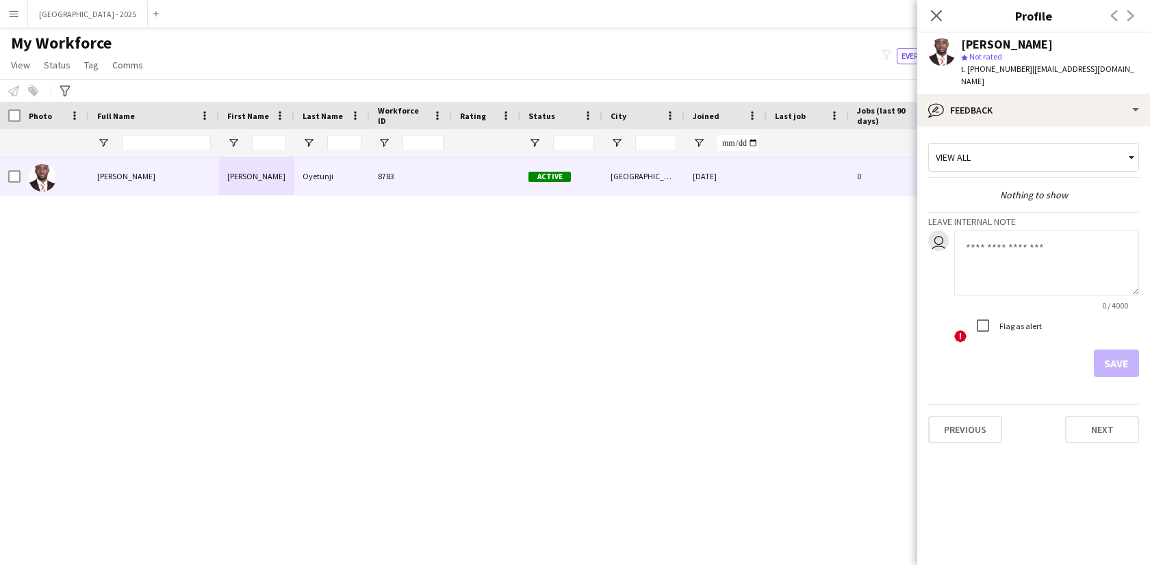
click at [1001, 251] on textarea at bounding box center [1046, 263] width 185 height 65
type textarea "**********"
click at [1113, 350] on button "Save" at bounding box center [1116, 363] width 45 height 27
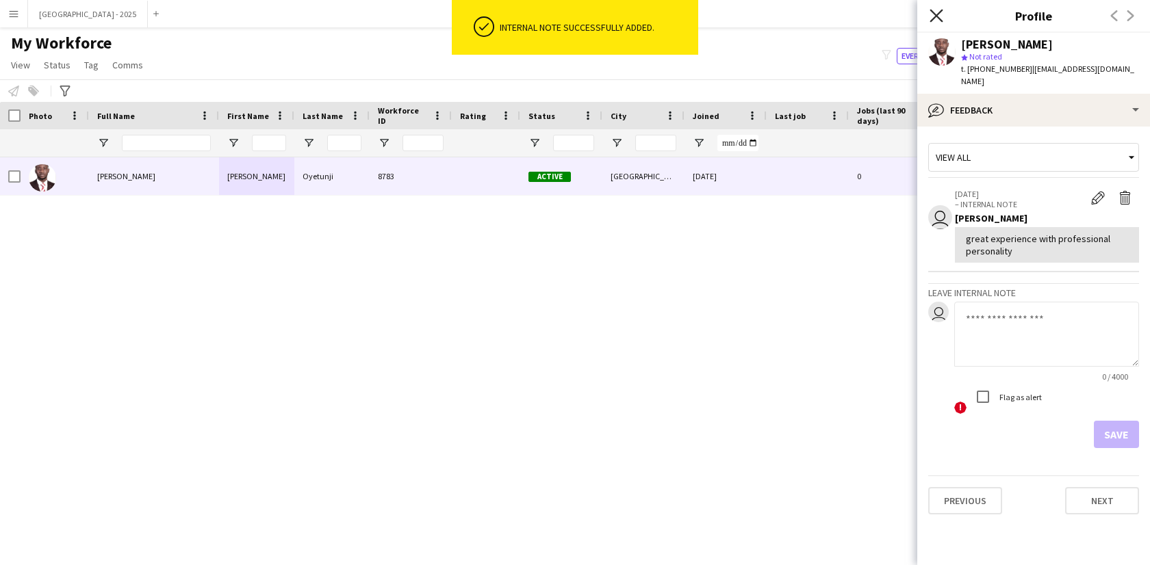
click at [933, 18] on icon at bounding box center [935, 15] width 13 height 13
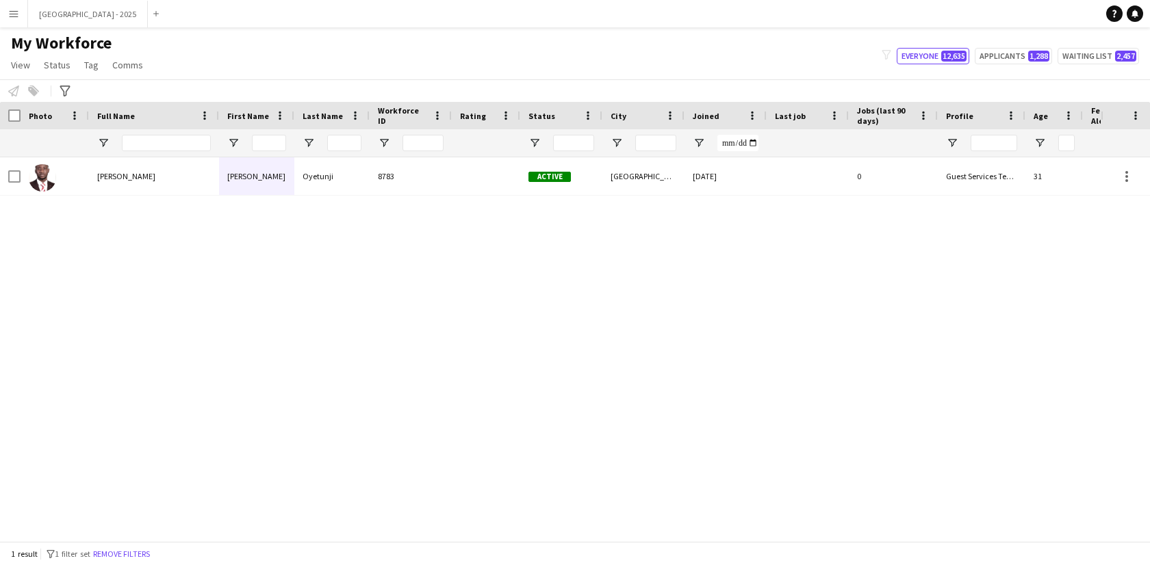
click at [118, 550] on button "Remove filters" at bounding box center [121, 554] width 62 height 15
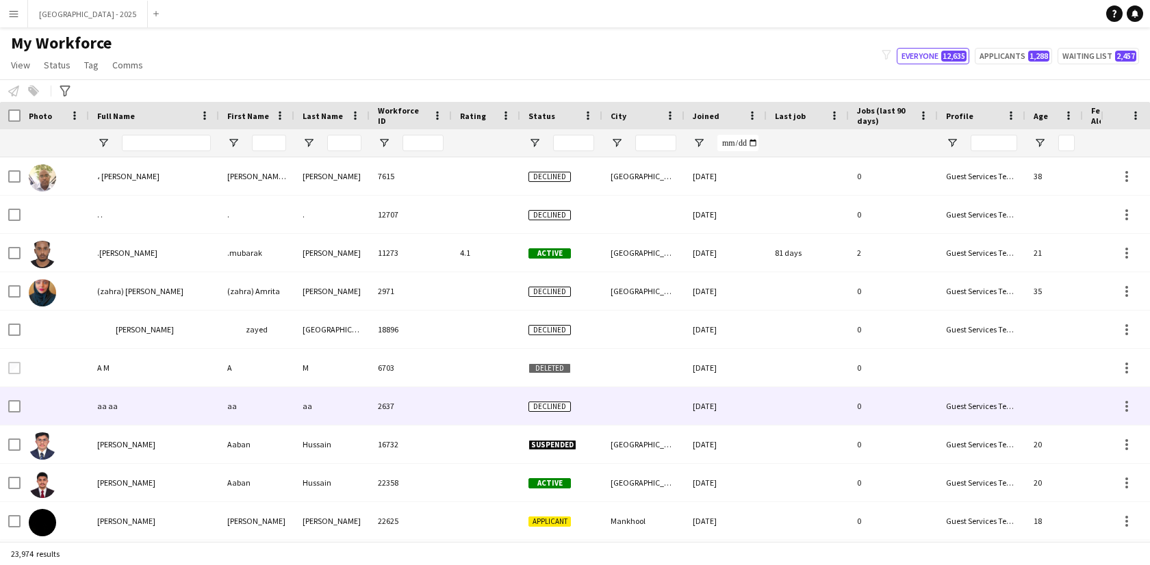
click at [233, 407] on div "aa" at bounding box center [256, 406] width 75 height 38
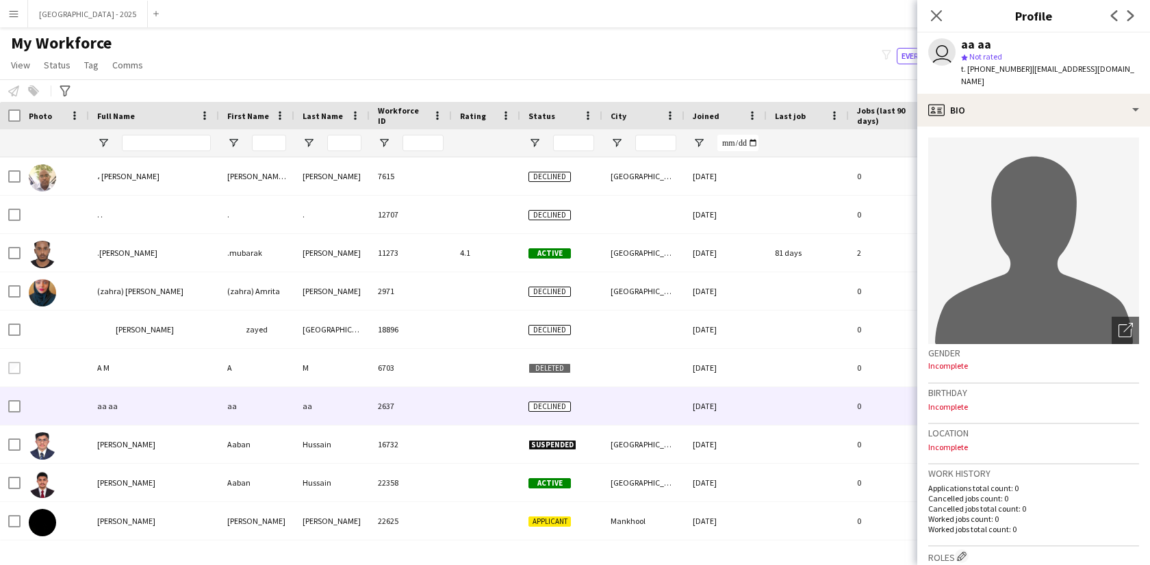
click at [933, 21] on icon "Close pop-in" at bounding box center [936, 15] width 11 height 11
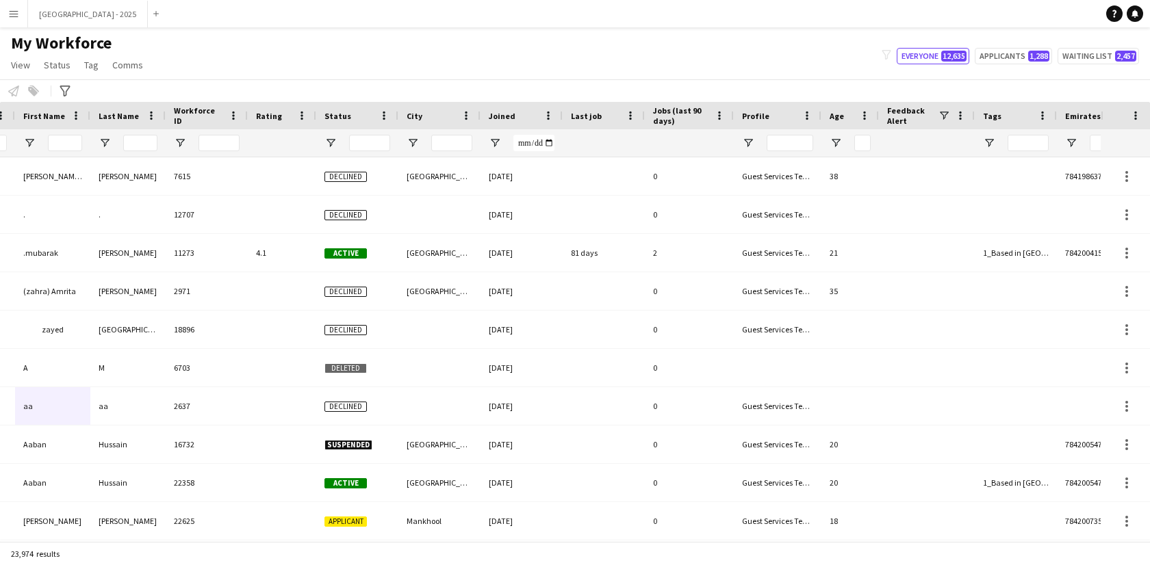
scroll to position [0, 297]
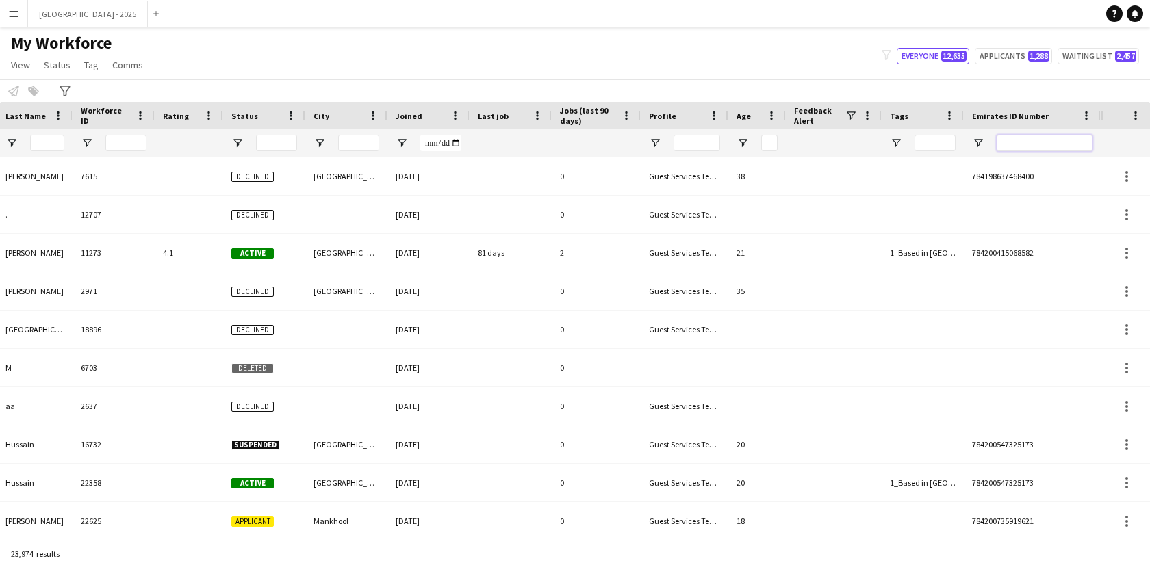
drag, startPoint x: 1036, startPoint y: 148, endPoint x: 1039, endPoint y: 157, distance: 9.3
click at [1039, 157] on div "Workforce Details Profile Data Full Name First Name Last Name" at bounding box center [401, 129] width 1397 height 55
paste input "*******"
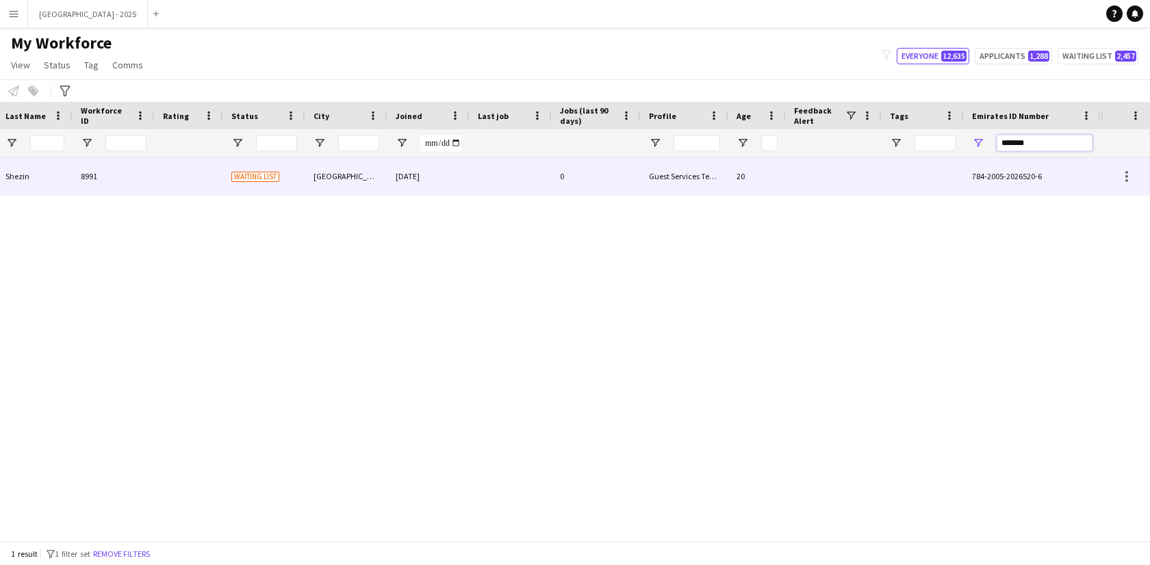
type input "*******"
click at [534, 170] on div at bounding box center [510, 176] width 82 height 38
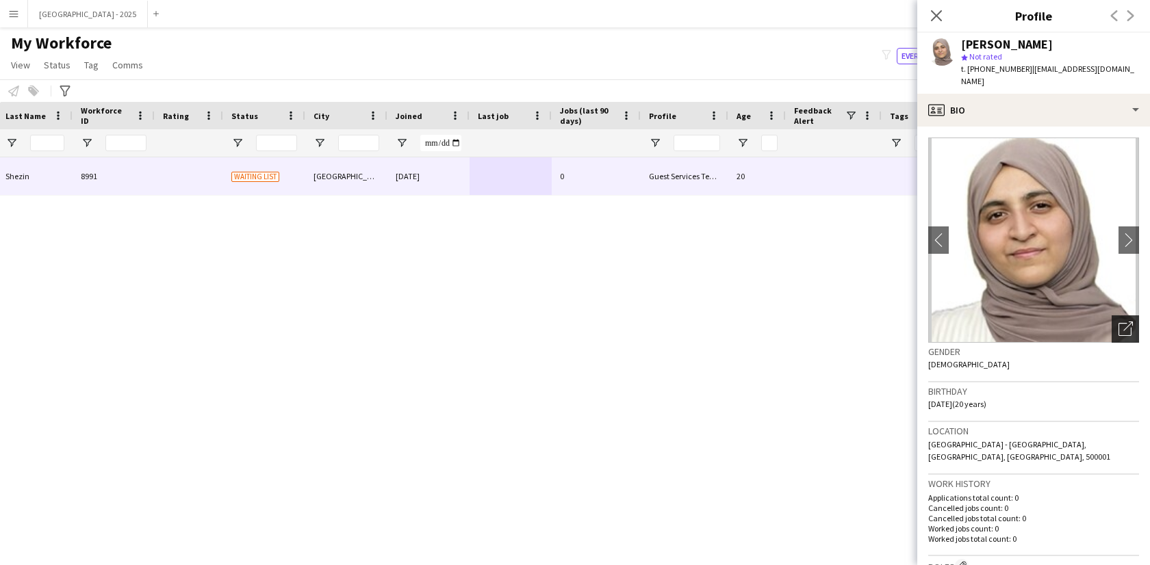
click at [1121, 322] on icon "Open photos pop-in" at bounding box center [1125, 329] width 14 height 14
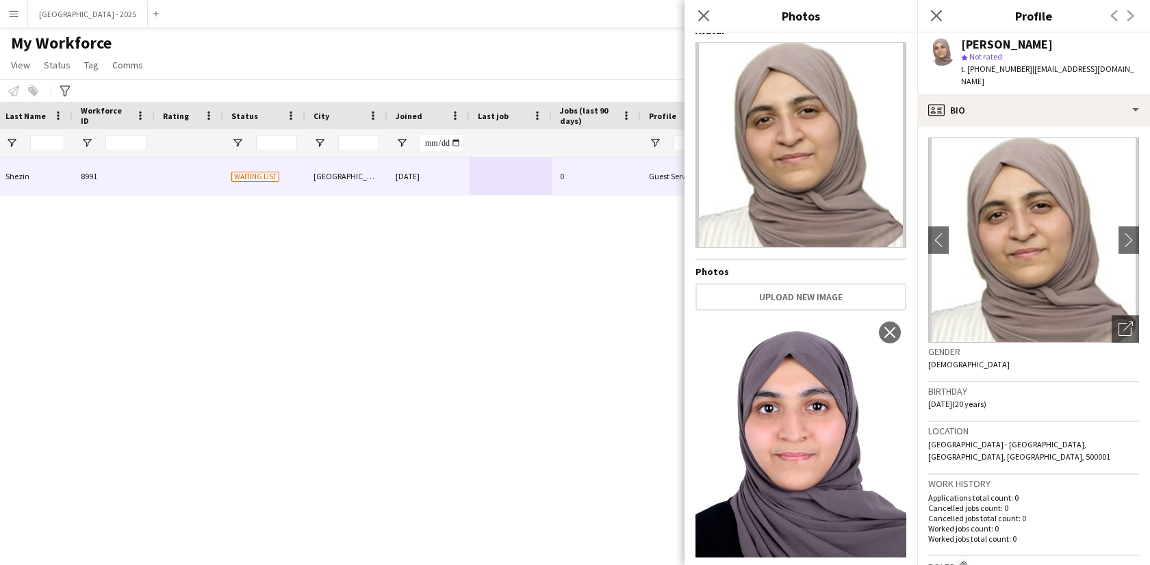
scroll to position [19, 0]
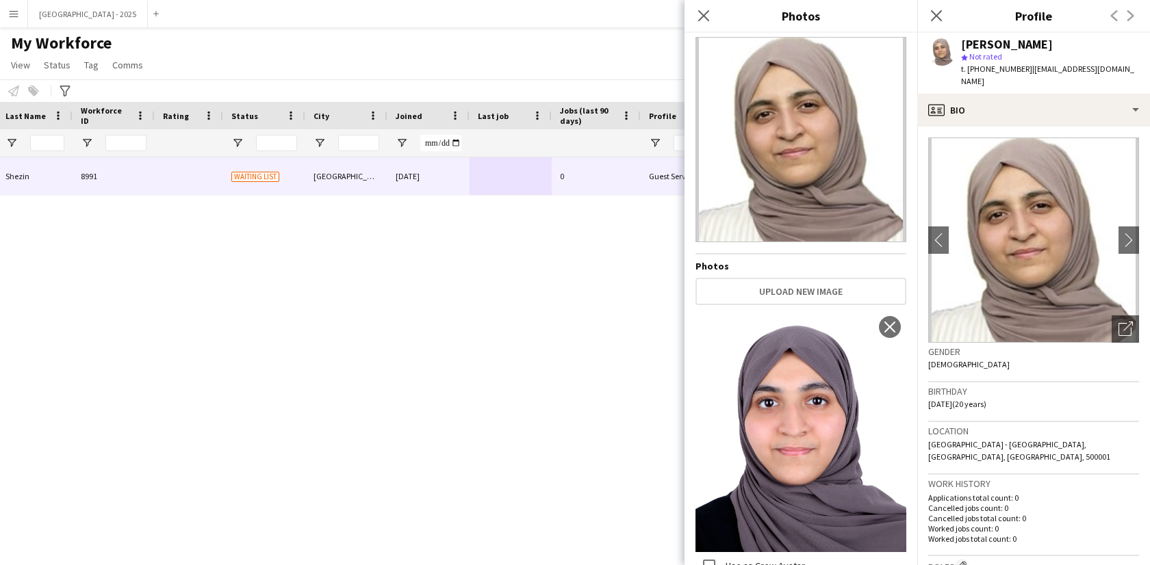
click at [996, 367] on div "Gender [DEMOGRAPHIC_DATA]" at bounding box center [1033, 363] width 211 height 40
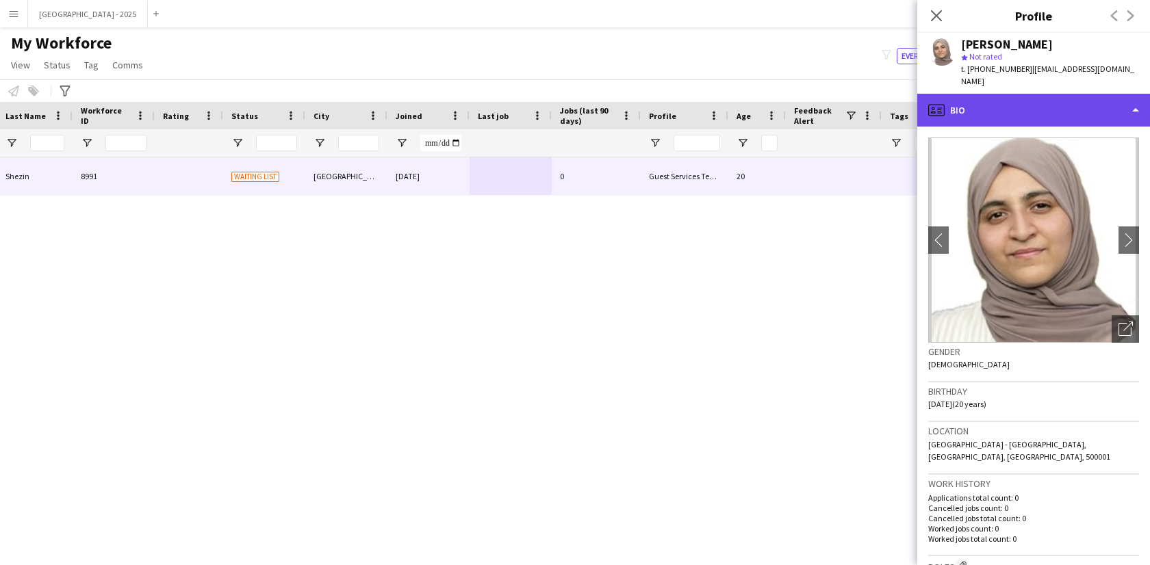
click at [999, 100] on div "profile Bio" at bounding box center [1033, 110] width 233 height 33
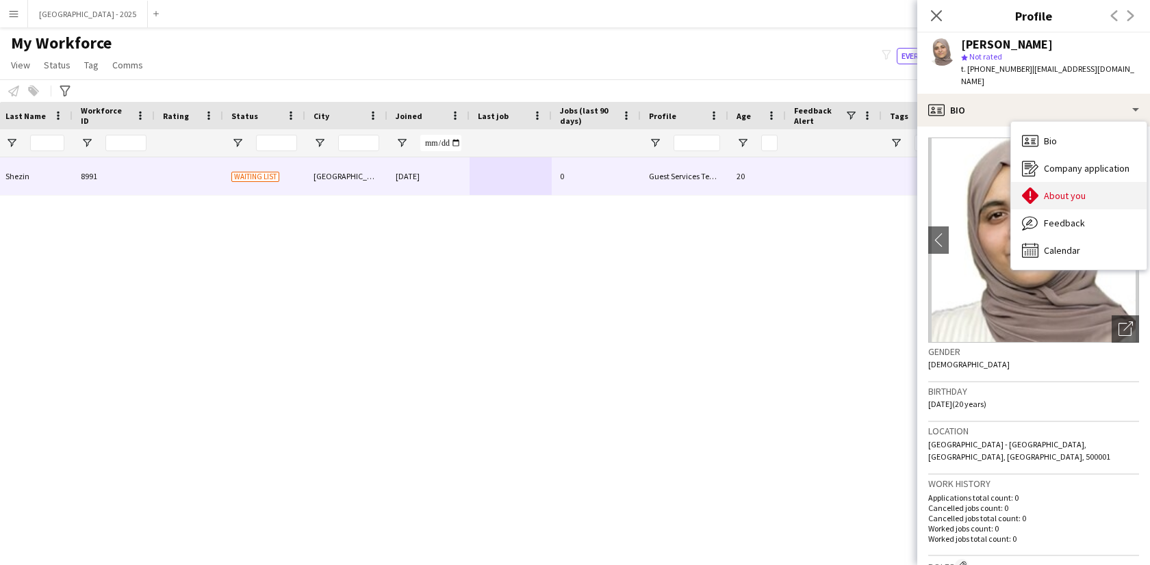
click at [1079, 190] on span "About you" at bounding box center [1065, 196] width 42 height 12
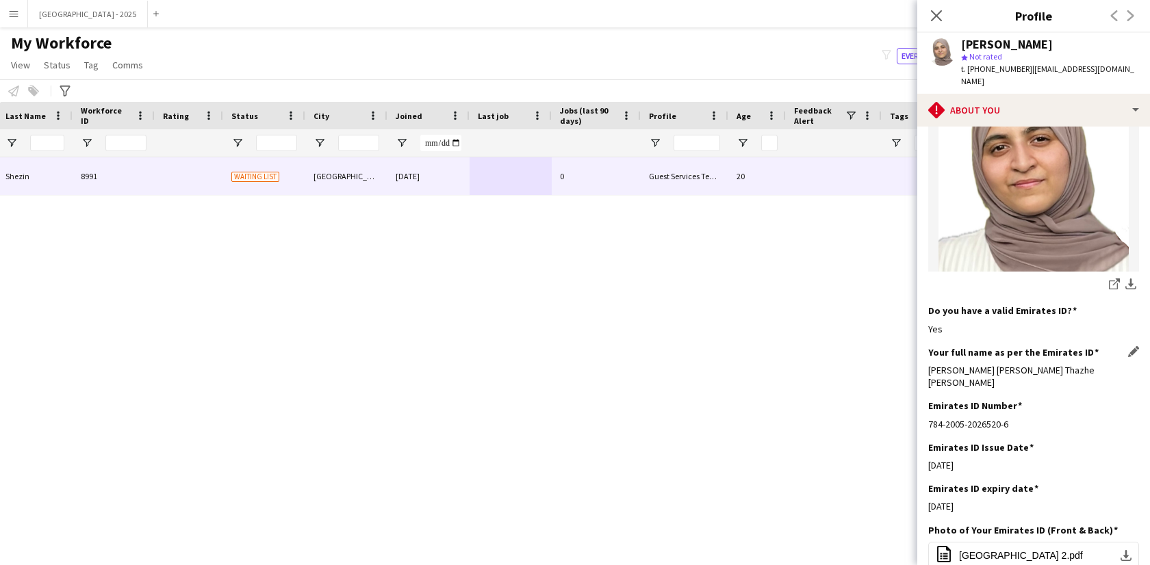
scroll to position [387, 0]
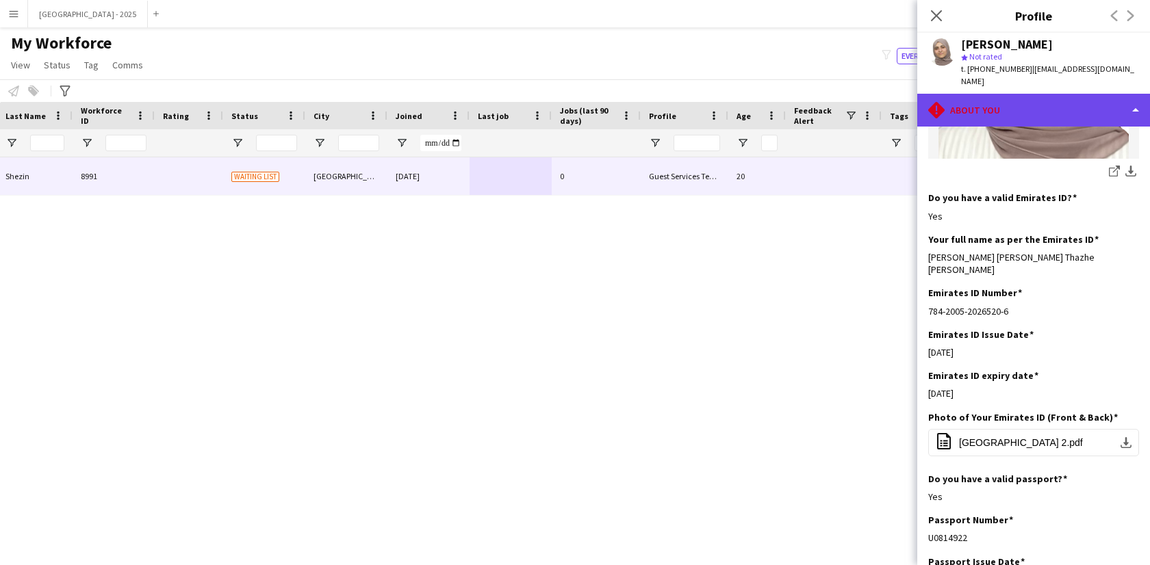
click at [1020, 102] on div "rhombus-alert About you" at bounding box center [1033, 110] width 233 height 33
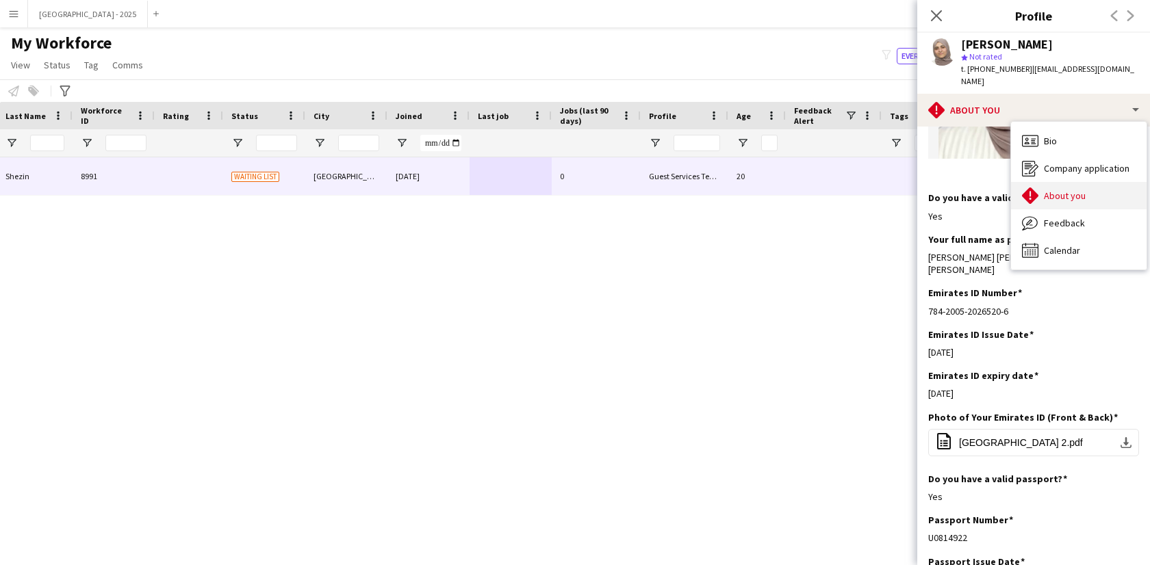
click at [1055, 190] on span "About you" at bounding box center [1065, 196] width 42 height 12
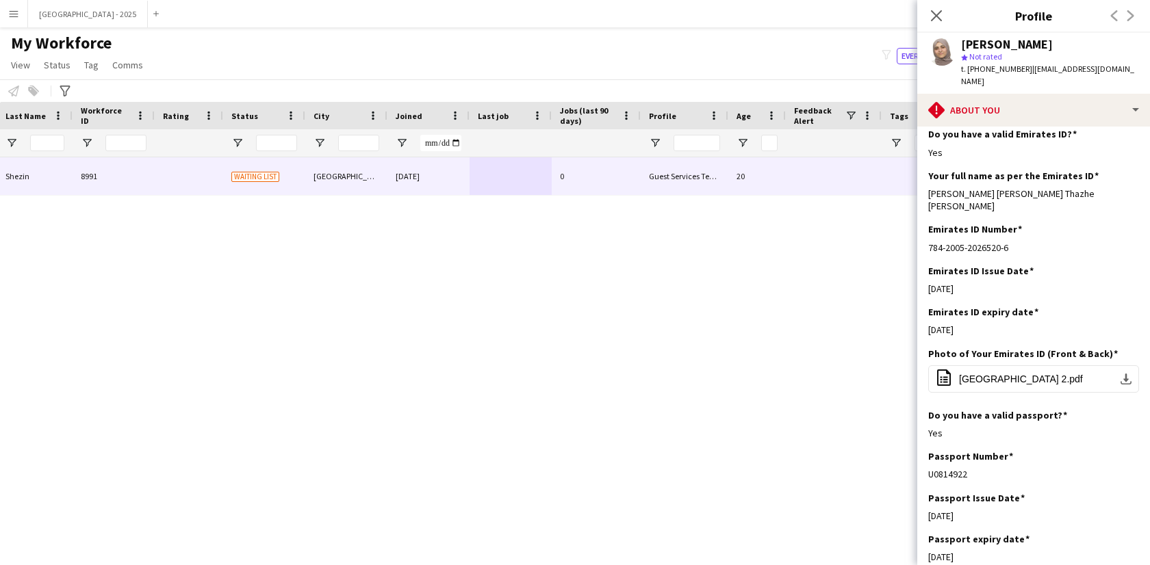
scroll to position [560, 0]
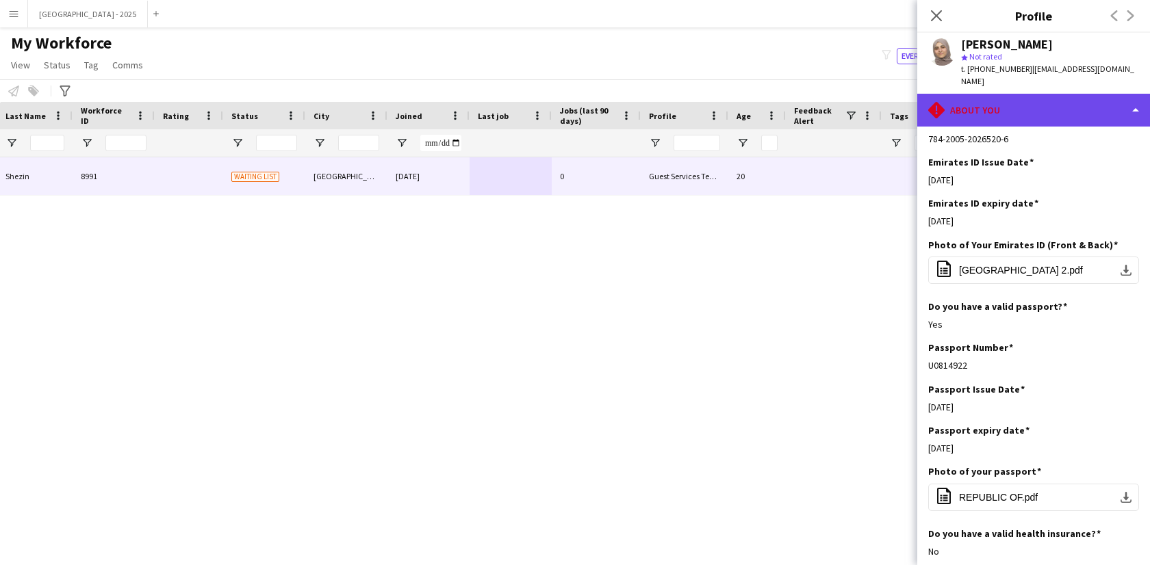
click at [1024, 98] on div "rhombus-alert About you" at bounding box center [1033, 110] width 233 height 33
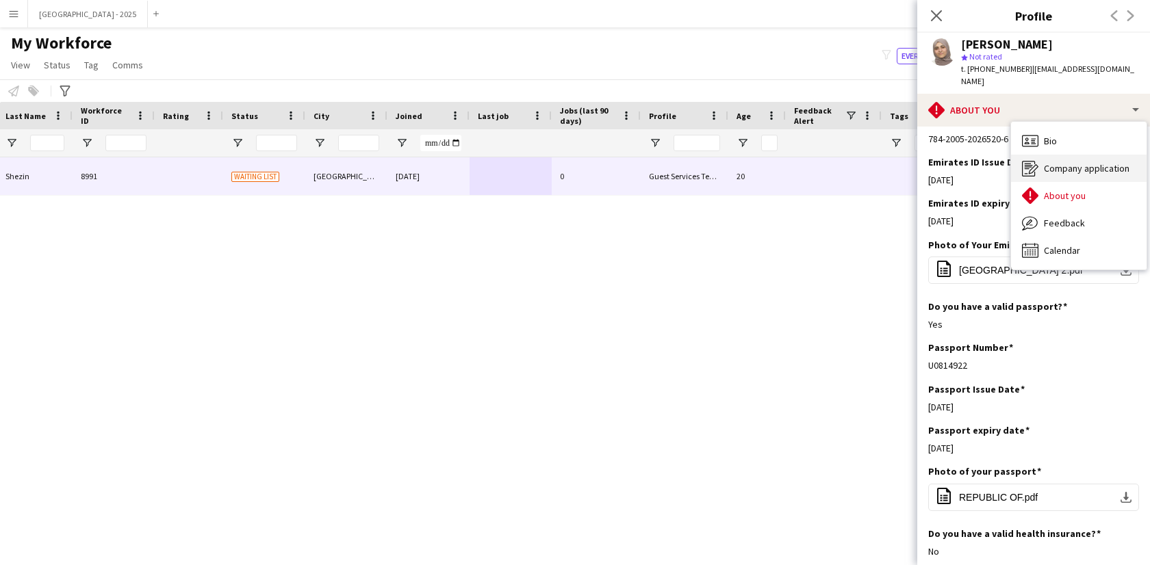
click at [1107, 162] on span "Company application" at bounding box center [1087, 168] width 86 height 12
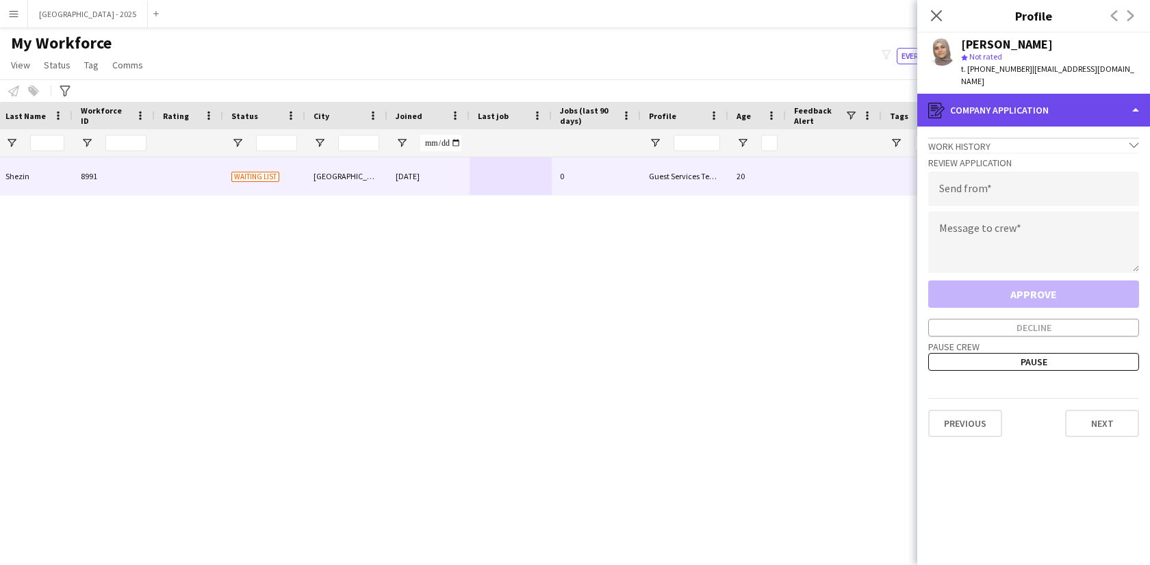
click at [1036, 113] on div "register Company application" at bounding box center [1033, 110] width 233 height 33
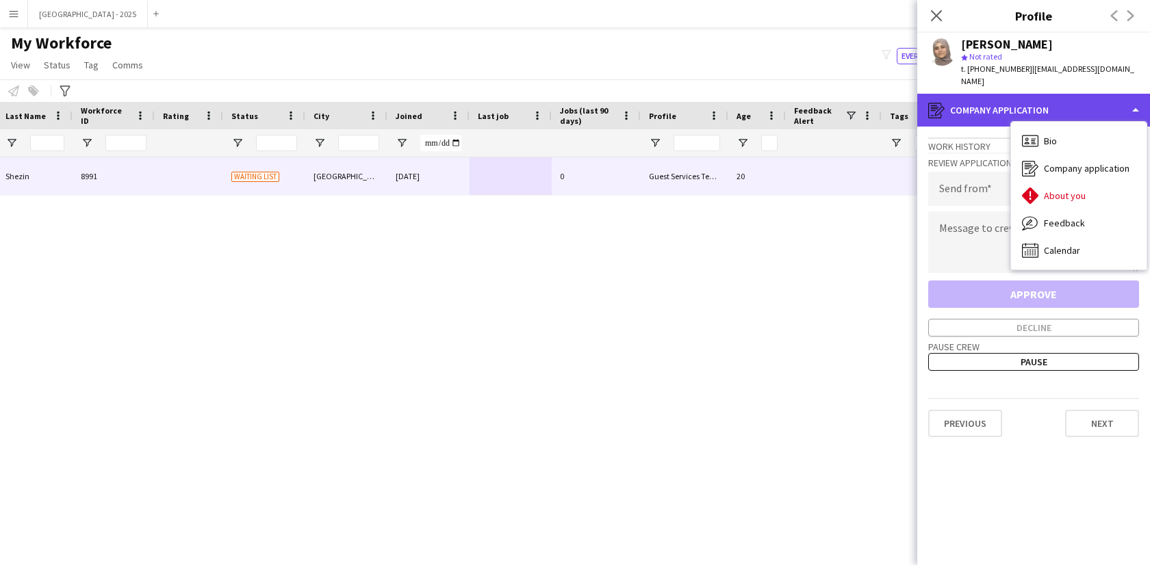
click at [993, 103] on div "register Company application" at bounding box center [1033, 110] width 233 height 33
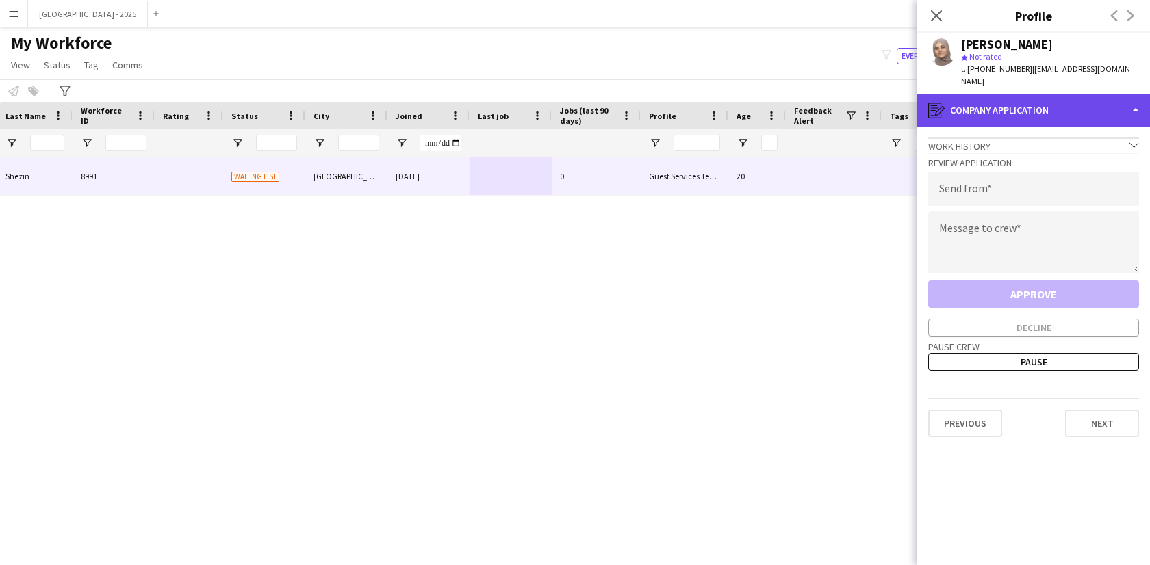
click at [1021, 109] on div "register Company application" at bounding box center [1033, 110] width 233 height 33
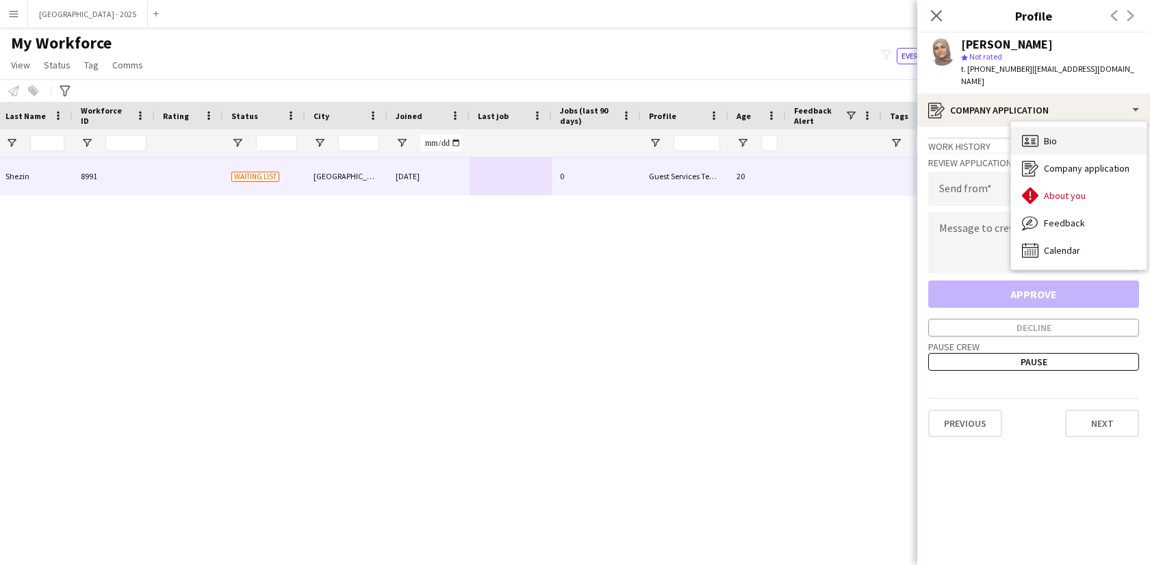
click at [1058, 137] on div "Bio Bio" at bounding box center [1079, 140] width 136 height 27
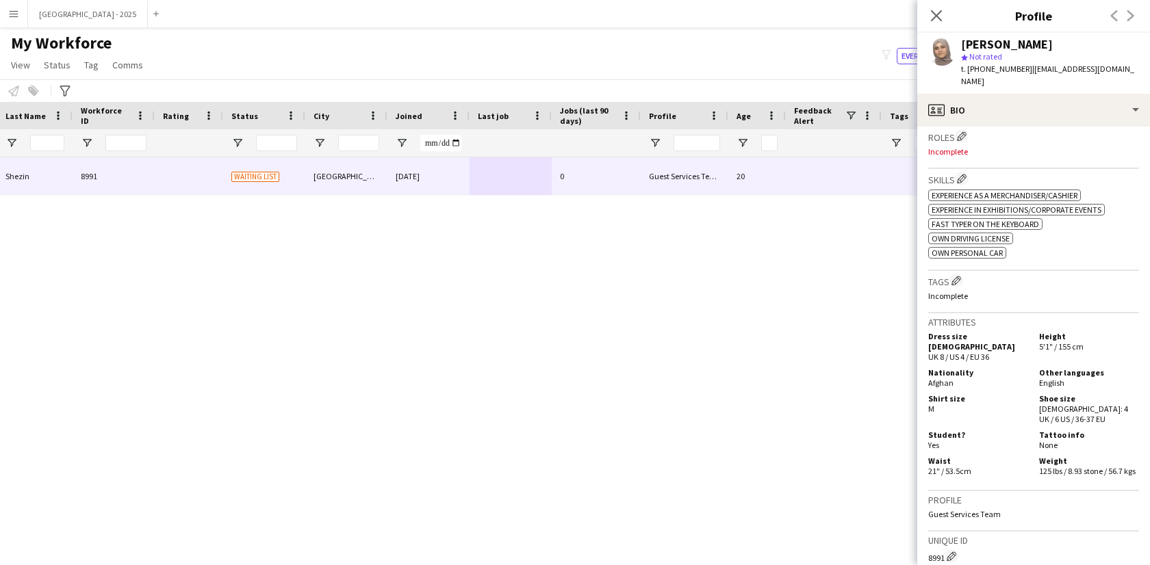
scroll to position [433, 0]
click at [959, 241] on div "Skills Edit crew company skills ok-circled2 background Layer 1 cross-circle-red…" at bounding box center [1033, 216] width 211 height 101
click at [959, 272] on app-icon "Edit crew company tags" at bounding box center [956, 277] width 10 height 10
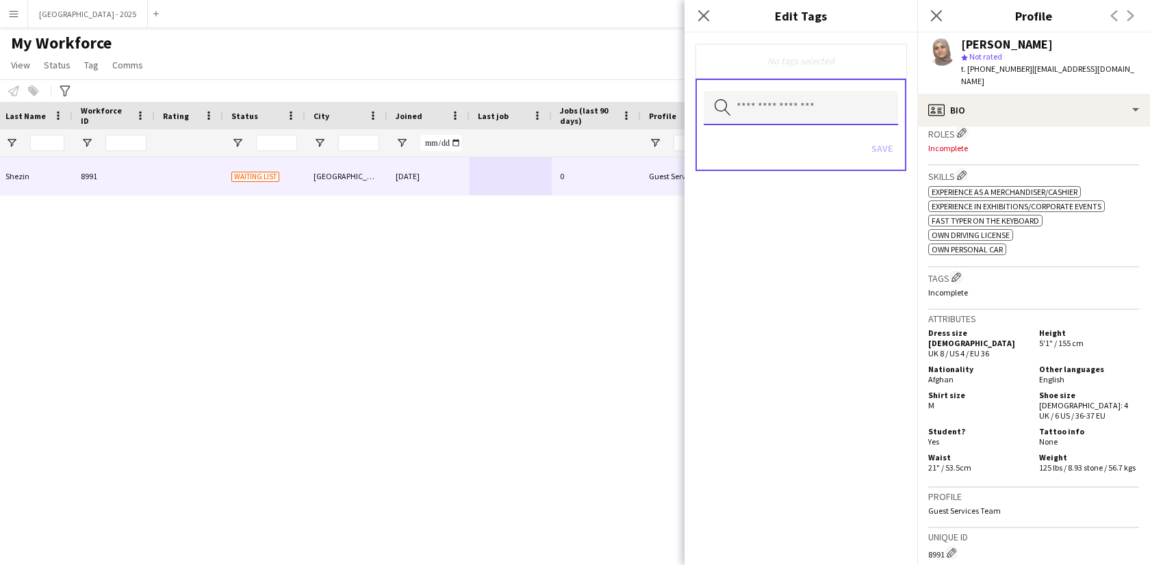
click at [803, 95] on input "text" at bounding box center [801, 108] width 194 height 34
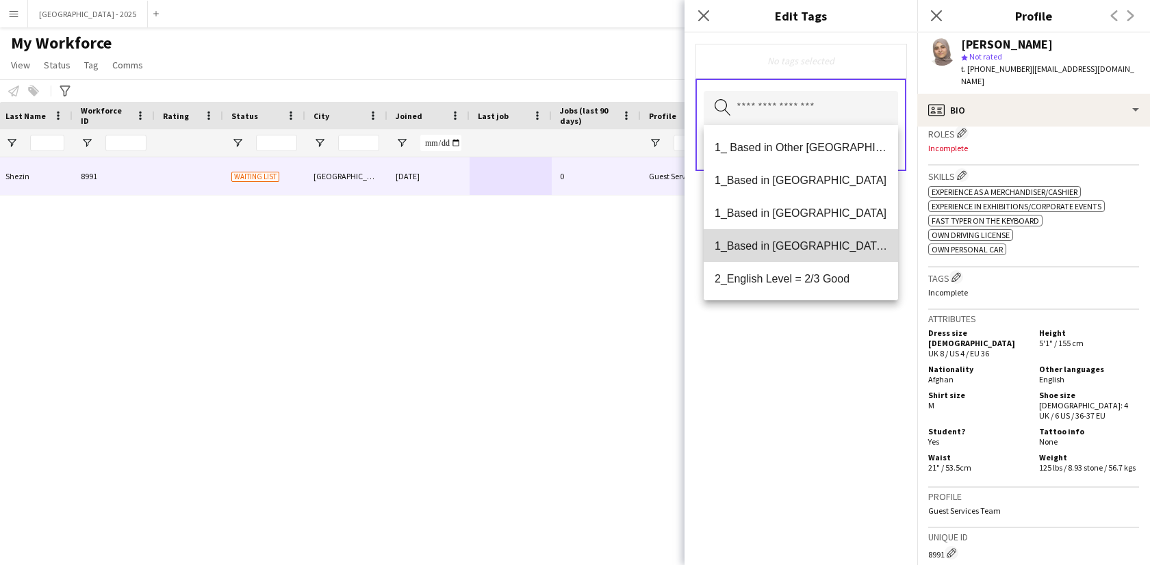
click at [816, 240] on span "1_Based in [GEOGRAPHIC_DATA]/[GEOGRAPHIC_DATA]/Ajman" at bounding box center [800, 246] width 172 height 13
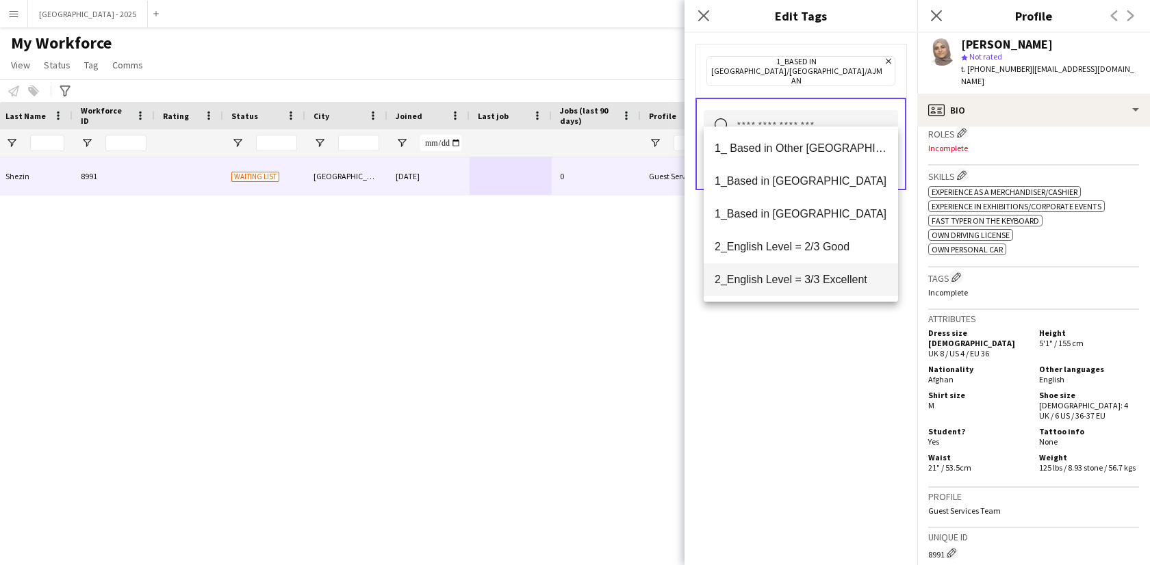
click at [836, 270] on mat-option "2_English Level = 3/3 Excellent" at bounding box center [801, 279] width 194 height 33
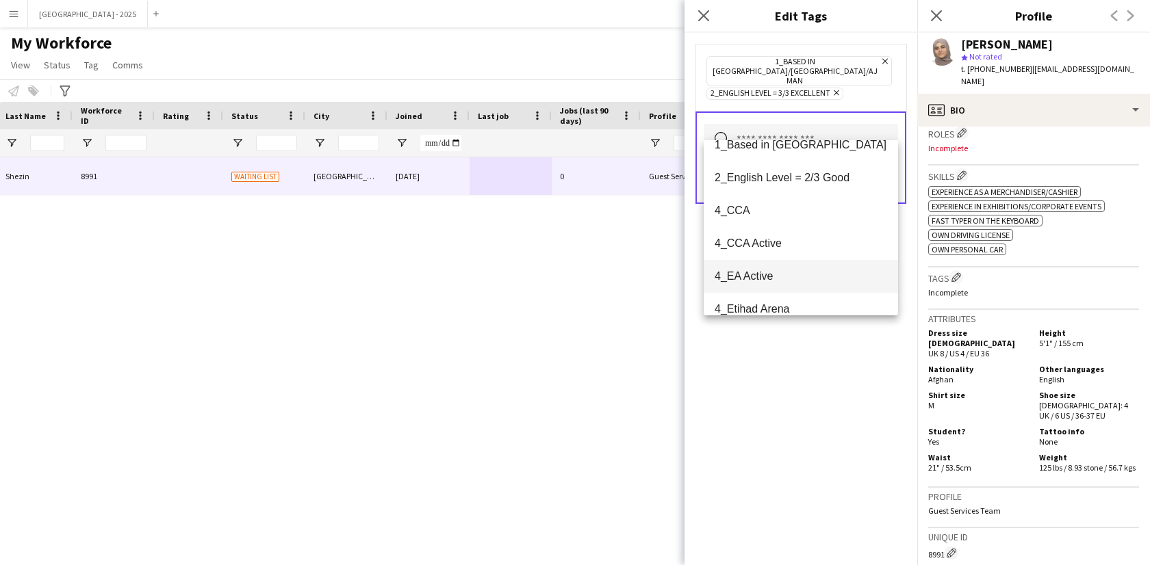
scroll to position [87, 0]
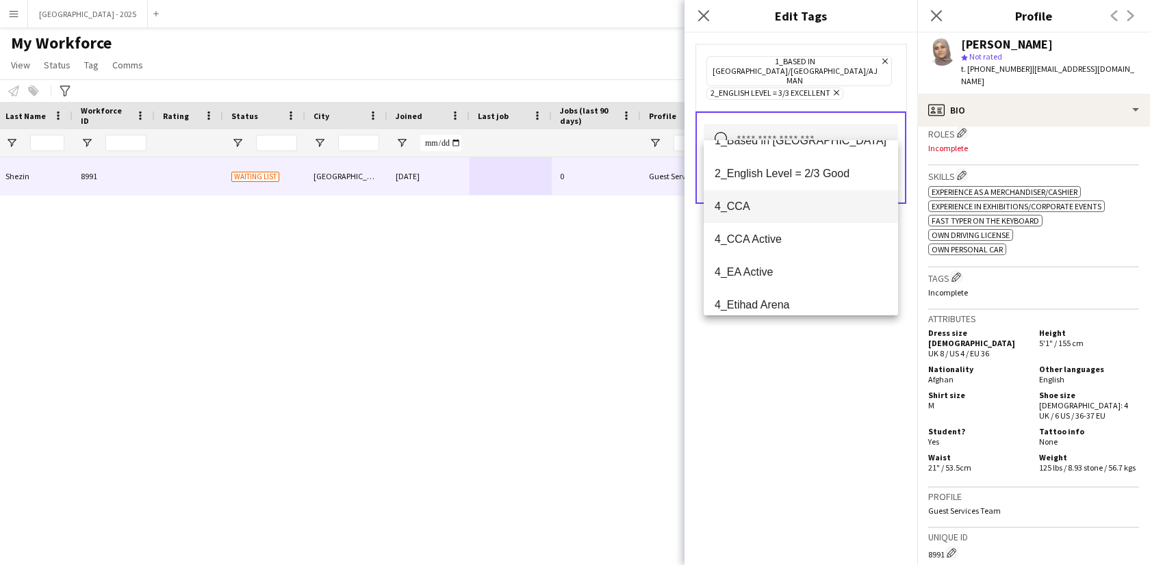
click at [797, 212] on span "4_CCA" at bounding box center [800, 206] width 172 height 13
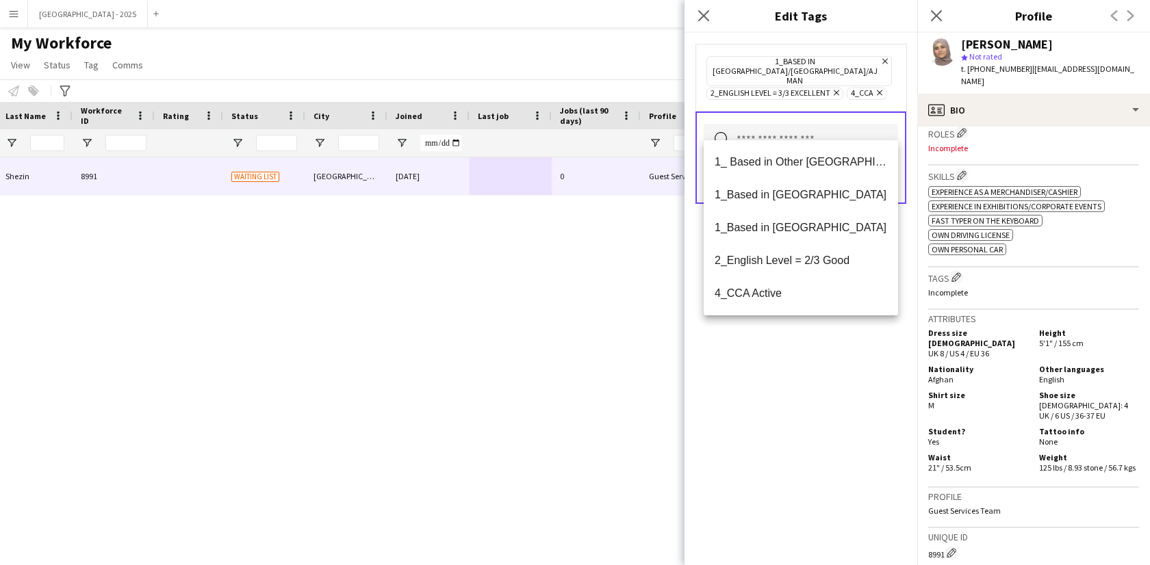
drag, startPoint x: 812, startPoint y: 350, endPoint x: 855, endPoint y: 208, distance: 147.9
click at [812, 349] on div "1_Based in [GEOGRAPHIC_DATA]/[GEOGRAPHIC_DATA]/Ajman Remove 2_English Level = 3…" at bounding box center [800, 299] width 233 height 532
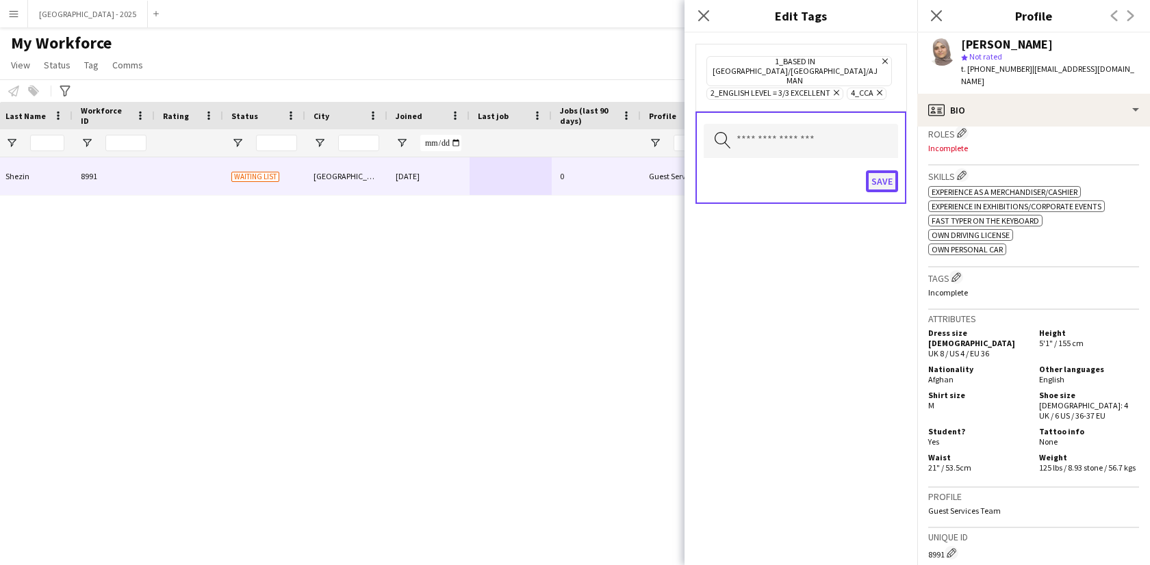
click at [881, 170] on button "Save" at bounding box center [882, 181] width 32 height 22
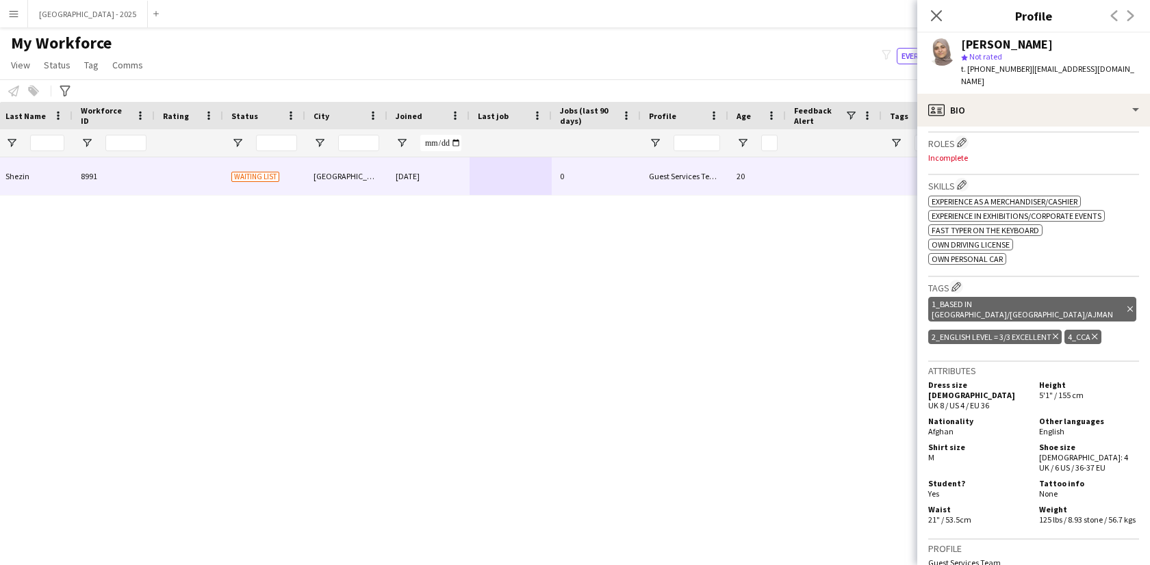
scroll to position [335, 0]
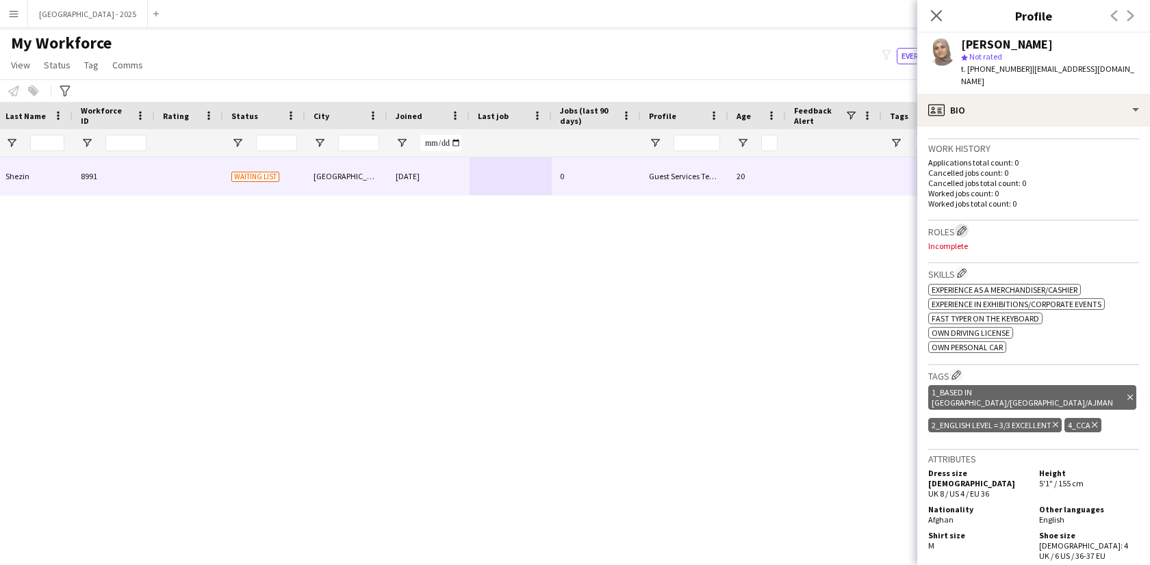
click at [959, 224] on button "Edit crew company roles" at bounding box center [962, 231] width 14 height 14
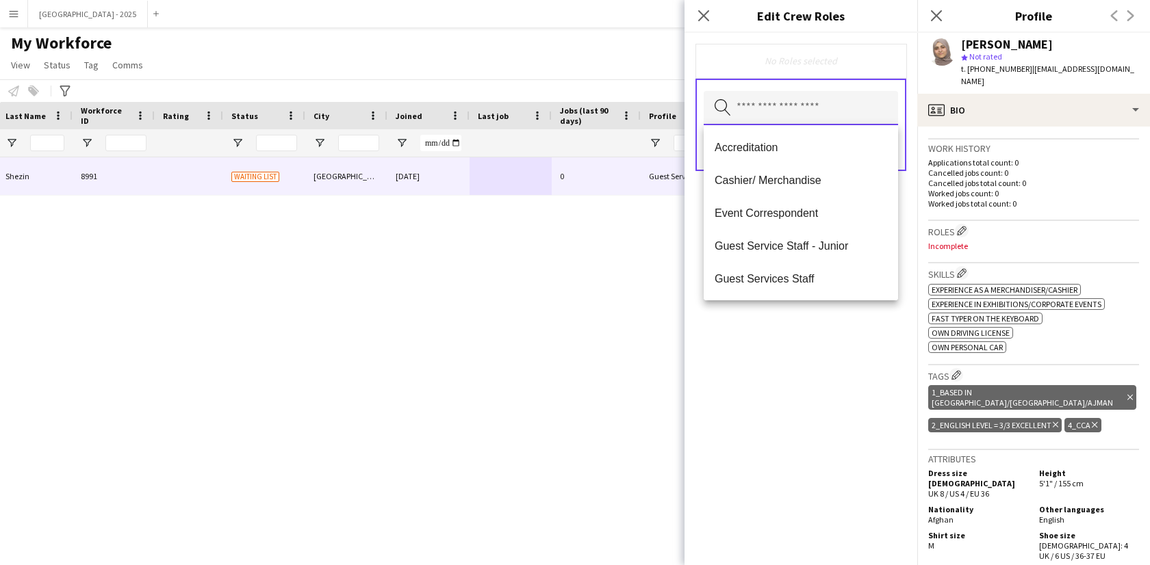
click at [816, 114] on input "text" at bounding box center [801, 108] width 194 height 34
click at [818, 272] on span "Guest Services Staff" at bounding box center [800, 278] width 172 height 13
click at [821, 278] on span "Guest Services Staff - Senior" at bounding box center [800, 279] width 172 height 13
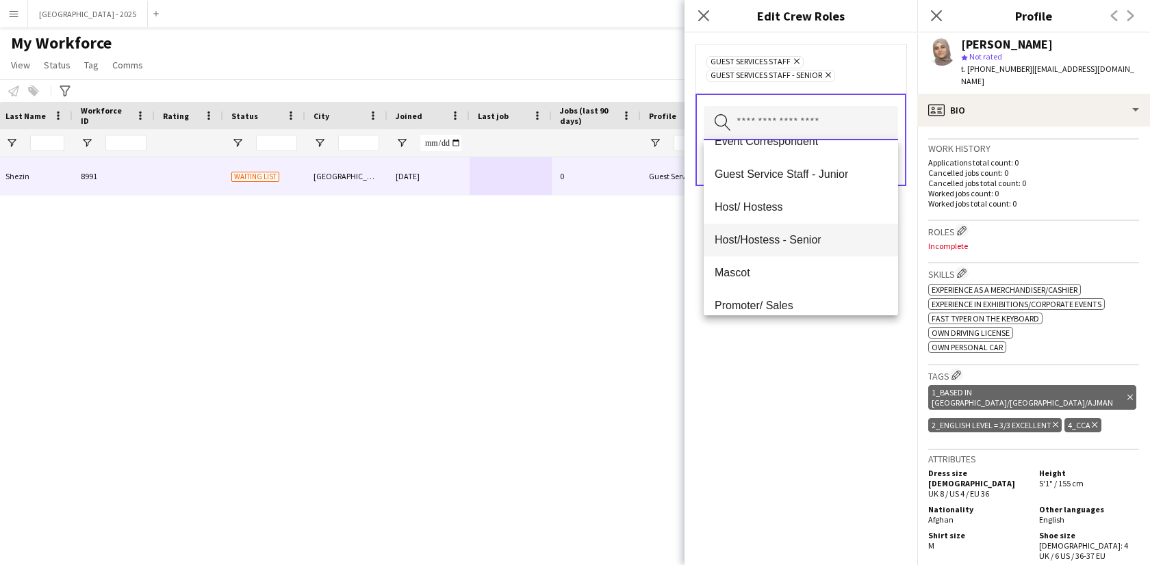
scroll to position [189, 0]
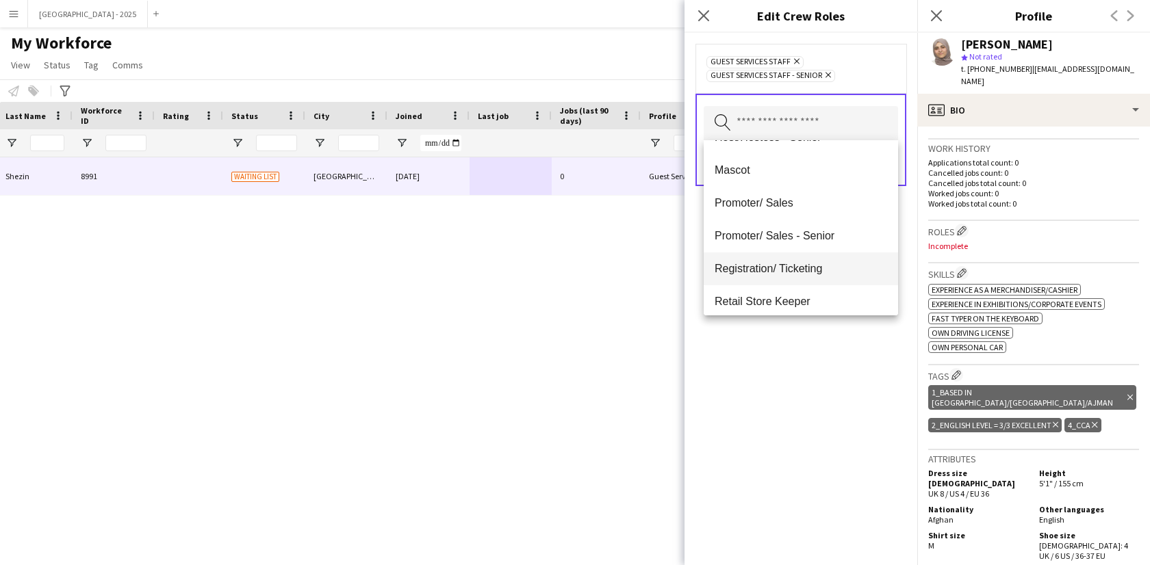
click at [817, 266] on span "Registration/ Ticketing" at bounding box center [800, 268] width 172 height 13
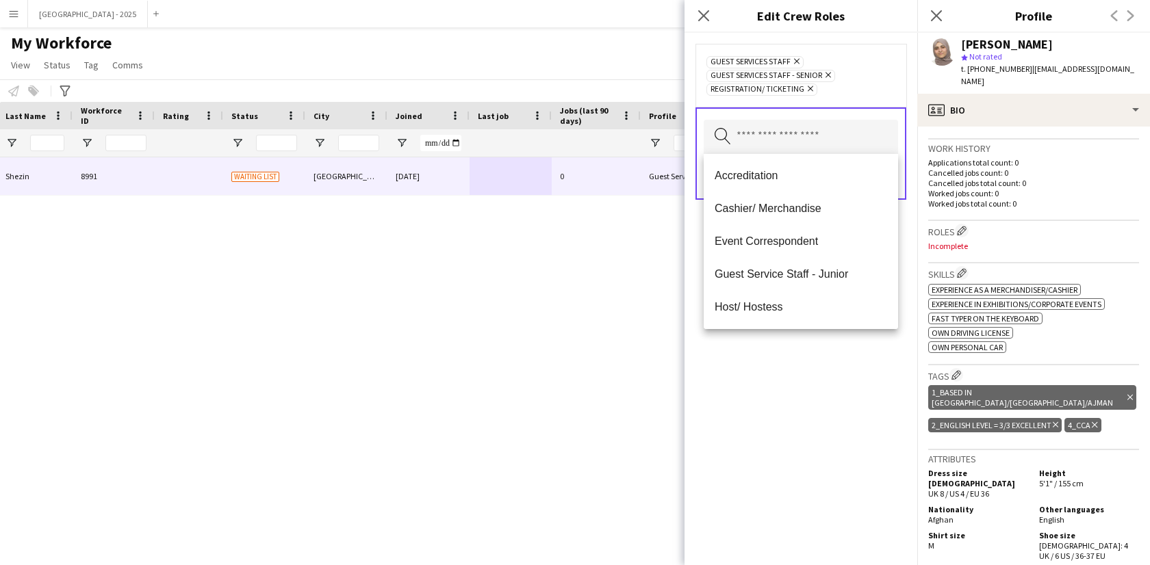
click at [864, 341] on div "Guest Services Staff Remove Guest Services Staff - Senior Remove Registration/ …" at bounding box center [800, 299] width 233 height 532
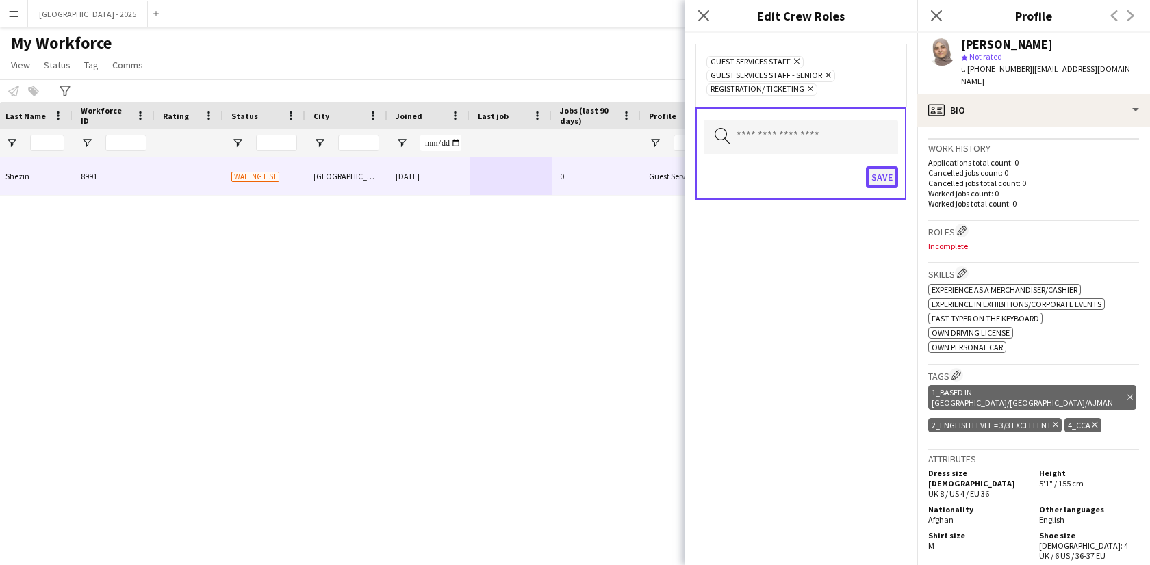
click at [877, 186] on button "Save" at bounding box center [882, 177] width 32 height 22
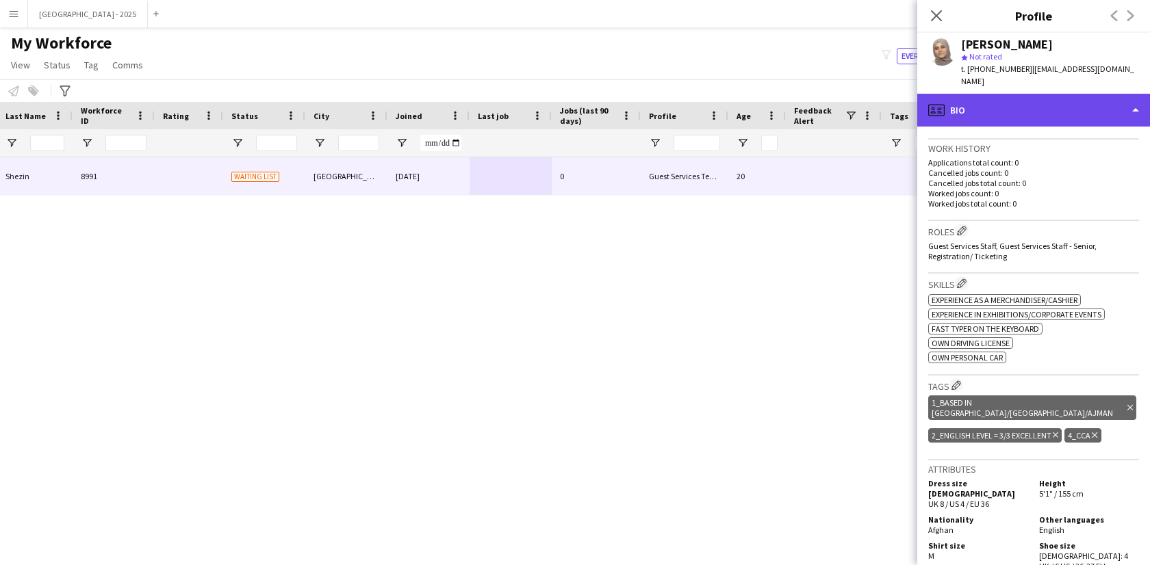
click at [988, 101] on div "profile Bio" at bounding box center [1033, 110] width 233 height 33
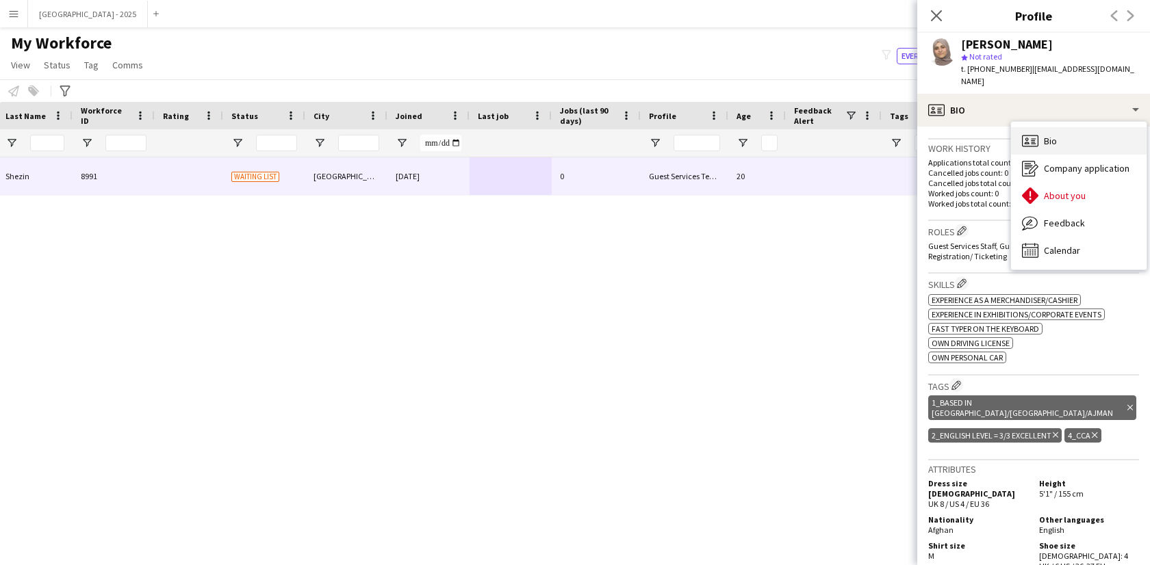
click at [1040, 127] on div "Bio Bio" at bounding box center [1079, 140] width 136 height 27
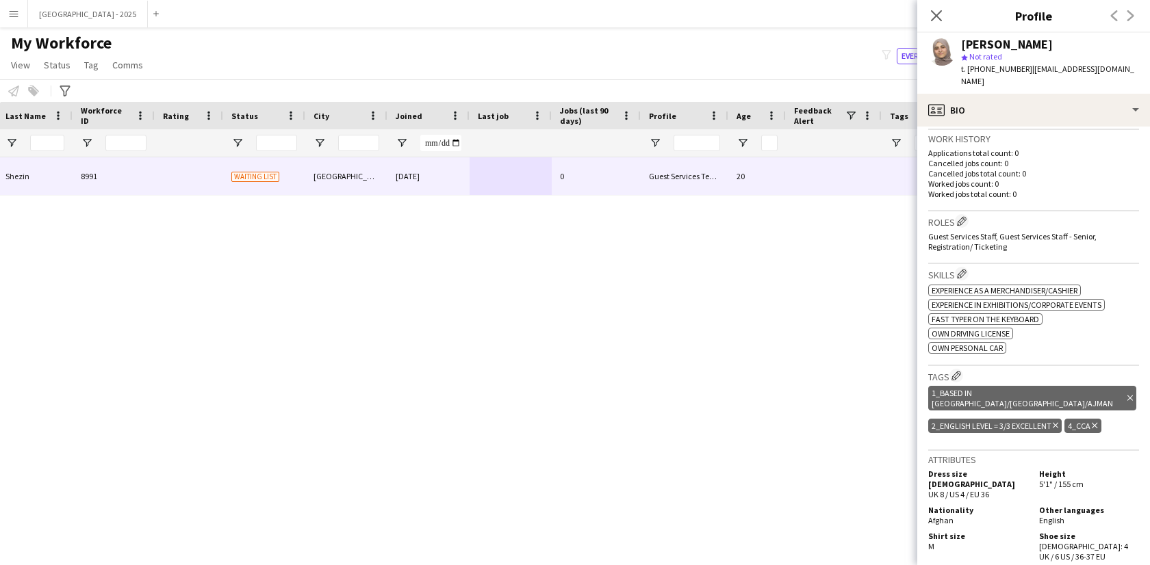
scroll to position [358, 0]
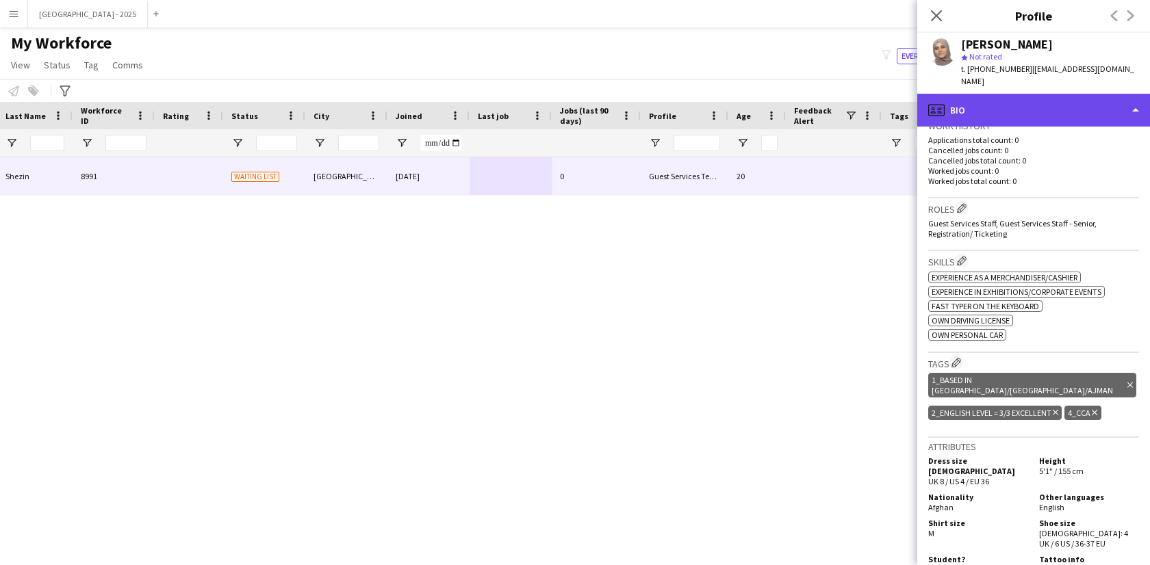
drag, startPoint x: 1014, startPoint y: 92, endPoint x: 1031, endPoint y: 144, distance: 55.0
click at [1014, 94] on div "profile Bio" at bounding box center [1033, 110] width 233 height 33
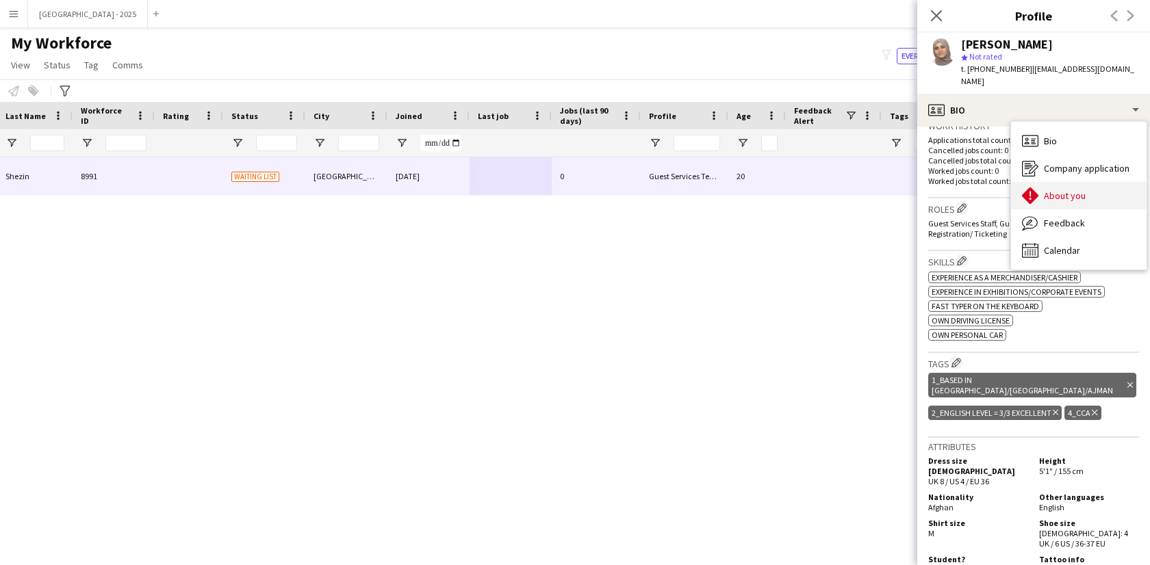
click at [1047, 190] on span "About you" at bounding box center [1065, 196] width 42 height 12
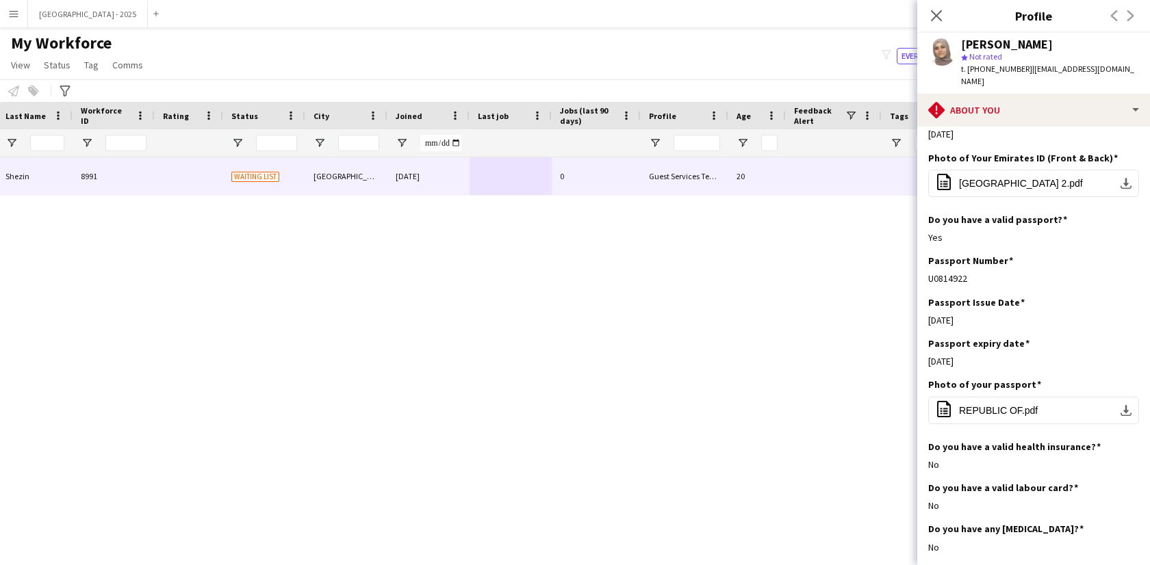
scroll to position [0, 0]
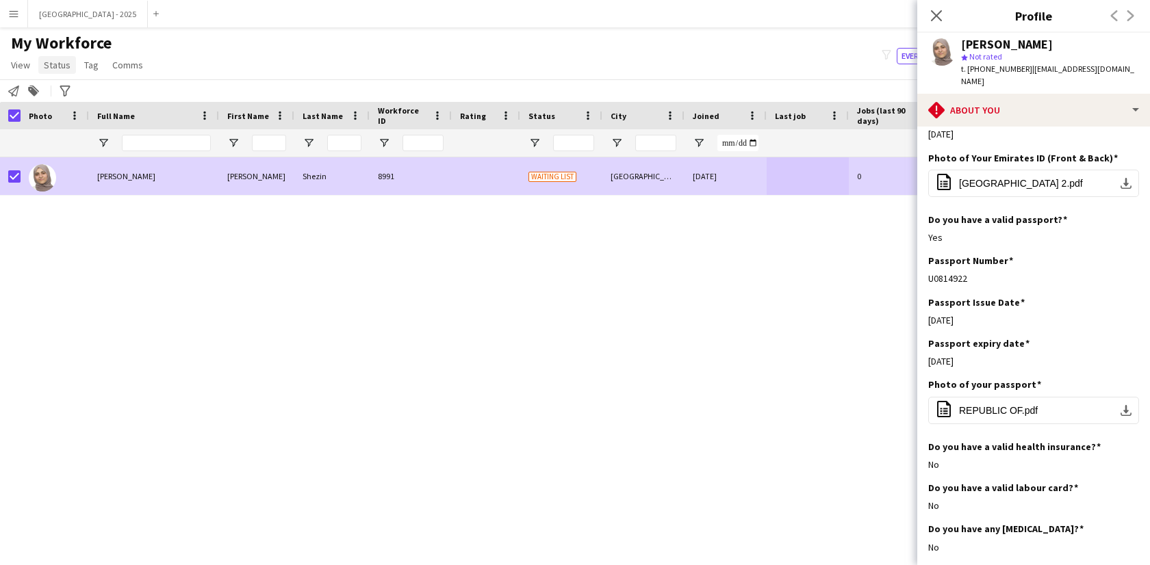
click at [53, 61] on span "Status" at bounding box center [57, 65] width 27 height 12
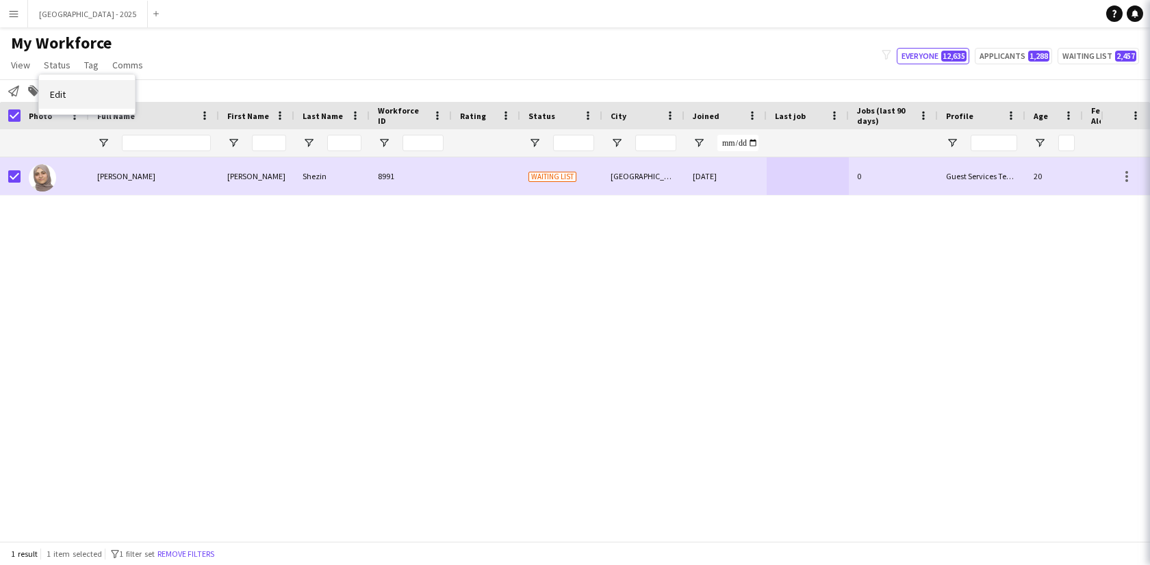
click at [71, 84] on link "Edit" at bounding box center [87, 94] width 96 height 29
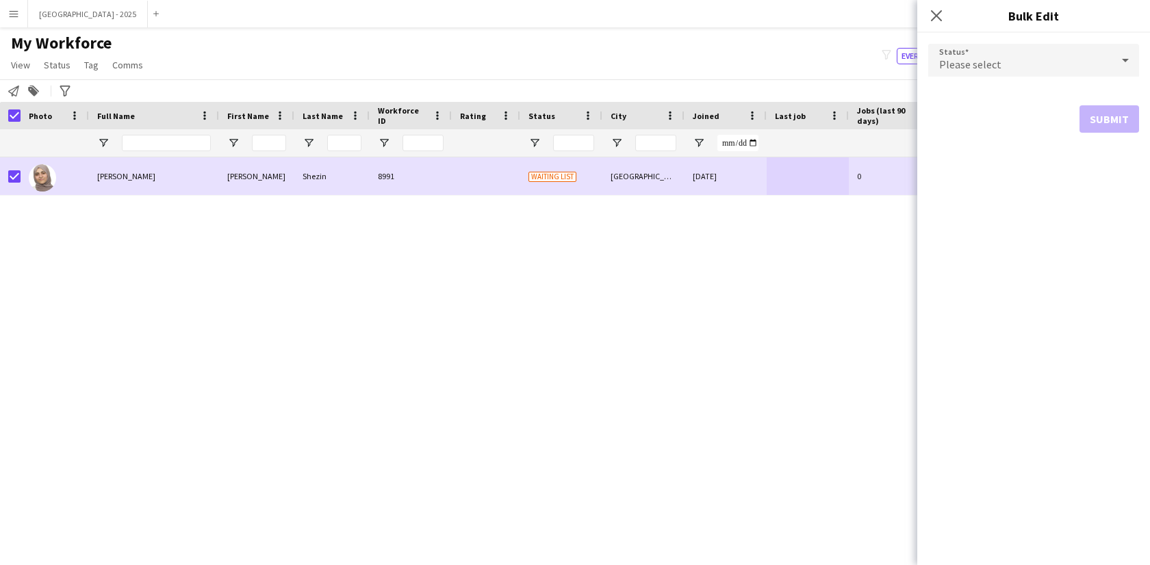
click at [1039, 79] on form "Status Please select Submit" at bounding box center [1033, 88] width 211 height 111
click at [980, 73] on div "Please select" at bounding box center [1019, 60] width 183 height 33
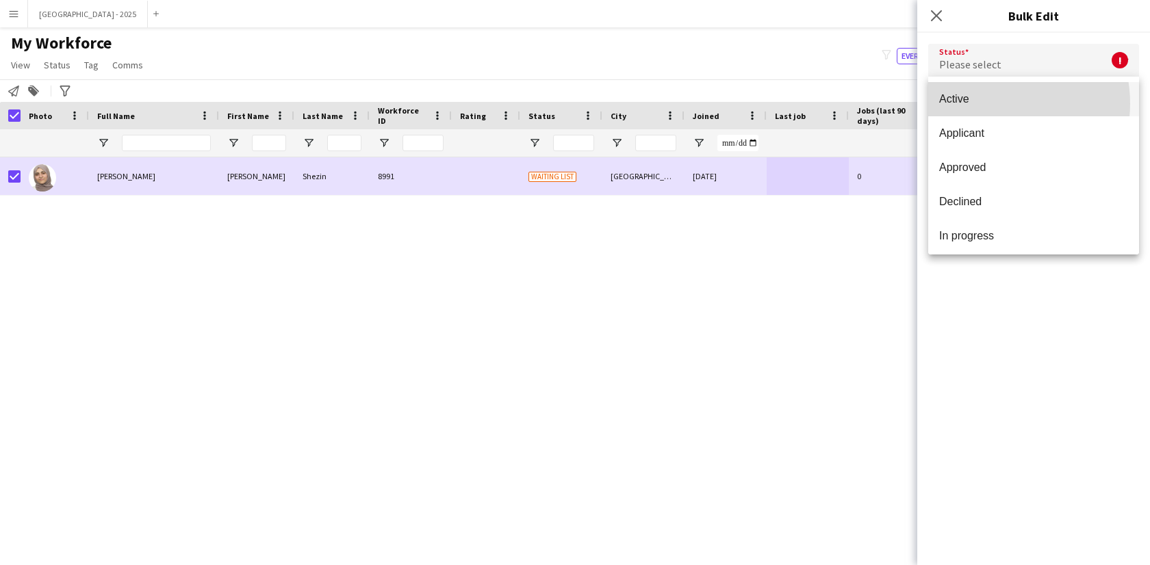
click at [993, 103] on span "Active" at bounding box center [1033, 98] width 189 height 13
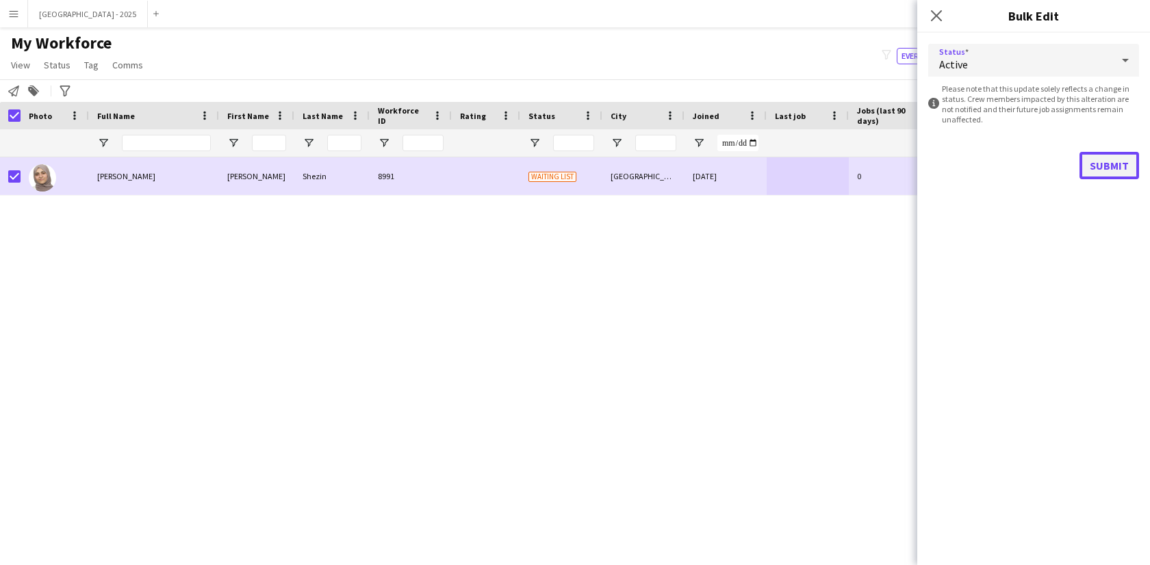
click at [1106, 168] on button "Submit" at bounding box center [1109, 165] width 60 height 27
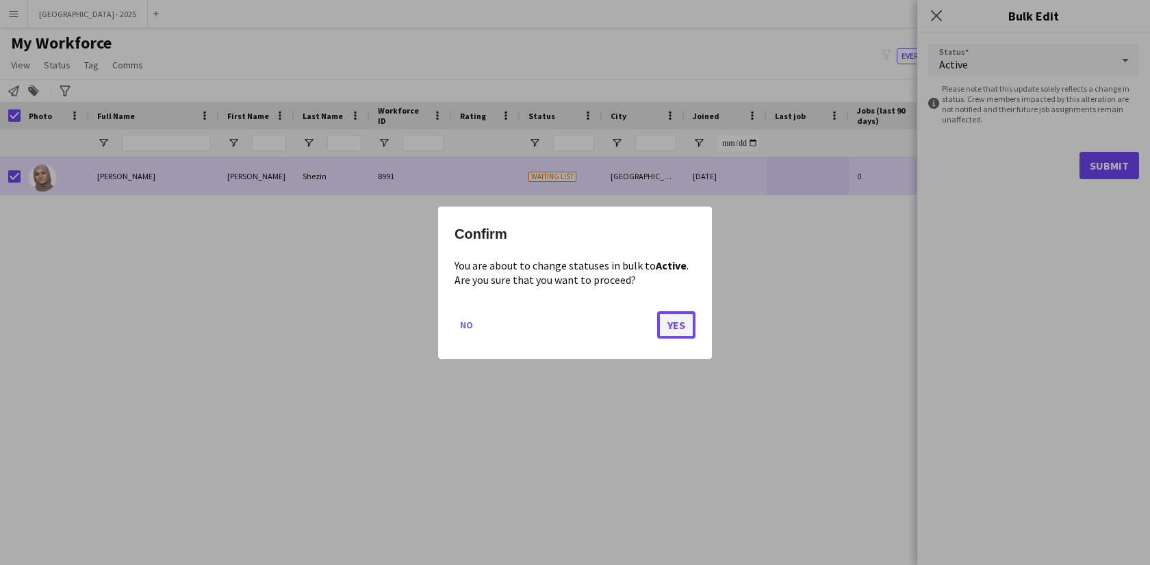
click at [663, 327] on button "Yes" at bounding box center [676, 324] width 38 height 27
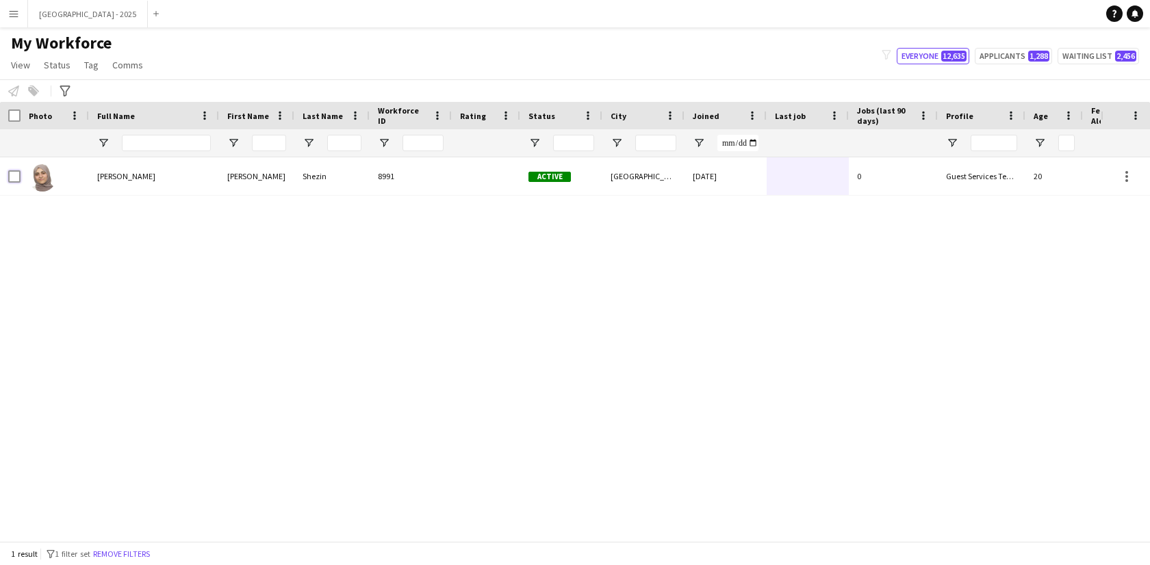
scroll to position [0, 297]
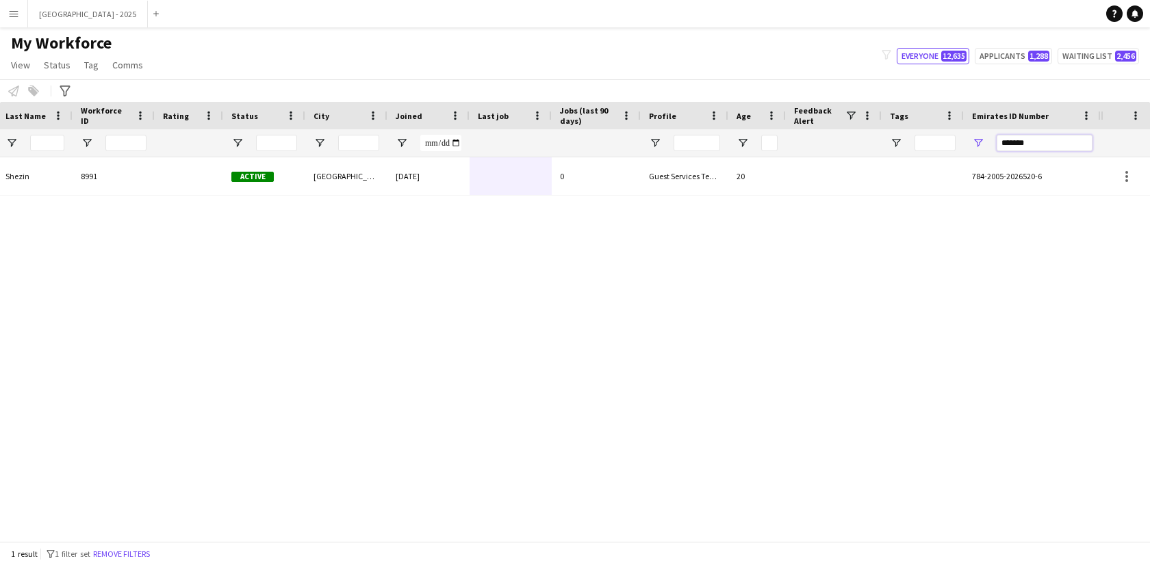
click at [1063, 150] on input "*******" at bounding box center [1044, 143] width 96 height 16
paste input "*"
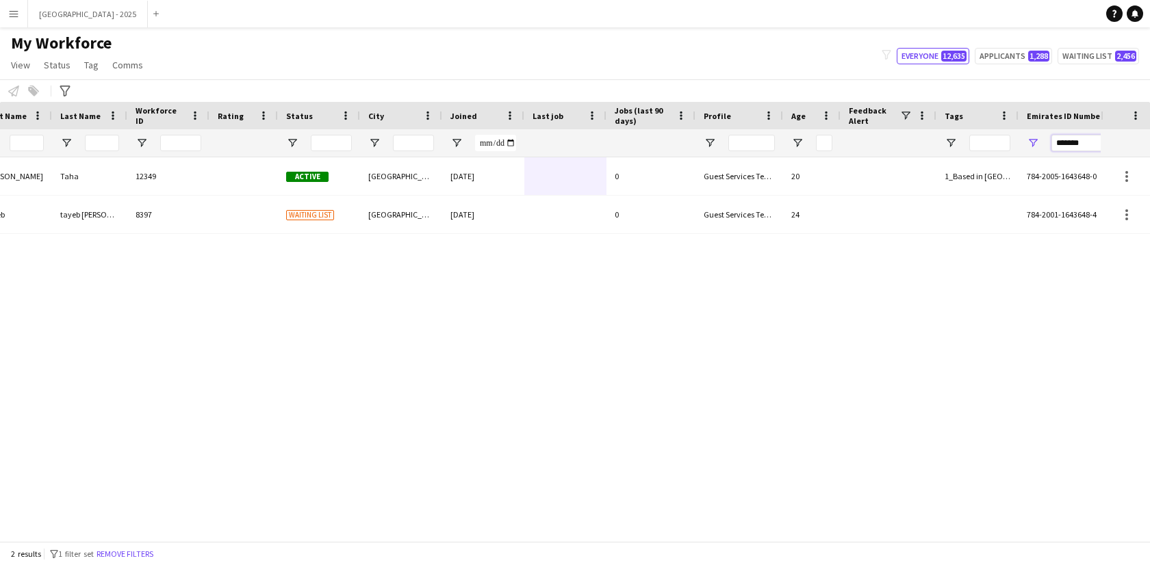
scroll to position [0, 213]
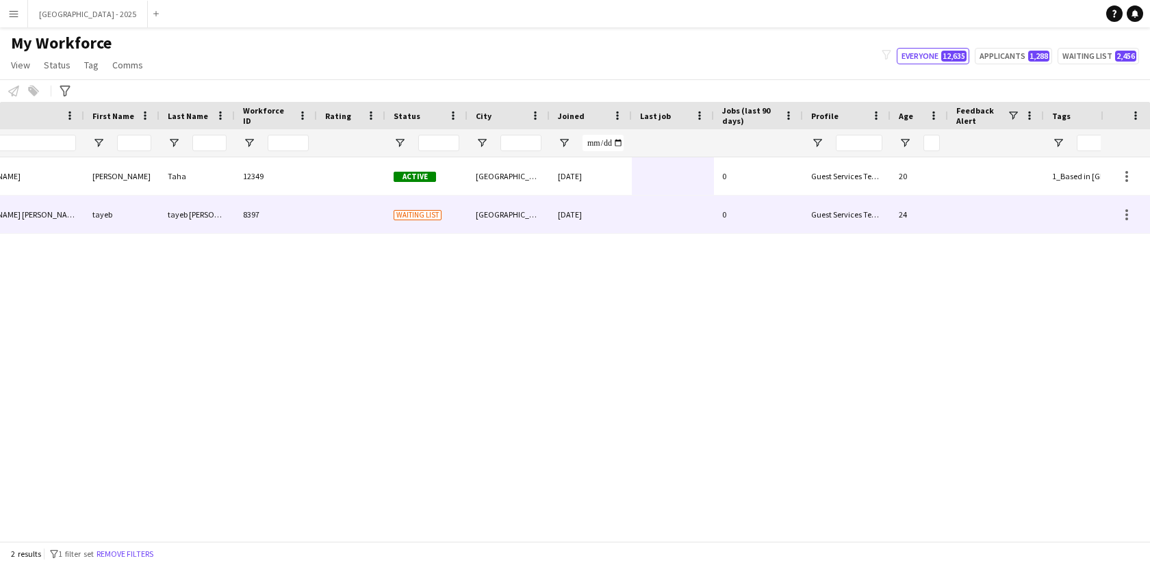
type input "*******"
click at [448, 220] on div "Waiting list" at bounding box center [426, 215] width 82 height 38
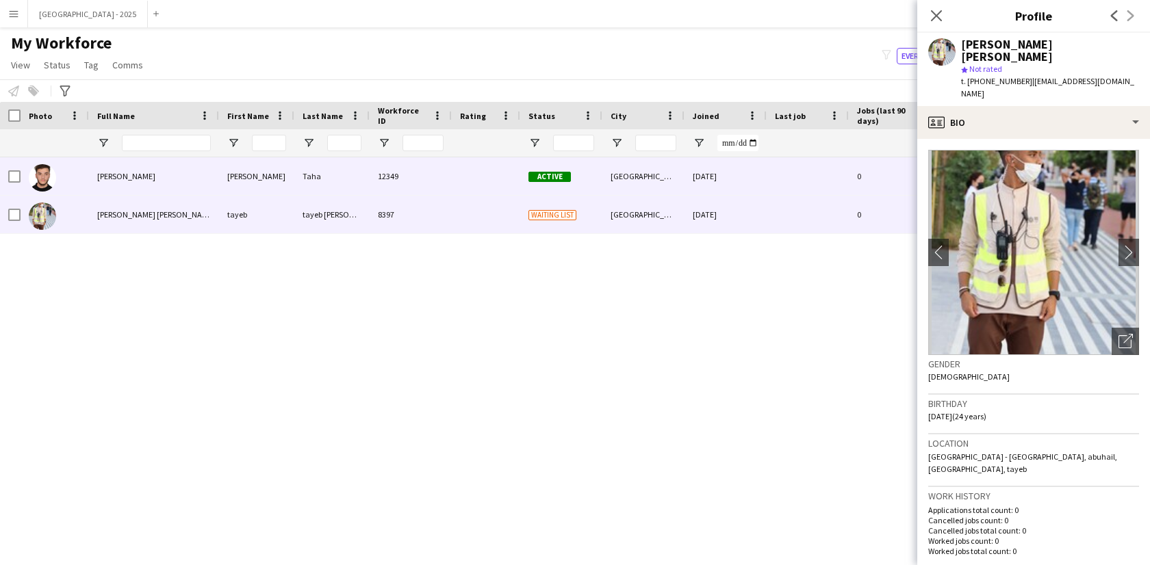
click at [460, 186] on div at bounding box center [486, 176] width 68 height 38
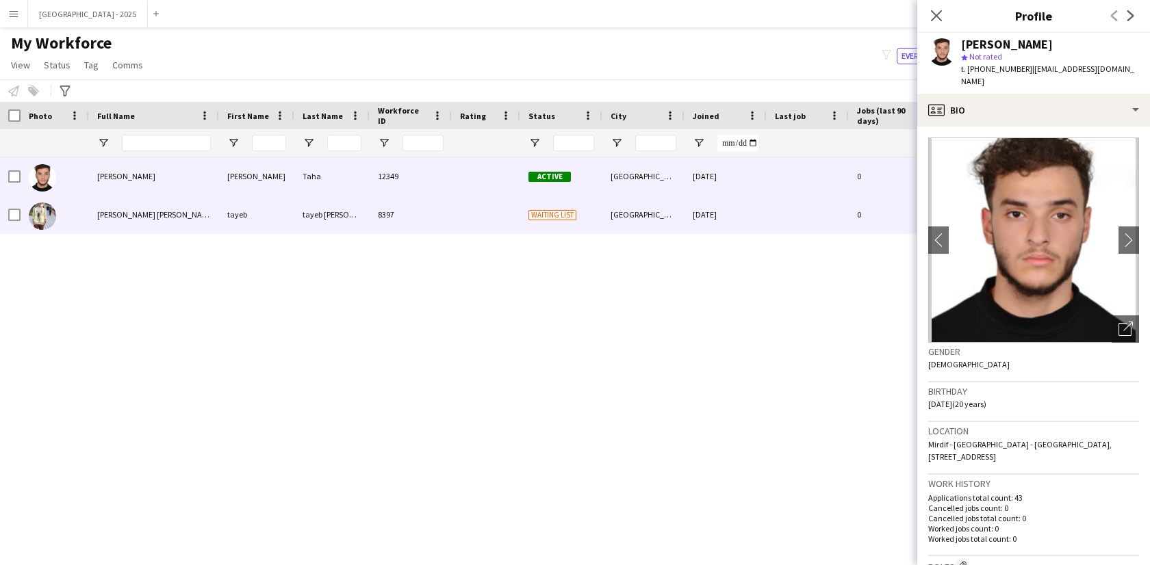
click at [552, 212] on span "Waiting list" at bounding box center [552, 215] width 48 height 10
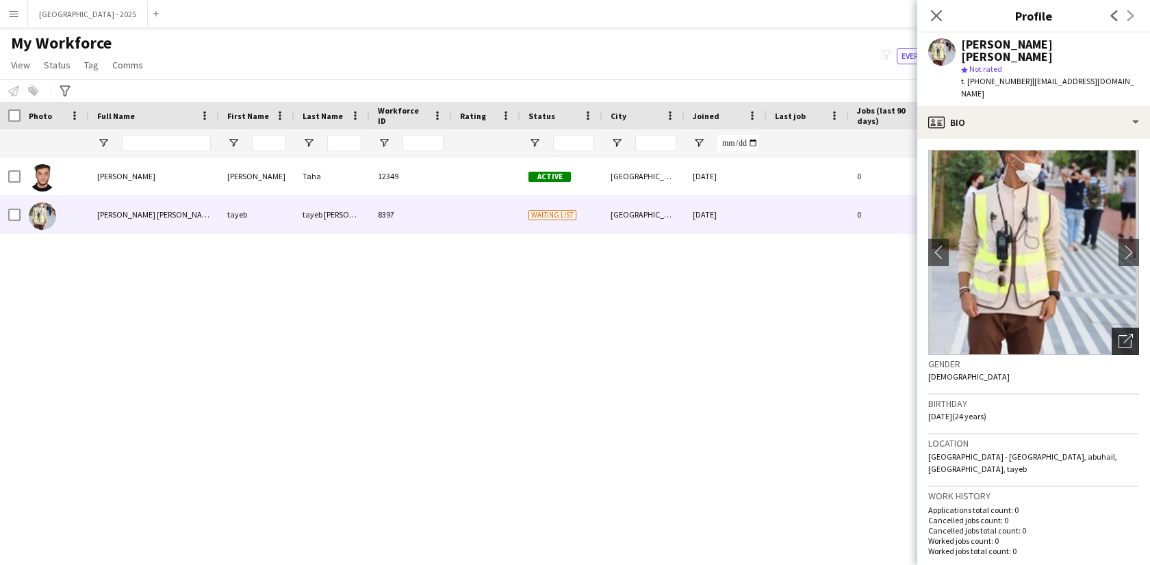
click at [1122, 334] on icon "Open photos pop-in" at bounding box center [1125, 341] width 14 height 14
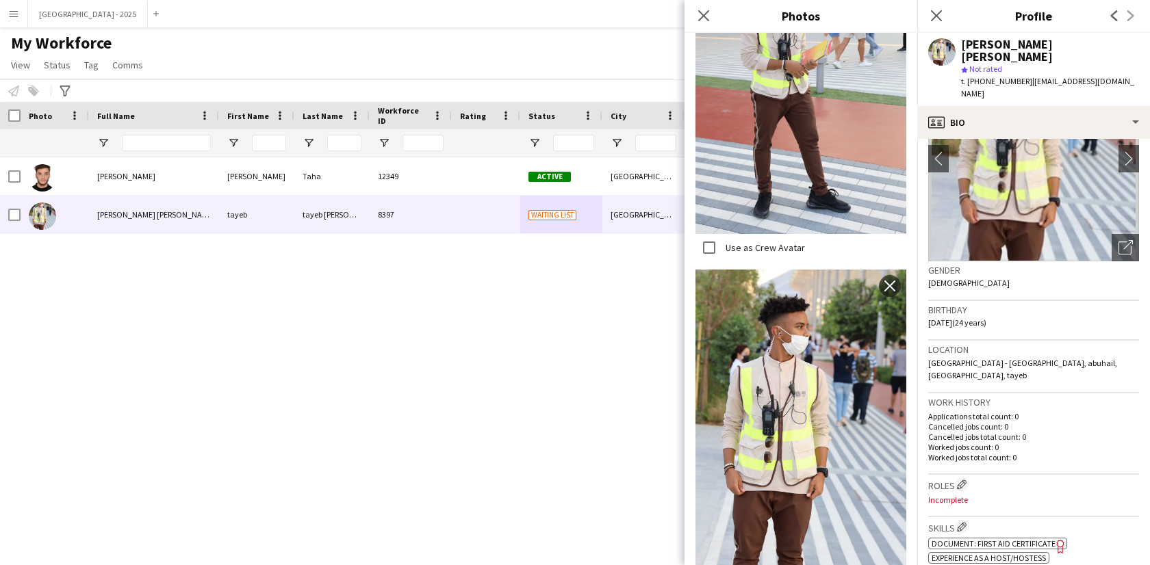
click at [1004, 432] on p "Cancelled jobs total count: 0" at bounding box center [1033, 437] width 211 height 10
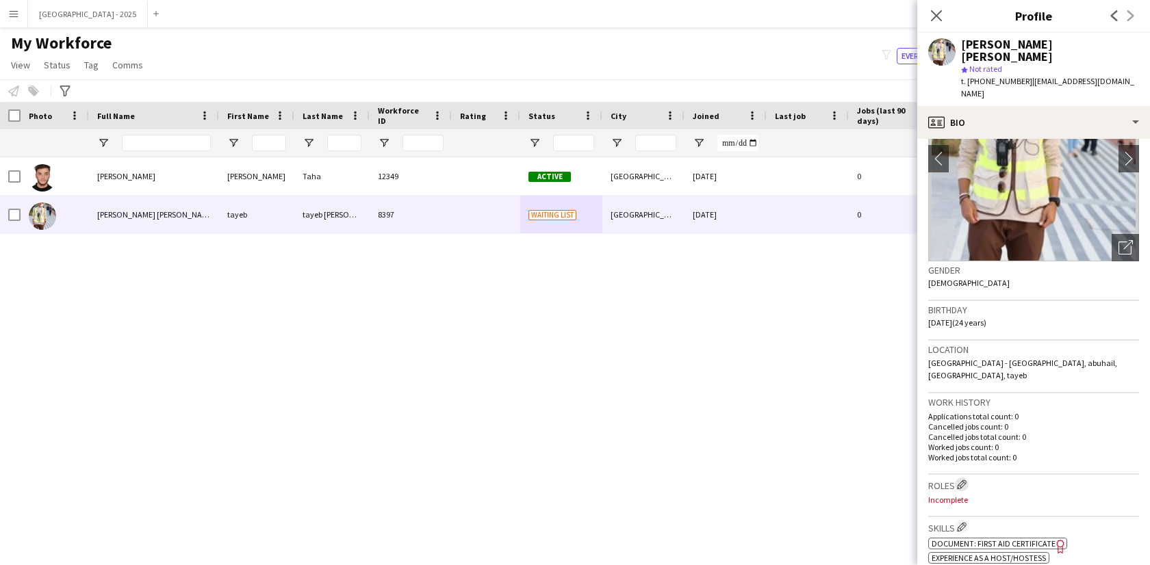
click at [963, 480] on app-icon "Edit crew company roles" at bounding box center [962, 485] width 10 height 10
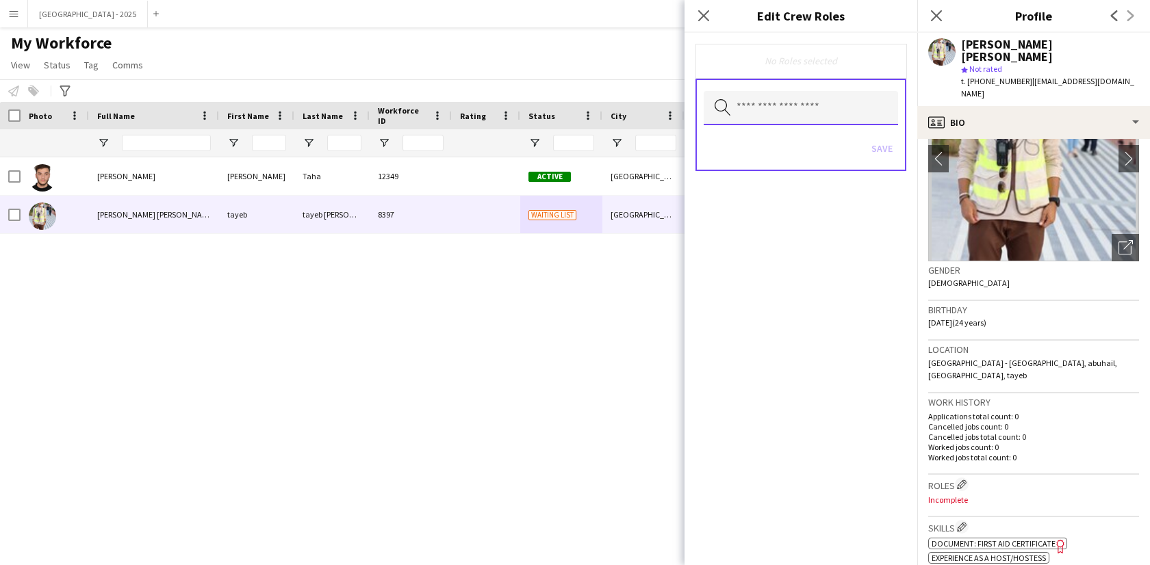
click at [805, 110] on input "text" at bounding box center [801, 108] width 194 height 34
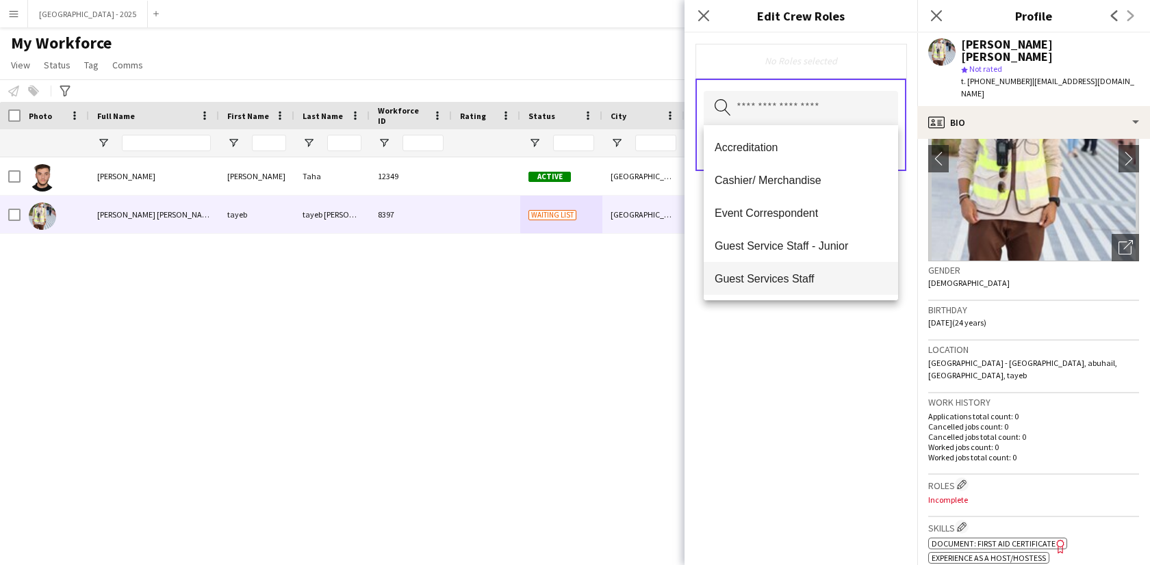
click at [842, 283] on span "Guest Services Staff" at bounding box center [800, 278] width 172 height 13
click at [842, 283] on span "Guest Services Staff - Senior" at bounding box center [800, 279] width 172 height 13
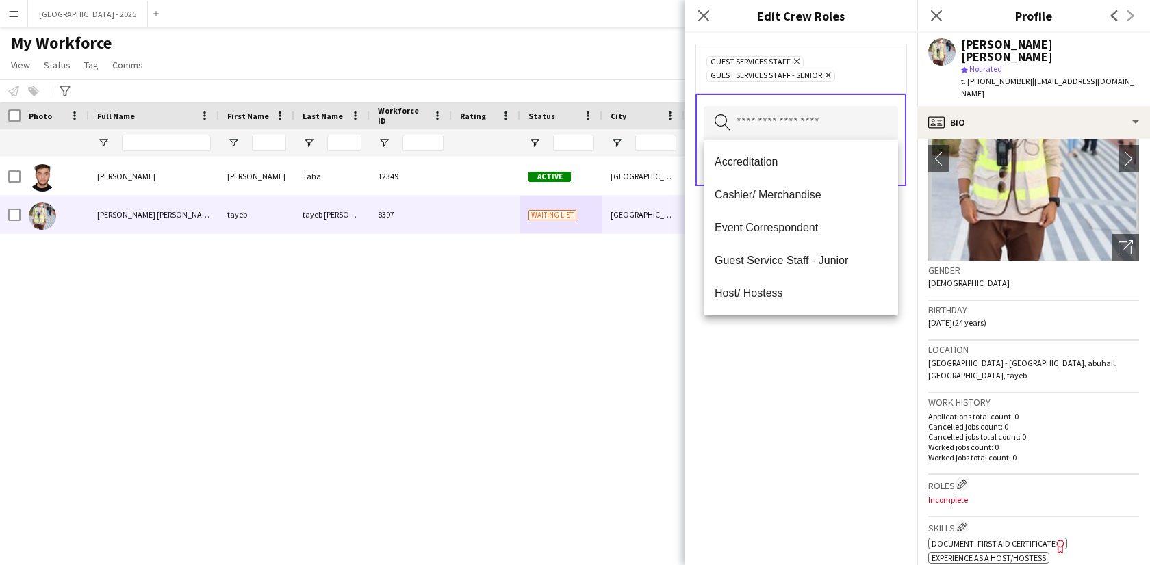
click at [845, 381] on div "Guest Services Staff Remove Guest Services Staff - Senior Remove Search by role…" at bounding box center [800, 299] width 233 height 532
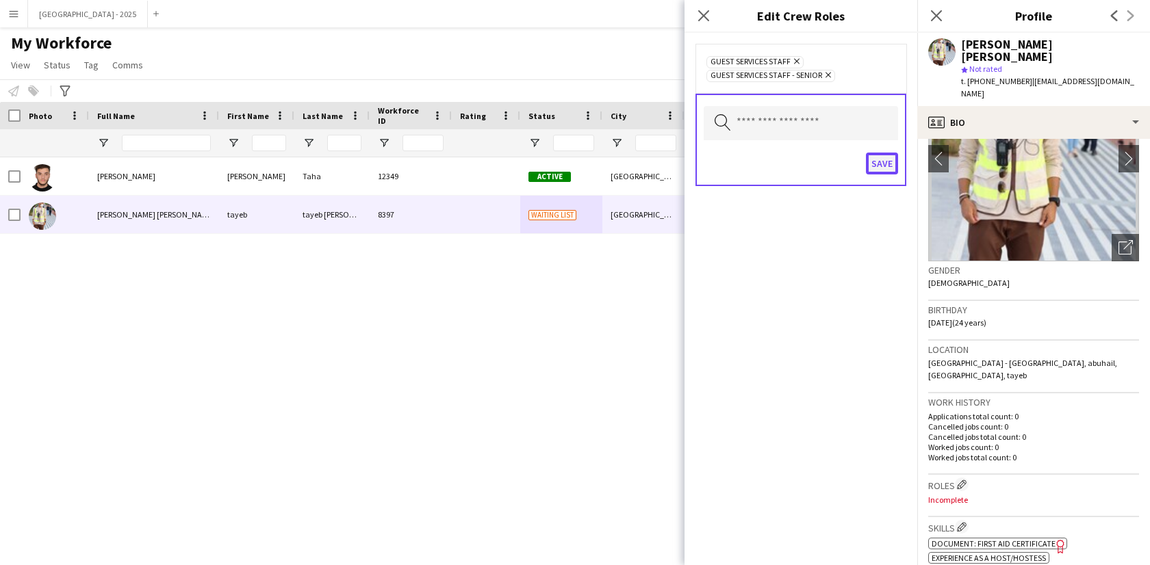
click at [883, 161] on button "Save" at bounding box center [882, 164] width 32 height 22
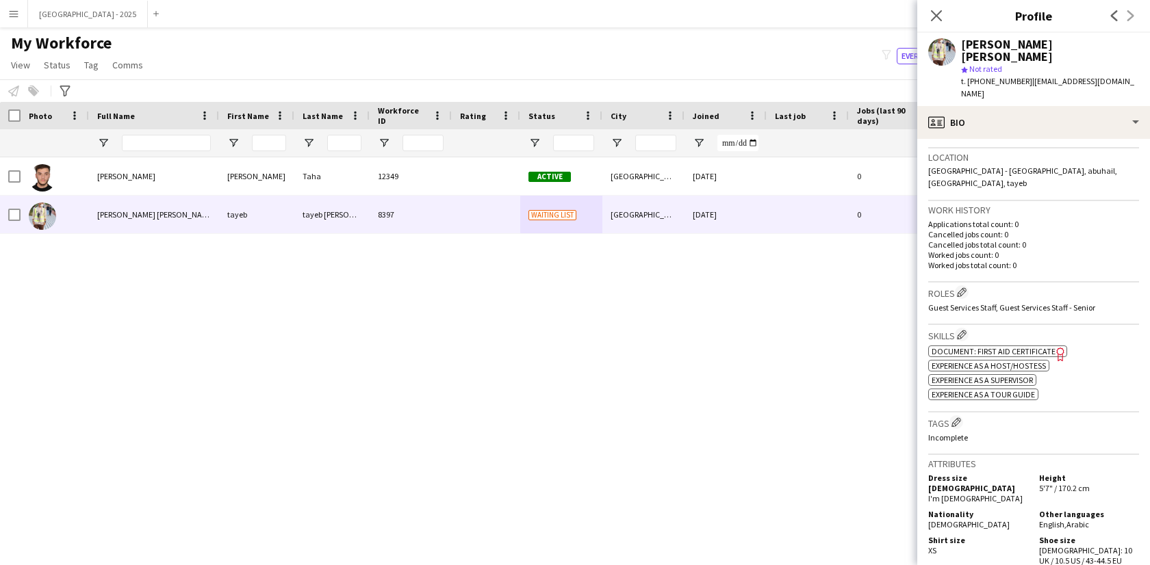
click at [951, 413] on div "Tags Edit crew company tags Incomplete" at bounding box center [1033, 434] width 211 height 42
click at [966, 415] on h3 "Tags Edit crew company tags" at bounding box center [1033, 422] width 211 height 14
click at [960, 417] on app-icon "Edit crew company tags" at bounding box center [956, 422] width 10 height 10
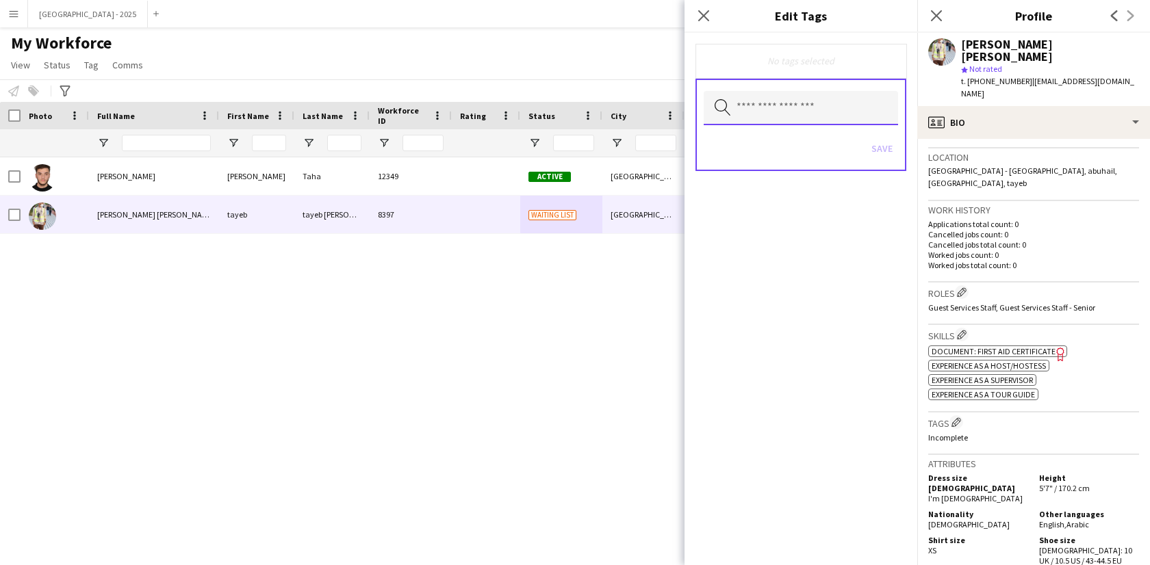
click at [827, 125] on body "Menu Boards Boards Boards All jobs Status Workforce Workforce My Workforce Recr…" at bounding box center [575, 282] width 1150 height 565
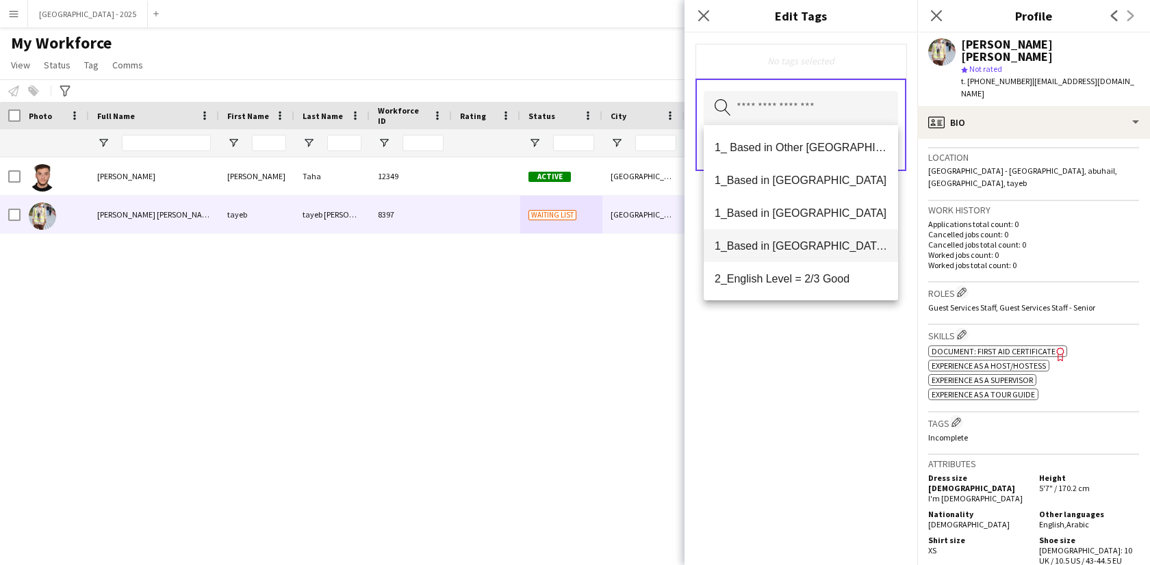
click at [782, 250] on span "1_Based in [GEOGRAPHIC_DATA]/[GEOGRAPHIC_DATA]/Ajman" at bounding box center [800, 246] width 172 height 13
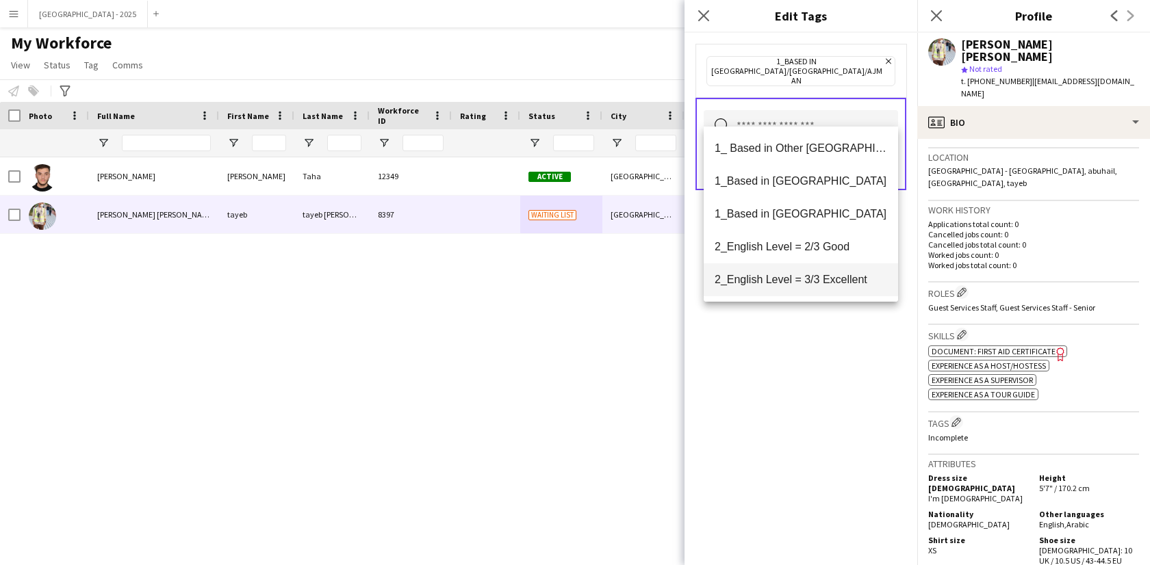
click at [808, 277] on span "2_English Level = 3/3 Excellent" at bounding box center [800, 279] width 172 height 13
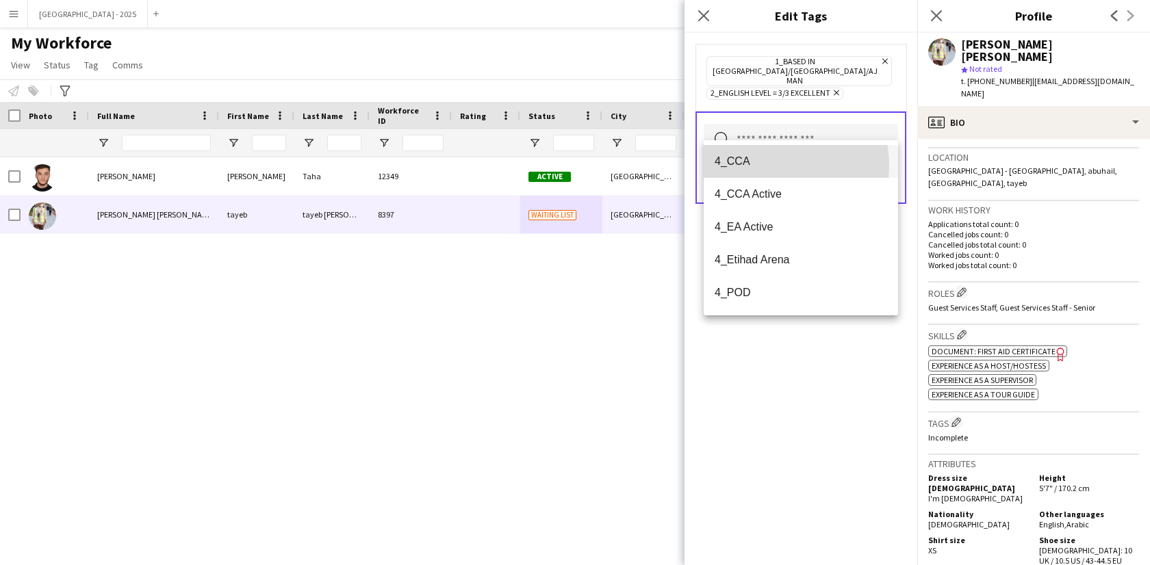
click at [766, 165] on span "4_CCA" at bounding box center [800, 161] width 172 height 13
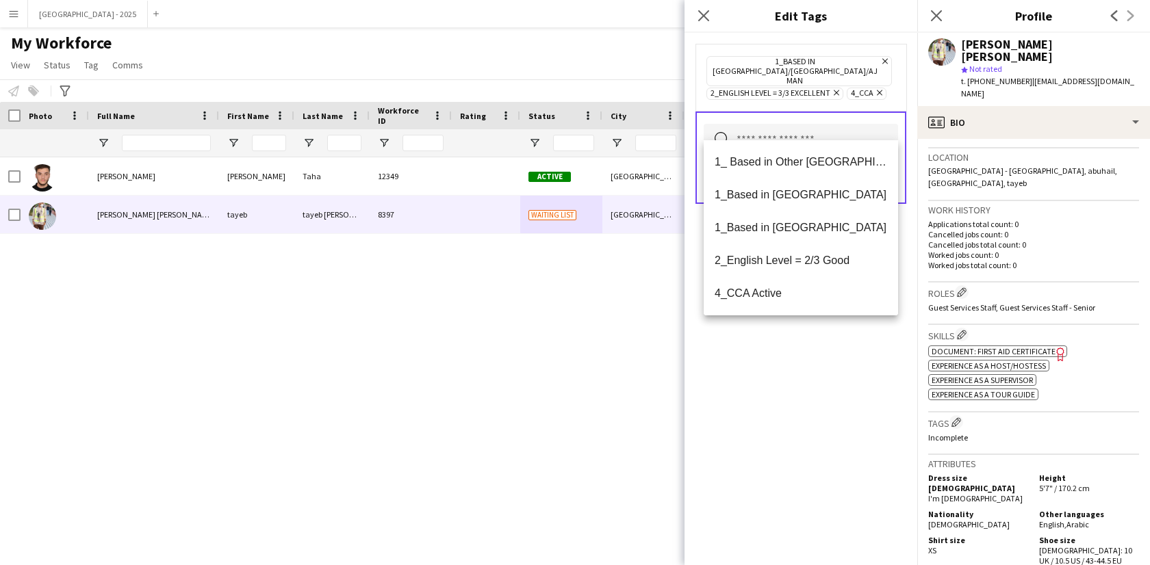
click at [786, 323] on div "1_Based in [GEOGRAPHIC_DATA]/[GEOGRAPHIC_DATA]/Ajman Remove 2_English Level = 3…" at bounding box center [800, 299] width 233 height 532
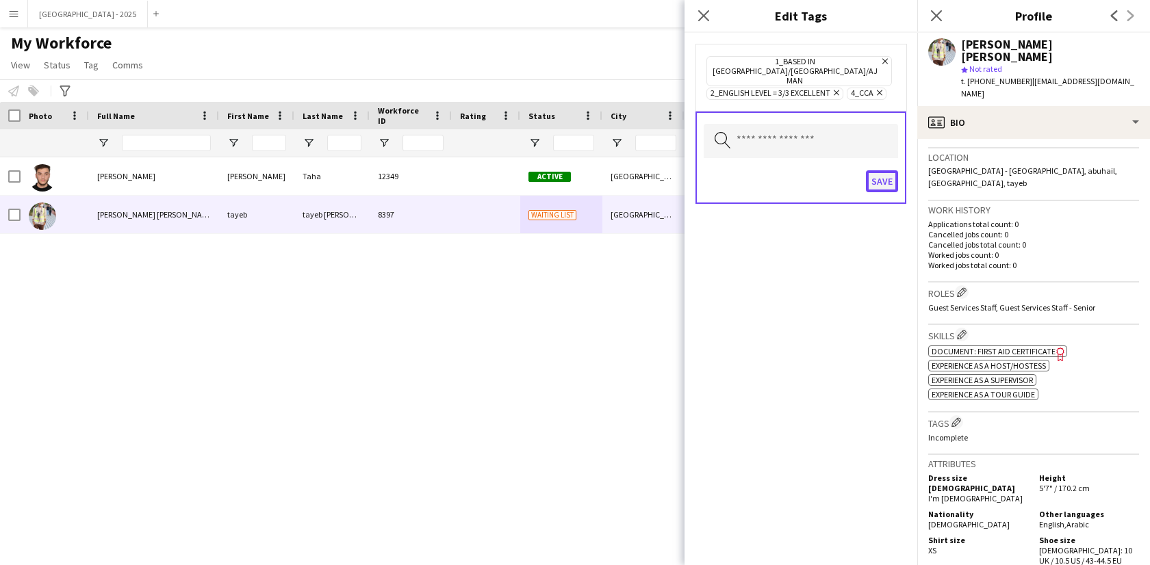
click at [873, 171] on button "Save" at bounding box center [882, 181] width 32 height 22
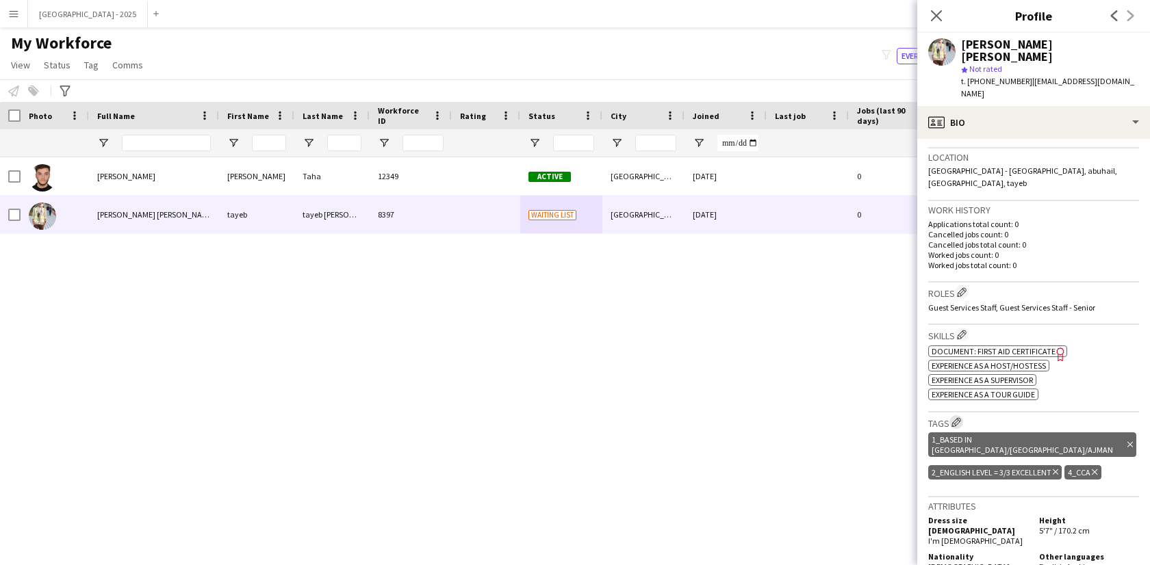
click at [961, 417] on app-icon "Edit crew company tags" at bounding box center [956, 422] width 10 height 10
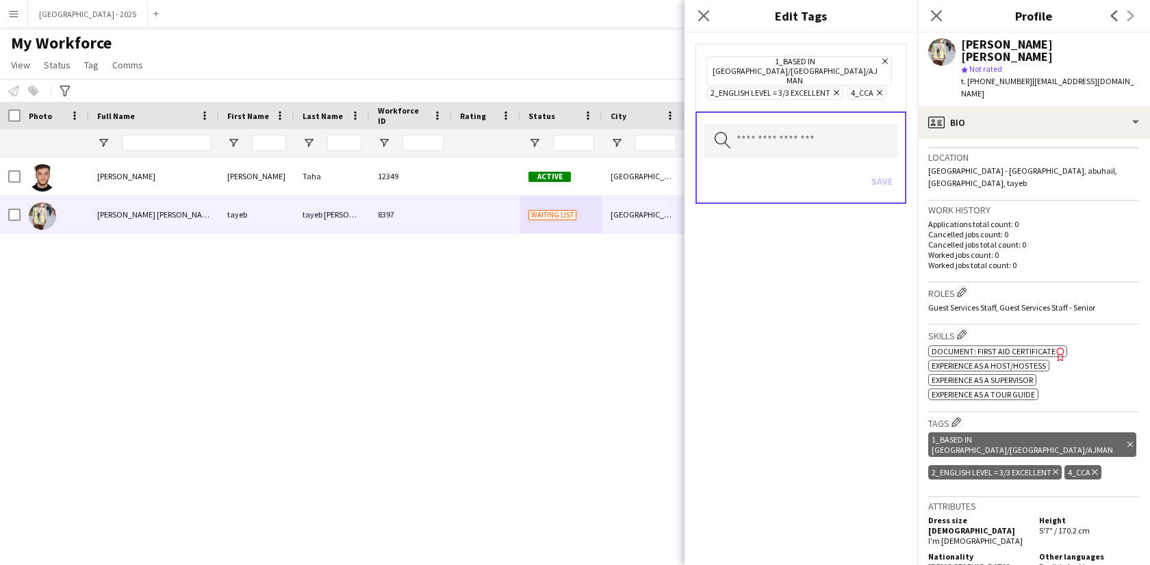
click at [884, 88] on span "4_CCA Remove" at bounding box center [867, 94] width 40 height 12
click at [881, 90] on icon at bounding box center [879, 92] width 5 height 5
click at [842, 88] on span "2_English Level = 3/3 Excellent Remove" at bounding box center [774, 94] width 137 height 12
click at [838, 88] on icon "Remove" at bounding box center [834, 92] width 9 height 9
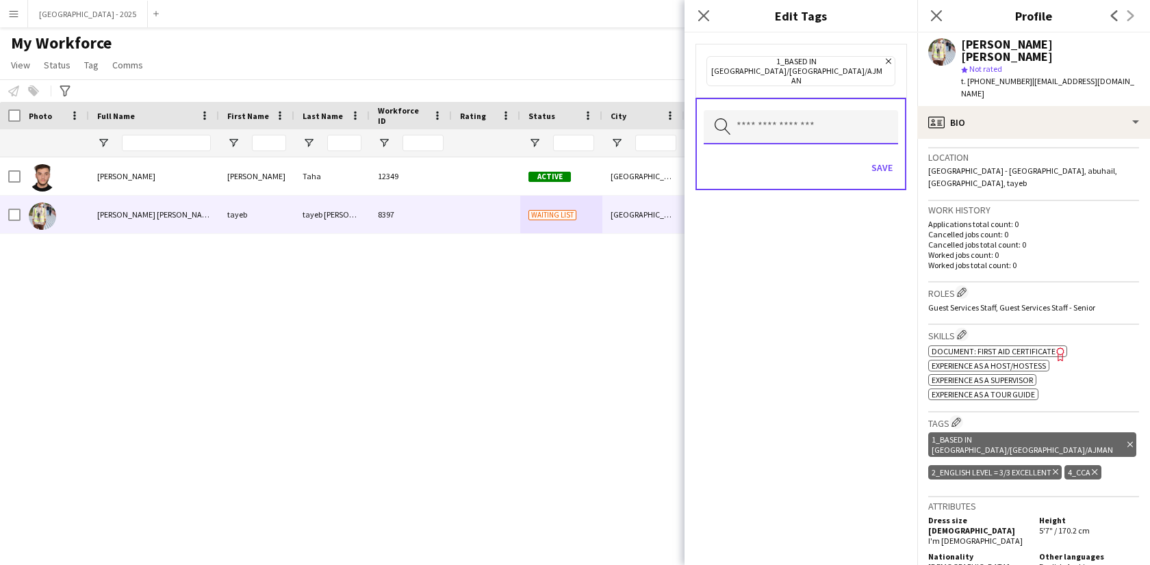
click at [788, 122] on input "text" at bounding box center [801, 127] width 194 height 34
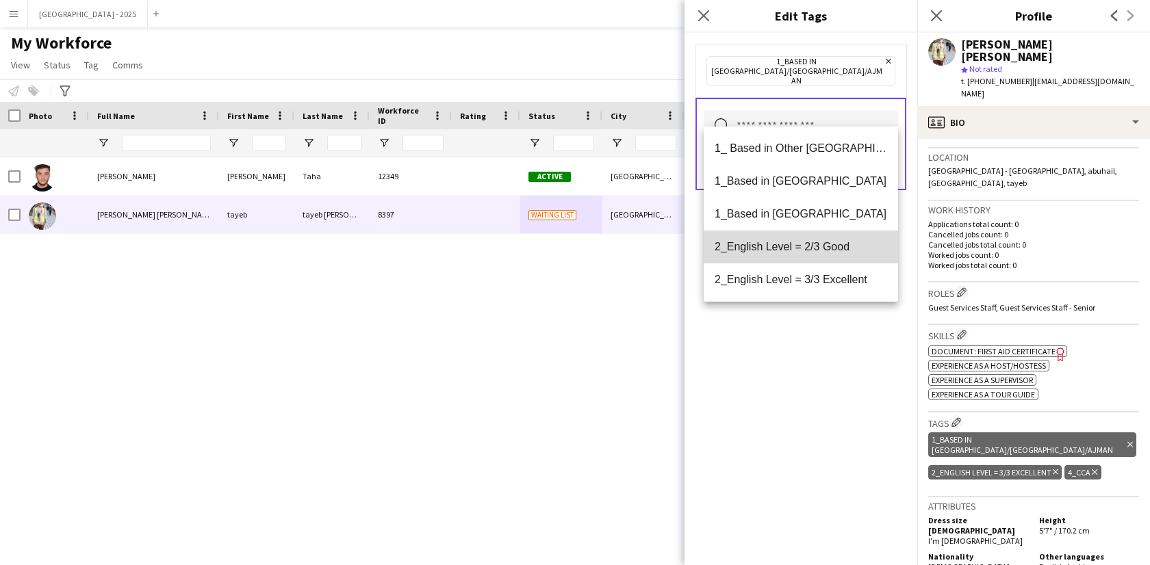
click at [802, 238] on mat-option "2_English Level = 2/3 Good" at bounding box center [801, 247] width 194 height 33
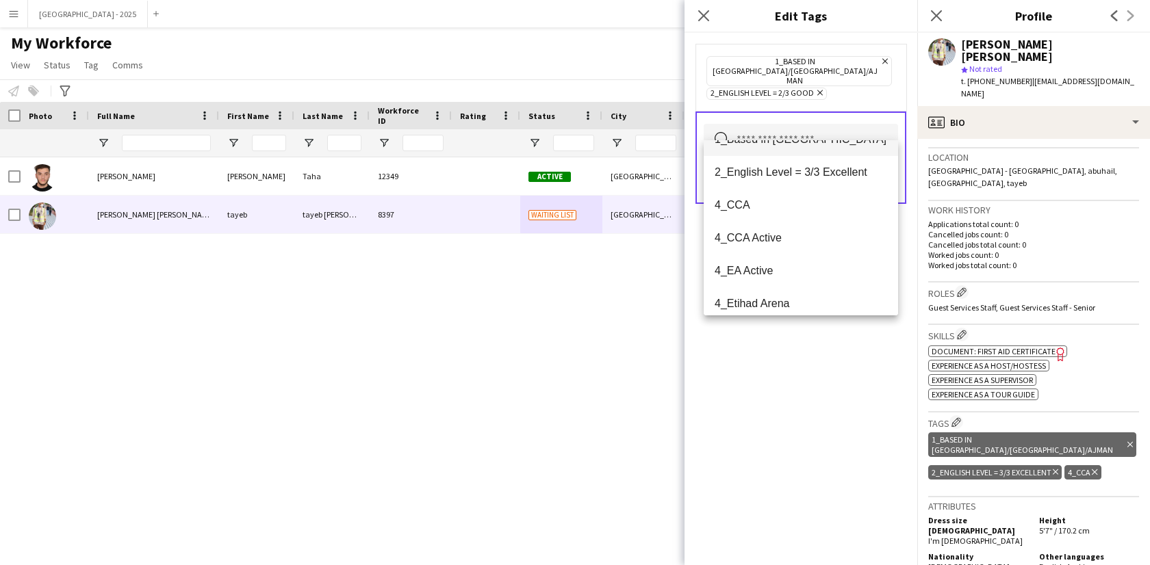
click at [771, 203] on span "4_CCA" at bounding box center [800, 204] width 172 height 13
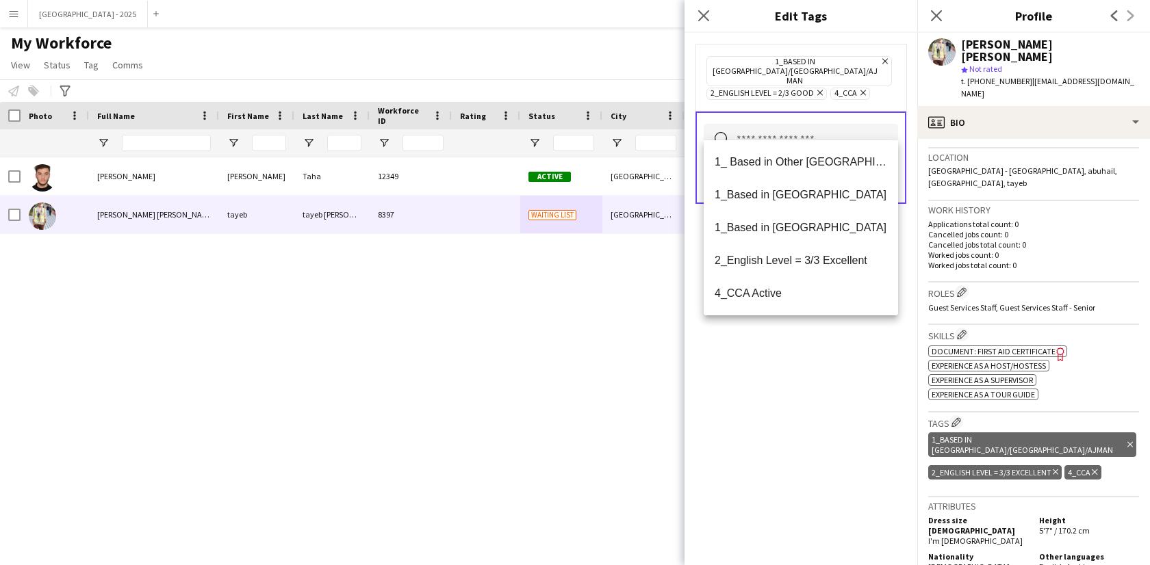
drag, startPoint x: 810, startPoint y: 417, endPoint x: 827, endPoint y: 293, distance: 125.6
click at [810, 417] on div "1_Based in [GEOGRAPHIC_DATA]/[GEOGRAPHIC_DATA]/Ajman Remove 2_English Level = 2…" at bounding box center [800, 299] width 233 height 532
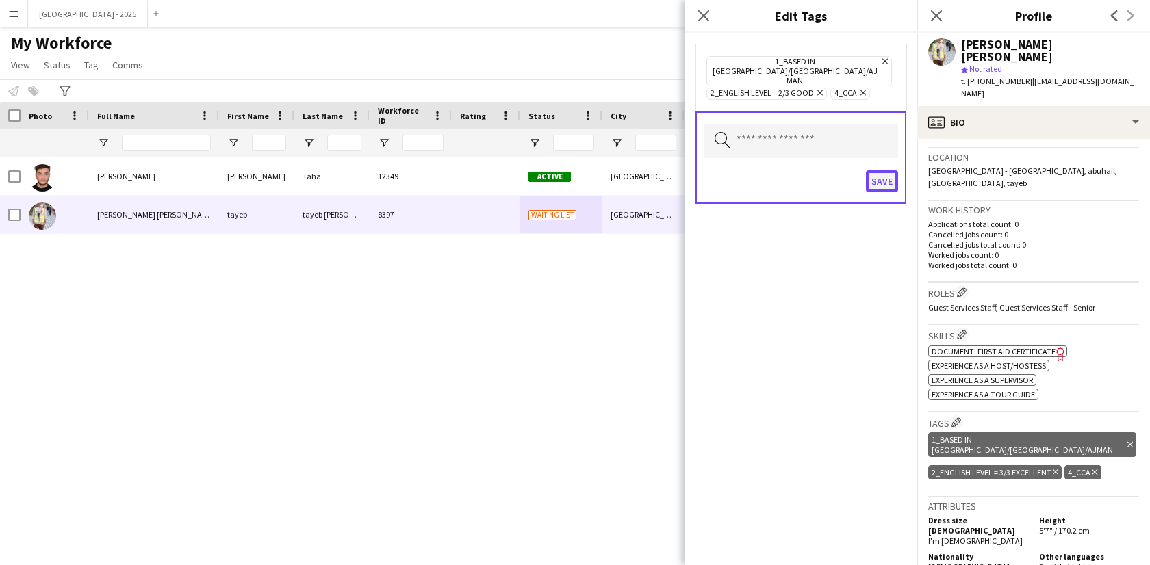
click at [873, 170] on button "Save" at bounding box center [882, 181] width 32 height 22
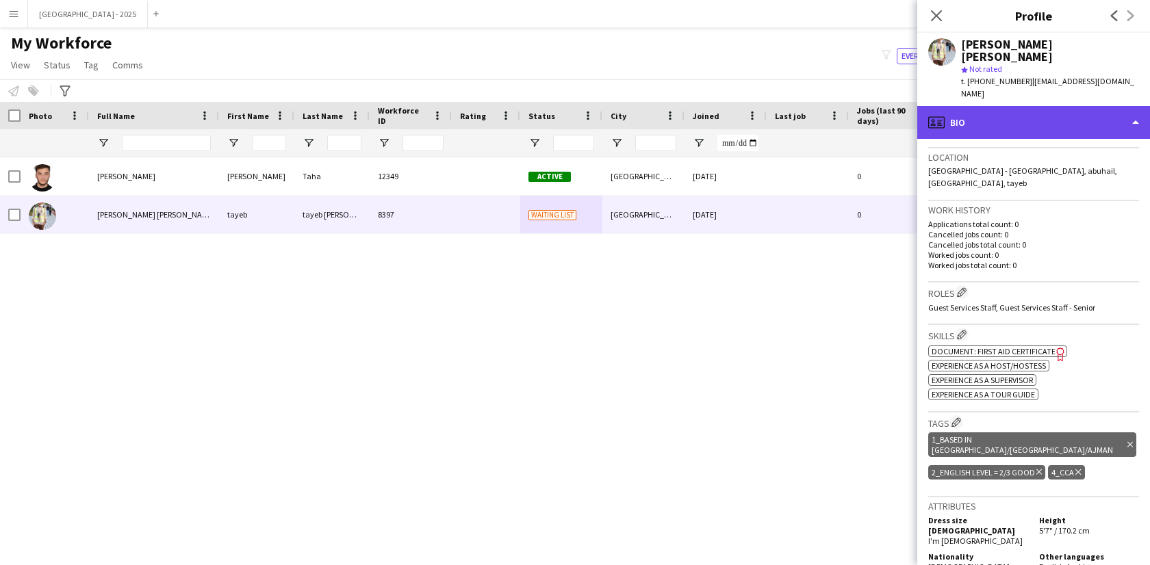
click at [1016, 113] on div "profile Bio" at bounding box center [1033, 122] width 233 height 33
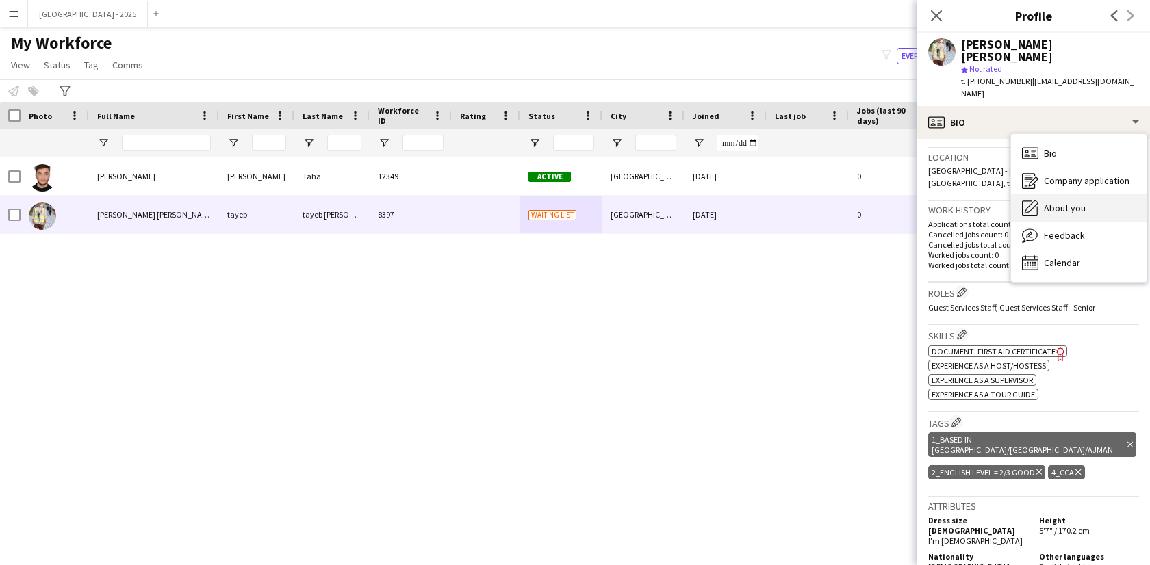
click at [1046, 202] on span "About you" at bounding box center [1065, 208] width 42 height 12
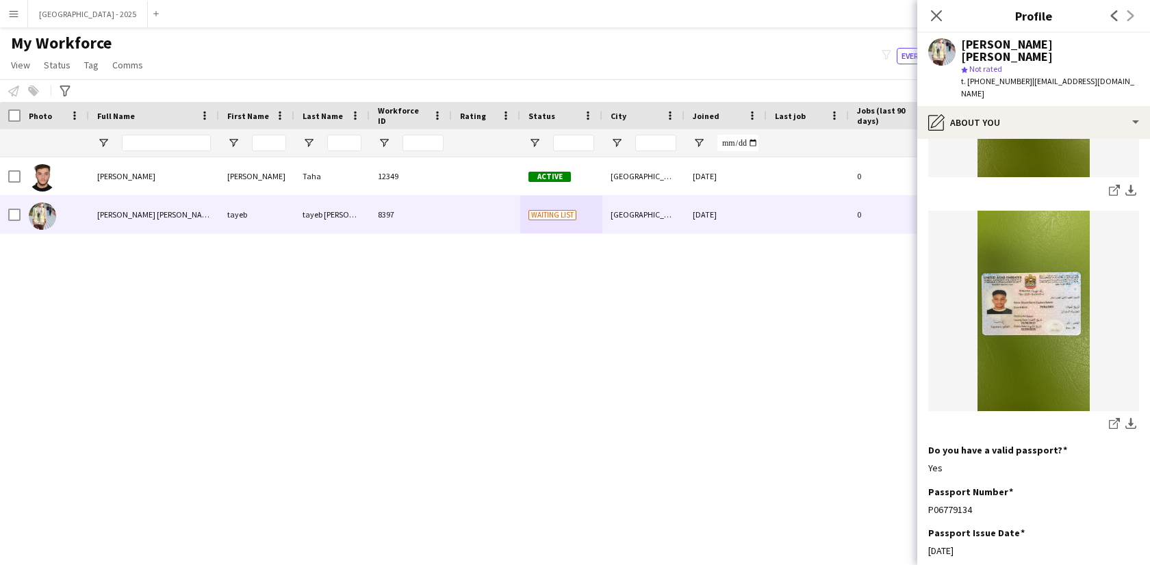
scroll to position [567, 0]
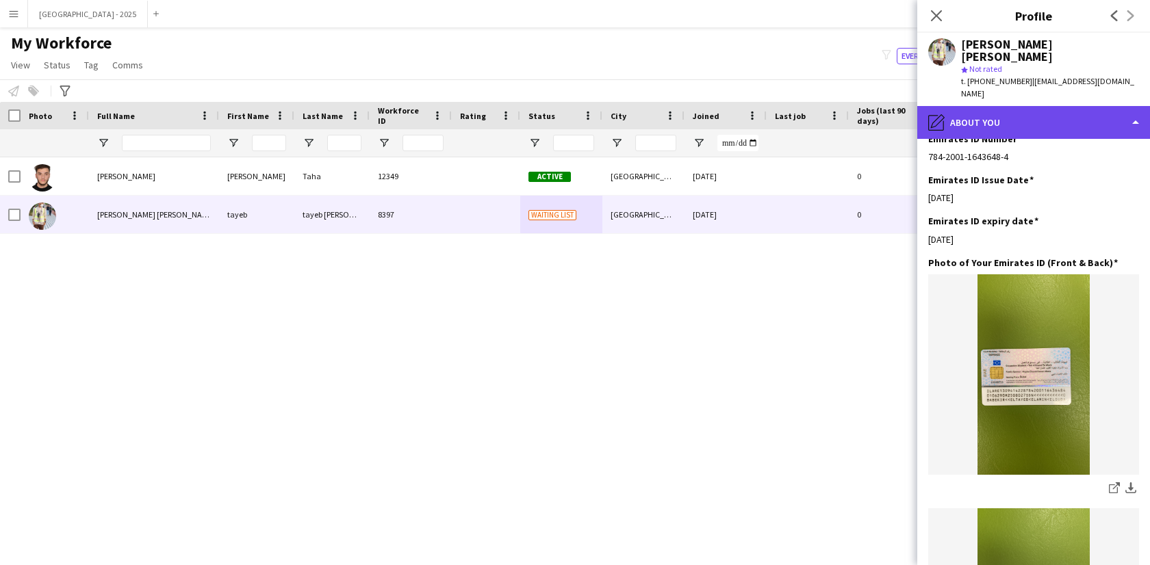
click at [985, 106] on div "pencil4 About you" at bounding box center [1033, 122] width 233 height 33
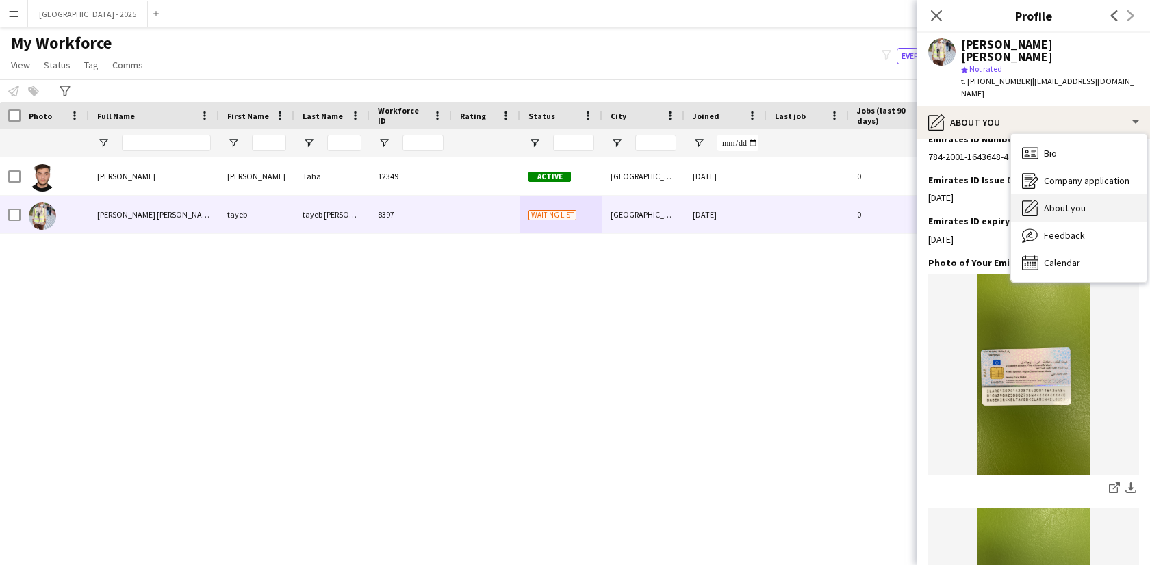
click at [1057, 202] on span "About you" at bounding box center [1065, 208] width 42 height 12
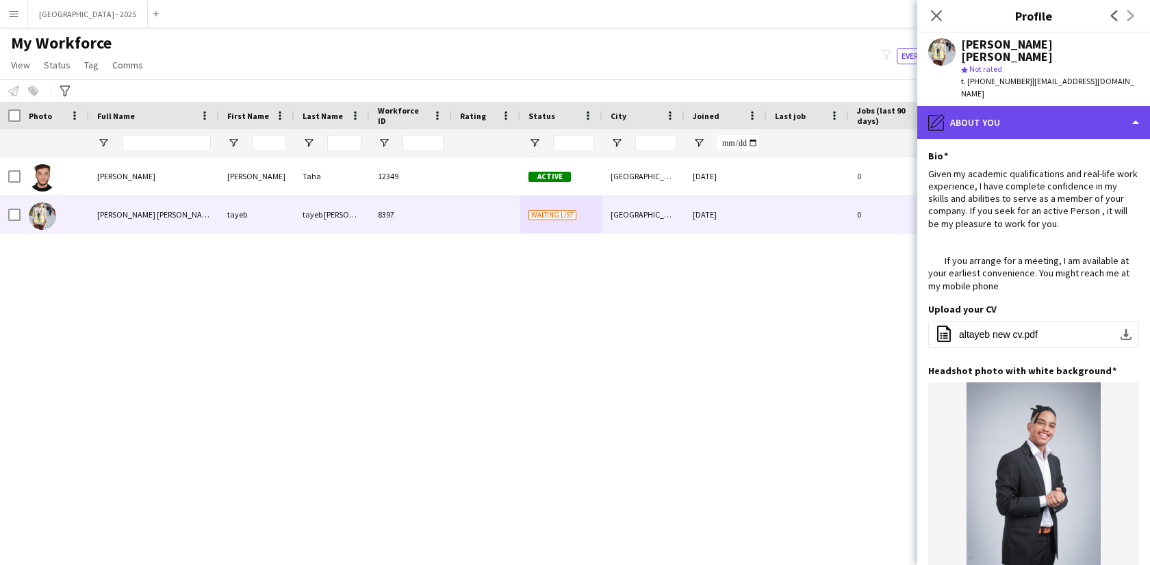
click at [1048, 112] on div "pencil4 About you" at bounding box center [1033, 122] width 233 height 33
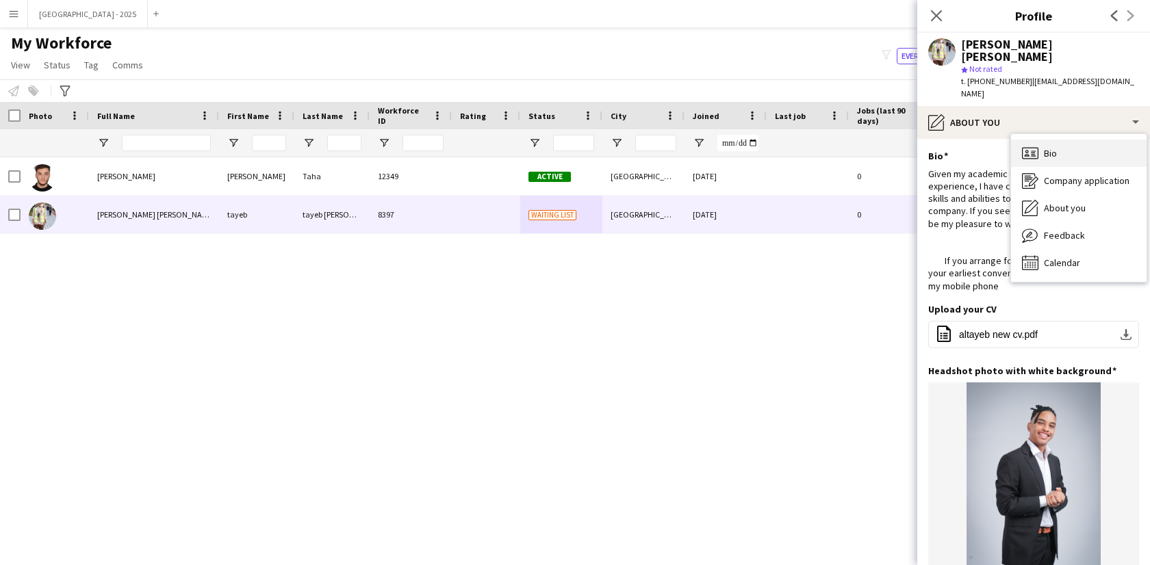
click at [1059, 140] on div "Bio Bio" at bounding box center [1079, 153] width 136 height 27
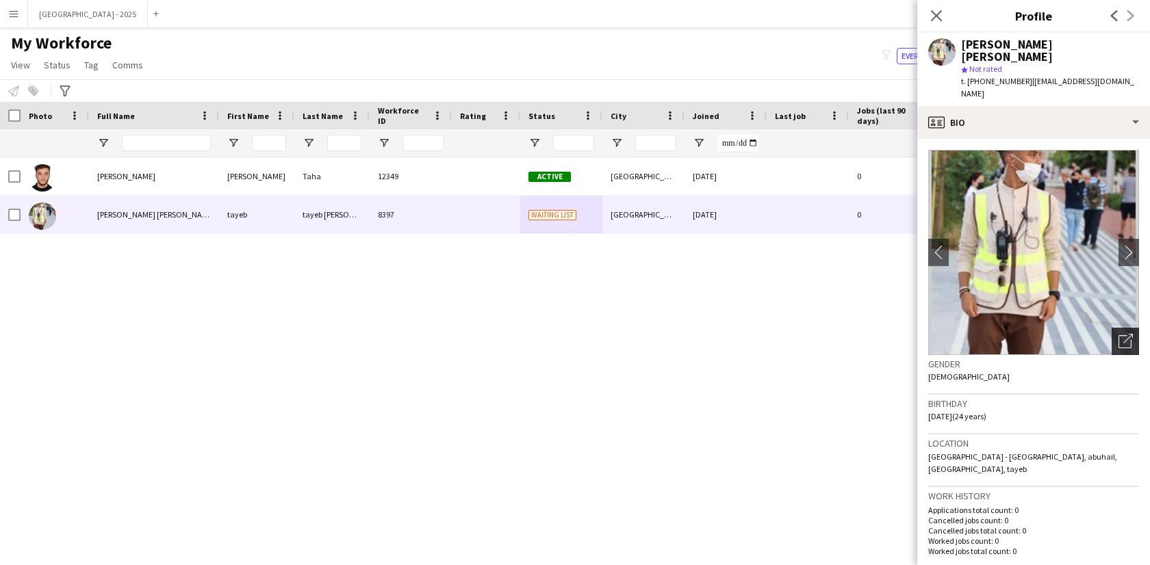
click at [1124, 328] on div "Open photos pop-in" at bounding box center [1124, 341] width 27 height 27
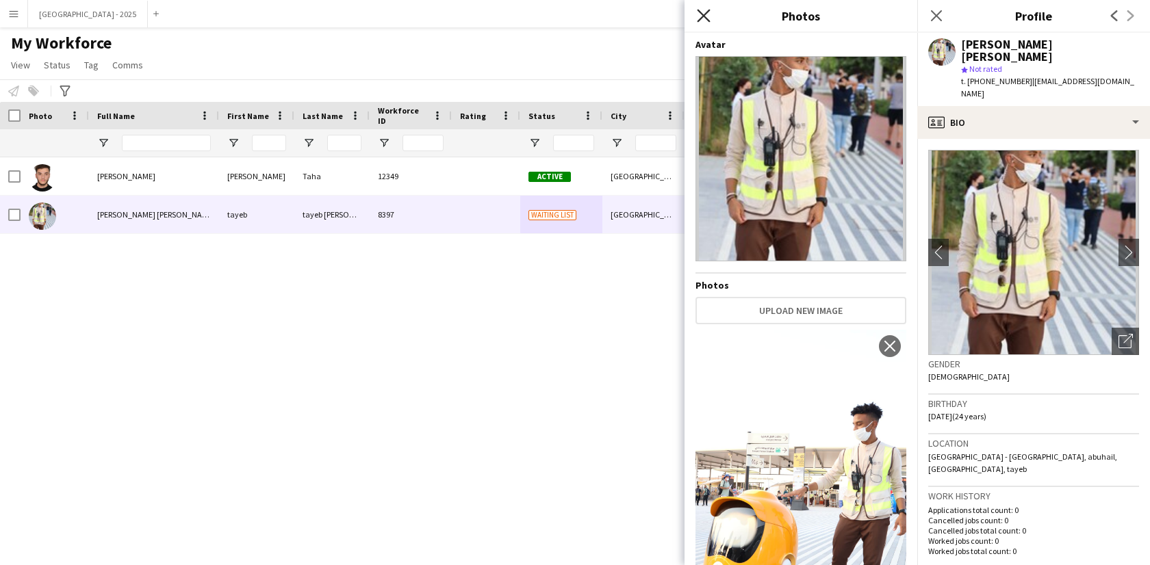
click at [701, 14] on icon at bounding box center [703, 15] width 13 height 13
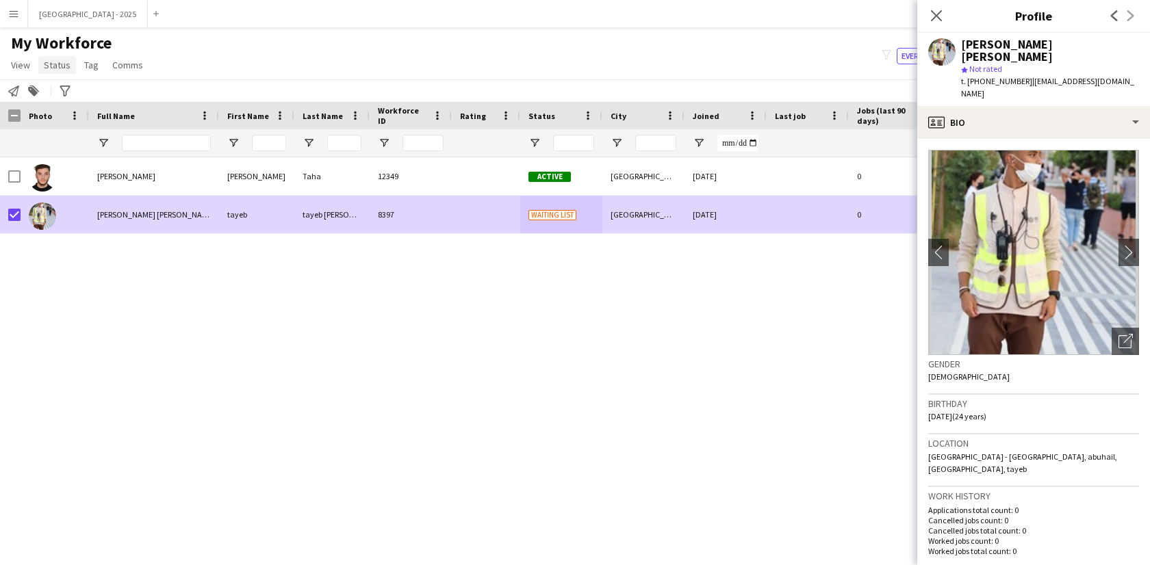
click at [52, 66] on span "Status" at bounding box center [57, 65] width 27 height 12
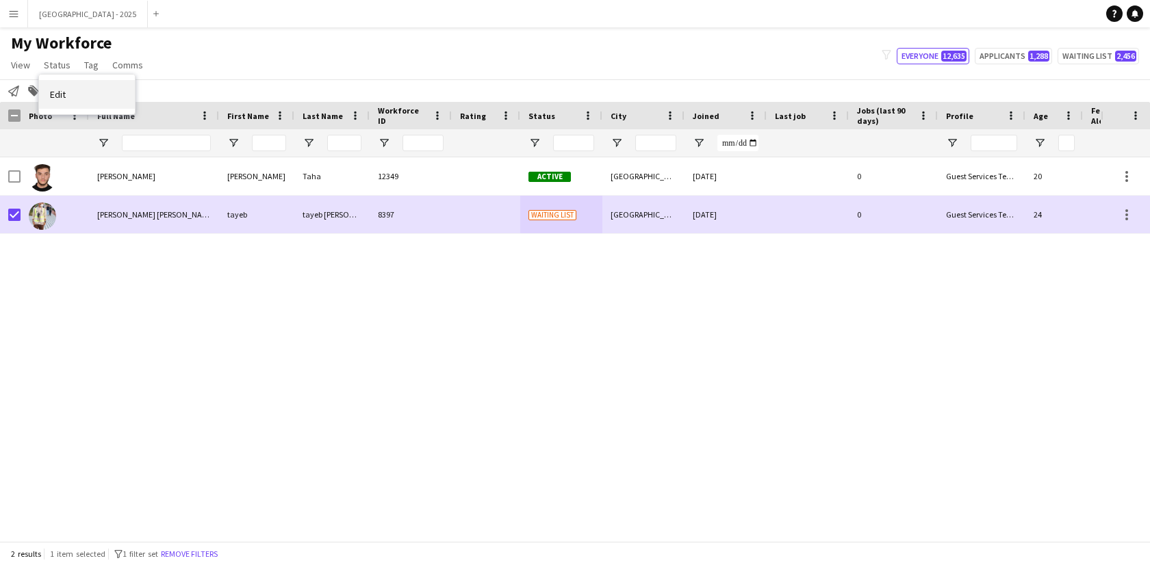
click at [73, 88] on link "Edit" at bounding box center [87, 94] width 96 height 29
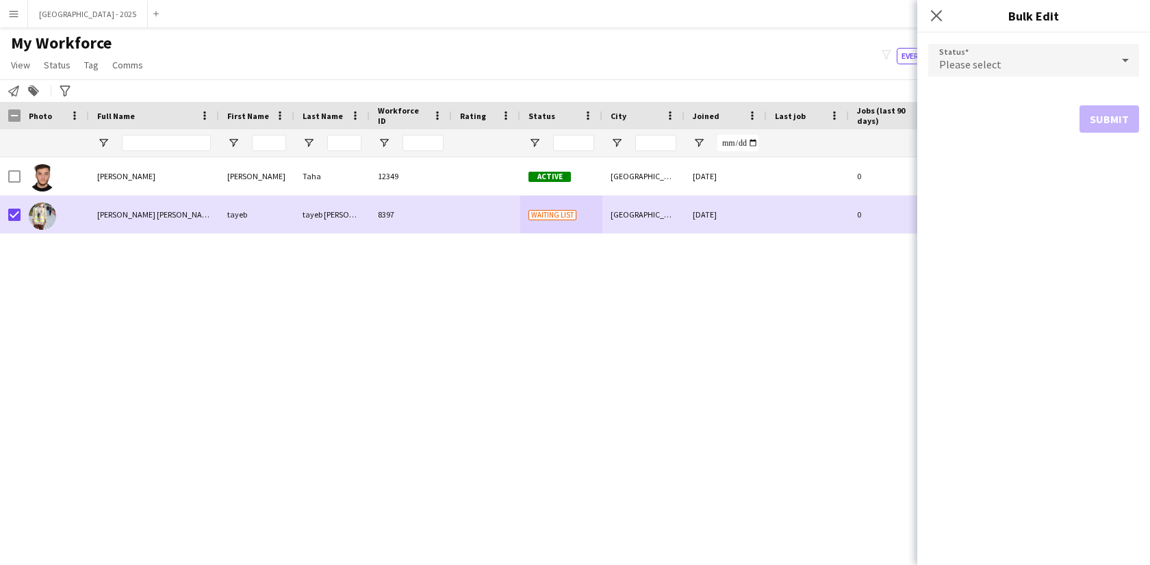
click at [1049, 60] on div "Please select" at bounding box center [1019, 60] width 183 height 33
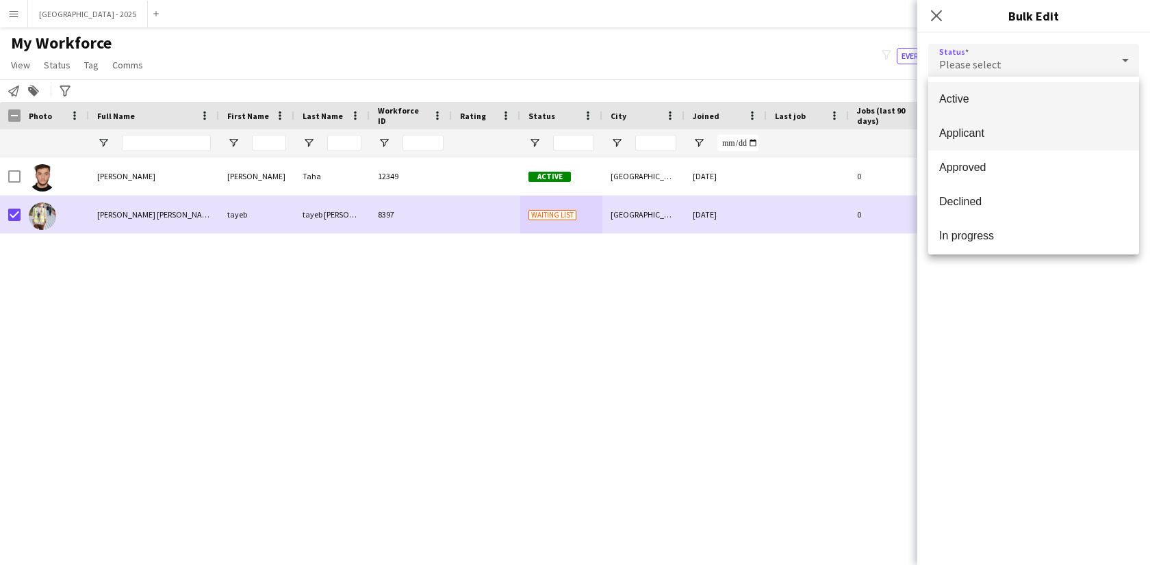
click at [937, 116] on mat-option "Applicant" at bounding box center [1033, 133] width 211 height 34
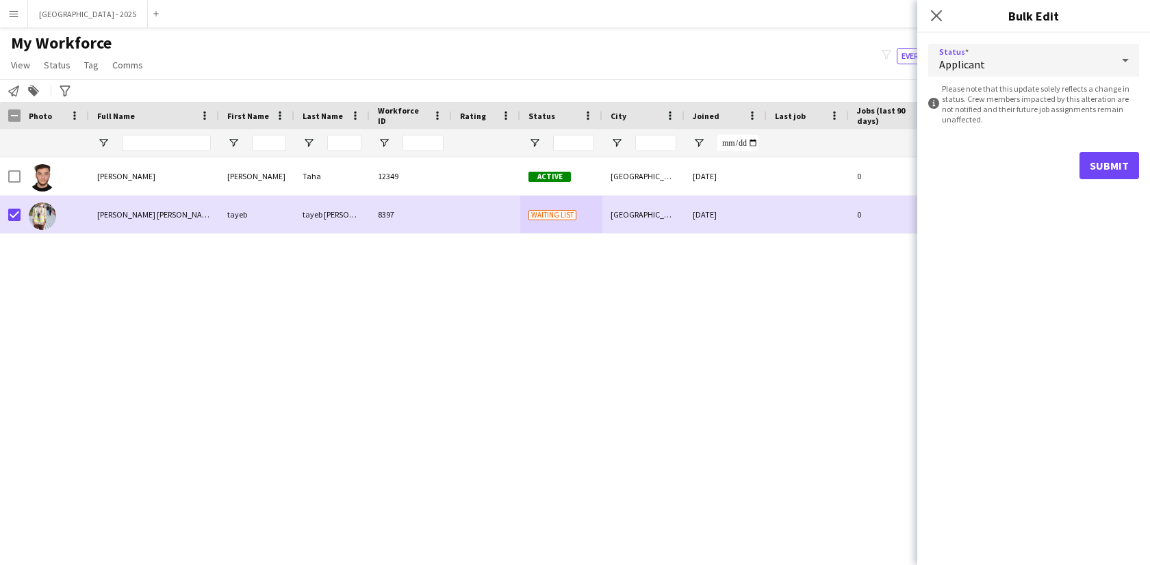
click at [979, 55] on div "Applicant" at bounding box center [1019, 60] width 183 height 33
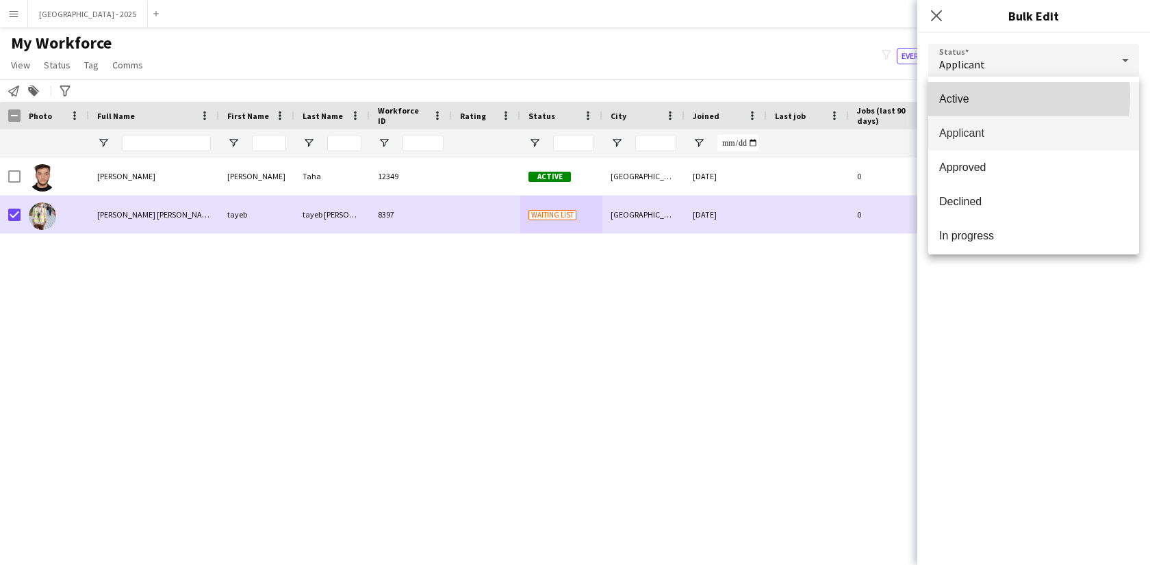
click at [979, 96] on span "Active" at bounding box center [1033, 98] width 189 height 13
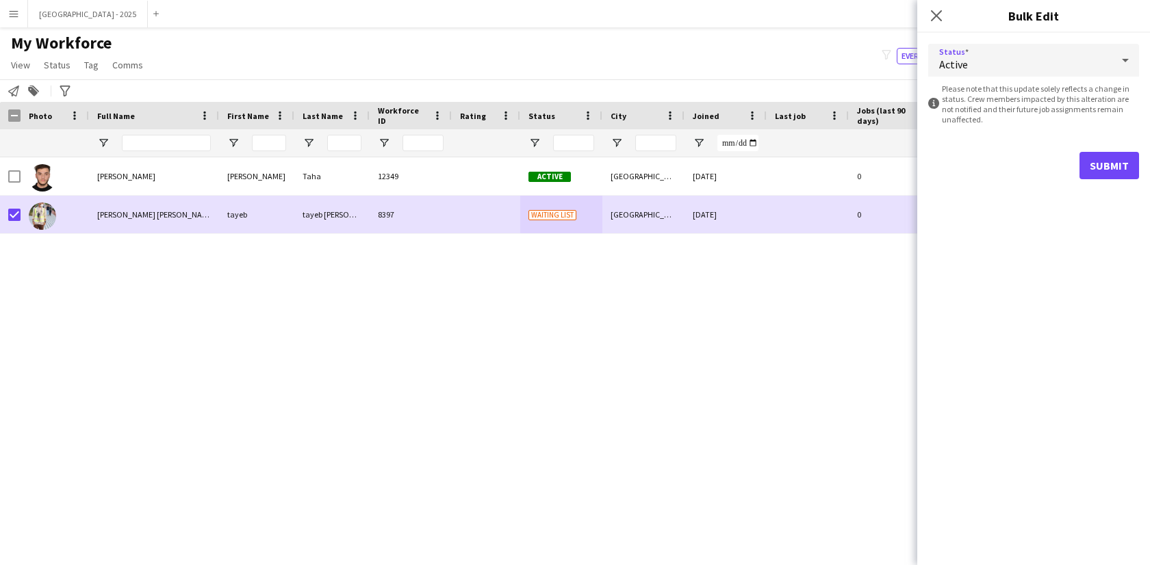
click at [1105, 180] on form "Status Active information-circle Please note that this update solely reflects a…" at bounding box center [1033, 111] width 211 height 157
click at [1103, 175] on button "Submit" at bounding box center [1109, 165] width 60 height 27
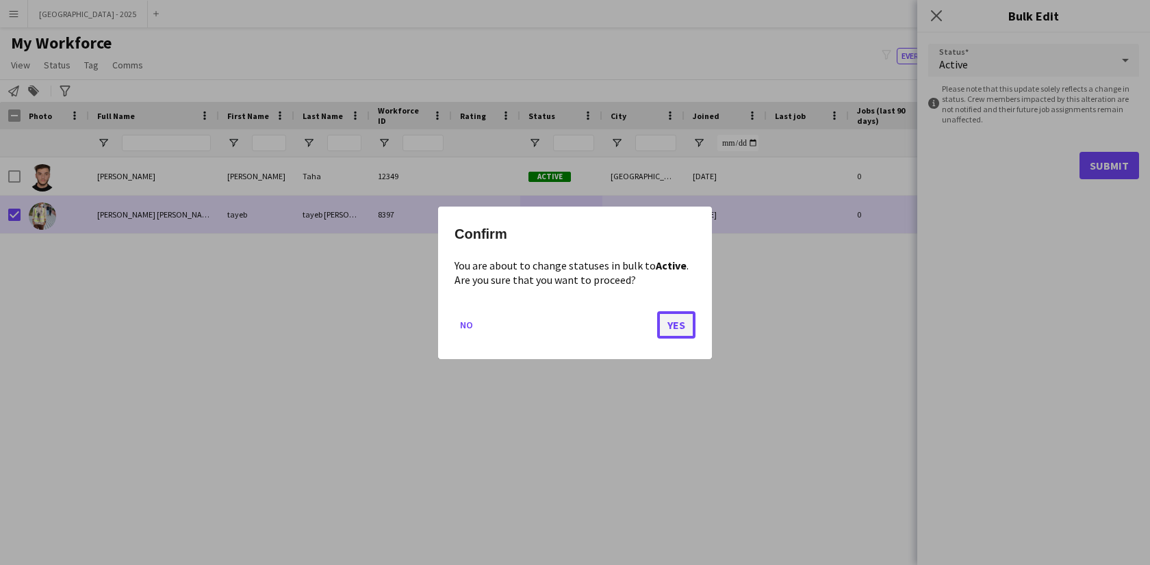
click at [660, 320] on button "Yes" at bounding box center [676, 324] width 38 height 27
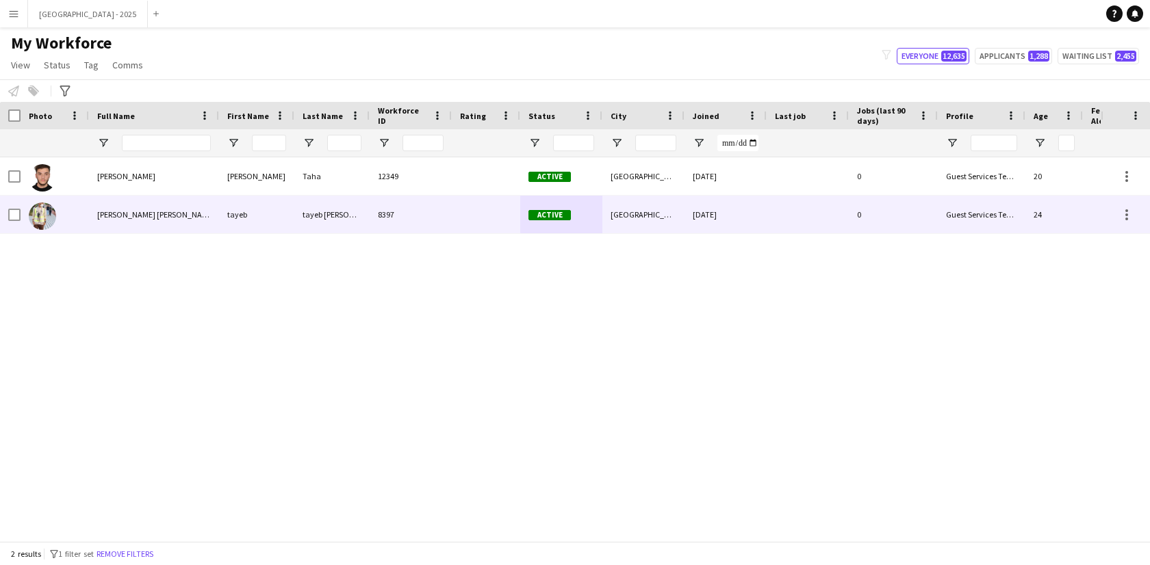
click at [351, 231] on div "tayeb [PERSON_NAME]" at bounding box center [331, 215] width 75 height 38
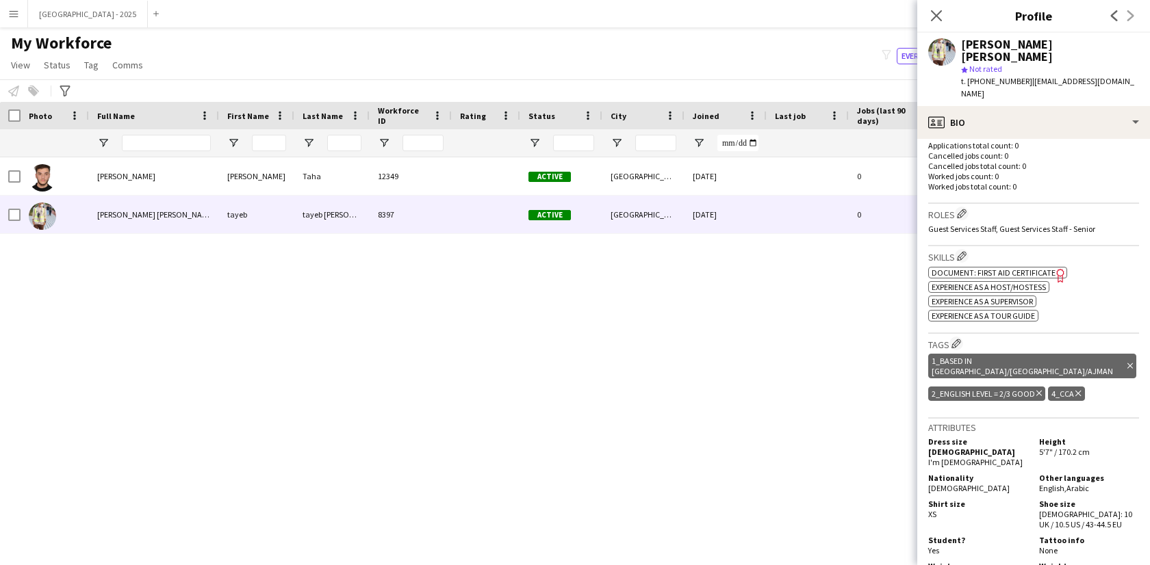
scroll to position [346, 0]
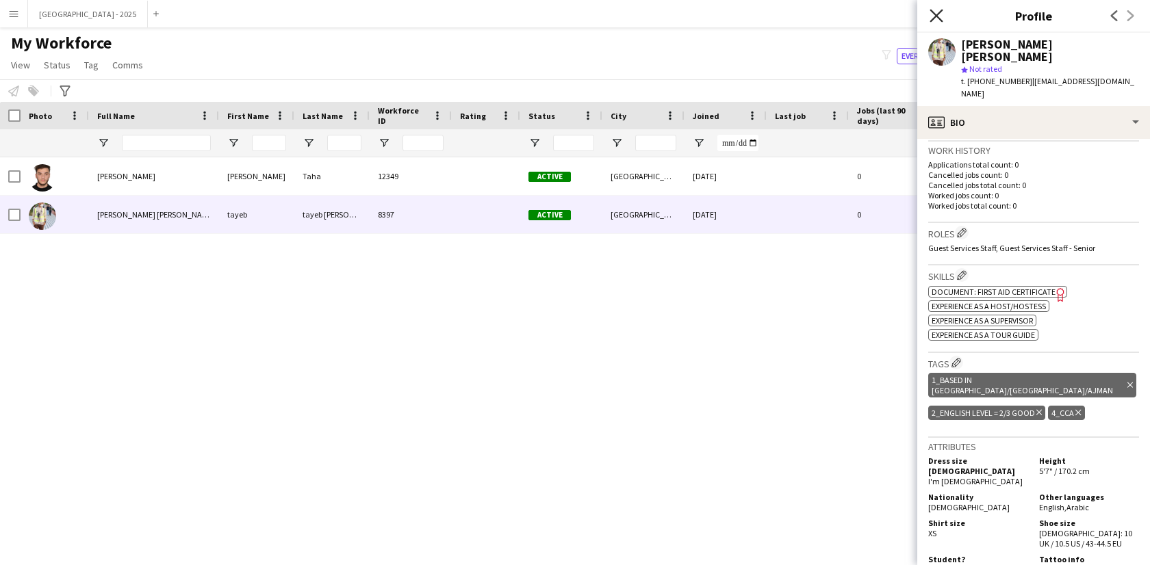
click at [933, 21] on icon "Close pop-in" at bounding box center [935, 15] width 13 height 13
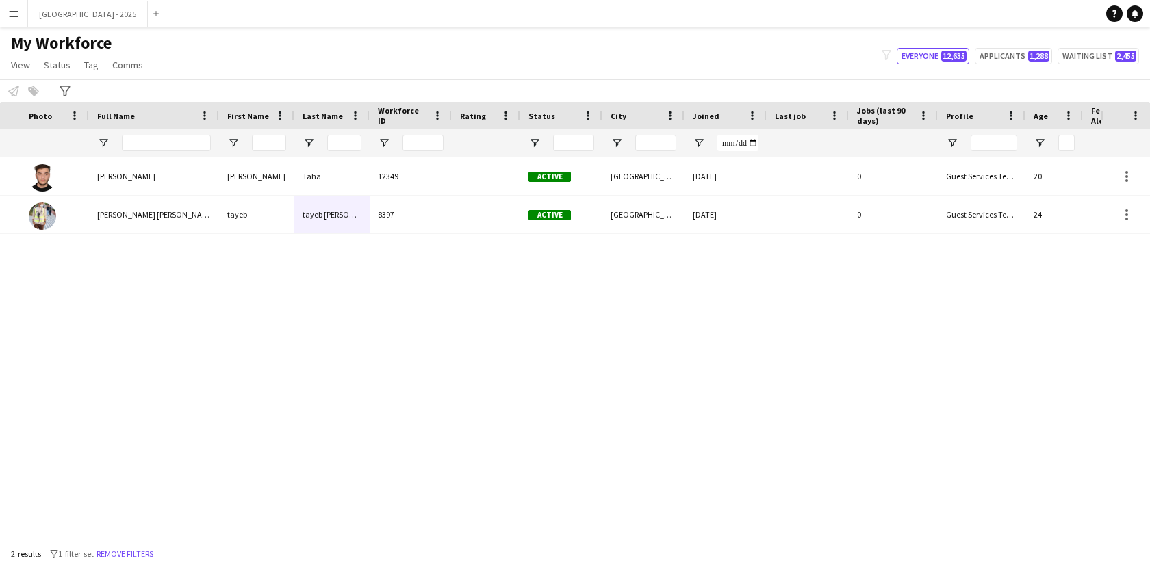
scroll to position [0, 297]
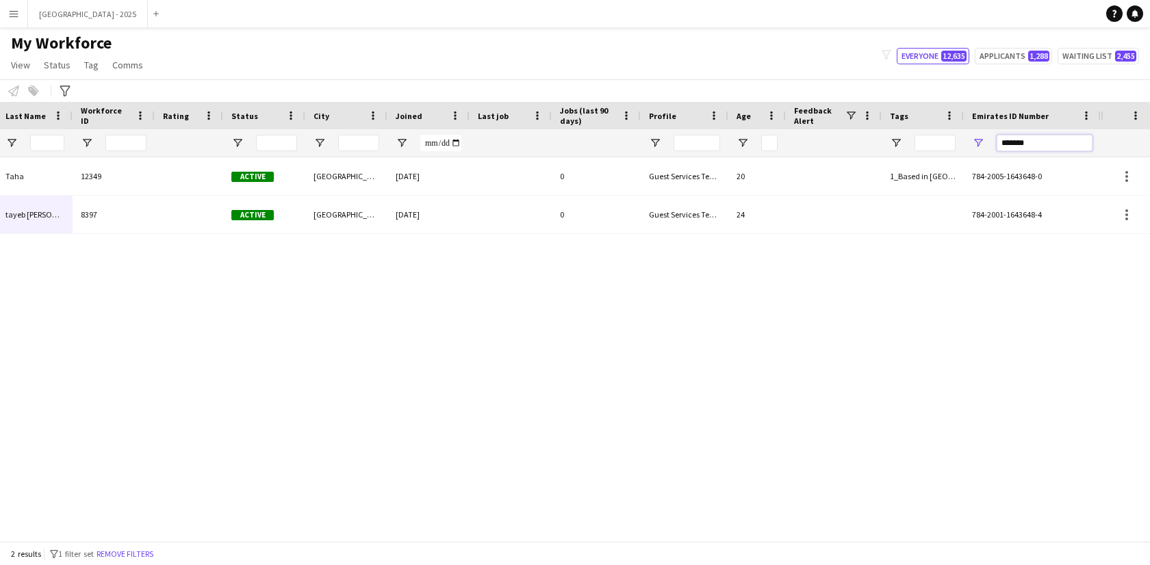
click at [1059, 147] on input "*******" at bounding box center [1044, 143] width 96 height 16
click at [1039, 145] on input "*******" at bounding box center [1044, 143] width 96 height 16
click at [1040, 145] on input "*******" at bounding box center [1044, 143] width 96 height 16
click at [1052, 142] on input "*******" at bounding box center [1044, 143] width 96 height 16
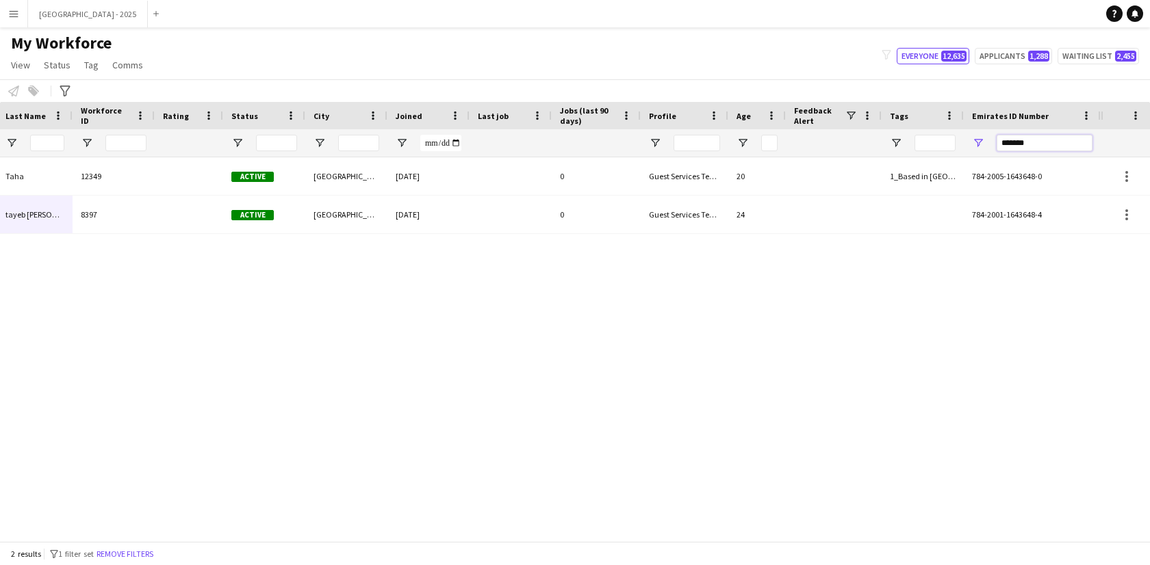
click at [1052, 142] on input "*******" at bounding box center [1044, 143] width 96 height 16
paste input "Emirates ID Number Filter Input"
type input "*******"
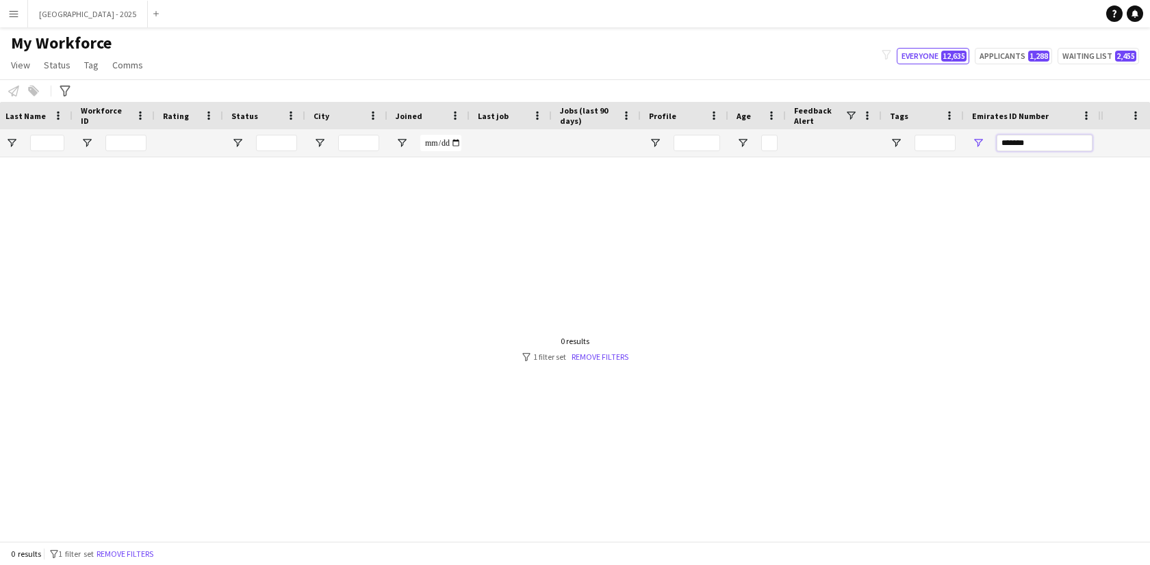
click at [1057, 140] on input "*******" at bounding box center [1044, 143] width 96 height 16
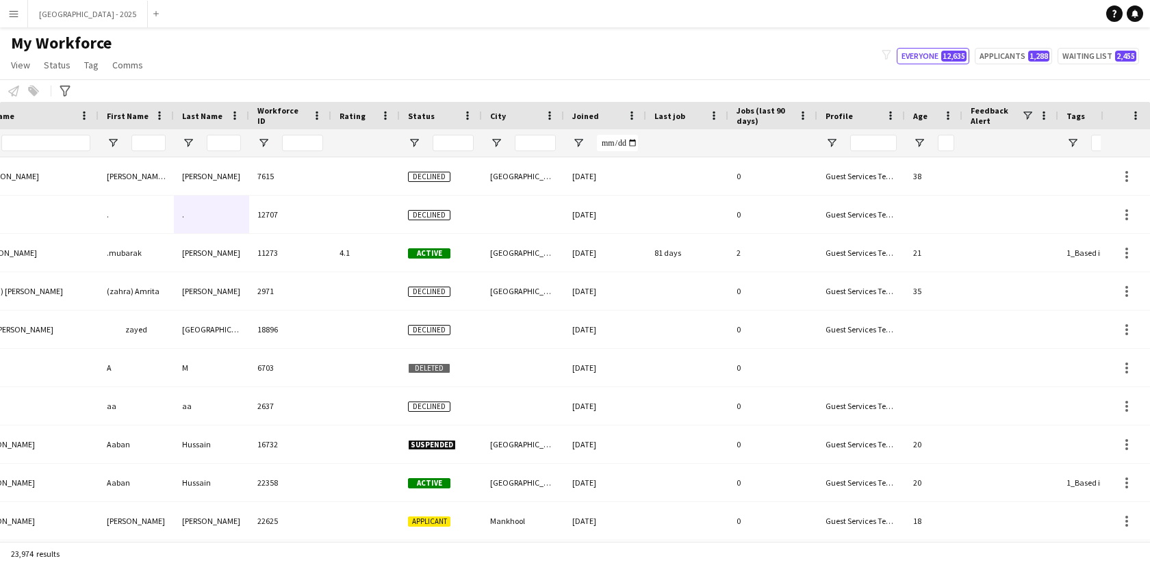
scroll to position [0, 0]
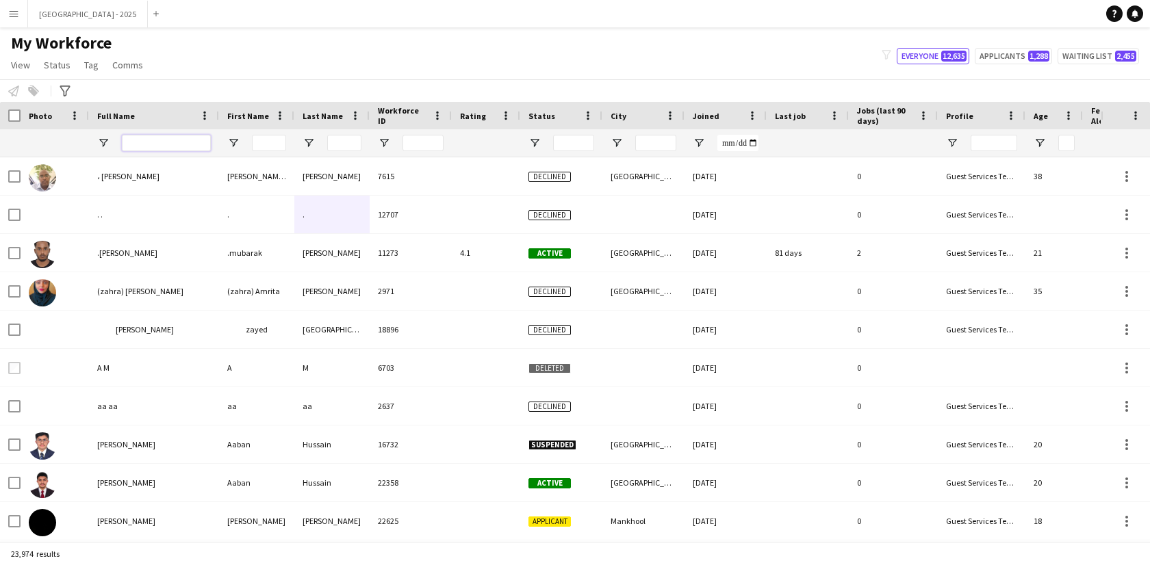
click at [133, 144] on input "Full Name Filter Input" at bounding box center [166, 143] width 89 height 16
paste input "**********"
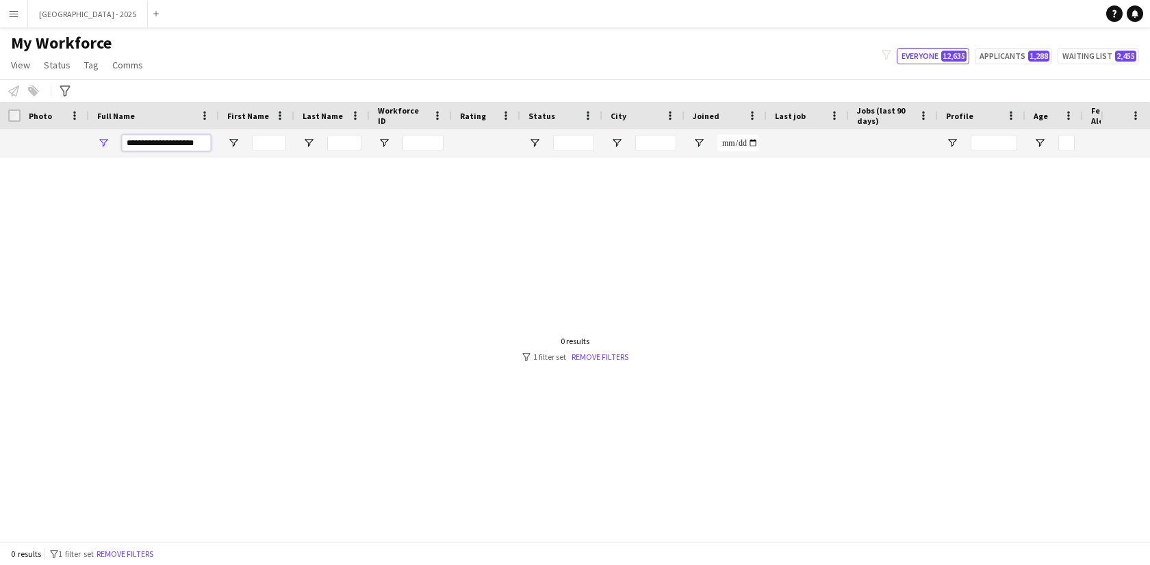
drag, startPoint x: 167, startPoint y: 145, endPoint x: 3, endPoint y: 139, distance: 164.4
click at [7, 139] on div "**********" at bounding box center [698, 142] width 1397 height 27
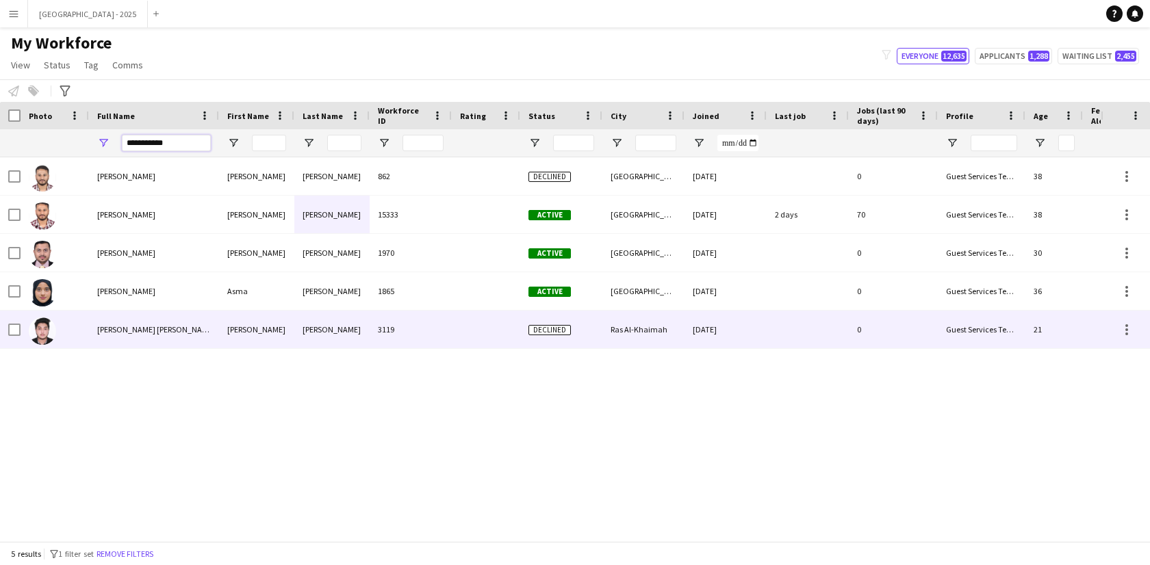
type input "**********"
click at [190, 341] on div "[PERSON_NAME] [PERSON_NAME]" at bounding box center [154, 330] width 130 height 38
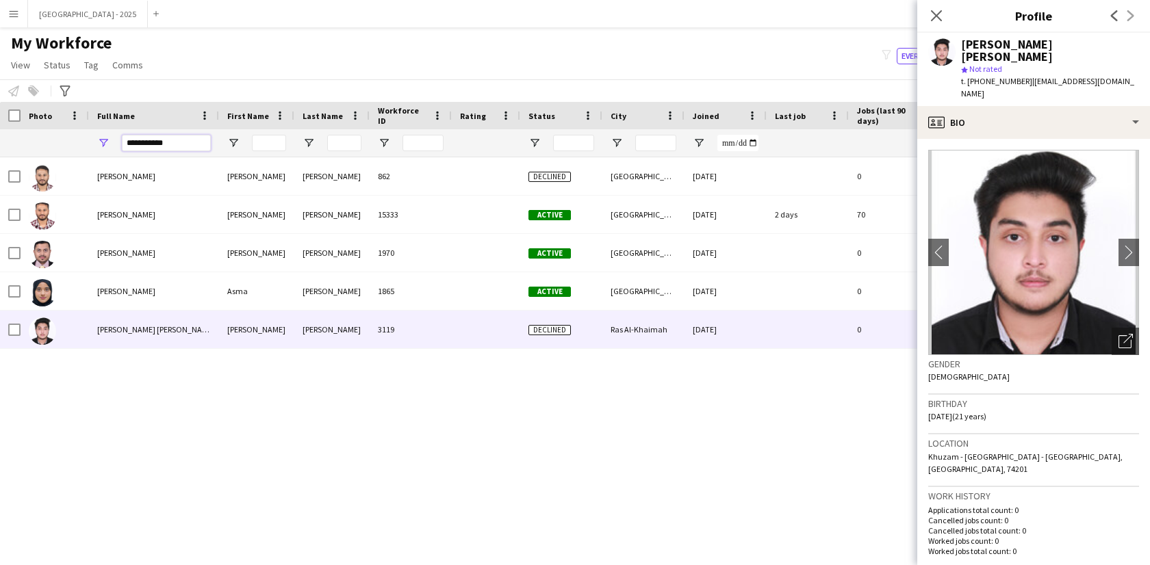
click at [185, 146] on input "**********" at bounding box center [166, 143] width 89 height 16
click at [185, 144] on input "**********" at bounding box center [166, 143] width 89 height 16
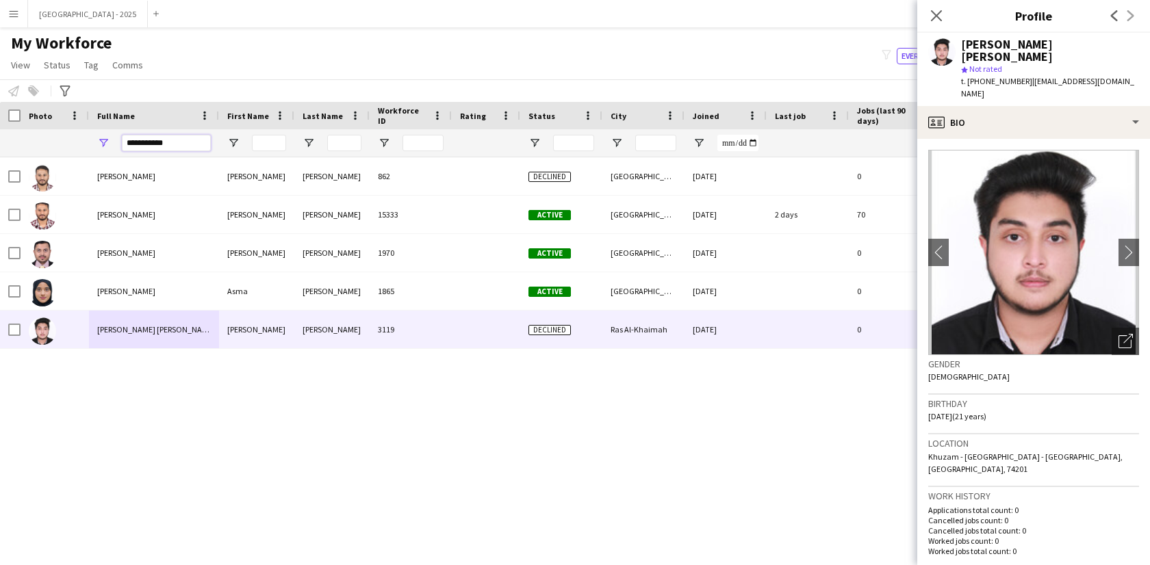
click at [185, 144] on input "**********" at bounding box center [166, 143] width 89 height 16
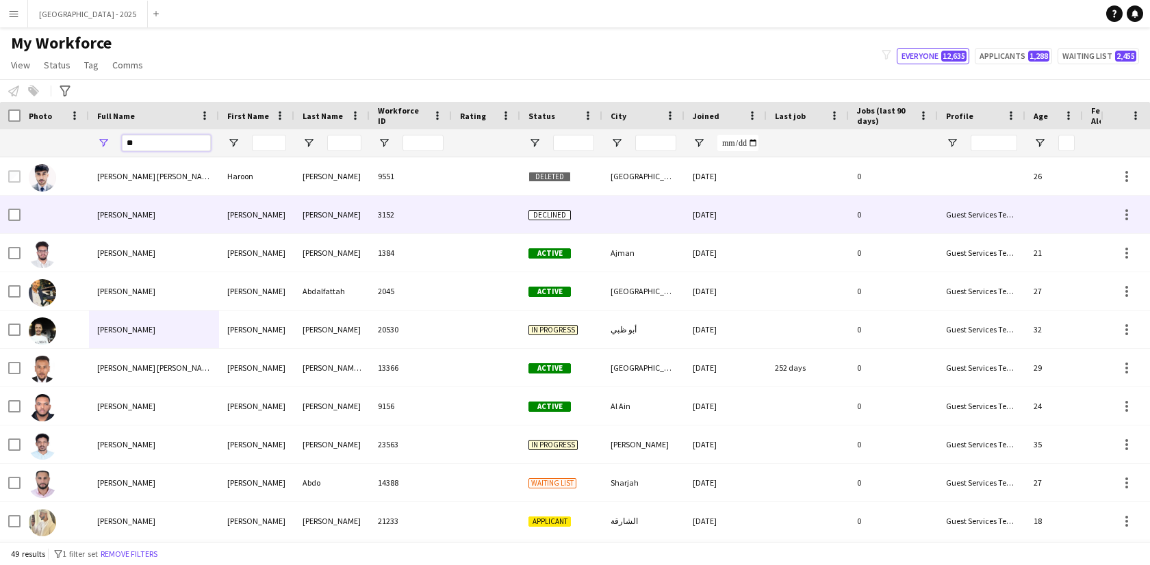
type input "*"
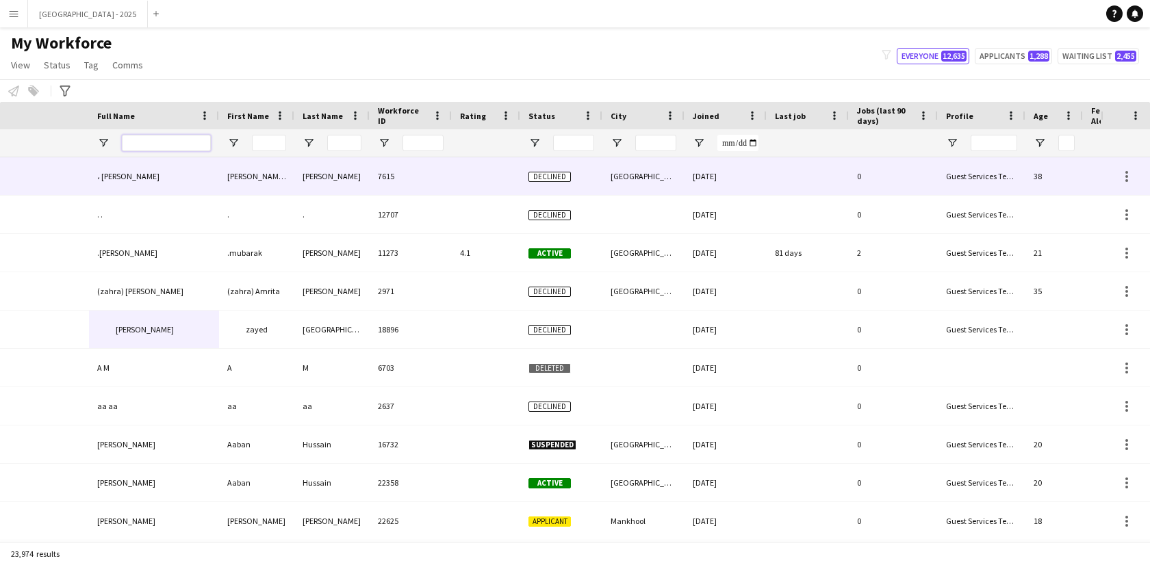
scroll to position [0, 297]
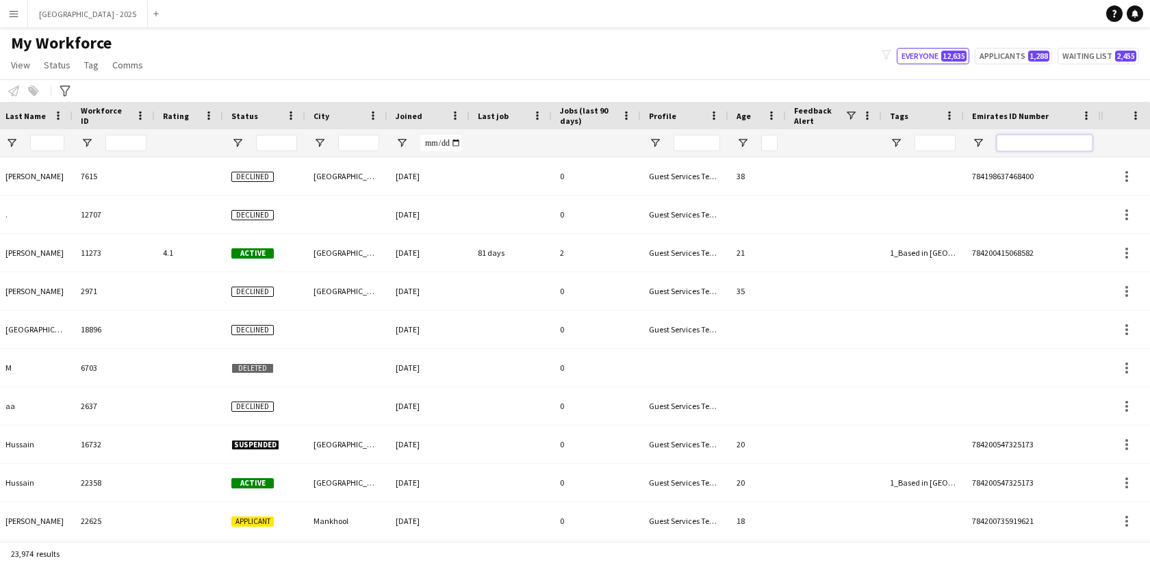
click at [1016, 144] on input "Emirates ID Number Filter Input" at bounding box center [1044, 143] width 96 height 16
paste input "**********"
type input "**********"
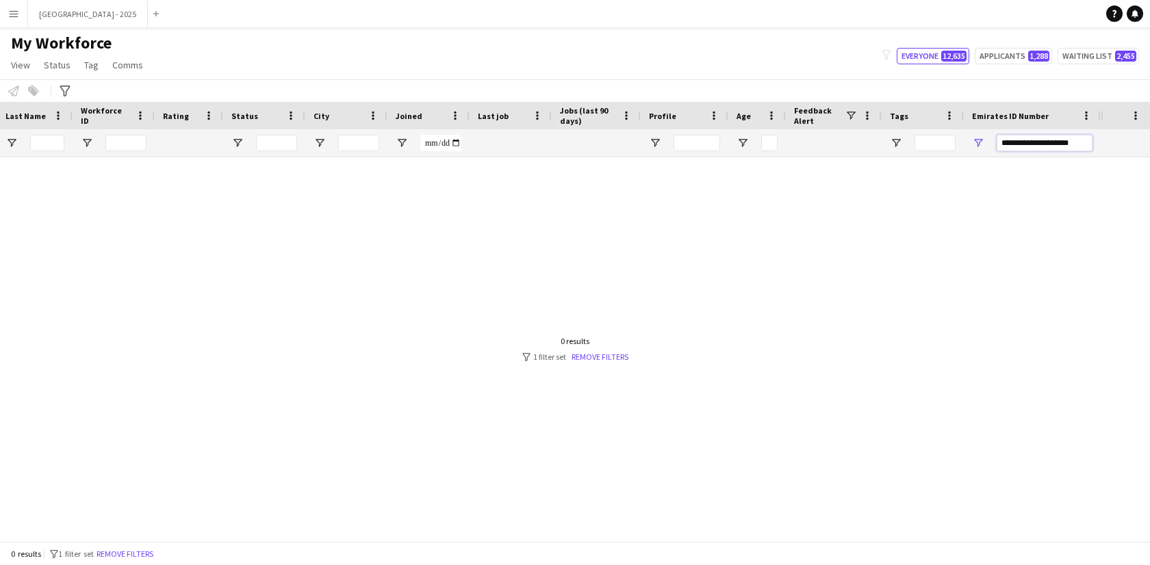
click at [1050, 143] on input "**********" at bounding box center [1044, 143] width 96 height 16
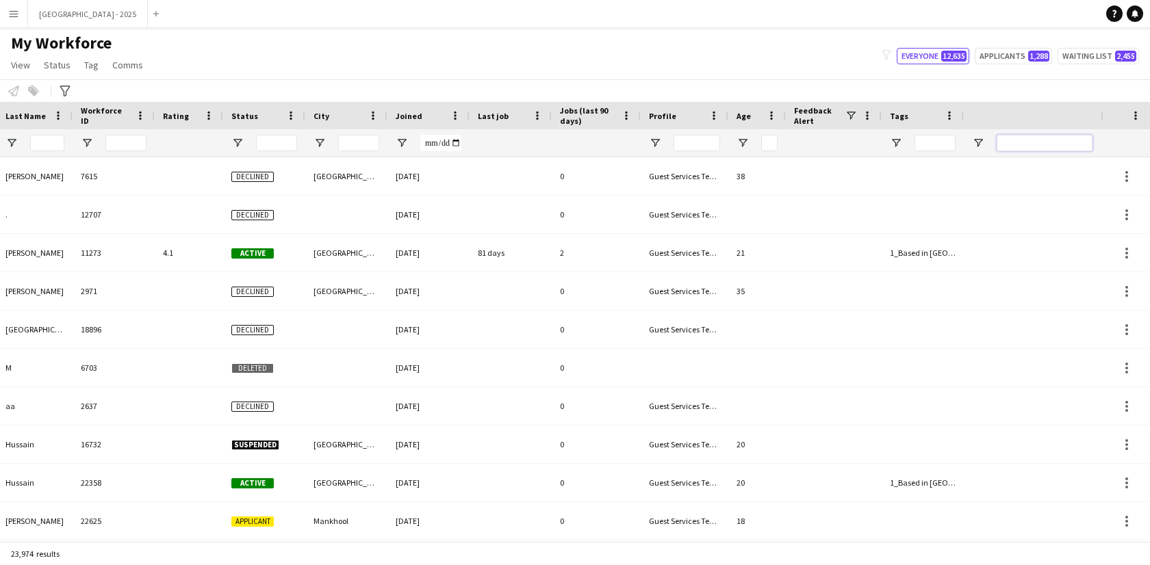
scroll to position [0, 0]
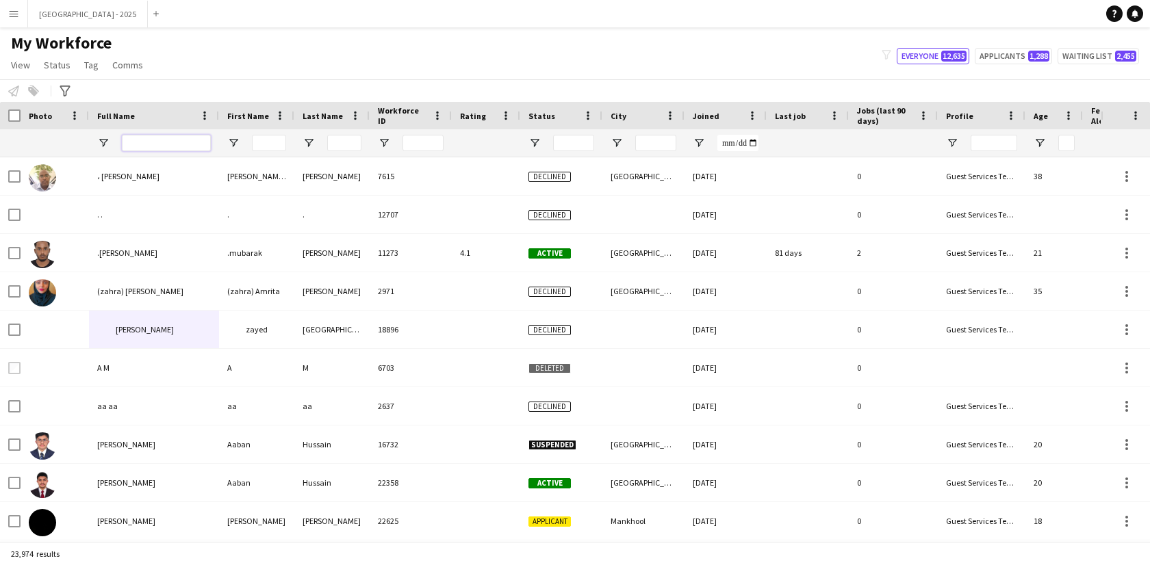
click at [171, 149] on input "Full Name Filter Input" at bounding box center [166, 143] width 89 height 16
paste input "**********"
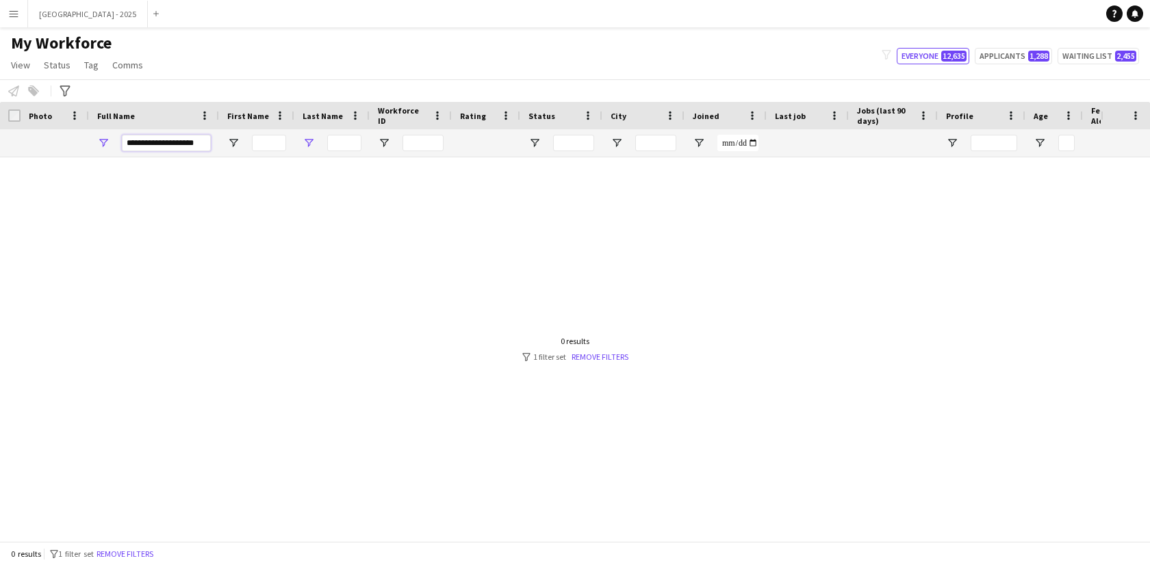
drag, startPoint x: 169, startPoint y: 144, endPoint x: 309, endPoint y: 147, distance: 140.3
click at [309, 147] on div "**********" at bounding box center [698, 142] width 1397 height 27
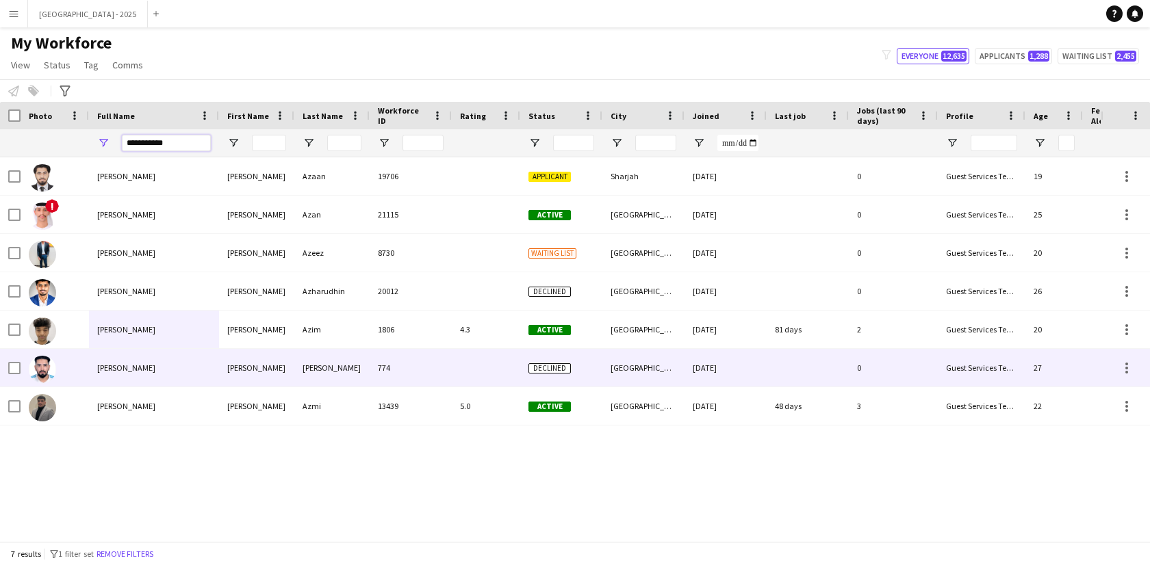
type input "**********"
click at [178, 368] on div "[PERSON_NAME]" at bounding box center [154, 368] width 130 height 38
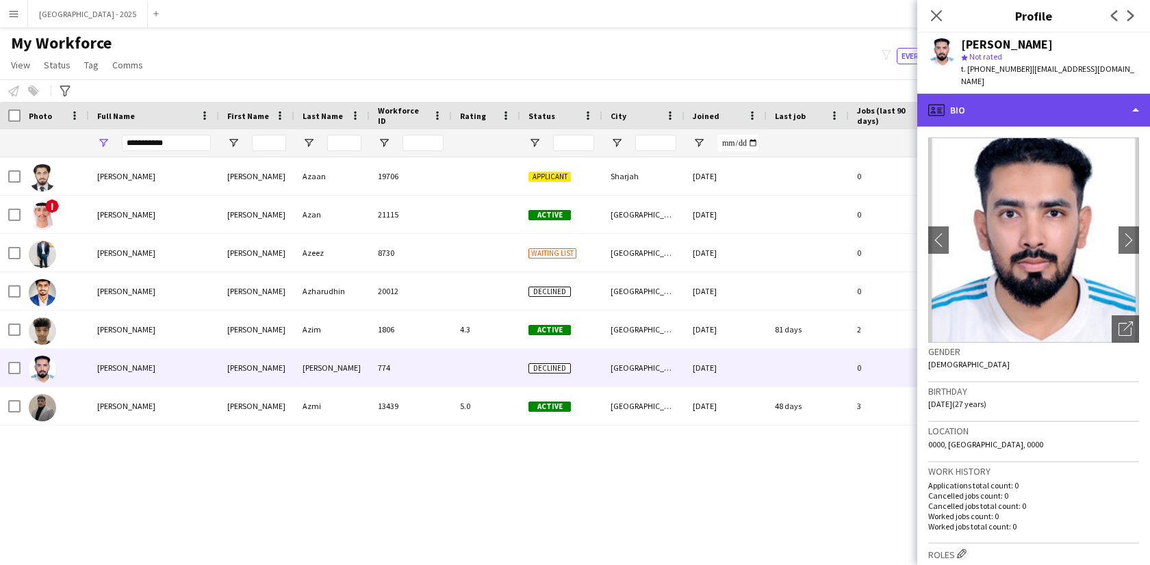
click at [1033, 97] on div "profile Bio" at bounding box center [1033, 110] width 233 height 33
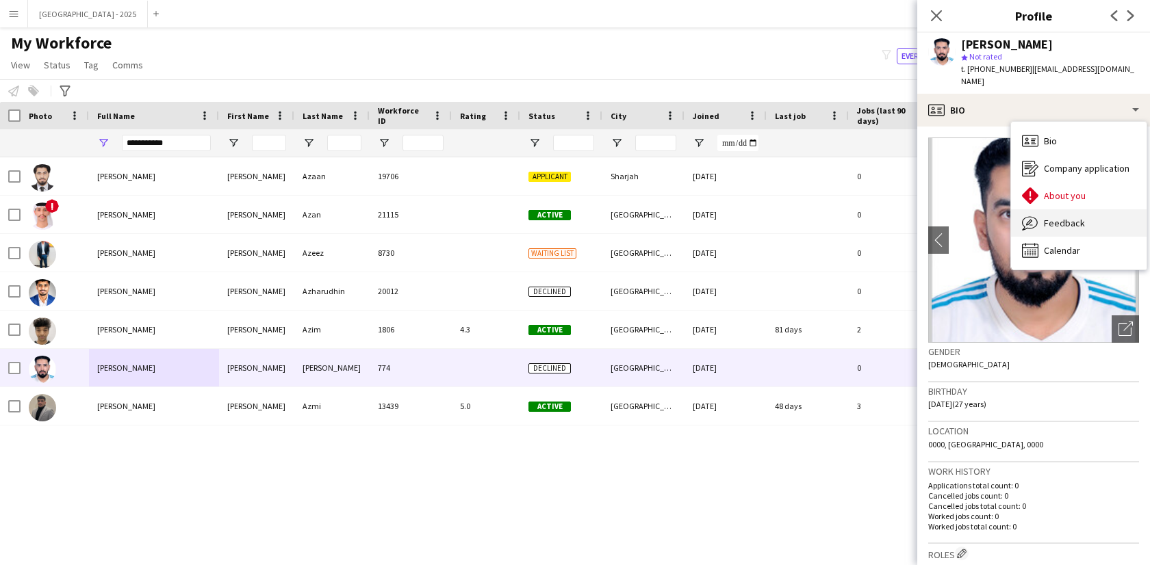
click at [1068, 217] on span "Feedback" at bounding box center [1064, 223] width 41 height 12
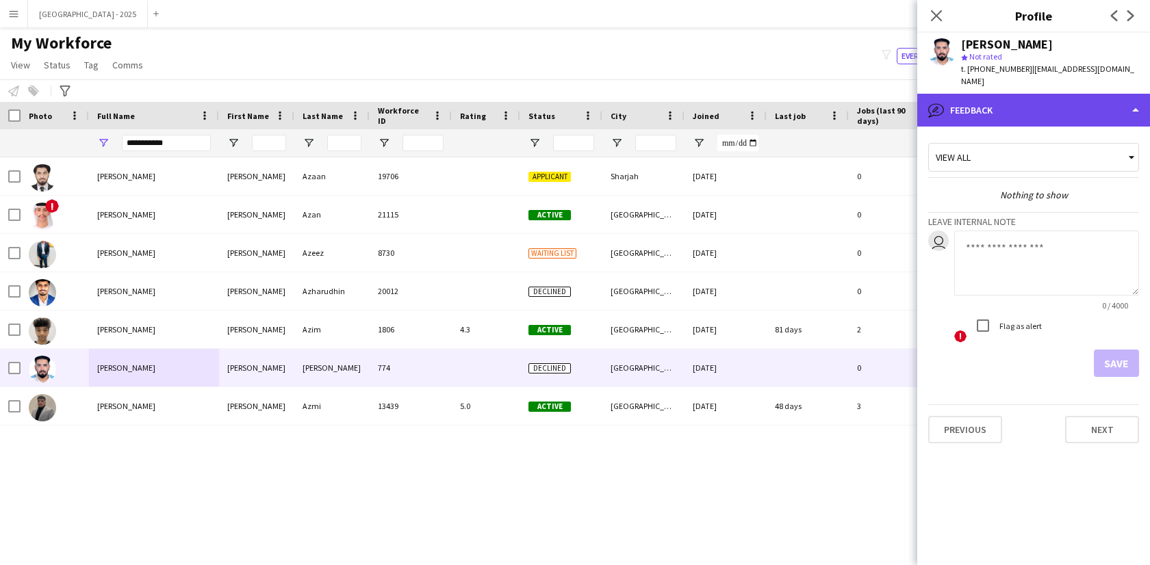
click at [1009, 94] on div "bubble-pencil Feedback" at bounding box center [1033, 110] width 233 height 33
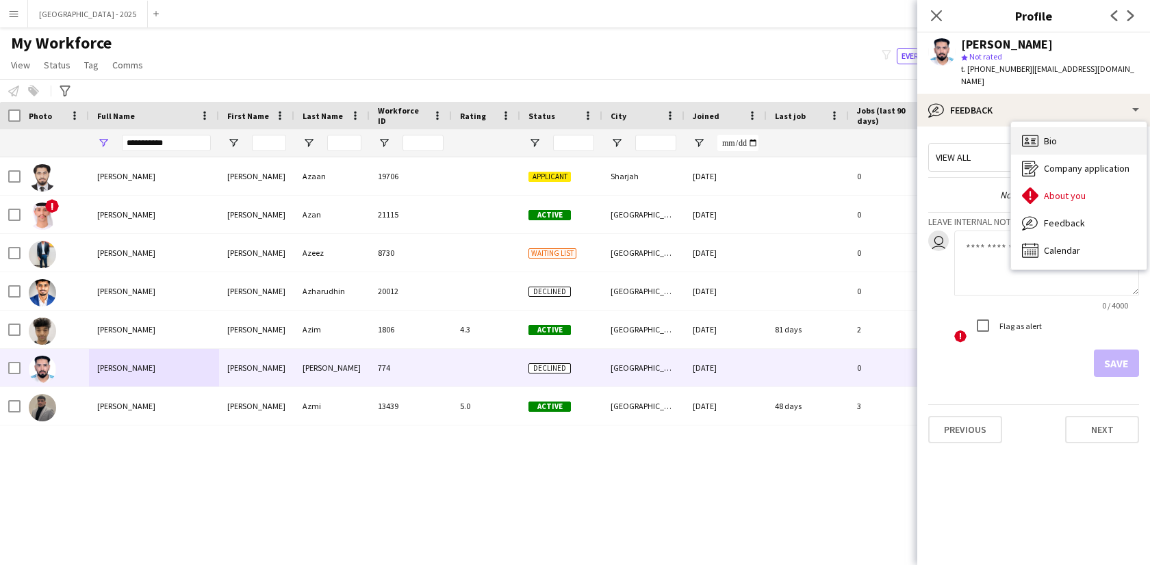
click at [1073, 132] on div "Bio Bio" at bounding box center [1079, 140] width 136 height 27
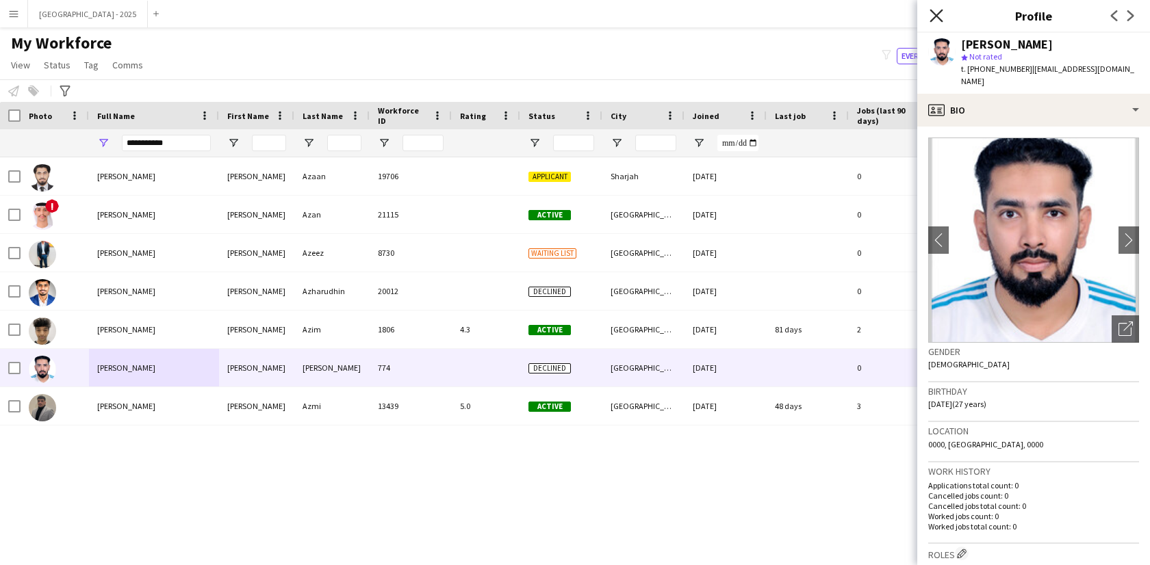
click at [938, 12] on icon at bounding box center [935, 15] width 13 height 13
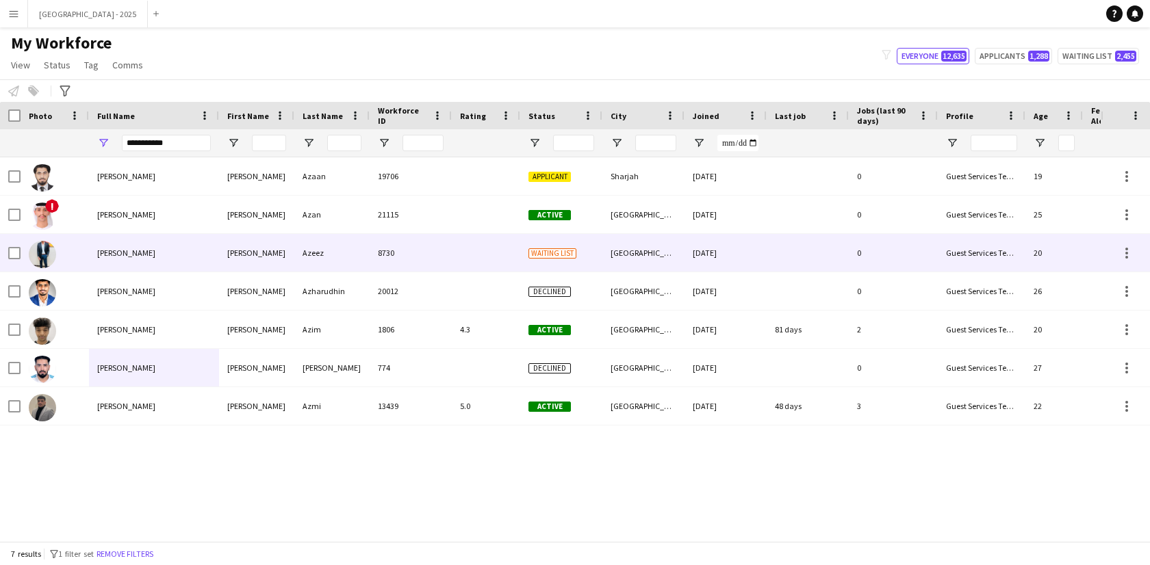
click at [151, 259] on div "[PERSON_NAME]" at bounding box center [154, 253] width 130 height 38
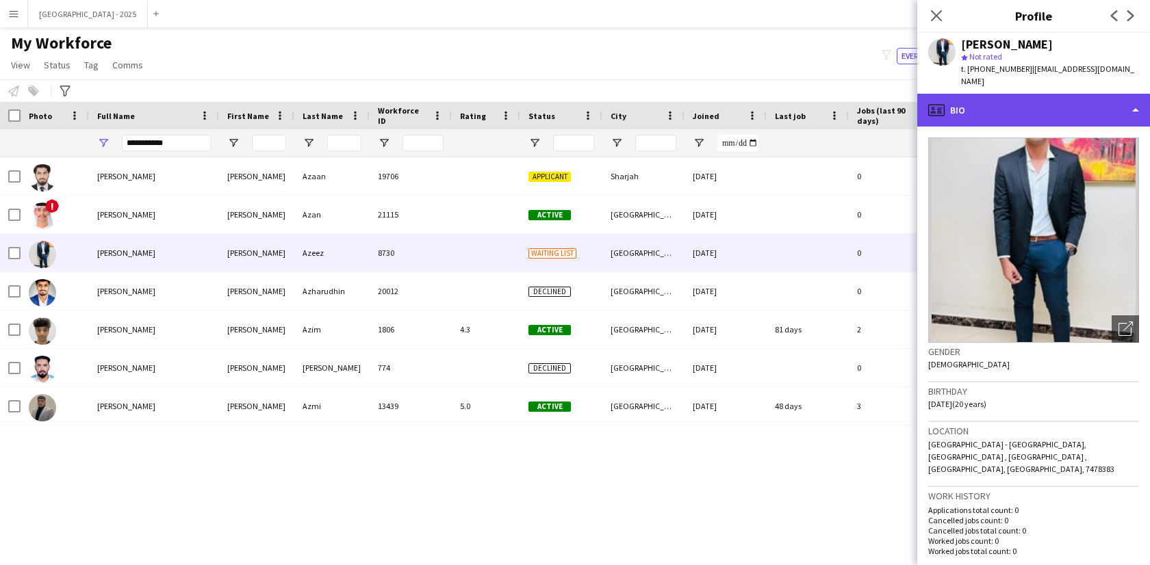
click at [1019, 95] on div "profile Bio" at bounding box center [1033, 110] width 233 height 33
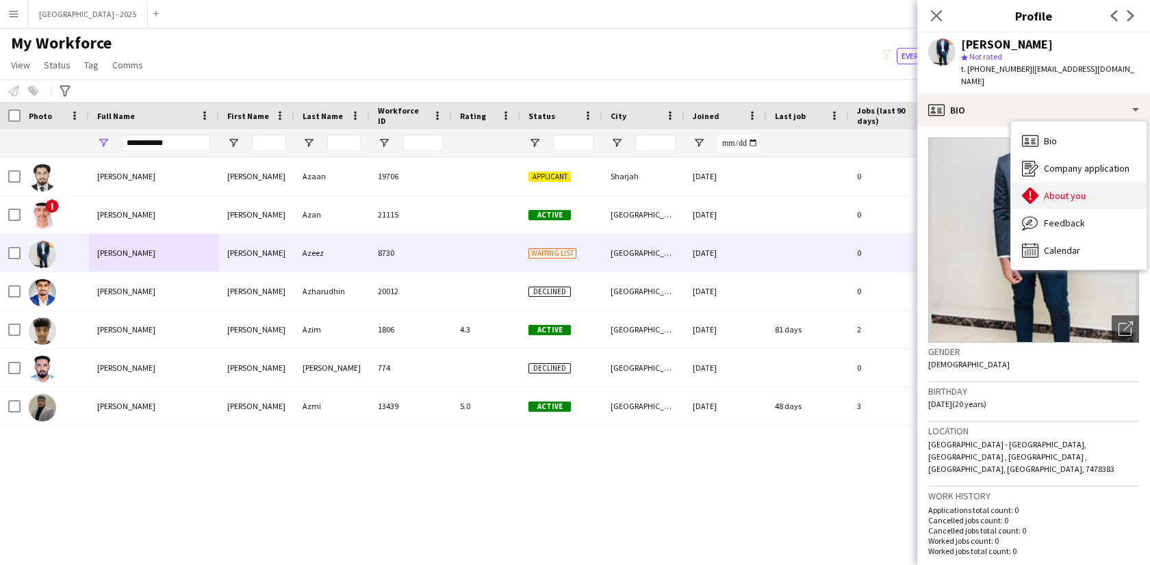
click at [1051, 190] on span "About you" at bounding box center [1065, 196] width 42 height 12
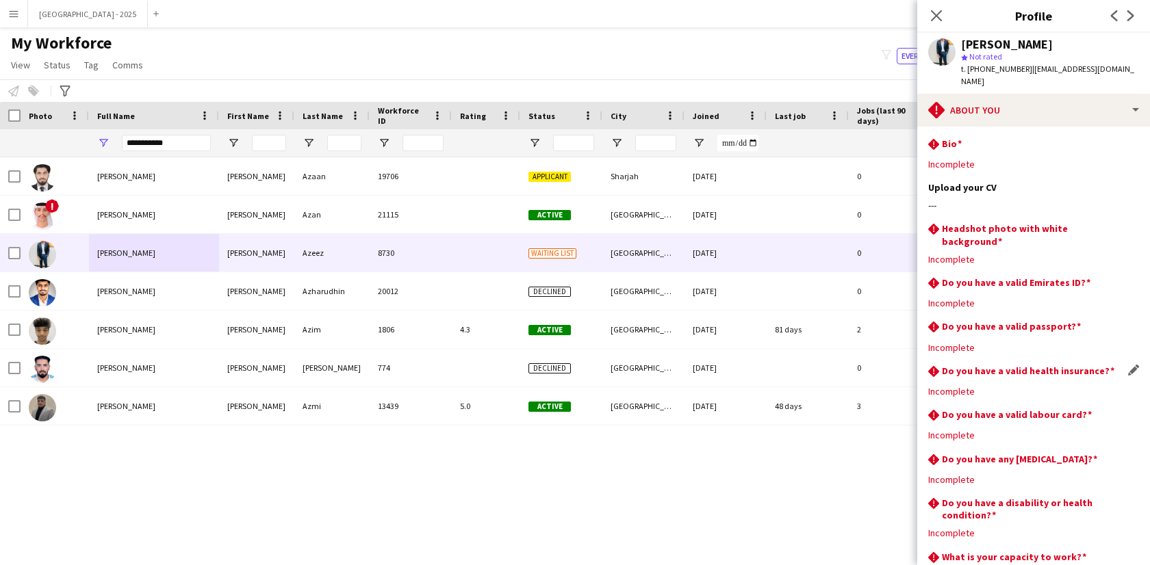
drag, startPoint x: 1044, startPoint y: 191, endPoint x: 1020, endPoint y: 384, distance: 194.5
click at [1013, 394] on app-section-data-types "rhombus-alert Bio Edit this field Incomplete Upload your CV Edit this field ---…" at bounding box center [1033, 346] width 233 height 439
click at [999, 276] on div "rhombus-alert Do you have a valid Emirates ID? Edit this field" at bounding box center [1033, 283] width 211 height 15
drag, startPoint x: 972, startPoint y: 411, endPoint x: 991, endPoint y: 511, distance: 101.6
click at [991, 508] on app-section-data-types "rhombus-alert Bio Edit this field Incomplete Upload your CV Edit this field ---…" at bounding box center [1033, 346] width 233 height 439
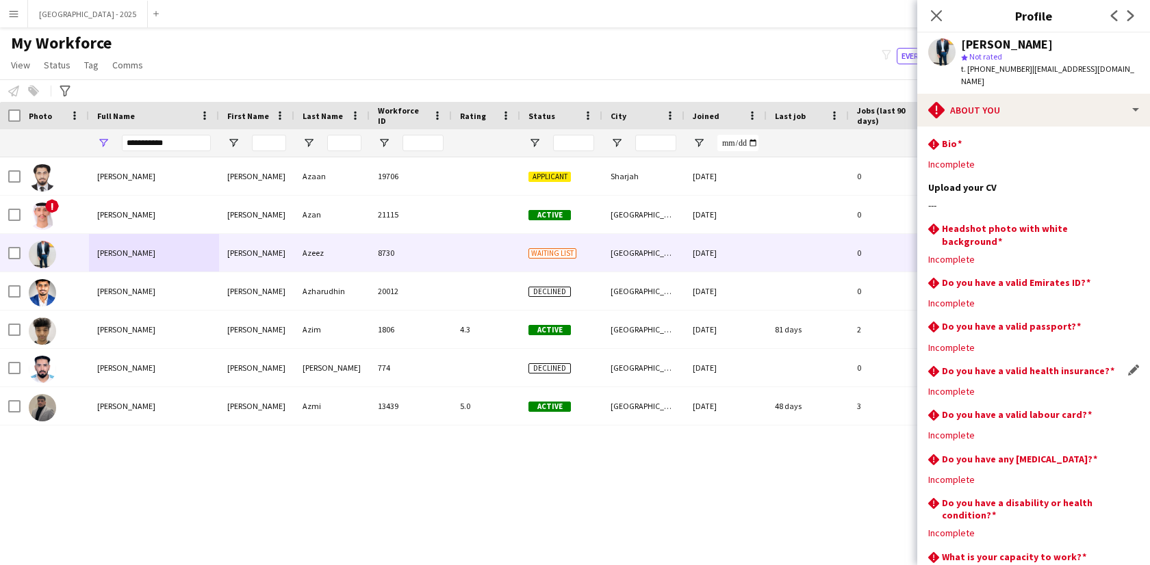
drag, startPoint x: 995, startPoint y: 211, endPoint x: 997, endPoint y: 344, distance: 132.8
click at [997, 343] on app-section-data-types "rhombus-alert Bio Edit this field Incomplete Upload your CV Edit this field ---…" at bounding box center [1033, 346] width 233 height 439
drag, startPoint x: 979, startPoint y: 174, endPoint x: 954, endPoint y: 210, distance: 44.2
click at [954, 209] on div "Upload your CV Edit this field ---" at bounding box center [1033, 201] width 211 height 41
drag, startPoint x: 988, startPoint y: 148, endPoint x: 928, endPoint y: 163, distance: 62.1
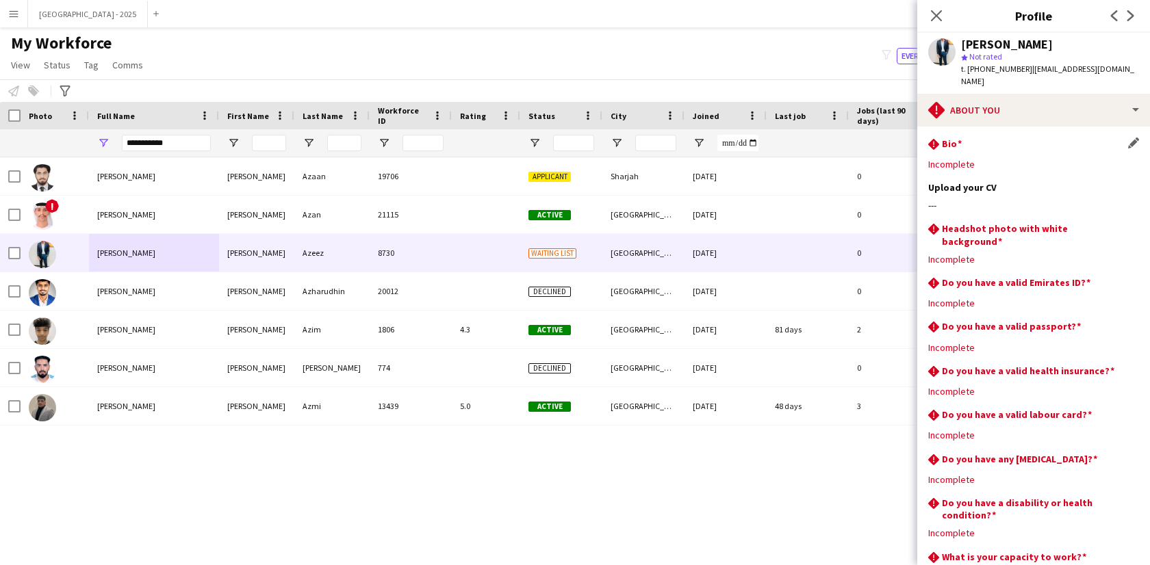
click at [942, 158] on div "Incomplete" at bounding box center [1033, 164] width 211 height 12
click at [994, 253] on div "Incomplete" at bounding box center [1033, 259] width 211 height 12
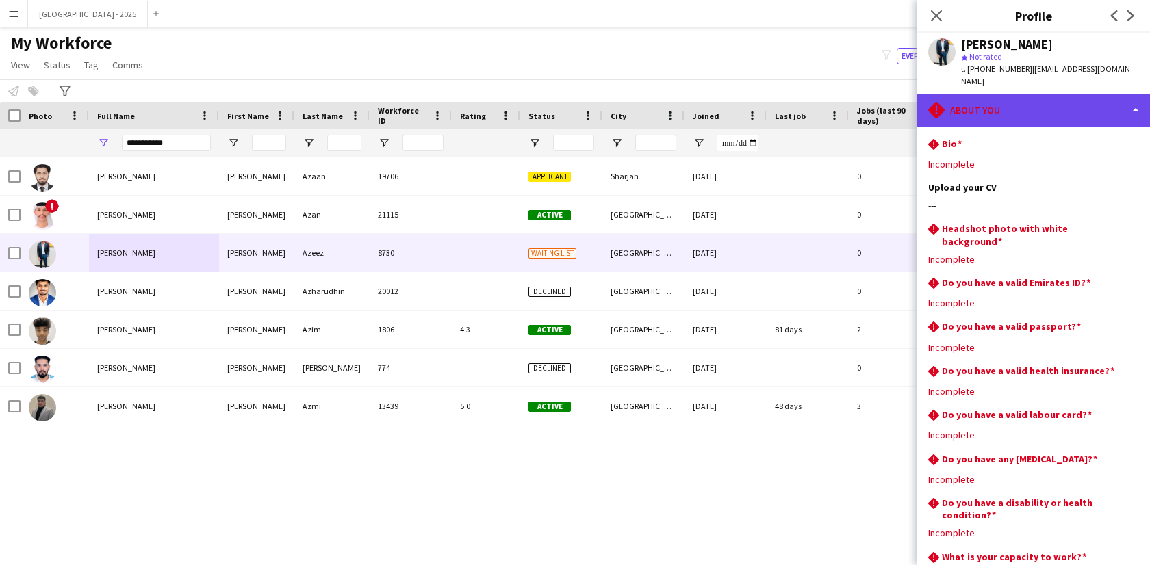
click at [1015, 94] on div "rhombus-alert About you" at bounding box center [1033, 110] width 233 height 33
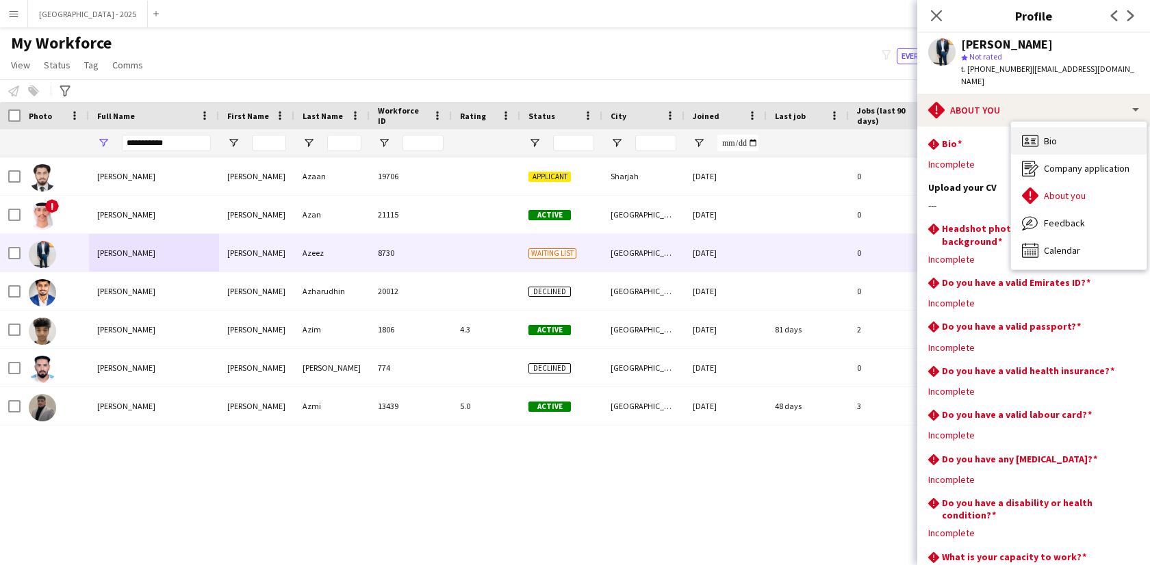
click at [1081, 129] on div "Bio Bio" at bounding box center [1079, 140] width 136 height 27
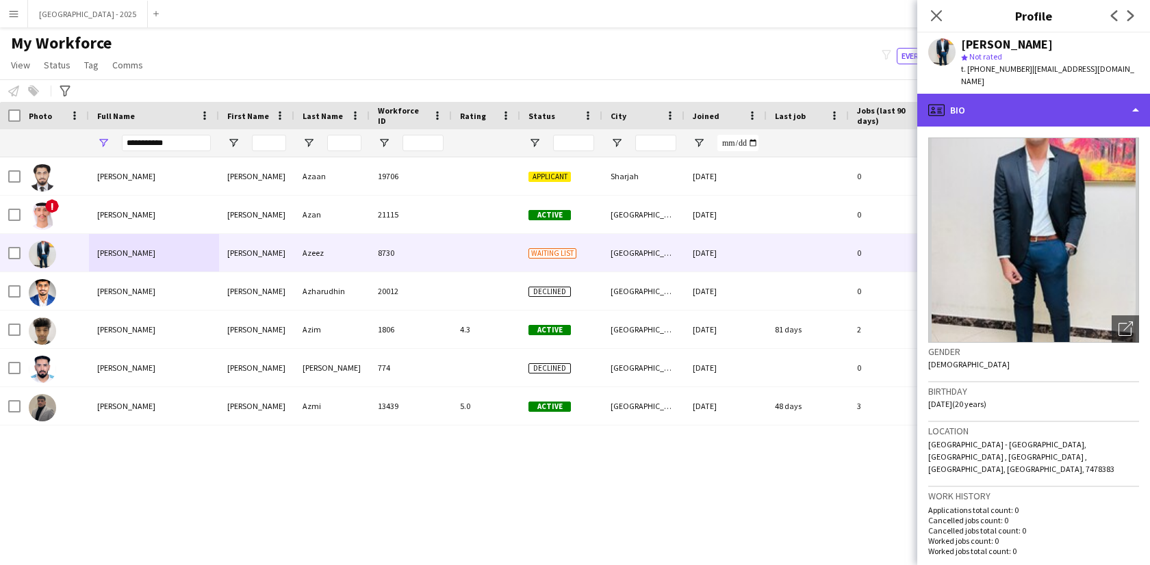
click at [1016, 109] on div "profile Bio" at bounding box center [1033, 110] width 233 height 33
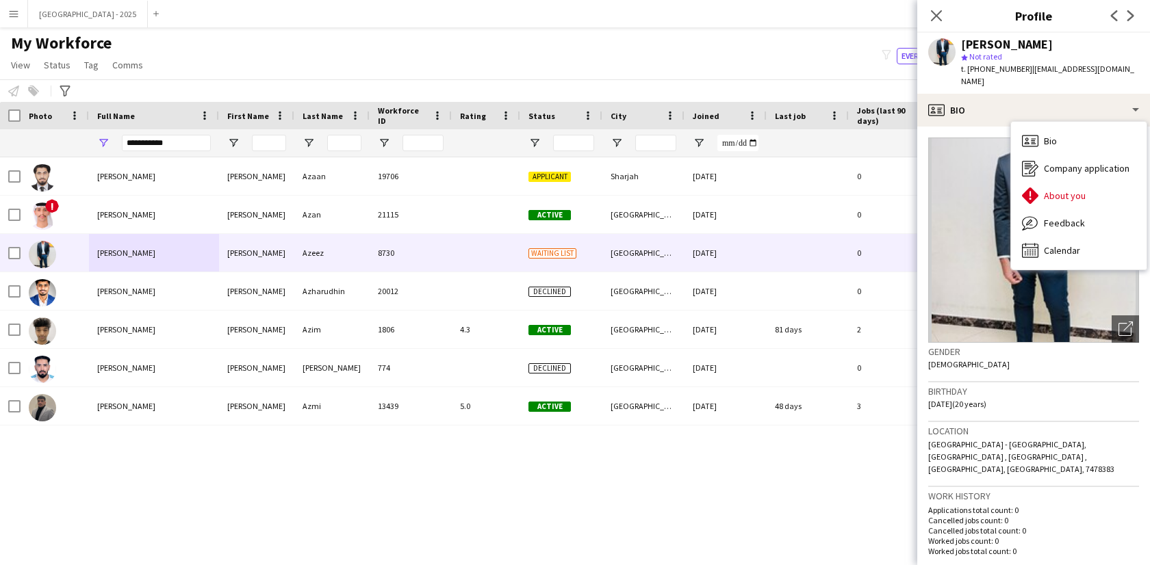
click at [1011, 409] on div "Birthday [DEMOGRAPHIC_DATA] (20 years)" at bounding box center [1033, 403] width 211 height 40
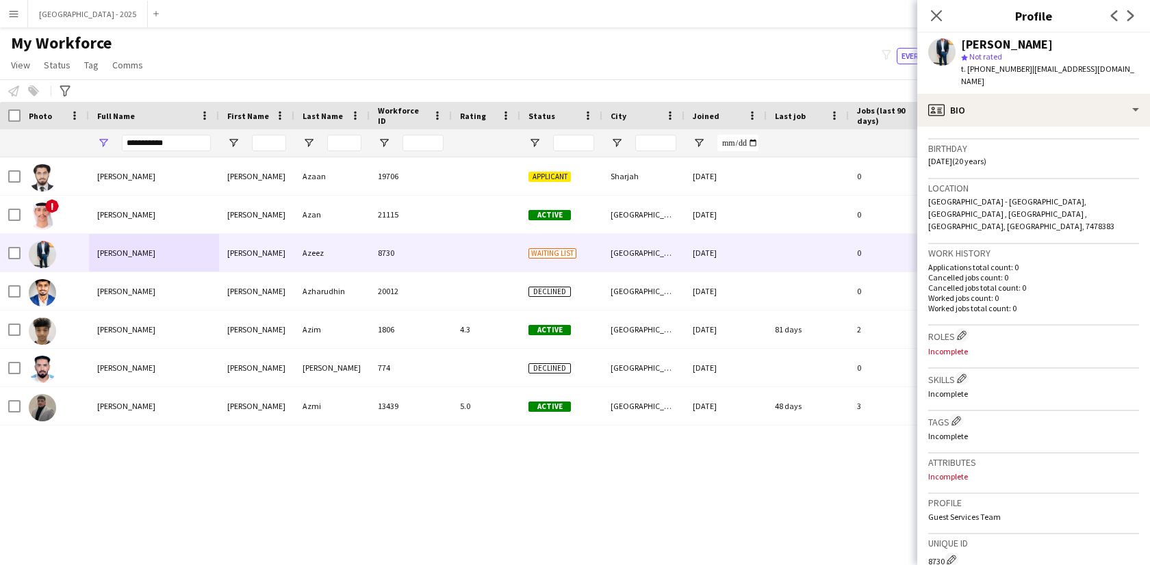
scroll to position [257, 0]
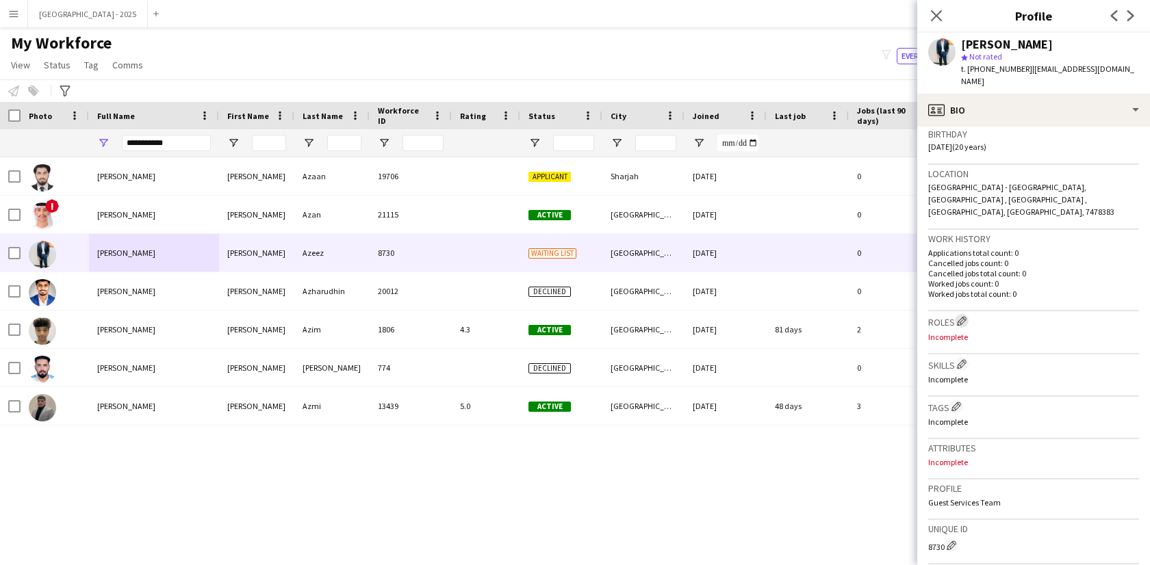
click at [966, 316] on app-icon "Edit crew company roles" at bounding box center [962, 321] width 10 height 10
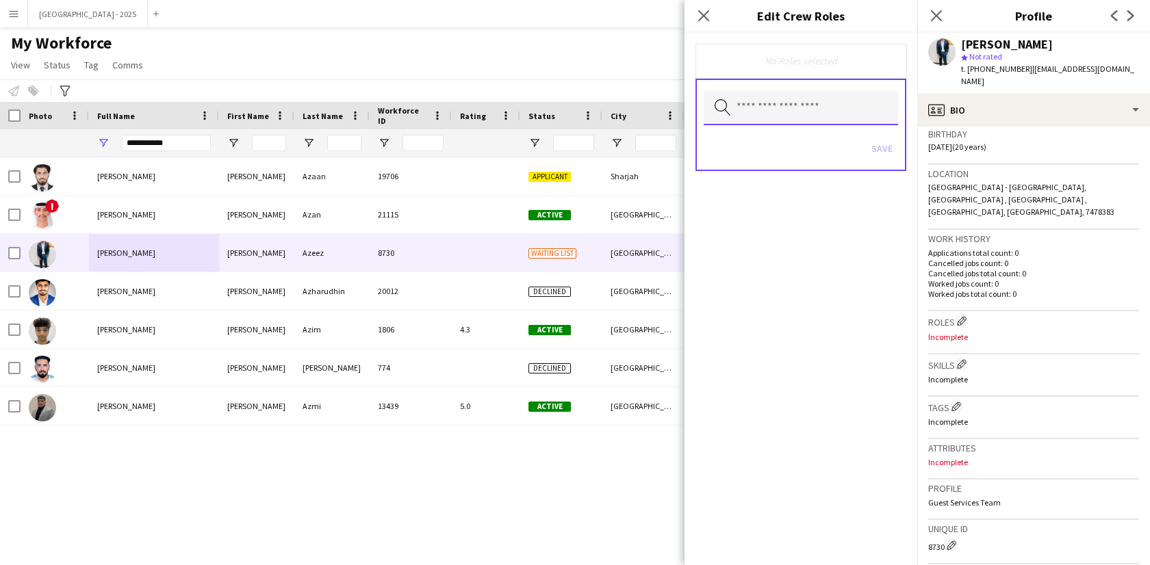
click at [786, 110] on input "text" at bounding box center [801, 108] width 194 height 34
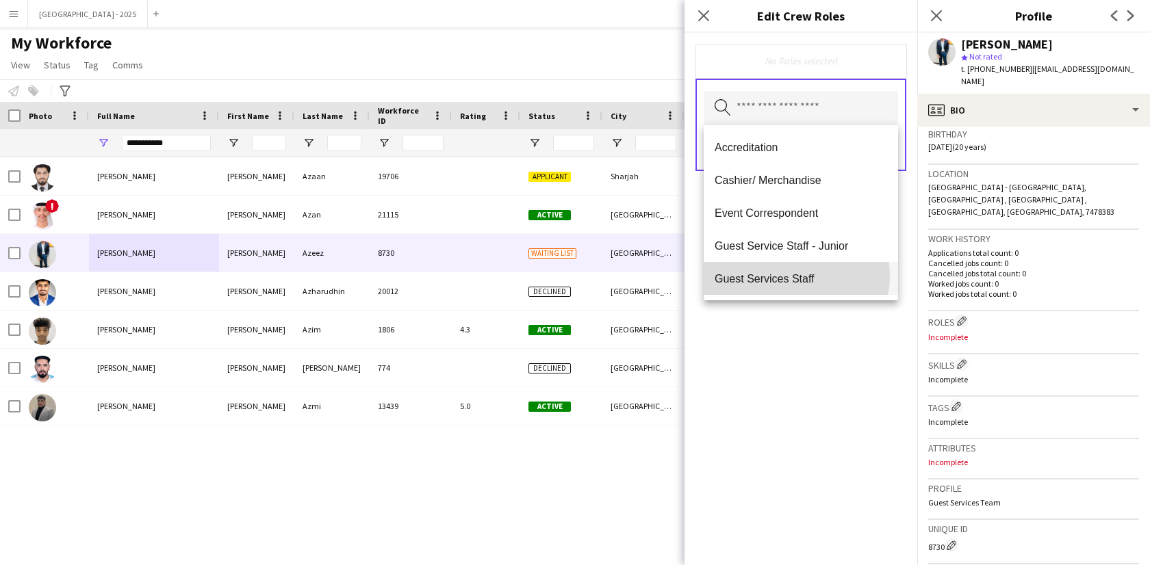
click at [795, 276] on span "Guest Services Staff" at bounding box center [800, 278] width 172 height 13
click at [815, 342] on div "Guest Services Staff Remove Search by role type Save" at bounding box center [800, 299] width 233 height 532
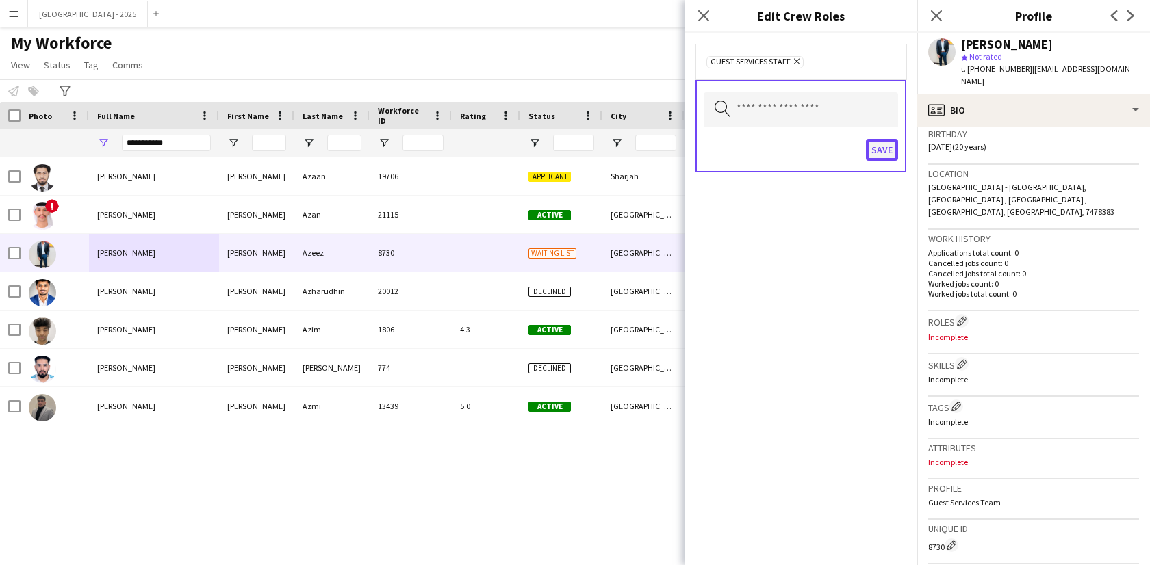
click at [877, 151] on button "Save" at bounding box center [882, 150] width 32 height 22
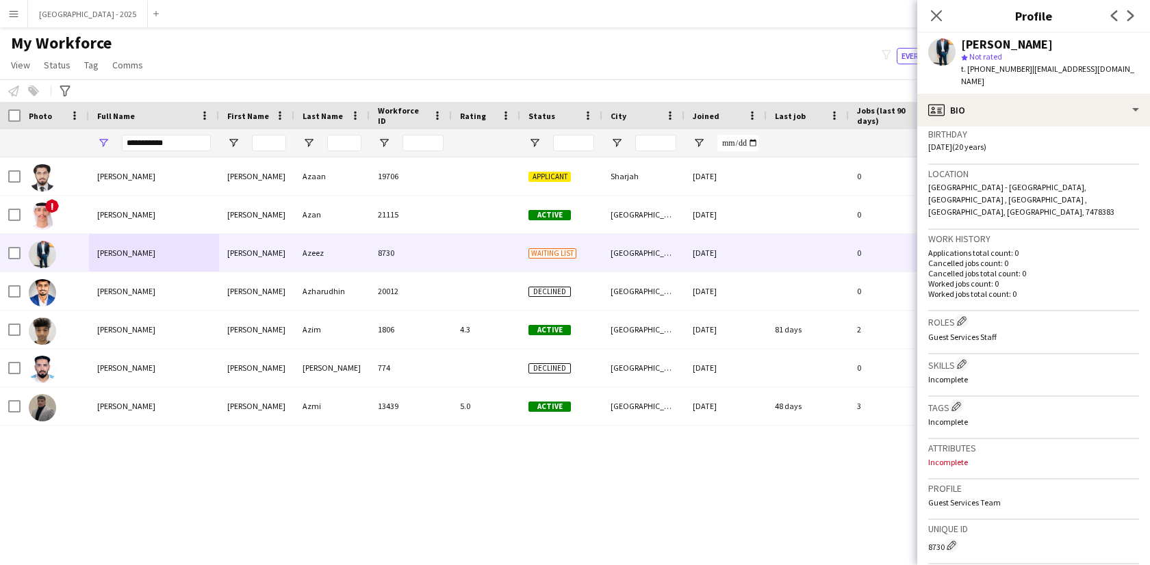
click at [964, 370] on div "Skills Edit crew company skills Incomplete" at bounding box center [1033, 375] width 211 height 42
click at [961, 400] on button "Edit crew company tags" at bounding box center [956, 407] width 14 height 14
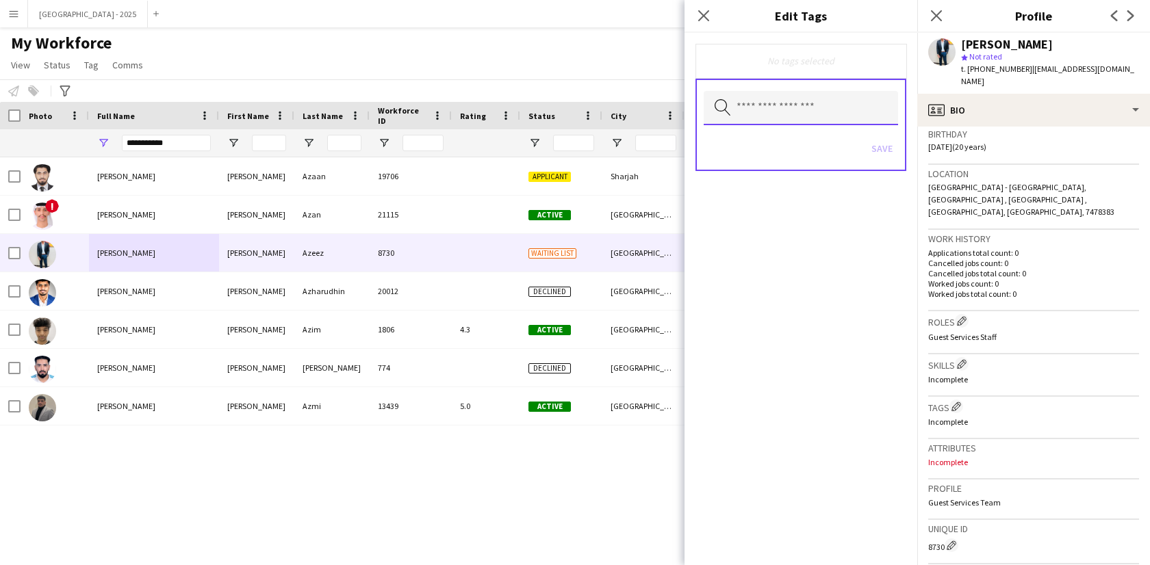
click at [814, 97] on input "text" at bounding box center [801, 108] width 194 height 34
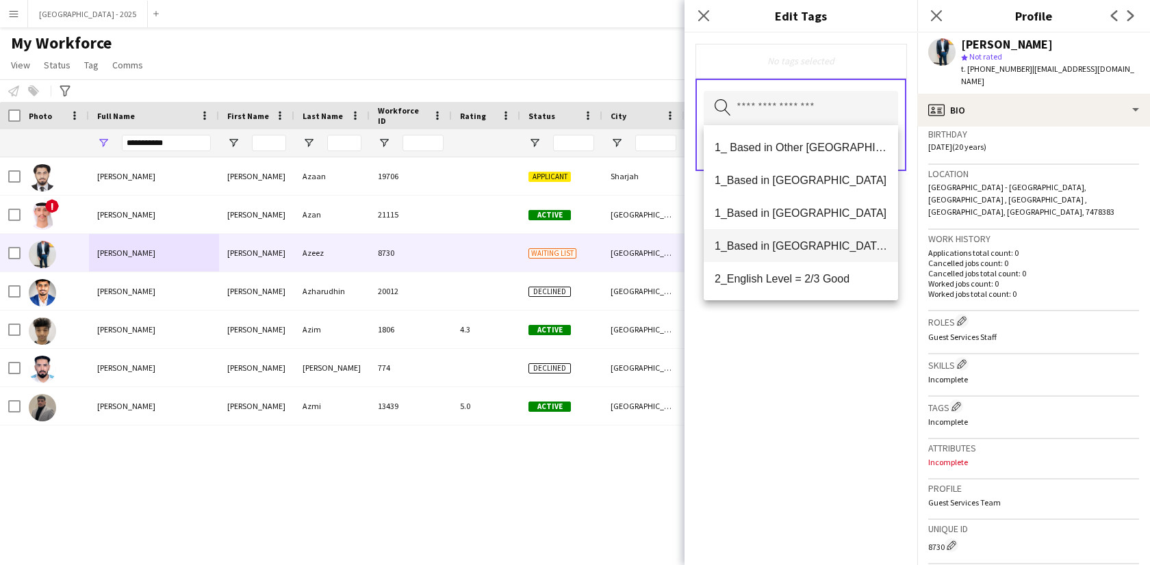
click at [802, 248] on span "1_Based in [GEOGRAPHIC_DATA]/[GEOGRAPHIC_DATA]/Ajman" at bounding box center [800, 246] width 172 height 13
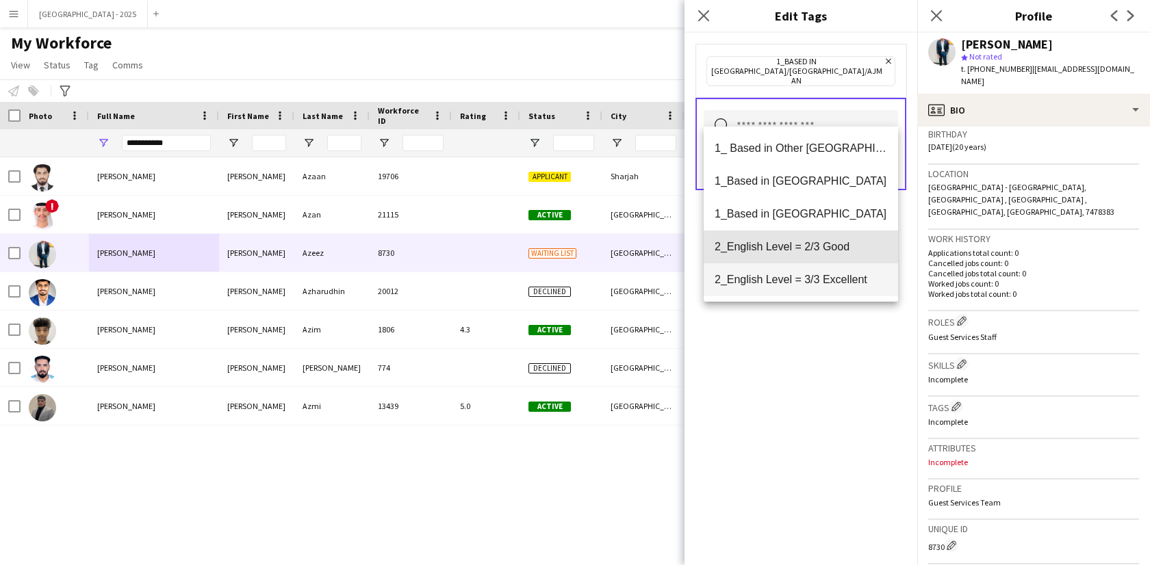
click at [812, 262] on mat-option "2_English Level = 2/3 Good" at bounding box center [801, 247] width 194 height 33
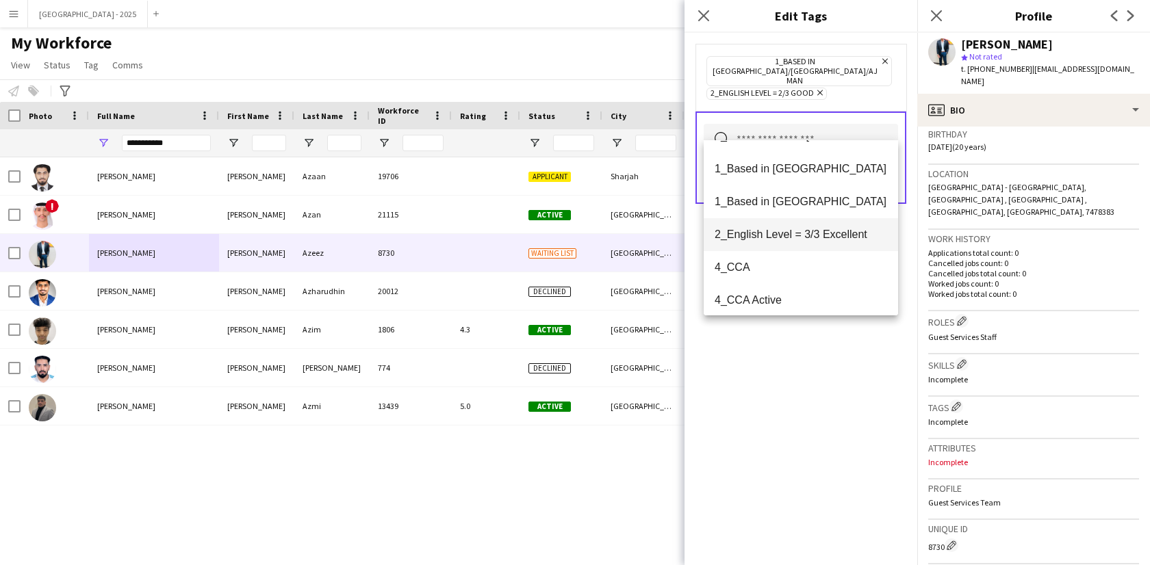
scroll to position [26, 0]
click at [811, 341] on div "1_Based in [GEOGRAPHIC_DATA]/[GEOGRAPHIC_DATA]/Ajman Remove 2_English Level = 2…" at bounding box center [800, 299] width 233 height 532
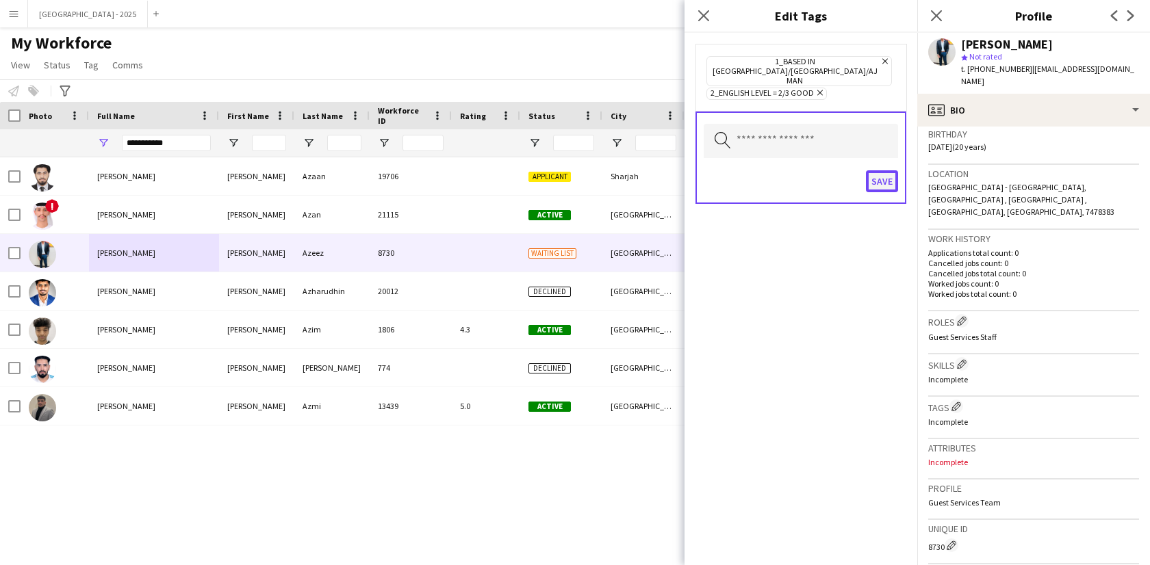
click at [876, 170] on button "Save" at bounding box center [882, 181] width 32 height 22
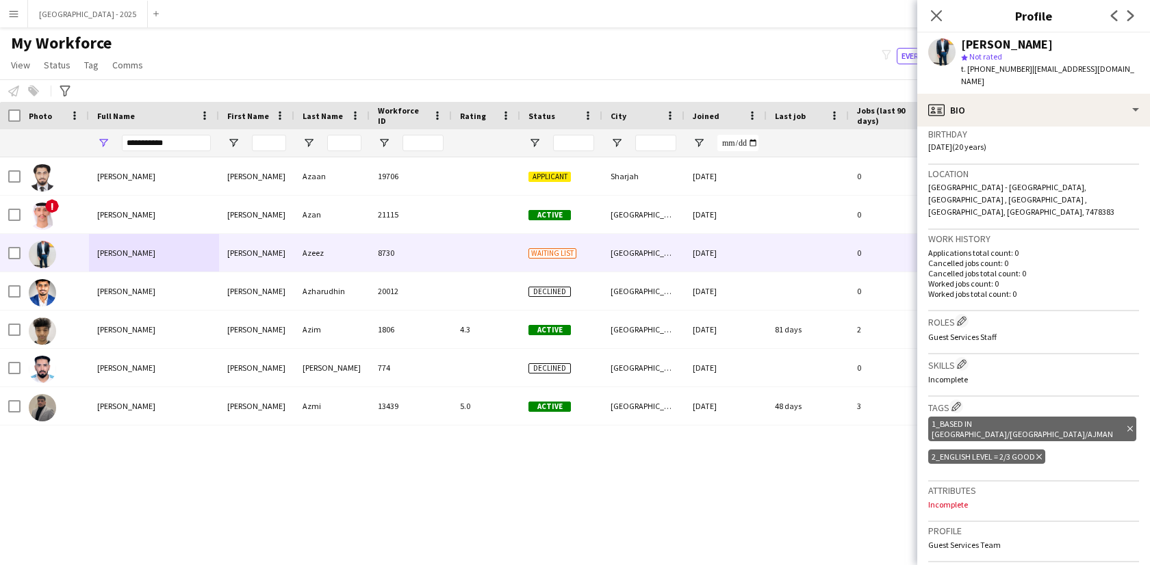
scroll to position [0, 0]
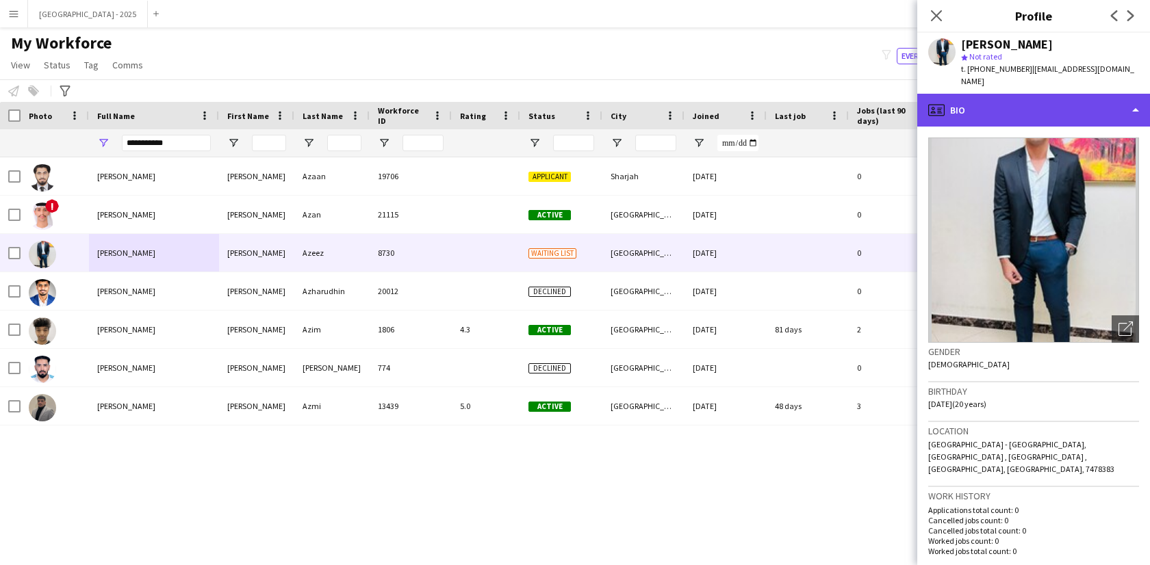
click at [1003, 94] on div "profile Bio" at bounding box center [1033, 110] width 233 height 33
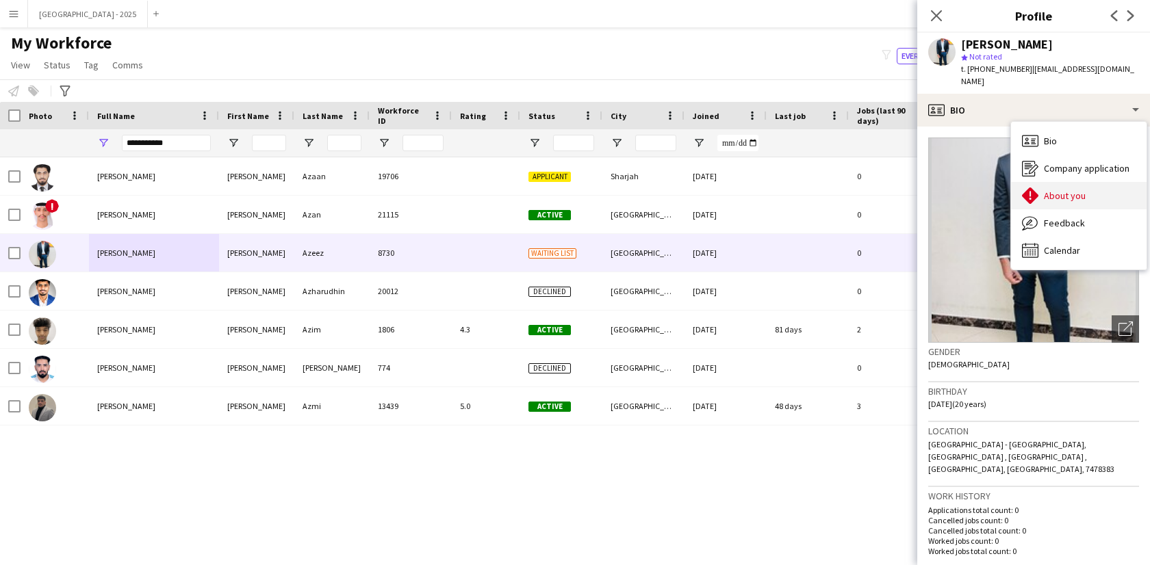
click at [1074, 182] on div "About you About you" at bounding box center [1079, 195] width 136 height 27
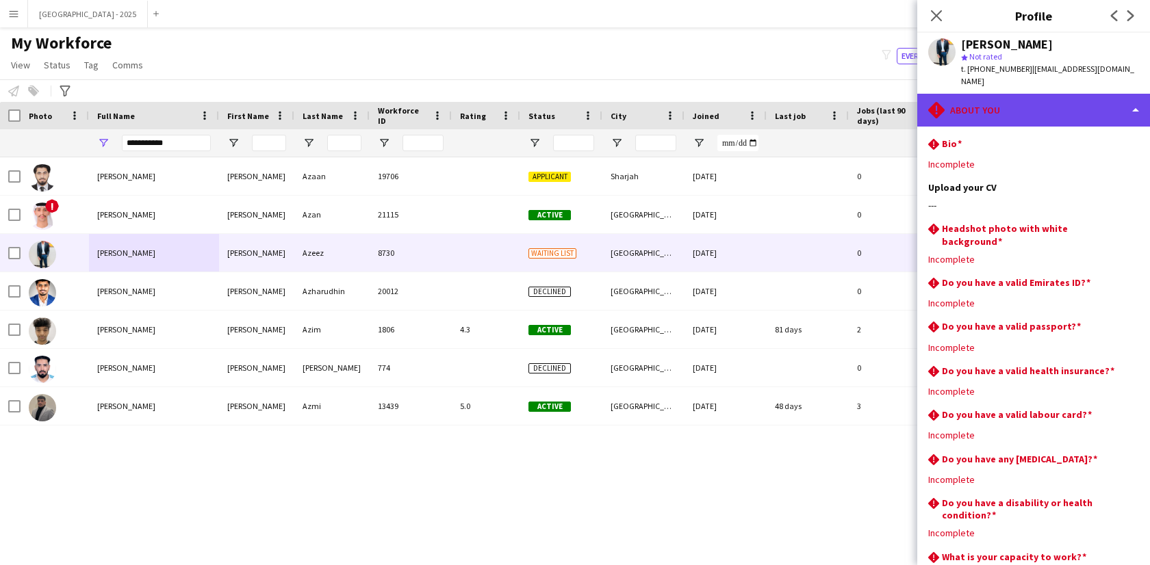
click at [1001, 105] on div "rhombus-alert About you" at bounding box center [1033, 110] width 233 height 33
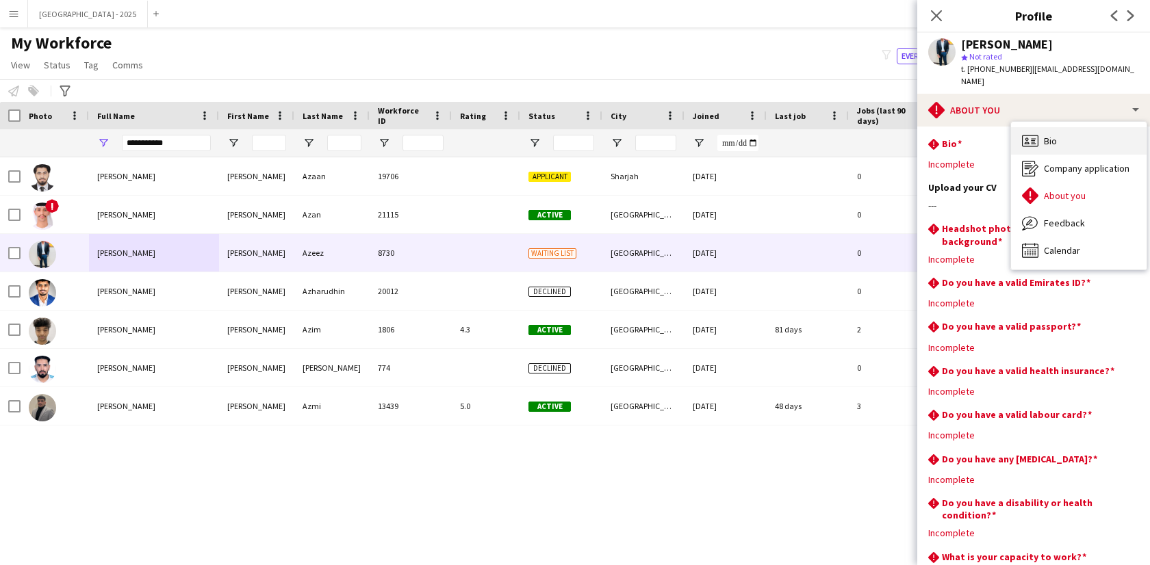
click at [1053, 135] on span "Bio" at bounding box center [1050, 141] width 13 height 12
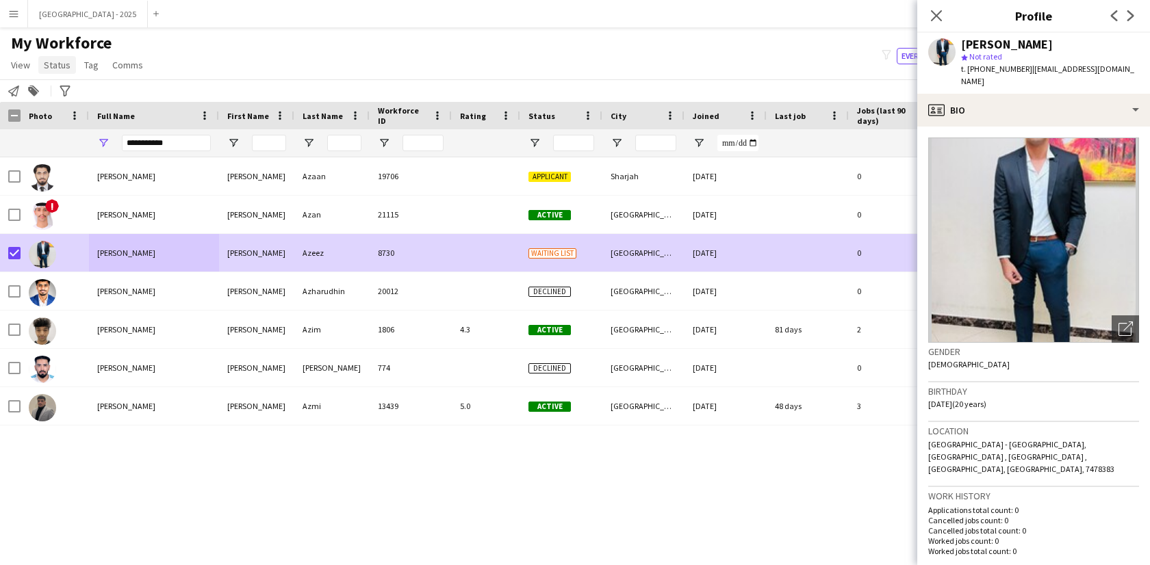
click at [62, 71] on link "Status" at bounding box center [57, 65] width 38 height 18
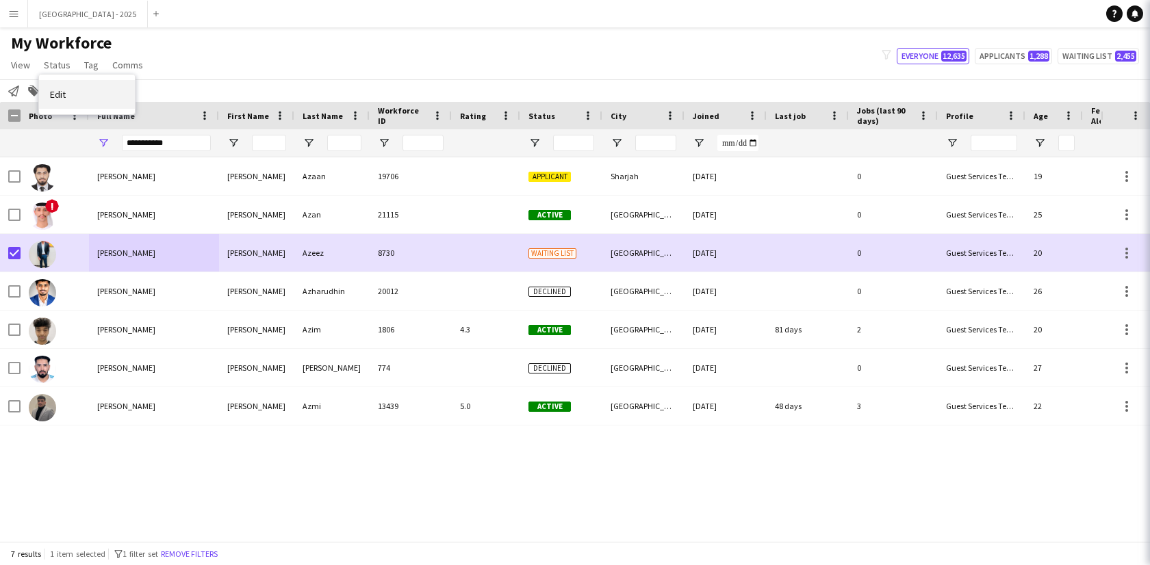
click at [68, 91] on link "Edit" at bounding box center [87, 94] width 96 height 29
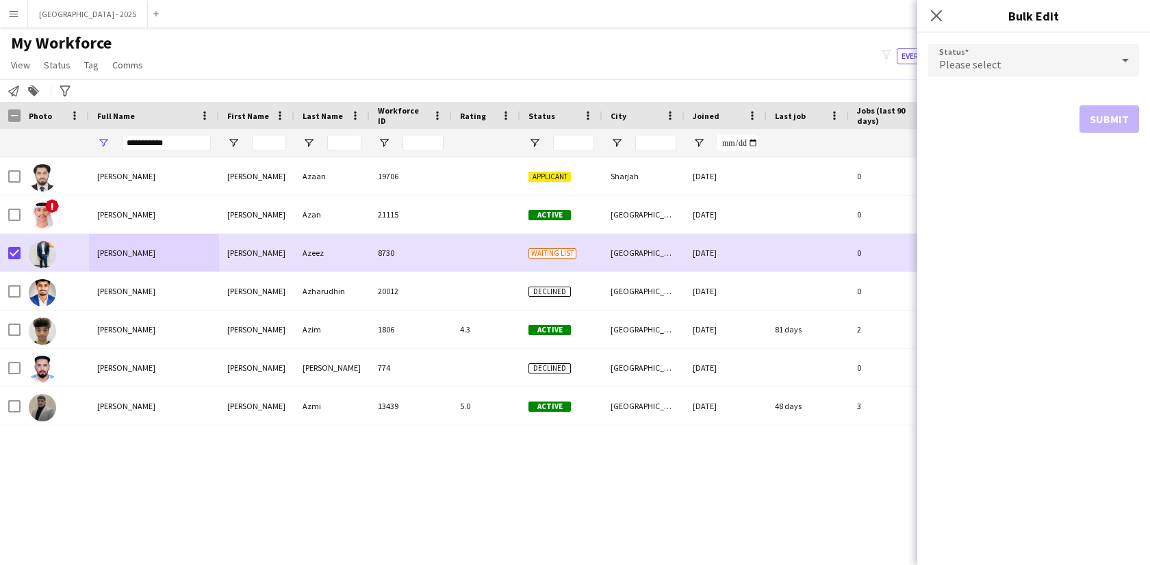
click at [973, 57] on div "Please select" at bounding box center [1019, 60] width 183 height 33
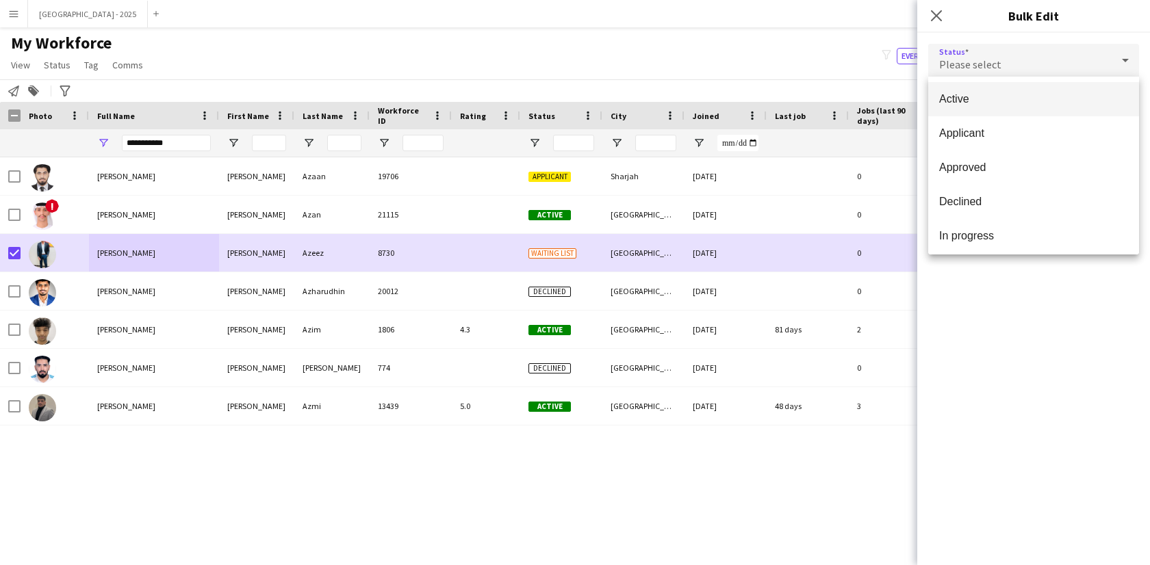
click at [962, 95] on span "Active" at bounding box center [1033, 98] width 189 height 13
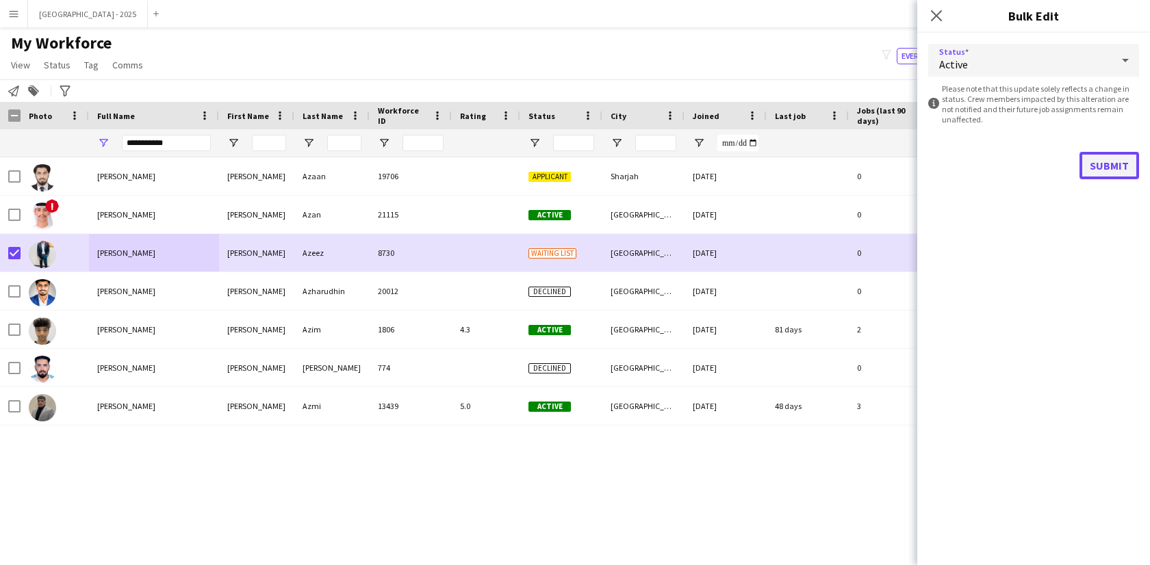
click at [1101, 157] on button "Submit" at bounding box center [1109, 165] width 60 height 27
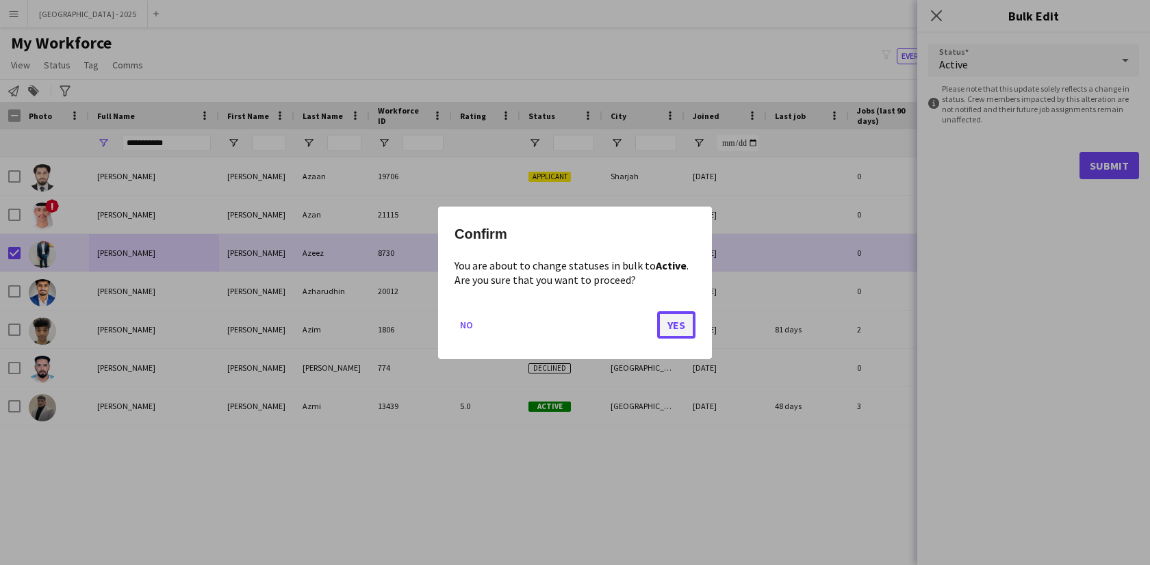
click at [677, 313] on button "Yes" at bounding box center [676, 324] width 38 height 27
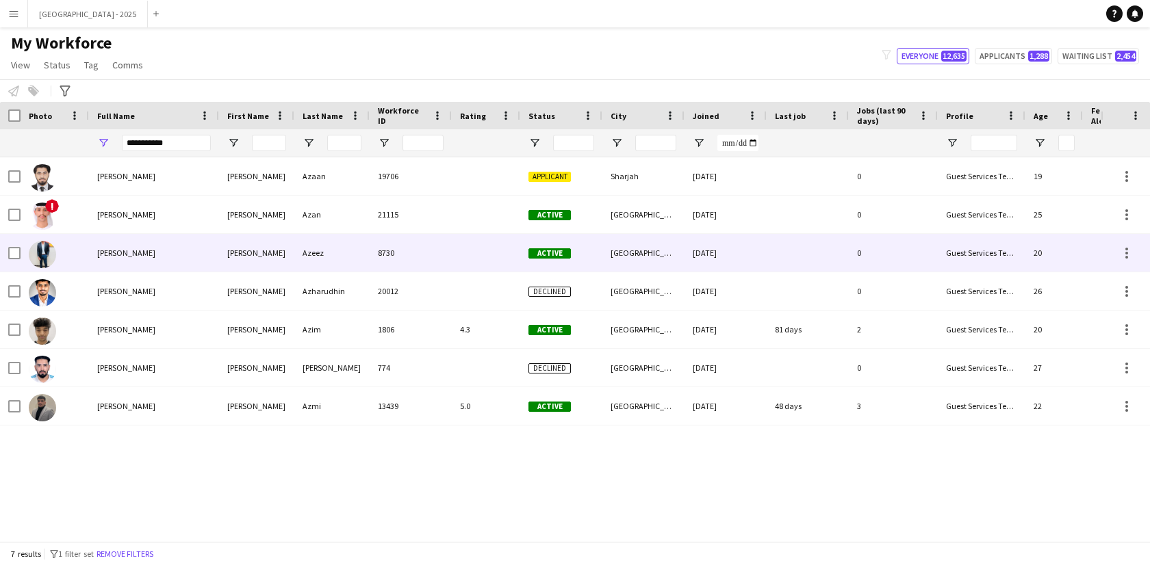
click at [38, 254] on img at bounding box center [42, 254] width 27 height 27
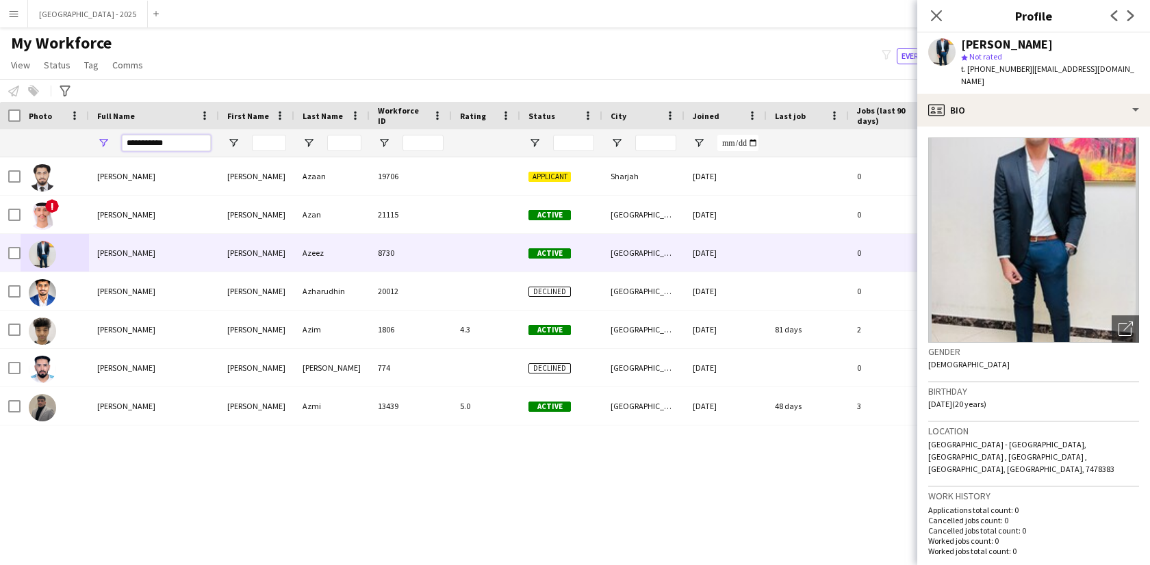
click at [144, 136] on input "**********" at bounding box center [166, 143] width 89 height 16
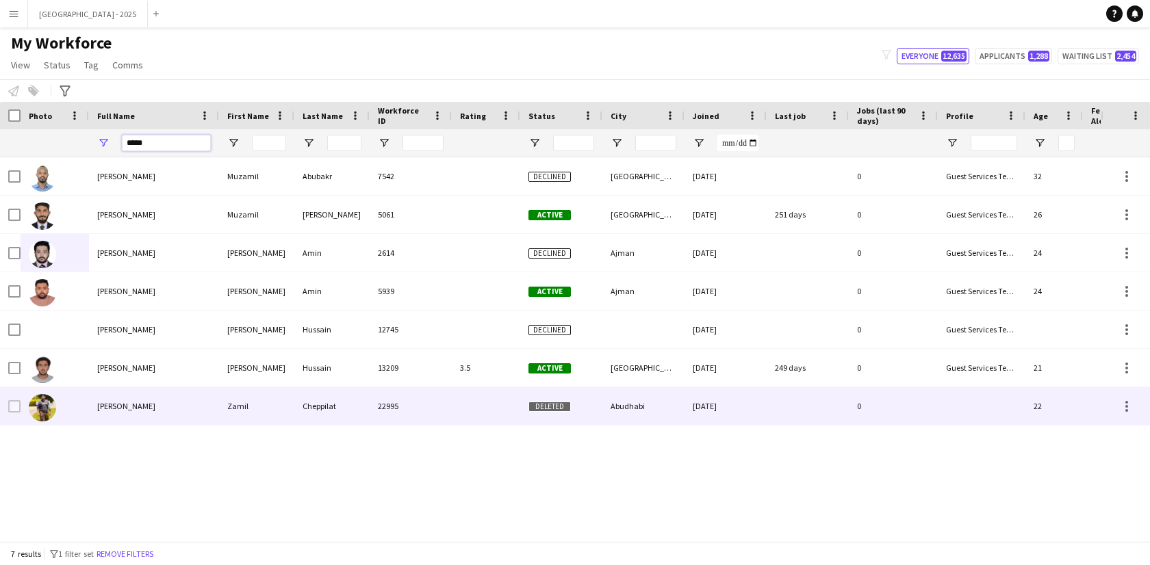
type input "*****"
click at [155, 417] on div "[PERSON_NAME]" at bounding box center [154, 406] width 130 height 38
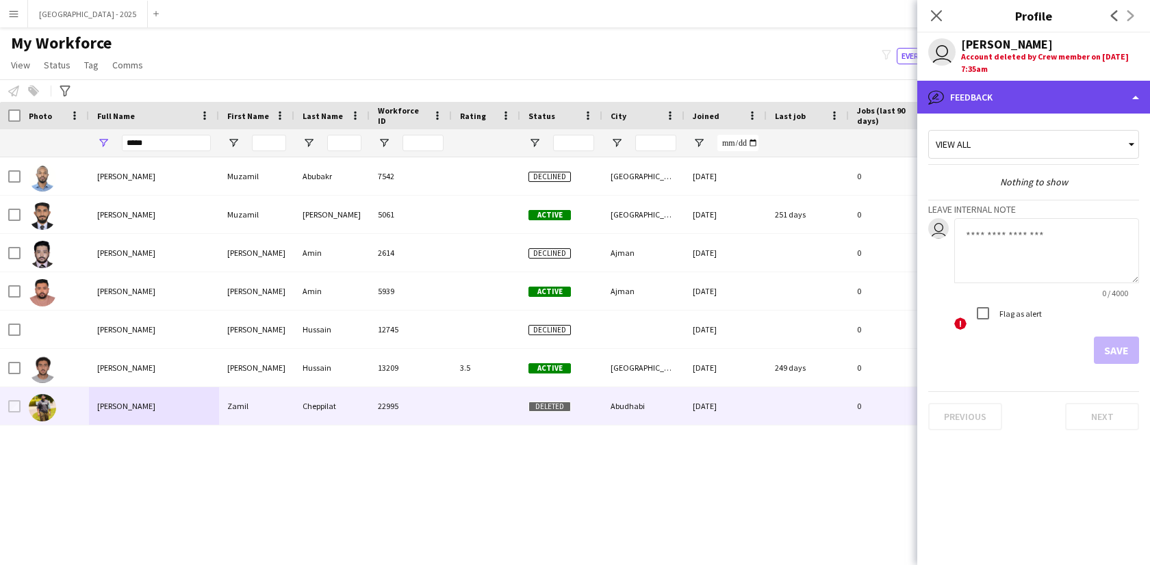
click at [1042, 112] on div "bubble-pencil Feedback" at bounding box center [1033, 97] width 233 height 33
click at [974, 106] on div "bubble-pencil Feedback" at bounding box center [1033, 97] width 233 height 33
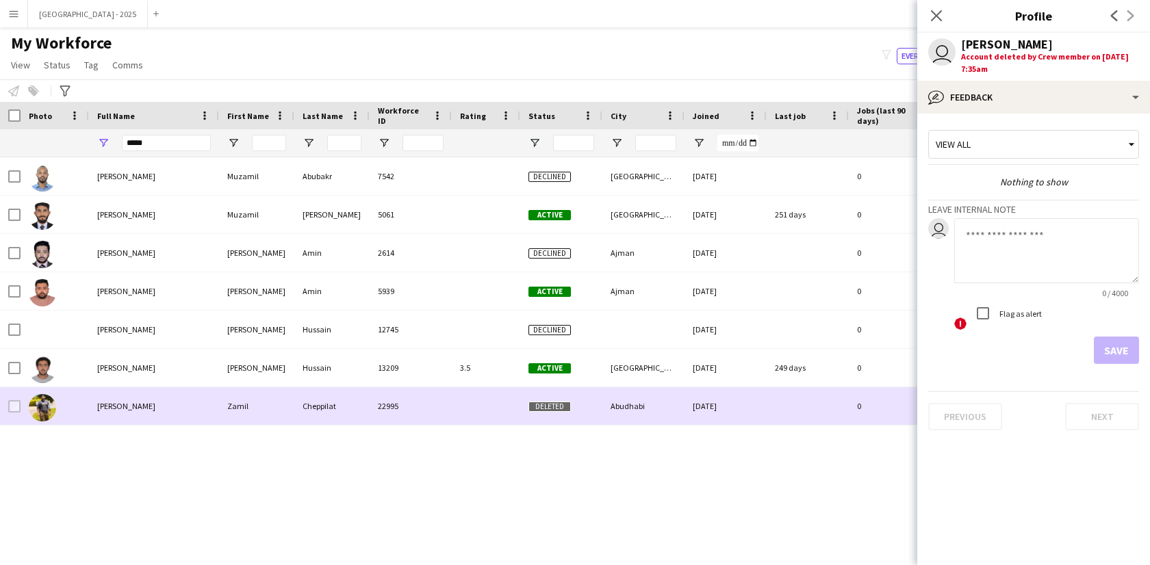
click at [107, 412] on div "[PERSON_NAME]" at bounding box center [154, 406] width 130 height 38
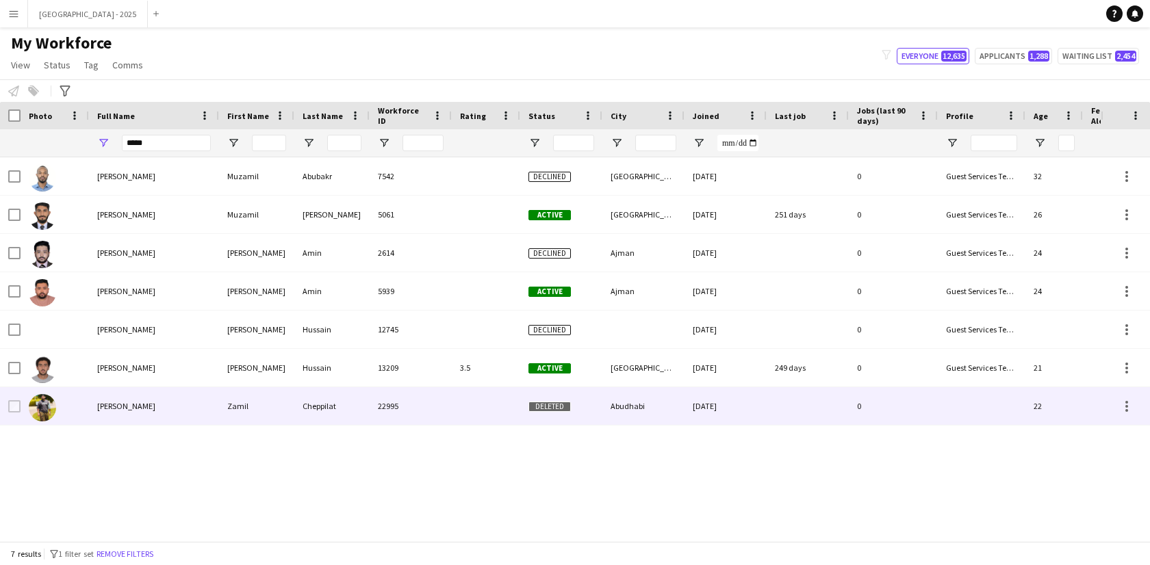
click at [285, 391] on div "Zamil" at bounding box center [256, 406] width 75 height 38
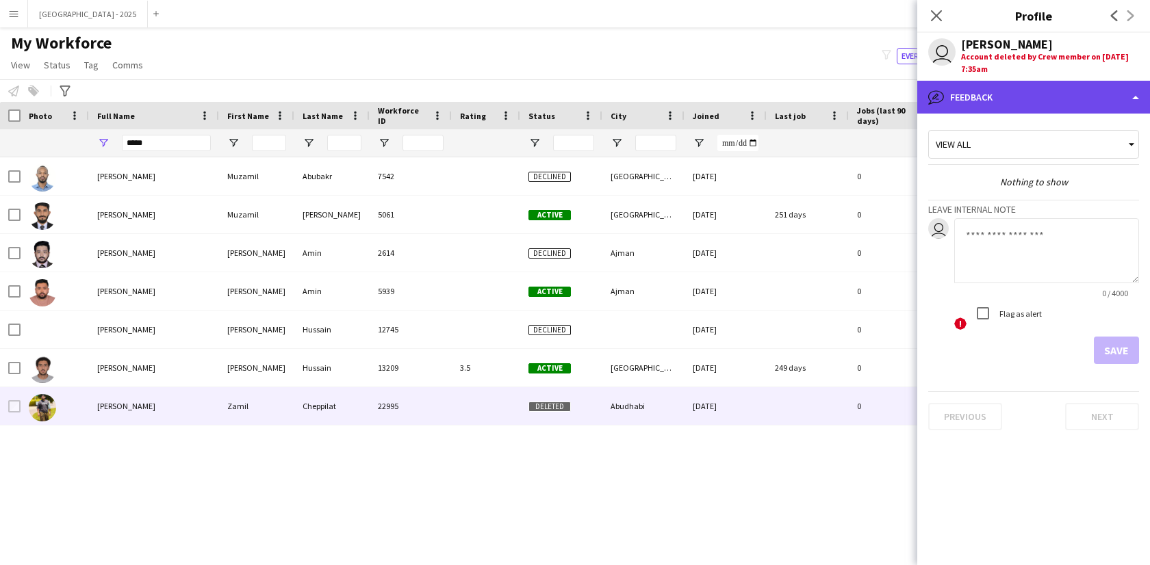
click at [1021, 95] on div "bubble-pencil Feedback" at bounding box center [1033, 97] width 233 height 33
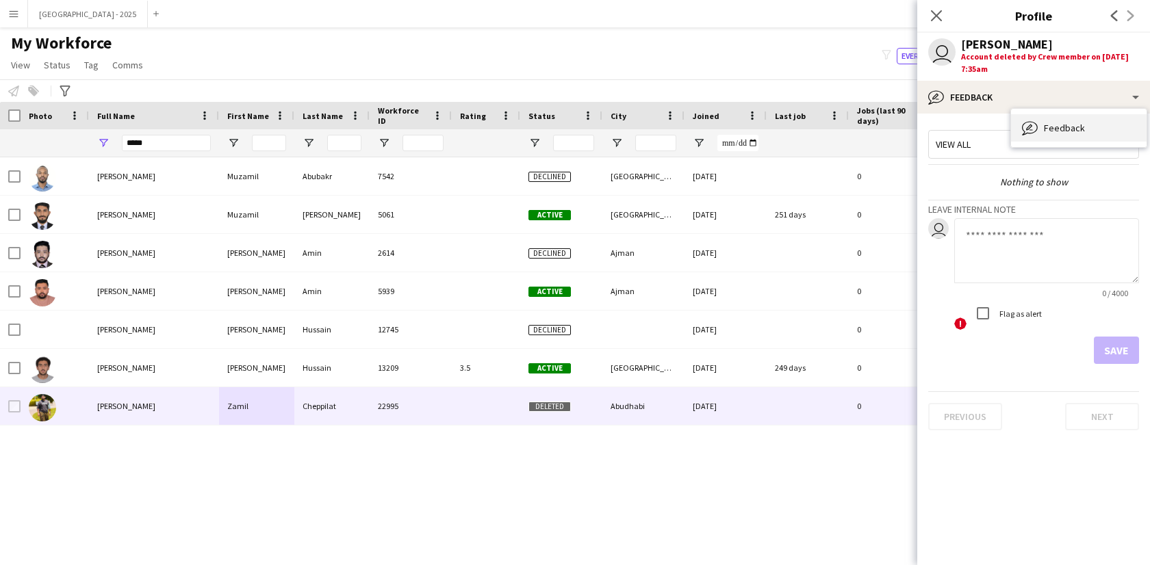
click at [1042, 133] on div "Feedback Feedback" at bounding box center [1079, 127] width 136 height 27
click at [940, 22] on icon "Close pop-in" at bounding box center [935, 15] width 13 height 13
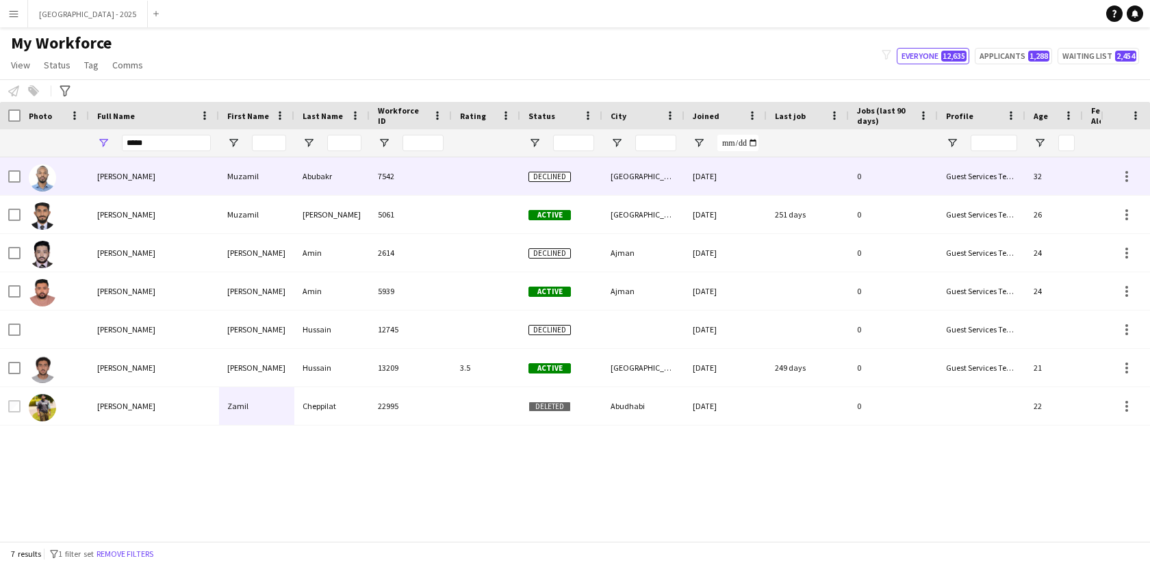
scroll to position [0, 297]
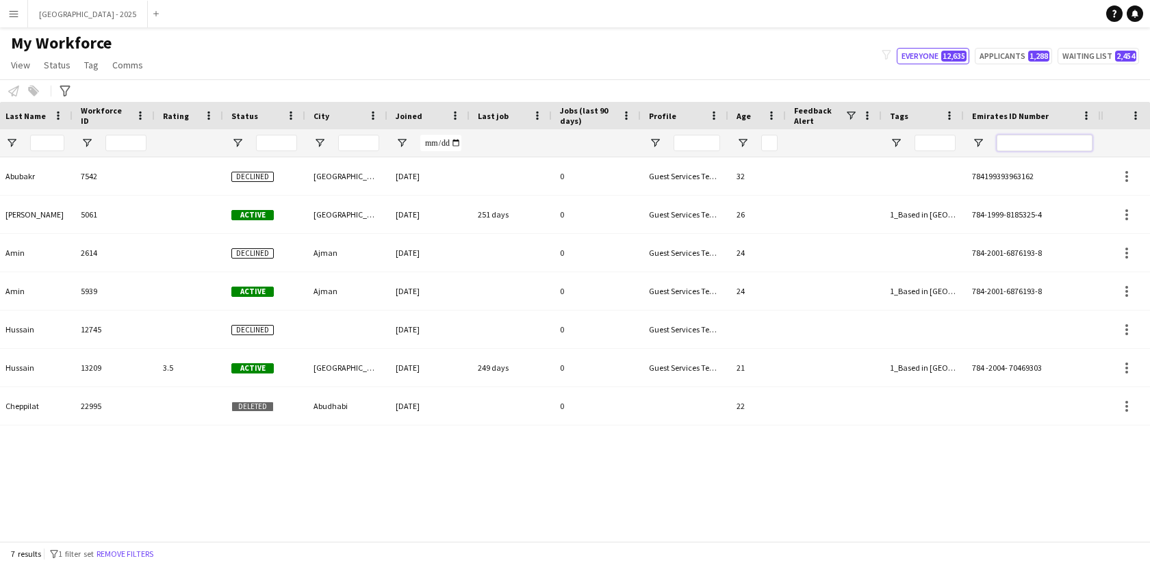
click at [1044, 142] on input "Emirates ID Number Filter Input" at bounding box center [1044, 143] width 96 height 16
paste input "*******"
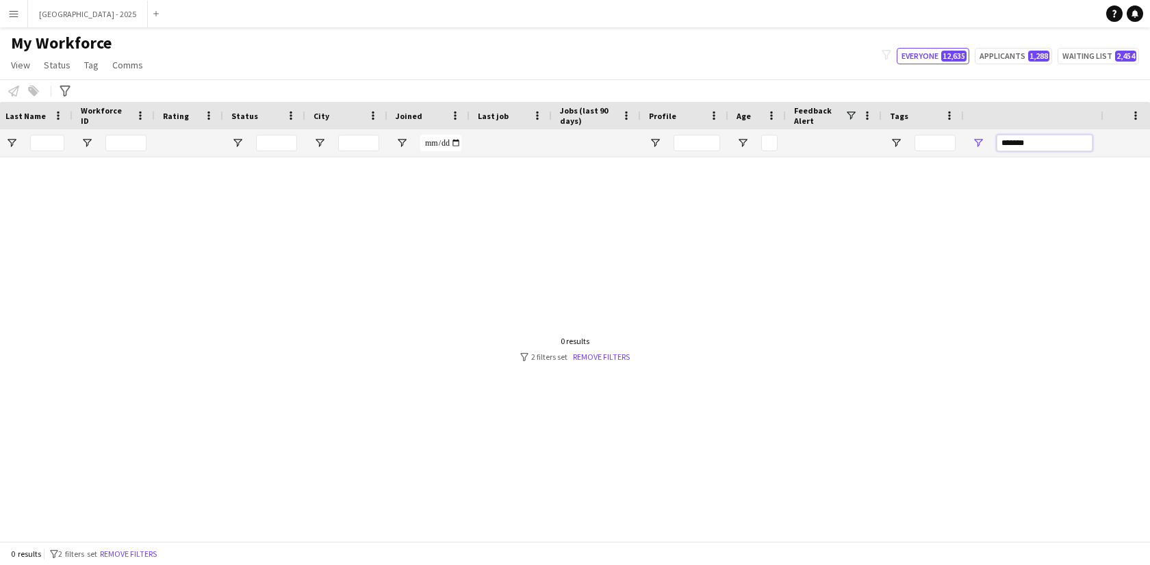
scroll to position [0, 0]
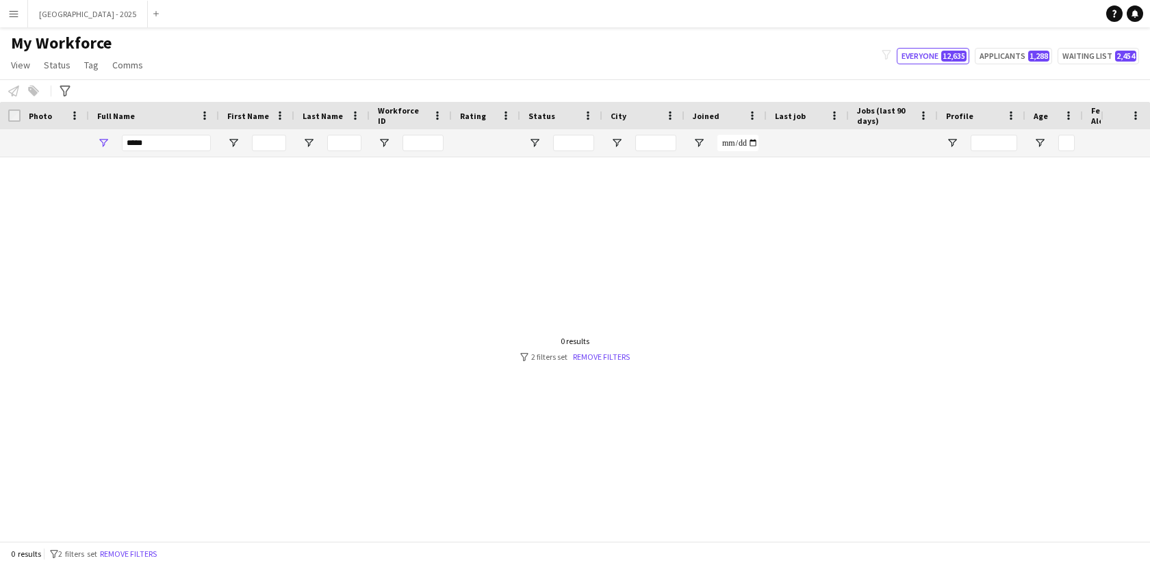
type input "*******"
click at [188, 141] on input "*****" at bounding box center [166, 143] width 89 height 16
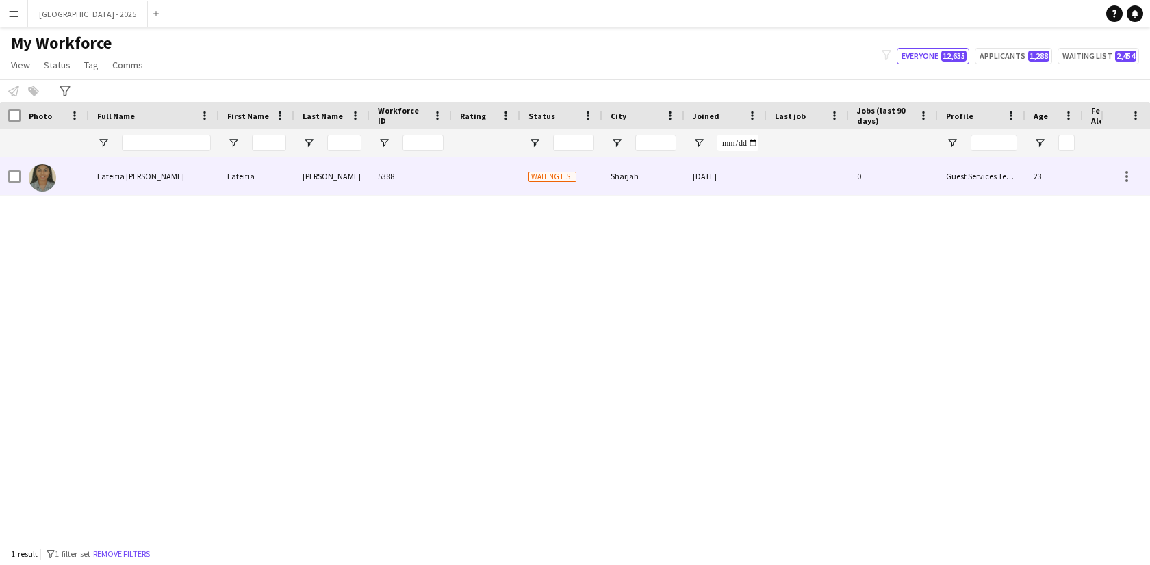
click at [322, 187] on div "[PERSON_NAME]" at bounding box center [331, 176] width 75 height 38
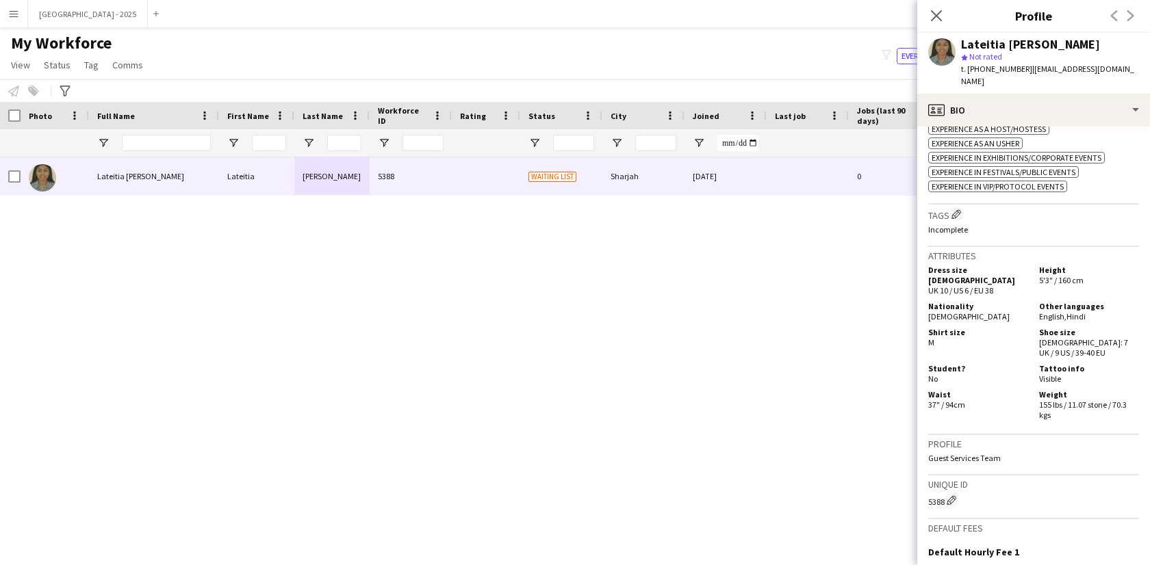
scroll to position [21, 0]
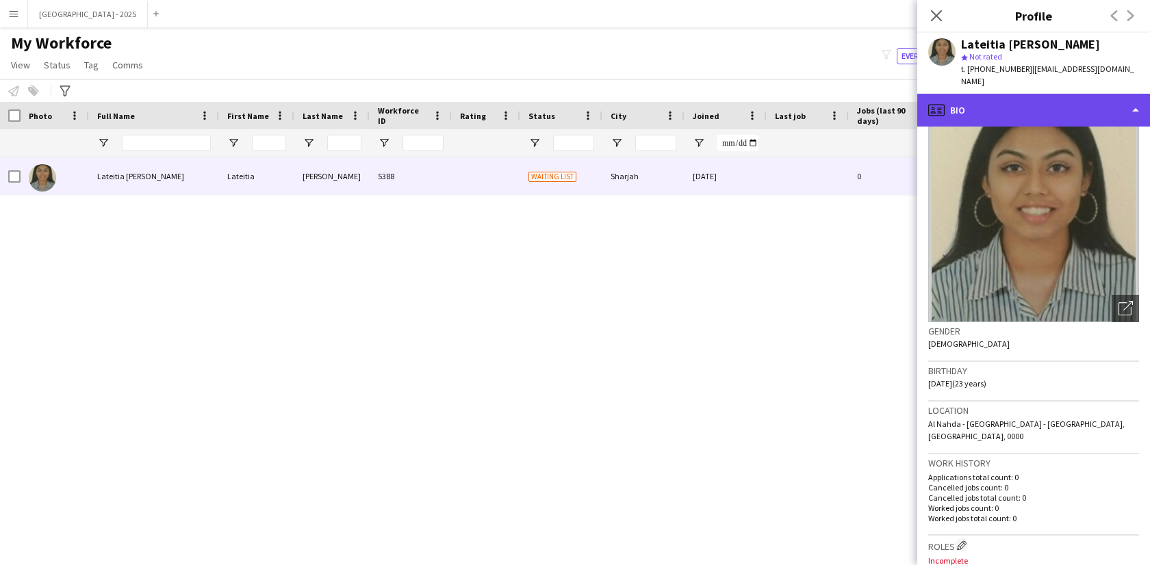
click at [1009, 102] on div "profile Bio" at bounding box center [1033, 110] width 233 height 33
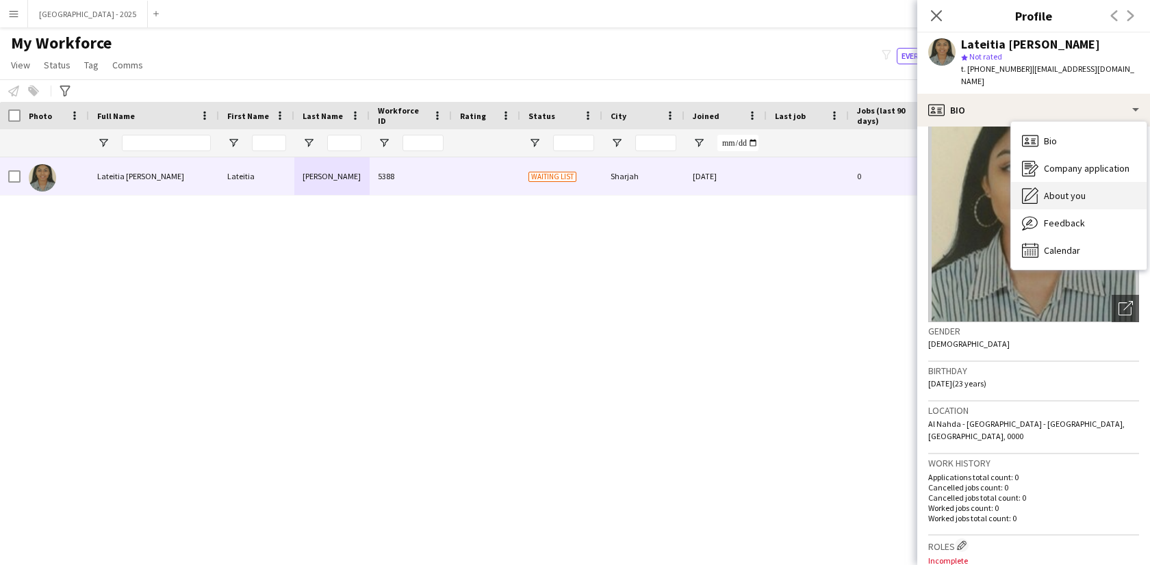
click at [1072, 190] on span "About you" at bounding box center [1065, 196] width 42 height 12
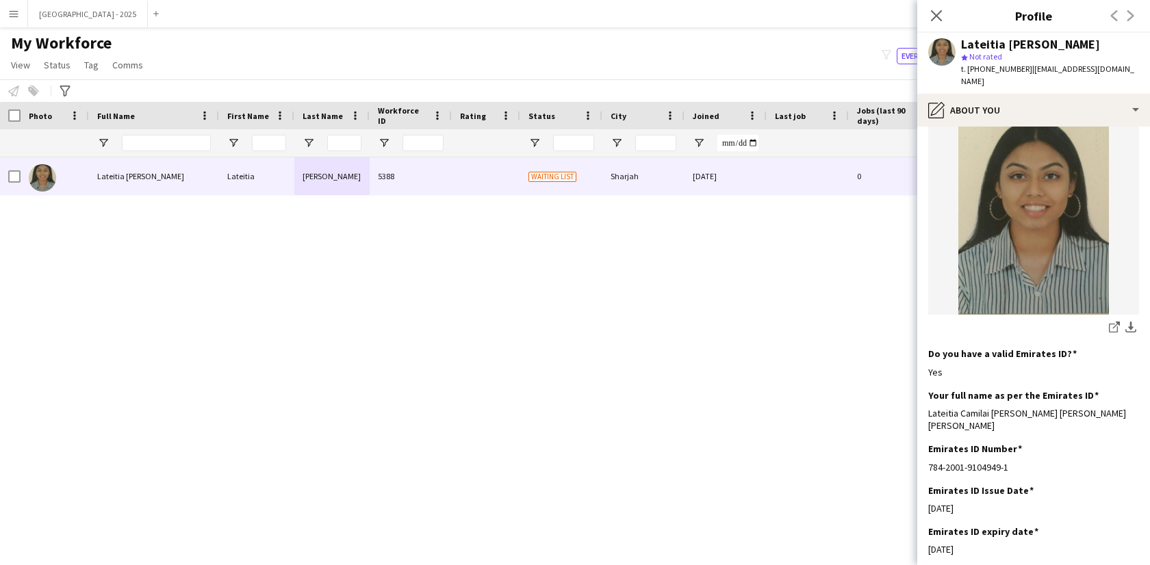
scroll to position [111, 0]
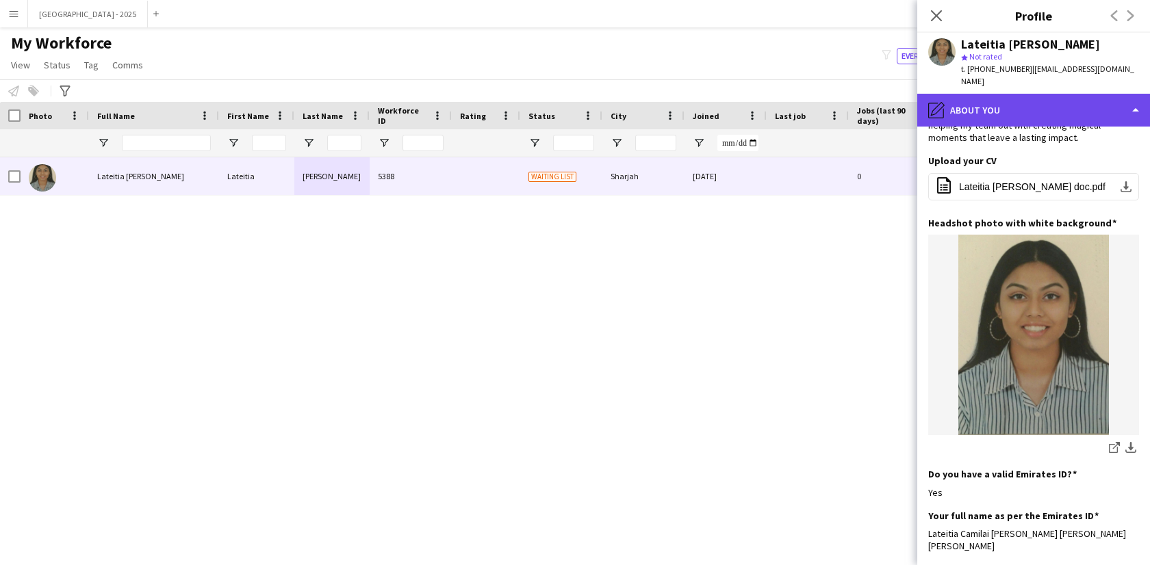
click at [964, 97] on div "pencil4 About you" at bounding box center [1033, 110] width 233 height 33
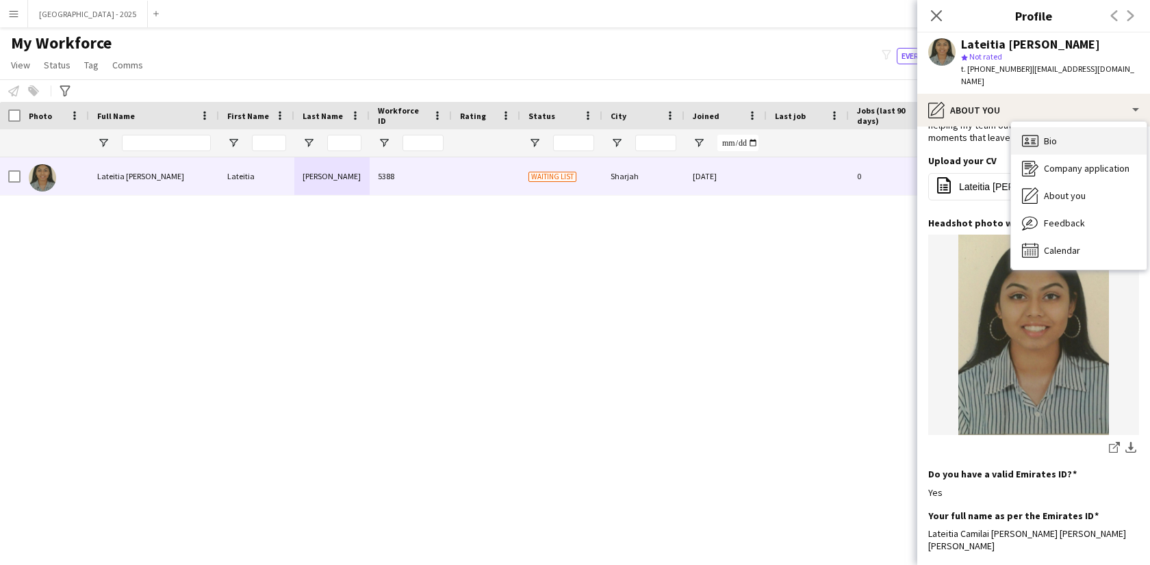
click at [1040, 127] on div "Bio Bio" at bounding box center [1079, 140] width 136 height 27
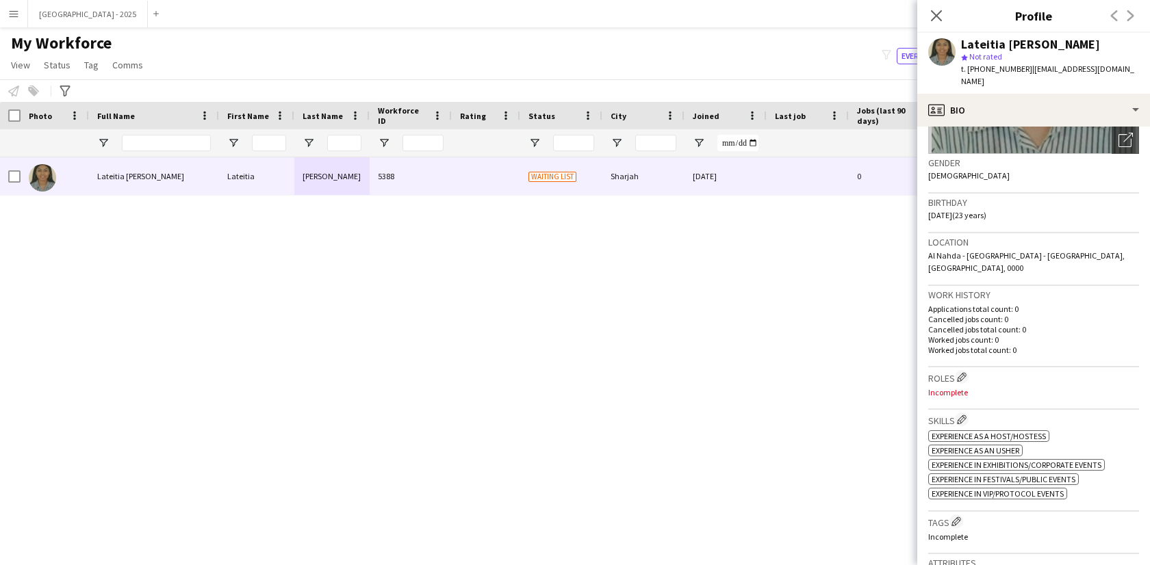
scroll to position [294, 0]
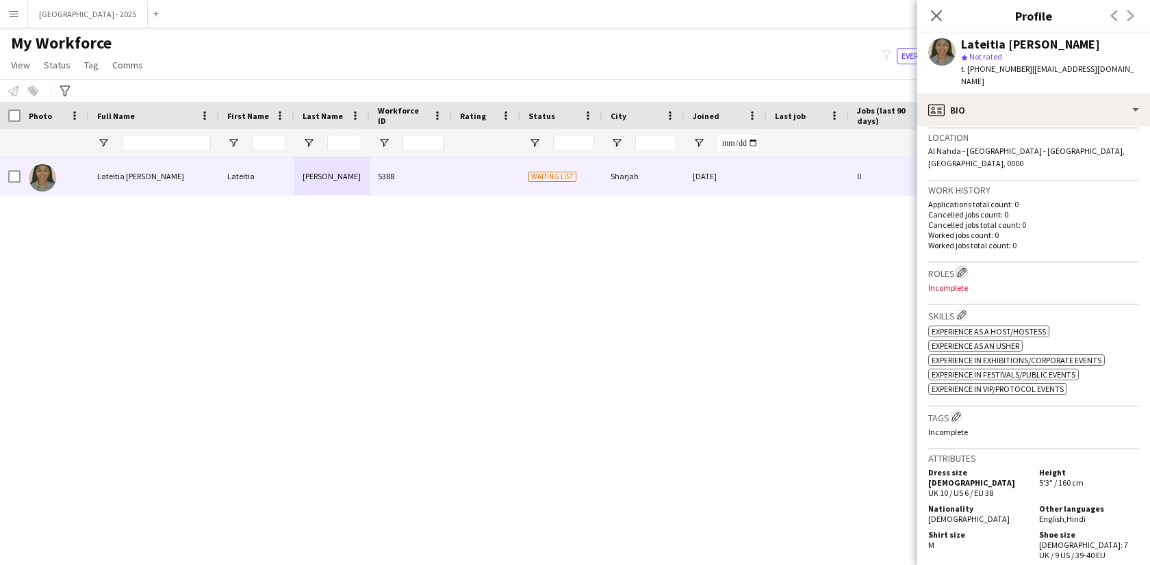
click at [968, 266] on button "Edit crew company roles" at bounding box center [962, 273] width 14 height 14
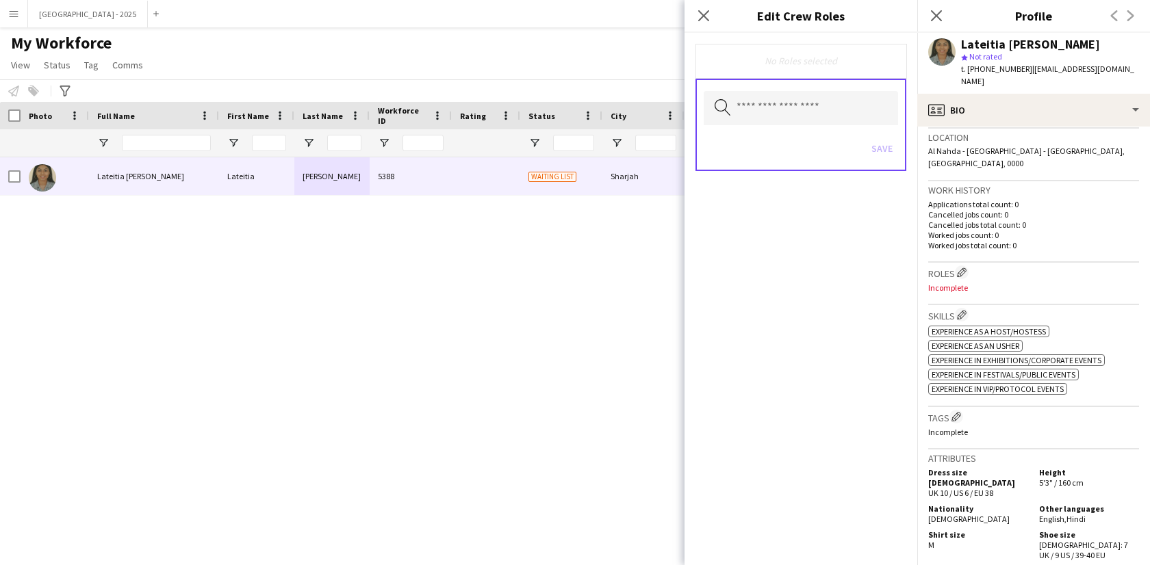
click at [836, 126] on div "Search by role type Save" at bounding box center [800, 125] width 211 height 92
click at [835, 108] on input "text" at bounding box center [801, 108] width 194 height 34
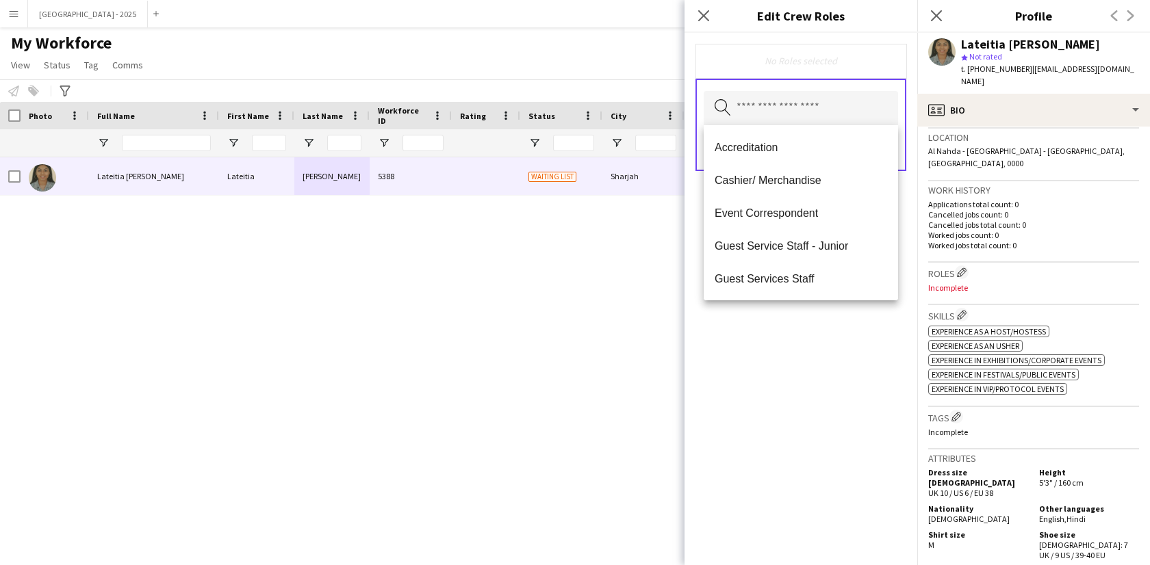
click at [817, 271] on mat-option "Guest Services Staff" at bounding box center [801, 278] width 194 height 33
click at [829, 281] on span "Guest Services Staff - Senior" at bounding box center [800, 279] width 172 height 13
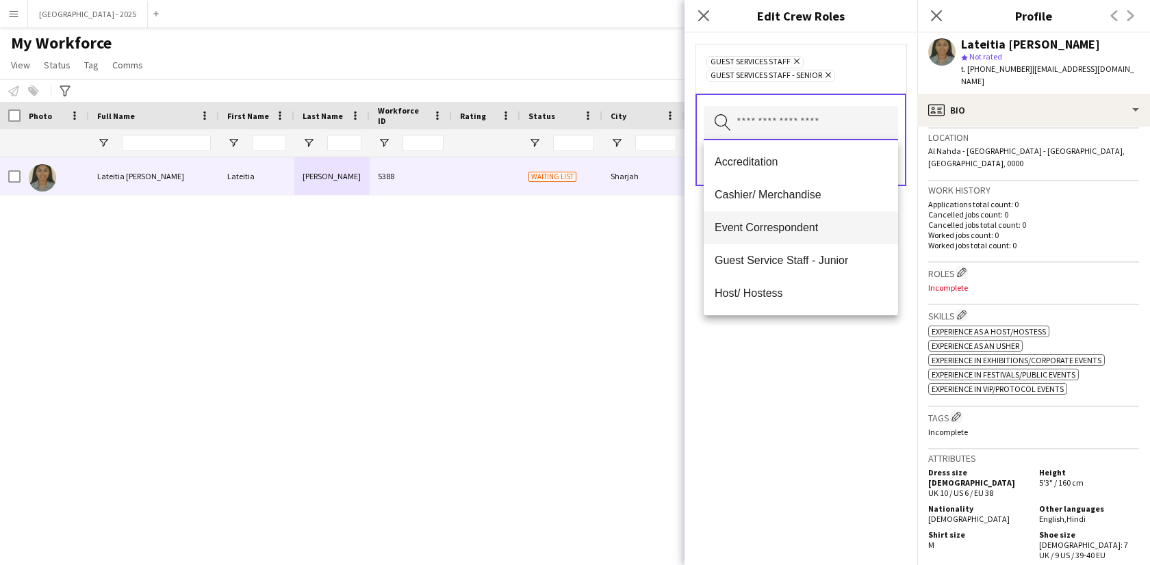
scroll to position [113, 0]
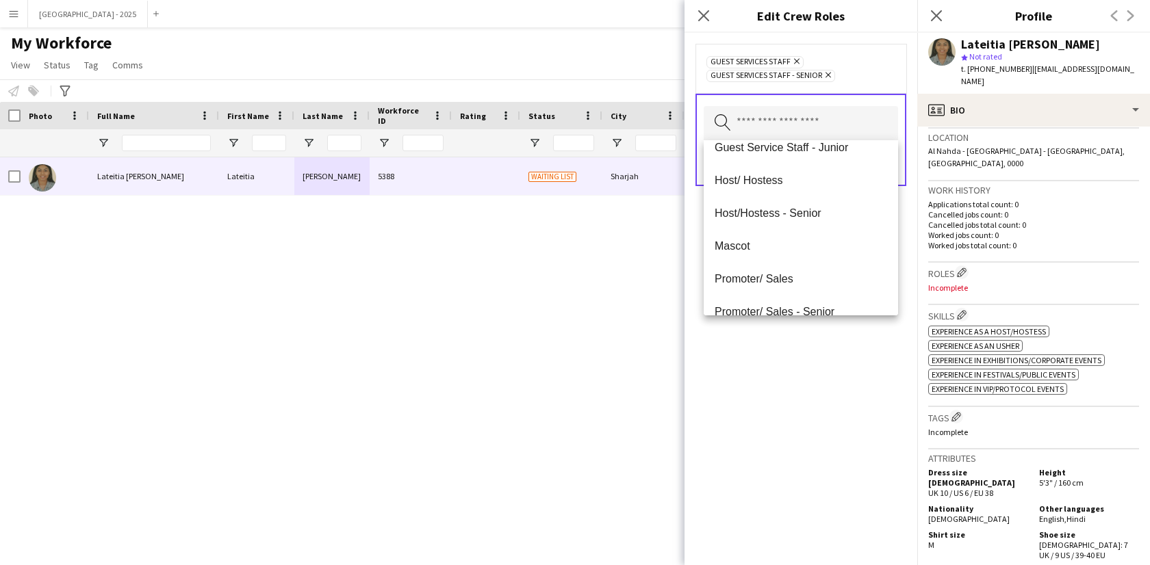
drag, startPoint x: 822, startPoint y: 363, endPoint x: 864, endPoint y: 226, distance: 143.8
click at [822, 358] on div "Guest Services Staff Remove Guest Services Staff - Senior Remove Search by role…" at bounding box center [800, 299] width 233 height 532
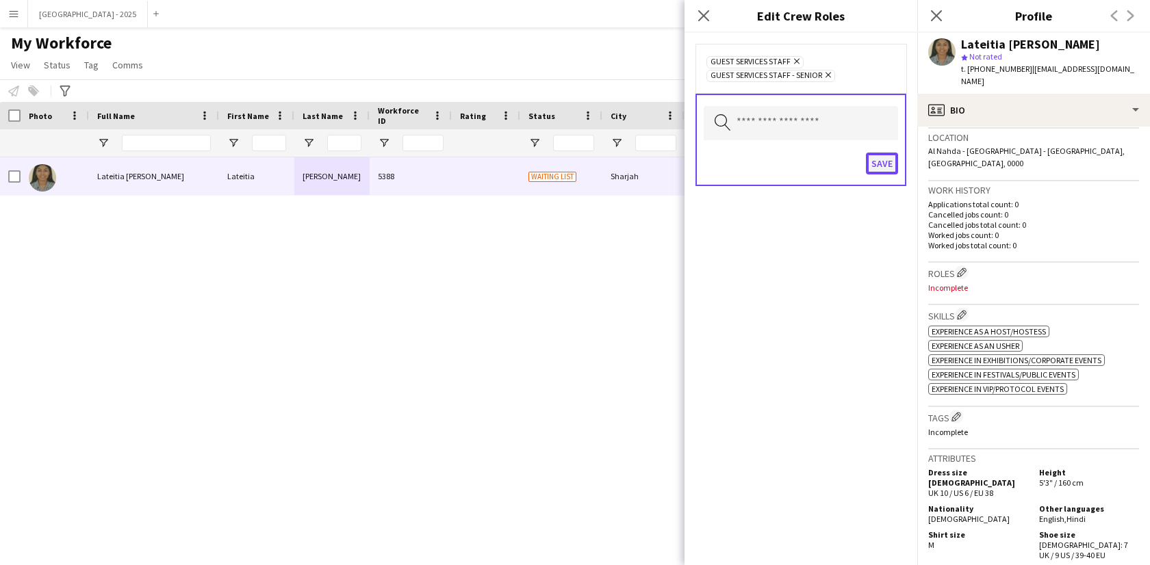
click at [879, 165] on button "Save" at bounding box center [882, 164] width 32 height 22
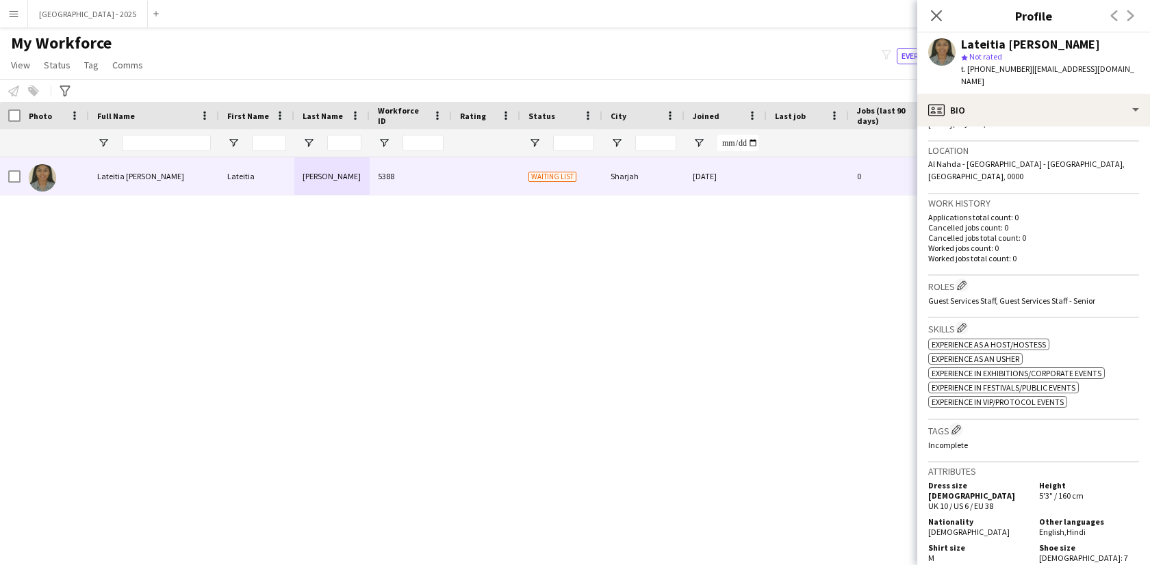
scroll to position [281, 0]
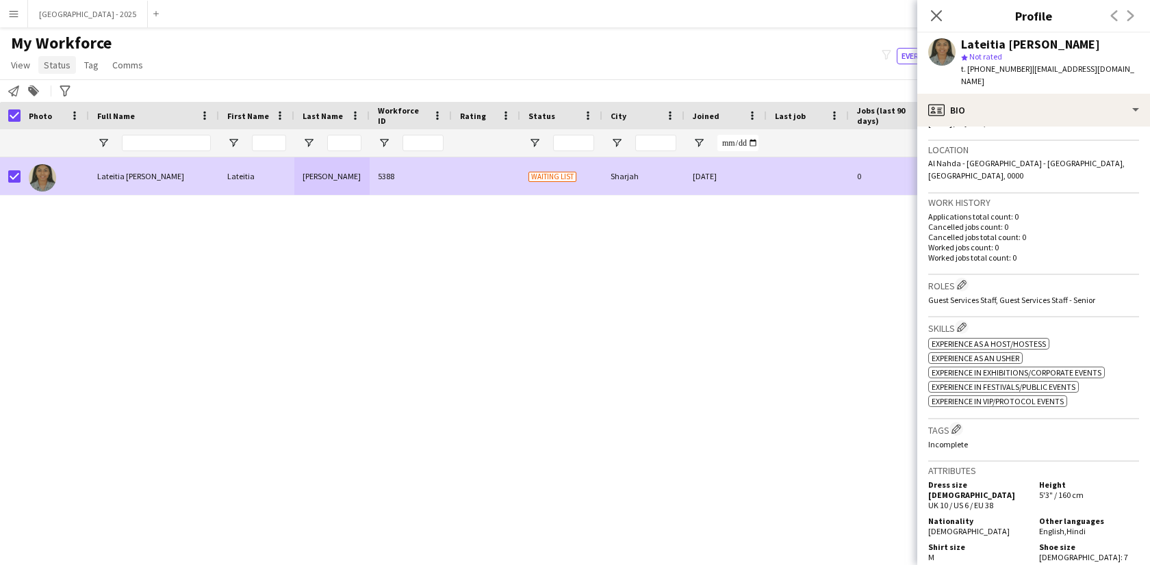
click at [57, 60] on span "Status" at bounding box center [57, 65] width 27 height 12
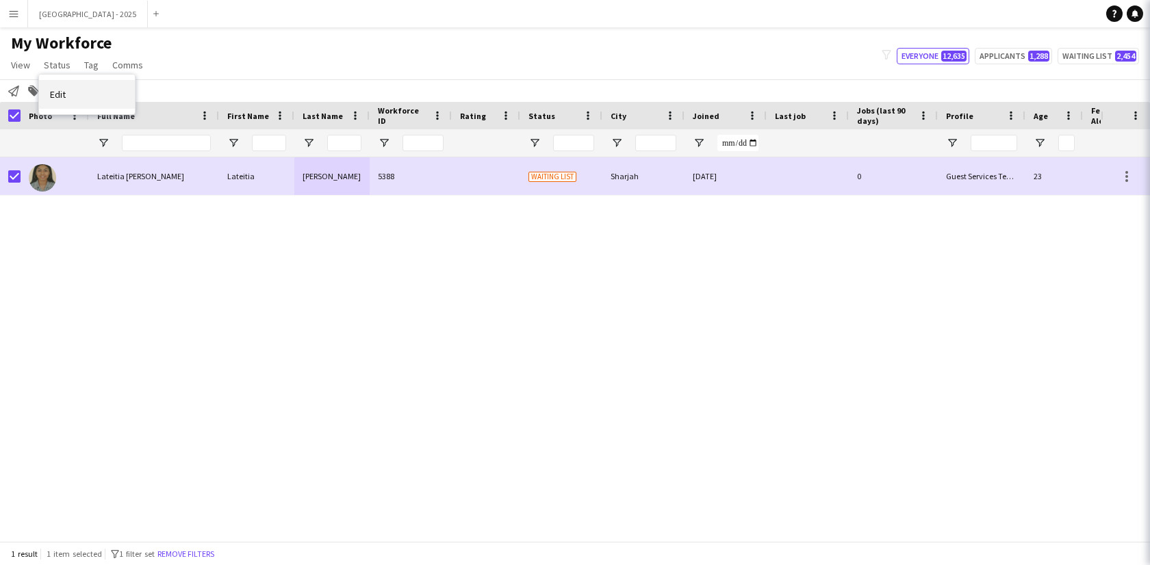
click at [78, 86] on link "Edit" at bounding box center [87, 94] width 96 height 29
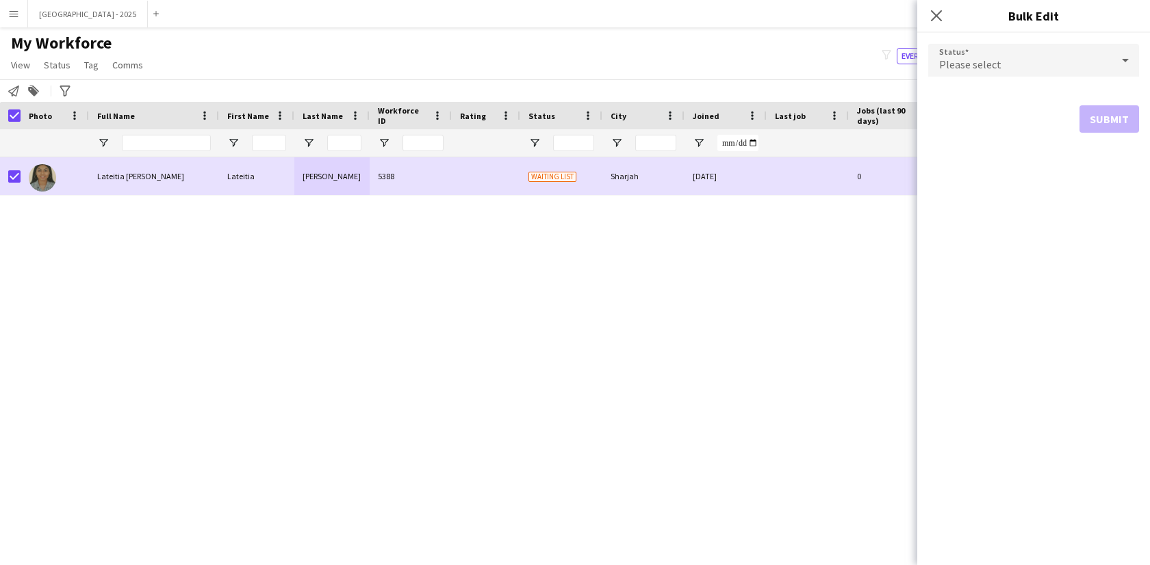
click at [990, 70] on span "Please select" at bounding box center [970, 64] width 62 height 14
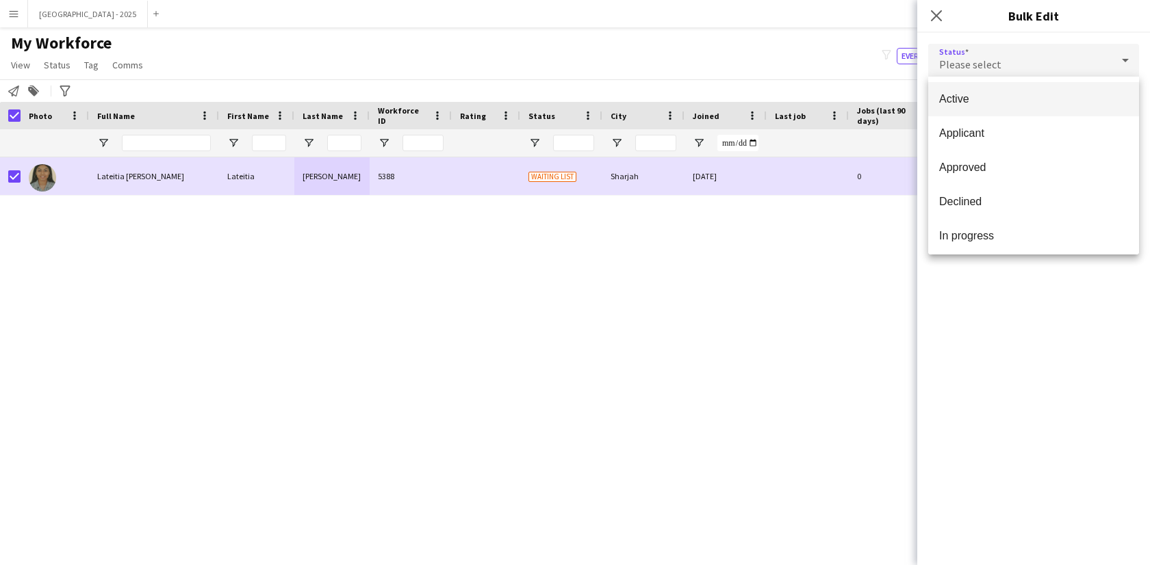
click at [981, 112] on mat-option "Active" at bounding box center [1033, 99] width 211 height 34
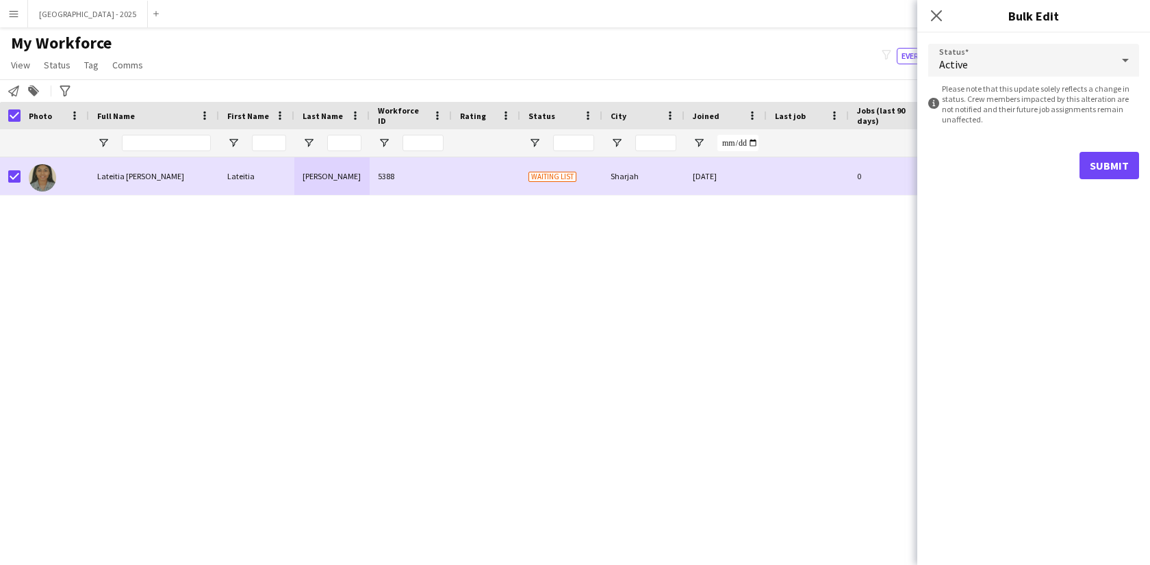
click at [1107, 190] on div "Status Active information-circle Please note that this update solely reflects a…" at bounding box center [1033, 299] width 233 height 532
click at [1090, 162] on button "Submit" at bounding box center [1109, 165] width 60 height 27
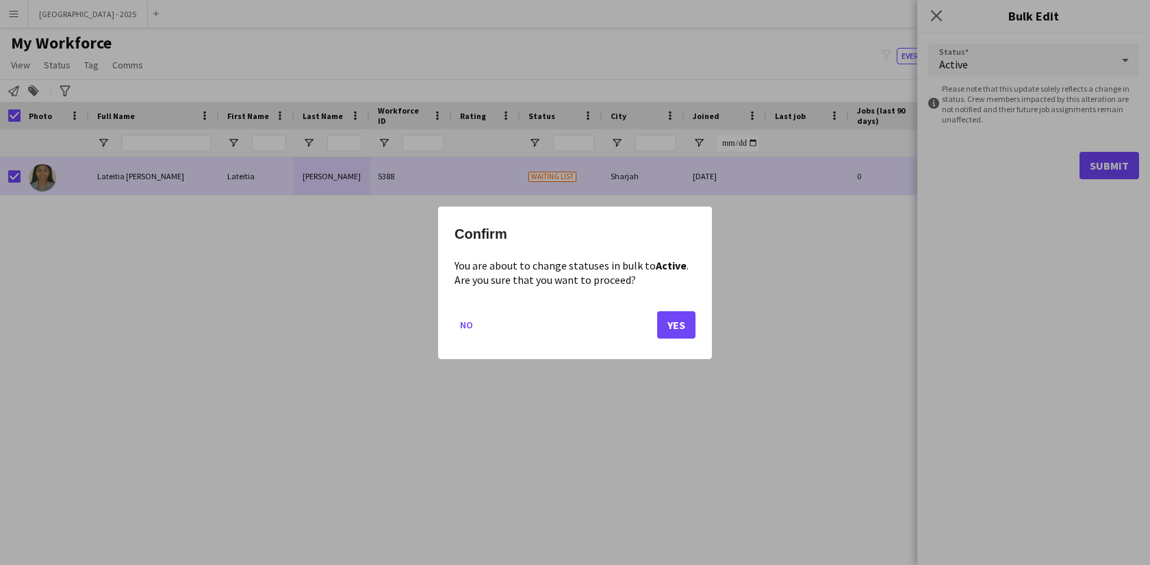
click at [673, 338] on mat-dialog-actions "No Yes" at bounding box center [574, 329] width 241 height 58
click at [676, 329] on button "Yes" at bounding box center [676, 324] width 38 height 27
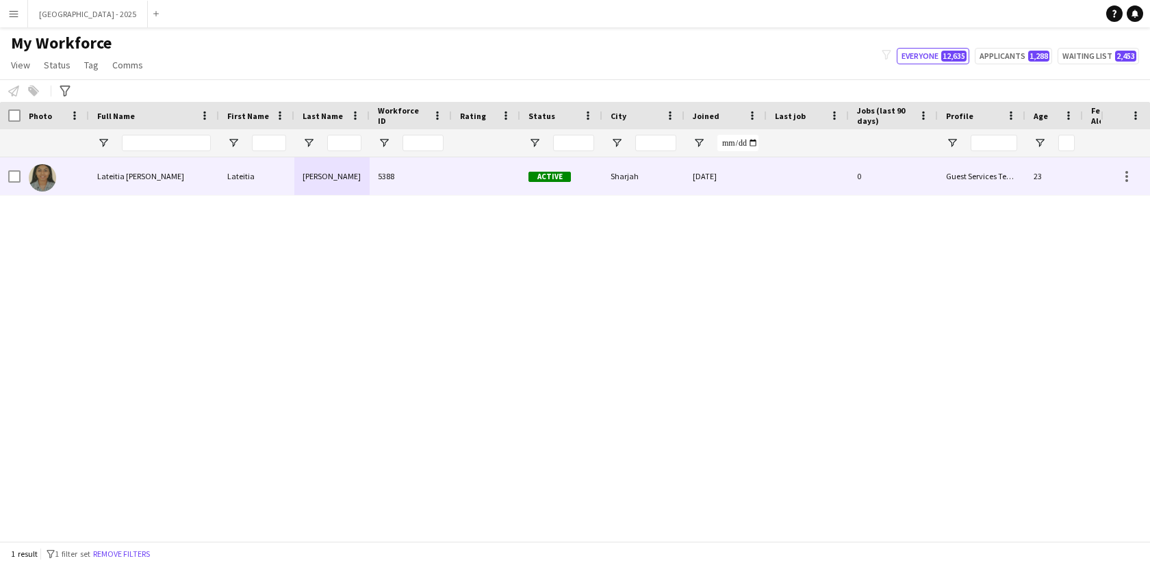
click at [53, 176] on img at bounding box center [42, 177] width 27 height 27
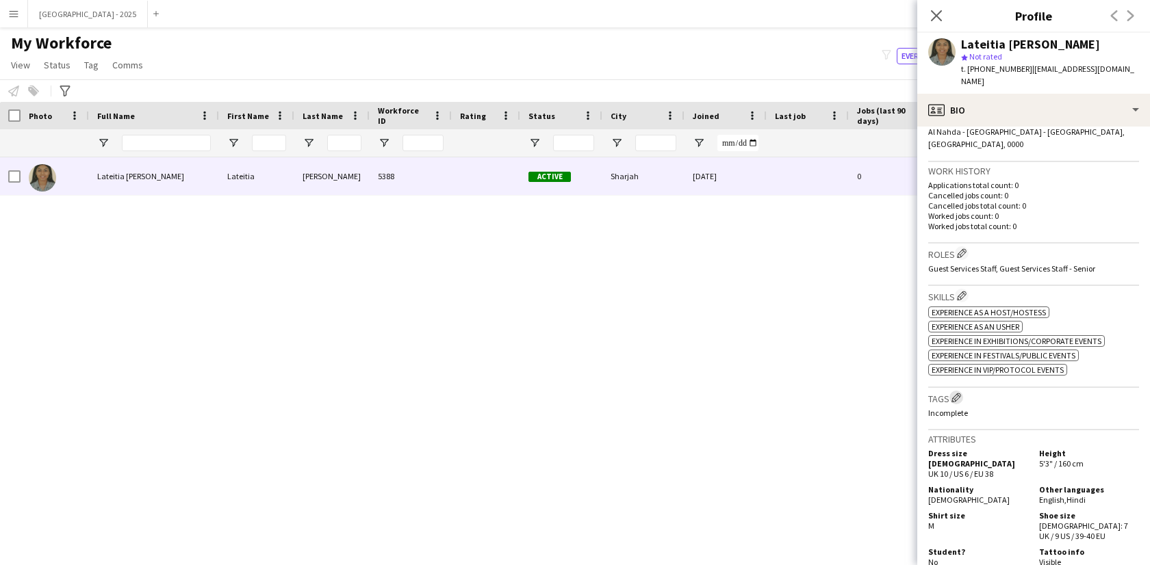
scroll to position [313, 0]
click at [961, 392] on app-icon "Edit crew company tags" at bounding box center [956, 397] width 10 height 10
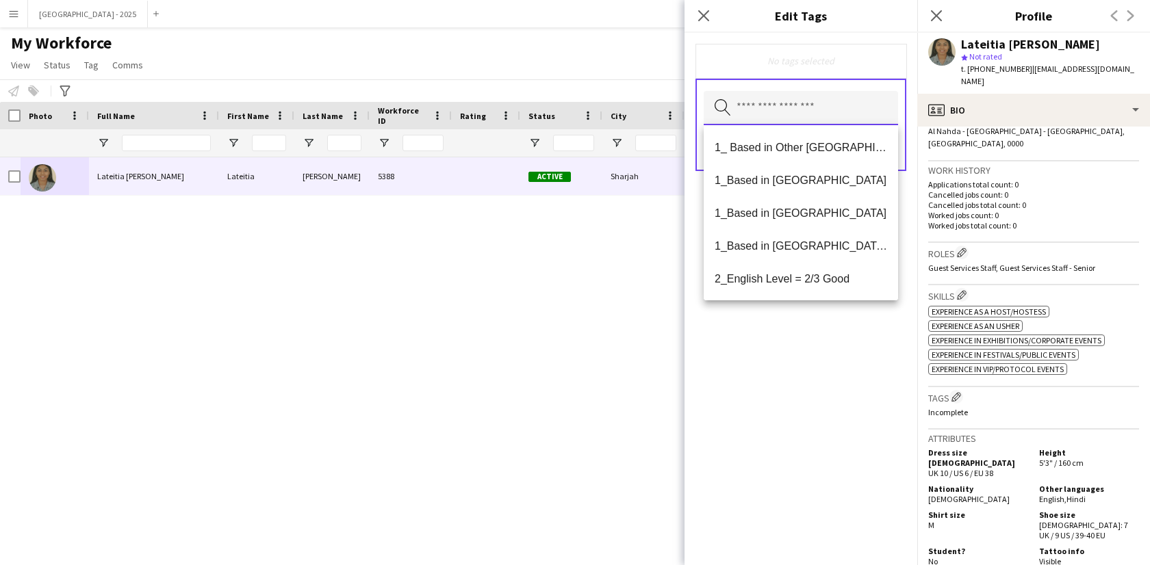
click at [838, 105] on input "text" at bounding box center [801, 108] width 194 height 34
click at [792, 243] on span "1_Based in [GEOGRAPHIC_DATA]/[GEOGRAPHIC_DATA]/Ajman" at bounding box center [800, 246] width 172 height 13
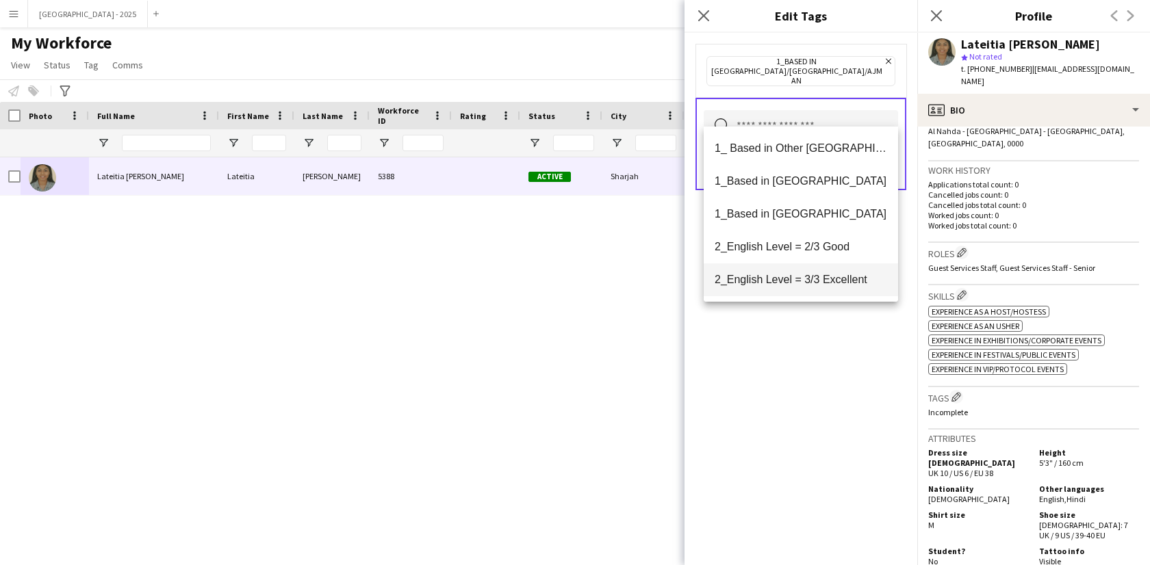
click at [796, 268] on mat-option "2_English Level = 3/3 Excellent" at bounding box center [801, 279] width 194 height 33
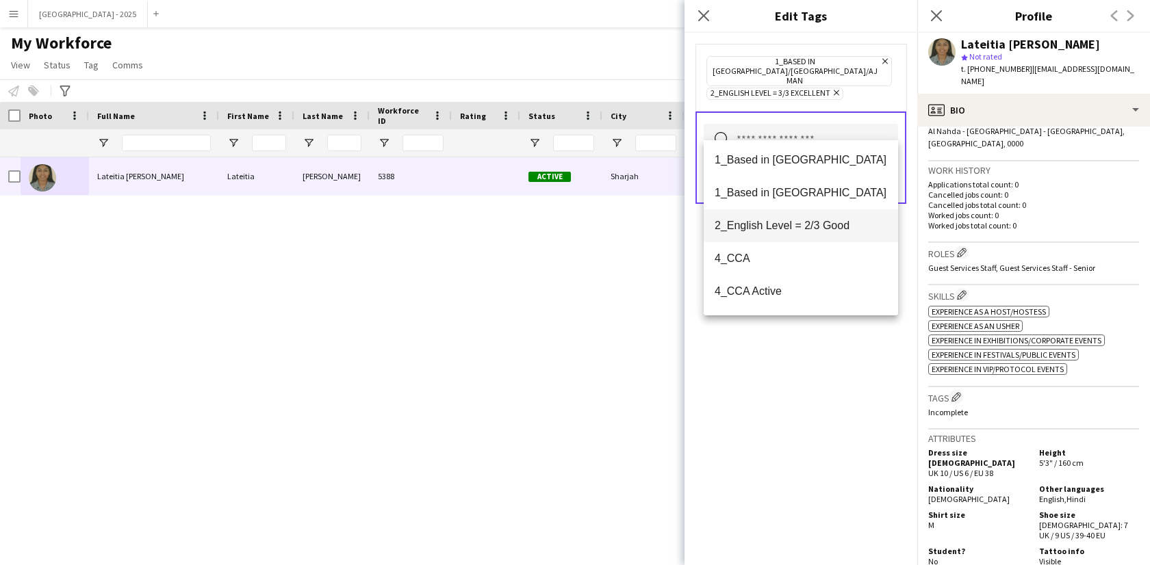
scroll to position [112, 0]
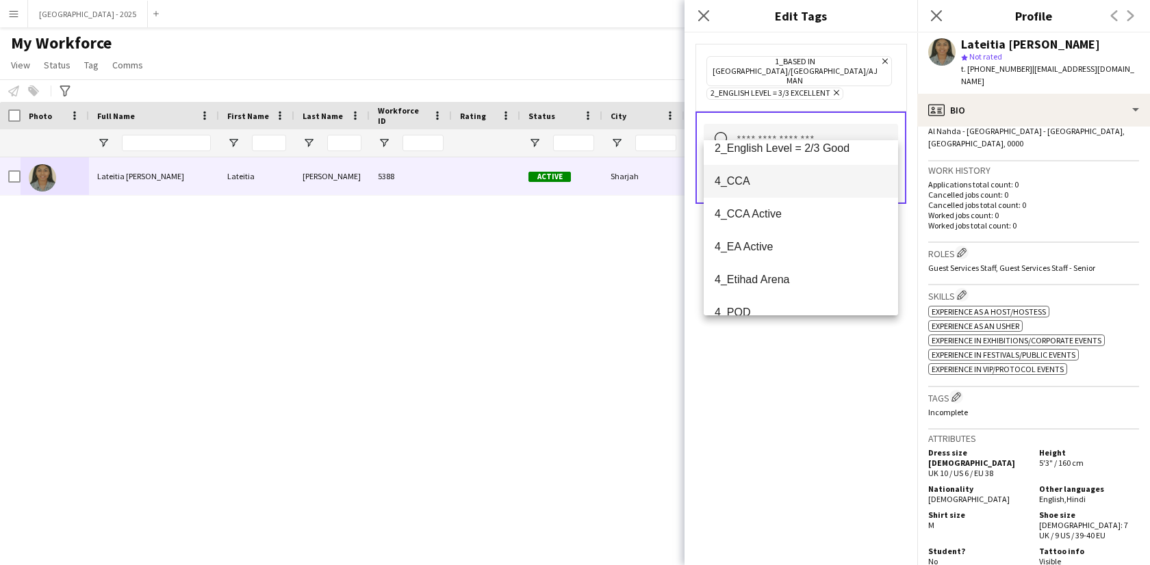
click at [775, 192] on mat-option "4_CCA" at bounding box center [801, 181] width 194 height 33
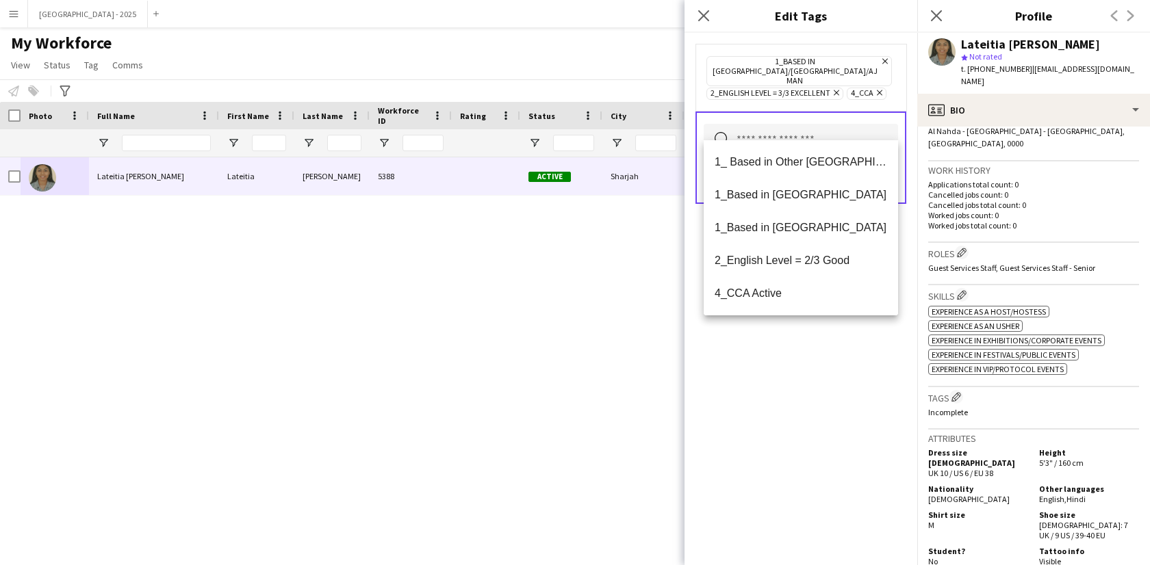
click at [824, 360] on div "1_Based in [GEOGRAPHIC_DATA]/[GEOGRAPHIC_DATA]/Ajman Remove 2_English Level = 3…" at bounding box center [800, 299] width 233 height 532
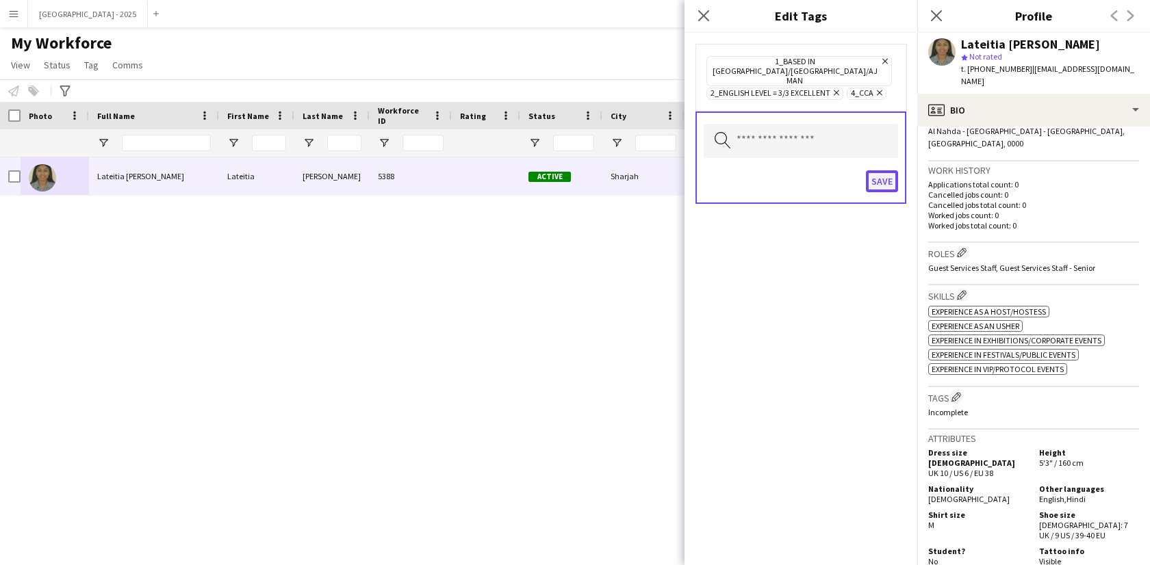
click at [892, 170] on button "Save" at bounding box center [882, 181] width 32 height 22
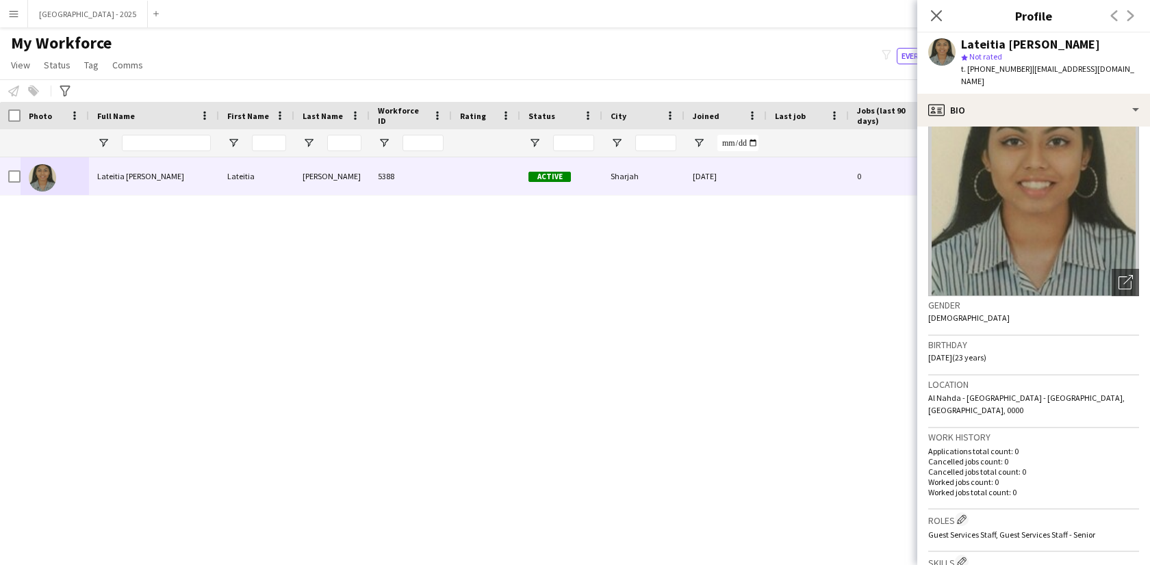
scroll to position [0, 0]
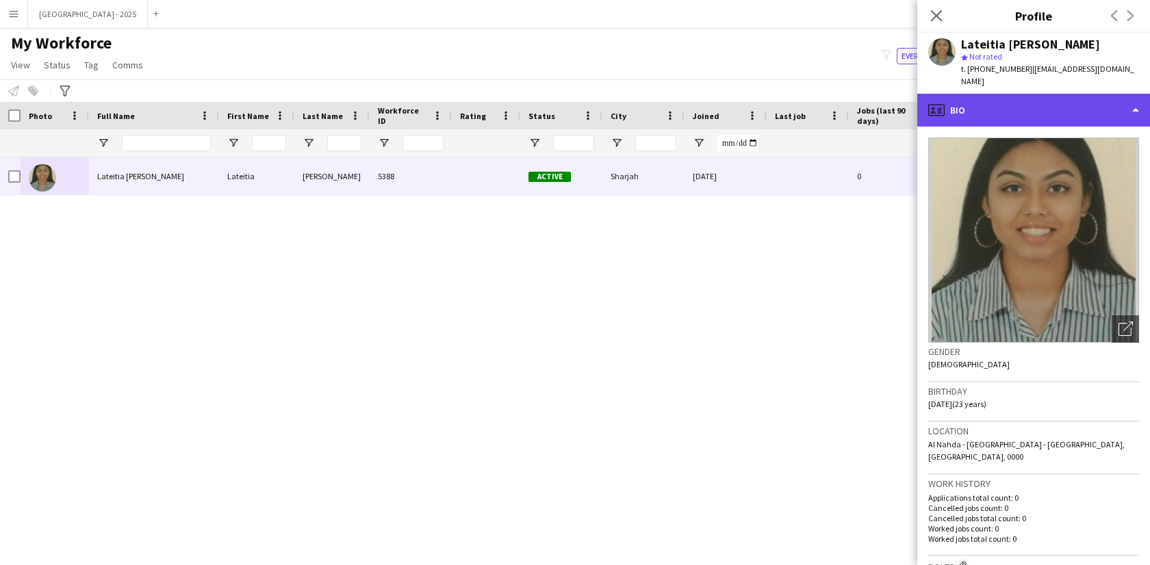
click at [1033, 112] on div "profile Bio" at bounding box center [1033, 110] width 233 height 33
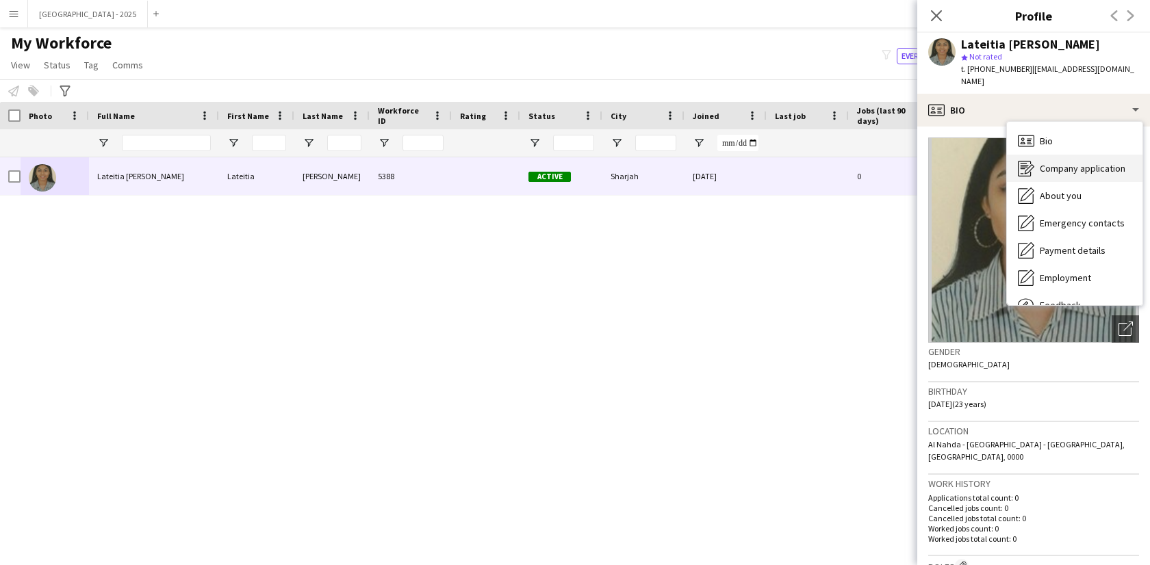
click at [1072, 155] on div "Company application Company application" at bounding box center [1075, 168] width 136 height 27
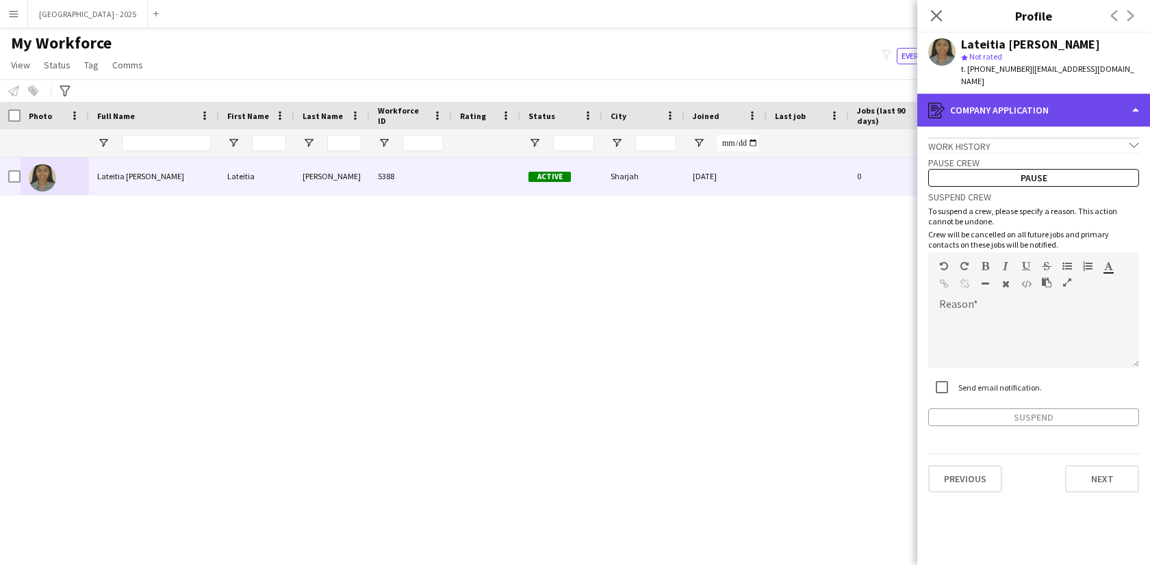
click at [1017, 108] on div "register Company application" at bounding box center [1033, 110] width 233 height 33
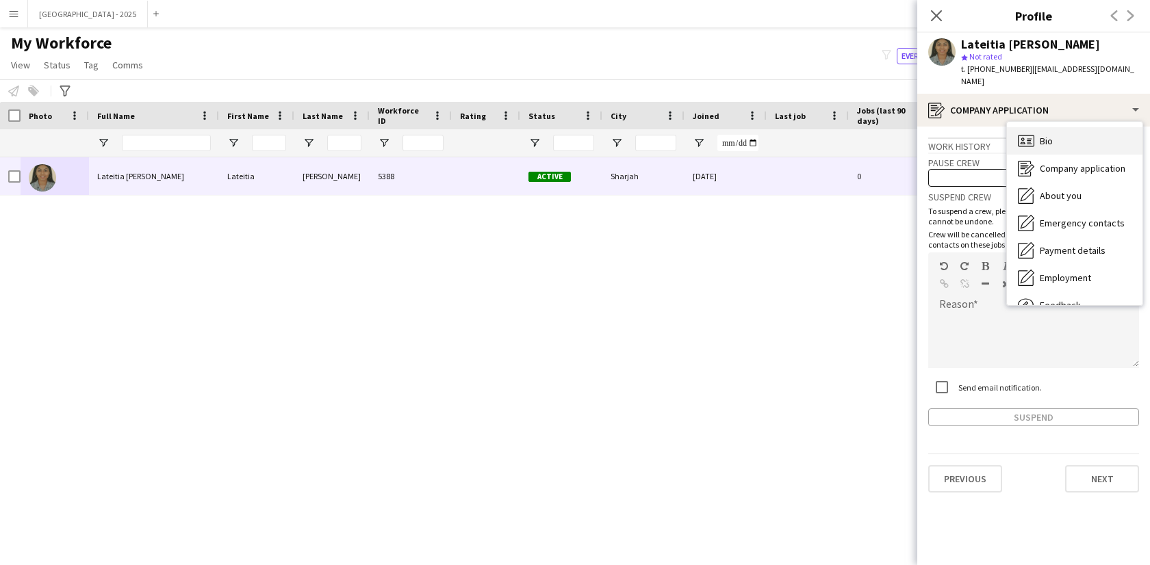
click at [1029, 127] on div "Bio Bio" at bounding box center [1075, 140] width 136 height 27
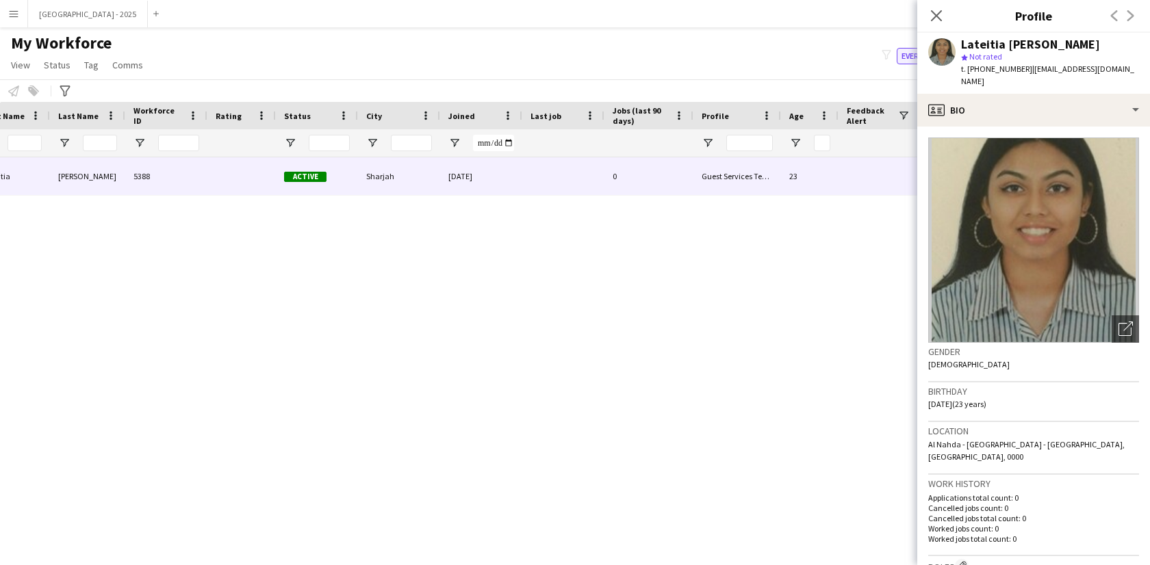
scroll to position [0, 297]
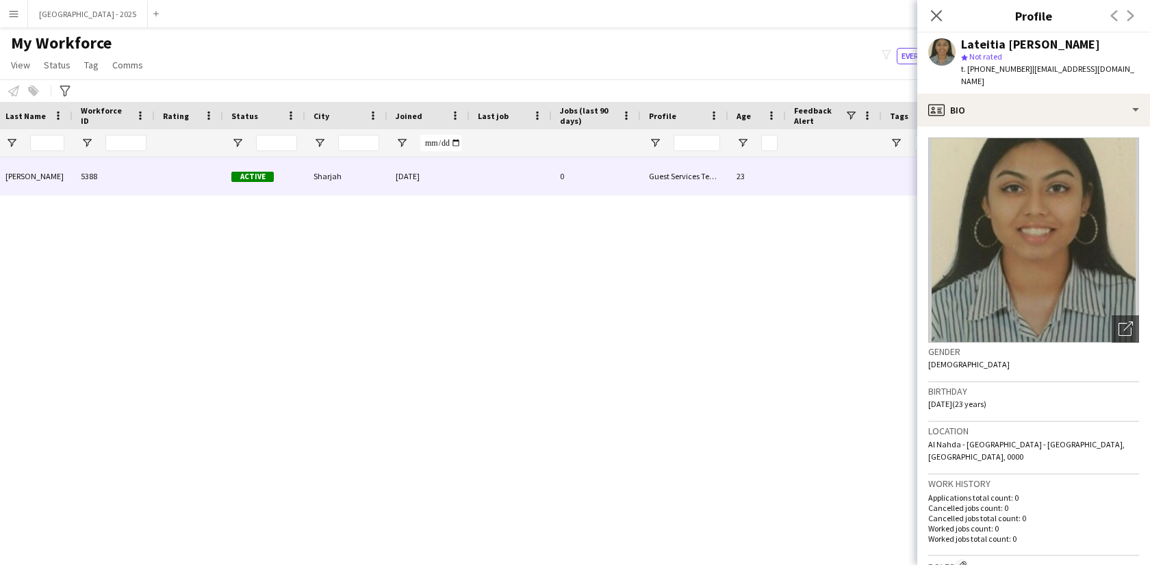
click at [938, 24] on div "Close pop-in" at bounding box center [936, 15] width 38 height 31
click at [936, 21] on icon "Close pop-in" at bounding box center [935, 15] width 13 height 13
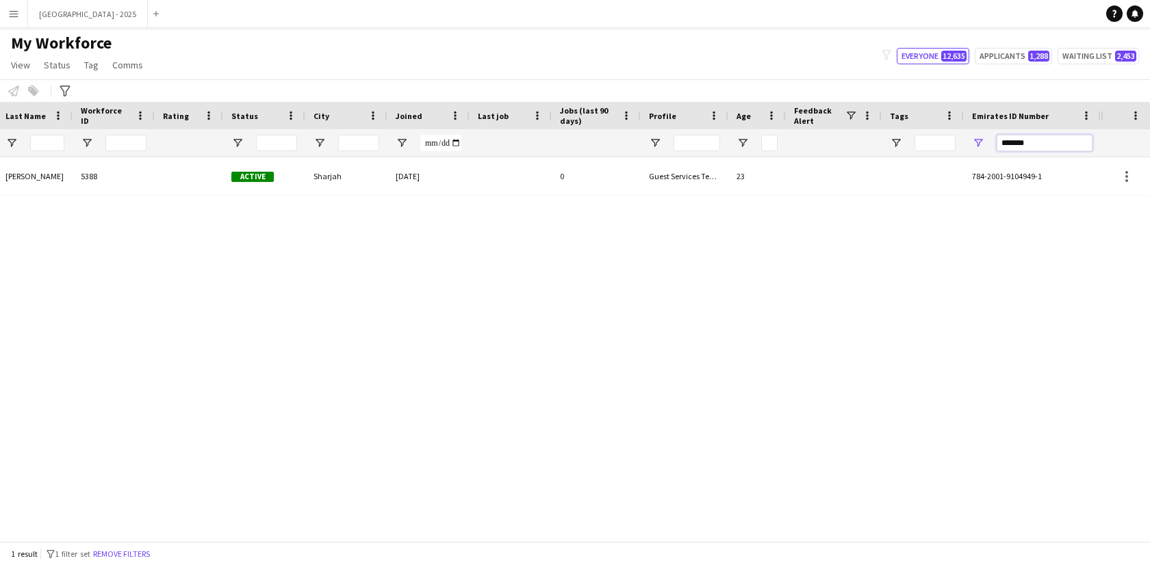
click at [1042, 144] on input "*******" at bounding box center [1044, 143] width 96 height 16
paste input "Emirates ID Number Filter Input"
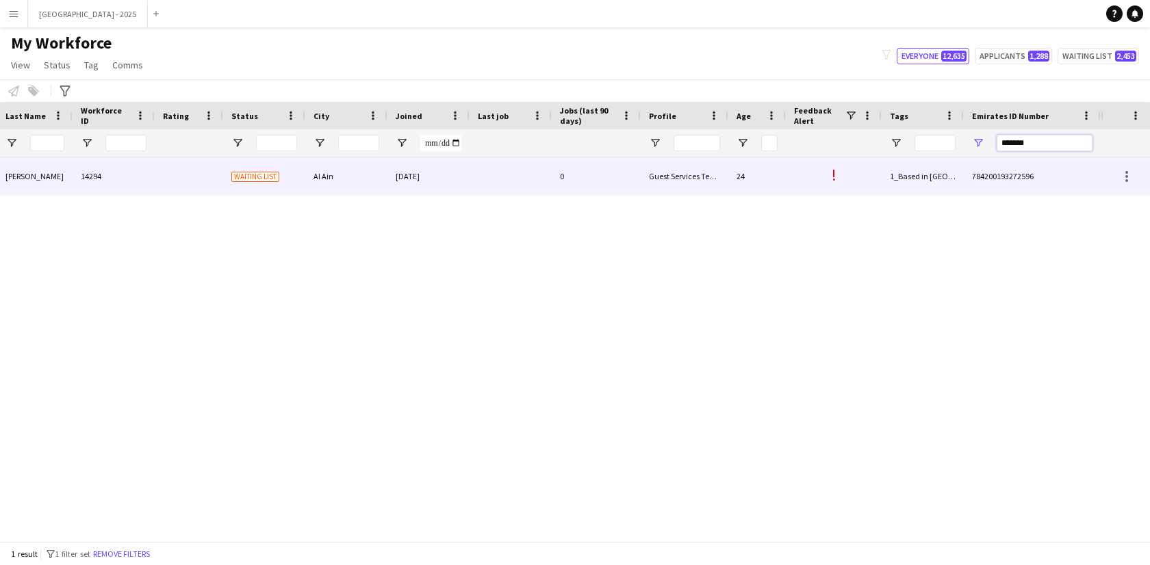
type input "*******"
click at [493, 178] on div at bounding box center [510, 176] width 82 height 38
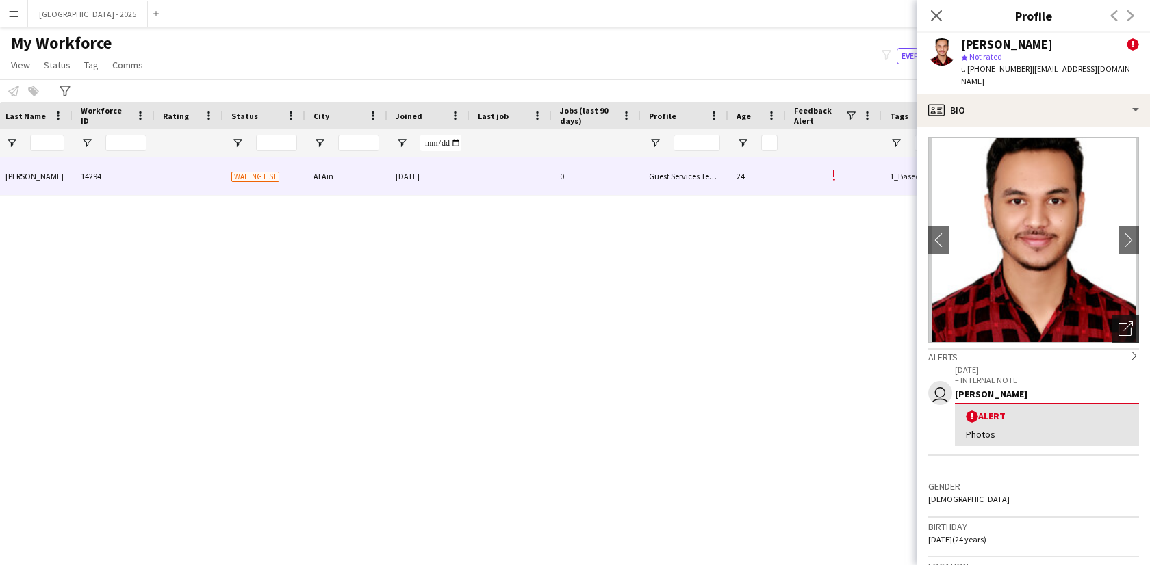
click at [1118, 322] on icon "Open photos pop-in" at bounding box center [1125, 329] width 14 height 14
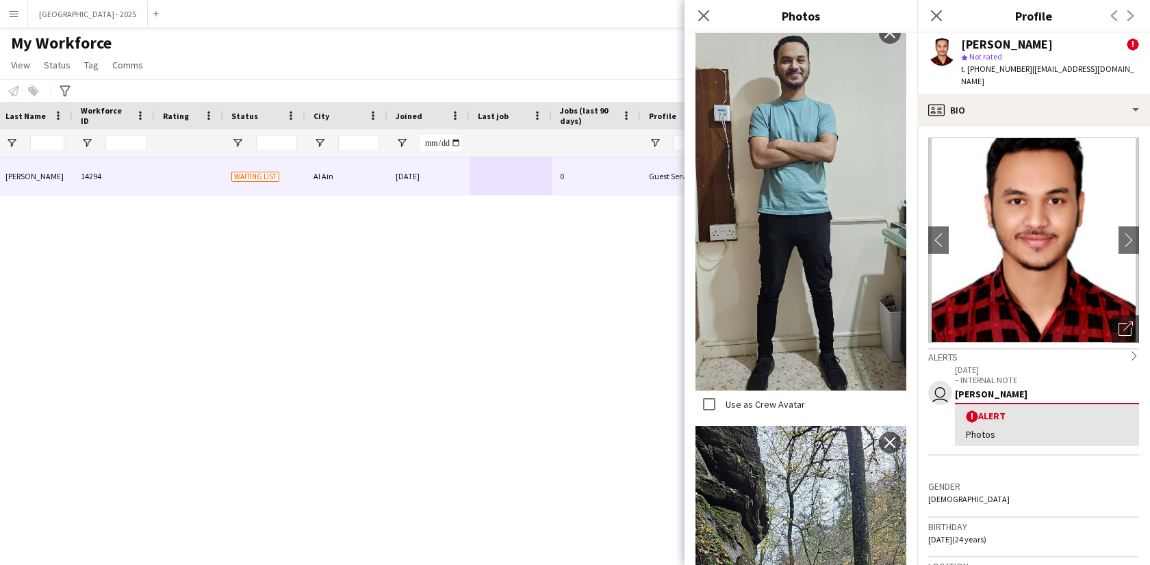
scroll to position [1007, 0]
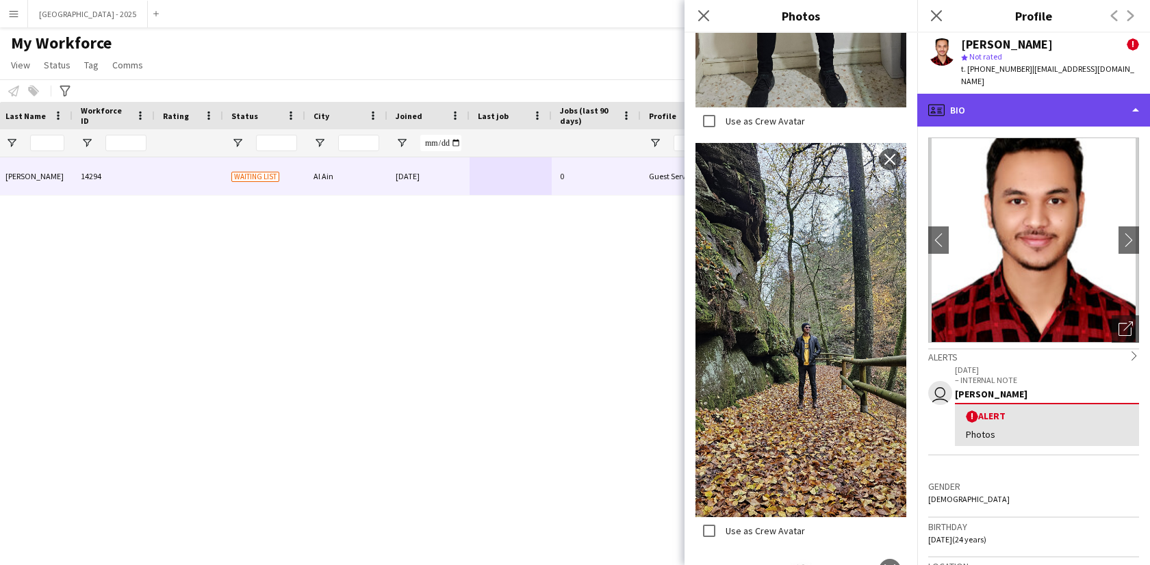
click at [963, 94] on div "profile Bio" at bounding box center [1033, 110] width 233 height 33
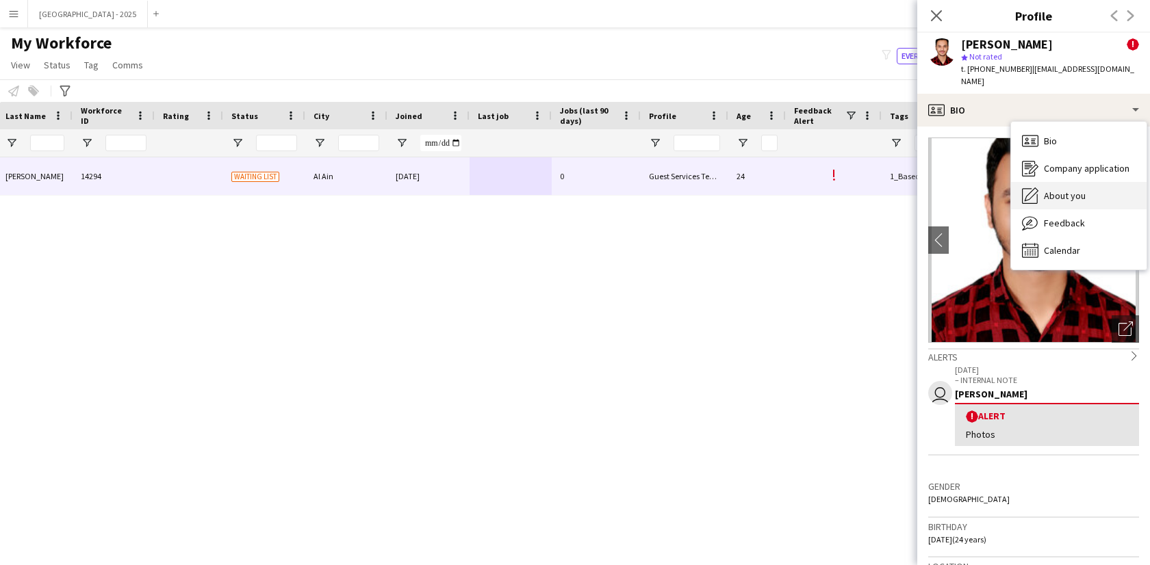
click at [1074, 182] on div "About you About you" at bounding box center [1079, 195] width 136 height 27
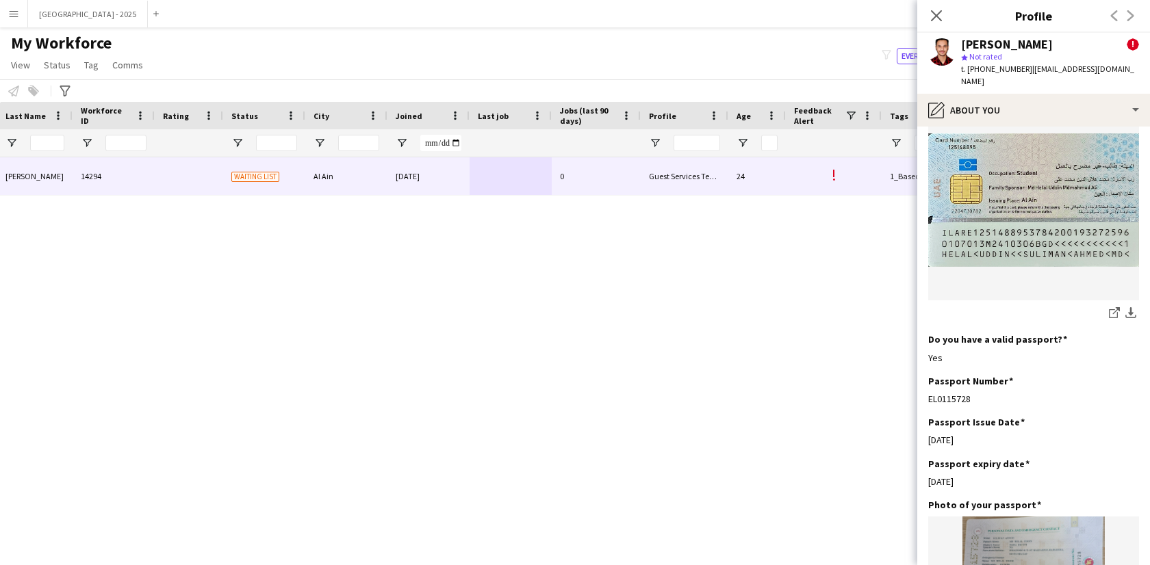
scroll to position [1110, 0]
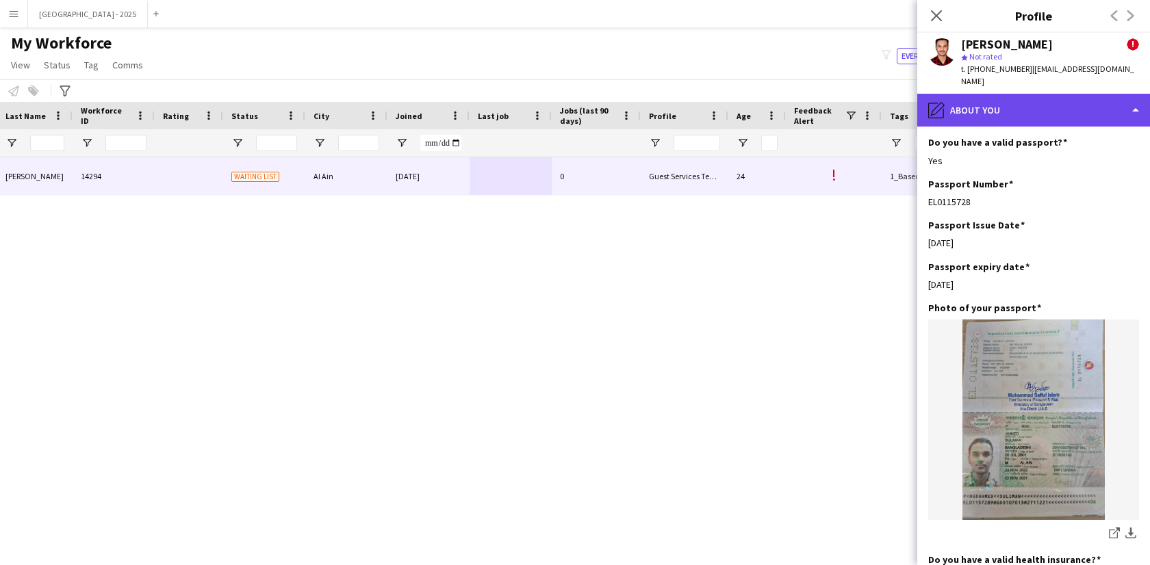
click at [1000, 94] on div "pencil4 About you" at bounding box center [1033, 110] width 233 height 33
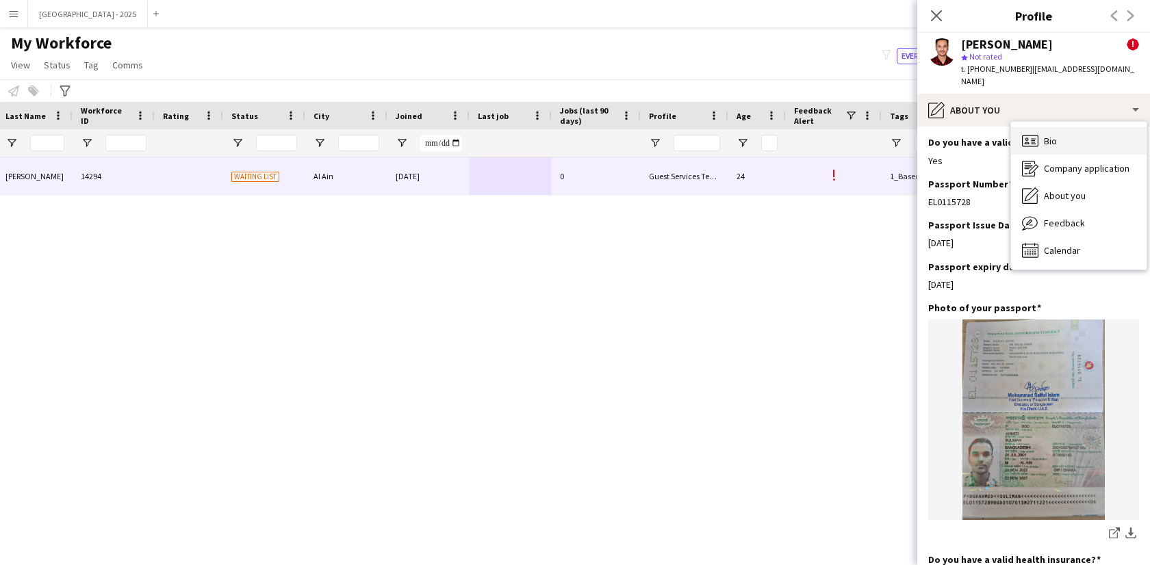
click at [1025, 127] on div "Bio Bio" at bounding box center [1079, 140] width 136 height 27
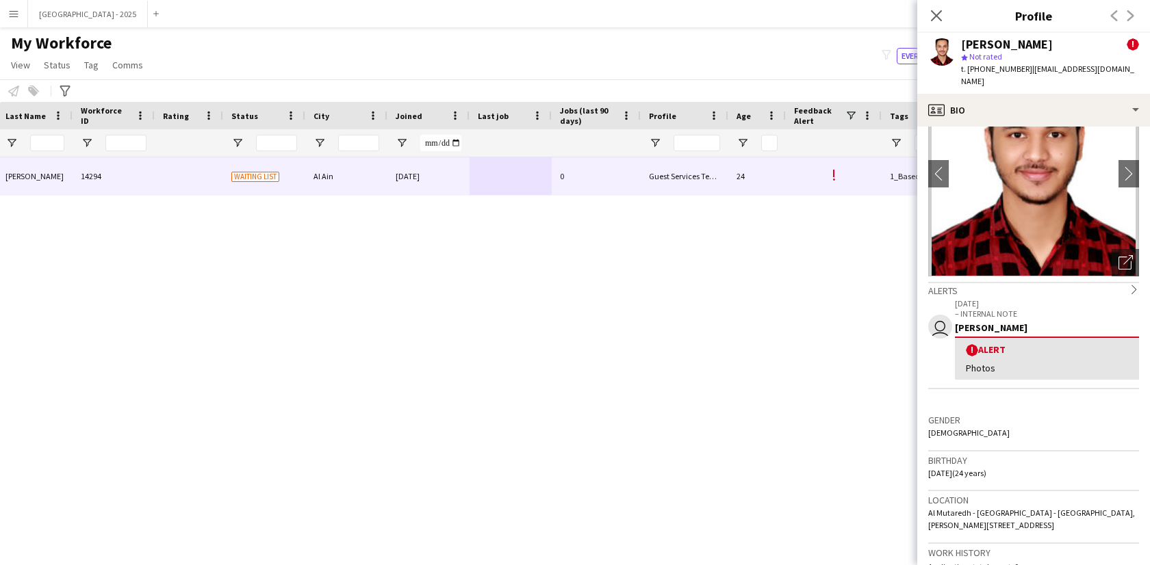
scroll to position [0, 0]
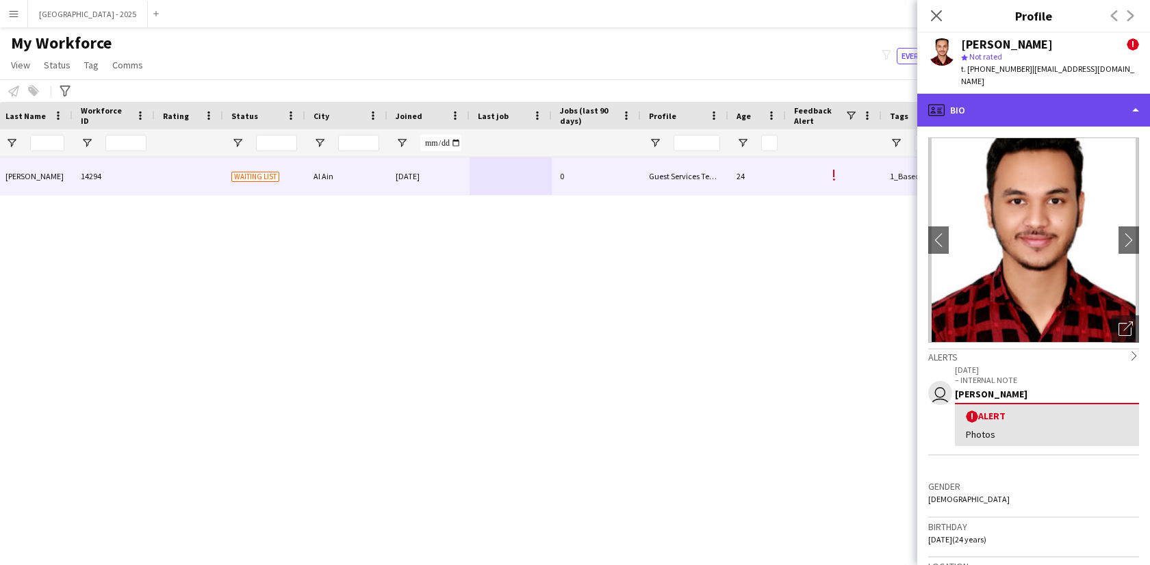
click at [1035, 96] on div "profile Bio" at bounding box center [1033, 110] width 233 height 33
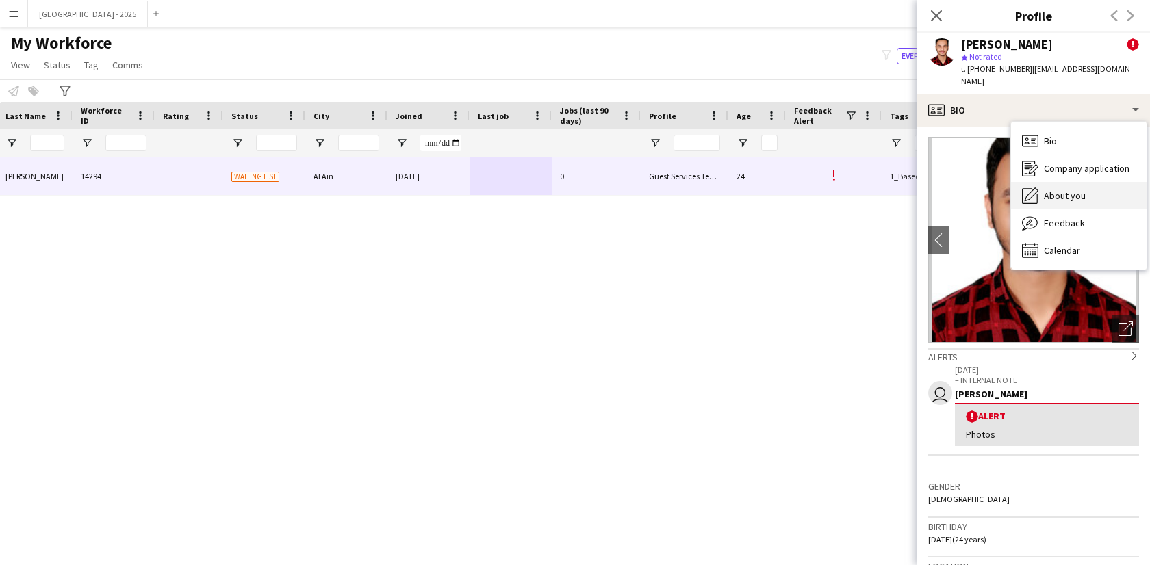
click at [1065, 182] on div "About you About you" at bounding box center [1079, 195] width 136 height 27
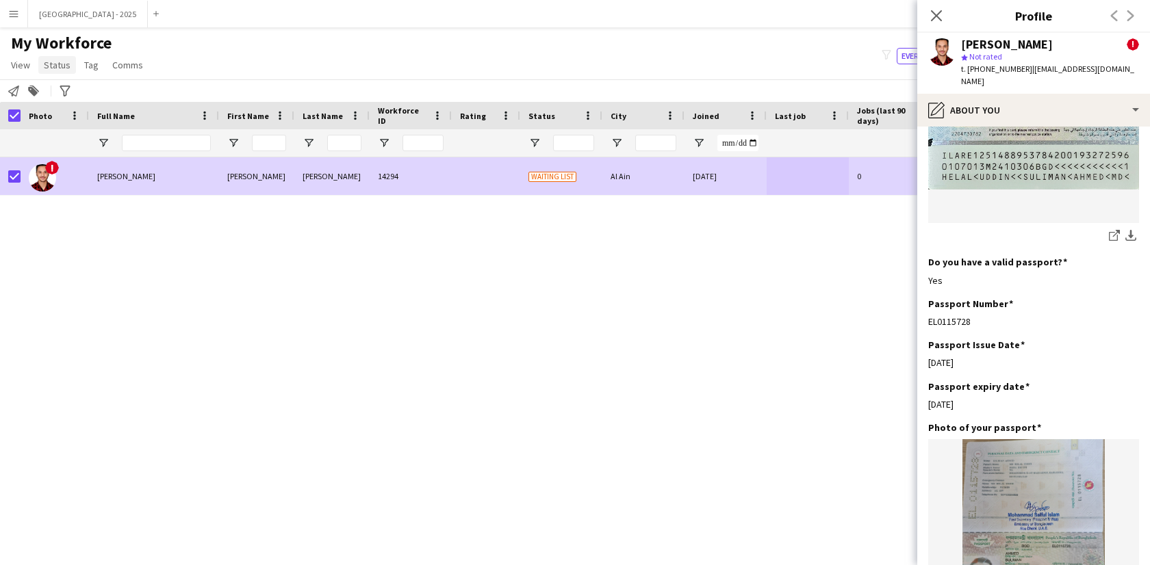
click at [62, 67] on span "Status" at bounding box center [57, 65] width 27 height 12
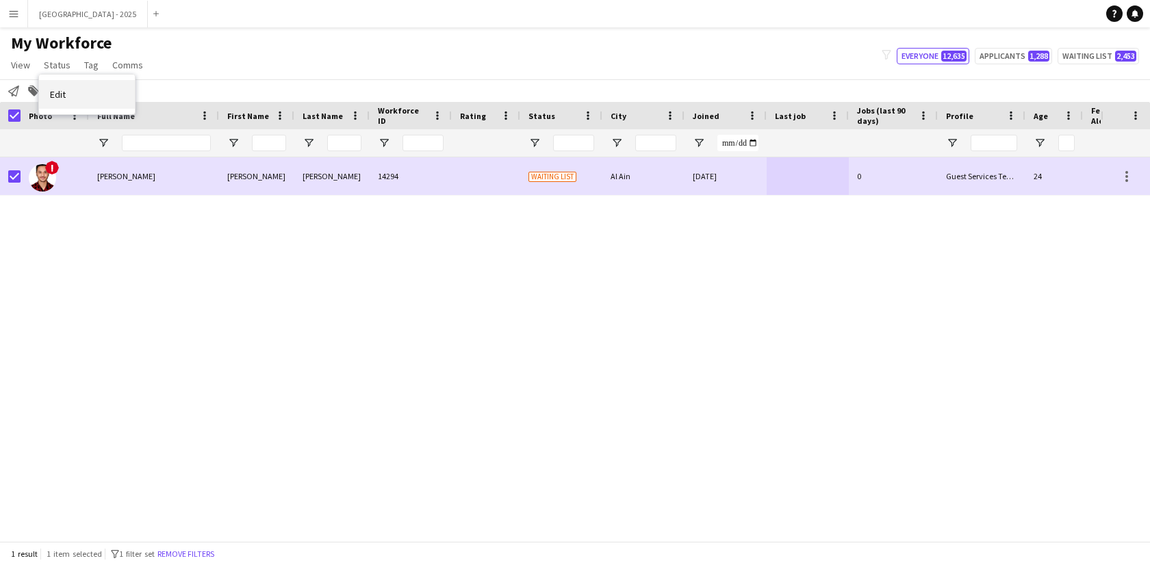
click at [73, 94] on link "Edit" at bounding box center [87, 94] width 96 height 29
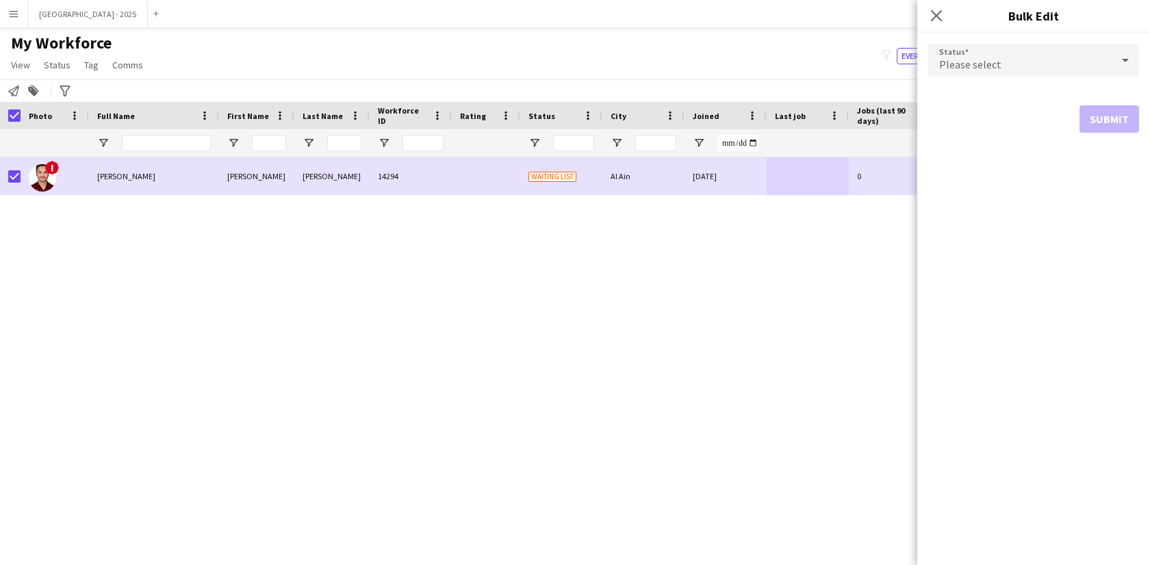
click at [968, 57] on span "Please select" at bounding box center [970, 64] width 62 height 14
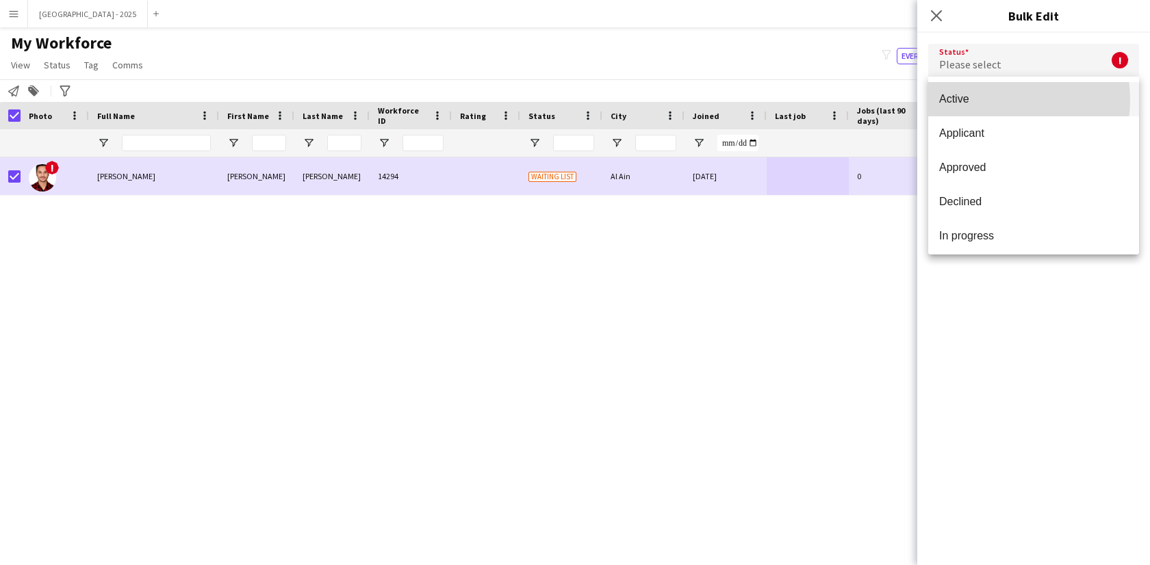
click at [998, 100] on span "Active" at bounding box center [1033, 98] width 189 height 13
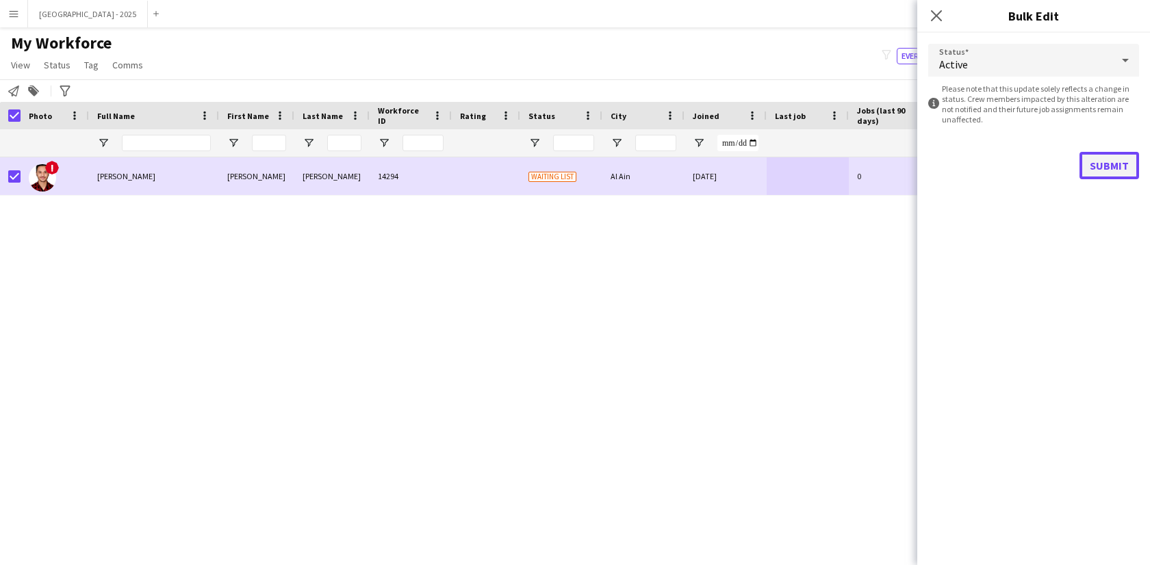
click at [1116, 159] on button "Submit" at bounding box center [1109, 165] width 60 height 27
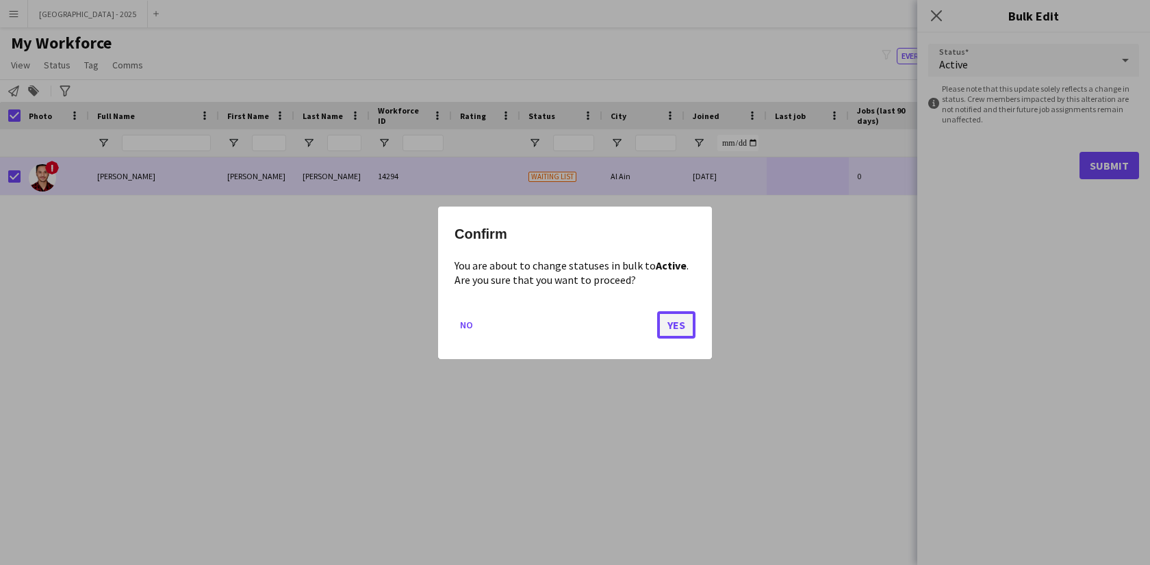
click at [665, 319] on button "Yes" at bounding box center [676, 324] width 38 height 27
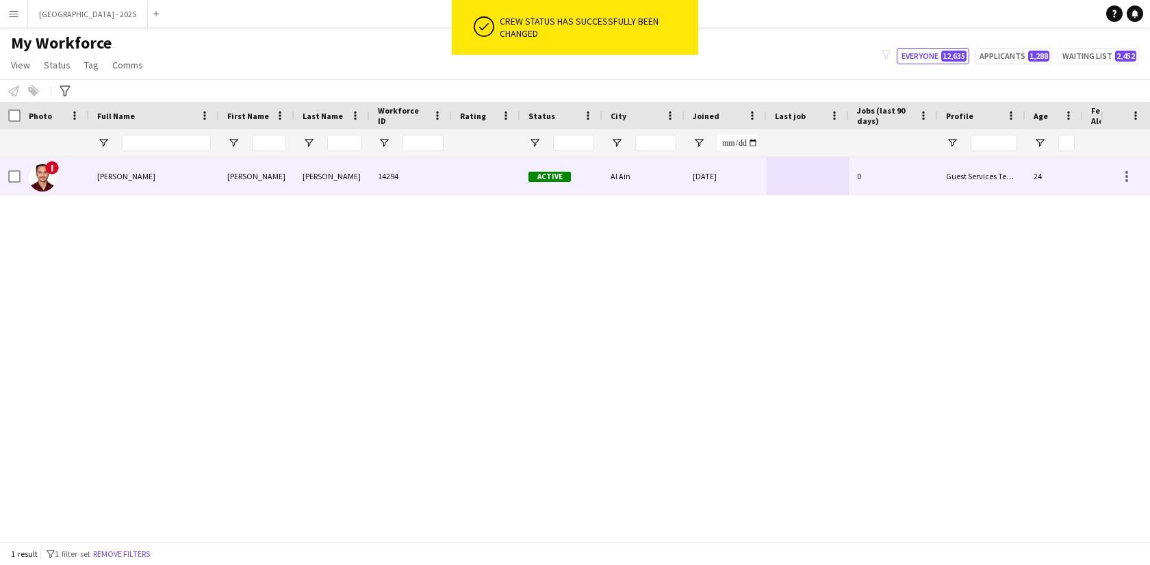
click at [53, 169] on span "!" at bounding box center [52, 168] width 14 height 14
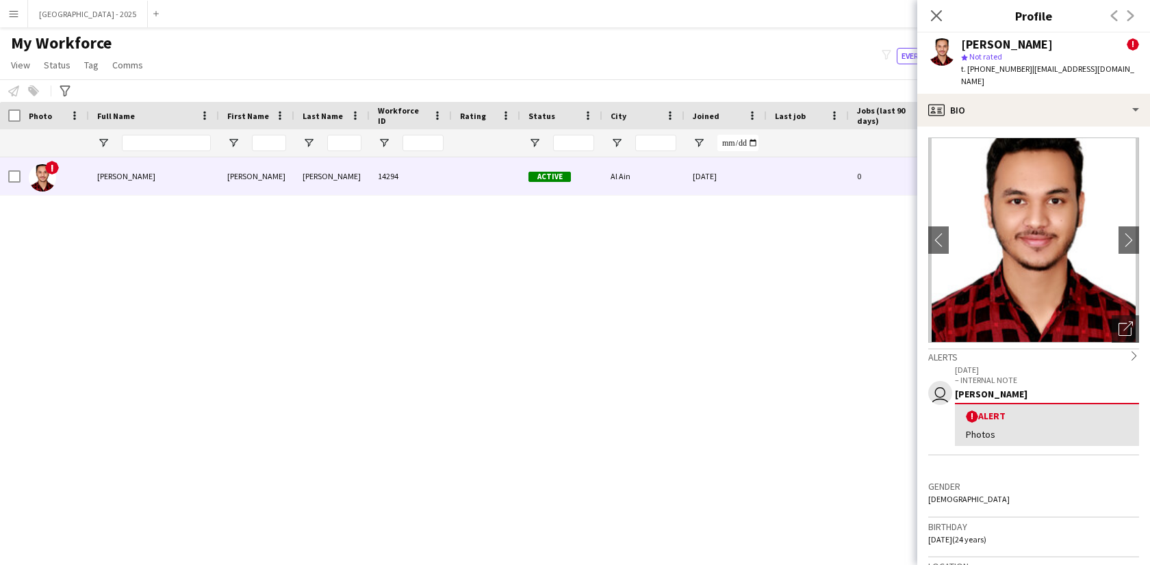
drag, startPoint x: 937, startPoint y: 20, endPoint x: 923, endPoint y: 307, distance: 287.8
click at [937, 21] on icon "Close pop-in" at bounding box center [936, 15] width 11 height 11
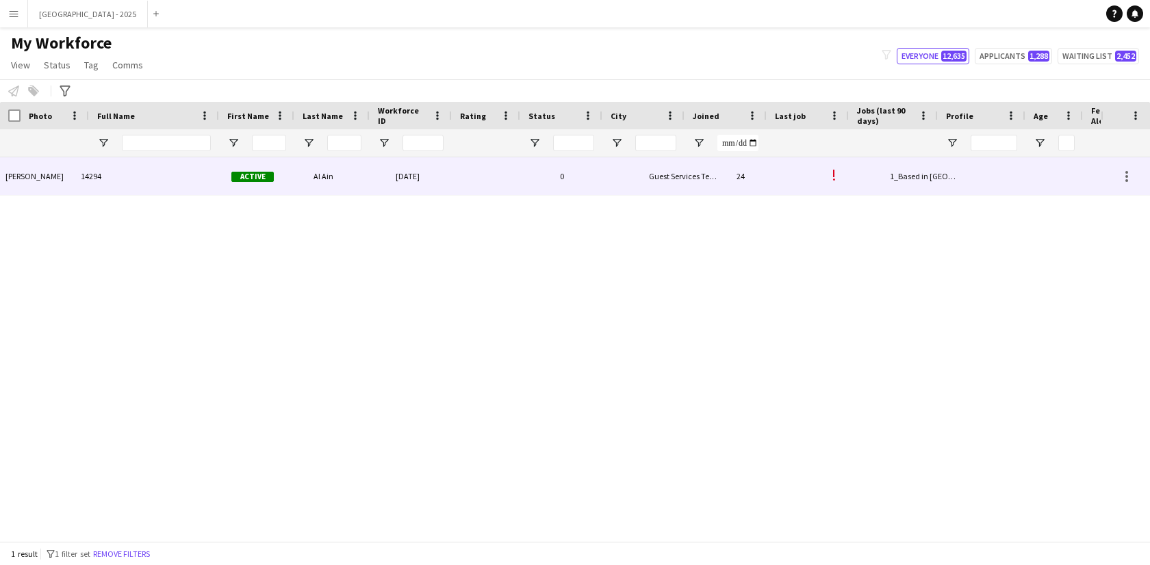
scroll to position [0, 297]
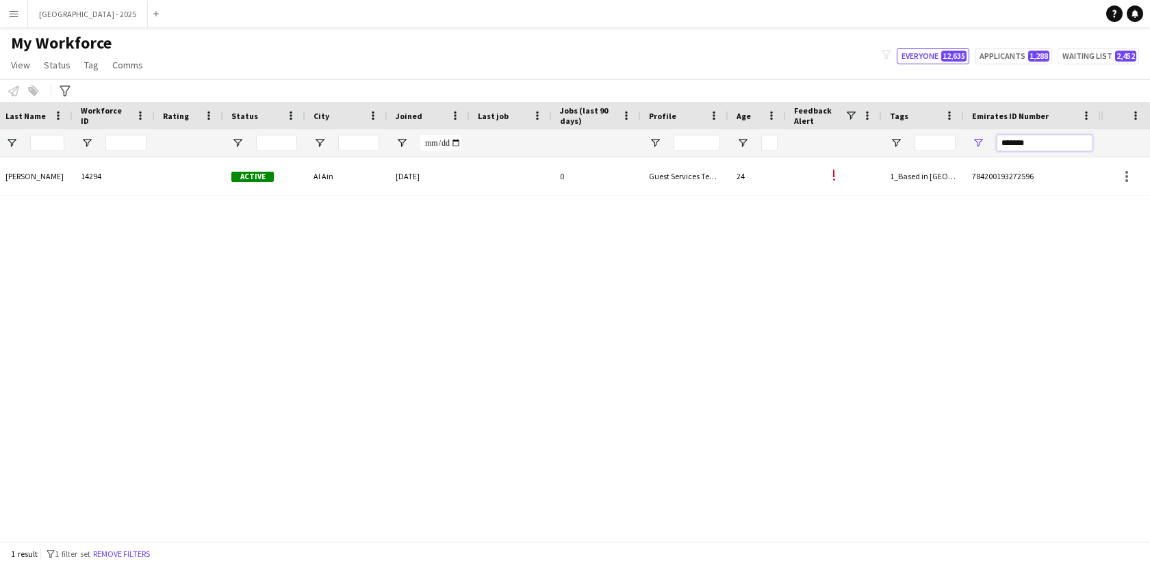
click at [1011, 136] on input "*******" at bounding box center [1044, 143] width 96 height 16
paste input "Emirates ID Number Filter Input"
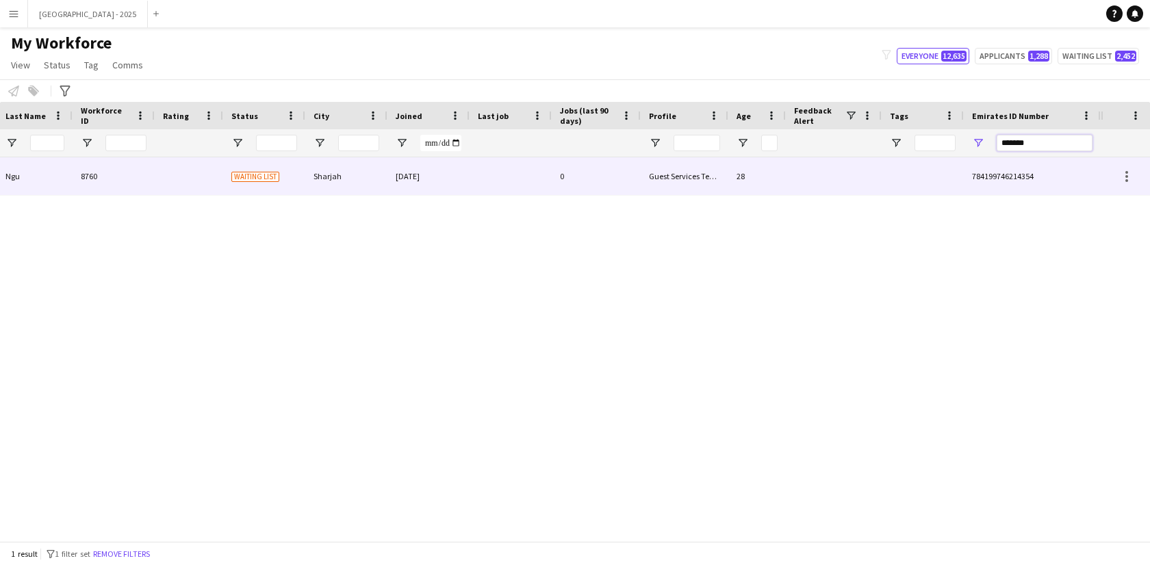
type input "*******"
drag, startPoint x: 502, startPoint y: 183, endPoint x: 786, endPoint y: 256, distance: 293.1
click at [502, 183] on div at bounding box center [510, 176] width 82 height 38
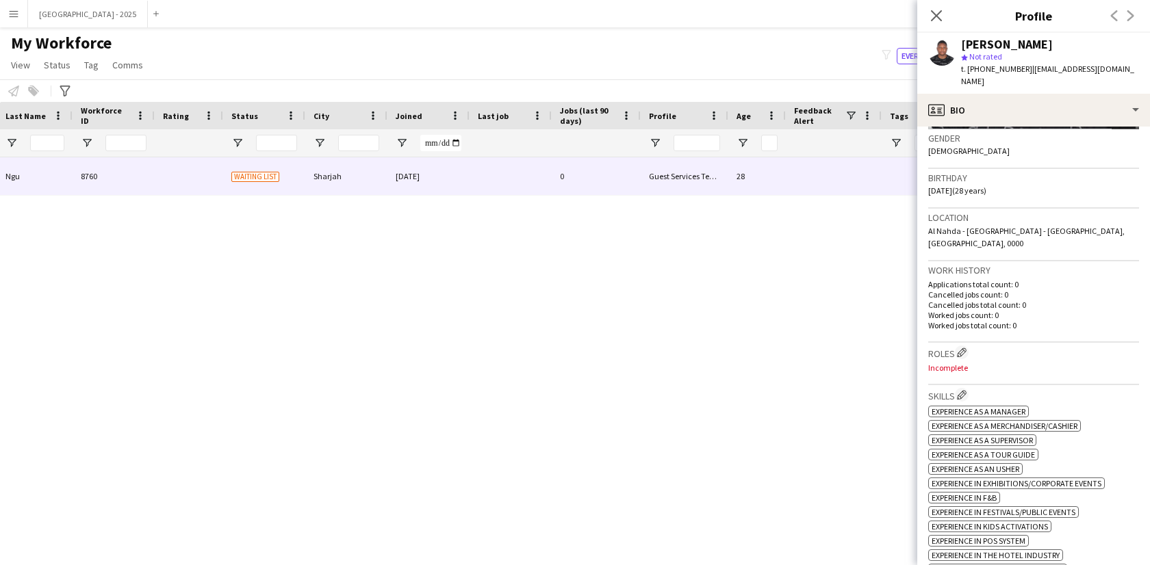
scroll to position [0, 0]
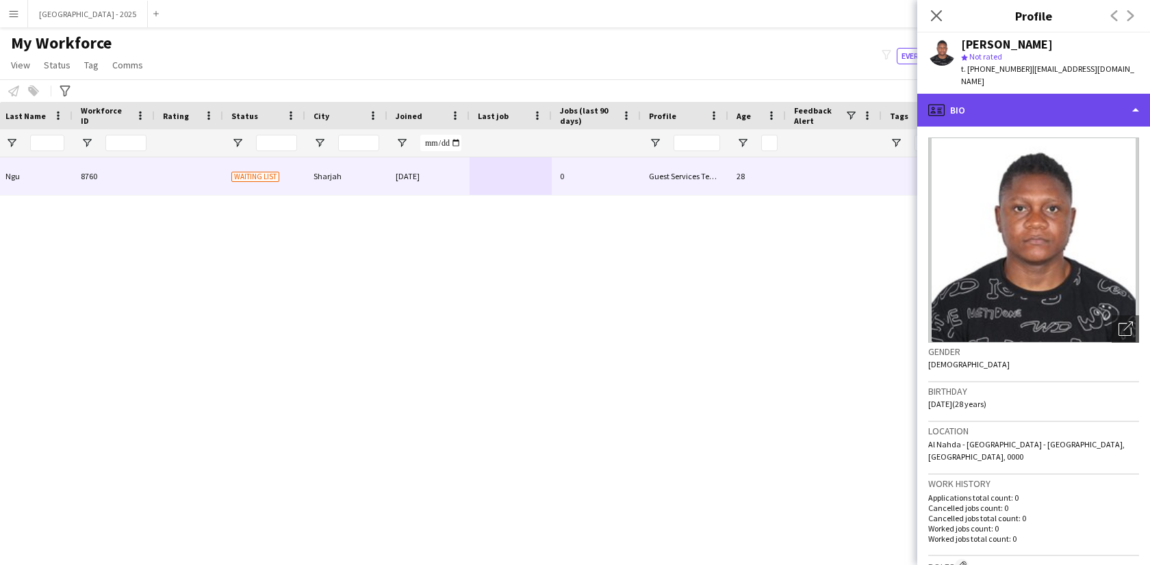
click at [1011, 94] on div "profile Bio" at bounding box center [1033, 110] width 233 height 33
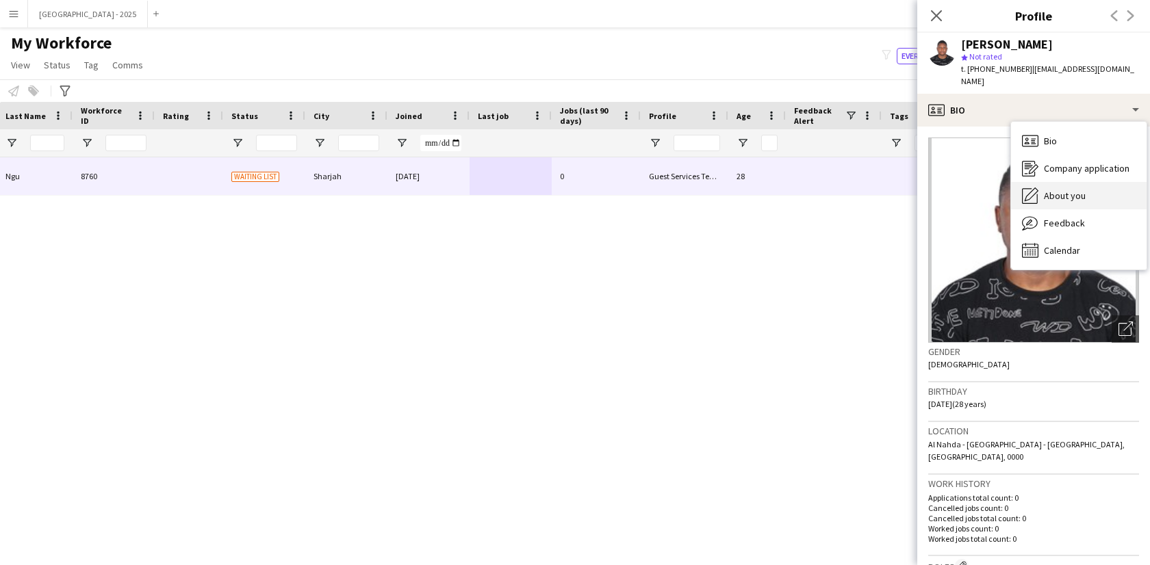
click at [1077, 182] on div "About you About you" at bounding box center [1079, 195] width 136 height 27
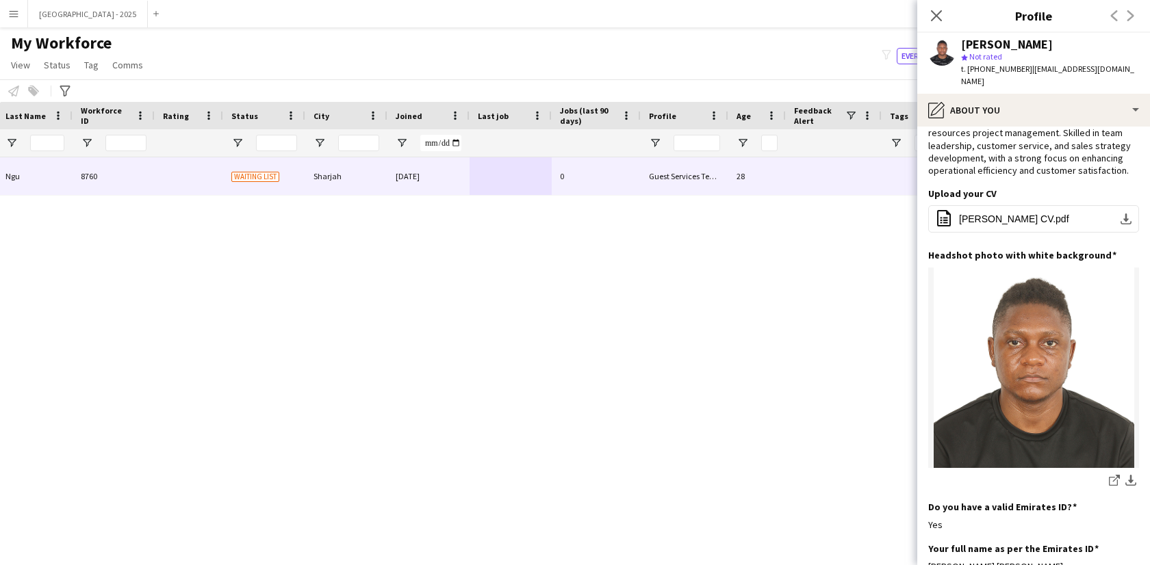
scroll to position [41, 0]
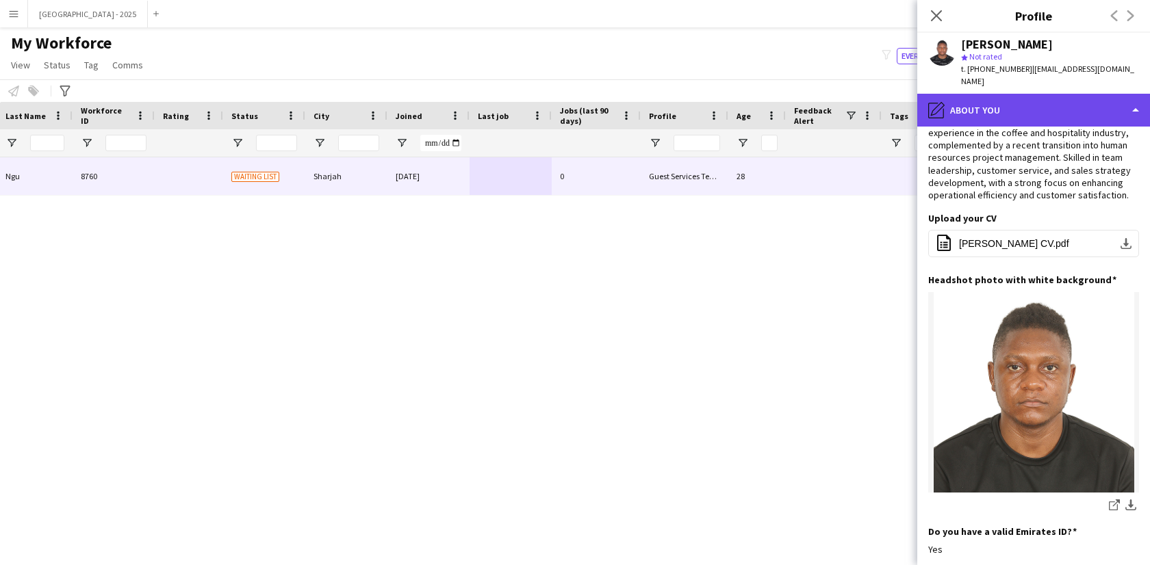
click at [998, 101] on div "pencil4 About you" at bounding box center [1033, 110] width 233 height 33
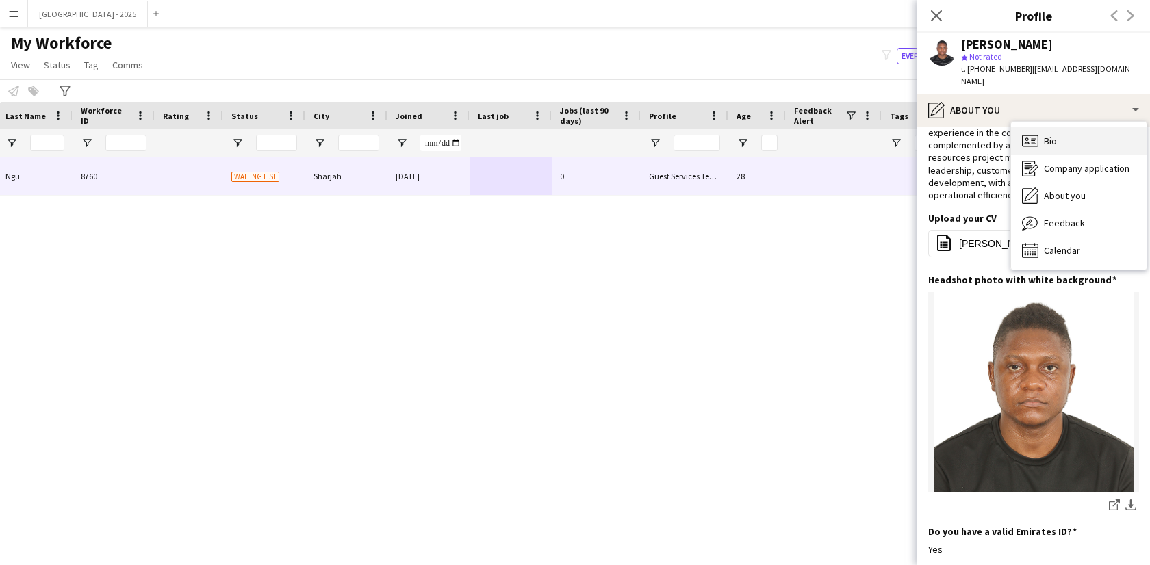
click at [1040, 132] on div "Bio Bio" at bounding box center [1079, 140] width 136 height 27
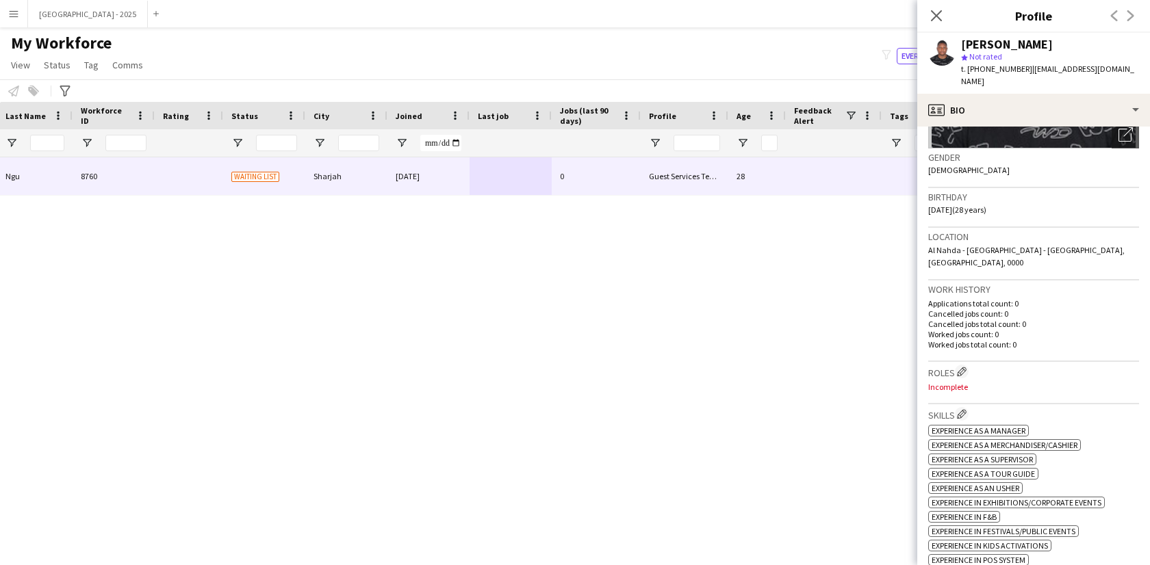
scroll to position [247, 0]
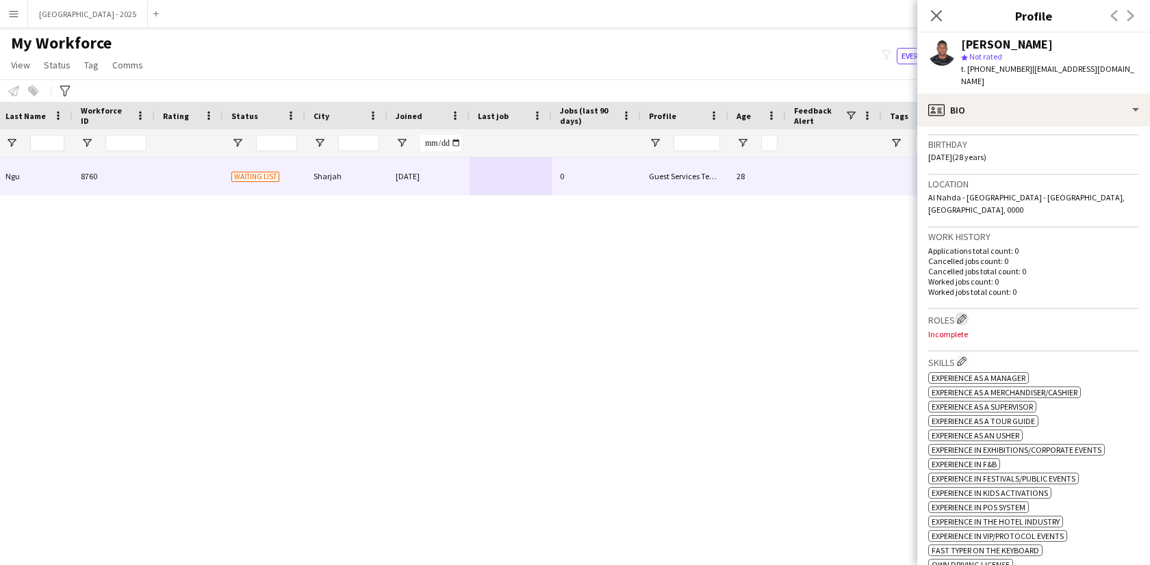
click at [963, 314] on app-icon "Edit crew company roles" at bounding box center [962, 319] width 10 height 10
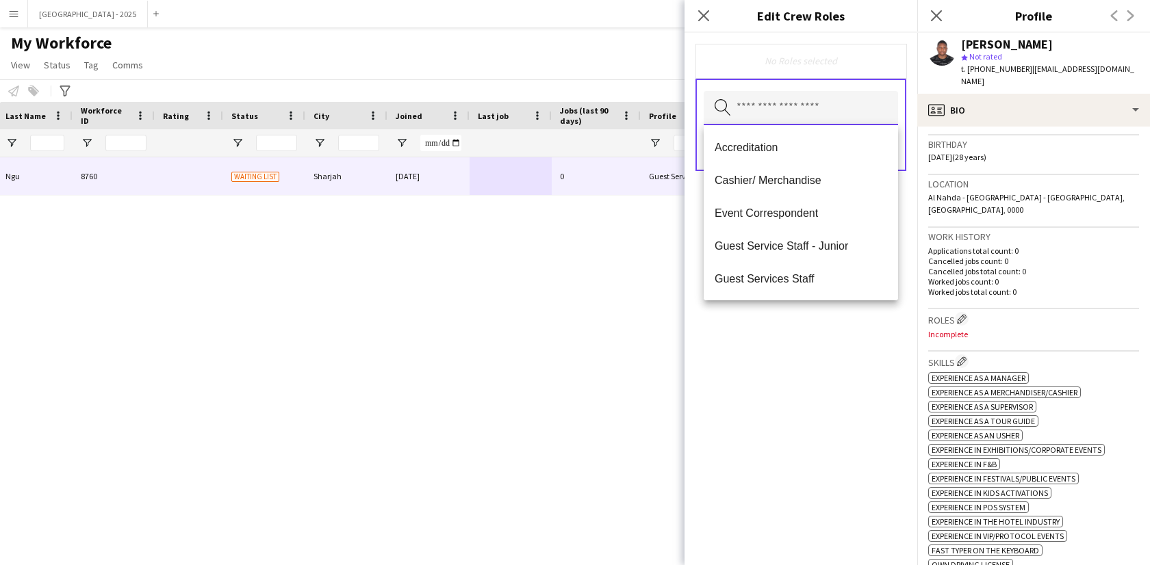
click at [812, 118] on input "text" at bounding box center [801, 108] width 194 height 34
click at [810, 282] on span "Guest Services Staff" at bounding box center [800, 278] width 172 height 13
click at [811, 287] on mat-option "Guest Services Staff - Senior" at bounding box center [801, 279] width 194 height 33
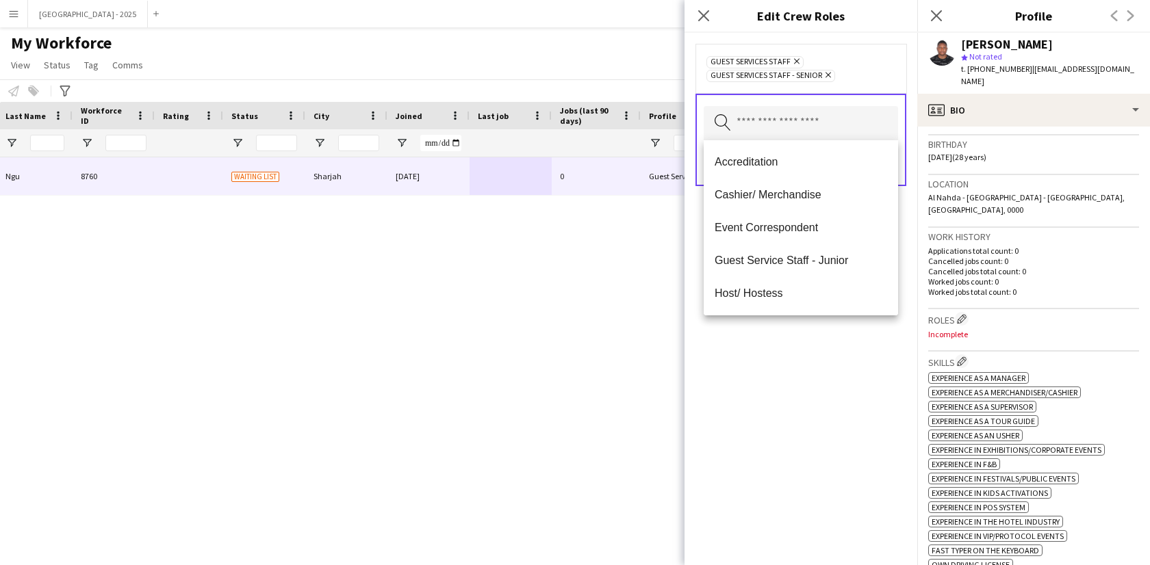
click at [818, 372] on div "Guest Services Staff Remove Guest Services Staff - Senior Remove Search by role…" at bounding box center [800, 299] width 233 height 532
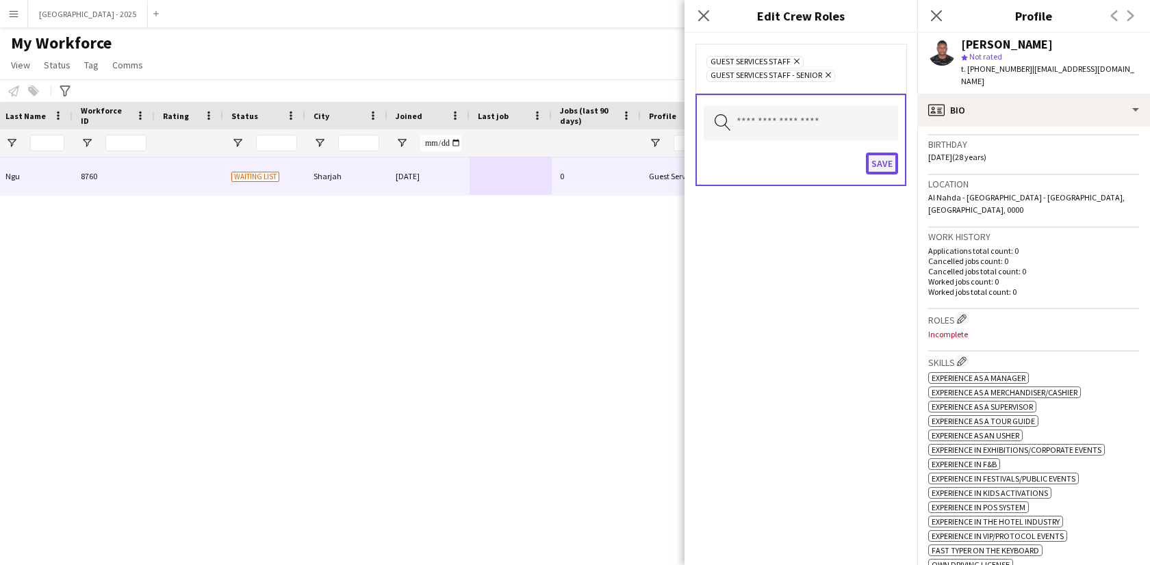
click at [870, 174] on button "Save" at bounding box center [882, 164] width 32 height 22
click at [871, 171] on button "Save" at bounding box center [868, 164] width 57 height 22
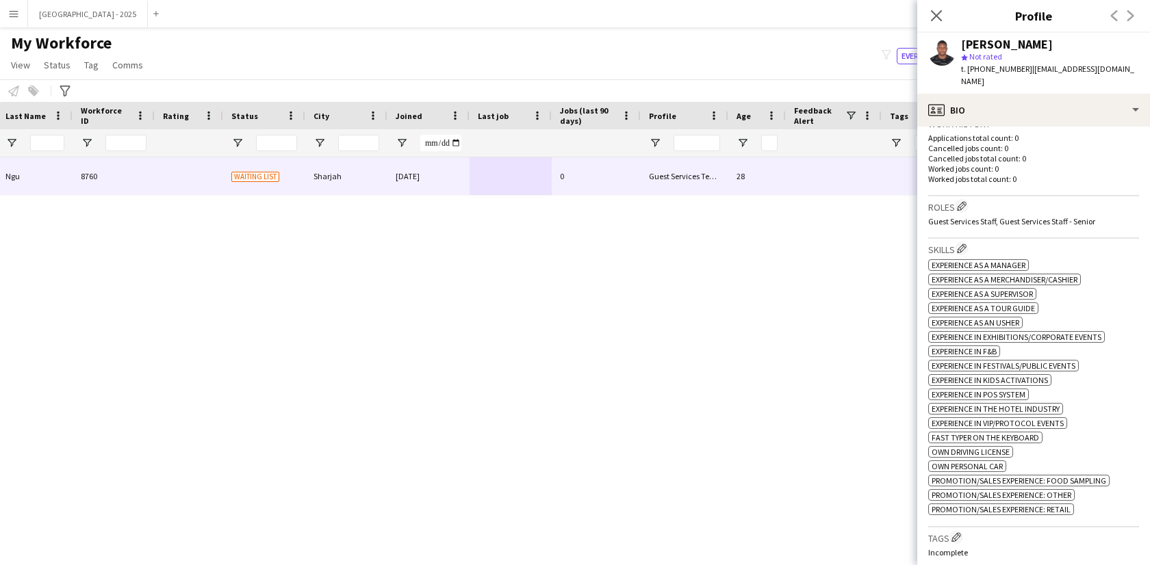
scroll to position [489, 0]
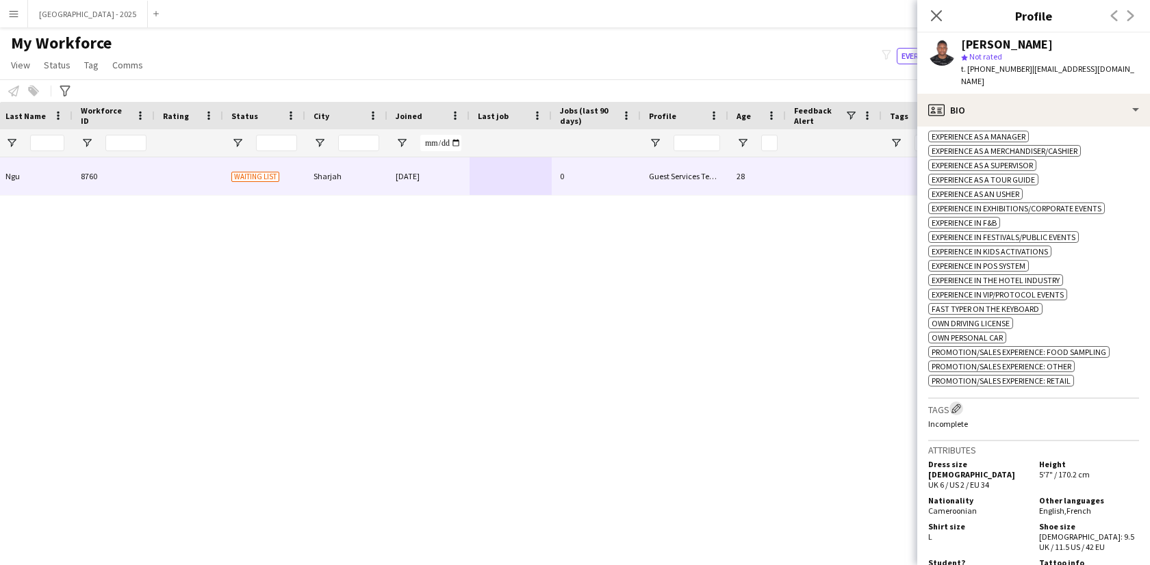
click at [957, 404] on app-icon "Edit crew company tags" at bounding box center [956, 409] width 10 height 10
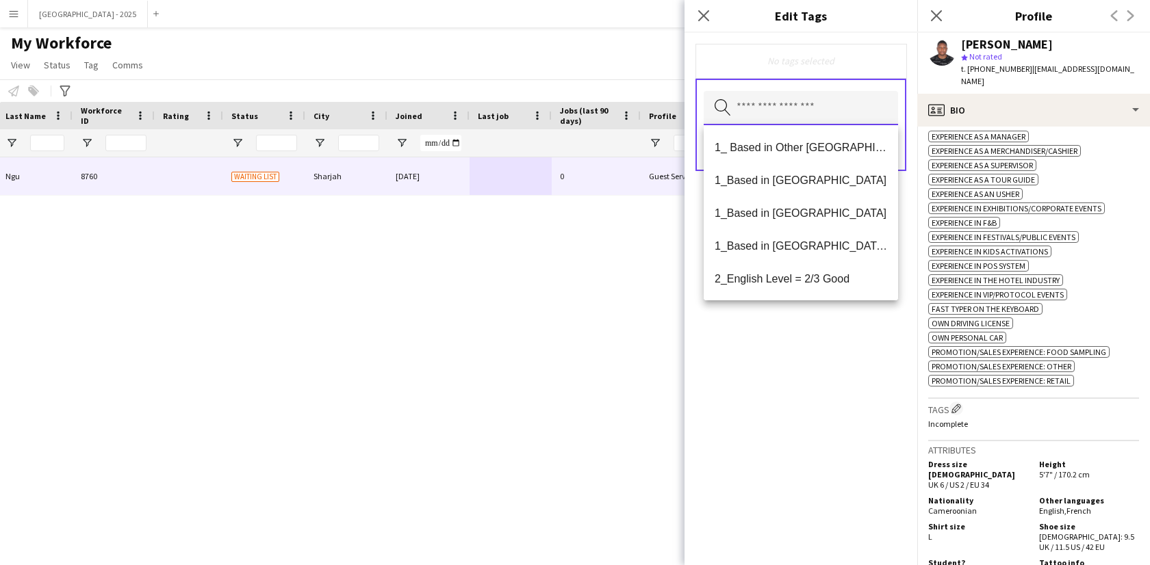
click at [794, 96] on input "text" at bounding box center [801, 108] width 194 height 34
click at [810, 247] on span "1_Based in [GEOGRAPHIC_DATA]/[GEOGRAPHIC_DATA]/Ajman" at bounding box center [800, 246] width 172 height 13
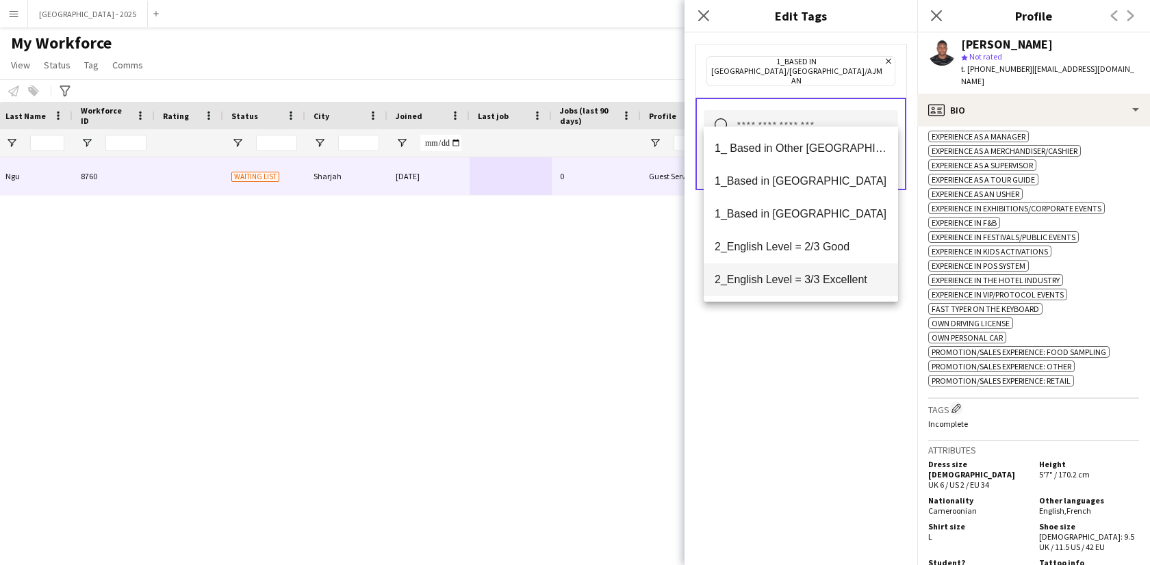
click at [814, 274] on span "2_English Level = 3/3 Excellent" at bounding box center [800, 279] width 172 height 13
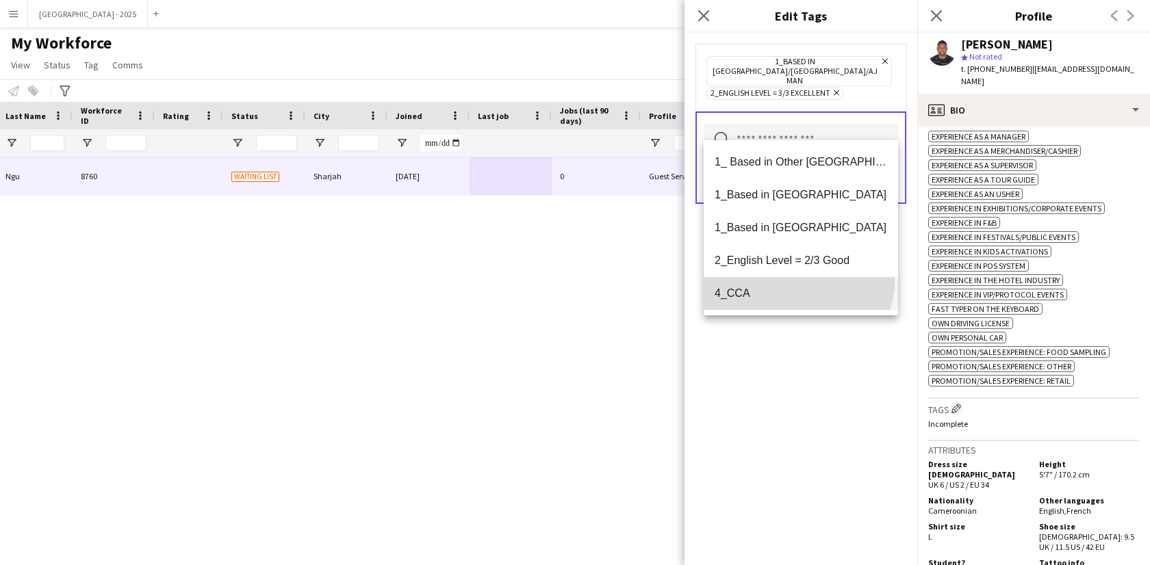
click at [797, 281] on mat-option "4_CCA" at bounding box center [801, 293] width 194 height 33
click at [822, 327] on div "1_Based in [GEOGRAPHIC_DATA]/[GEOGRAPHIC_DATA]/Ajman Remove 2_English Level = 3…" at bounding box center [800, 299] width 233 height 532
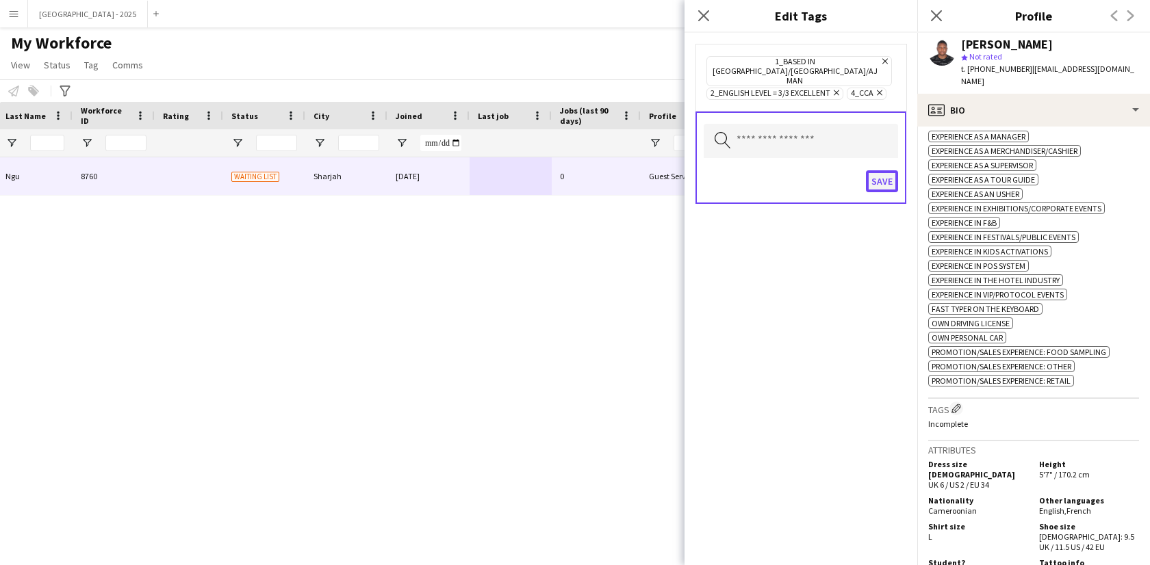
click at [881, 170] on button "Save" at bounding box center [882, 181] width 32 height 22
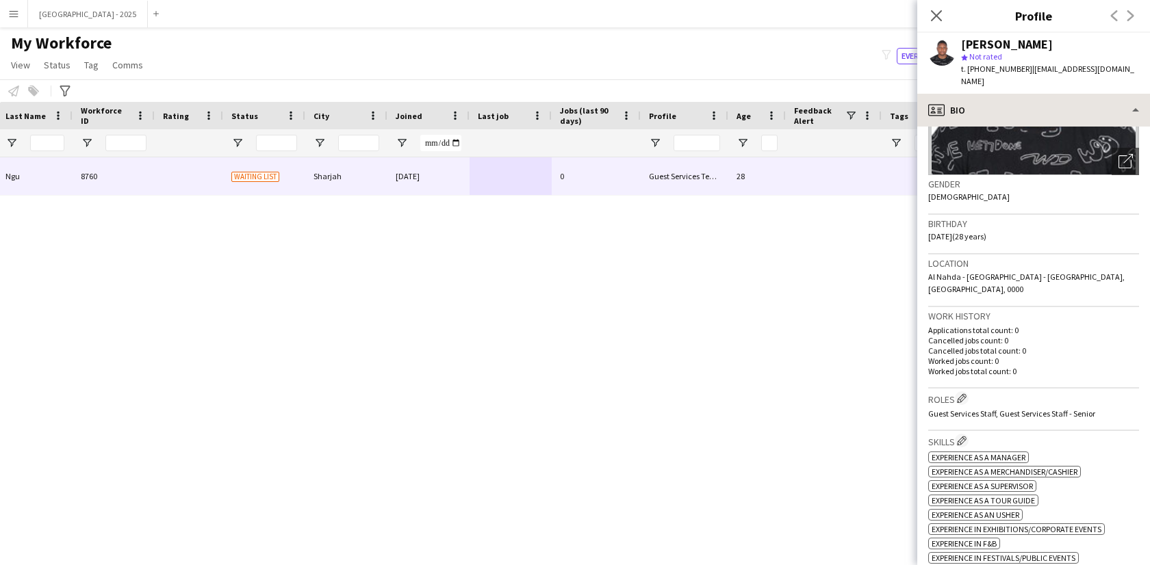
scroll to position [87, 0]
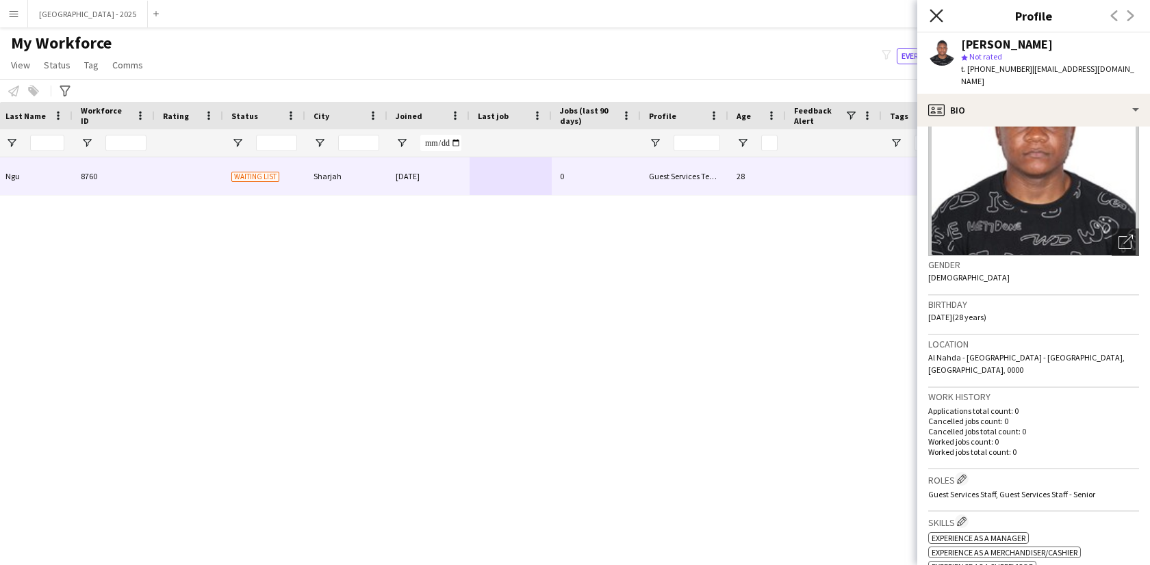
click at [933, 12] on icon "Close pop-in" at bounding box center [935, 15] width 13 height 13
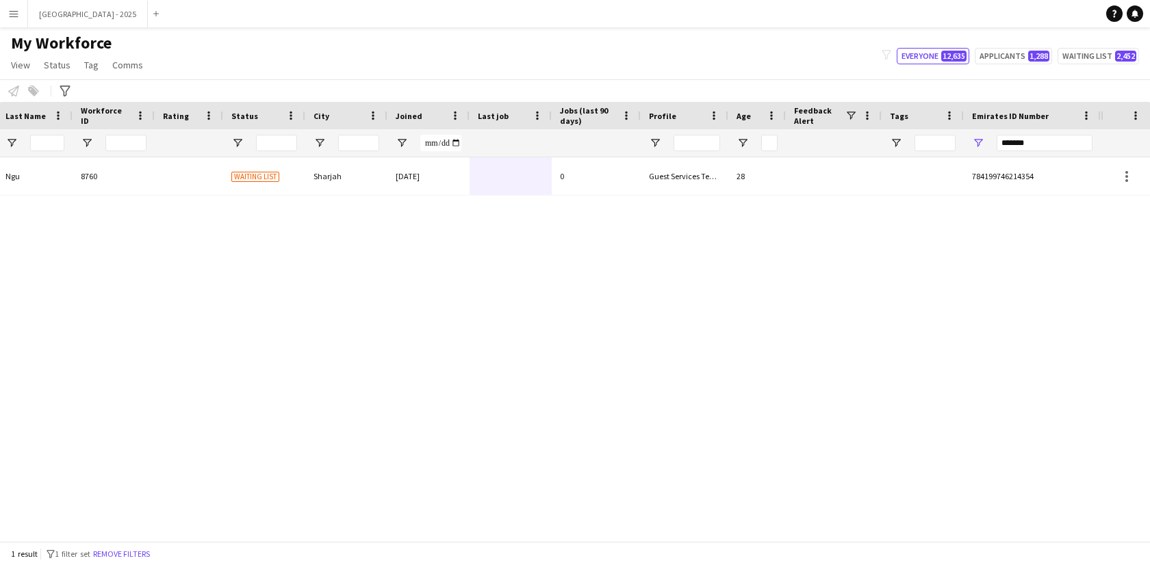
scroll to position [0, 0]
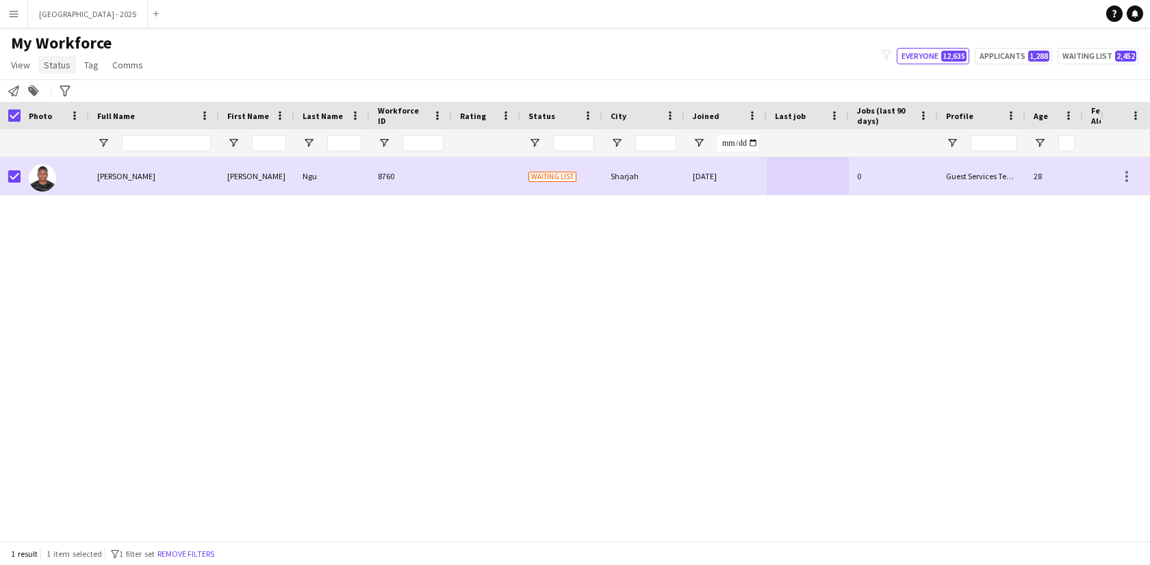
click at [40, 67] on link "Status" at bounding box center [57, 65] width 38 height 18
click at [63, 95] on span "Edit" at bounding box center [58, 94] width 16 height 12
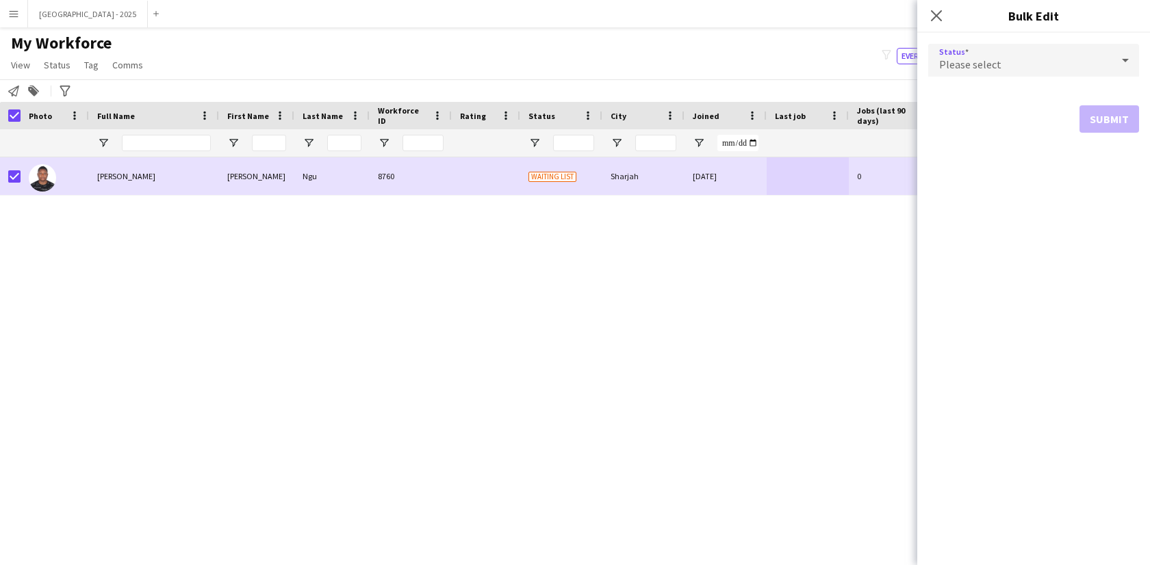
click at [963, 72] on div "Please select" at bounding box center [1019, 60] width 183 height 33
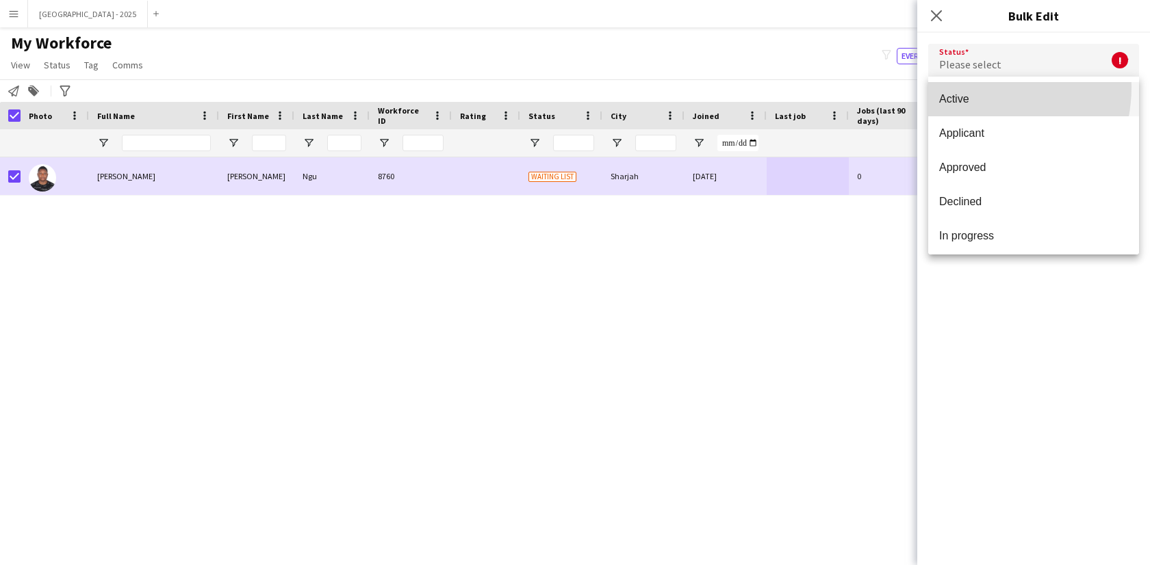
click at [968, 88] on mat-option "Active" at bounding box center [1033, 99] width 211 height 34
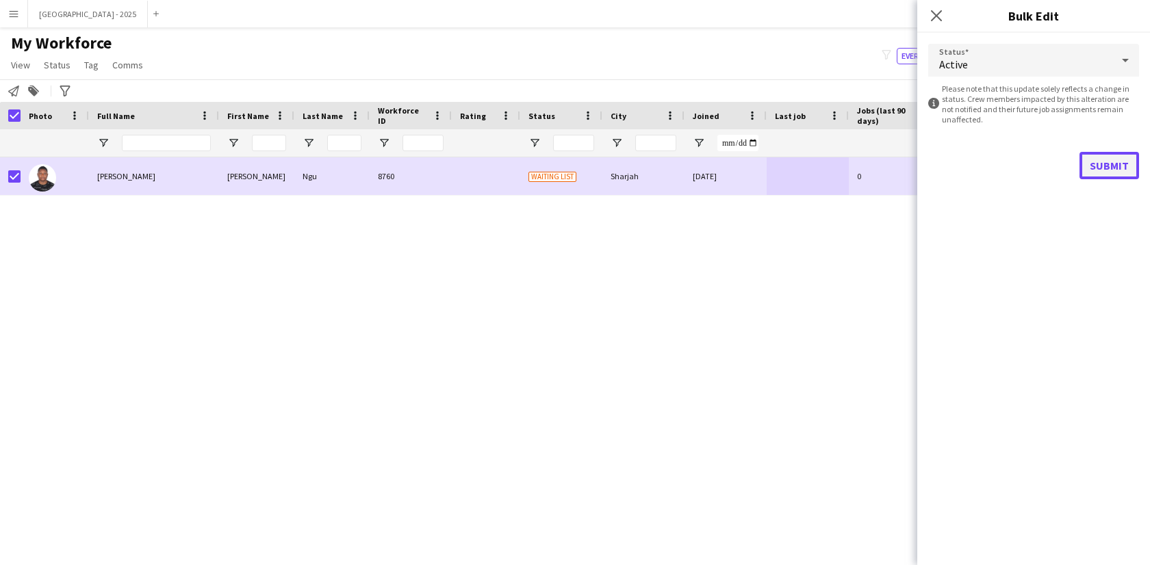
click at [1090, 159] on button "Submit" at bounding box center [1109, 165] width 60 height 27
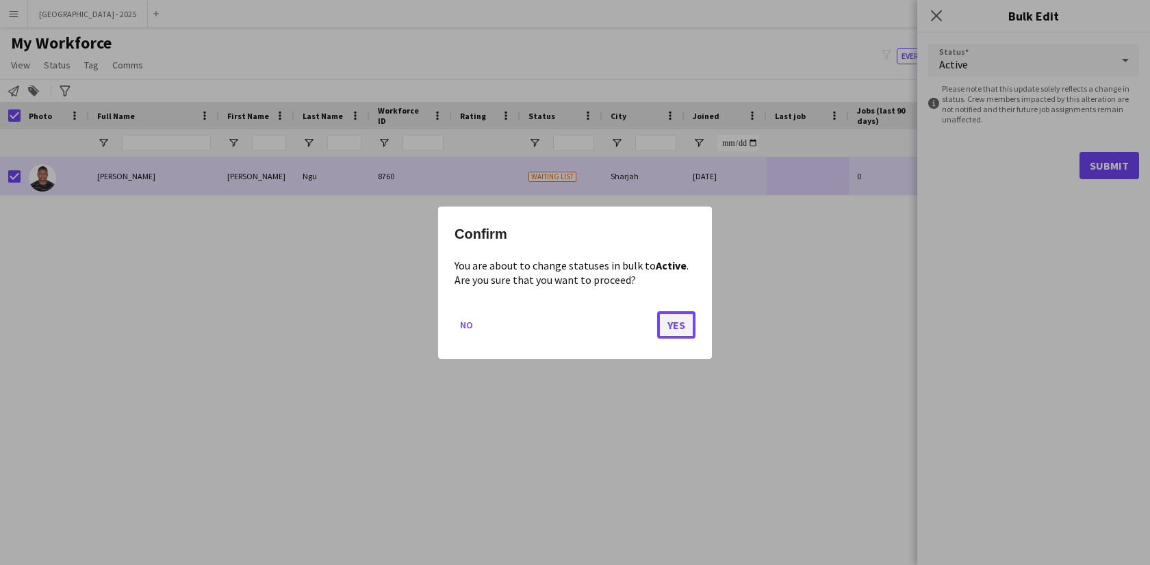
click at [684, 316] on button "Yes" at bounding box center [676, 324] width 38 height 27
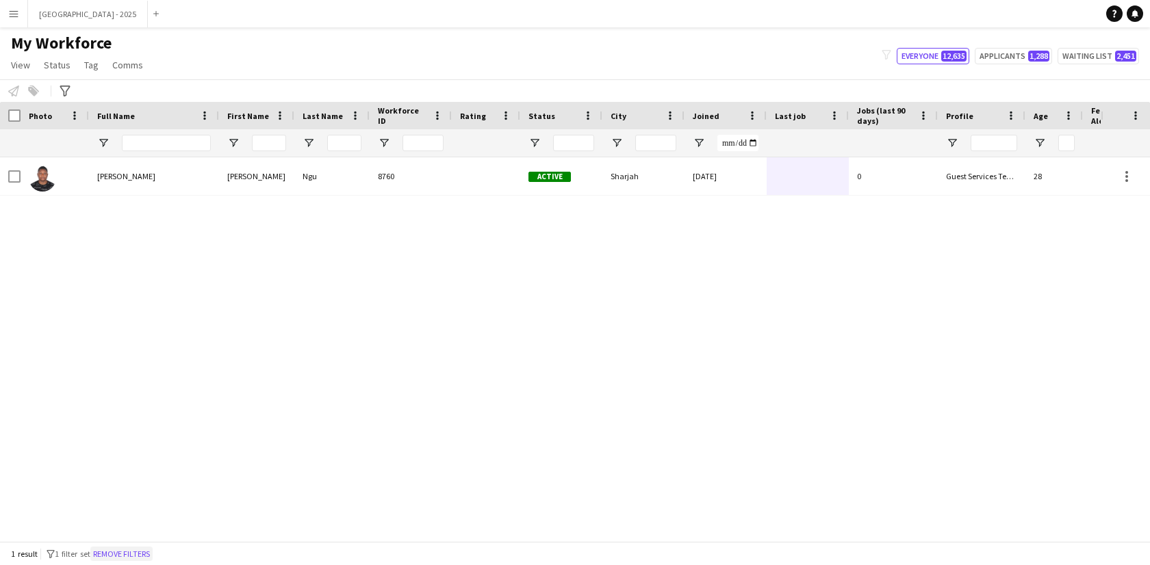
click at [130, 554] on button "Remove filters" at bounding box center [121, 554] width 62 height 15
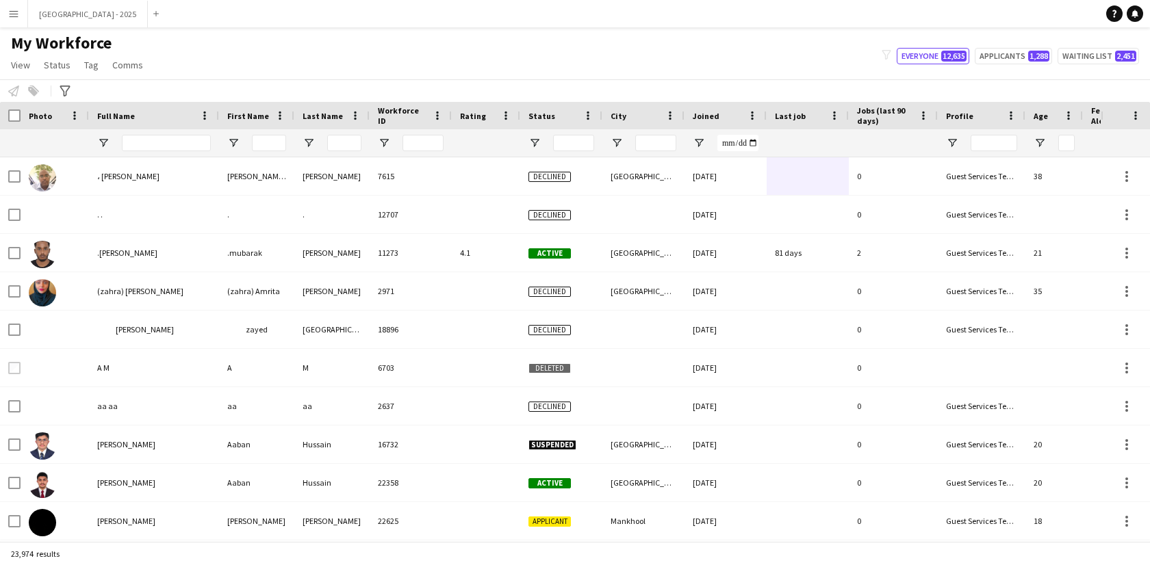
scroll to position [0, 297]
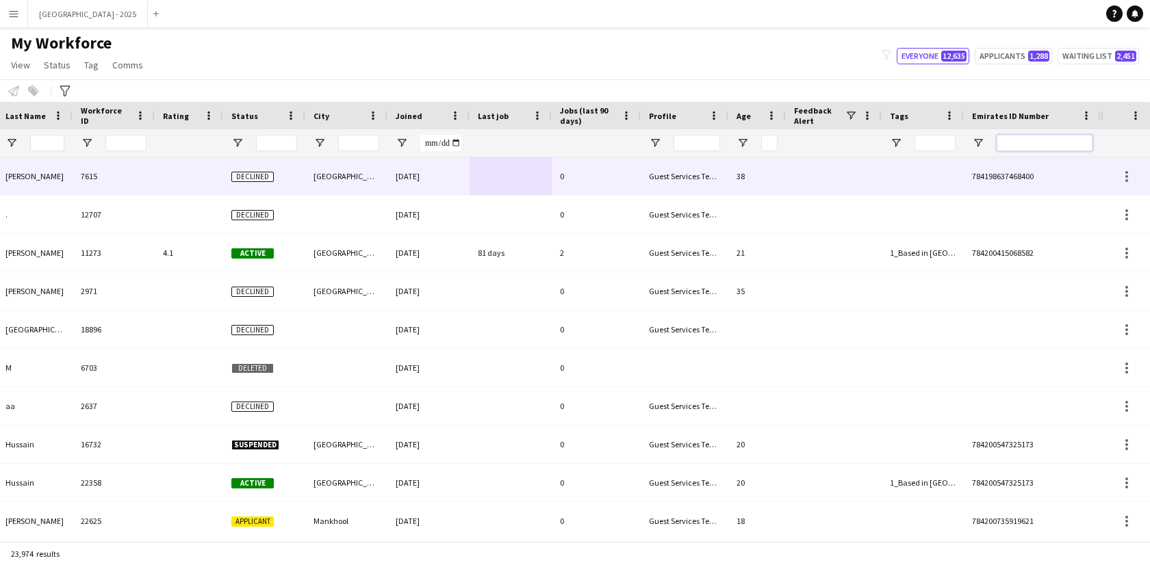
click at [1018, 149] on input "Emirates ID Number Filter Input" at bounding box center [1044, 143] width 96 height 16
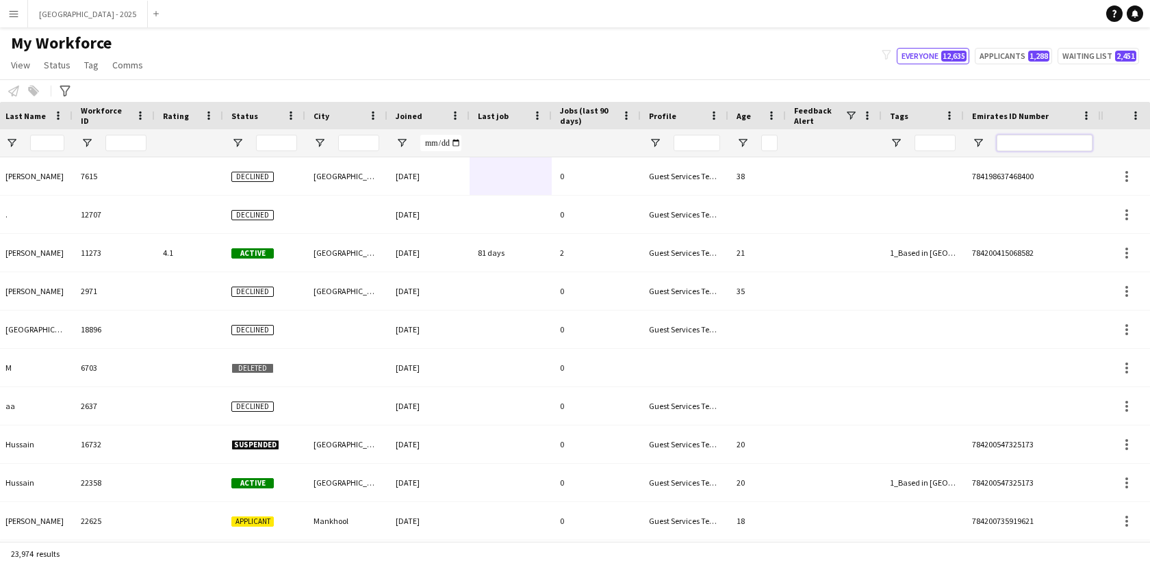
paste input "*******"
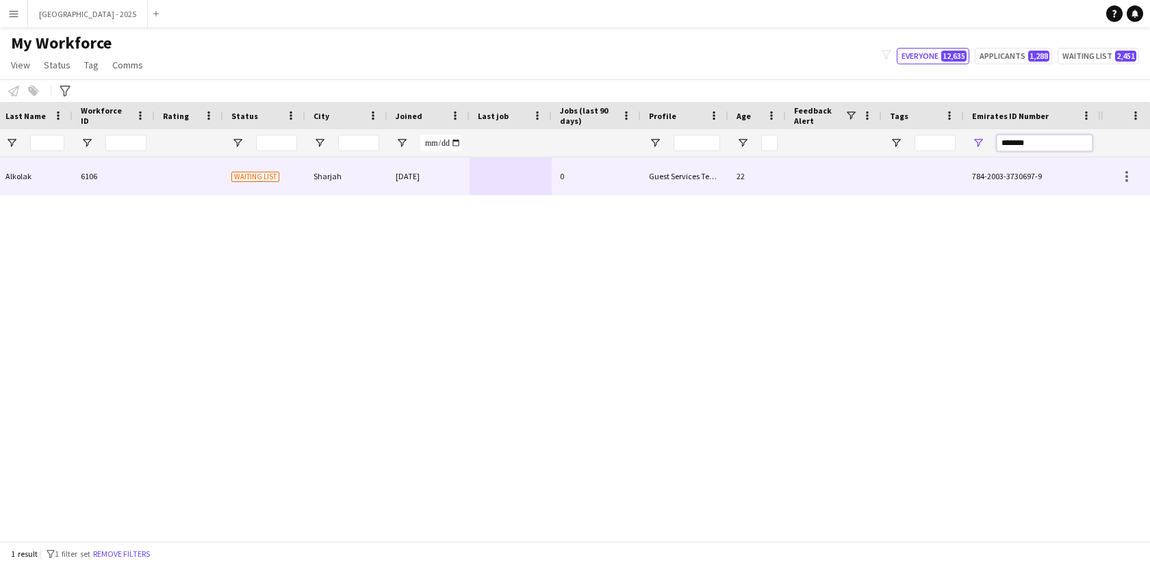
type input "*******"
click at [537, 174] on div at bounding box center [510, 176] width 82 height 38
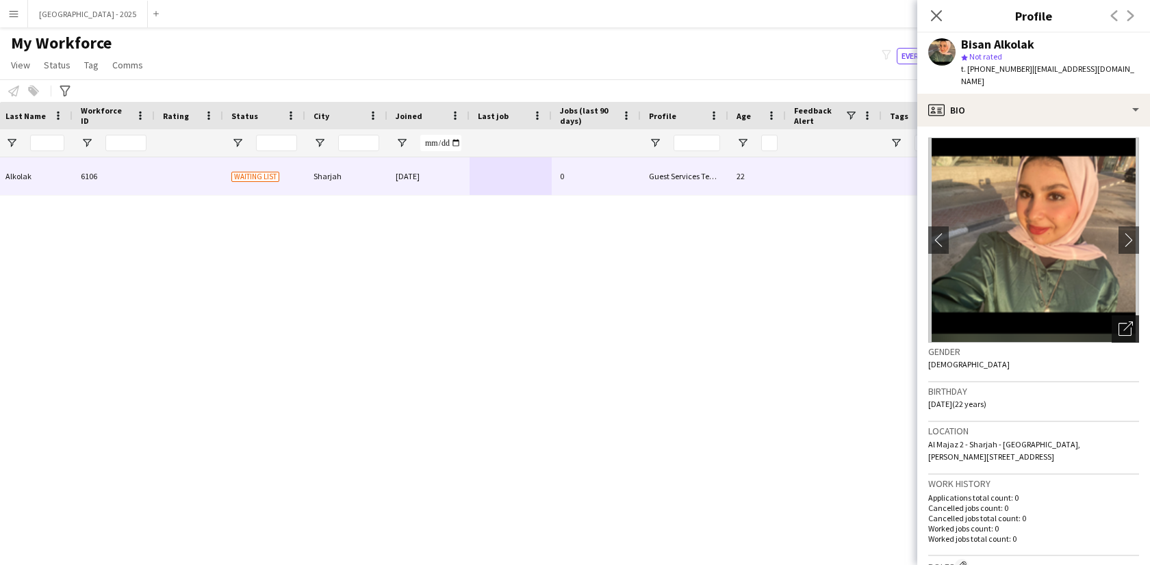
click at [1118, 322] on icon "Open photos pop-in" at bounding box center [1125, 329] width 14 height 14
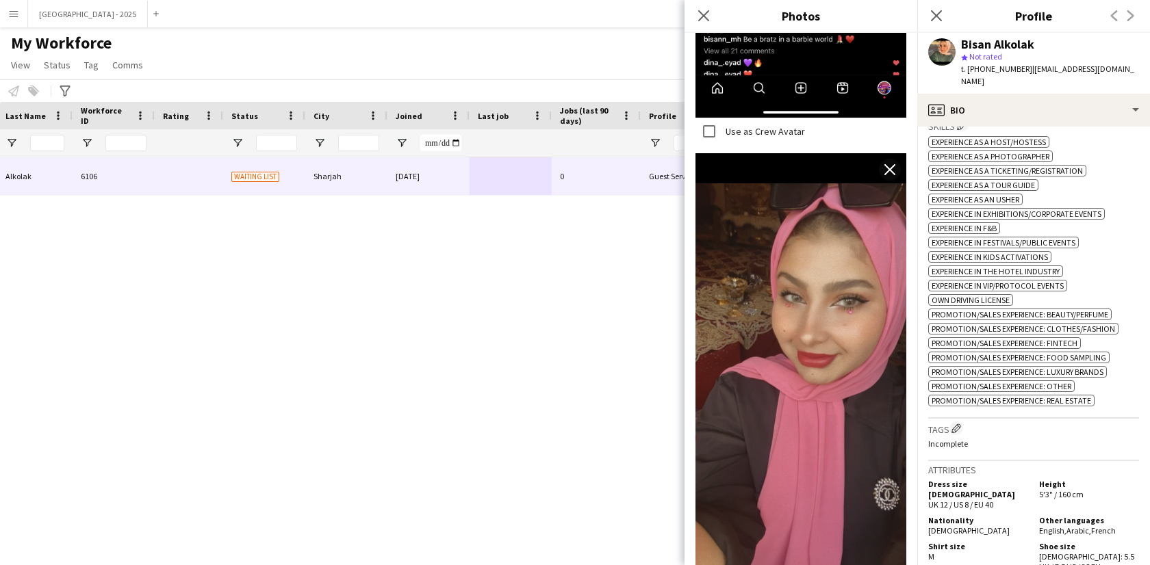
scroll to position [585, 0]
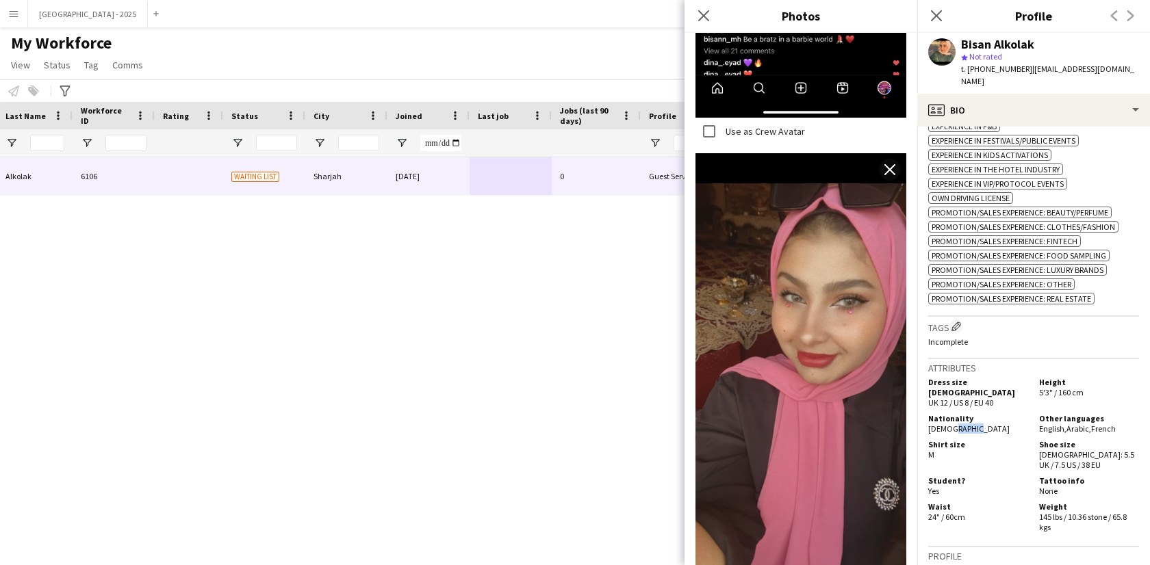
drag, startPoint x: 946, startPoint y: 420, endPoint x: 1018, endPoint y: 423, distance: 71.3
click at [1003, 423] on div "Nationality [DEMOGRAPHIC_DATA]" at bounding box center [980, 423] width 105 height 21
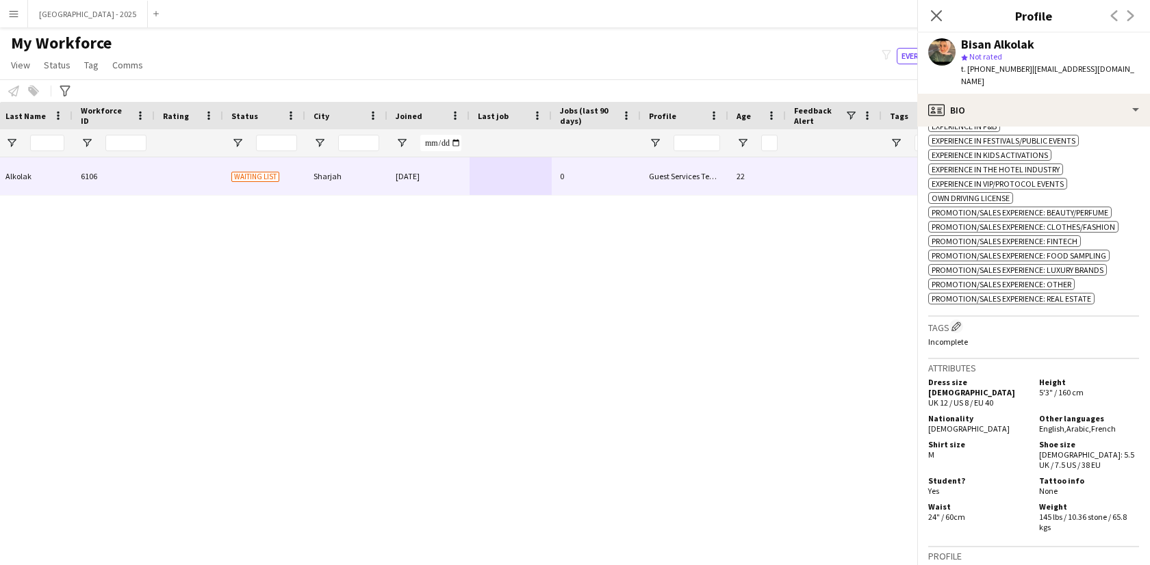
click at [1014, 389] on div "Dress size [DEMOGRAPHIC_DATA] UK 12 / US 8 / EU 40" at bounding box center [980, 392] width 105 height 31
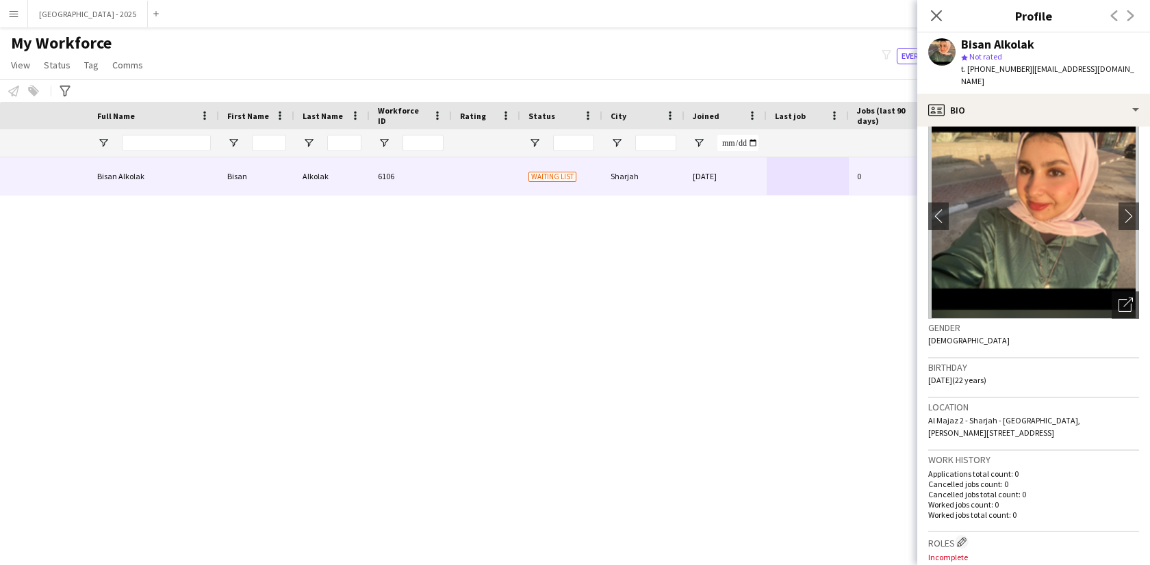
scroll to position [0, 0]
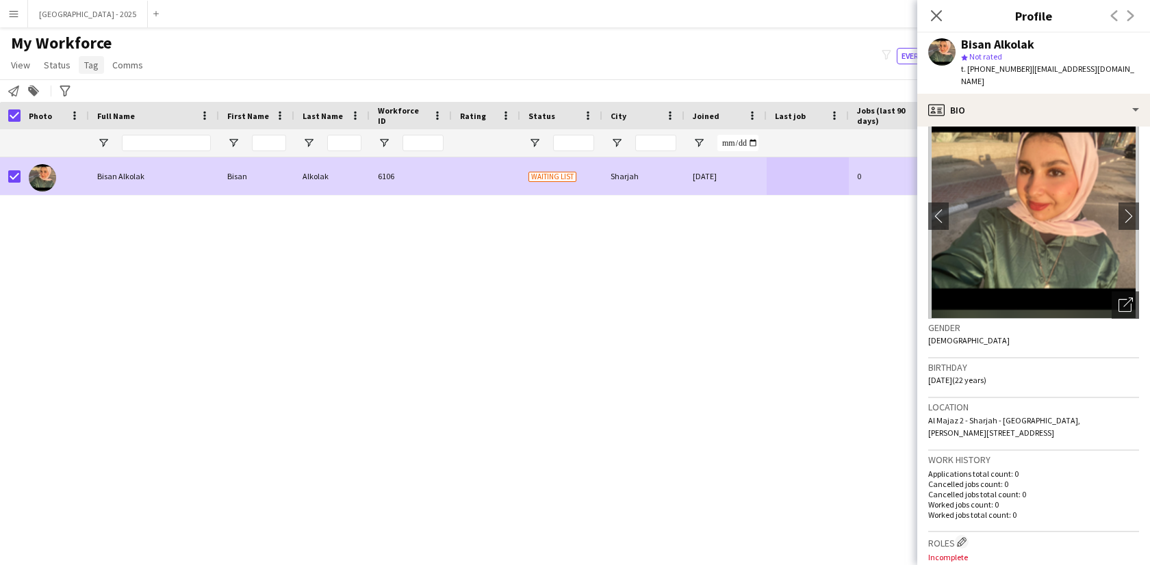
click at [84, 62] on span "Tag" at bounding box center [91, 65] width 14 height 12
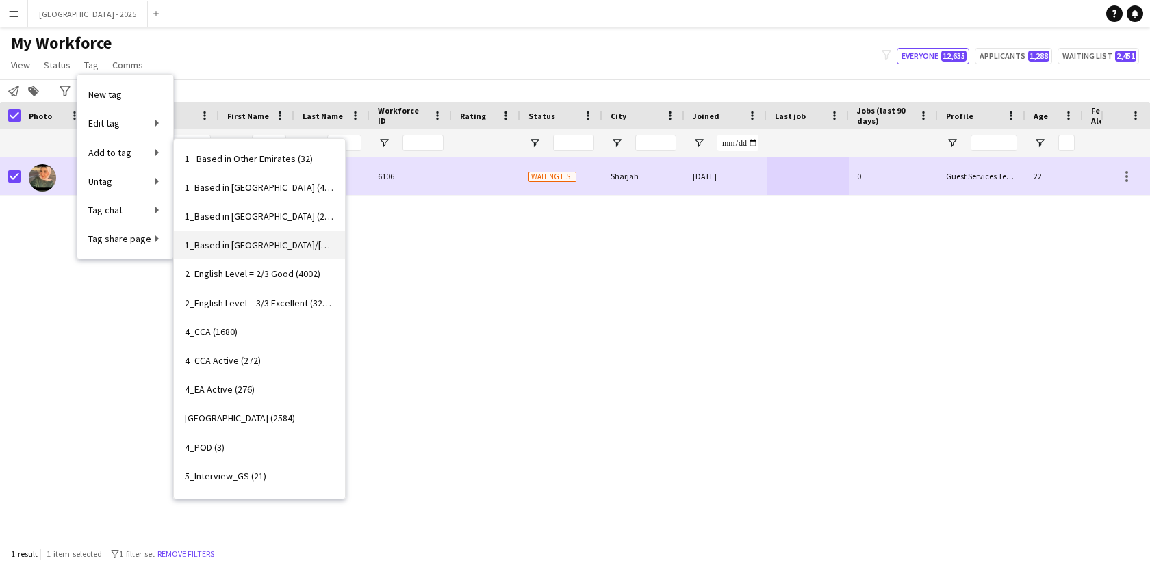
click at [263, 248] on span "1_Based in [GEOGRAPHIC_DATA]/[GEOGRAPHIC_DATA]/Ajman (3010)" at bounding box center [259, 245] width 149 height 12
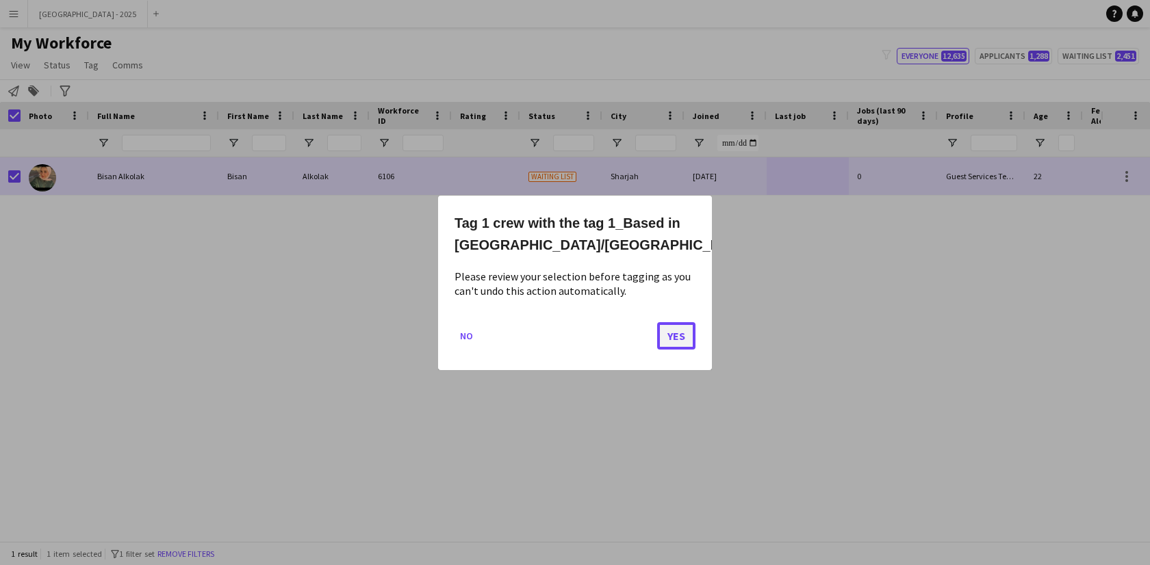
click at [680, 333] on button "Yes" at bounding box center [676, 335] width 38 height 27
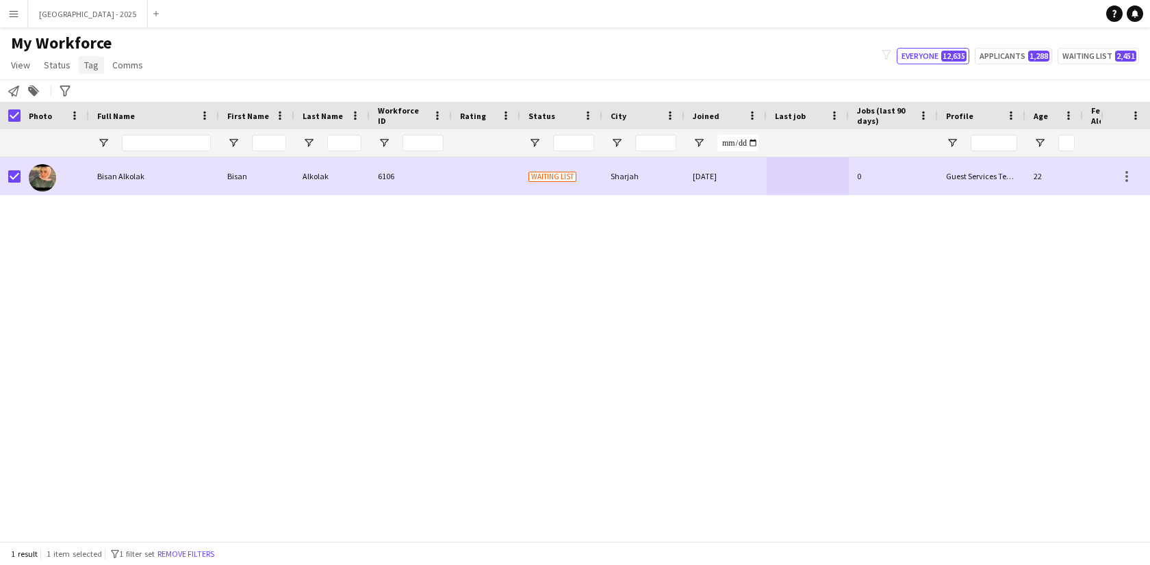
click at [87, 62] on span "Tag" at bounding box center [91, 65] width 14 height 12
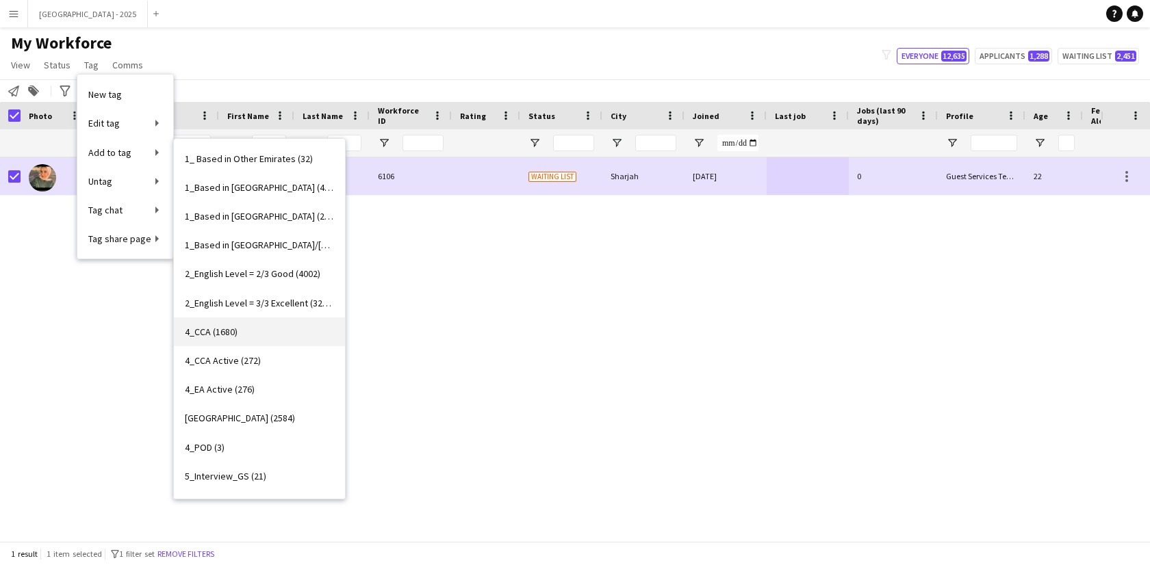
click at [266, 328] on link "4_CCA (1680)" at bounding box center [259, 332] width 171 height 29
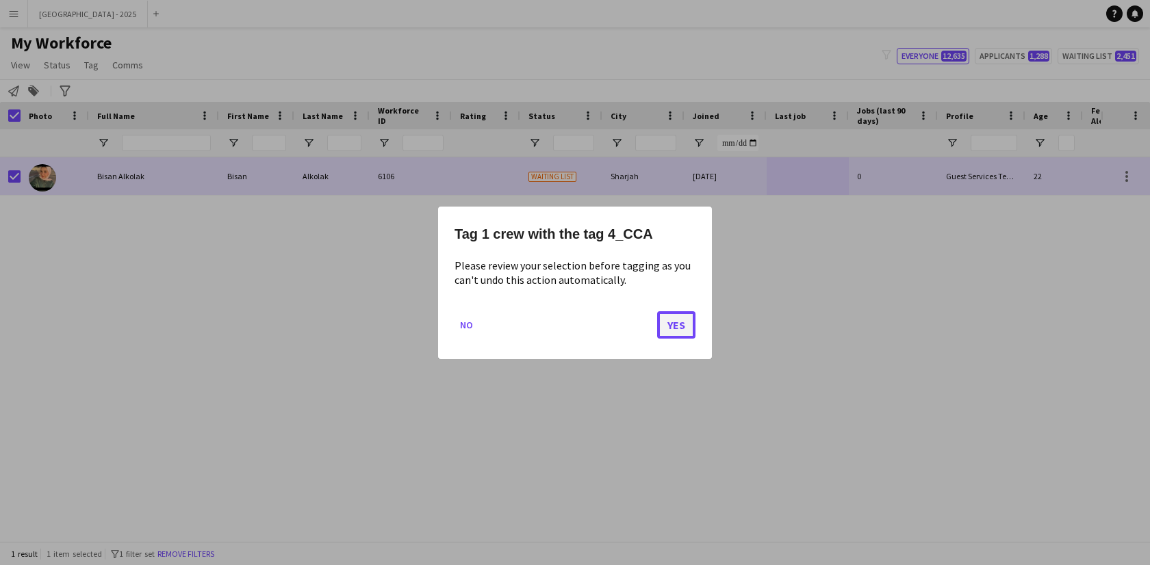
click at [668, 324] on button "Yes" at bounding box center [676, 324] width 38 height 27
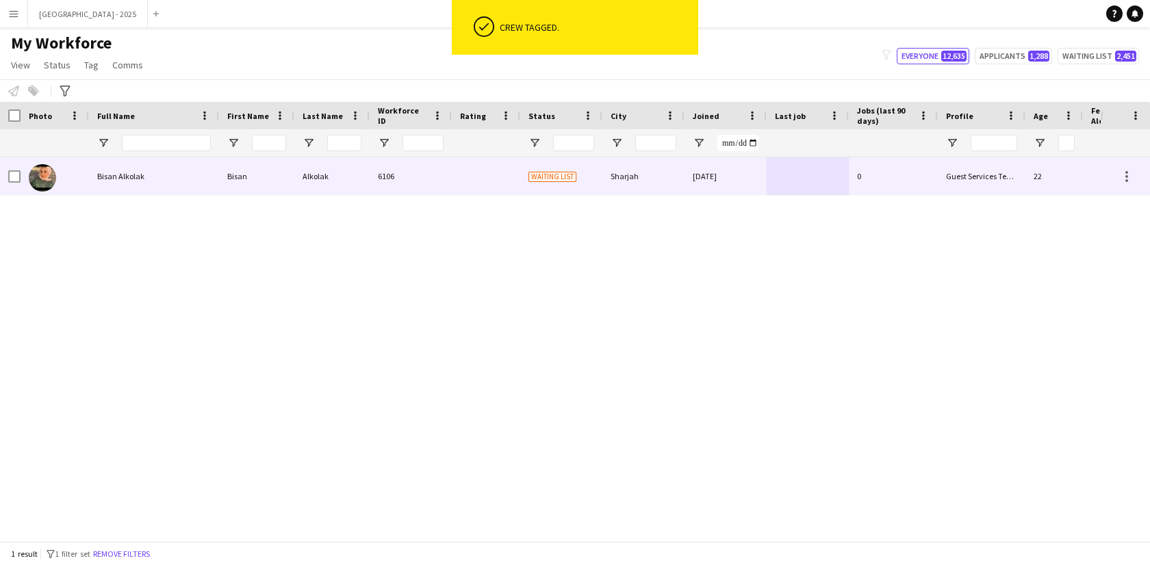
click at [353, 172] on div "Alkolak" at bounding box center [331, 176] width 75 height 38
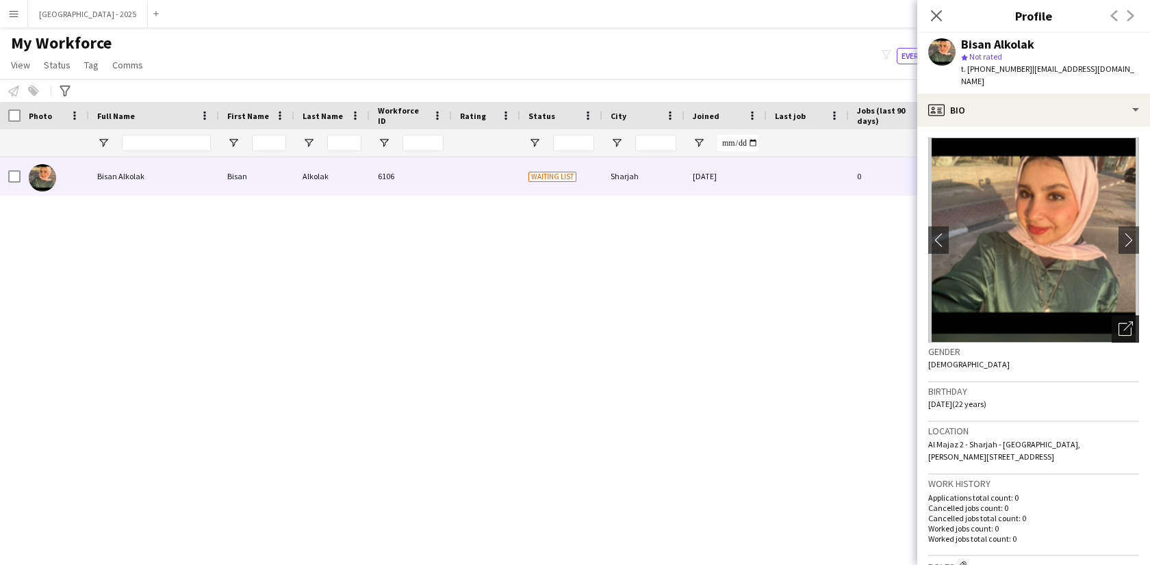
click at [1118, 322] on icon "Open photos pop-in" at bounding box center [1125, 329] width 14 height 14
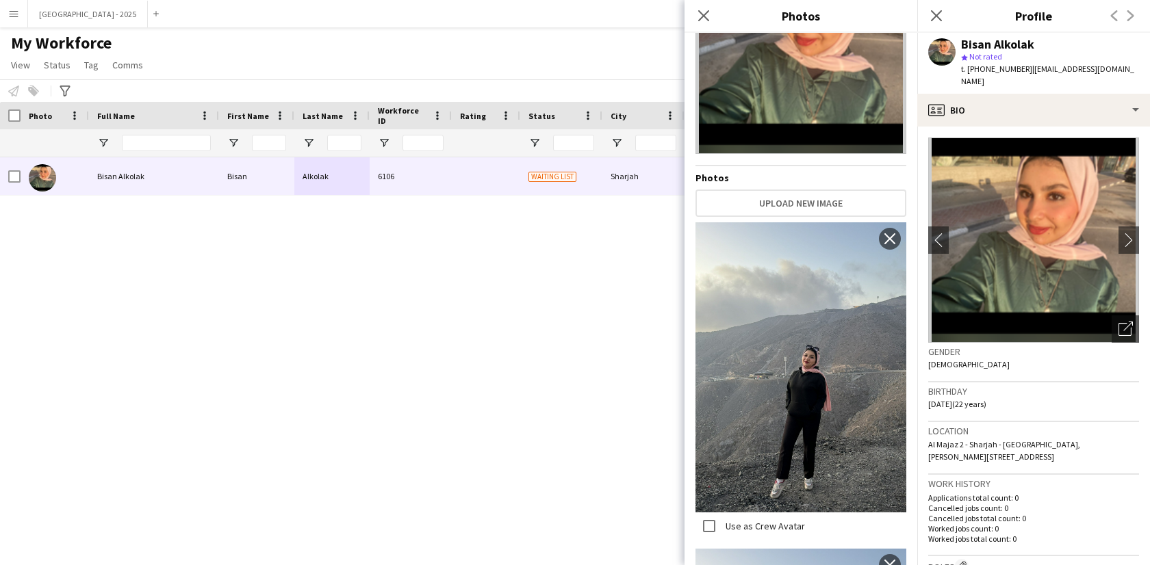
scroll to position [278, 0]
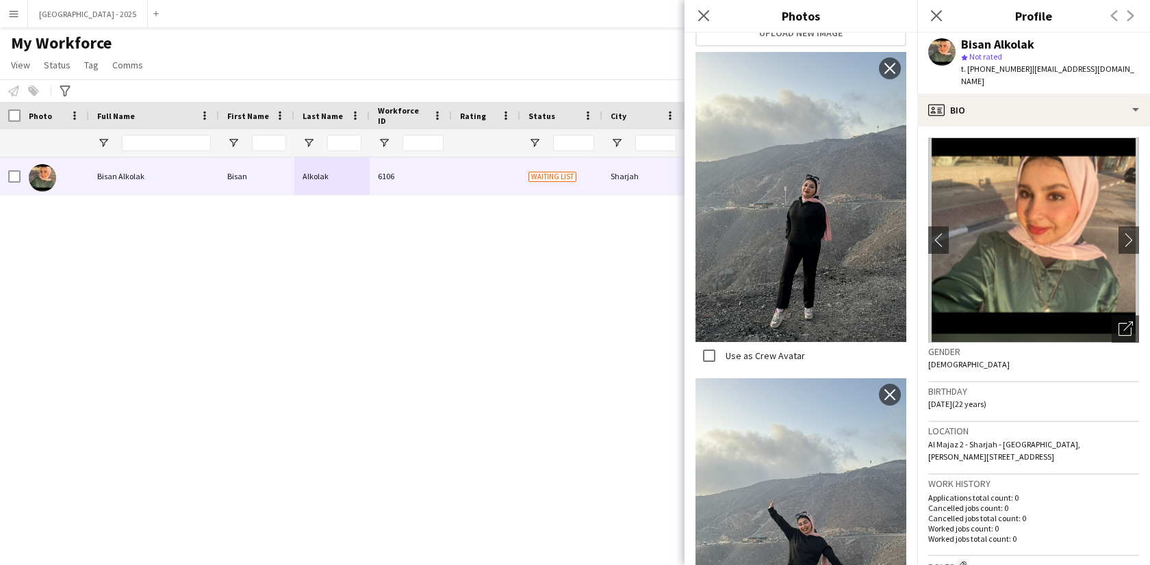
click at [1009, 385] on h3 "Birthday" at bounding box center [1033, 391] width 211 height 12
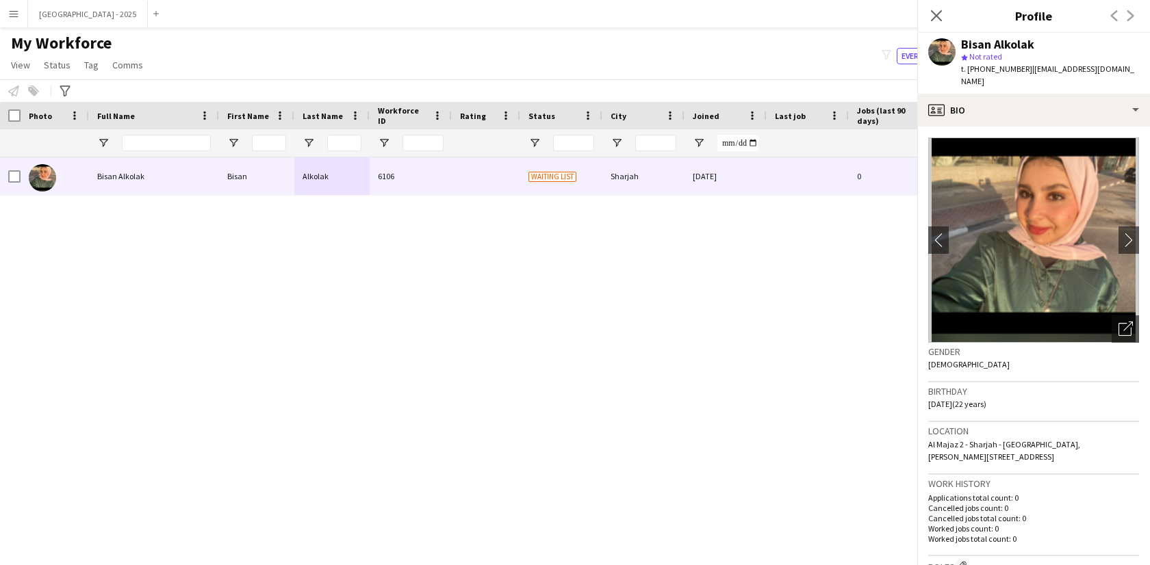
scroll to position [285, 0]
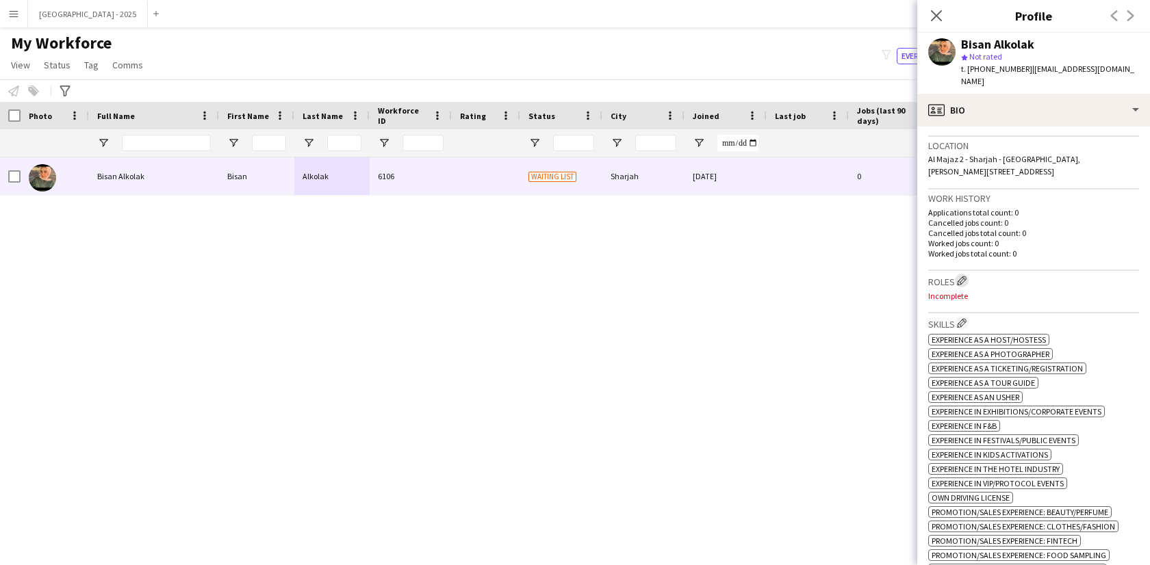
click at [966, 276] on app-icon "Edit crew company roles" at bounding box center [962, 281] width 10 height 10
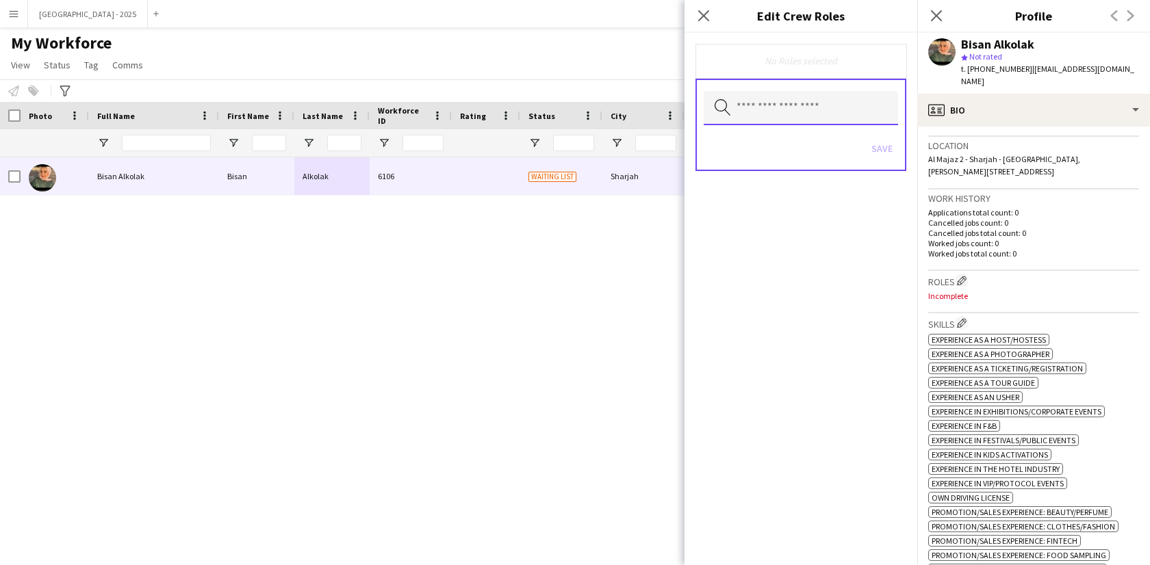
click at [784, 105] on input "text" at bounding box center [801, 108] width 194 height 34
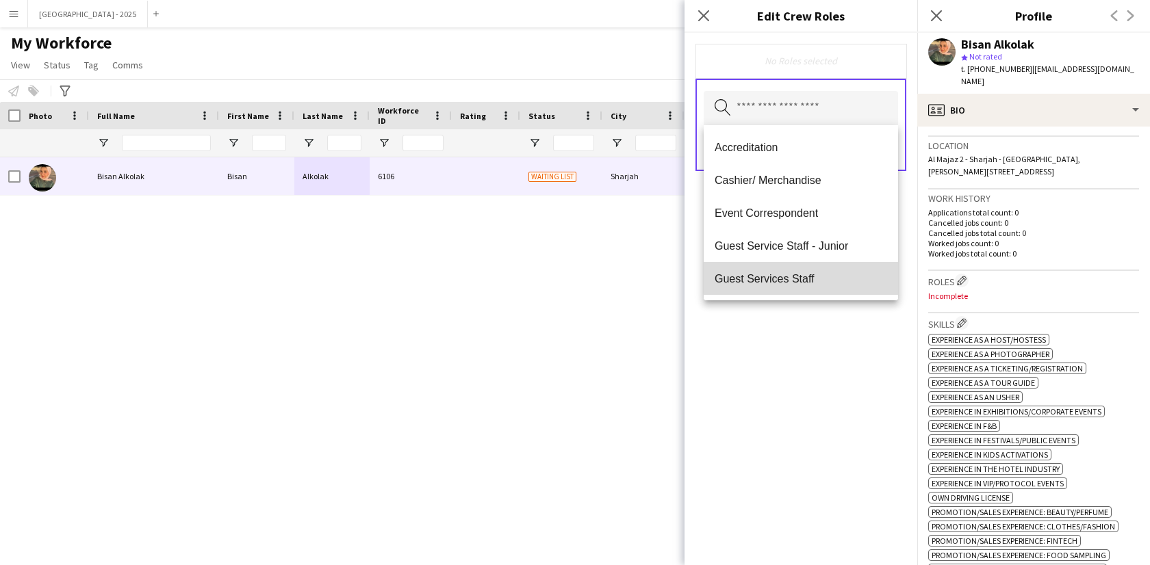
click at [810, 274] on span "Guest Services Staff" at bounding box center [800, 278] width 172 height 13
click at [838, 312] on div "Guest Services Staff Remove Search by role type Save" at bounding box center [800, 299] width 233 height 532
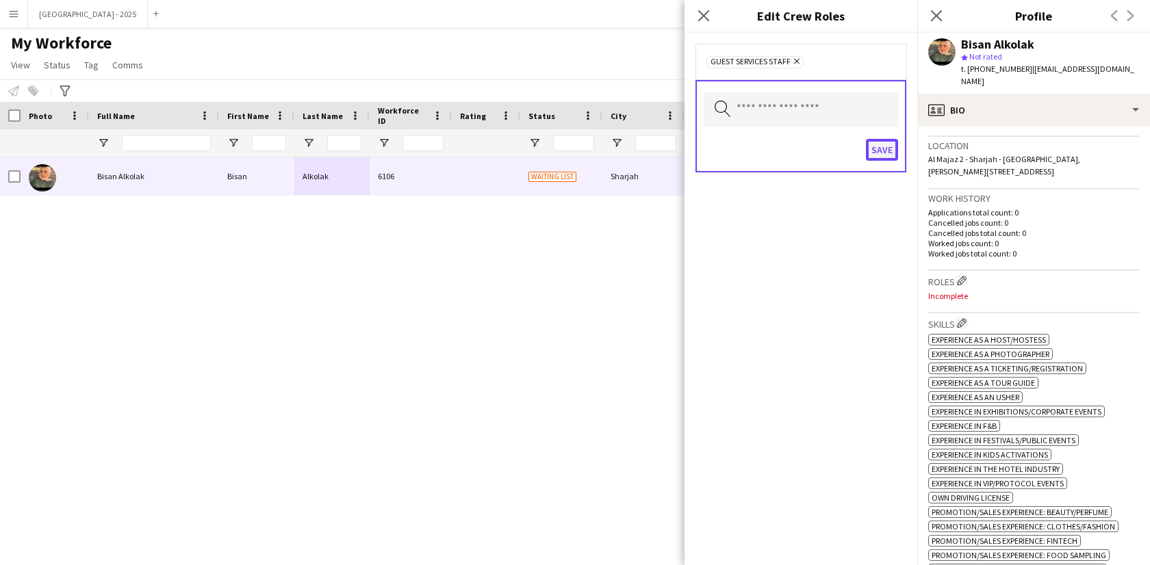
click at [879, 144] on button "Save" at bounding box center [882, 150] width 32 height 22
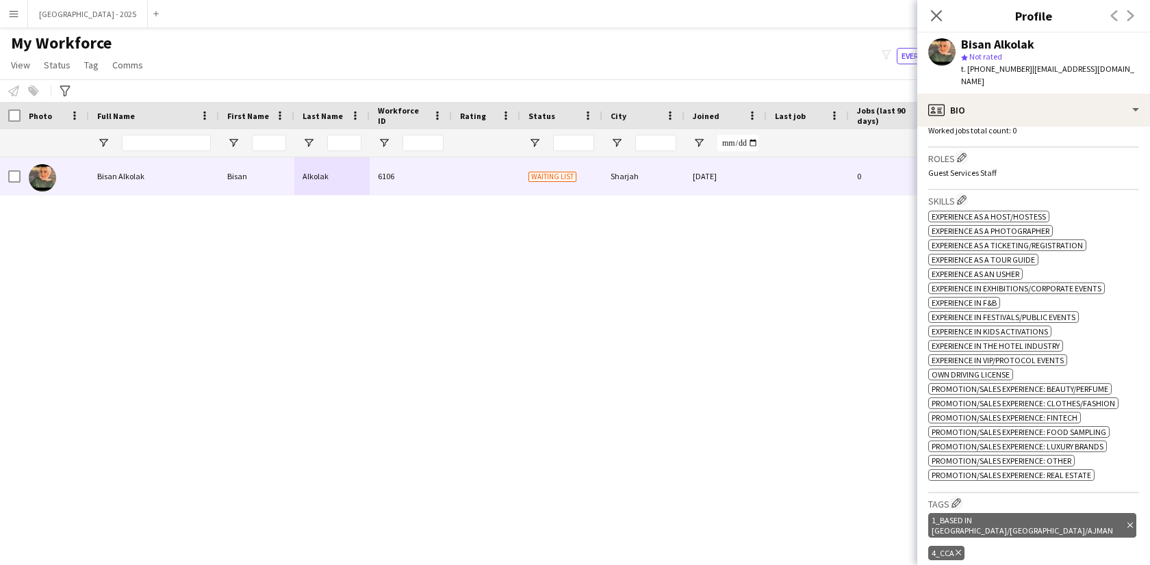
scroll to position [564, 0]
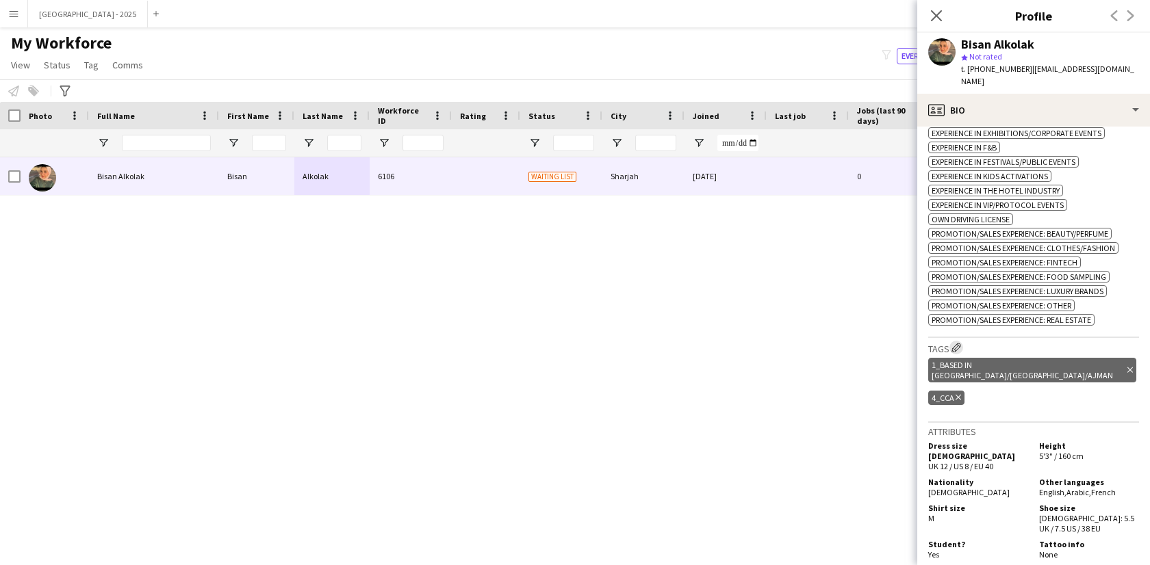
click at [953, 345] on app-icon "Edit crew company tags" at bounding box center [956, 348] width 10 height 10
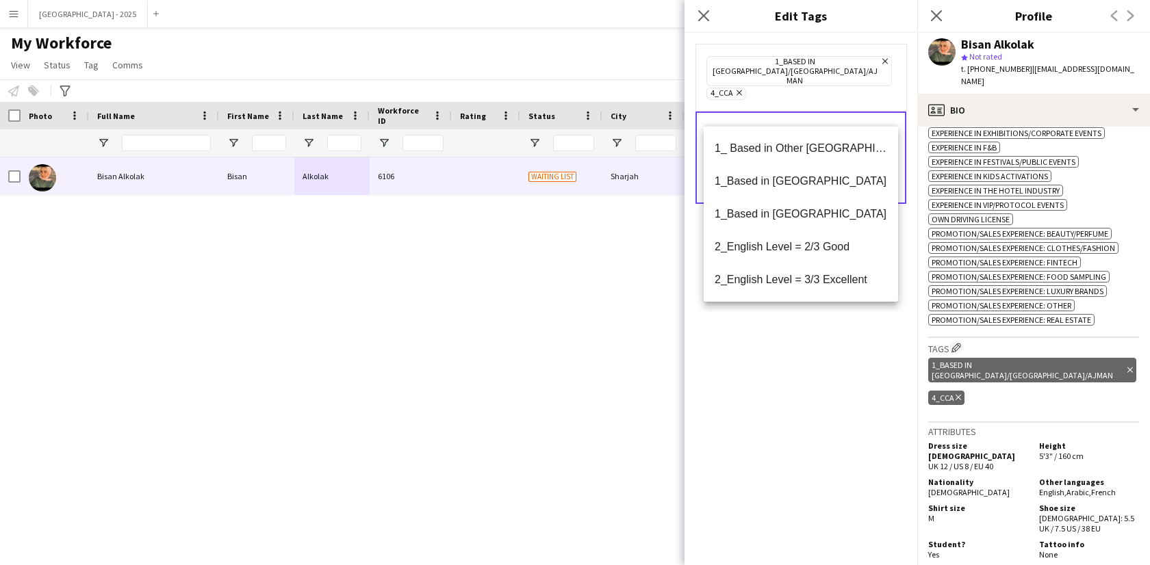
click at [786, 124] on input "text" at bounding box center [801, 141] width 194 height 34
click at [808, 260] on mat-option "2_English Level = 2/3 Good" at bounding box center [801, 247] width 194 height 33
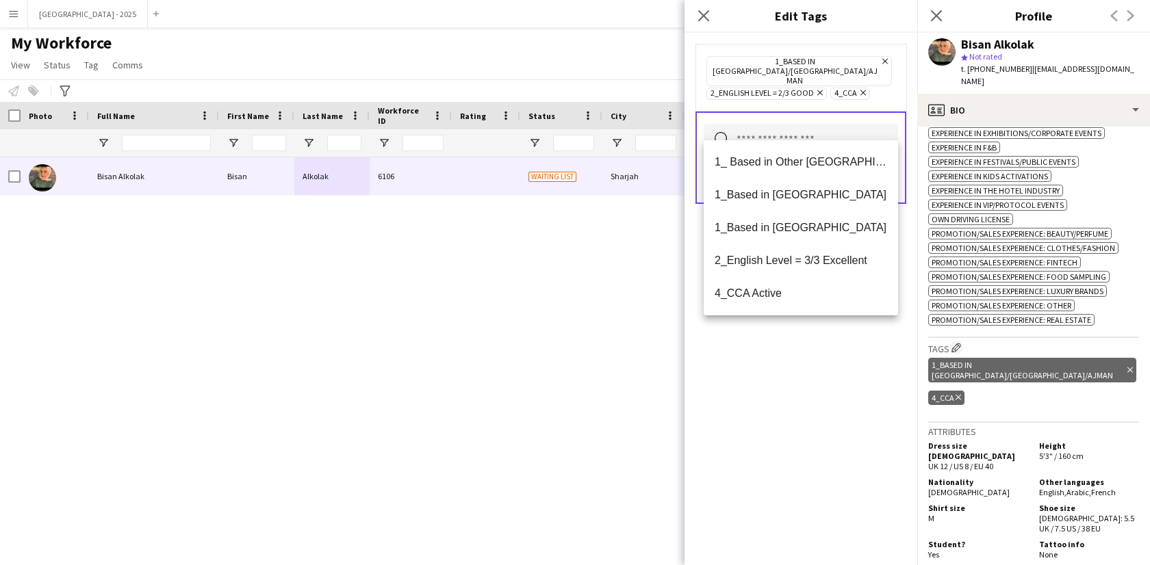
click at [830, 359] on div "1_Based in [GEOGRAPHIC_DATA]/[GEOGRAPHIC_DATA]/Ajman Remove 2_English Level = 2…" at bounding box center [800, 299] width 233 height 532
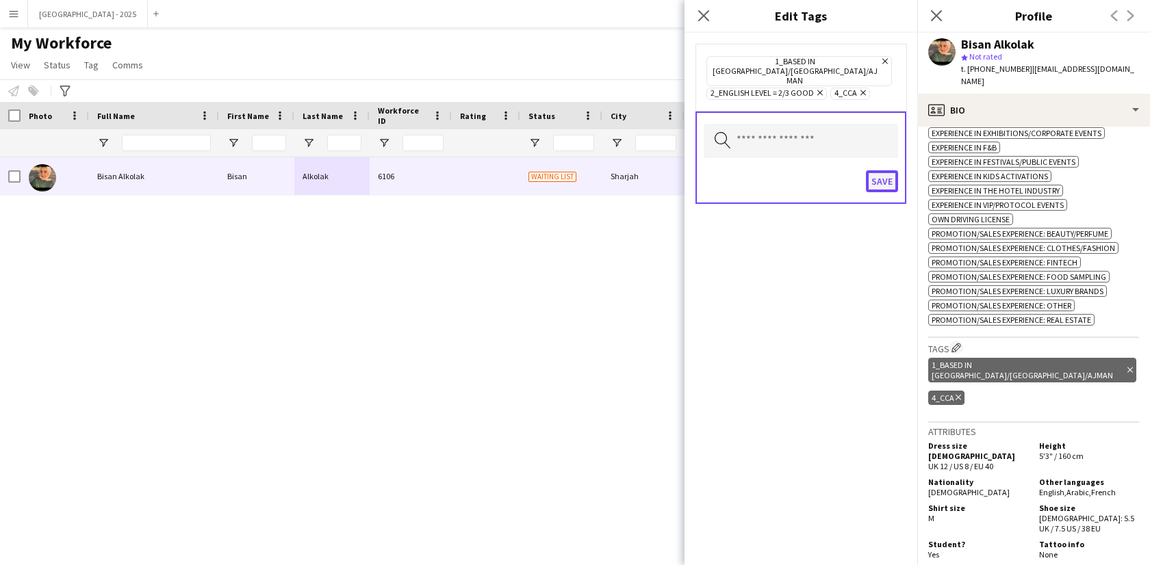
click at [882, 170] on button "Save" at bounding box center [882, 181] width 32 height 22
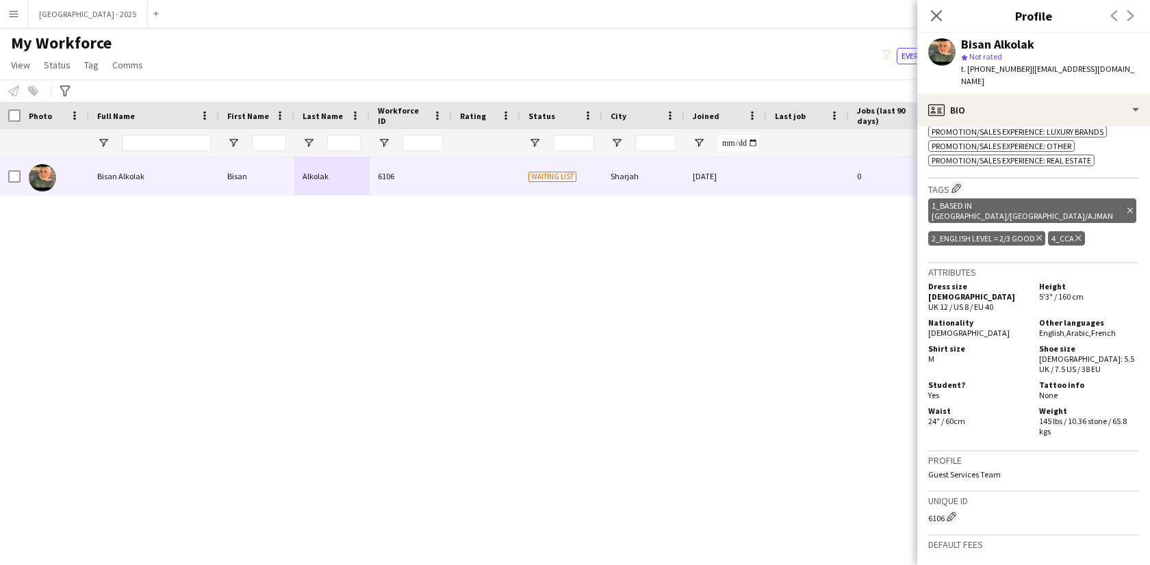
scroll to position [916, 0]
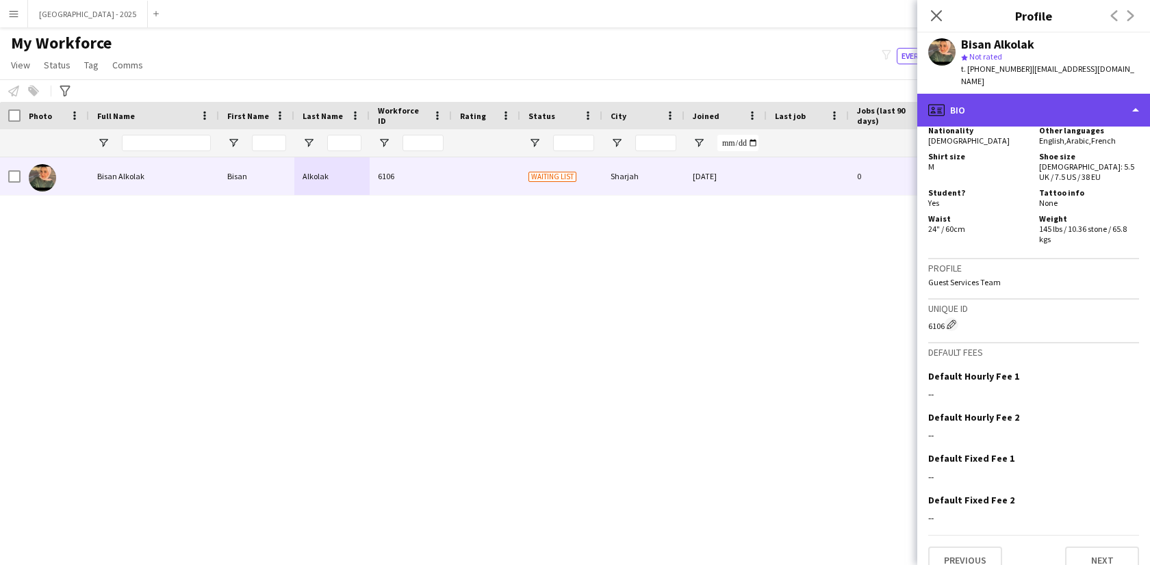
click at [992, 99] on div "profile Bio" at bounding box center [1033, 110] width 233 height 33
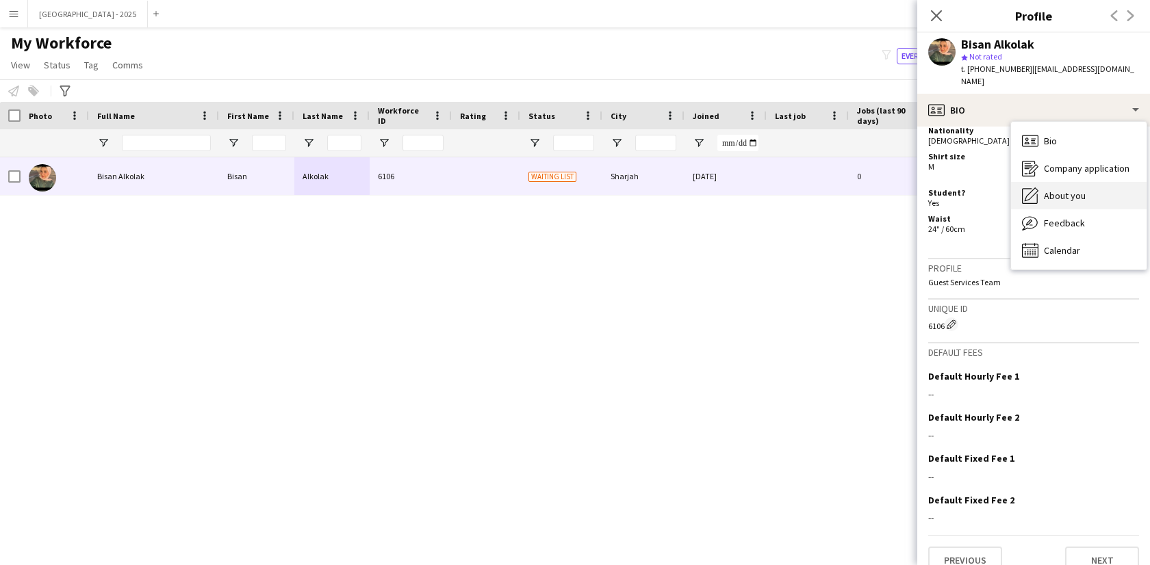
click at [1051, 182] on div "About you About you" at bounding box center [1079, 195] width 136 height 27
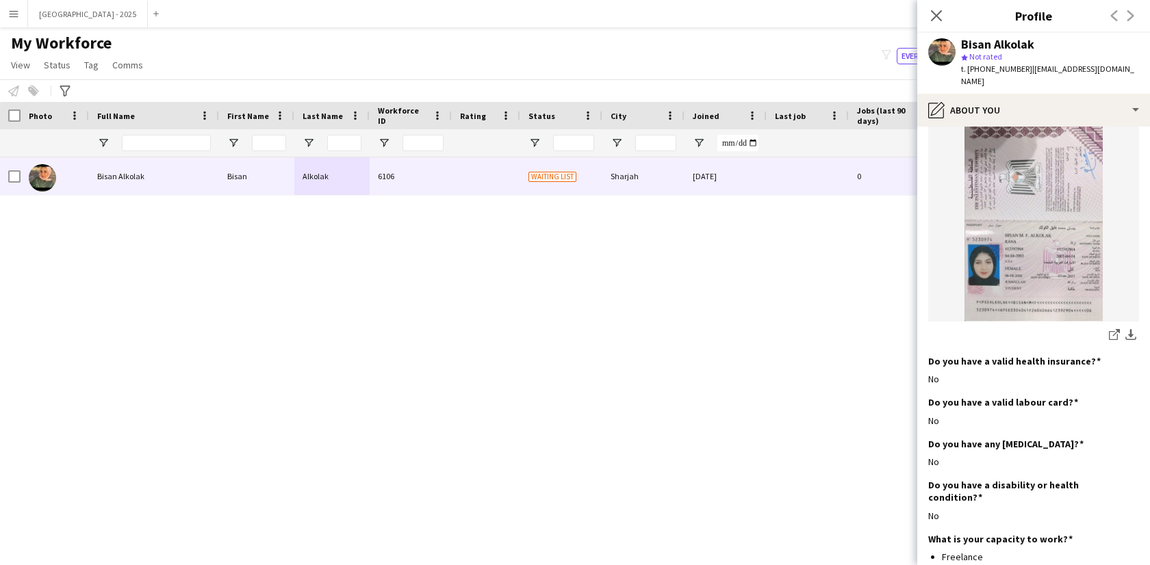
scroll to position [1469, 0]
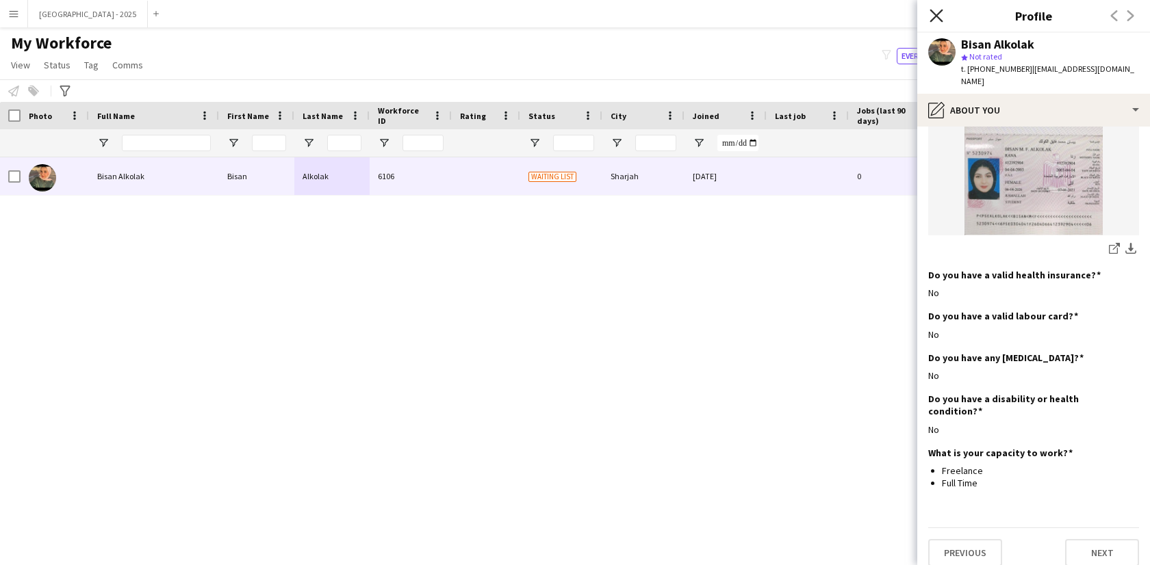
click at [934, 12] on icon "Close pop-in" at bounding box center [935, 15] width 13 height 13
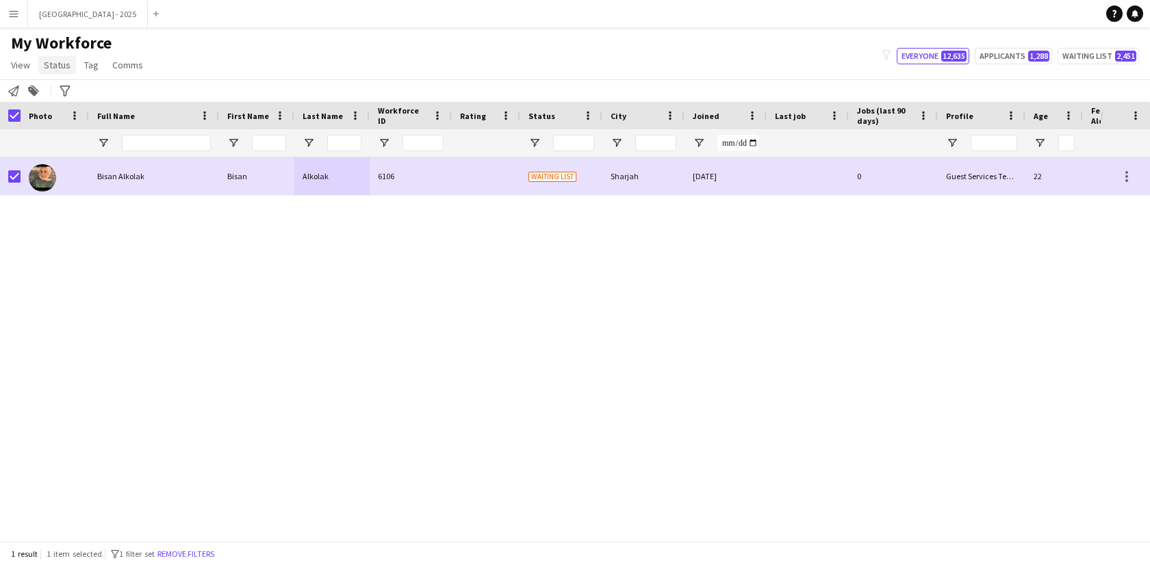
click at [51, 69] on span "Status" at bounding box center [57, 65] width 27 height 12
click at [67, 92] on link "Edit" at bounding box center [87, 94] width 96 height 29
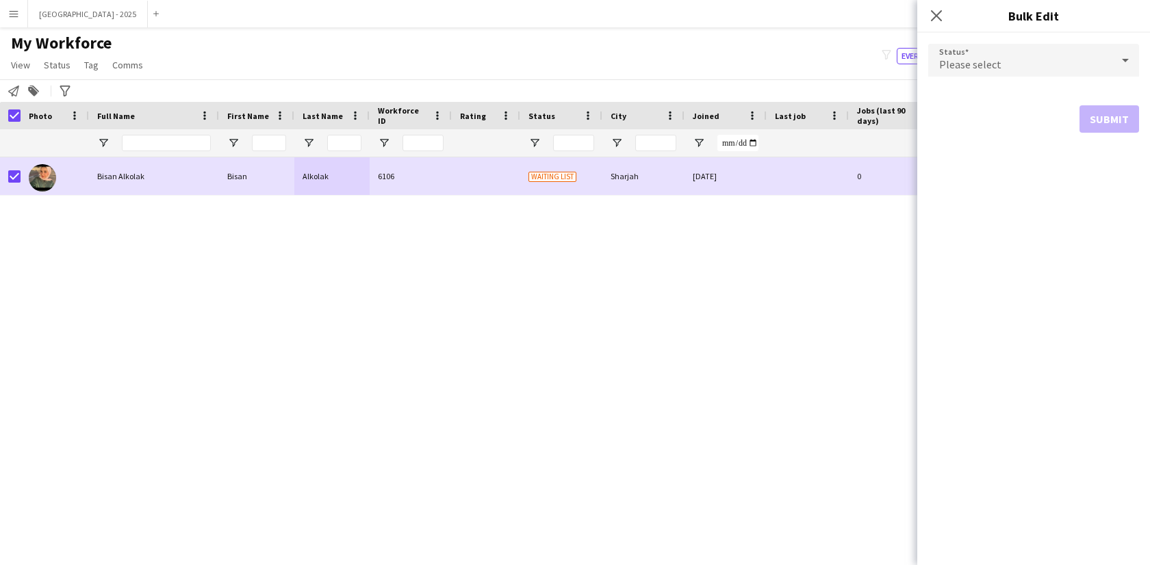
click at [1071, 77] on mat-select "Please select" at bounding box center [1033, 61] width 211 height 34
click at [1044, 66] on div "Please select" at bounding box center [1019, 60] width 183 height 33
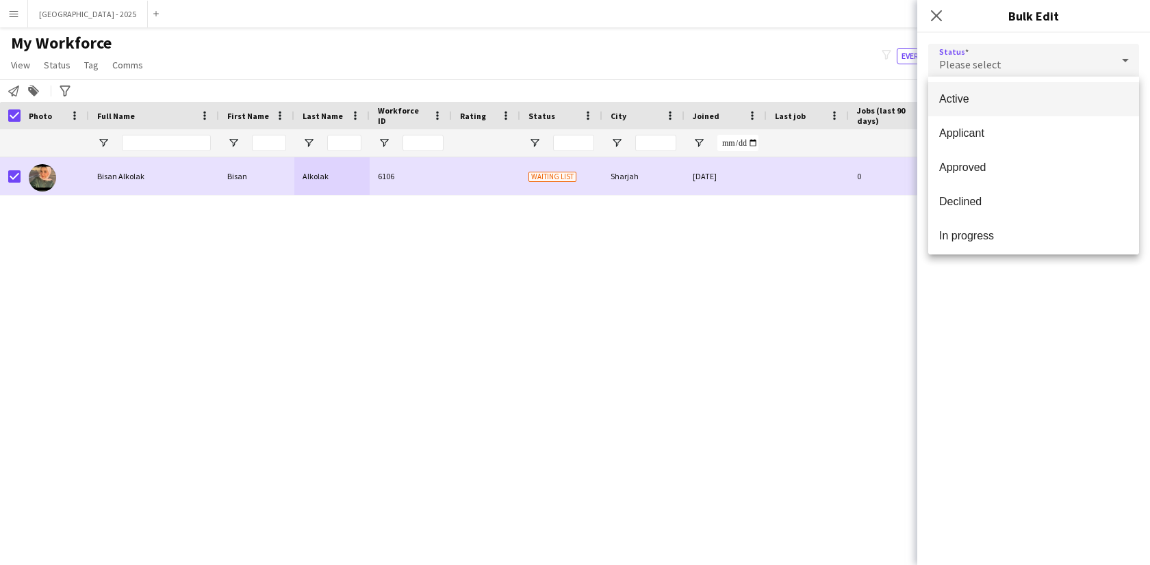
click at [1005, 94] on span "Active" at bounding box center [1033, 98] width 189 height 13
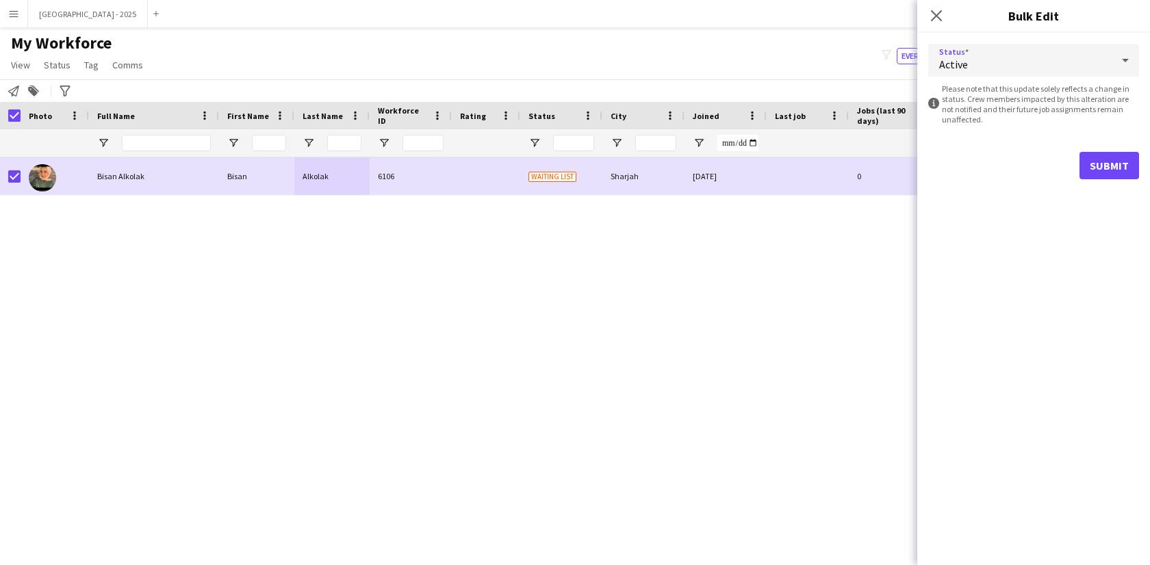
click at [1089, 146] on form "Status Active information-circle Please note that this update solely reflects a…" at bounding box center [1033, 111] width 211 height 157
click at [1089, 161] on button "Submit" at bounding box center [1109, 165] width 60 height 27
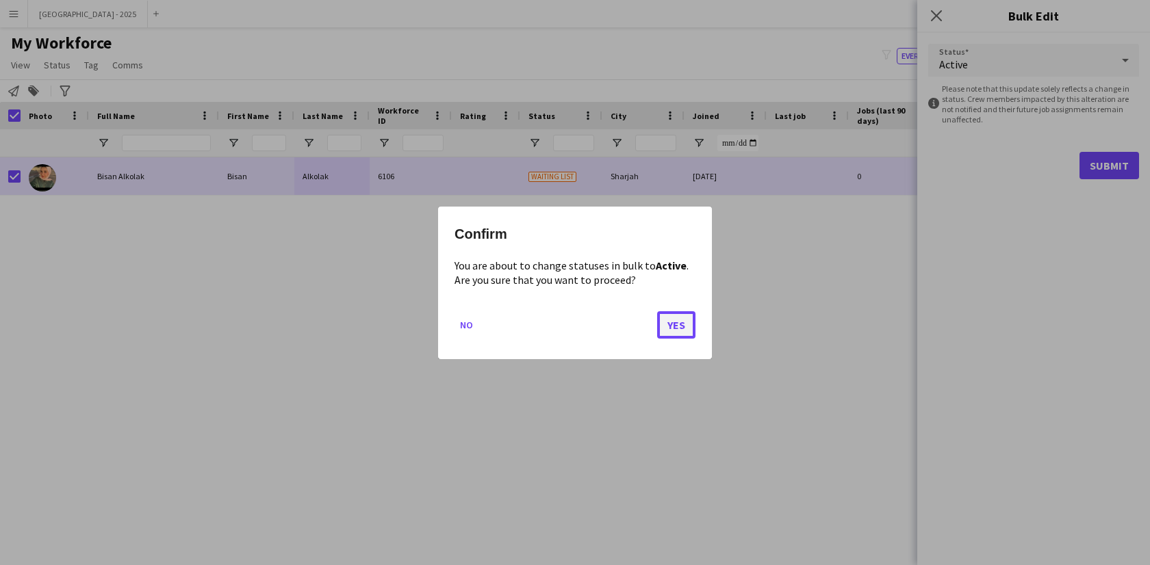
click at [684, 324] on button "Yes" at bounding box center [676, 324] width 38 height 27
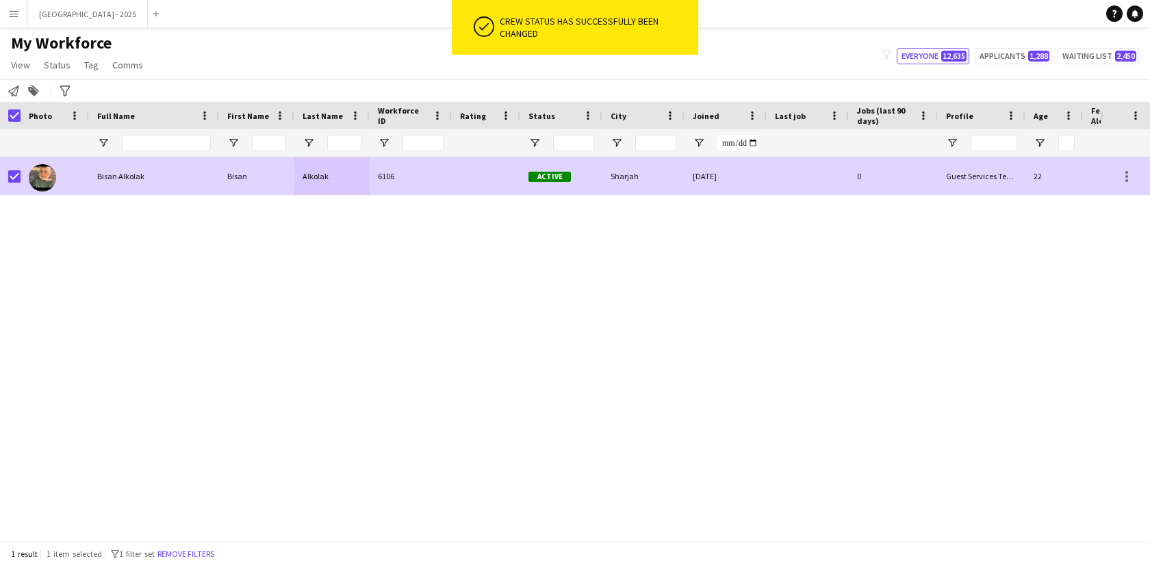
click at [89, 175] on div "Bisan Alkolak" at bounding box center [154, 176] width 130 height 38
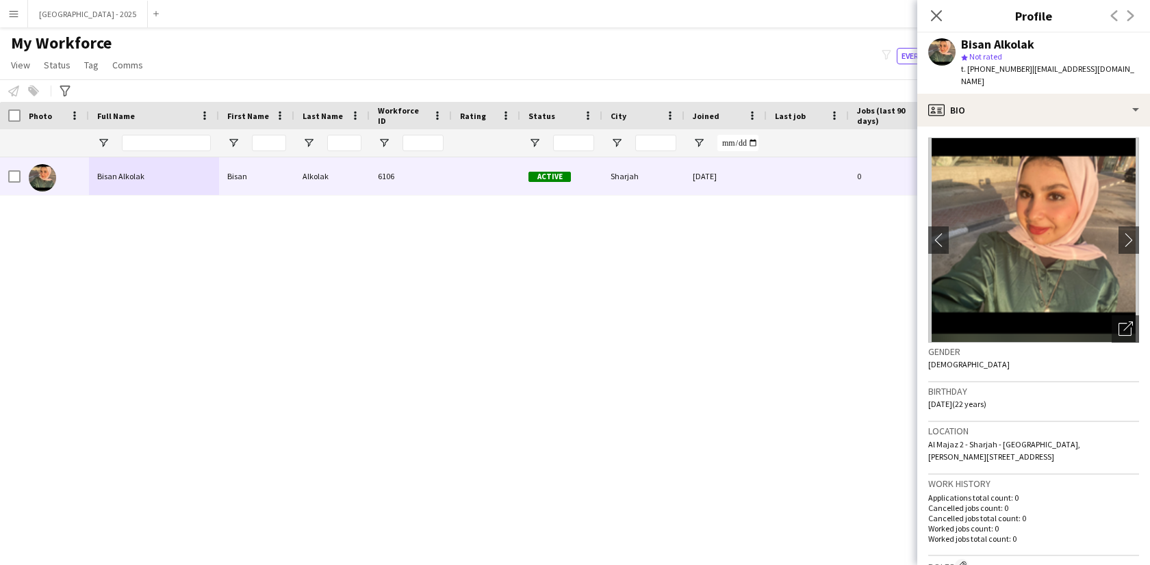
drag, startPoint x: 938, startPoint y: 22, endPoint x: 206, endPoint y: 400, distance: 823.4
click at [938, 21] on app-icon "Close pop-in" at bounding box center [936, 16] width 16 height 16
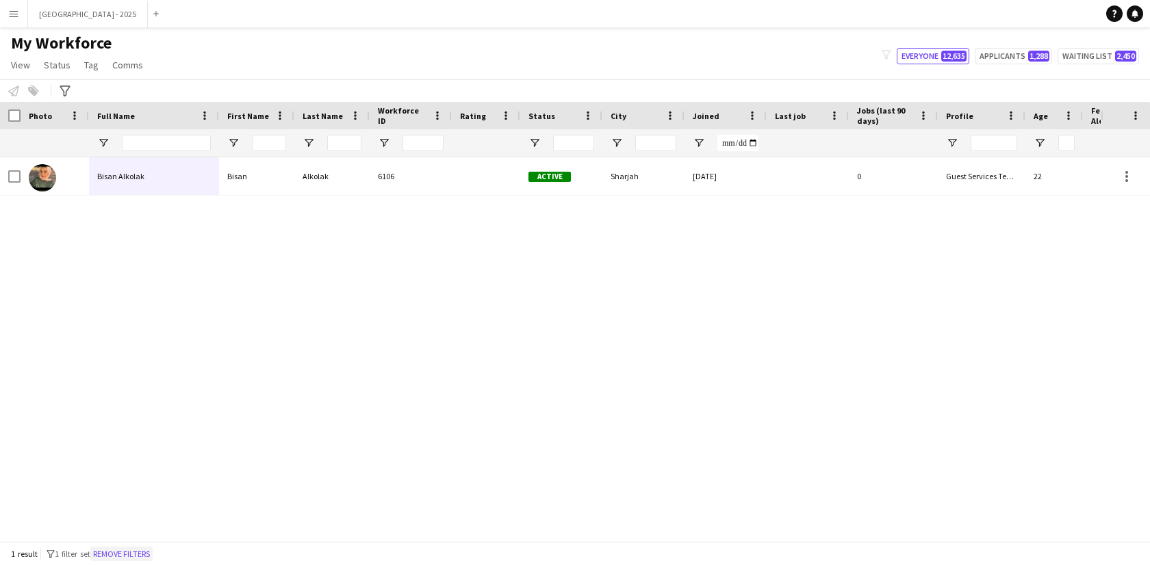
click at [153, 553] on button "Remove filters" at bounding box center [121, 554] width 62 height 15
